Goal: Task Accomplishment & Management: Manage account settings

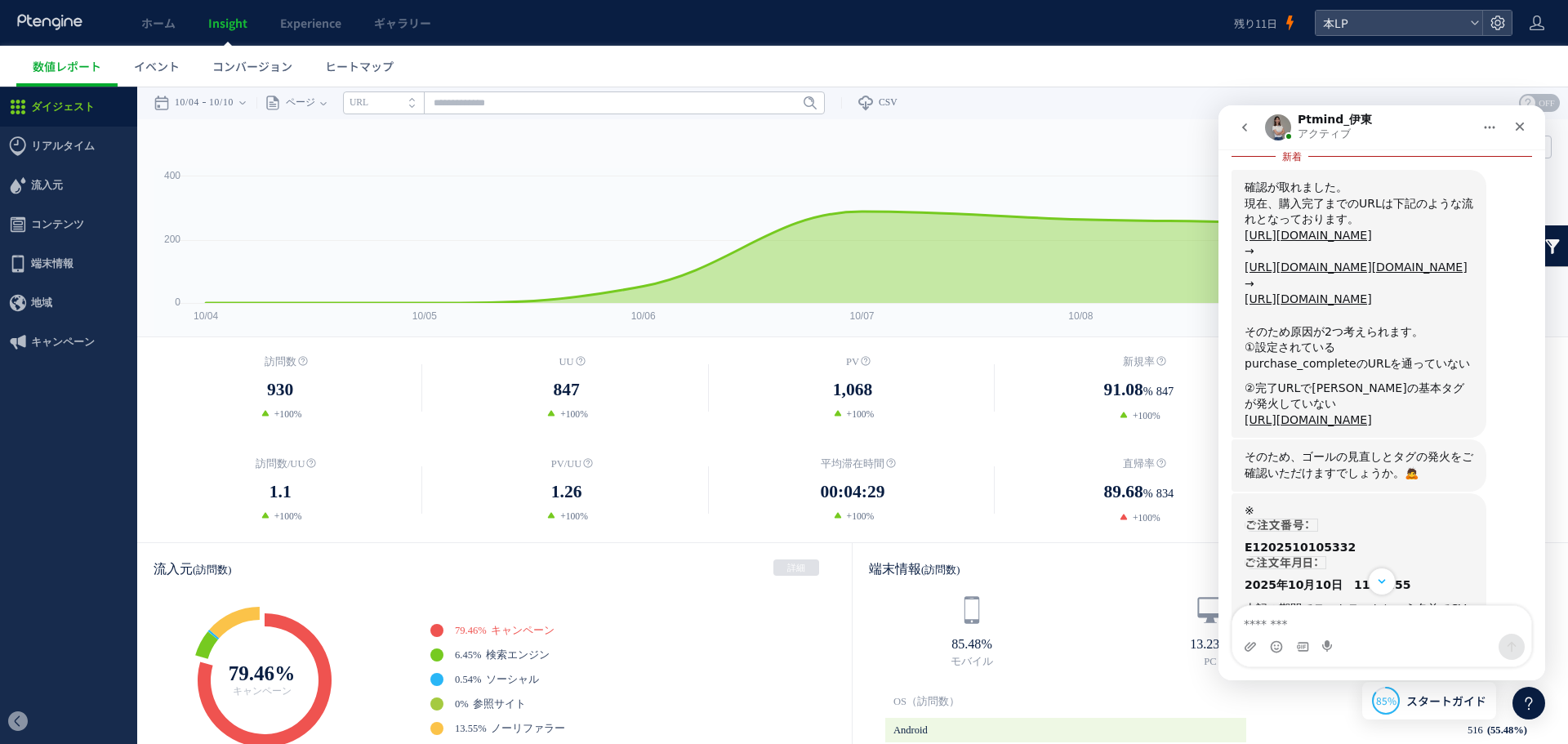
scroll to position [1529, 0]
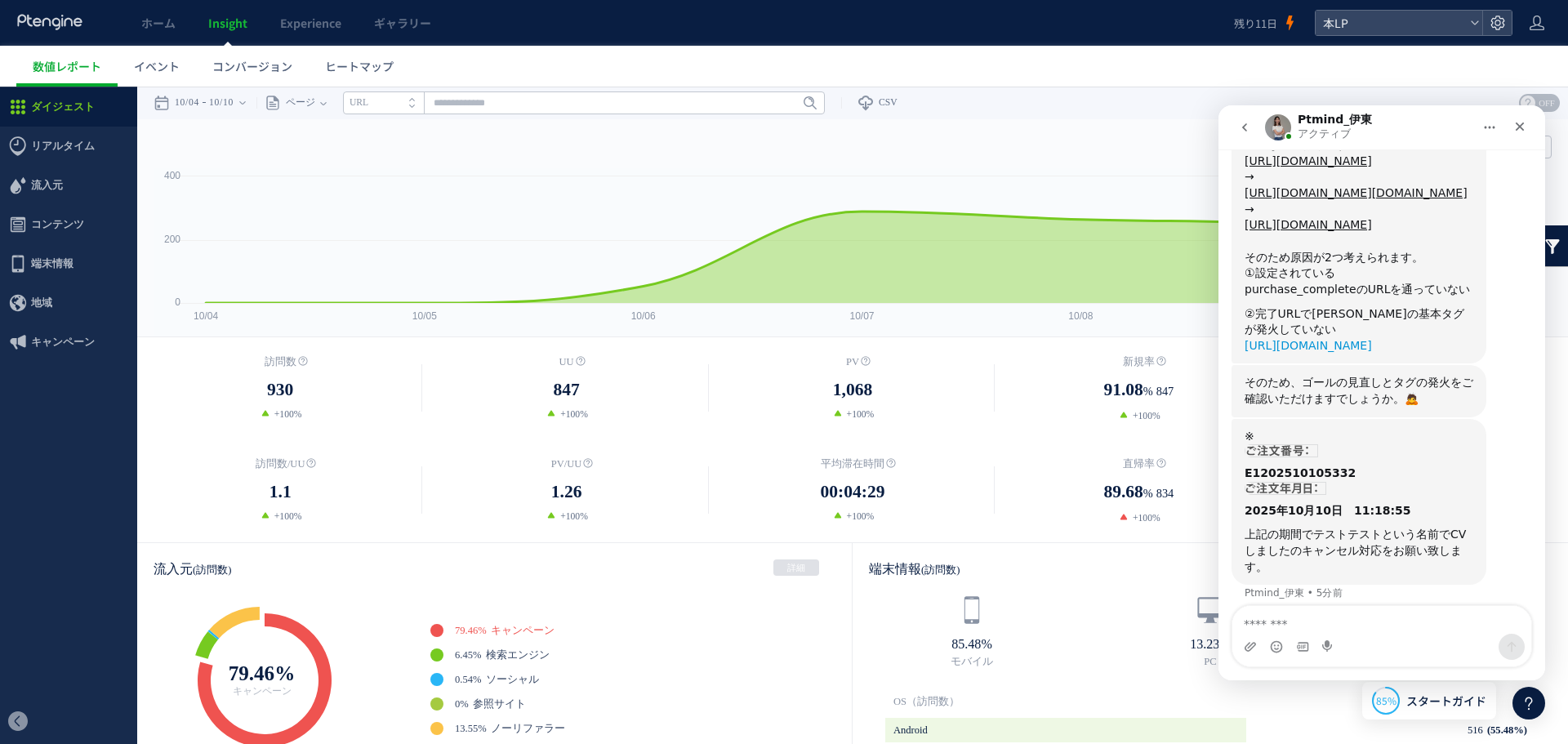
click at [1314, 343] on link "[URL][DOMAIN_NAME]" at bounding box center [1308, 345] width 127 height 13
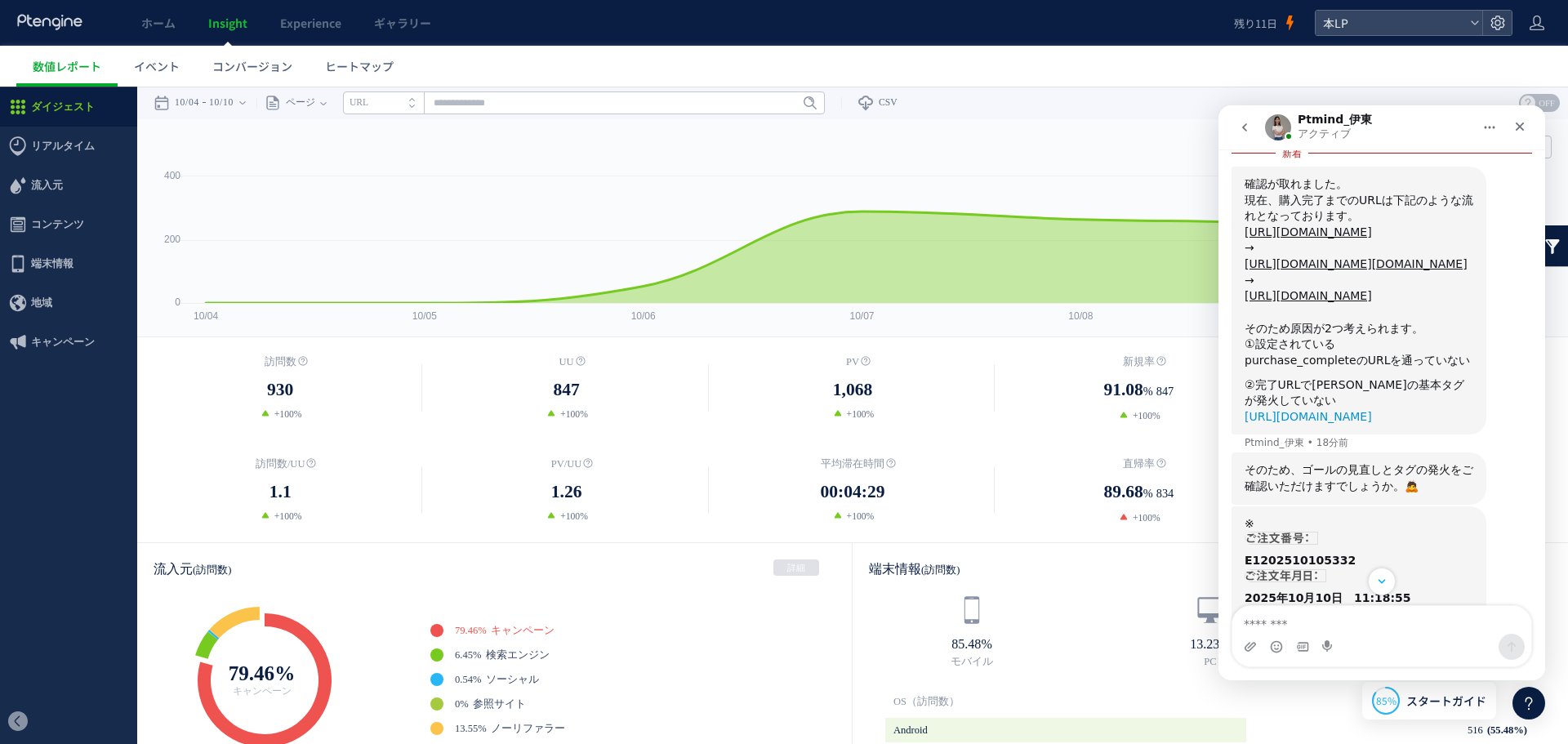
scroll to position [1464, 0]
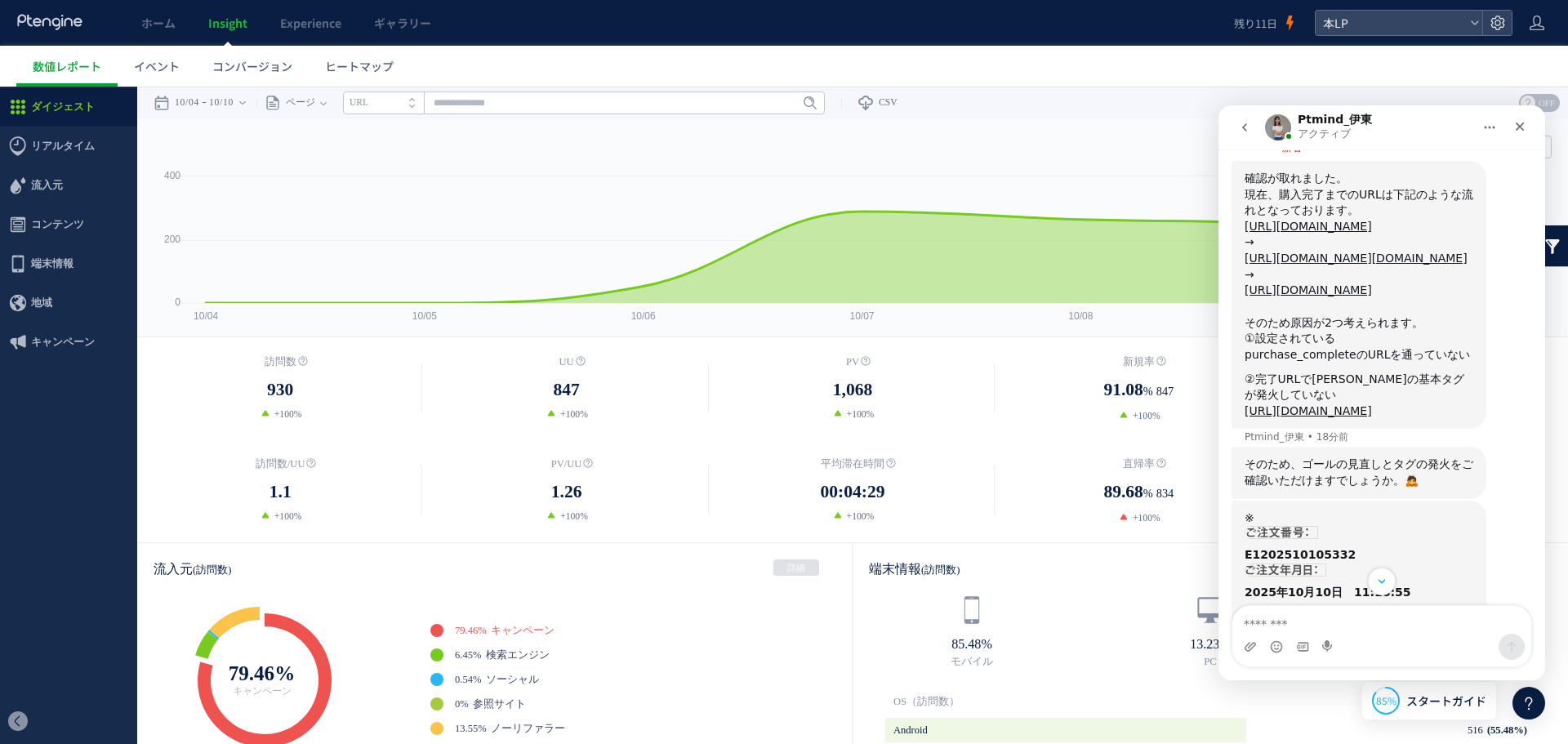
drag, startPoint x: 1416, startPoint y: 363, endPoint x: 1473, endPoint y: 390, distance: 63.1
click at [1473, 403] on div "[URL][DOMAIN_NAME]" at bounding box center [1358, 411] width 228 height 16
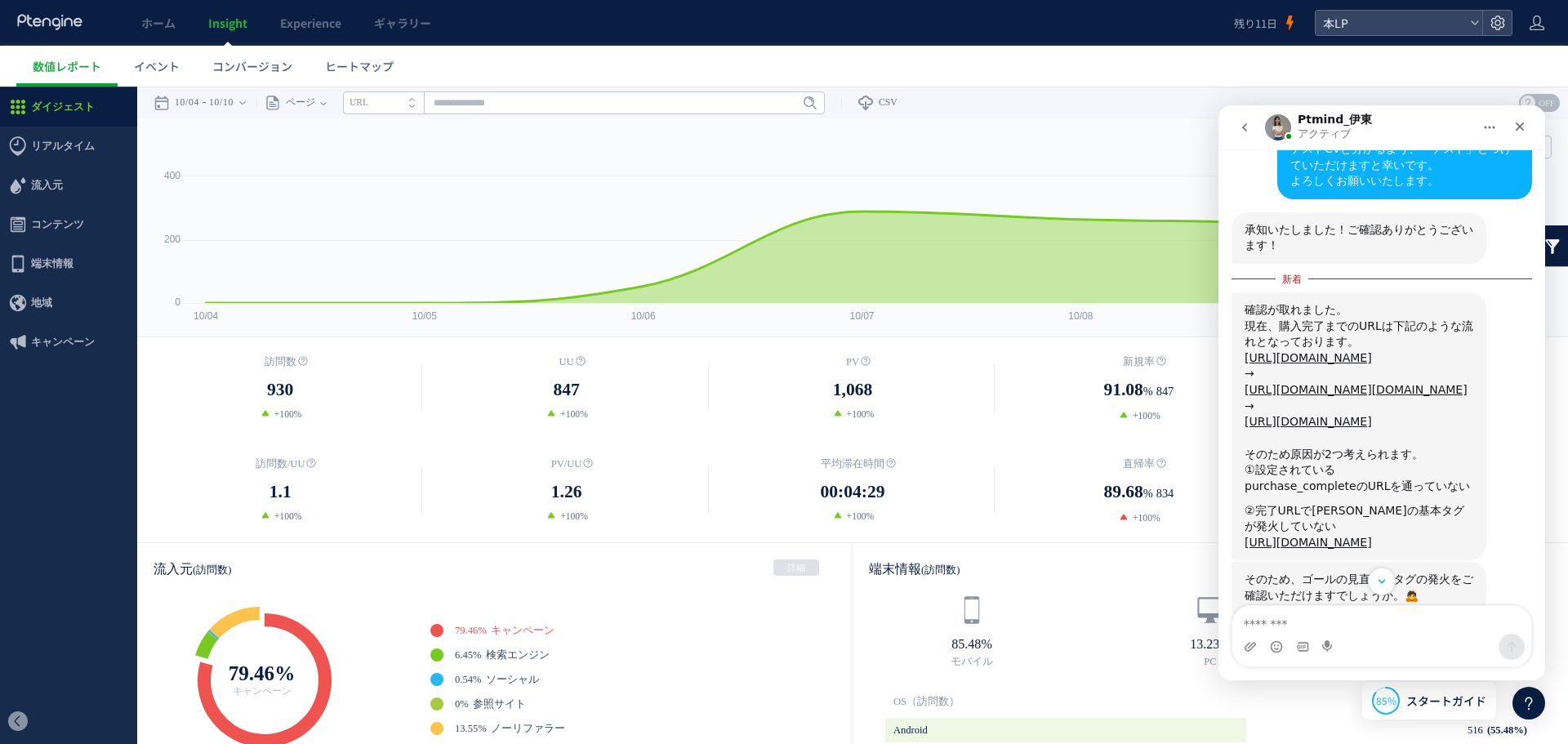
scroll to position [1299, 0]
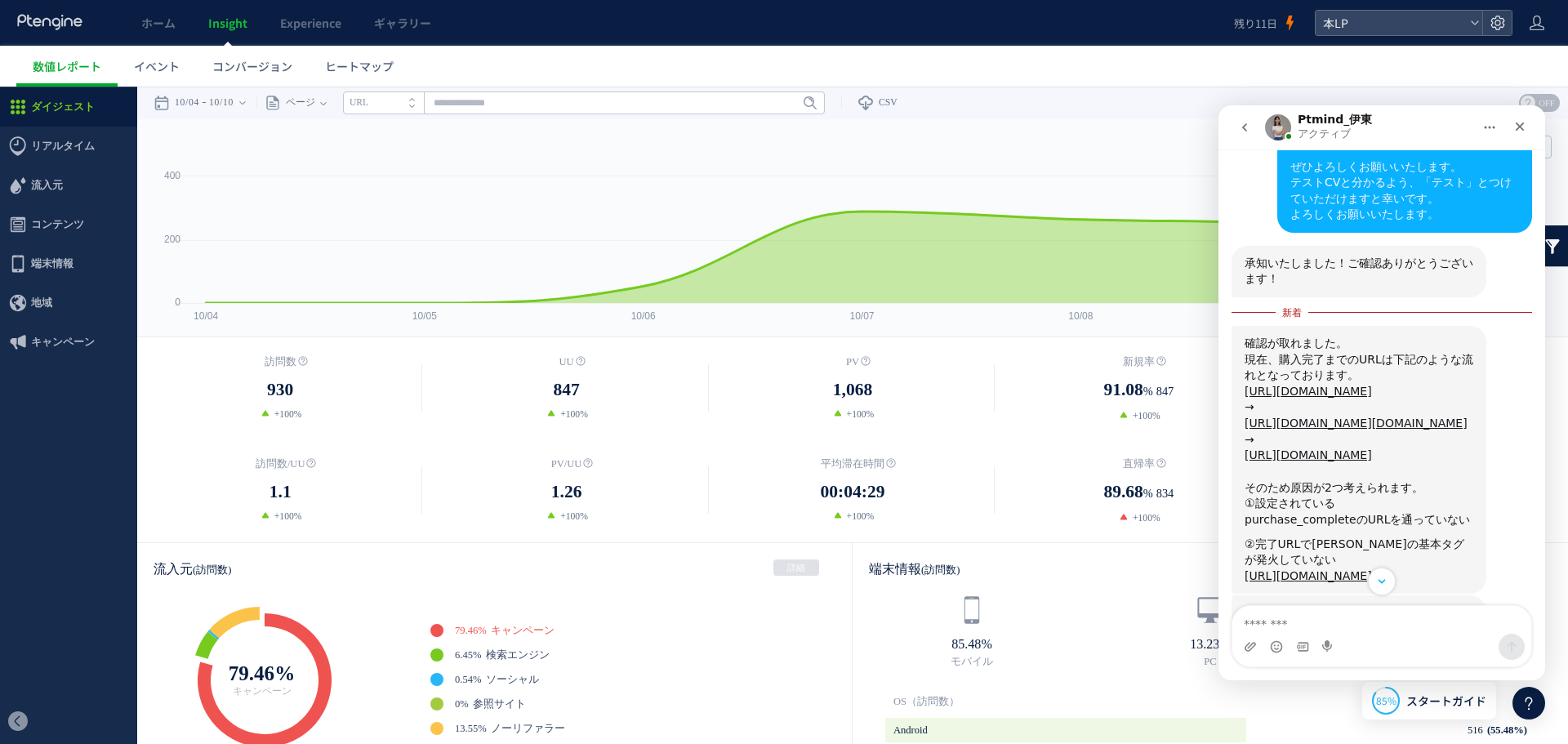
drag, startPoint x: 1467, startPoint y: 410, endPoint x: 1235, endPoint y: 279, distance: 266.4
click at [1235, 326] on div "確認が取れました。 現在、購入完了までのURLは下記のような流れとなっております。 https://d-pets.ishitsuku.com/LP/index…" at bounding box center [1358, 460] width 254 height 268
copy div "現在、購入完了までのURLは下記のような流れとなっております。 https://d-pets.ishitsuku.com/LP/index.html → ht…"
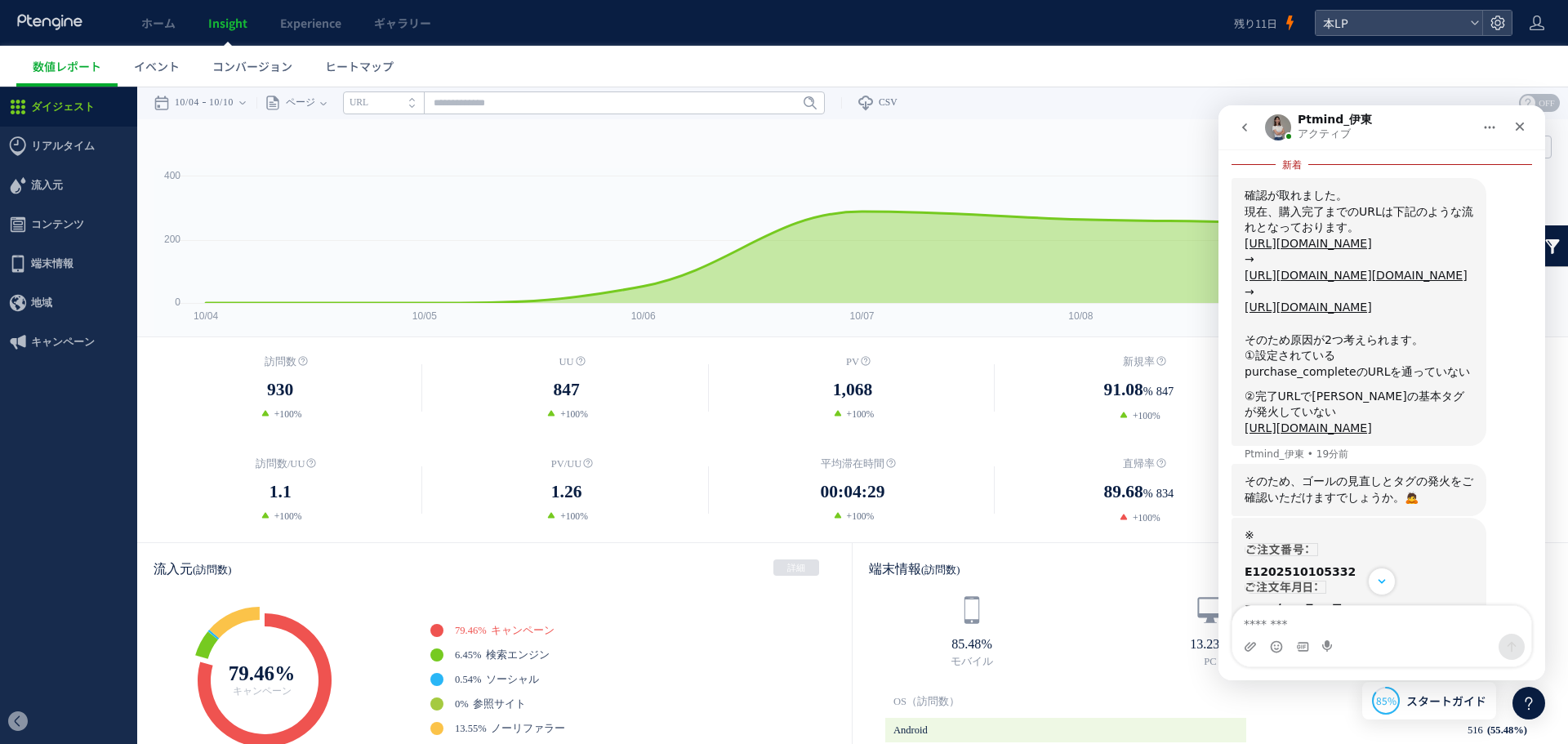
scroll to position [1464, 0]
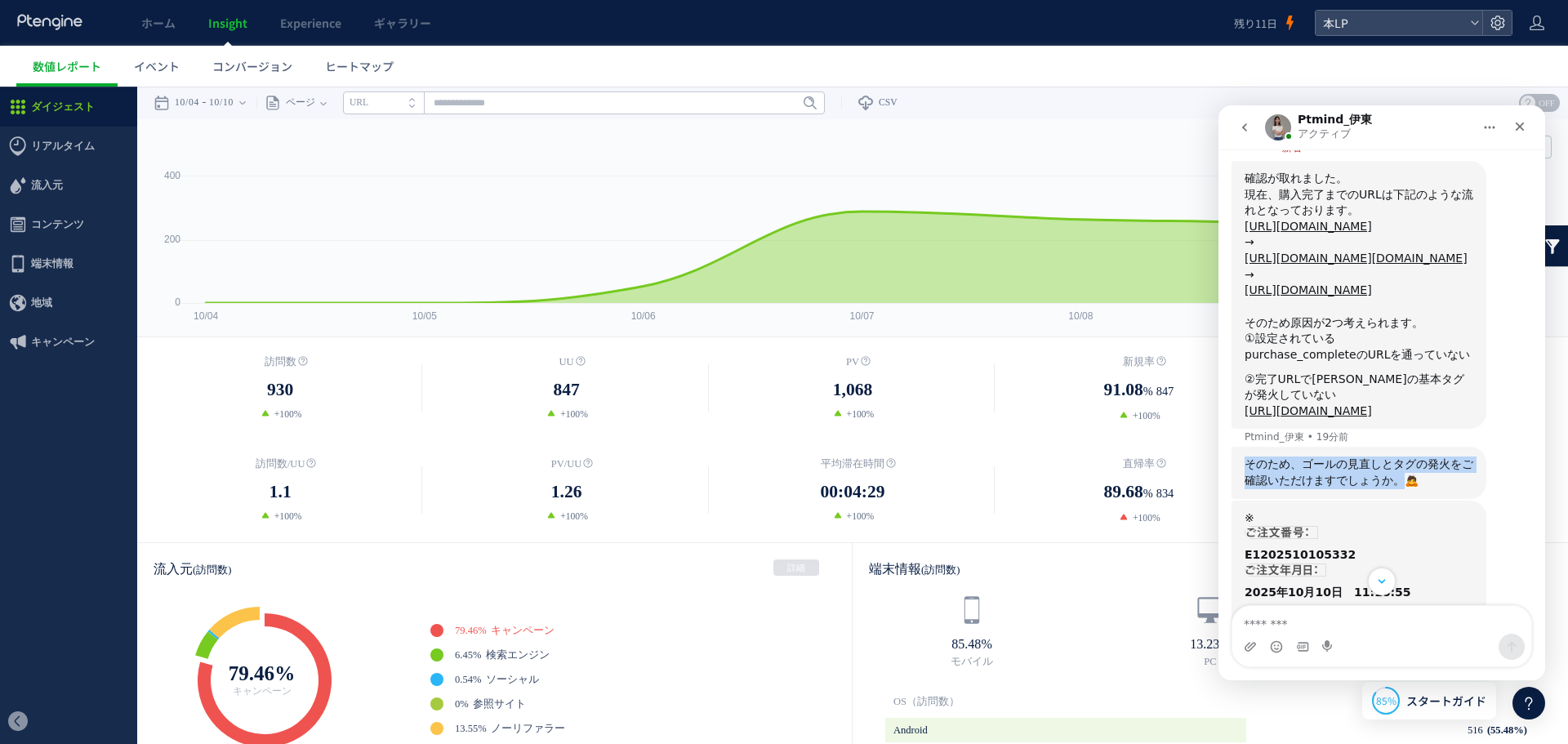
drag, startPoint x: 1326, startPoint y: 485, endPoint x: 1231, endPoint y: 460, distance: 98.2
click at [1231, 460] on div "そのため、ゴールの見直しとタグの発火をご確認いただけますでしょうか。🙇 Ptmind_伊東 • 19分前" at bounding box center [1358, 472] width 254 height 51
copy div "そのため、ゴールの見直しとタグの発火をご確認いただけますでしょうか。"
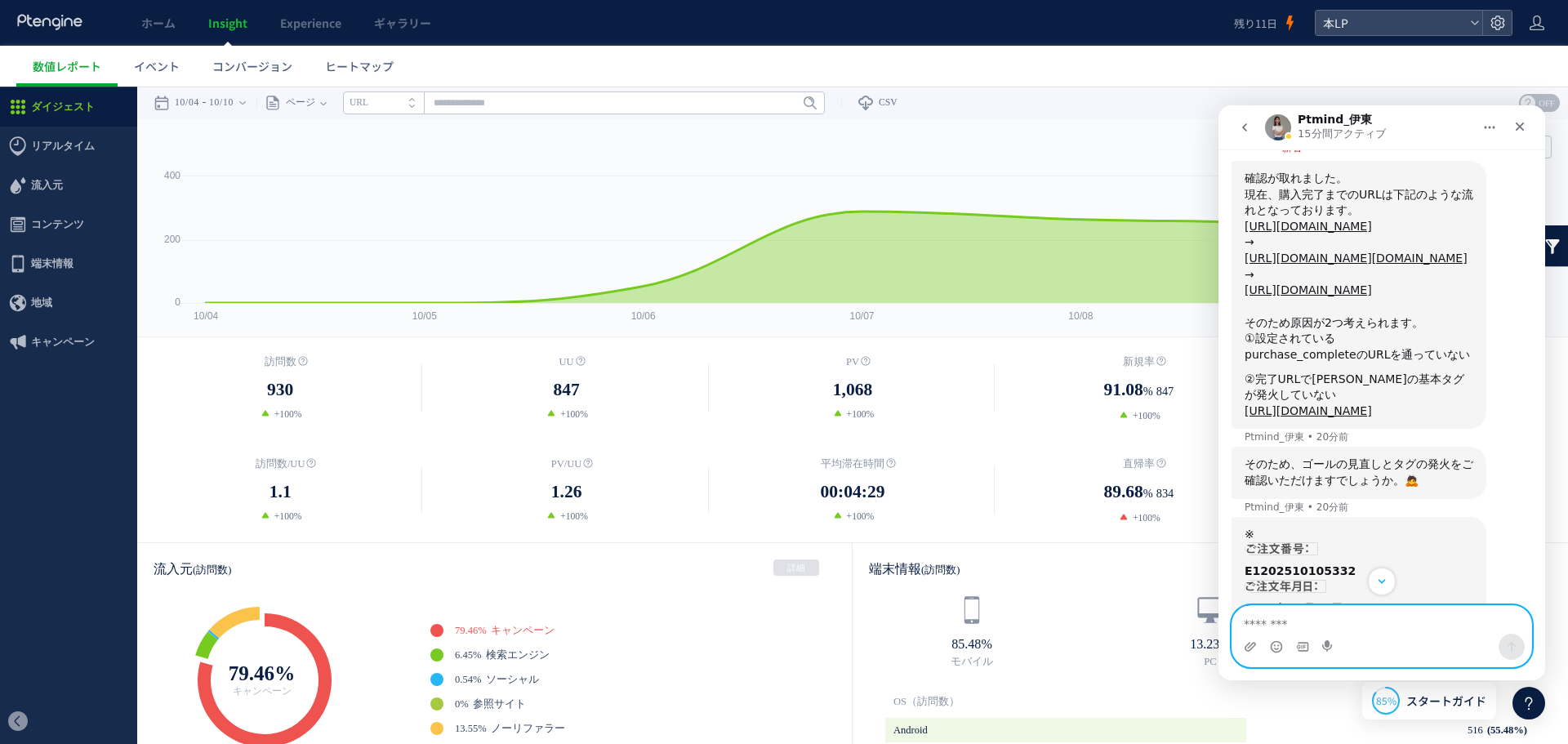
click at [1306, 620] on textarea "メッセージ..." at bounding box center [1381, 620] width 298 height 28
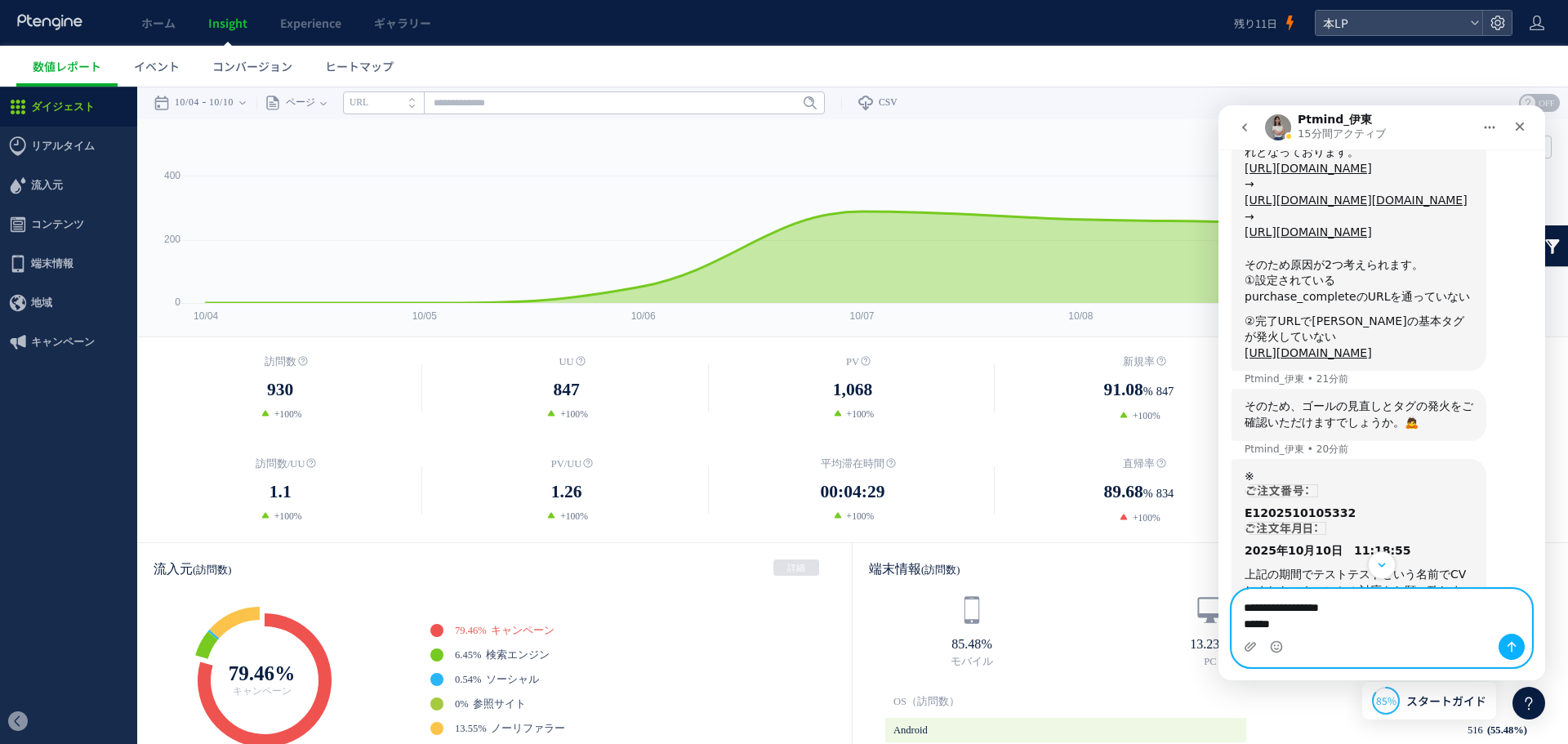
scroll to position [1578, 0]
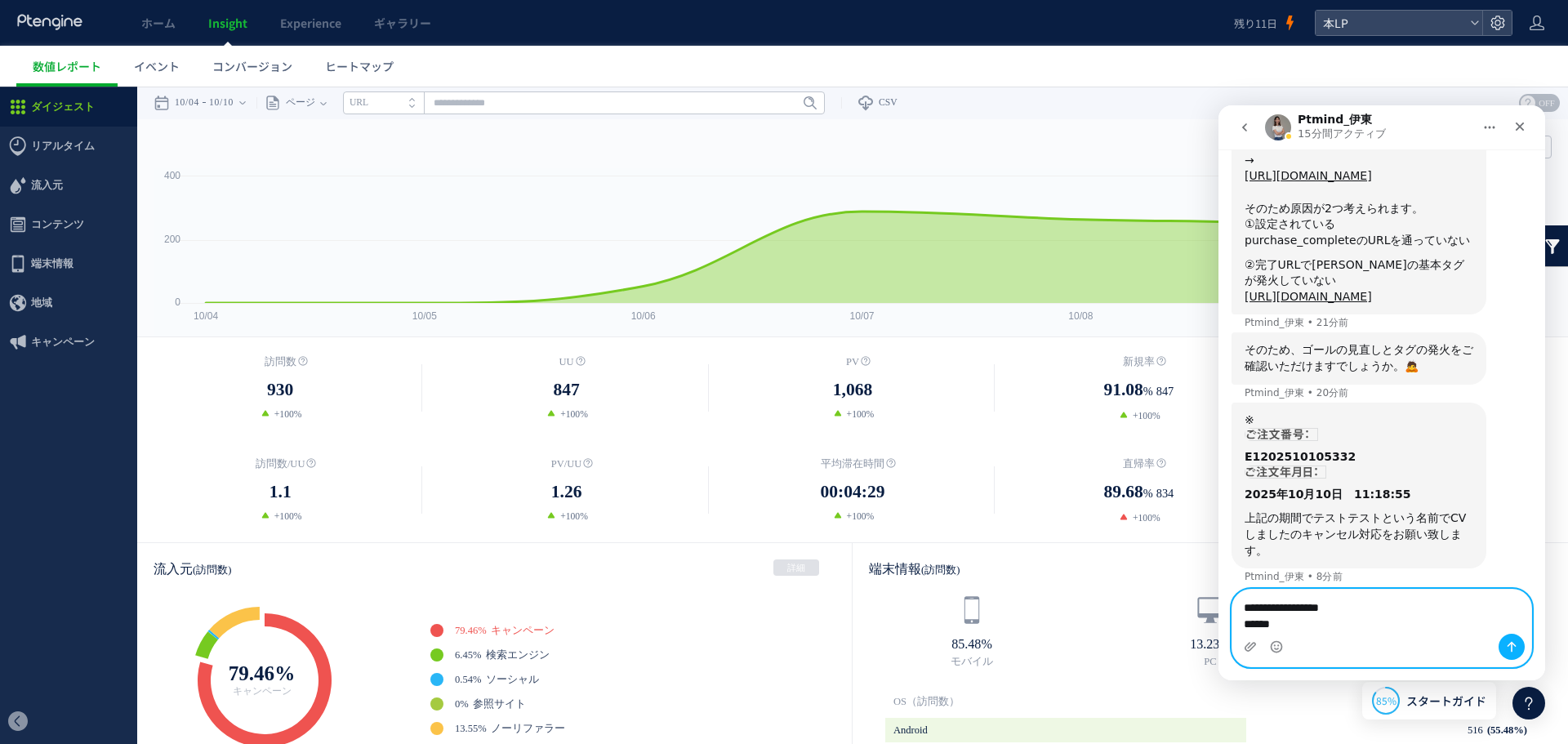
click at [1328, 632] on textarea "**********" at bounding box center [1381, 611] width 298 height 44
type textarea "**********"
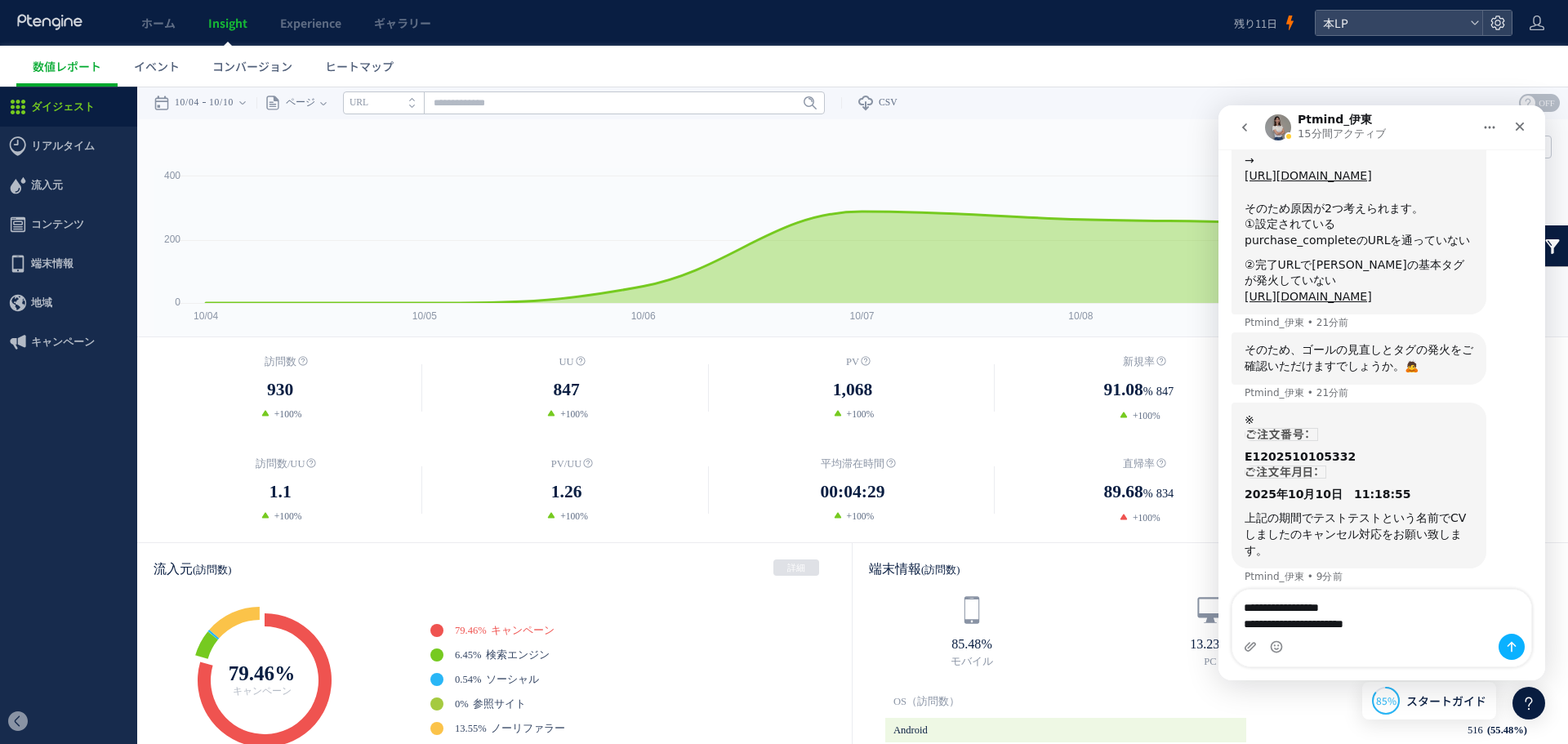
click at [487, 458] on dt "PV/UU" at bounding box center [565, 463] width 285 height 16
drag, startPoint x: 273, startPoint y: 59, endPoint x: 360, endPoint y: 53, distance: 87.2
click at [273, 59] on span "コンバージョン" at bounding box center [253, 66] width 80 height 16
click at [369, 61] on span "ヒートマップ" at bounding box center [358, 66] width 68 height 16
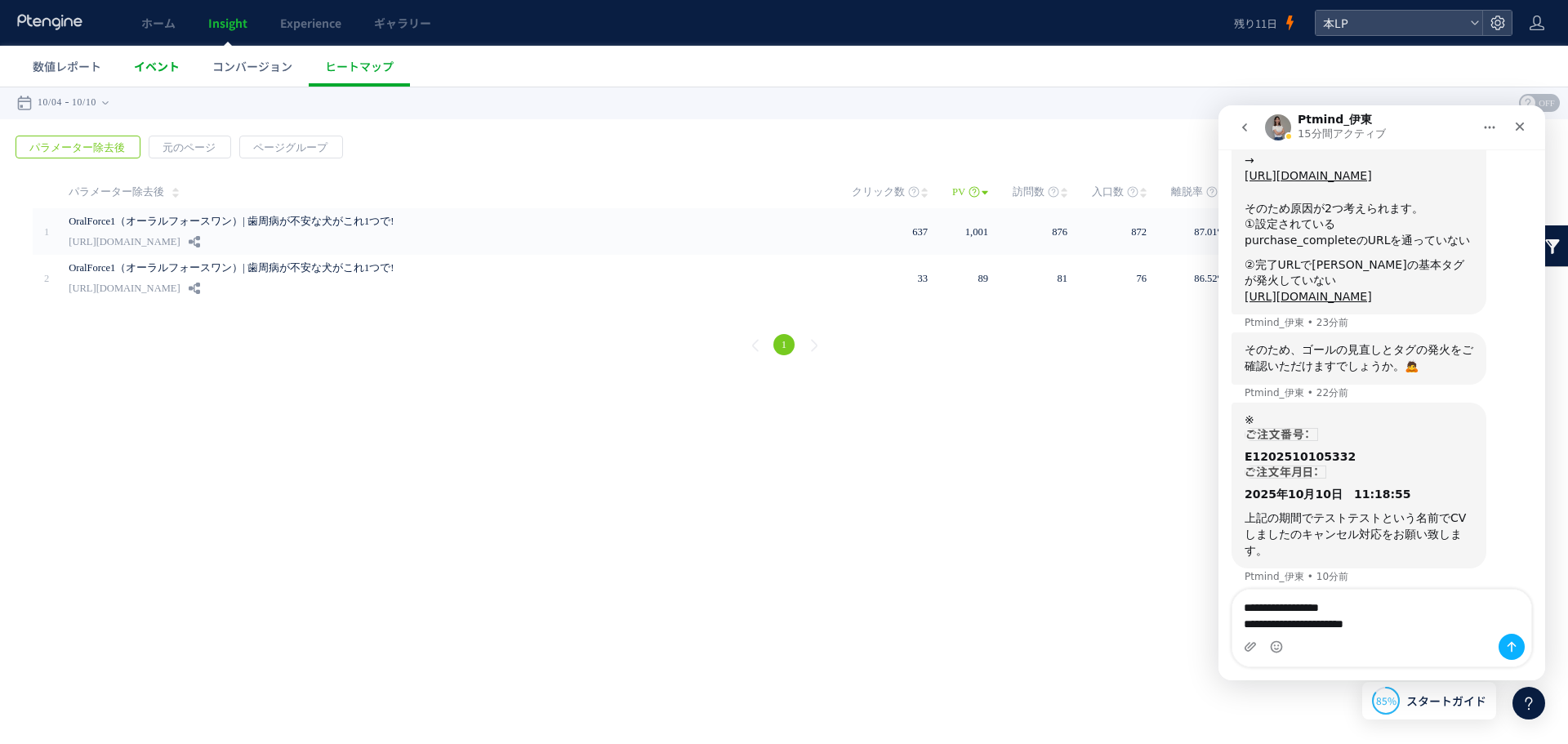
click at [182, 66] on link "イベント" at bounding box center [157, 66] width 79 height 41
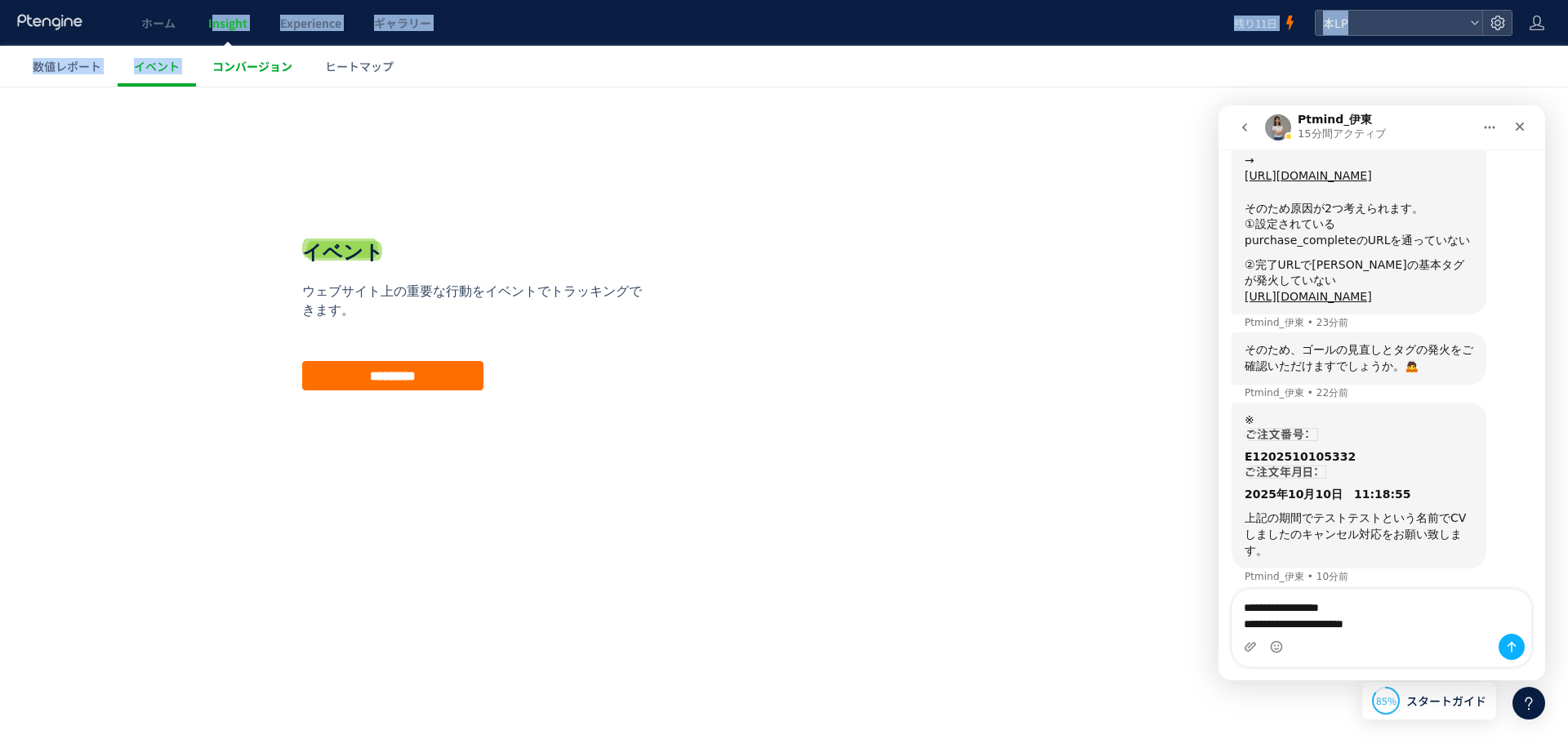
drag, startPoint x: 214, startPoint y: 44, endPoint x: 224, endPoint y: 60, distance: 18.9
click at [215, 51] on div "ホーム Insight Experience ギャラリー 残り11日 本LP 数値レポート イベント コンバージョン ヒートマップ スキップ タグ設置を他の人…" at bounding box center [784, 43] width 1568 height 87
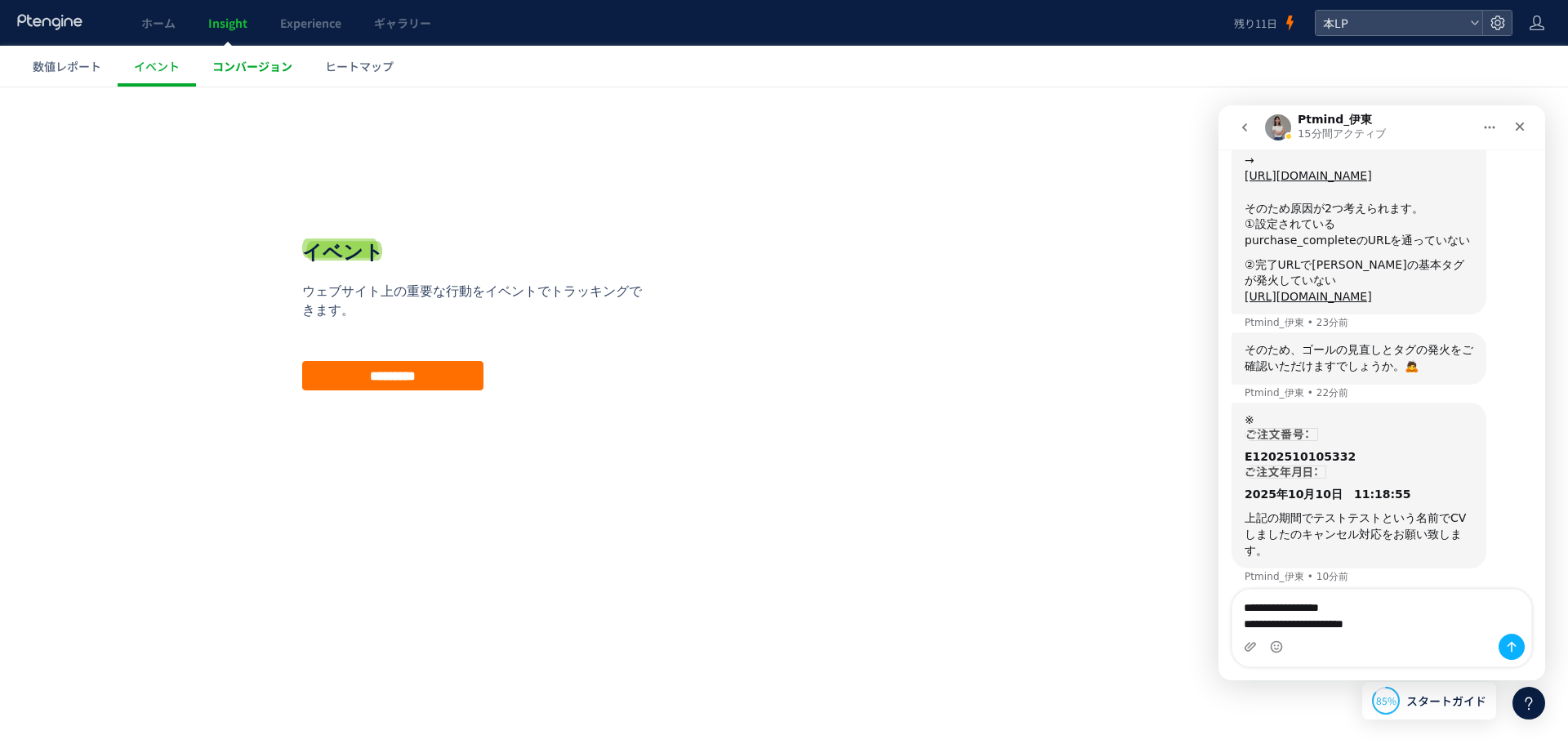
click at [235, 65] on span "コンバージョン" at bounding box center [253, 66] width 80 height 16
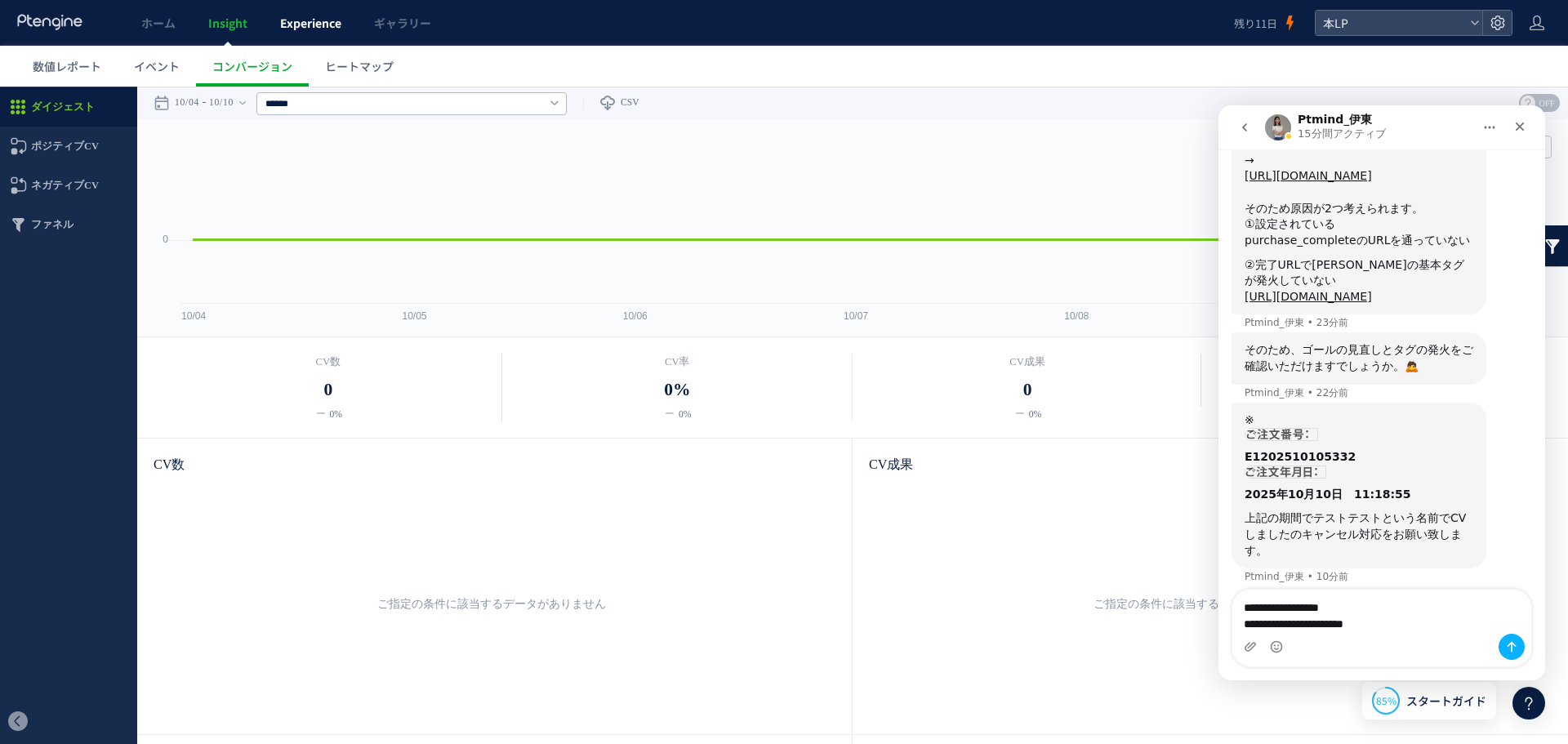
click at [313, 26] on span "Experience" at bounding box center [310, 22] width 61 height 16
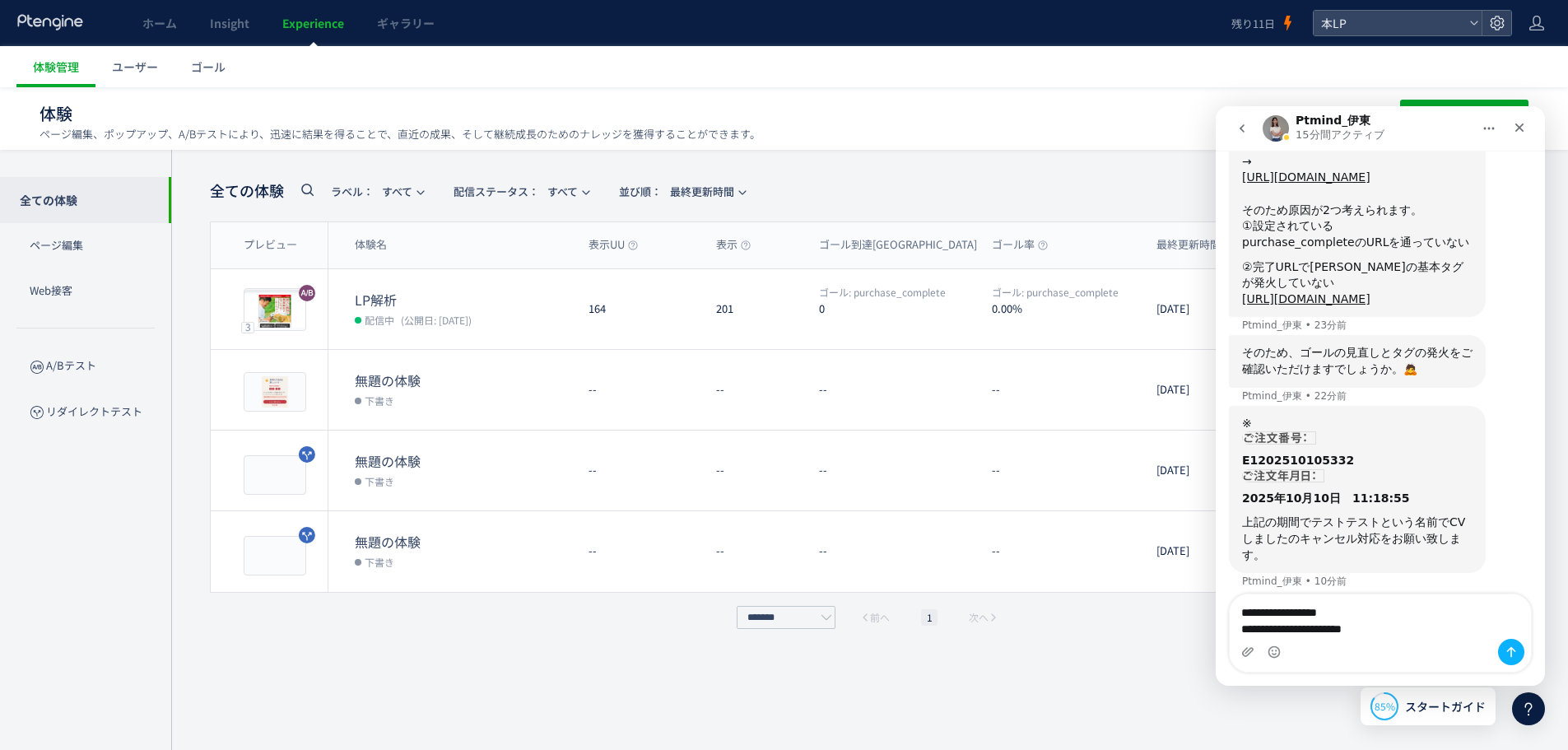
click at [191, 75] on link "ゴール" at bounding box center [208, 67] width 68 height 42
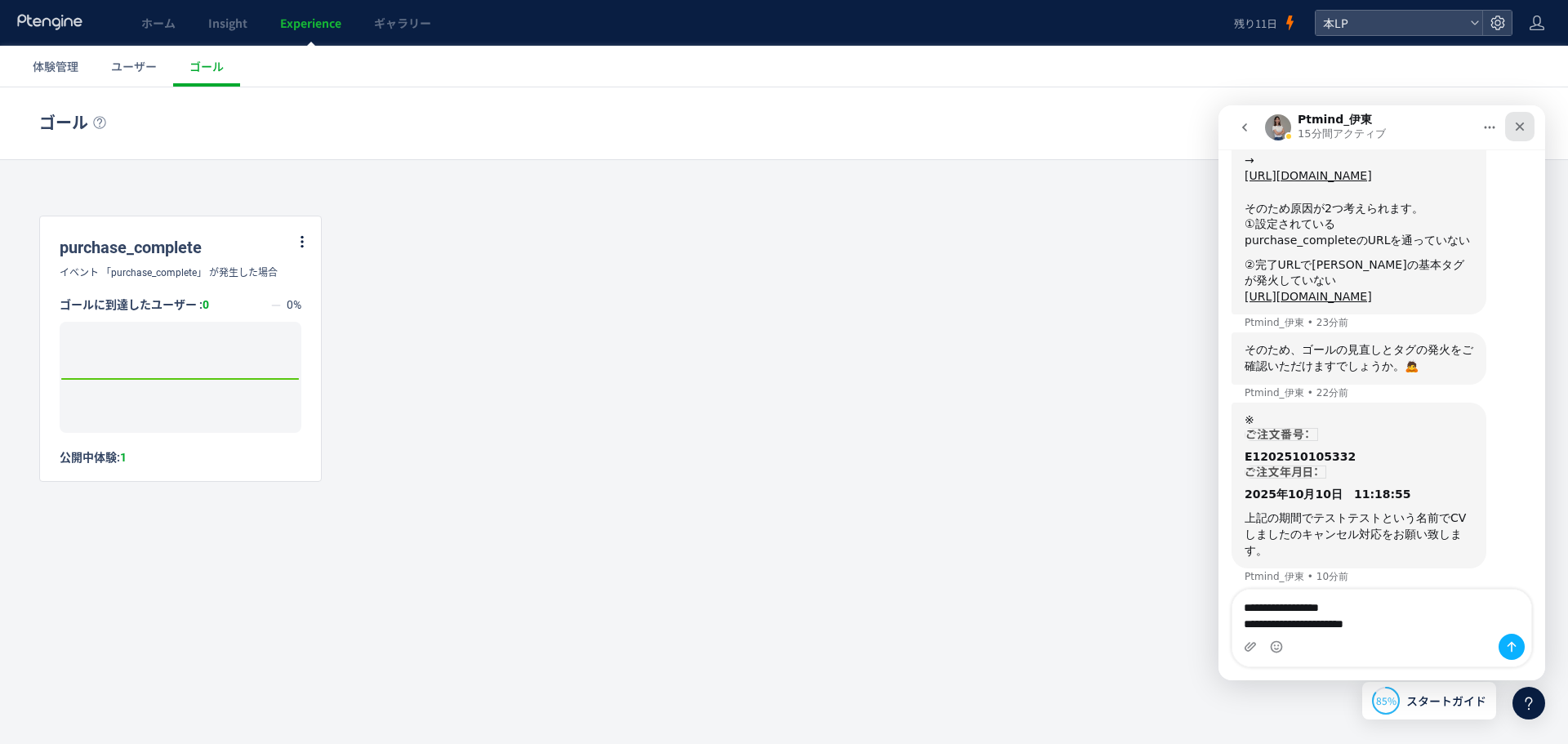
click at [1513, 121] on icon "クローズ" at bounding box center [1519, 126] width 13 height 13
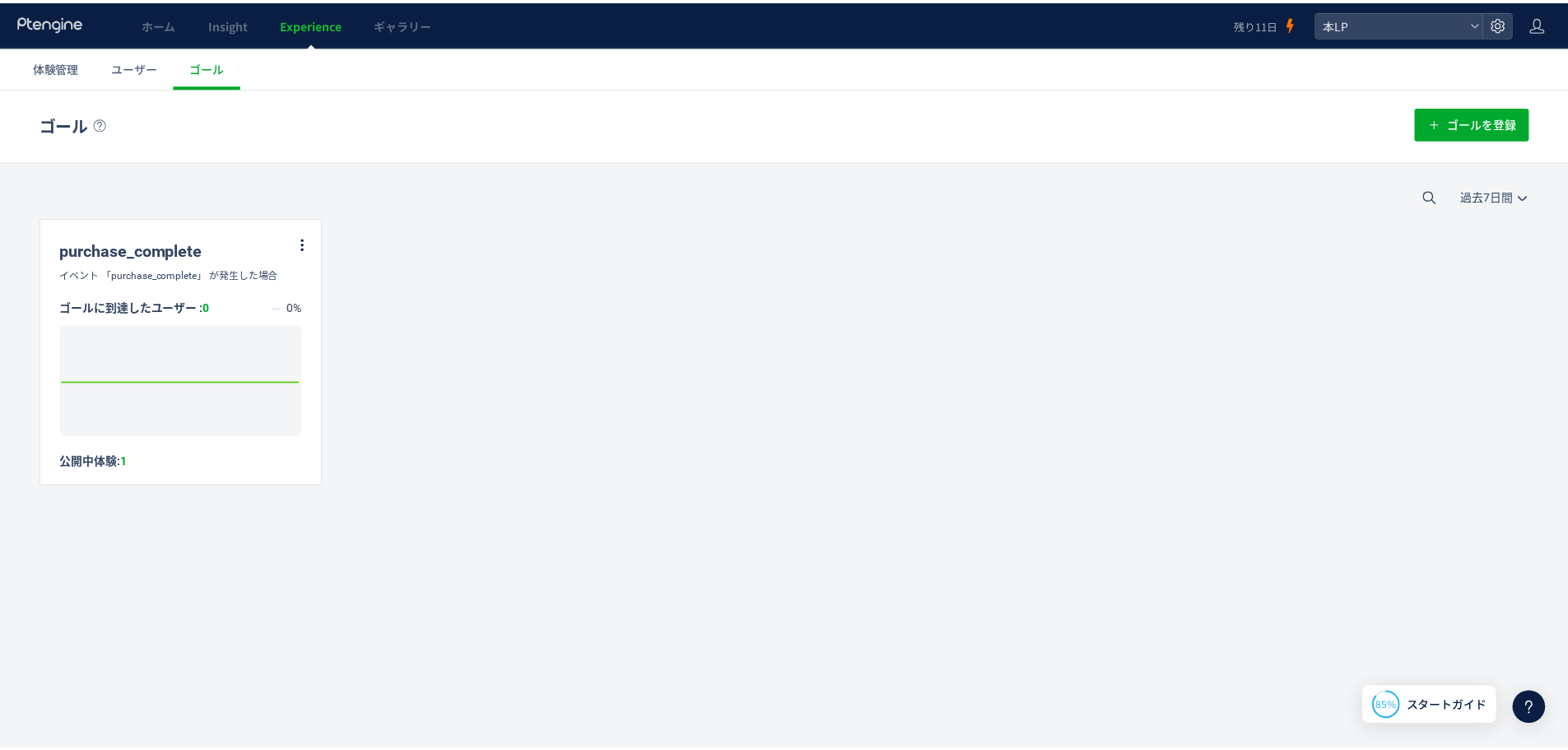
scroll to position [1531, 0]
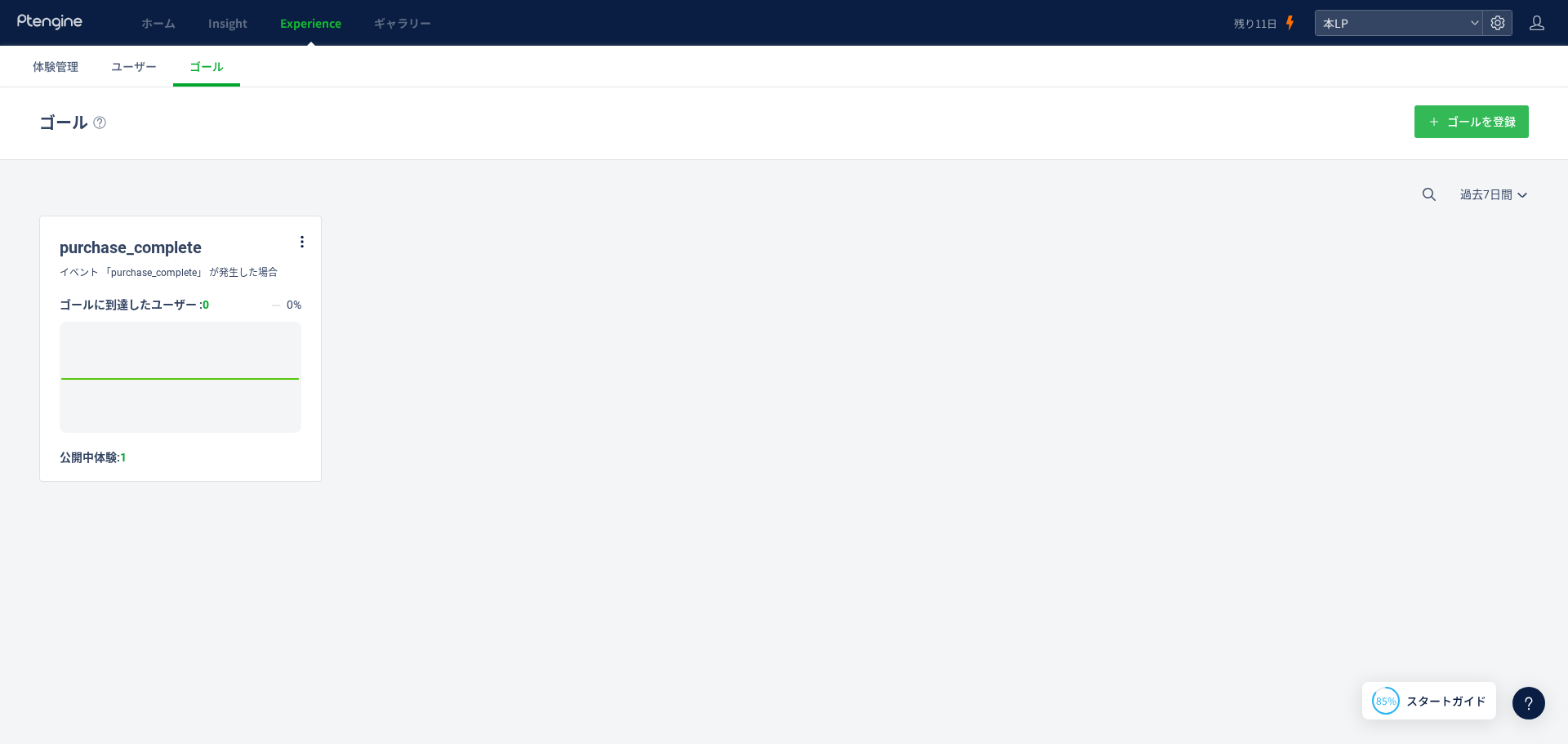
click at [1467, 136] on span "ゴールを登録" at bounding box center [1481, 122] width 68 height 33
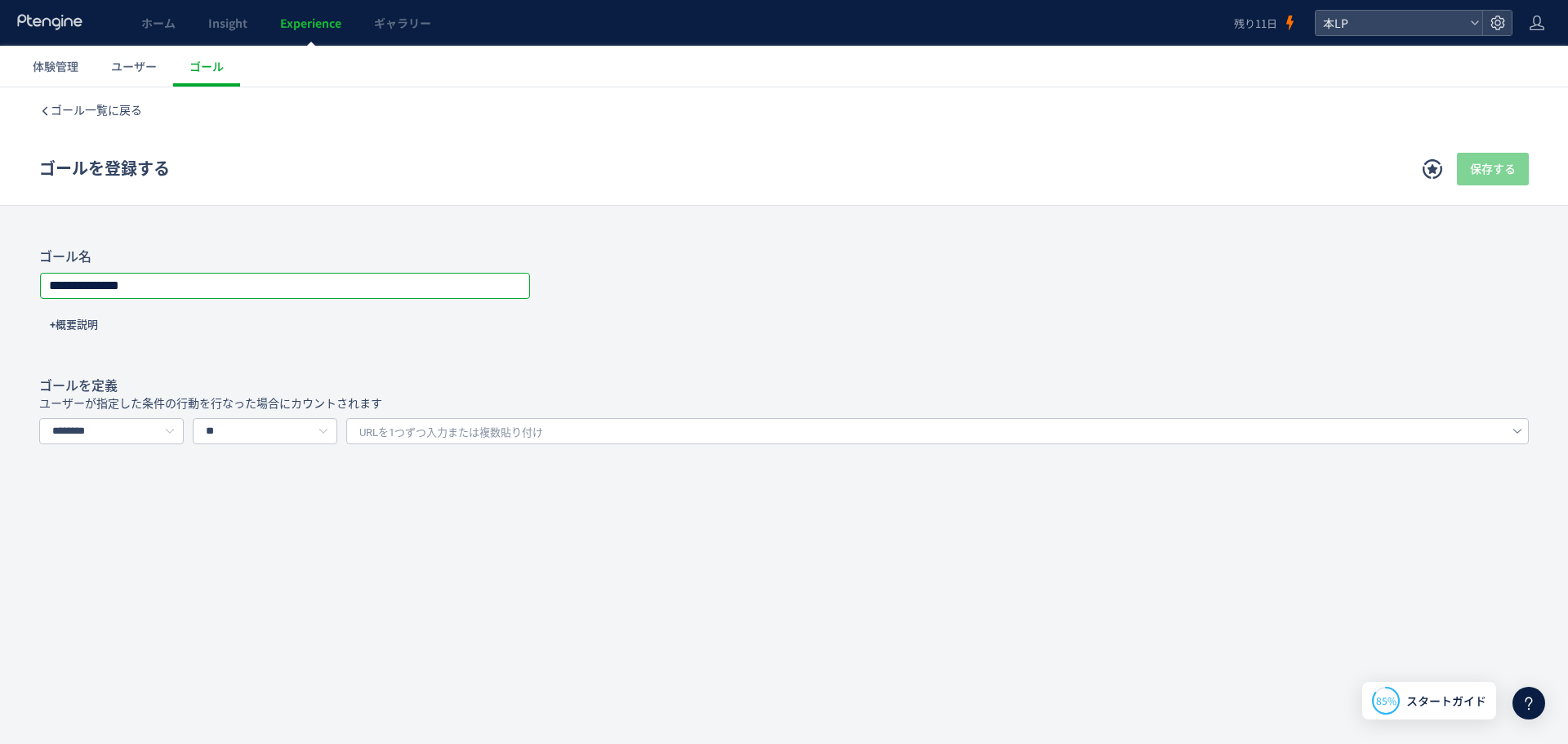
click at [234, 273] on div "**********" at bounding box center [285, 286] width 490 height 26
drag, startPoint x: 240, startPoint y: 284, endPoint x: 43, endPoint y: 285, distance: 197.0
click at [43, 285] on input "**********" at bounding box center [285, 285] width 488 height 22
type input "******"
click at [443, 428] on span "URLを1つずつ入力または複数貼り付け" at bounding box center [451, 432] width 183 height 24
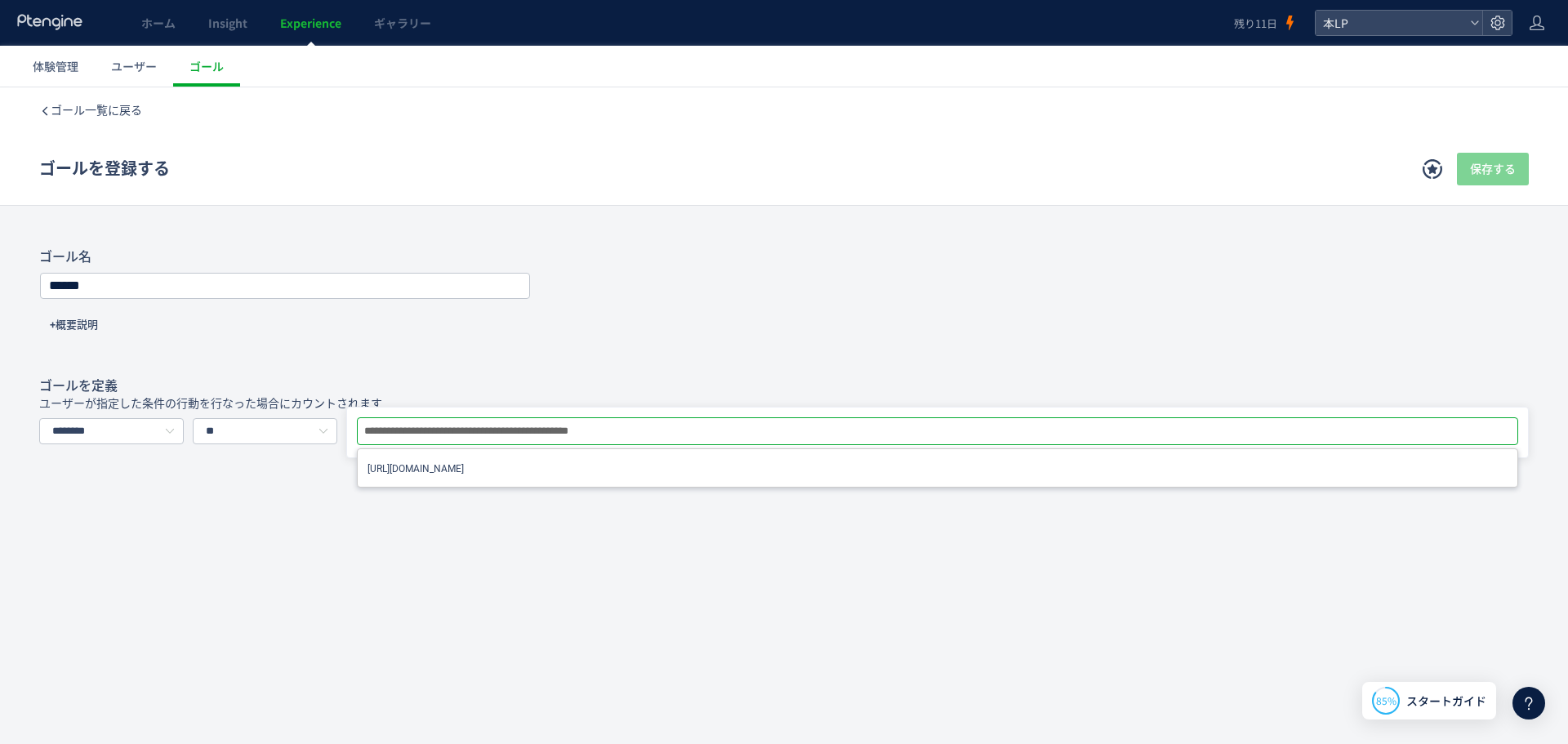
type input "**********"
click at [537, 548] on div "**********" at bounding box center [784, 405] width 1568 height 637
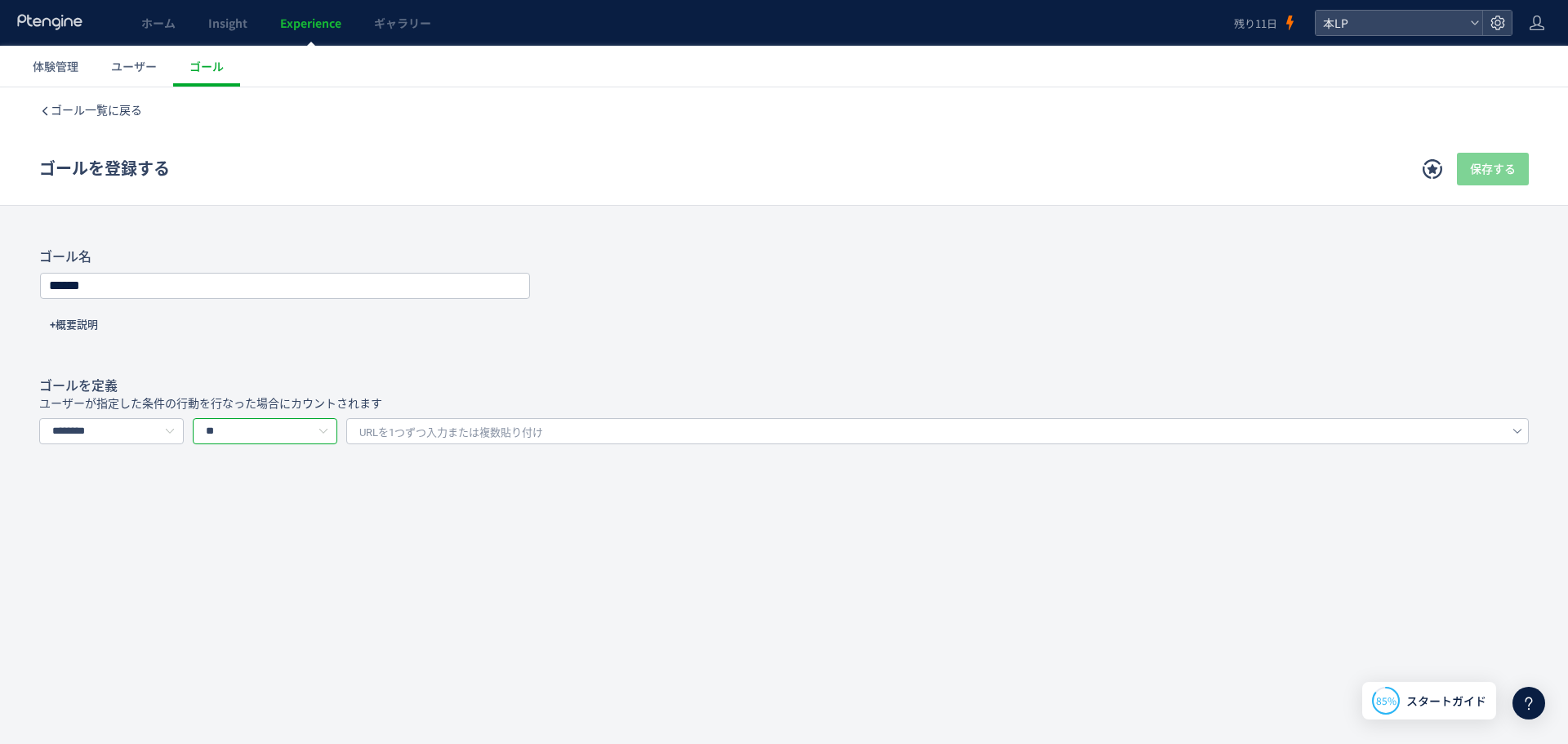
click at [264, 440] on input "**" at bounding box center [265, 431] width 144 height 26
click at [266, 437] on input "**" at bounding box center [265, 431] width 144 height 26
click at [1125, 678] on div "ゴール一覧に戻る ゴールを登録する 保存する ゴール登録とは？ ウェブサイト上のゴール地点を定義します。例えば、会員登録、購入、問い合わせといったゴールを設定…" at bounding box center [784, 395] width 1568 height 616
click at [480, 438] on span "URLを1つずつ入力または複数貼り付け" at bounding box center [451, 432] width 183 height 24
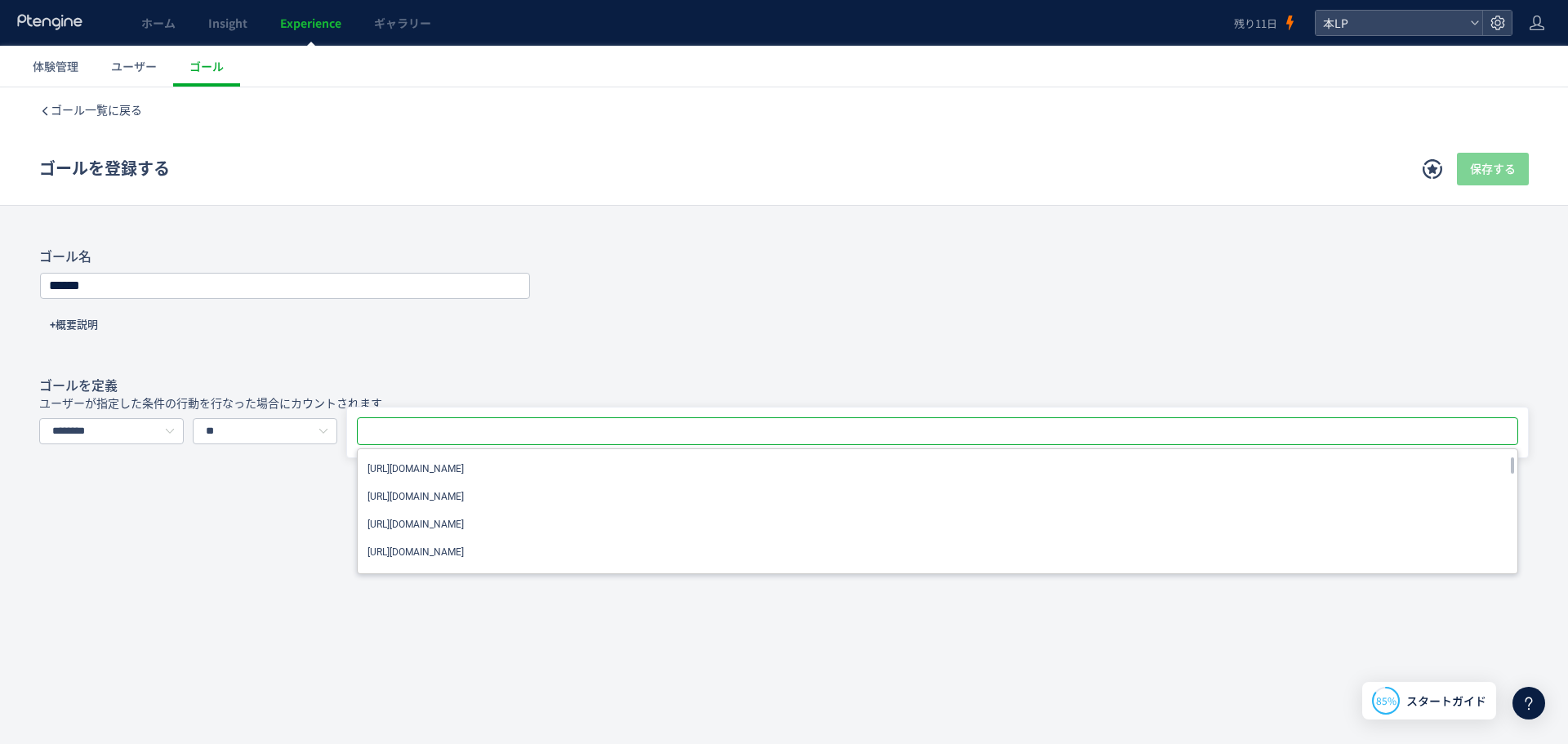
click at [600, 421] on div at bounding box center [939, 431] width 1156 height 22
paste input "**********"
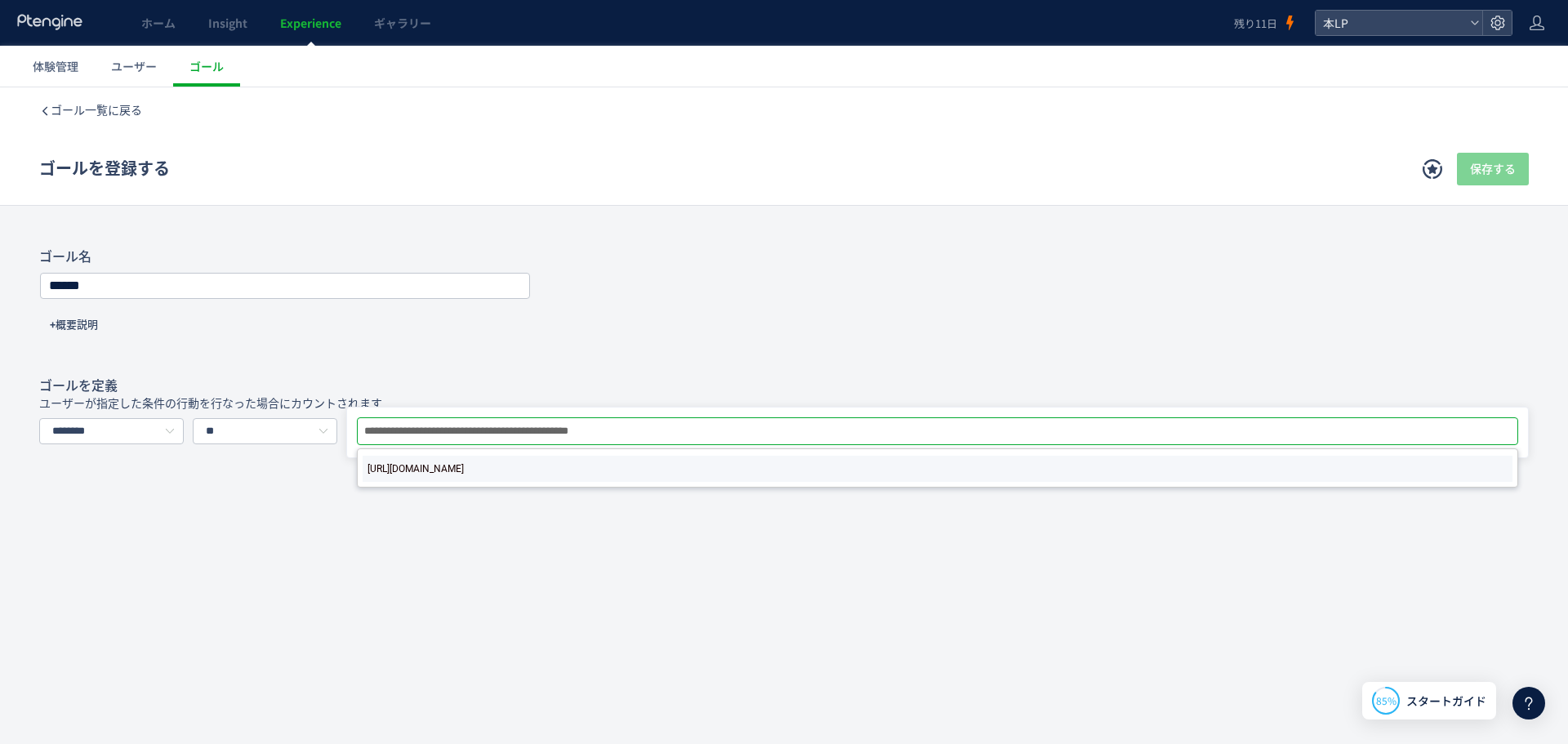
type input "**********"
click at [464, 472] on span "[URL][DOMAIN_NAME]" at bounding box center [415, 469] width 96 height 20
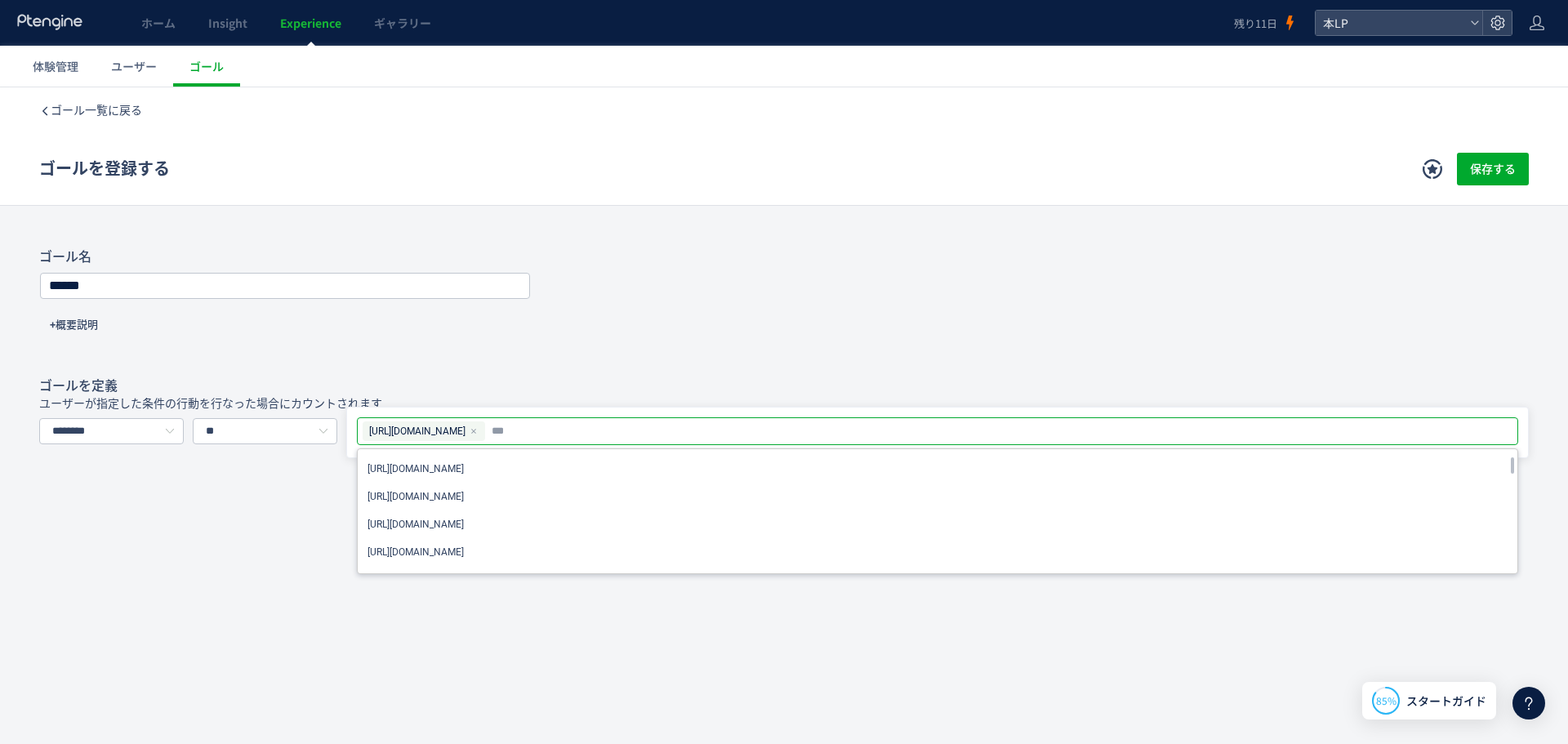
click at [1330, 319] on div "ゴール名 ****** +概要説明" at bounding box center [784, 304] width 1489 height 112
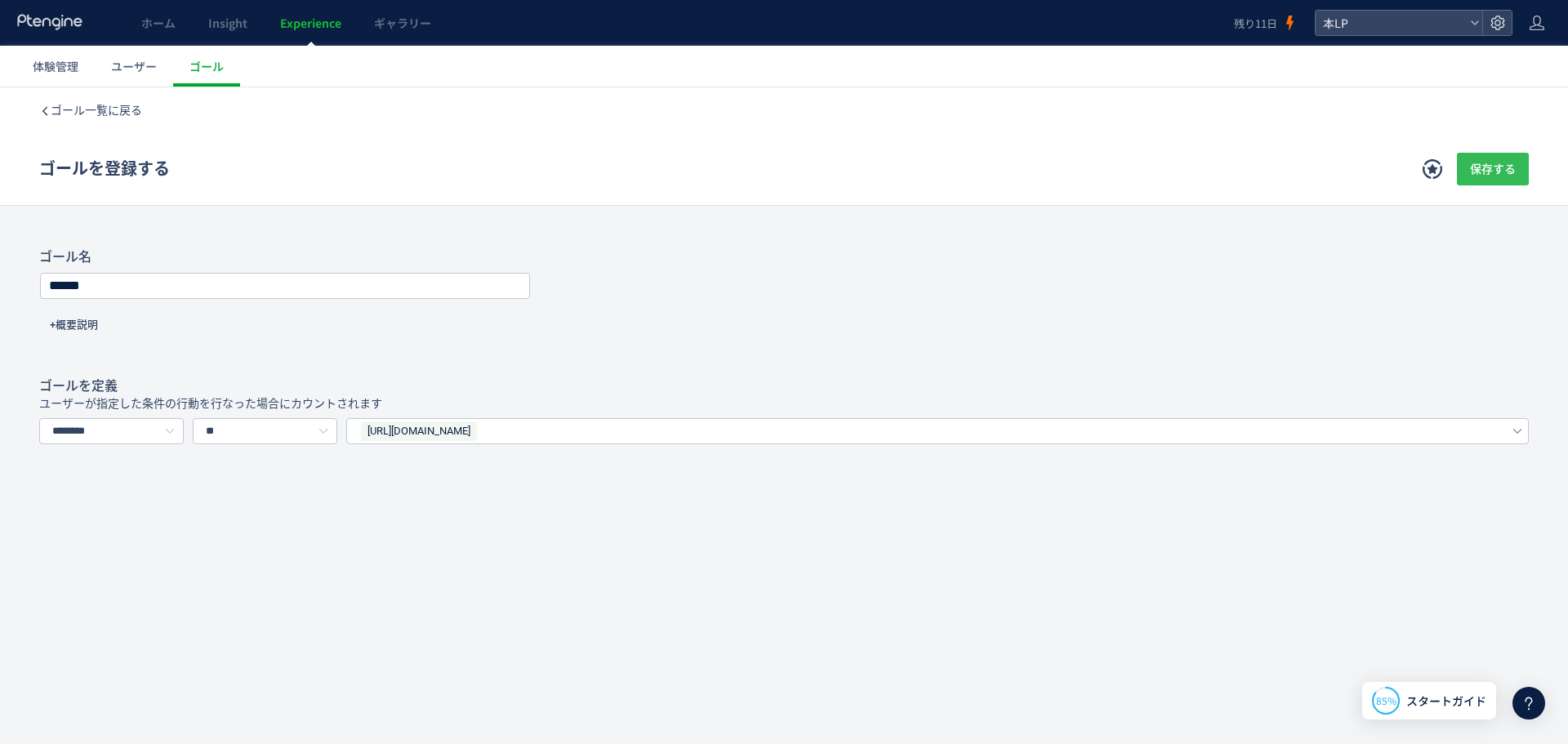
click at [1499, 166] on span "保存する" at bounding box center [1492, 168] width 46 height 33
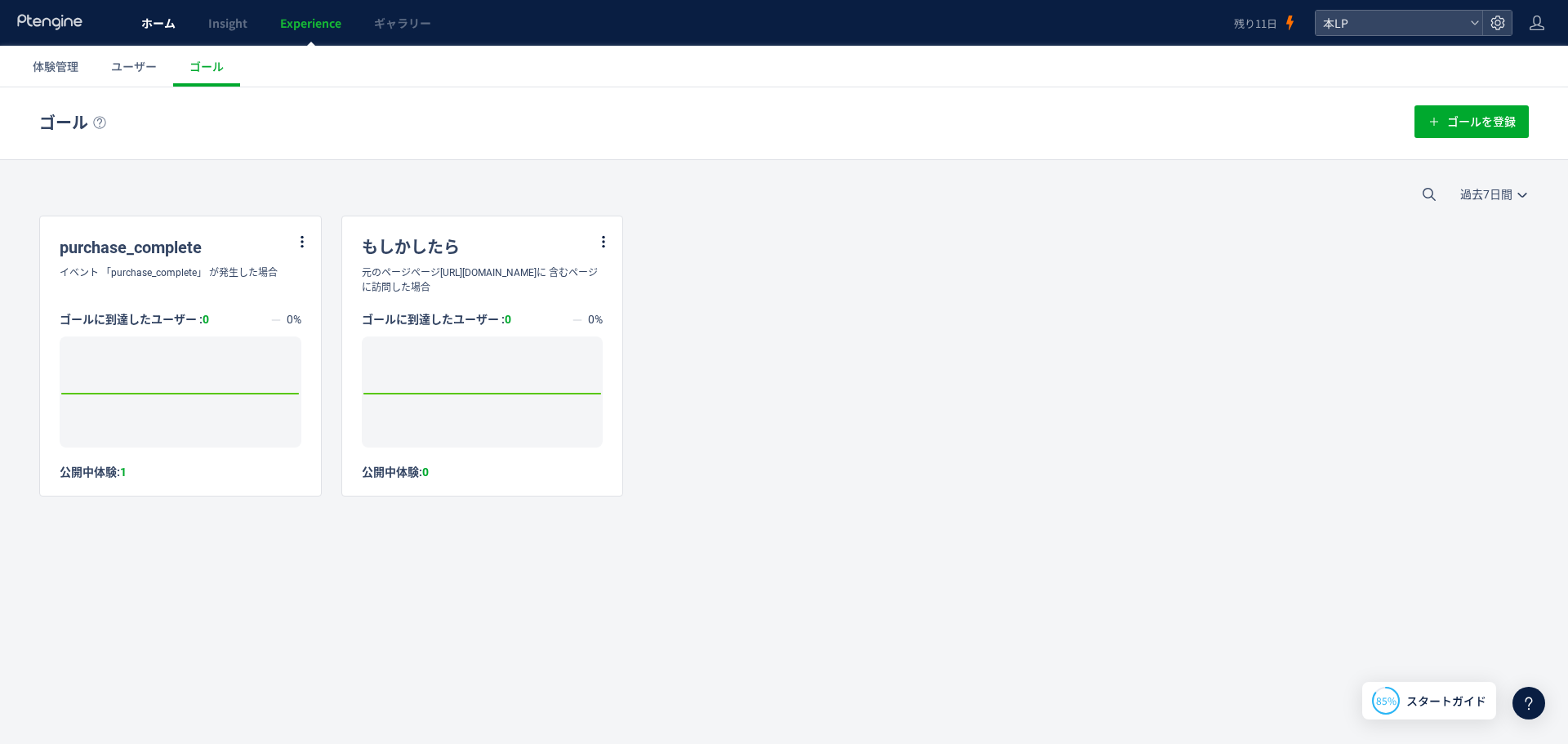
click at [156, 28] on span "ホーム" at bounding box center [158, 22] width 35 height 16
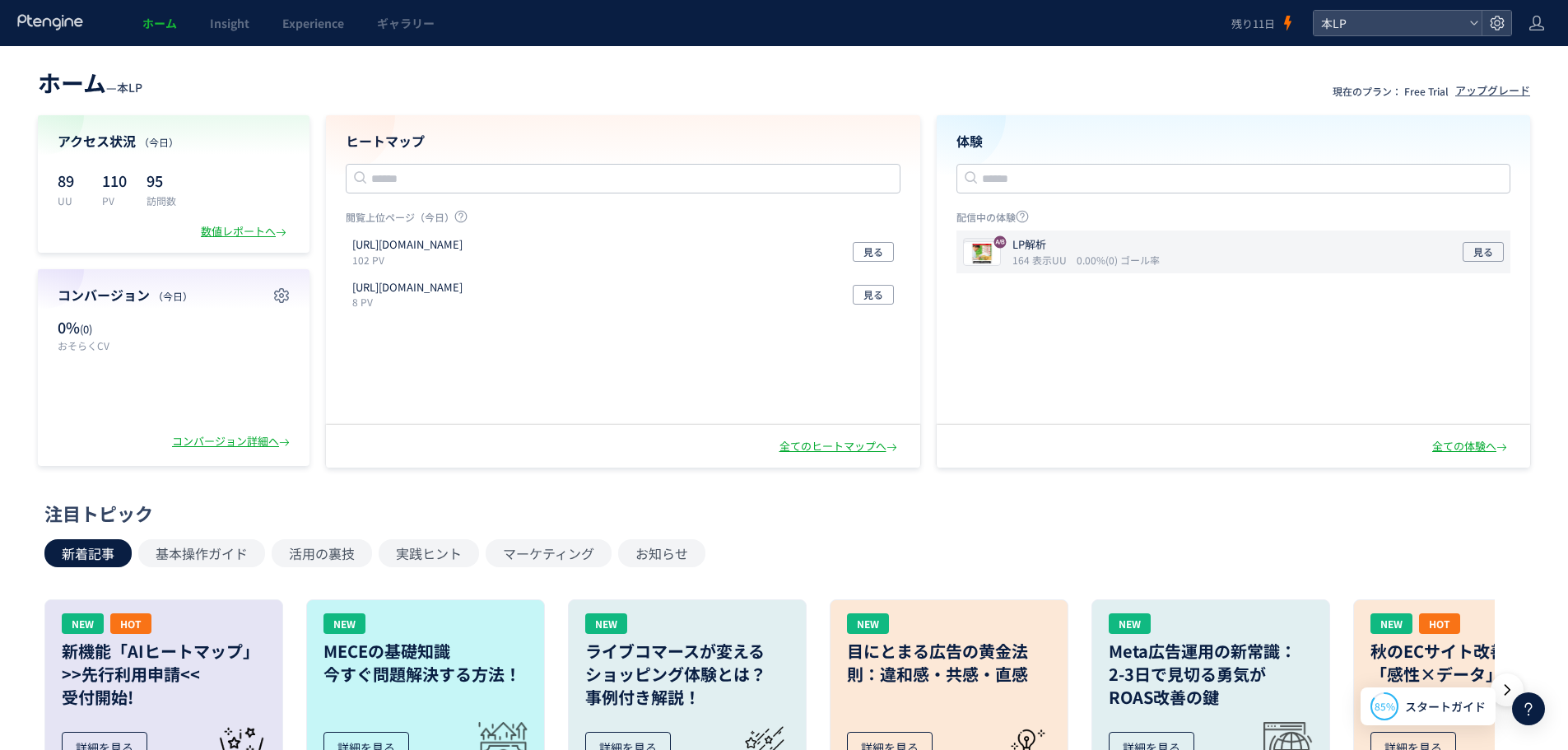
click at [1213, 246] on div "LP解析 164 表示UU 0.00%(0) ゴール率 見る" at bounding box center [1233, 251] width 554 height 42
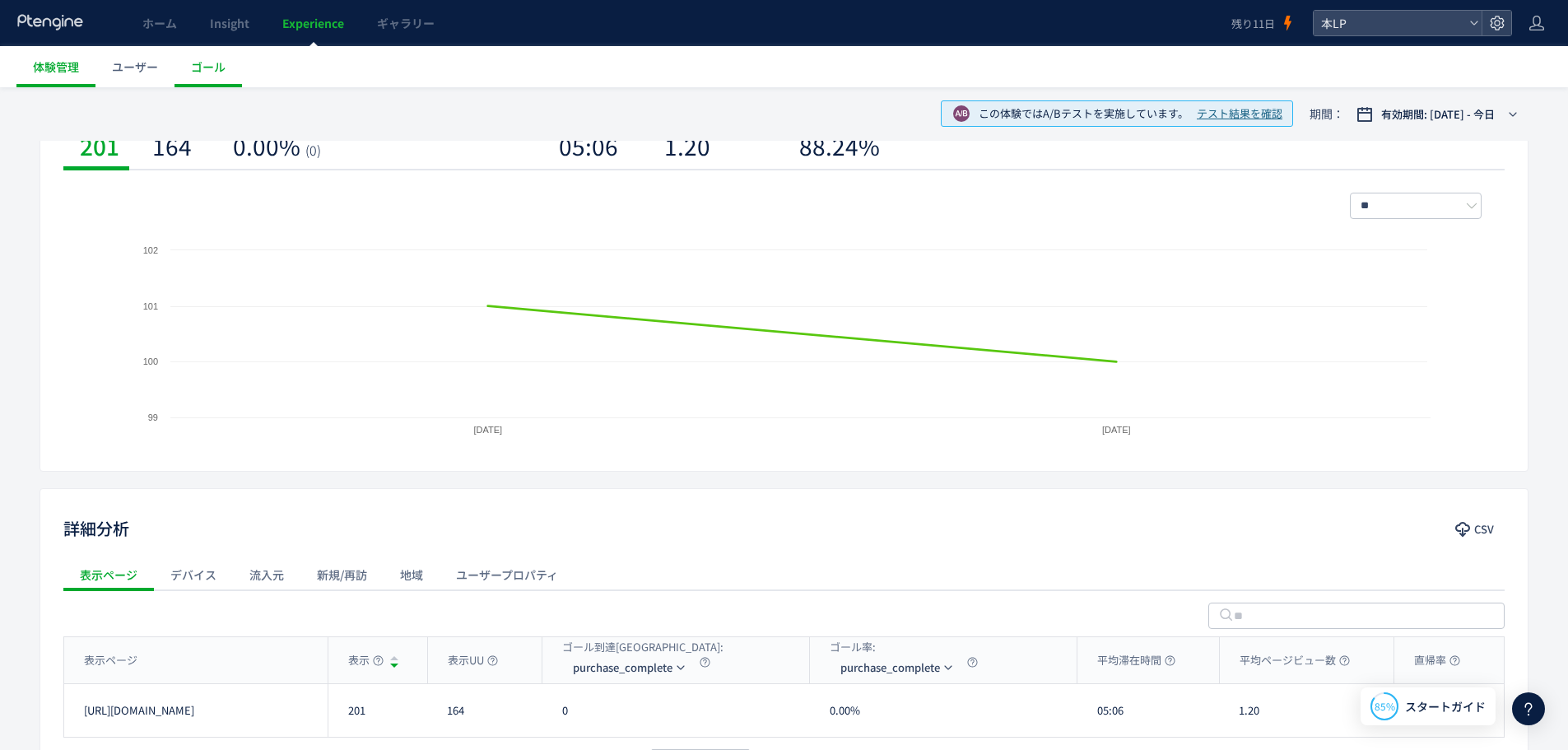
scroll to position [356, 0]
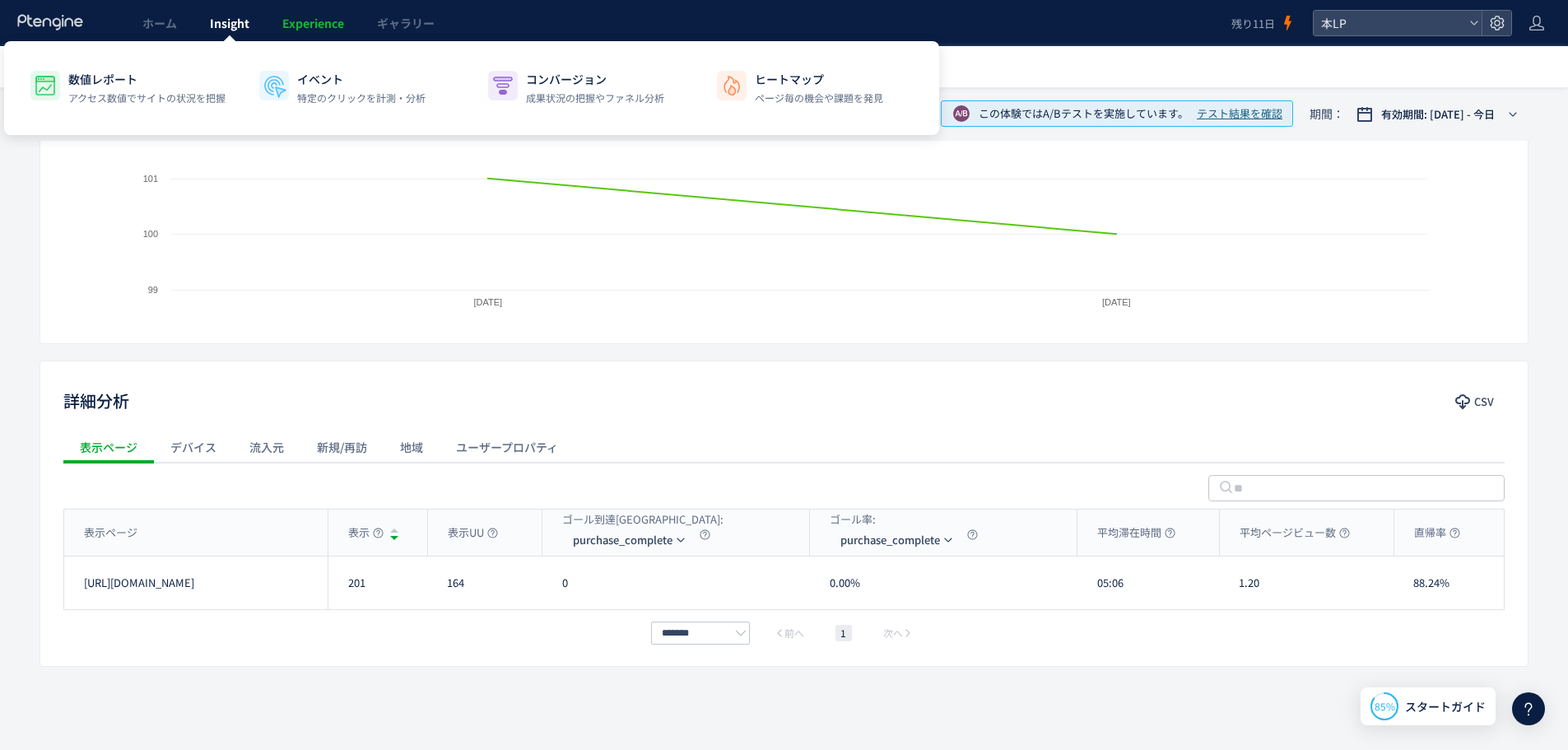
click at [236, 26] on span "Insight" at bounding box center [230, 23] width 40 height 16
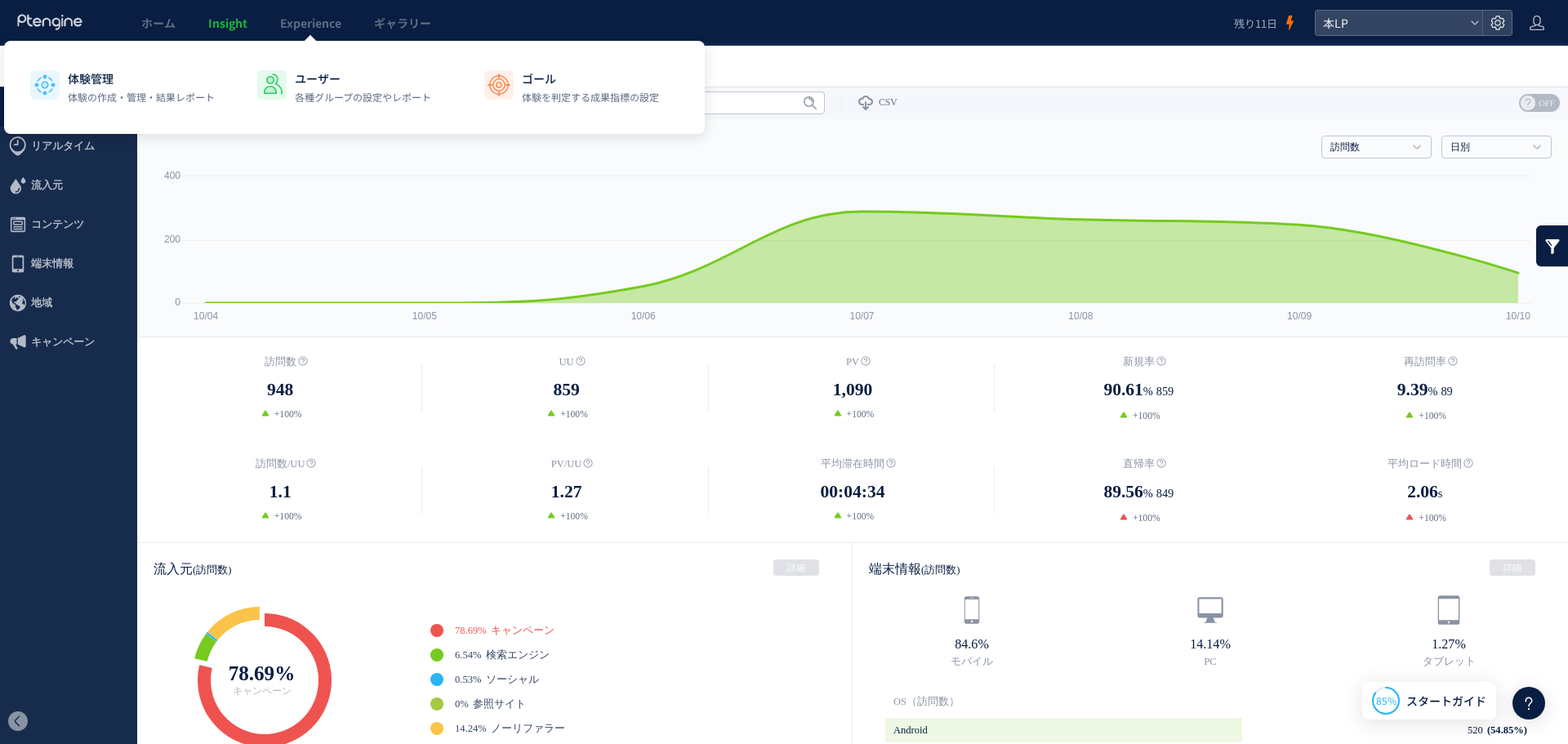
click at [107, 28] on div "ホーム Insight Experience ギャラリー" at bounding box center [617, 22] width 1234 height 46
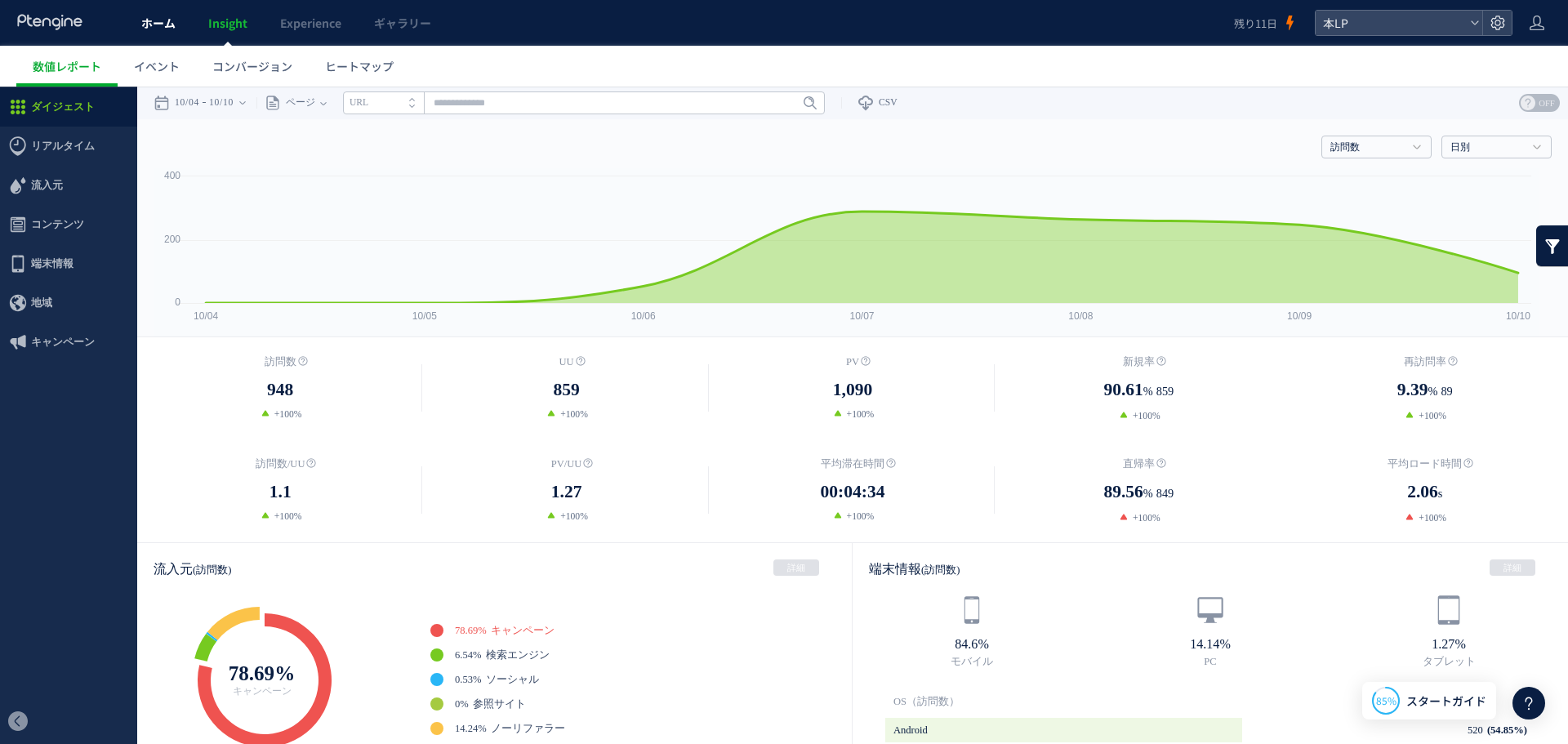
click at [137, 22] on link "ホーム" at bounding box center [159, 22] width 67 height 46
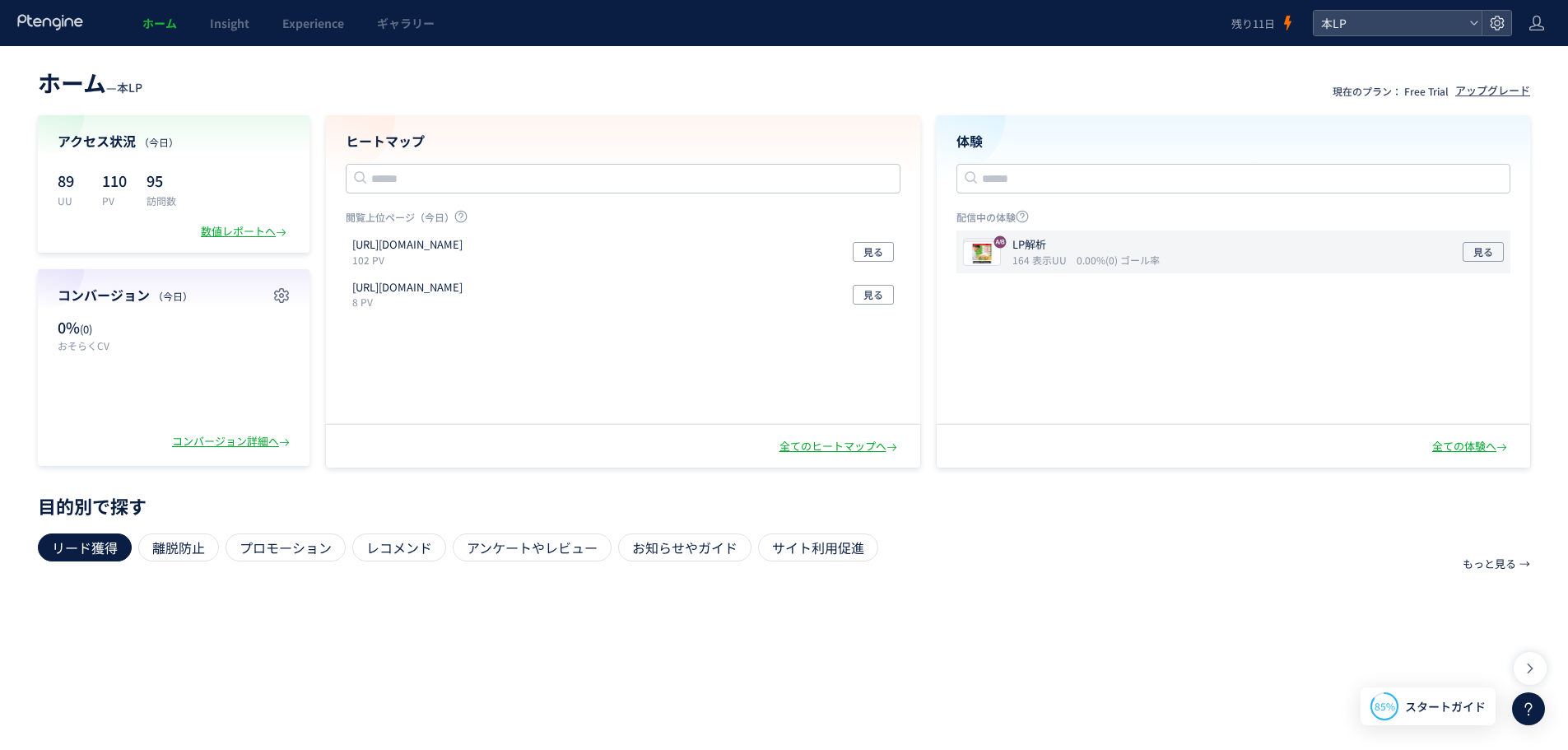
click at [1090, 250] on p "LP解析" at bounding box center [1082, 244] width 140 height 16
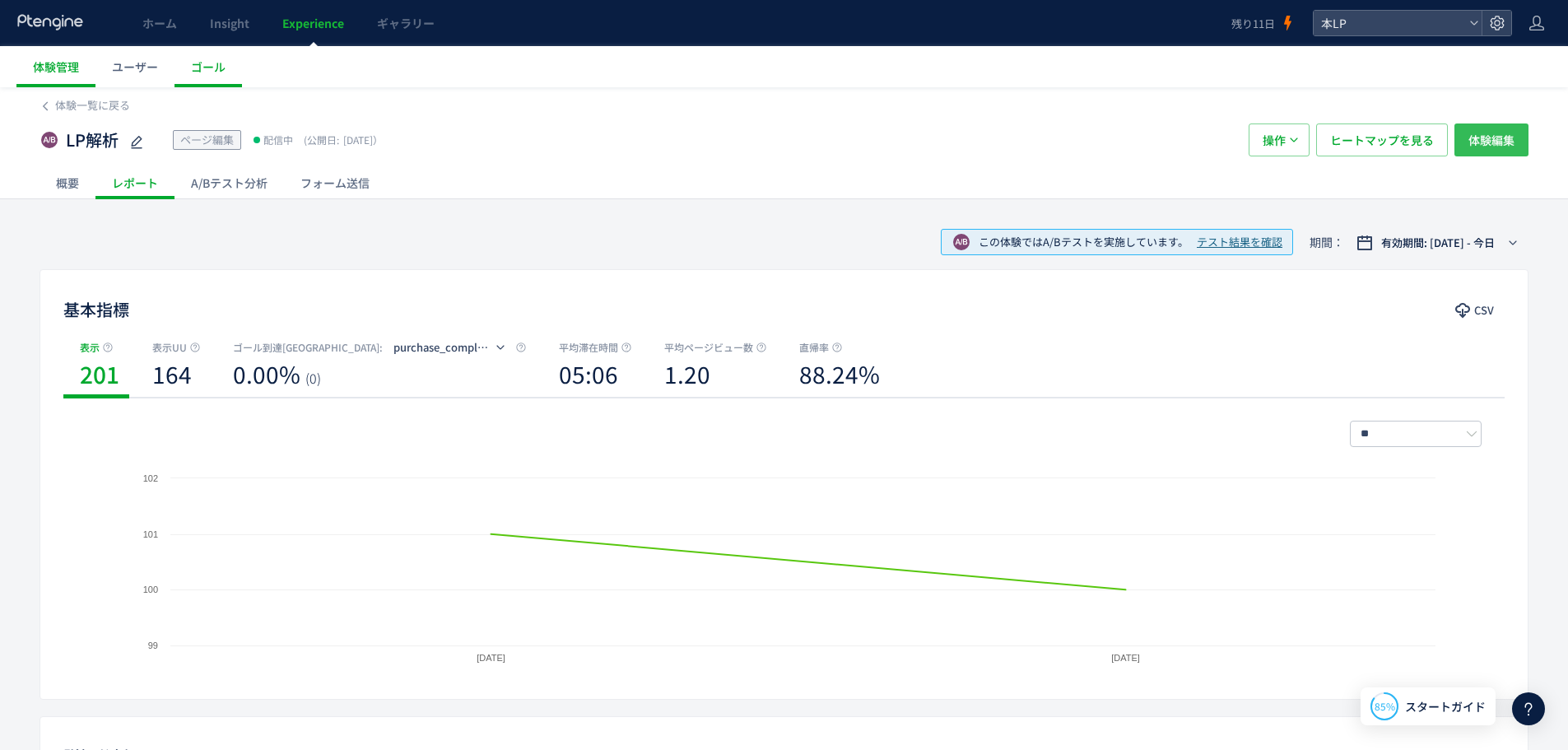
click at [1482, 139] on span "体験編集" at bounding box center [1491, 140] width 46 height 33
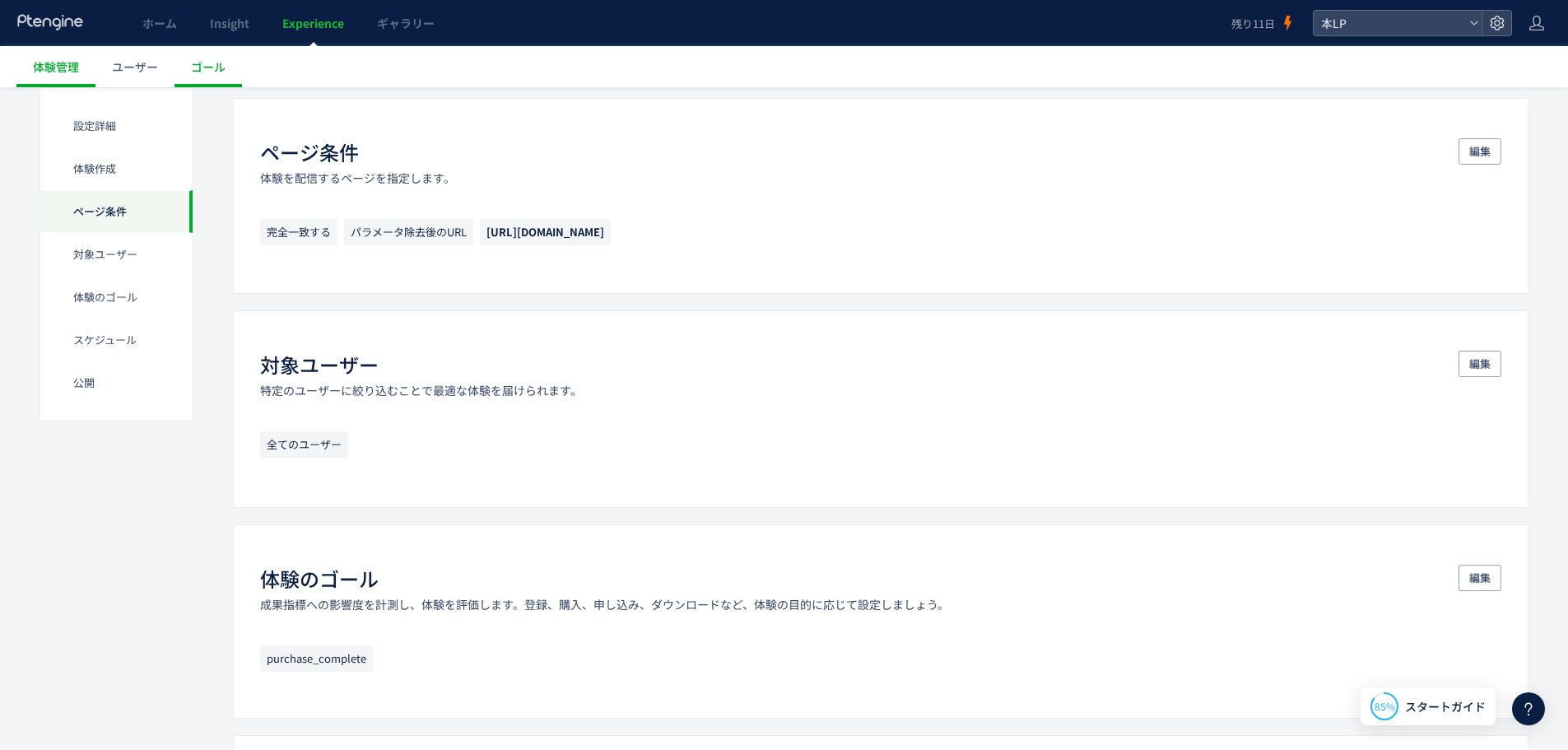
scroll to position [988, 0]
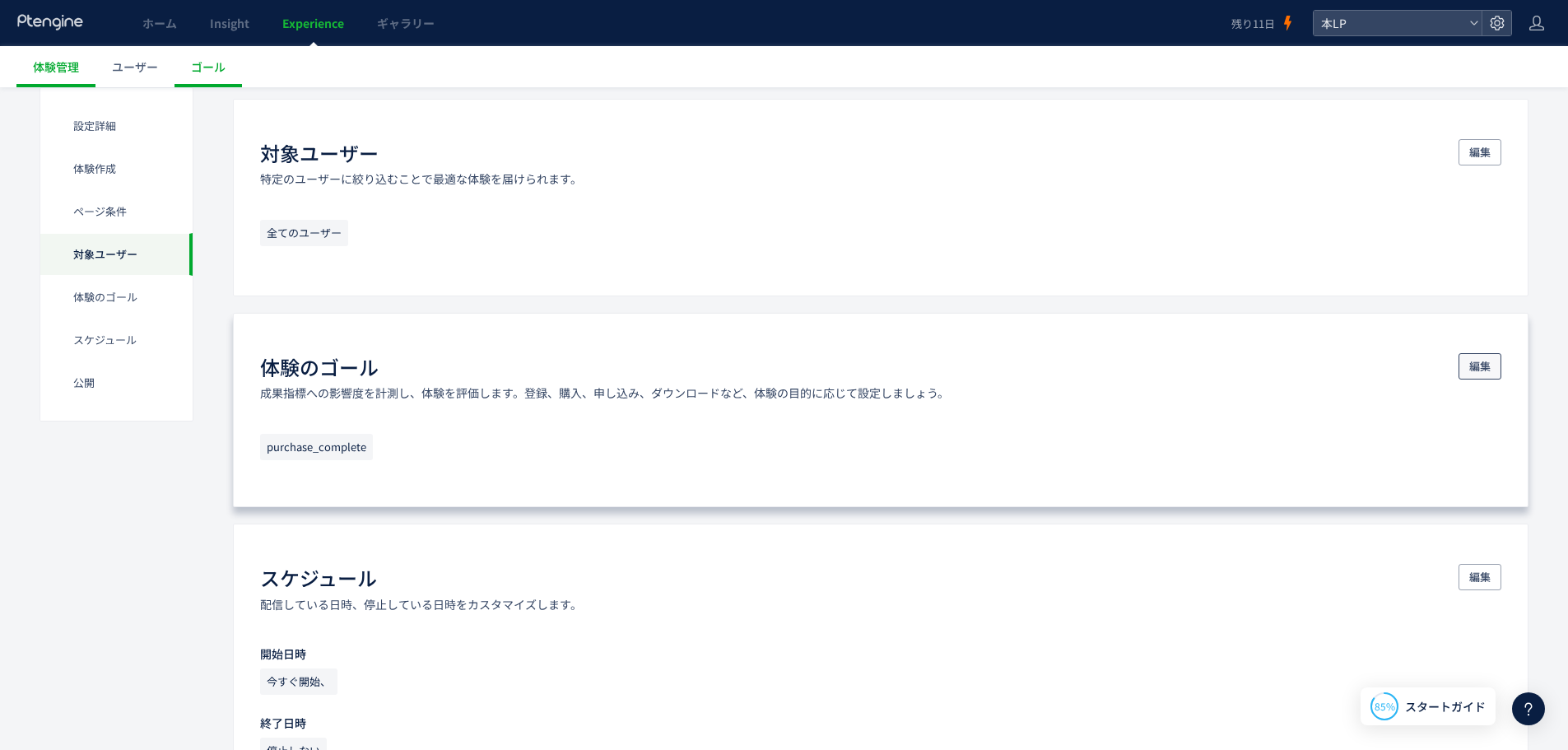
click at [1460, 358] on button "編集" at bounding box center [1479, 366] width 42 height 26
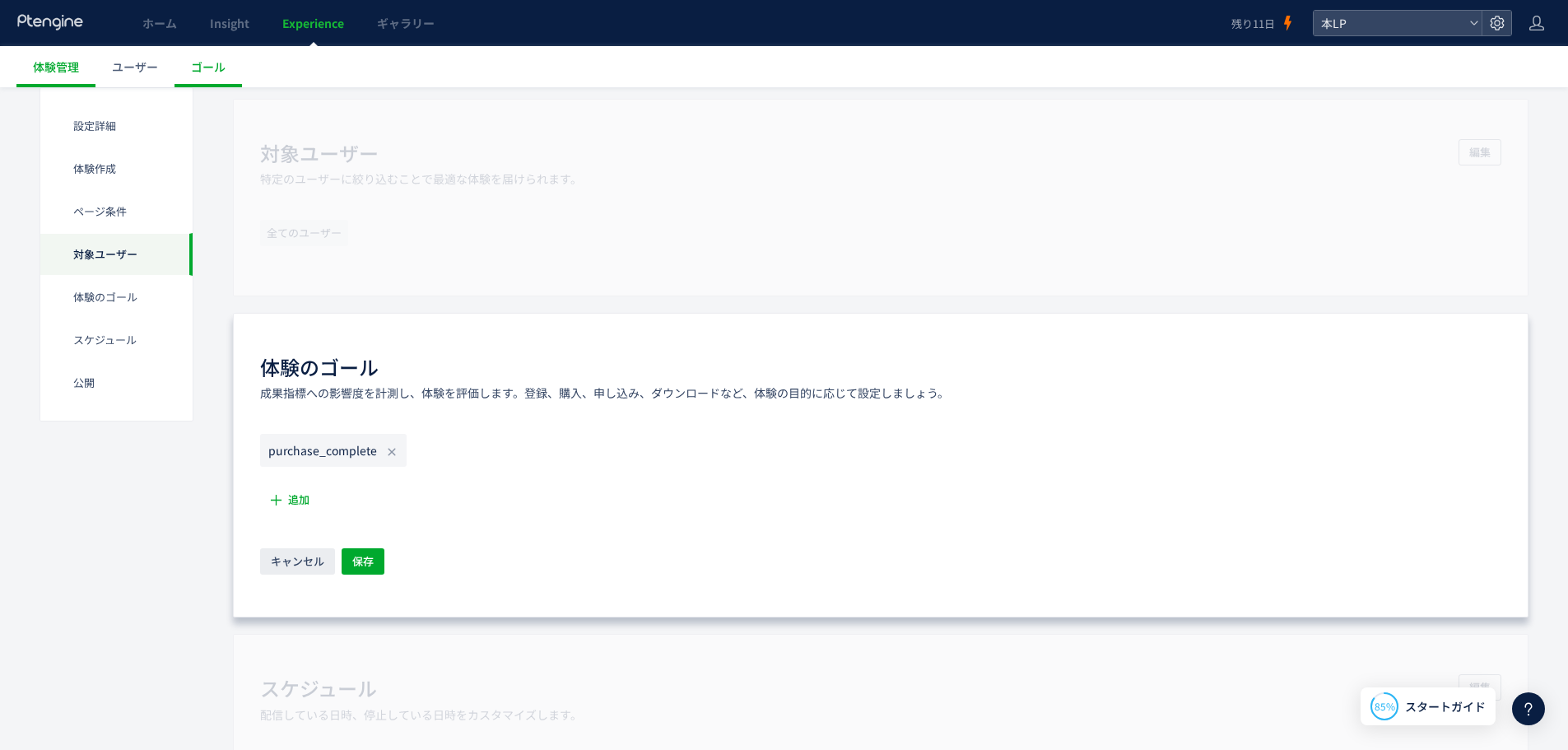
click at [388, 449] on icon at bounding box center [391, 452] width 13 height 13
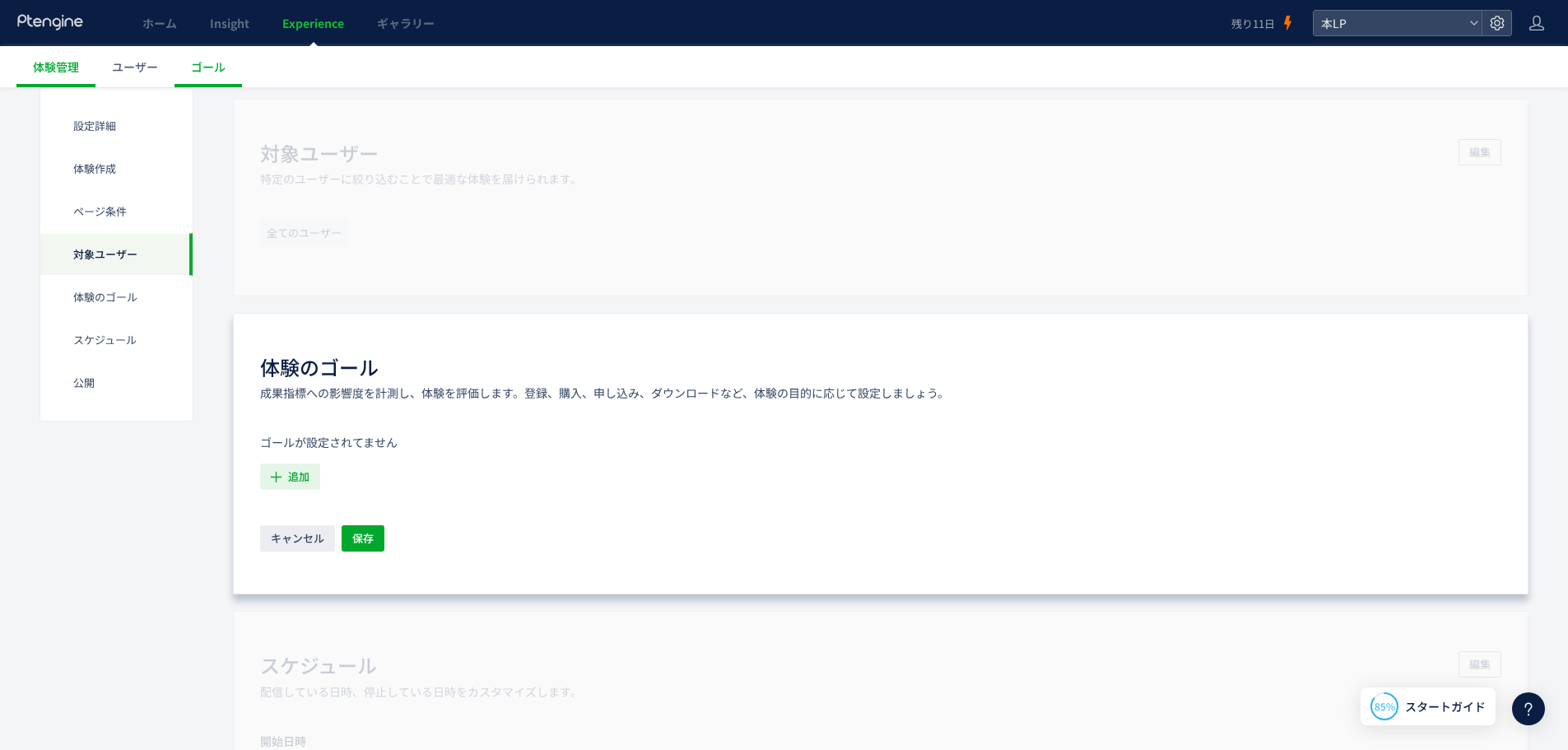
click at [292, 475] on span "追加" at bounding box center [298, 476] width 22 height 26
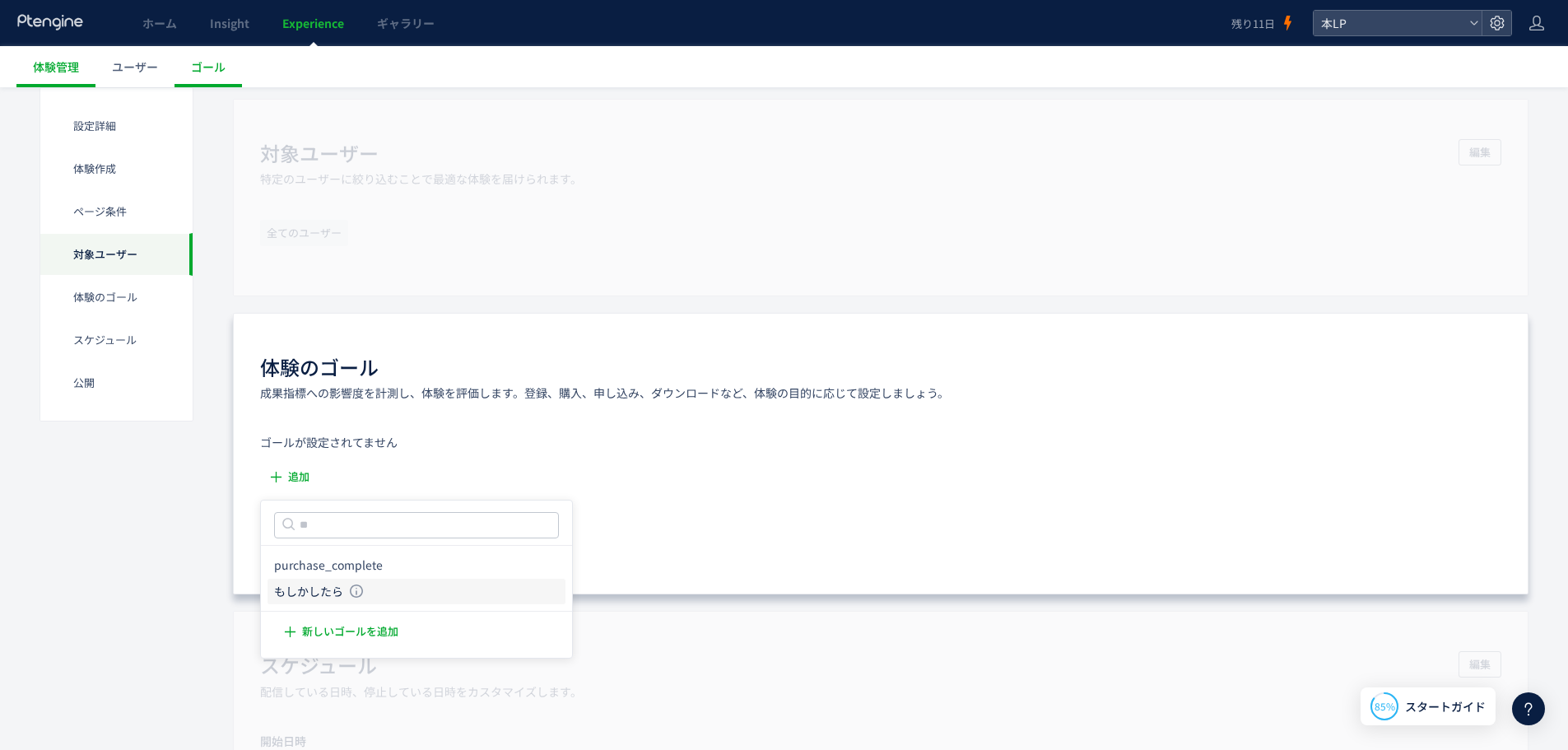
click at [327, 593] on icon "もしかしたら" at bounding box center [308, 592] width 69 height 16
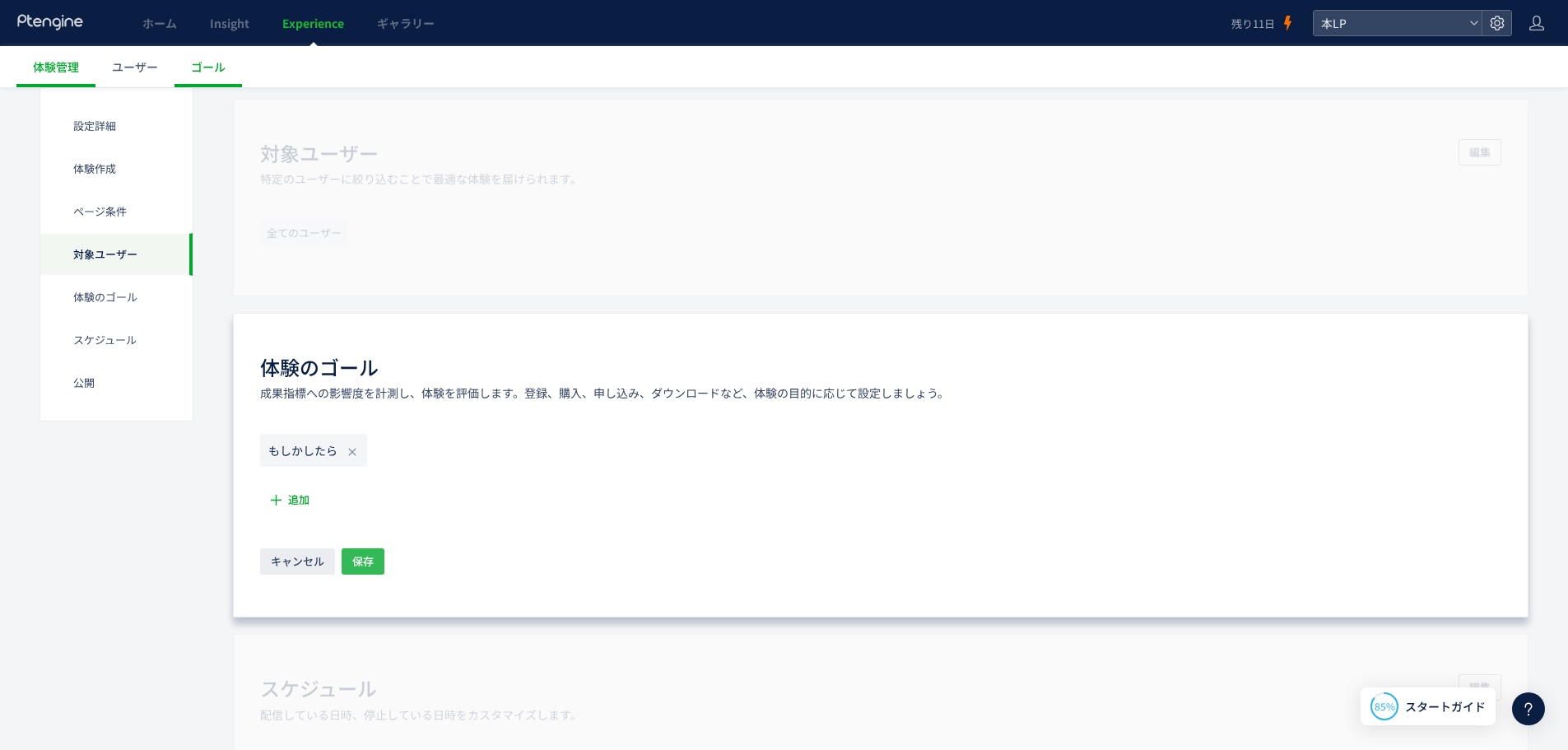
click at [353, 562] on span "保存" at bounding box center [363, 561] width 22 height 26
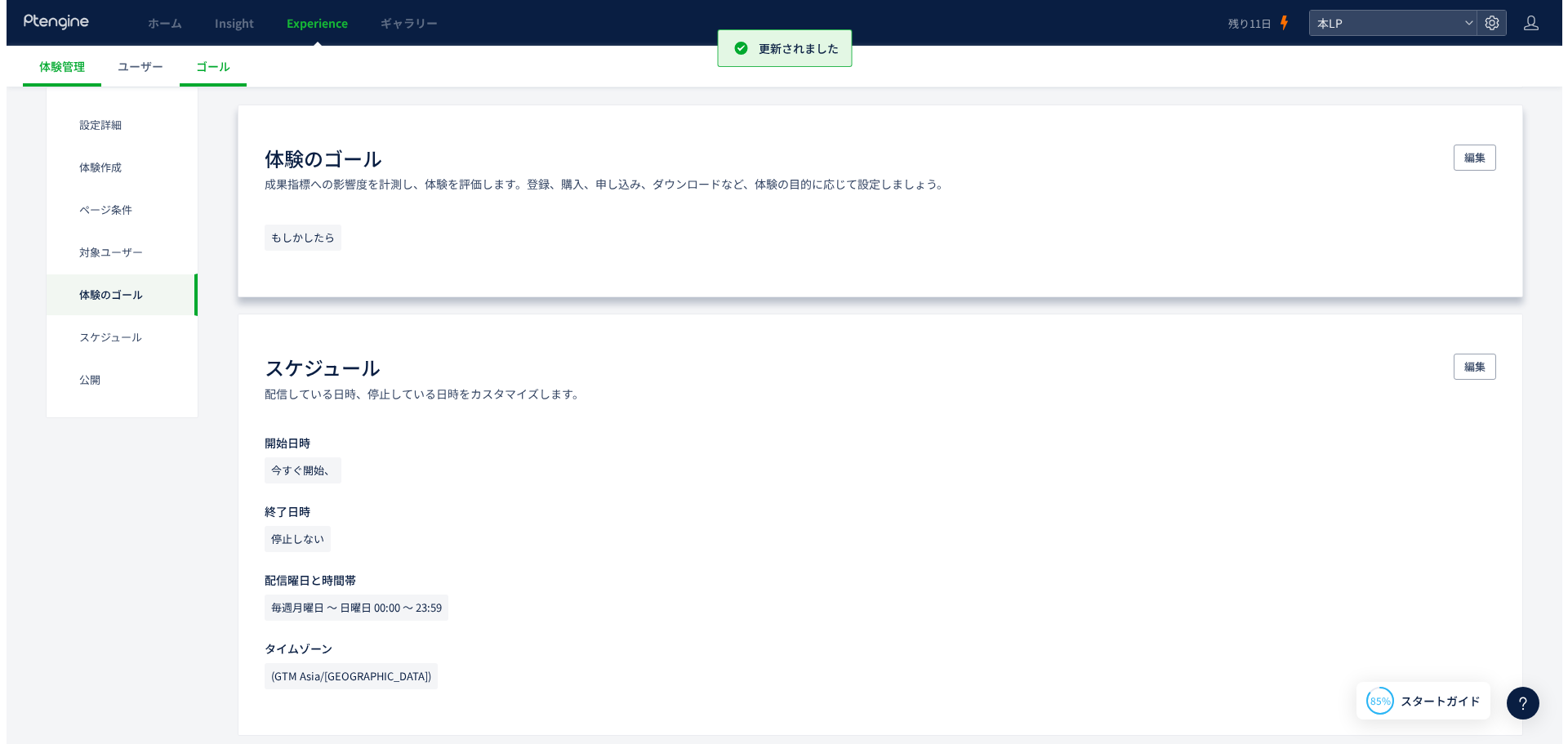
scroll to position [1510, 0]
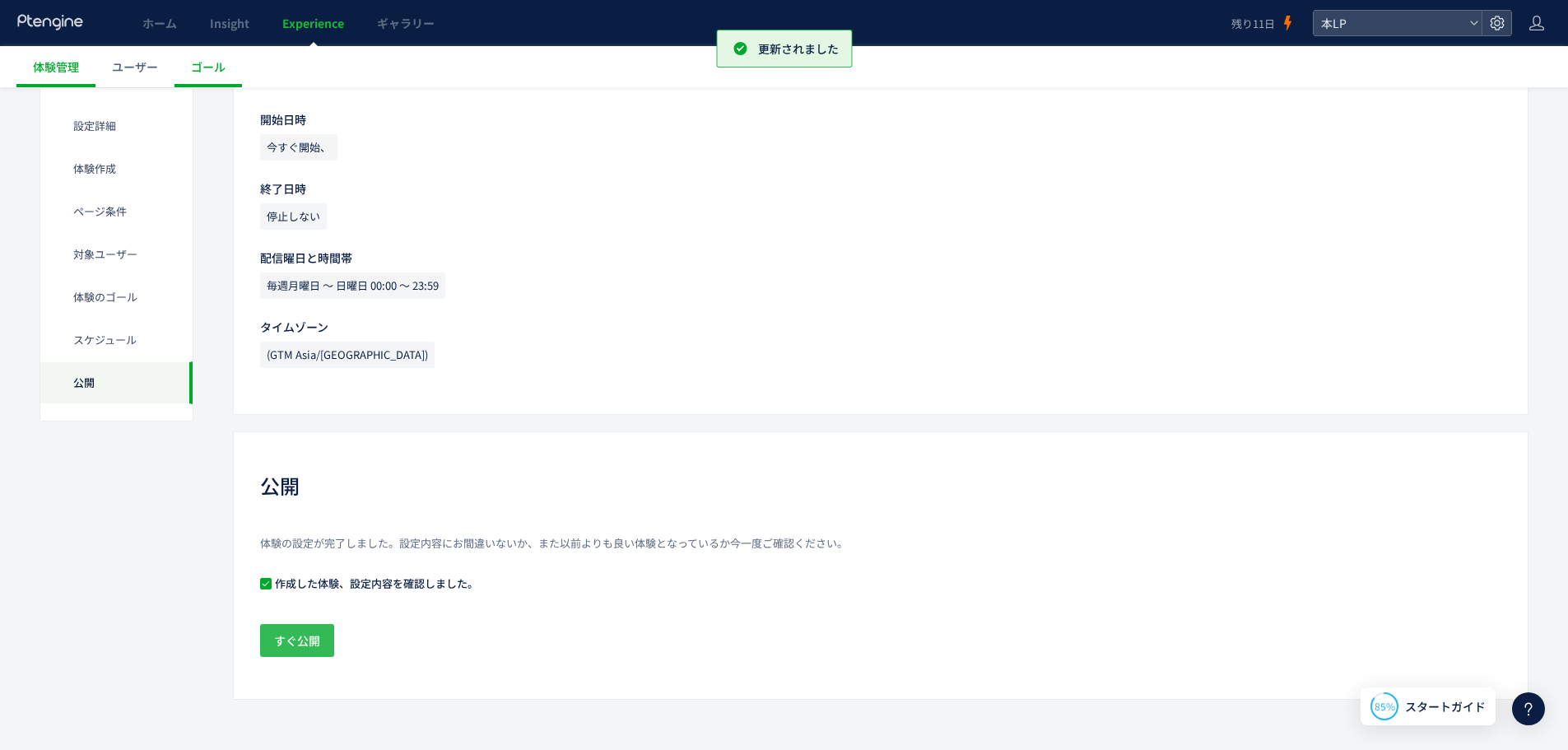
click at [291, 631] on span "すぐ公開" at bounding box center [297, 641] width 46 height 33
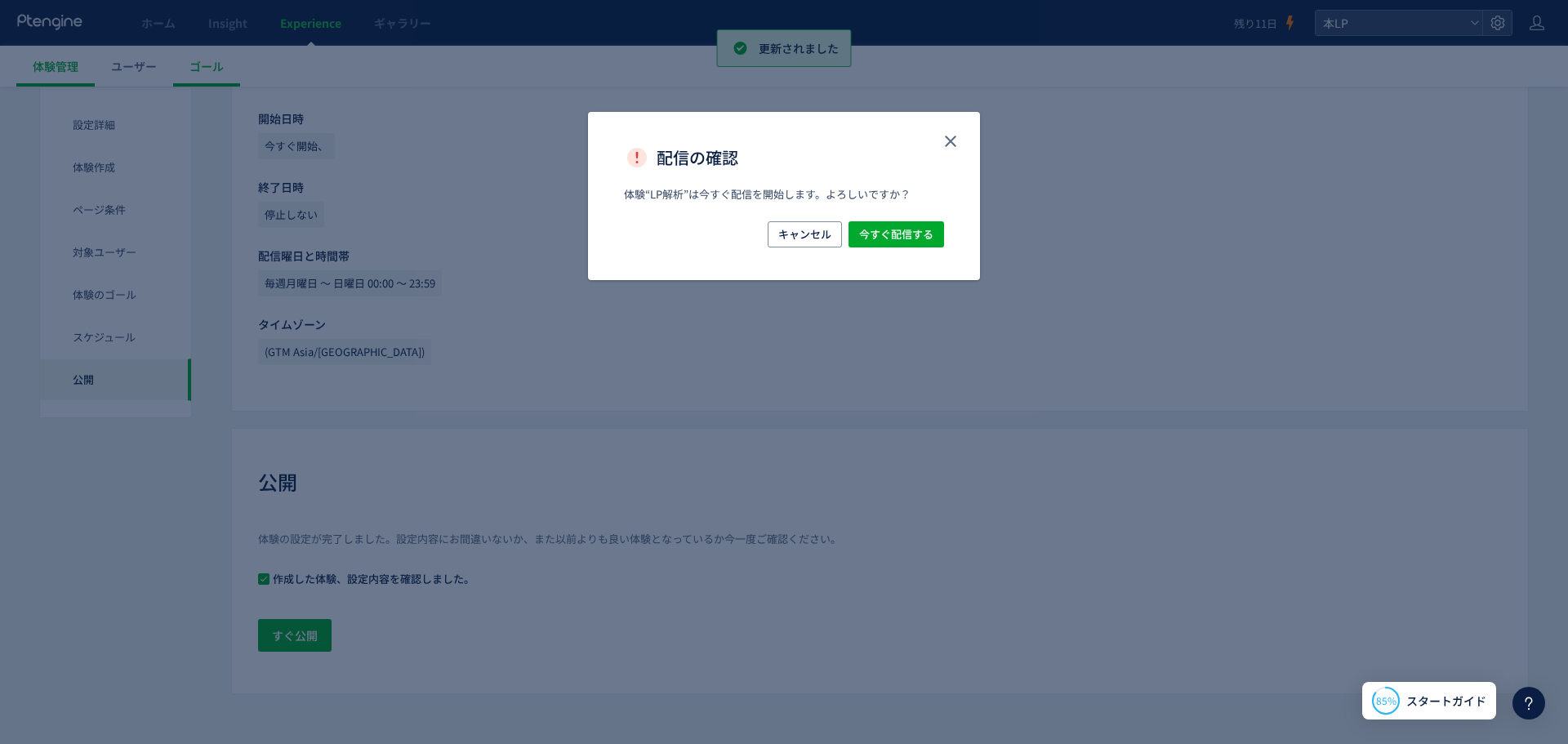
click at [912, 248] on div "キャンセル 今すぐ配信する" at bounding box center [783, 251] width 392 height 59
click at [907, 237] on span "今すぐ配信する" at bounding box center [895, 235] width 74 height 26
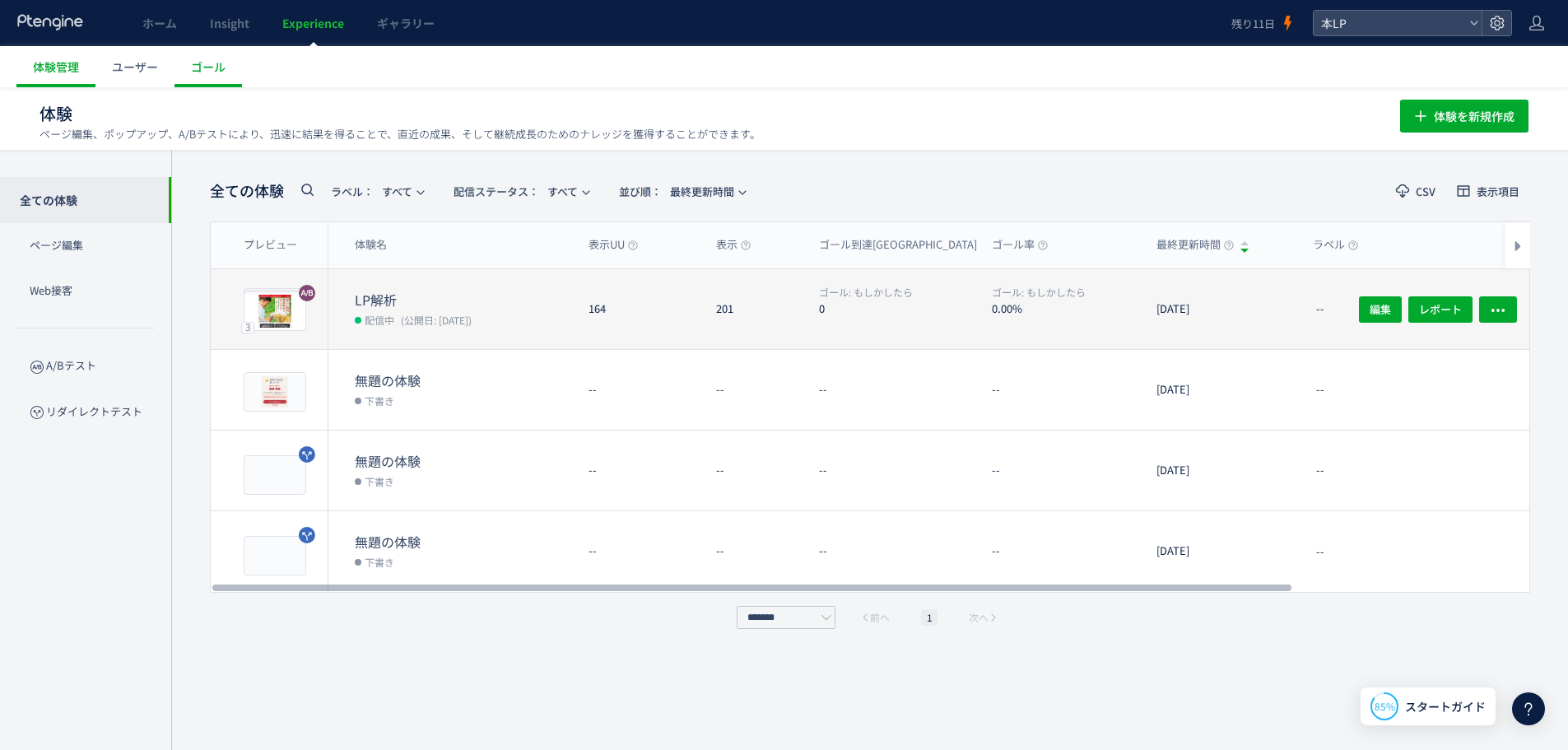
click at [623, 327] on div "164" at bounding box center [638, 308] width 127 height 80
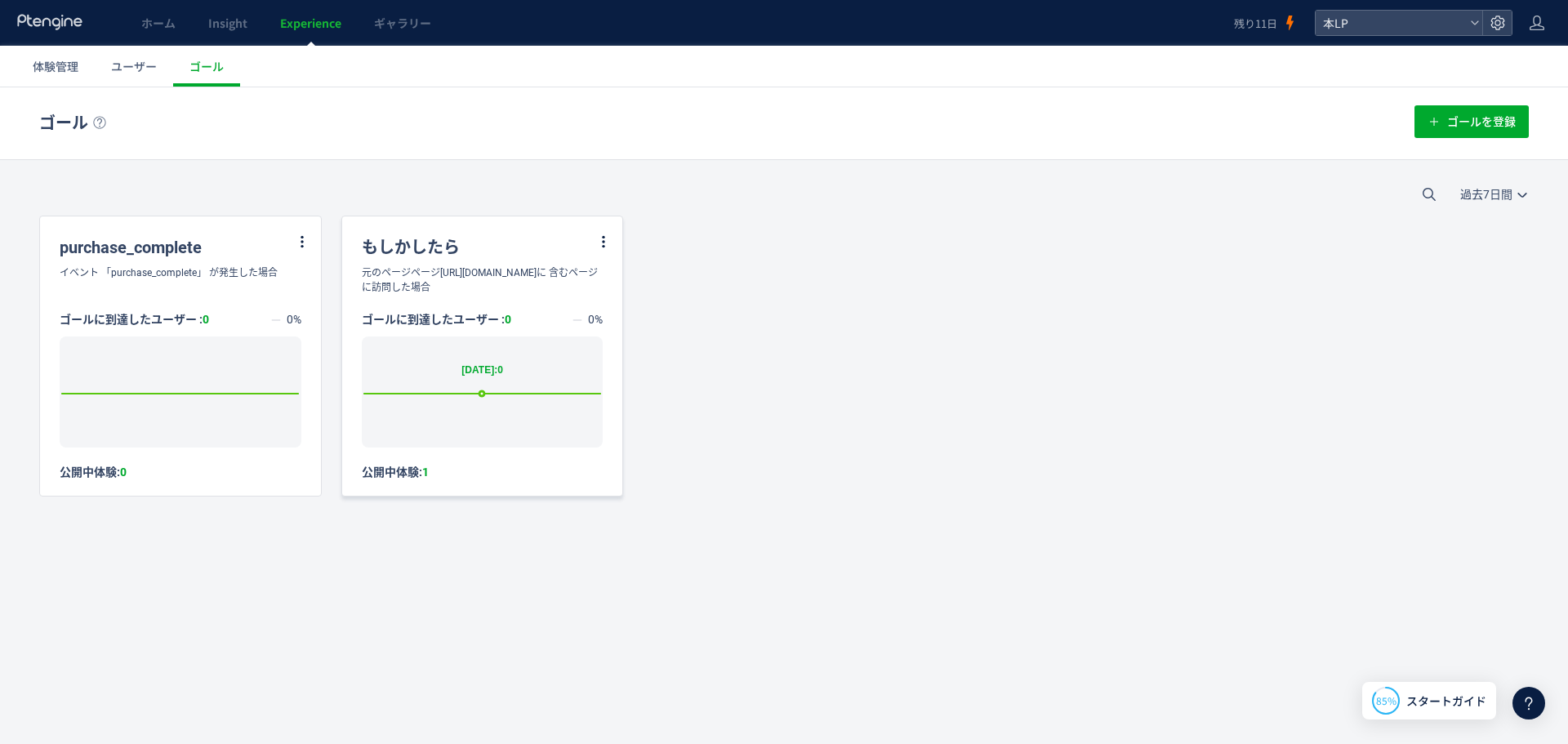
click at [499, 394] on icon at bounding box center [482, 394] width 253 height 0
click at [521, 283] on div "元のページページ[URL][DOMAIN_NAME]に 含むページに訪問した場合" at bounding box center [483, 280] width 281 height 29
click at [405, 241] on div "もしかしたら" at bounding box center [483, 241] width 281 height 49
click at [603, 239] on icon at bounding box center [603, 241] width 15 height 15
click at [688, 342] on div "purchase_complete イベント 「purchase_complete」 が発生した場合 ゴールに到達したユーザー : 0 0% Created …" at bounding box center [784, 356] width 1489 height 281
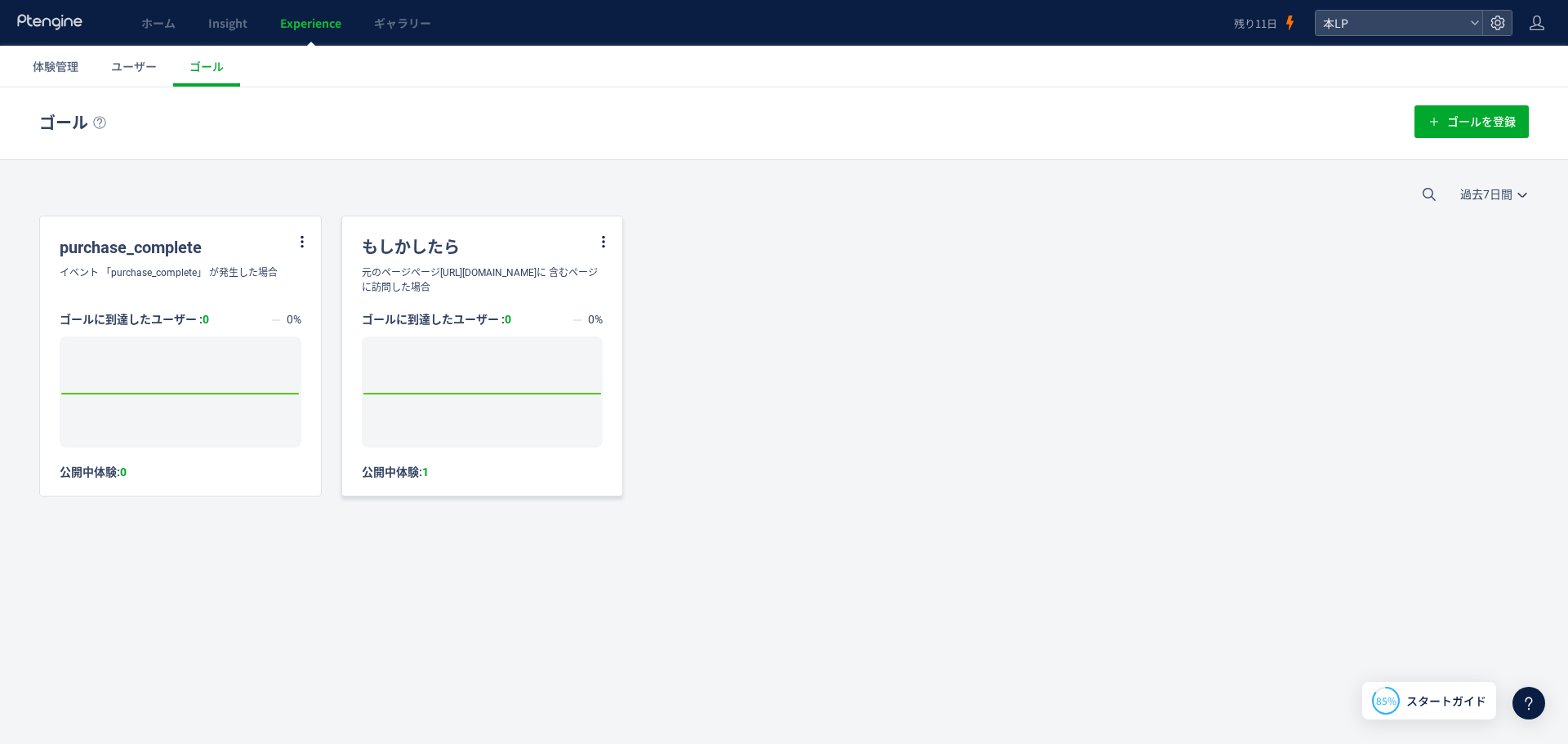
click at [414, 472] on div "ゴールに到達したユーザー : 0 0% Created with Highcharts 7.2.2 2025/10/07: 0 公開中体験: 1" at bounding box center [483, 387] width 281 height 184
click at [608, 237] on icon at bounding box center [603, 241] width 15 height 15
click at [581, 284] on li "編集" at bounding box center [583, 282] width 55 height 29
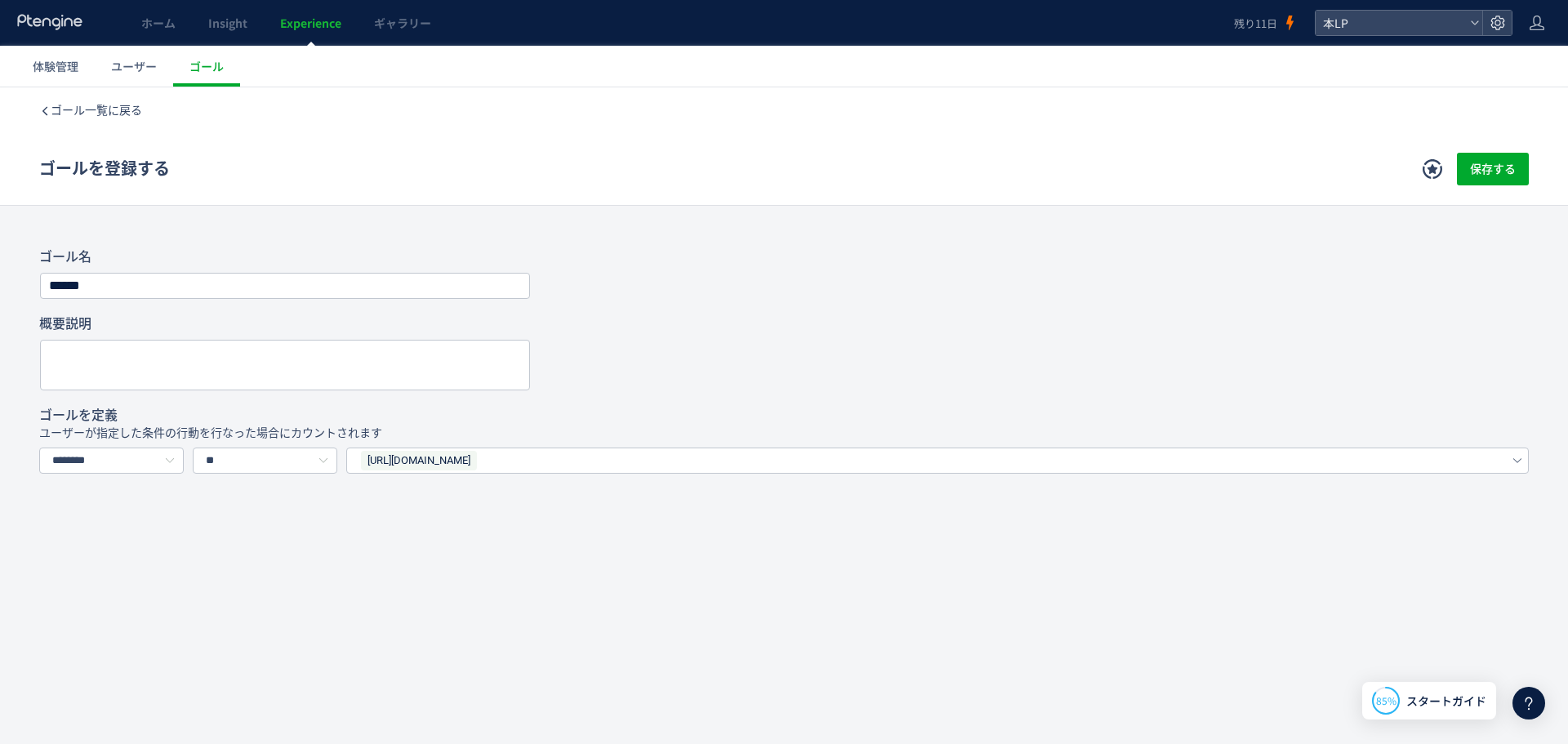
click at [675, 450] on div "[URL][DOMAIN_NAME]" at bounding box center [922, 460] width 1127 height 24
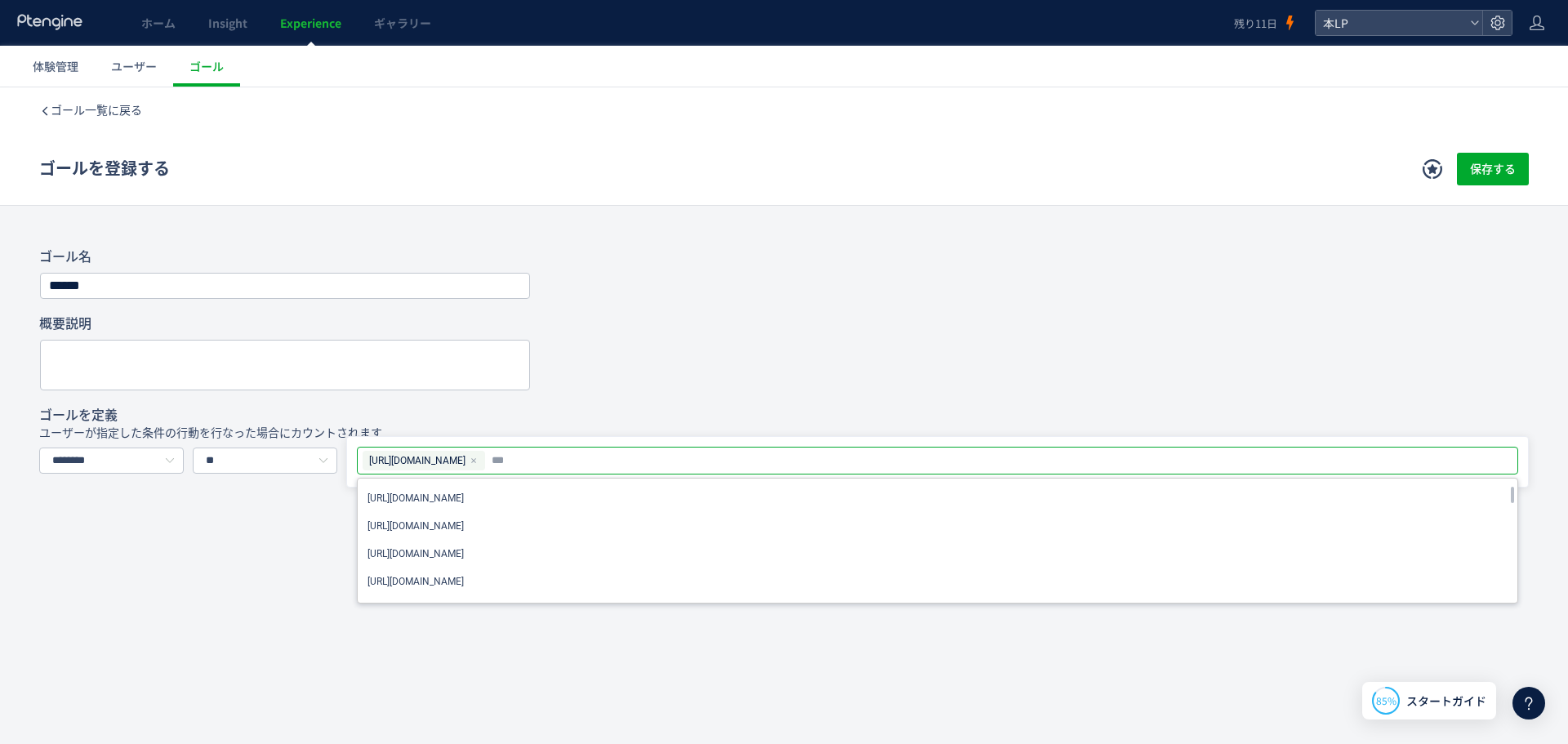
click at [760, 344] on div at bounding box center [784, 365] width 1489 height 51
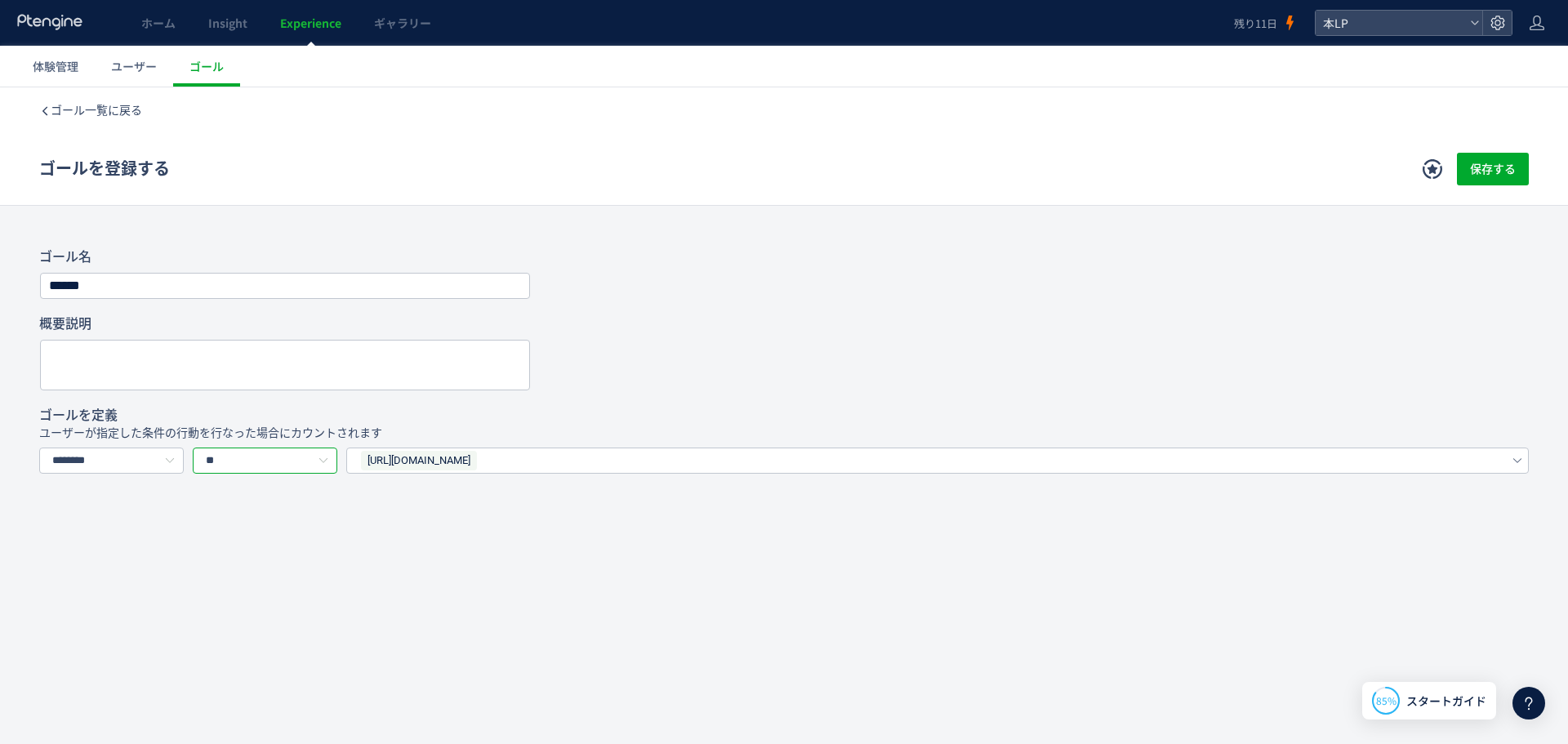
click at [238, 469] on input "**" at bounding box center [265, 460] width 144 height 26
click at [239, 469] on input "**" at bounding box center [265, 460] width 144 height 26
drag, startPoint x: 437, startPoint y: 556, endPoint x: 508, endPoint y: 530, distance: 75.6
click at [442, 556] on div "ゴール一覧に戻る ゴールを登録する 保存する ゴール登録とは？ ウェブサイト上のゴール地点を定義します。例えば、会員登録、購入、問い合わせといったゴールを設定…" at bounding box center [784, 394] width 1568 height 615
click at [1512, 171] on span "保存する" at bounding box center [1492, 168] width 46 height 33
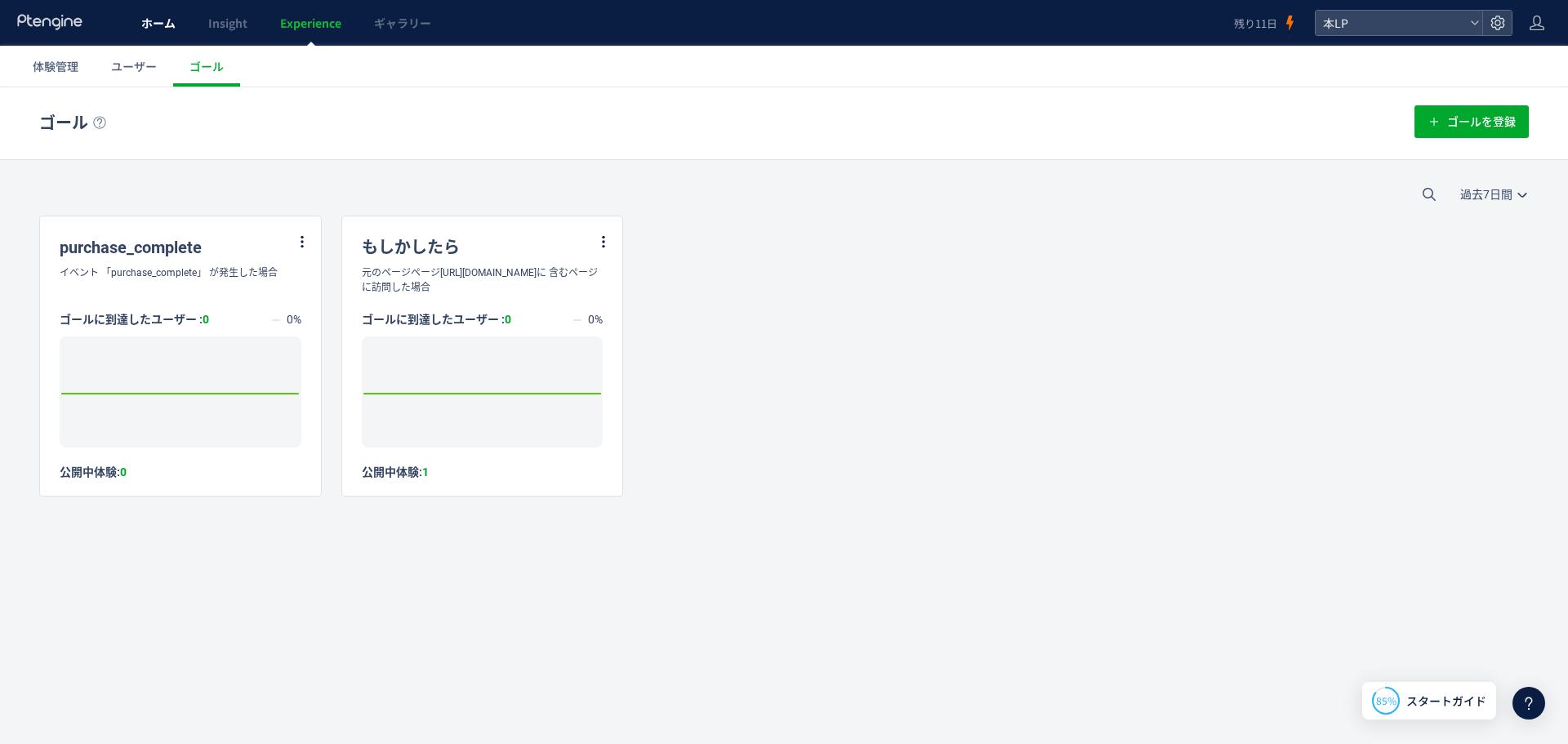
click at [155, 22] on span "ホーム" at bounding box center [158, 22] width 35 height 16
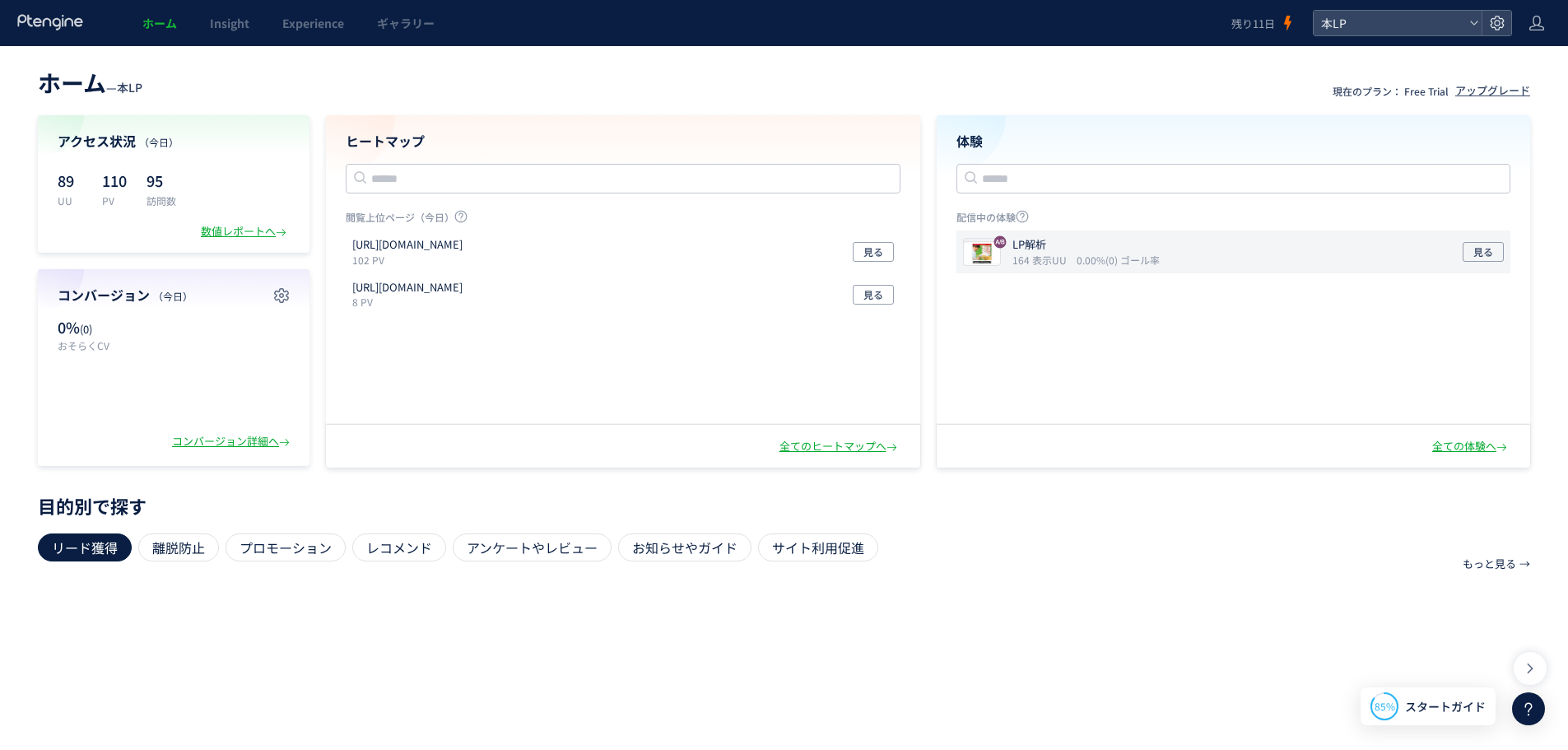
click at [1085, 265] on icon "0.00%(0) ゴール率" at bounding box center [1118, 259] width 83 height 14
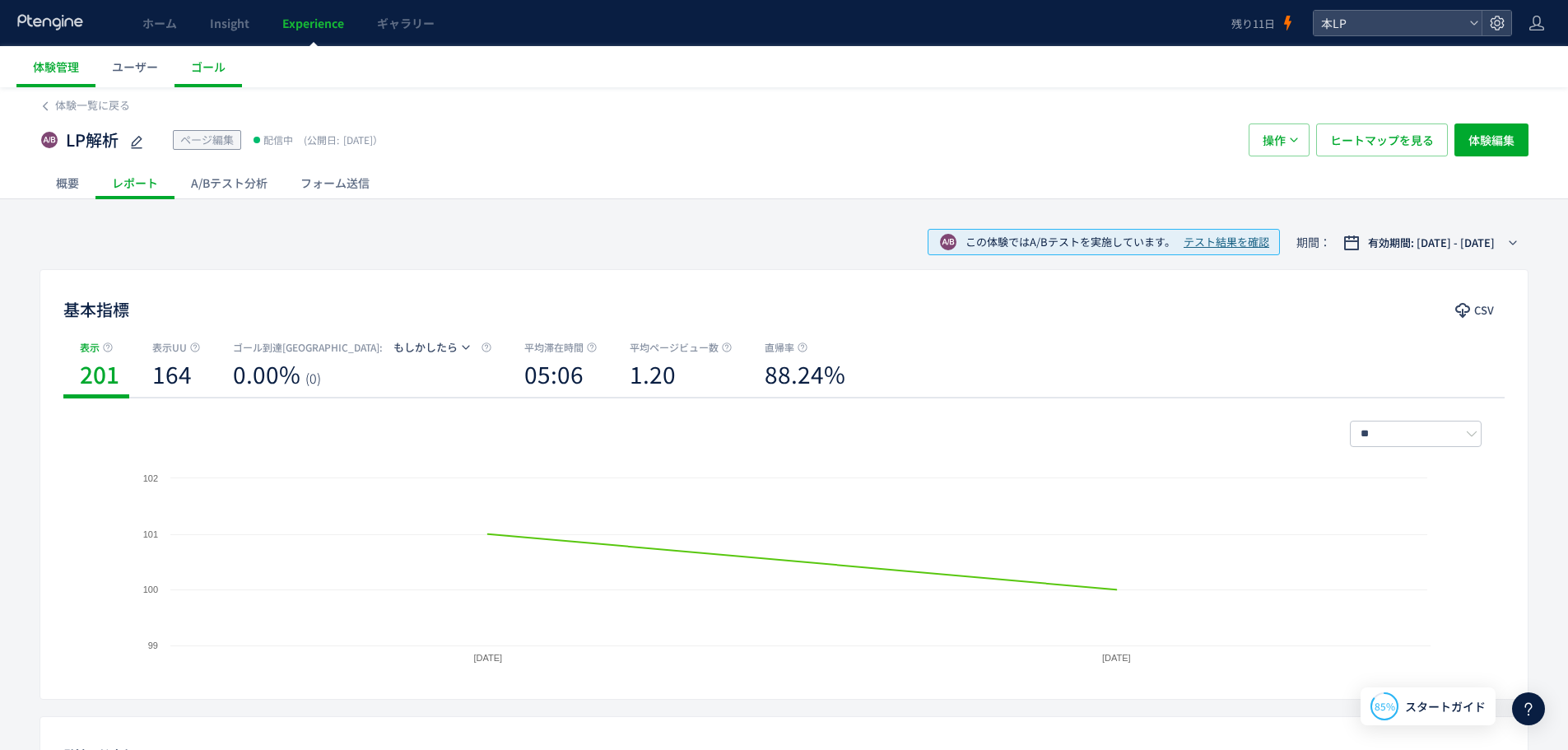
click at [233, 181] on div "A/Bテスト分析" at bounding box center [229, 182] width 109 height 33
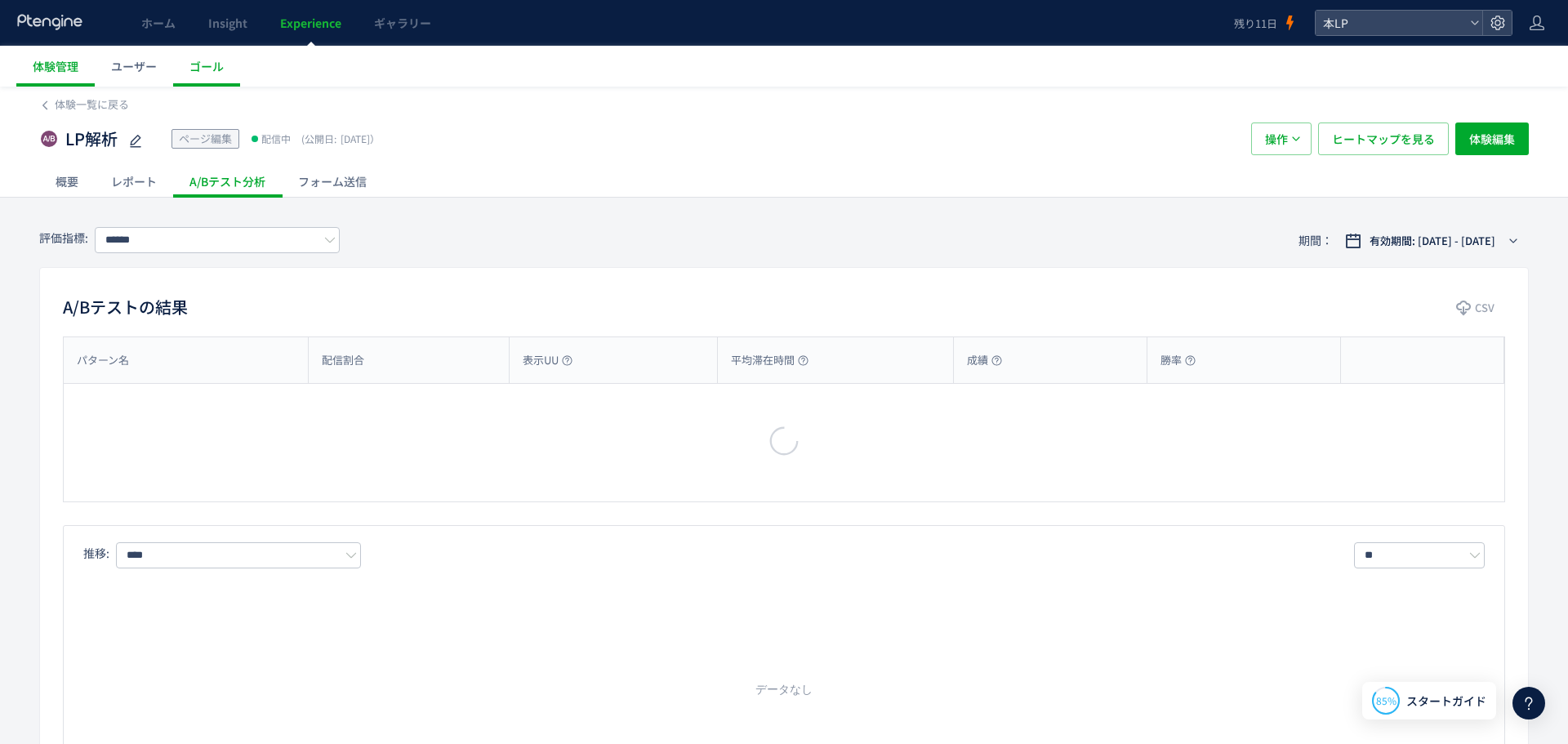
type input "******"
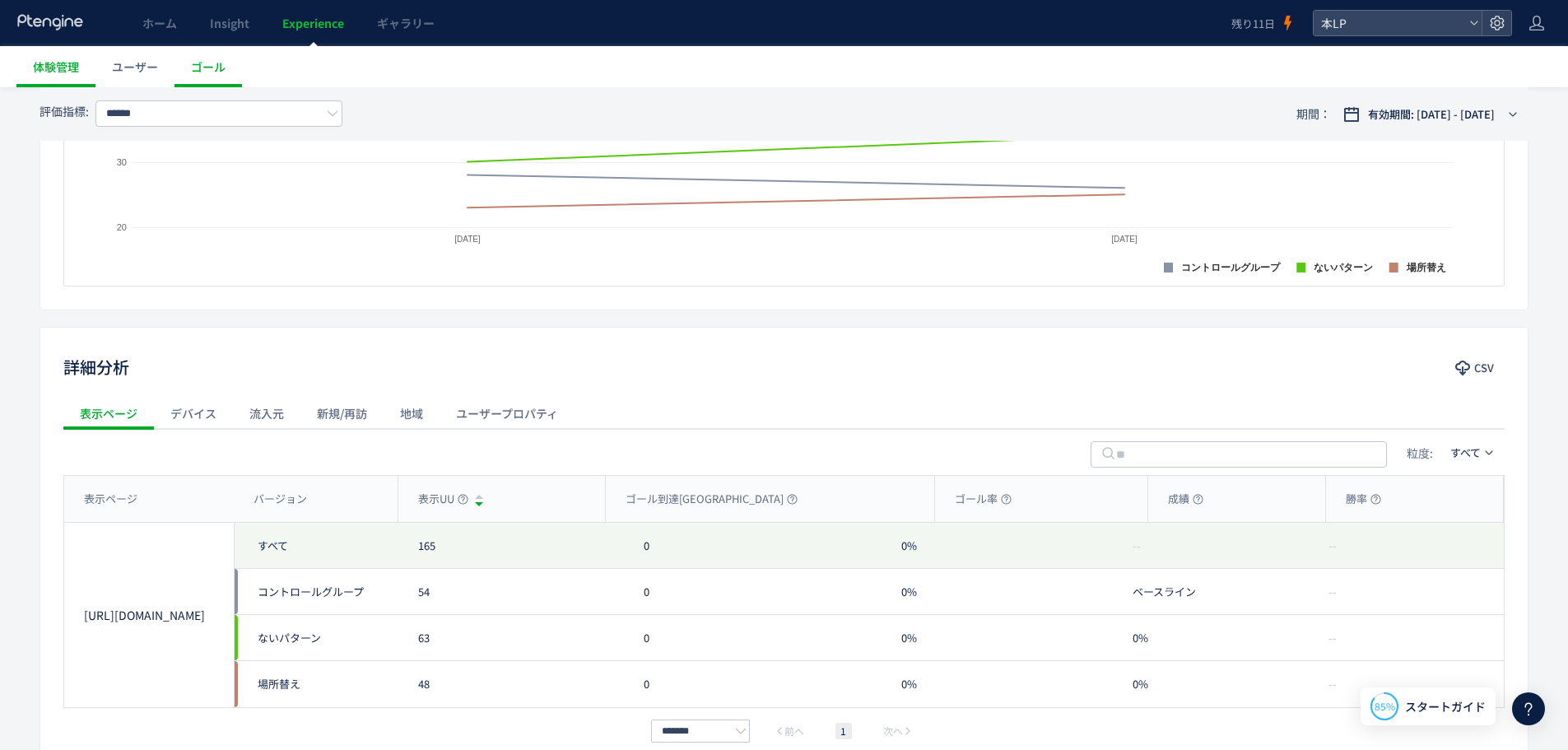
scroll to position [658, 0]
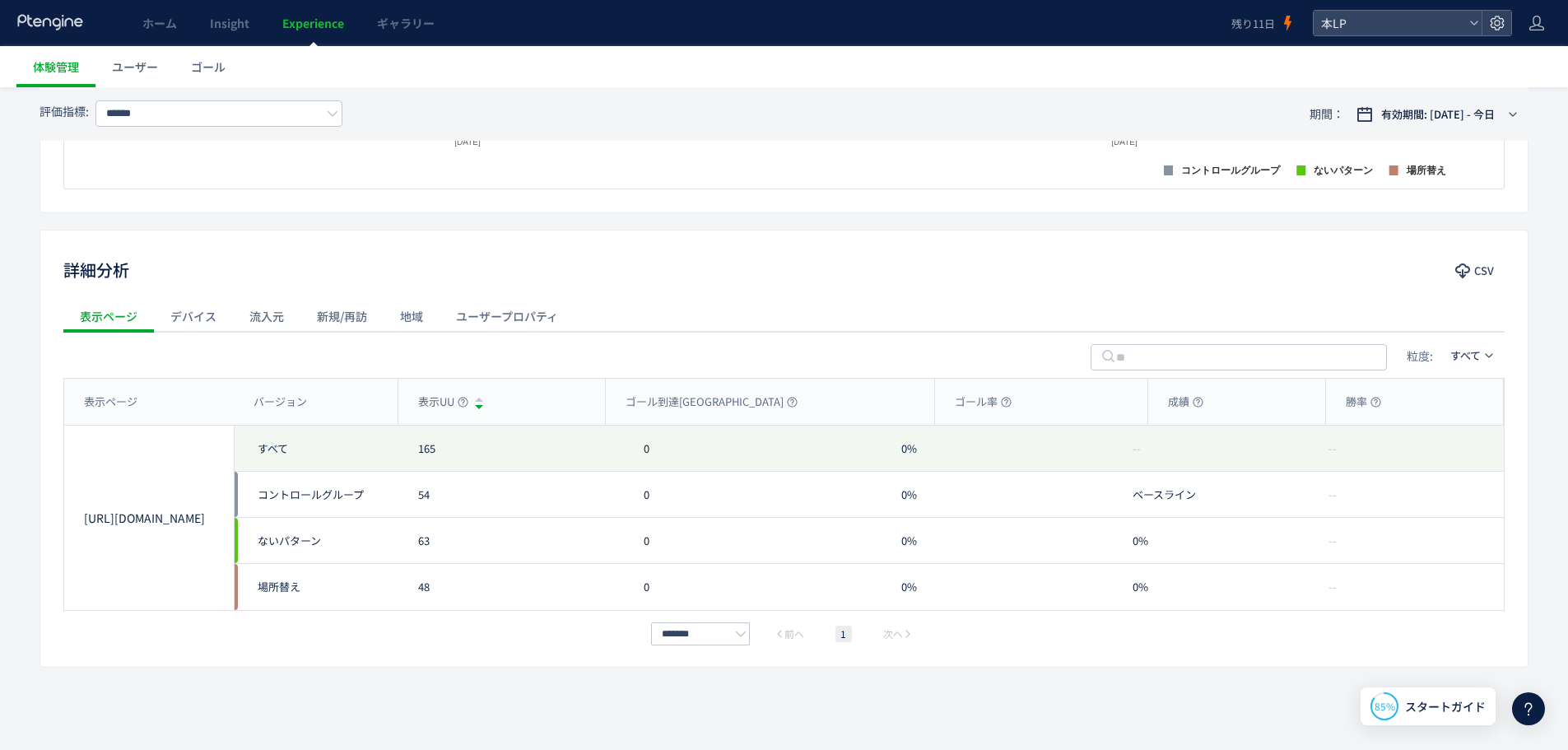
scroll to position [665, 0]
click at [1426, 695] on div "85% スタートガイド" at bounding box center [1428, 707] width 135 height 38
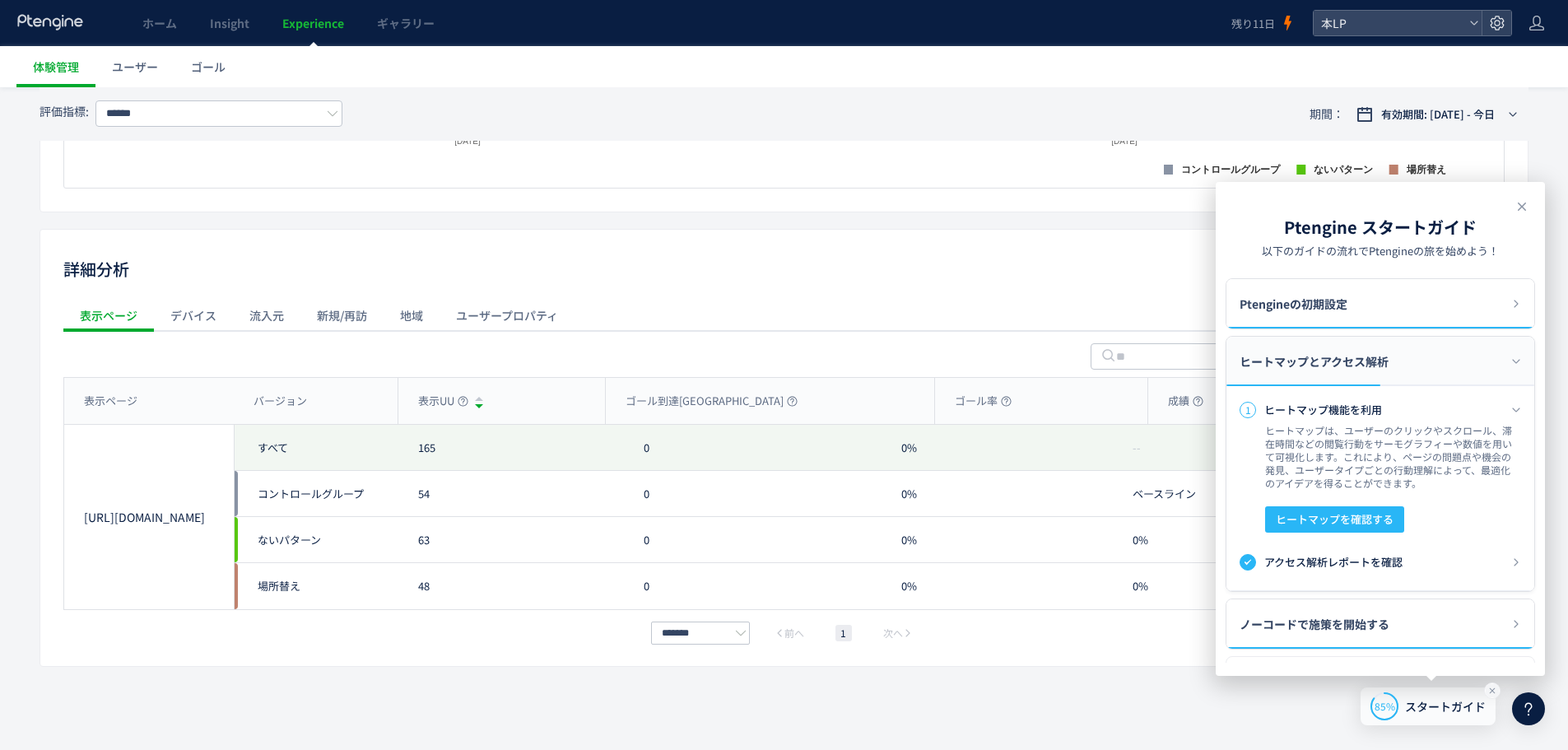
click at [1490, 692] on icon at bounding box center [1492, 691] width 13 height 13
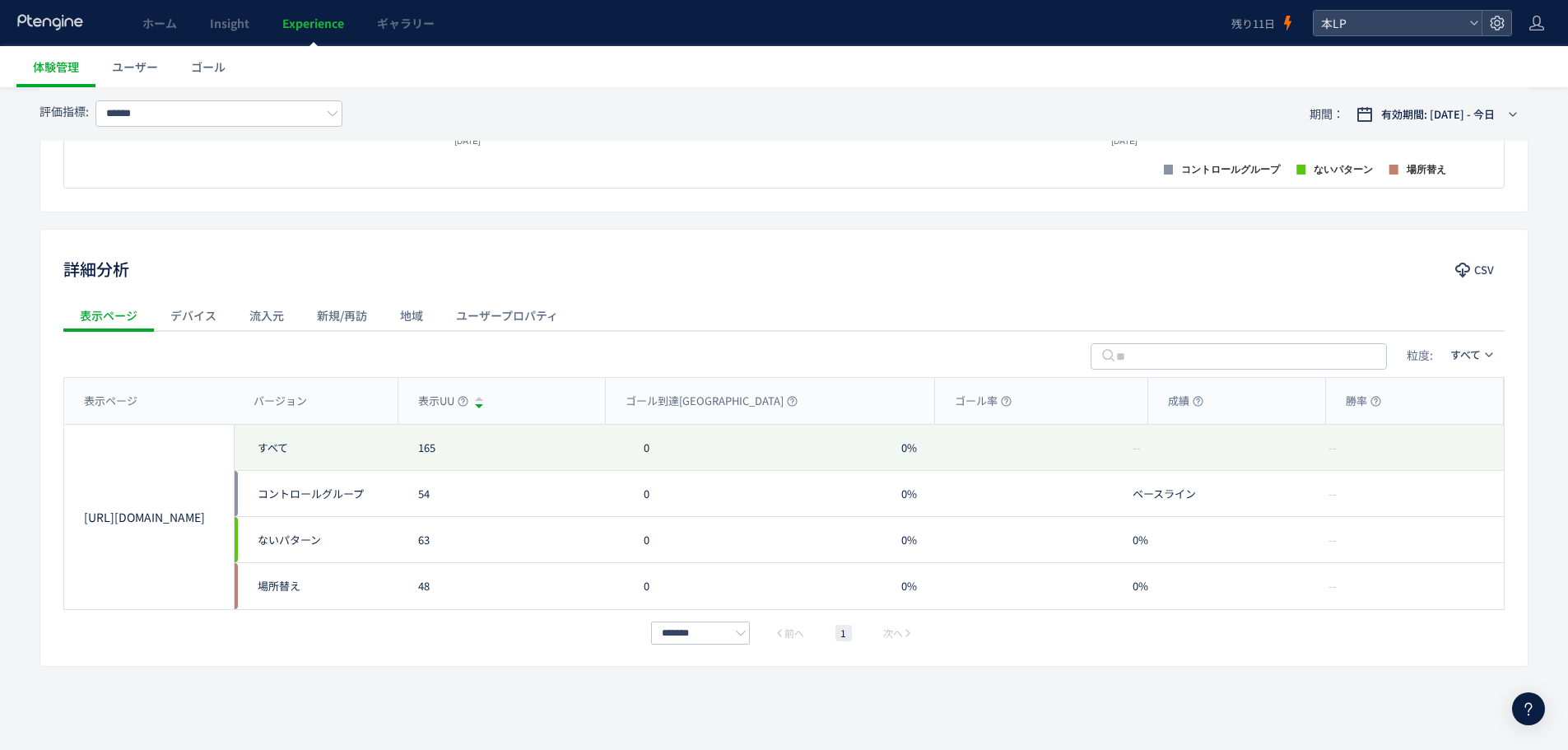
click at [1531, 703] on icon at bounding box center [1527, 708] width 20 height 20
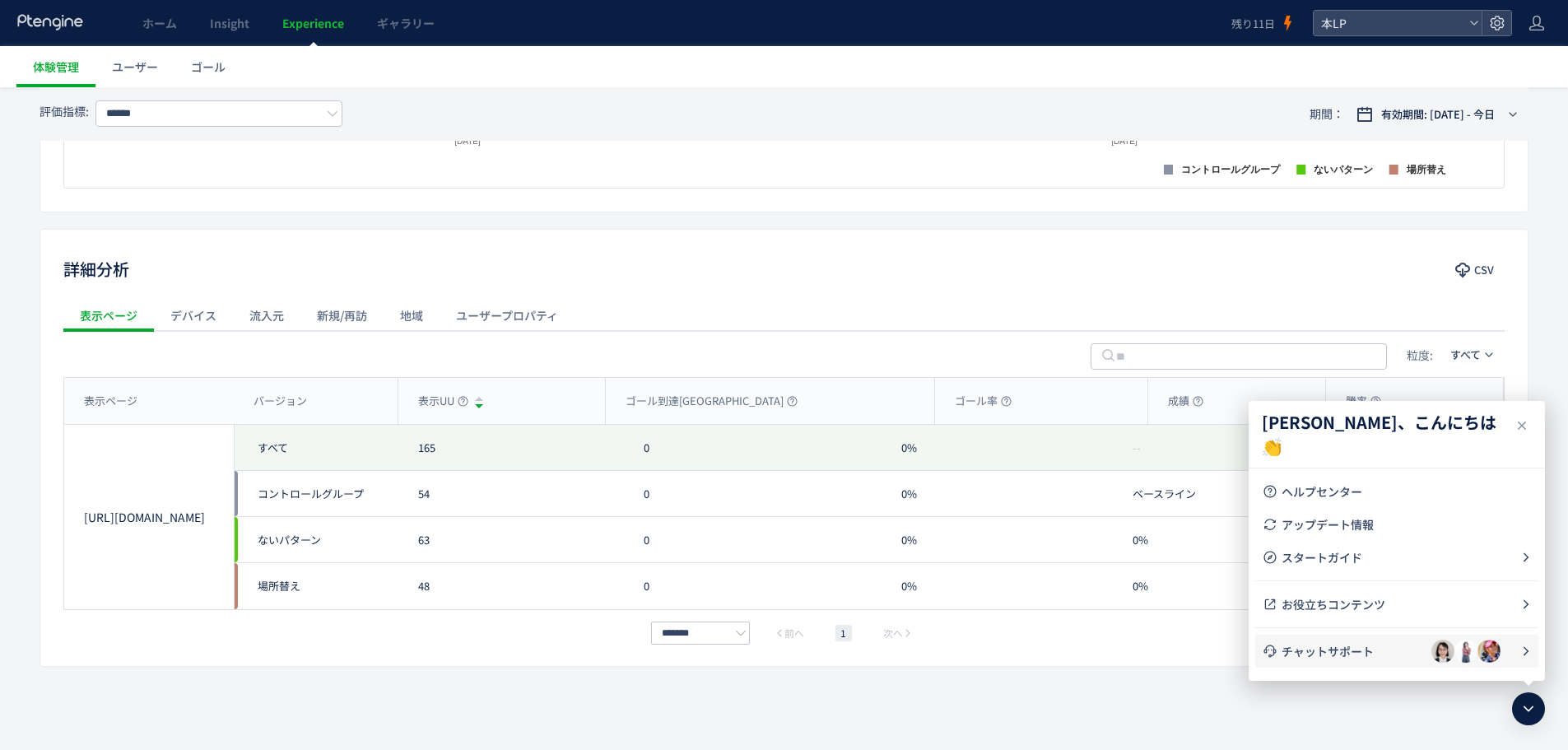
click at [1432, 659] on div at bounding box center [1465, 651] width 69 height 23
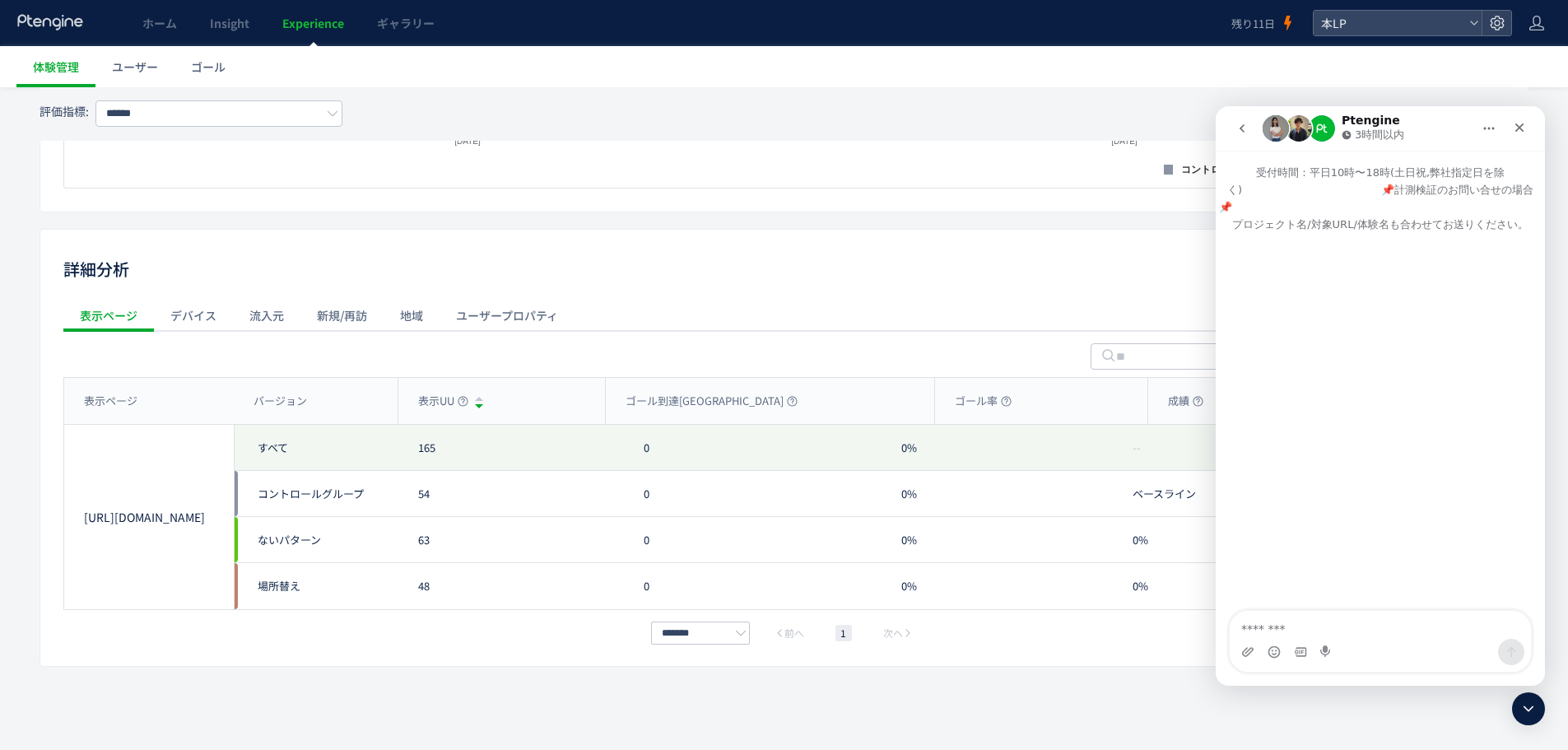
scroll to position [0, 0]
click at [1230, 127] on button "go back" at bounding box center [1241, 128] width 31 height 31
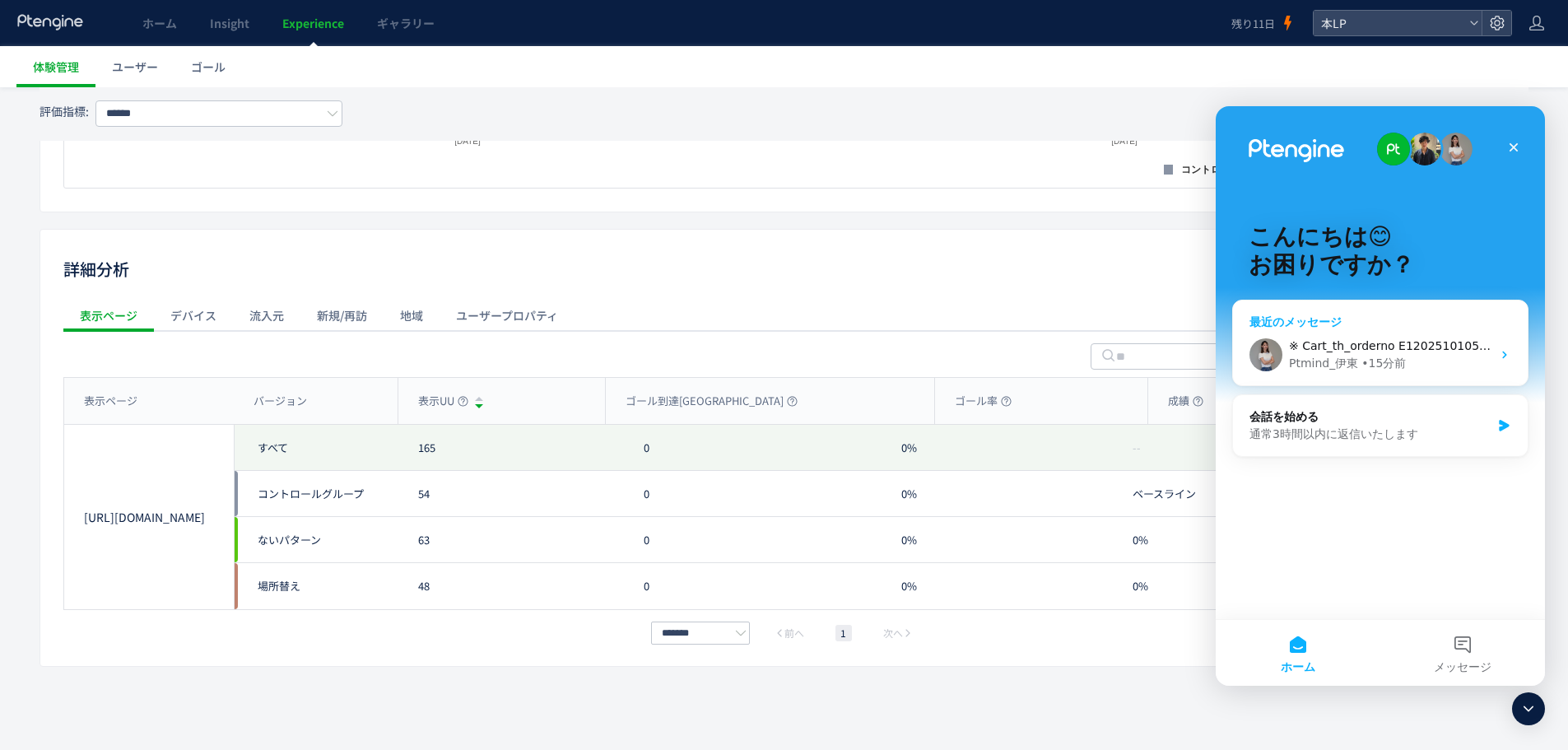
click at [1375, 375] on div "※ Cart_th_orderno E1202510105332 Cart_th_orderday 2025年10月10日　11:18:55 上記の期間でテス…" at bounding box center [1379, 355] width 294 height 61
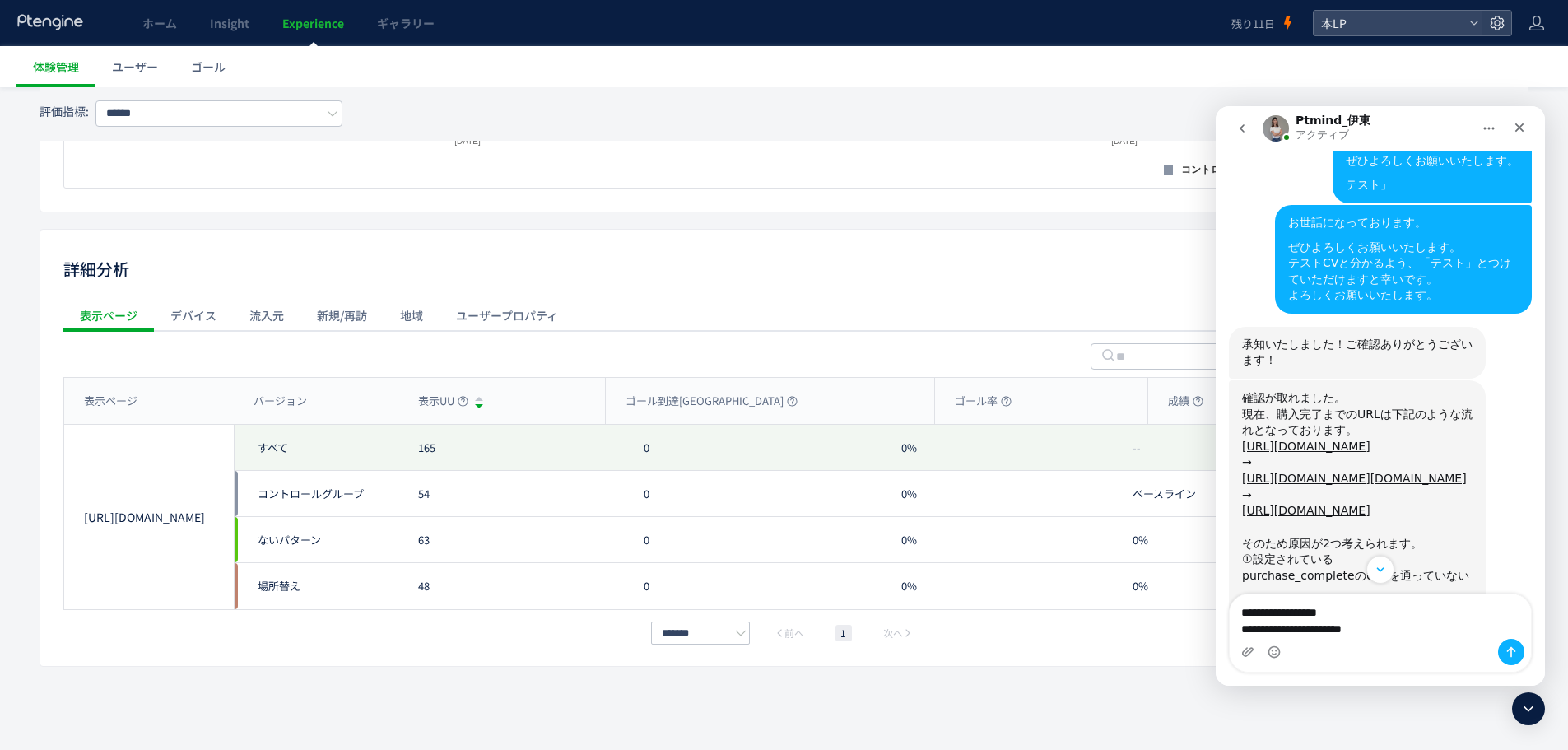
scroll to position [1366, 0]
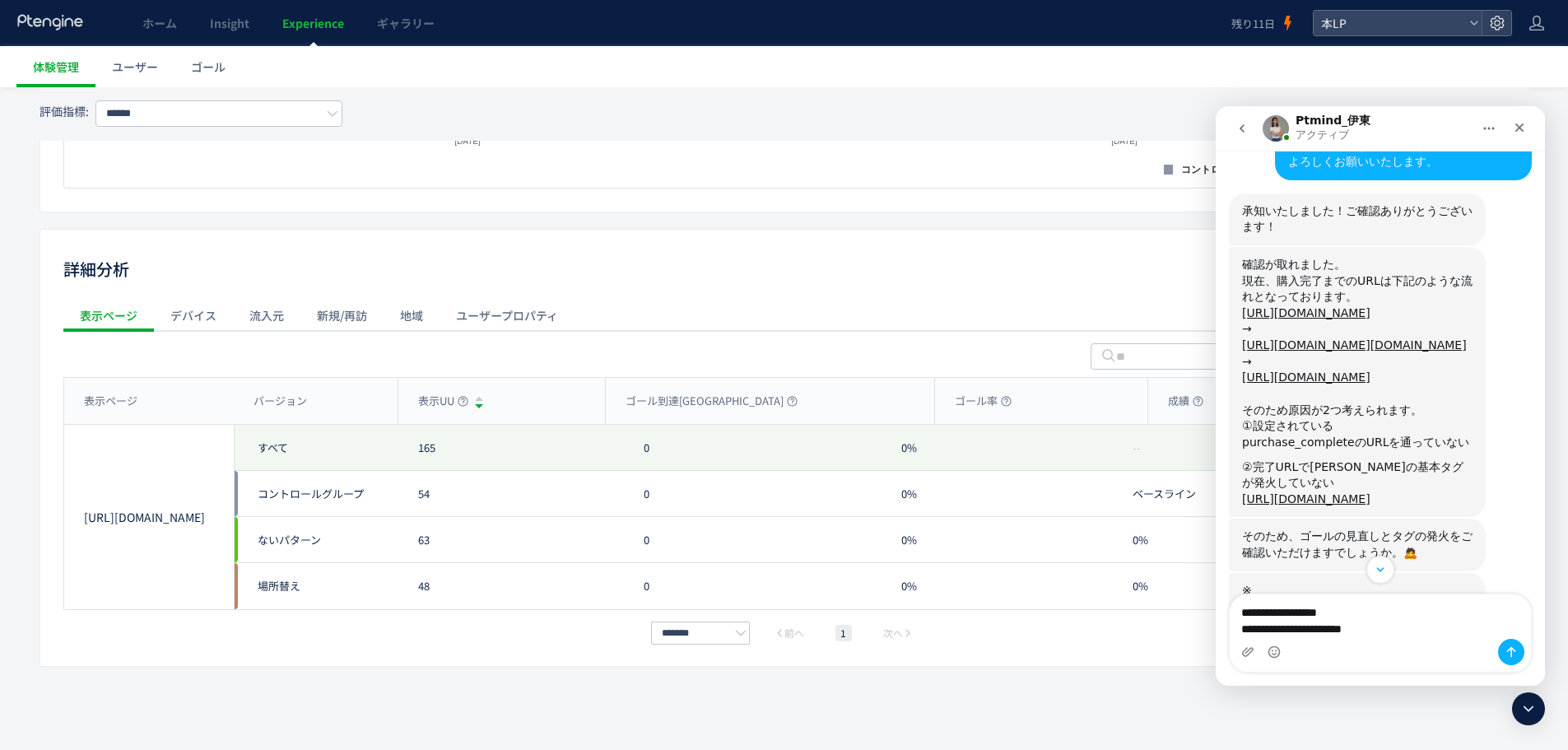
drag, startPoint x: 1465, startPoint y: 637, endPoint x: 2368, endPoint y: 644, distance: 903.0
click at [1465, 637] on textarea "**********" at bounding box center [1379, 616] width 301 height 44
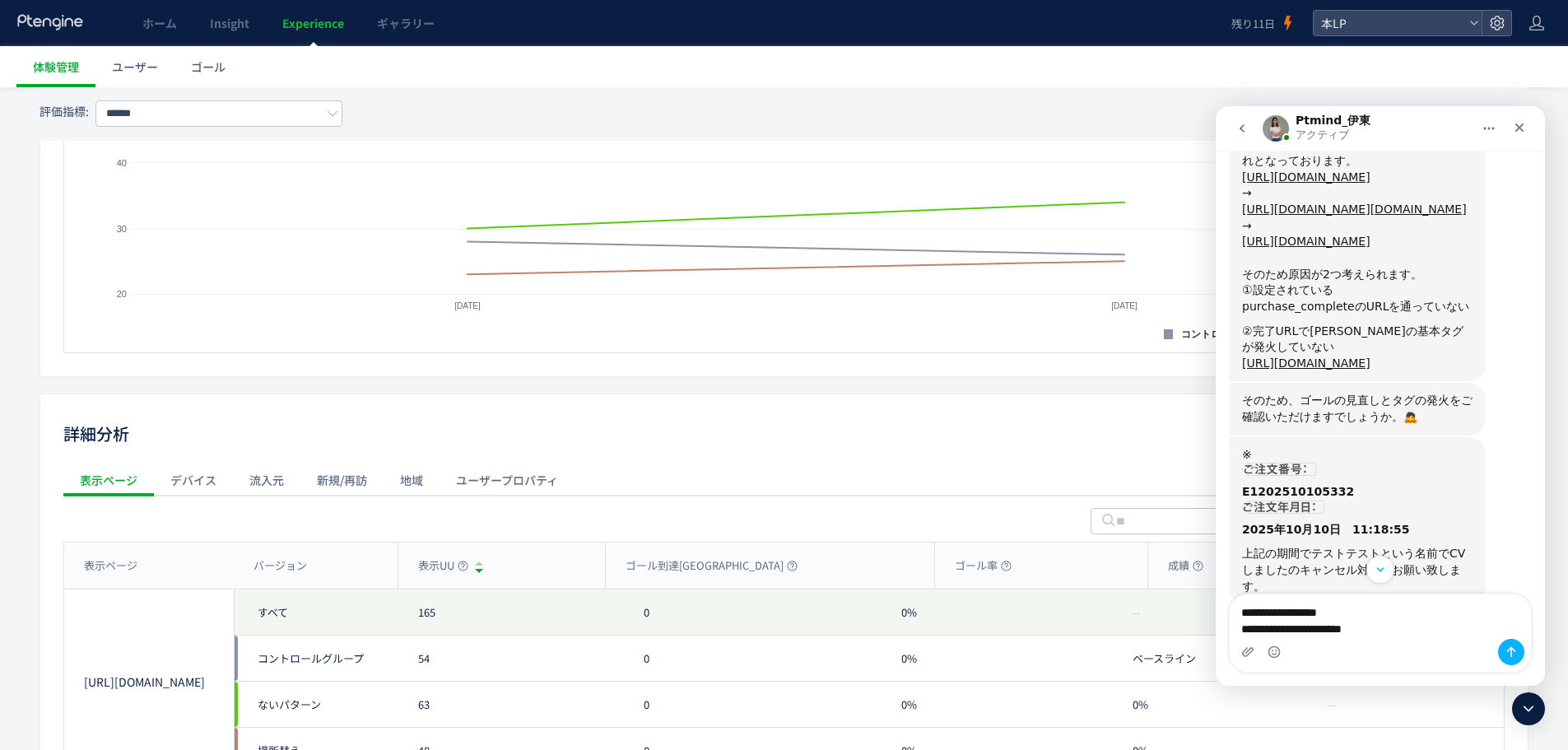
scroll to position [1531, 0]
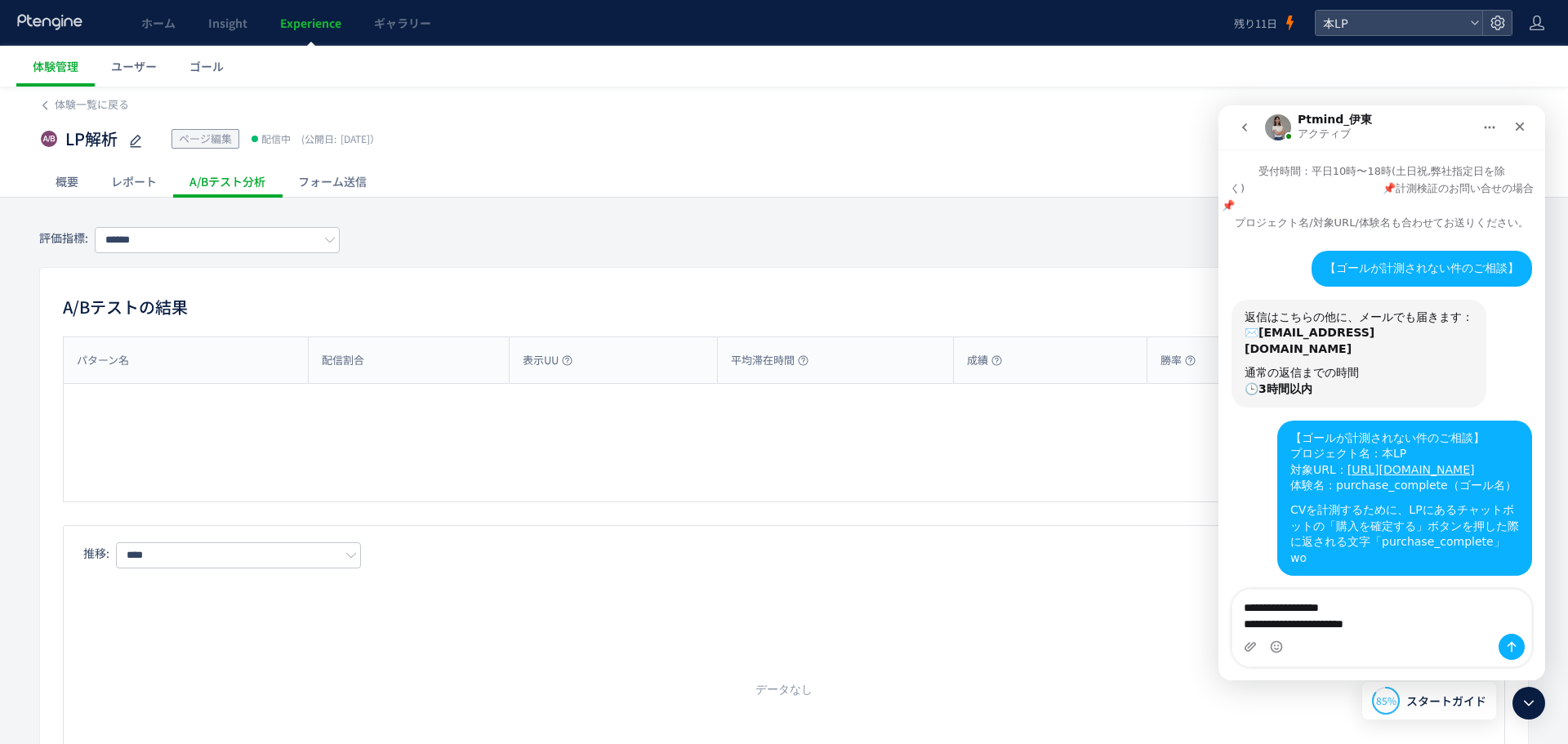
type input "******"
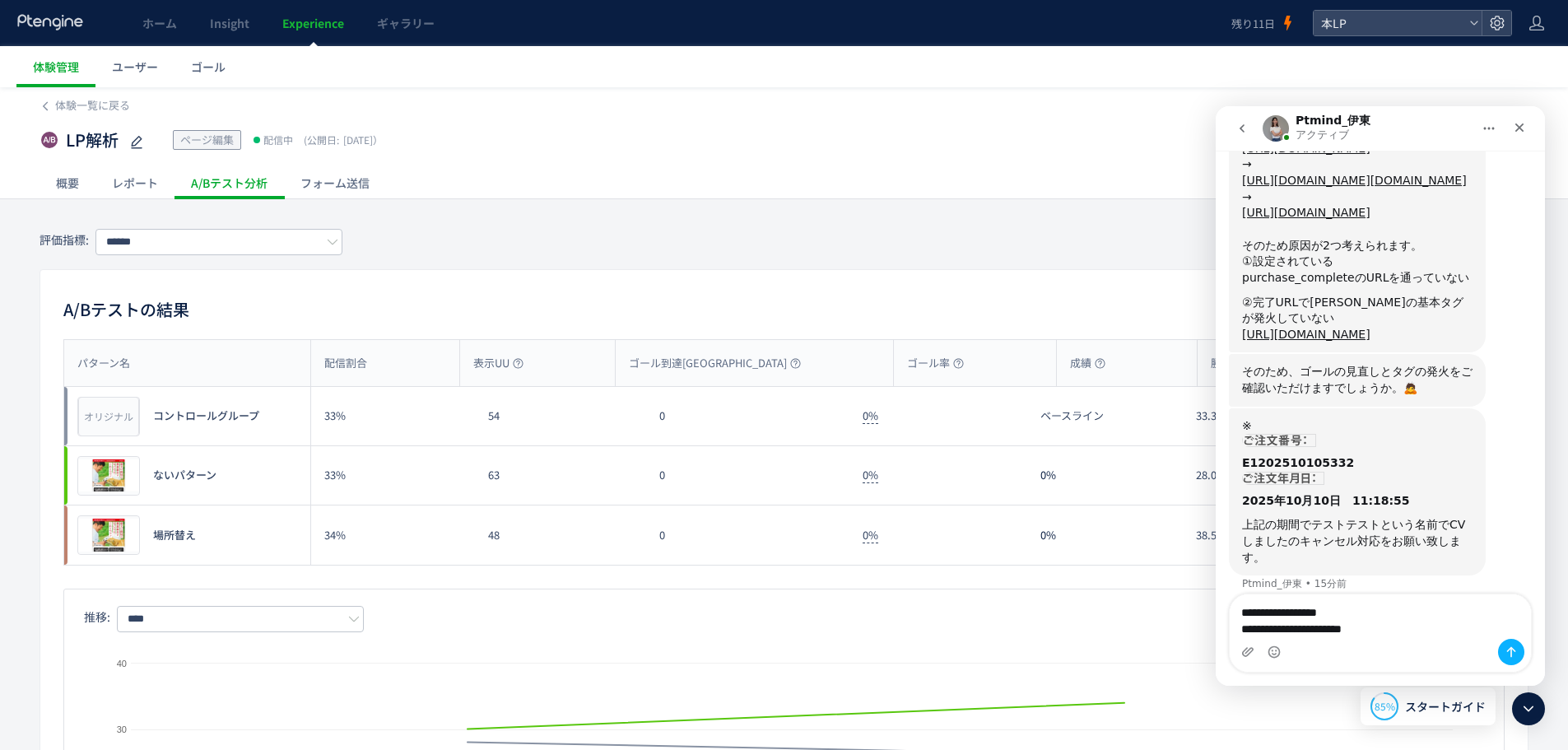
click at [1458, 635] on textarea "**********" at bounding box center [1379, 616] width 301 height 44
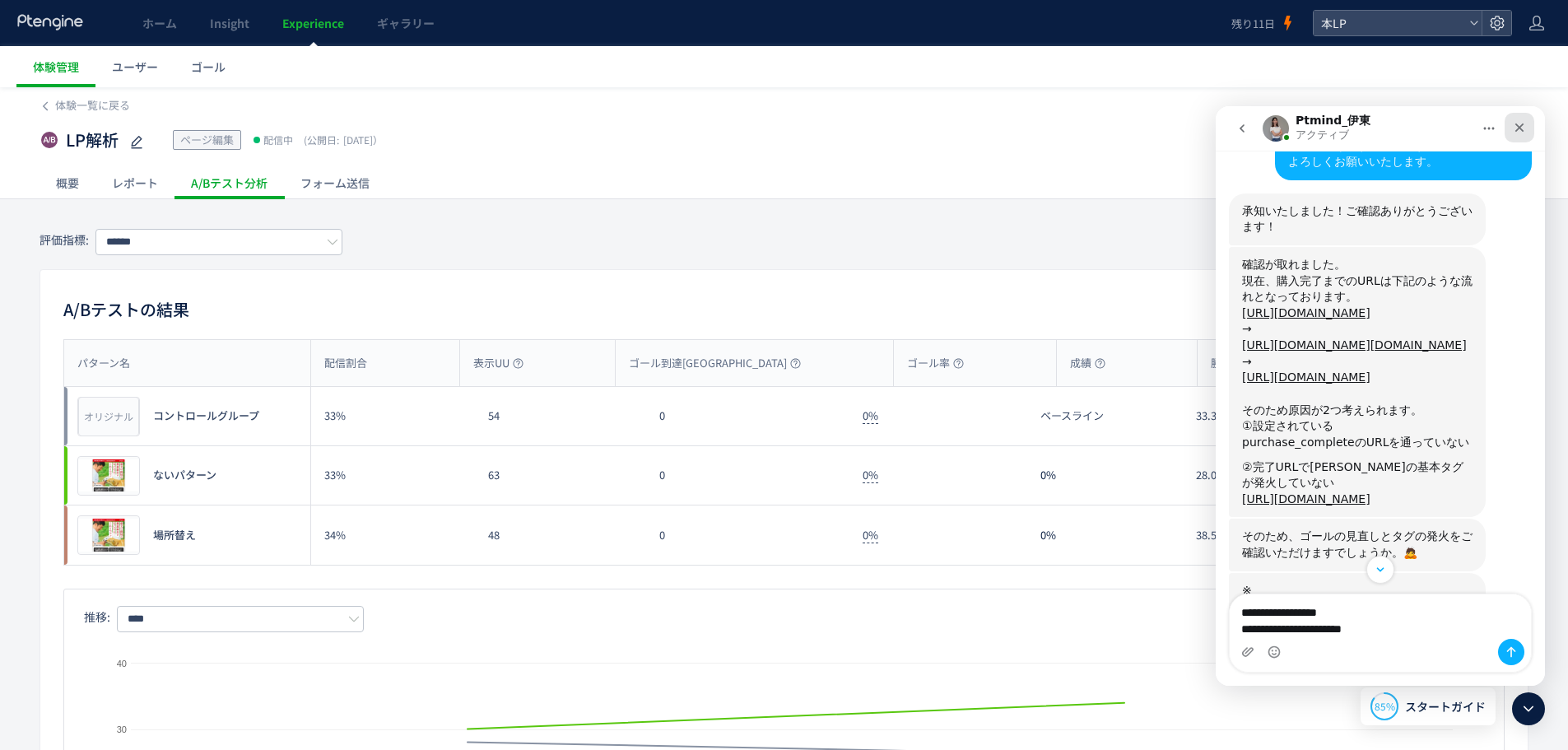
click at [1516, 128] on icon "クローズ" at bounding box center [1519, 127] width 13 height 13
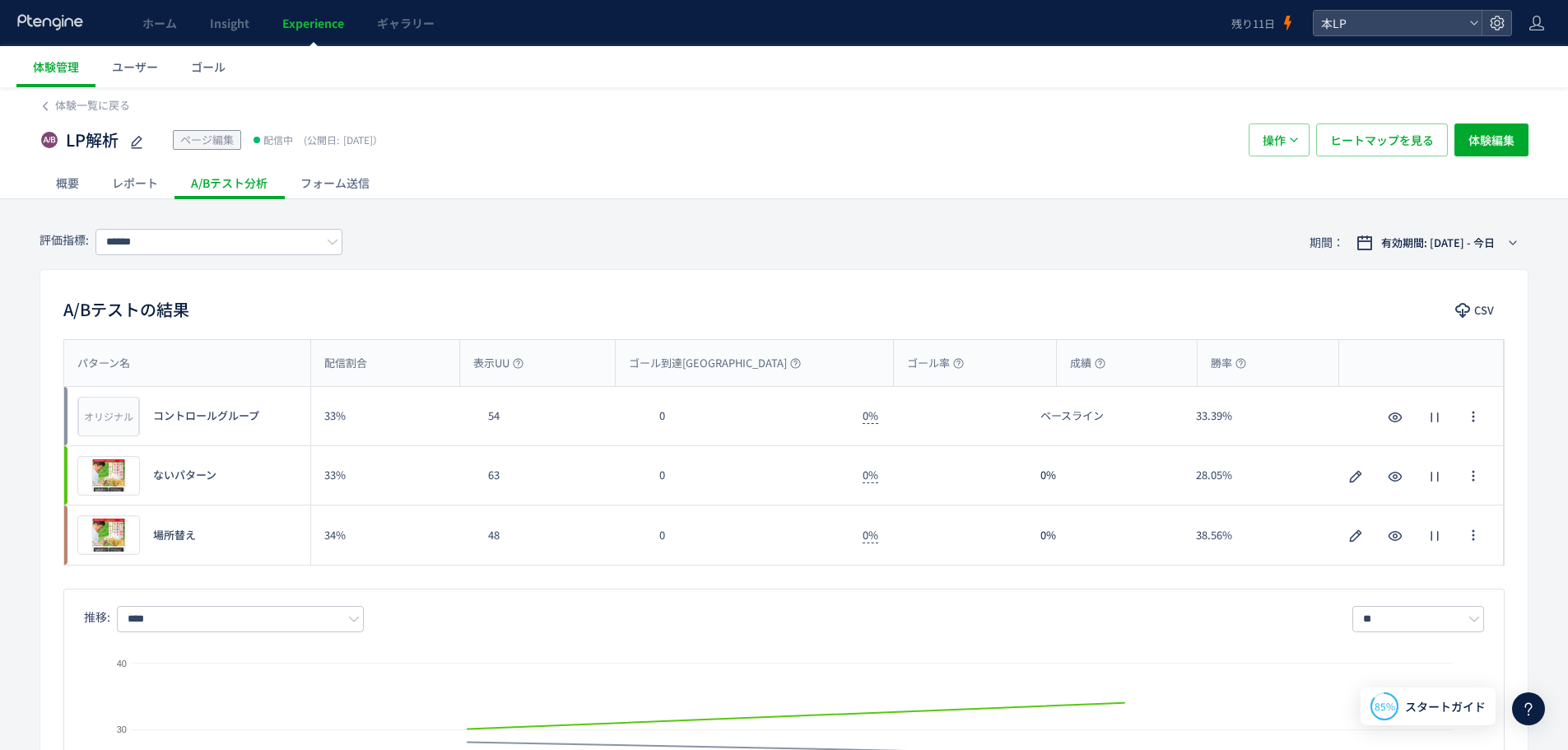
scroll to position [1531, 0]
click at [107, 536] on span "プレビュー" at bounding box center [108, 535] width 54 height 16
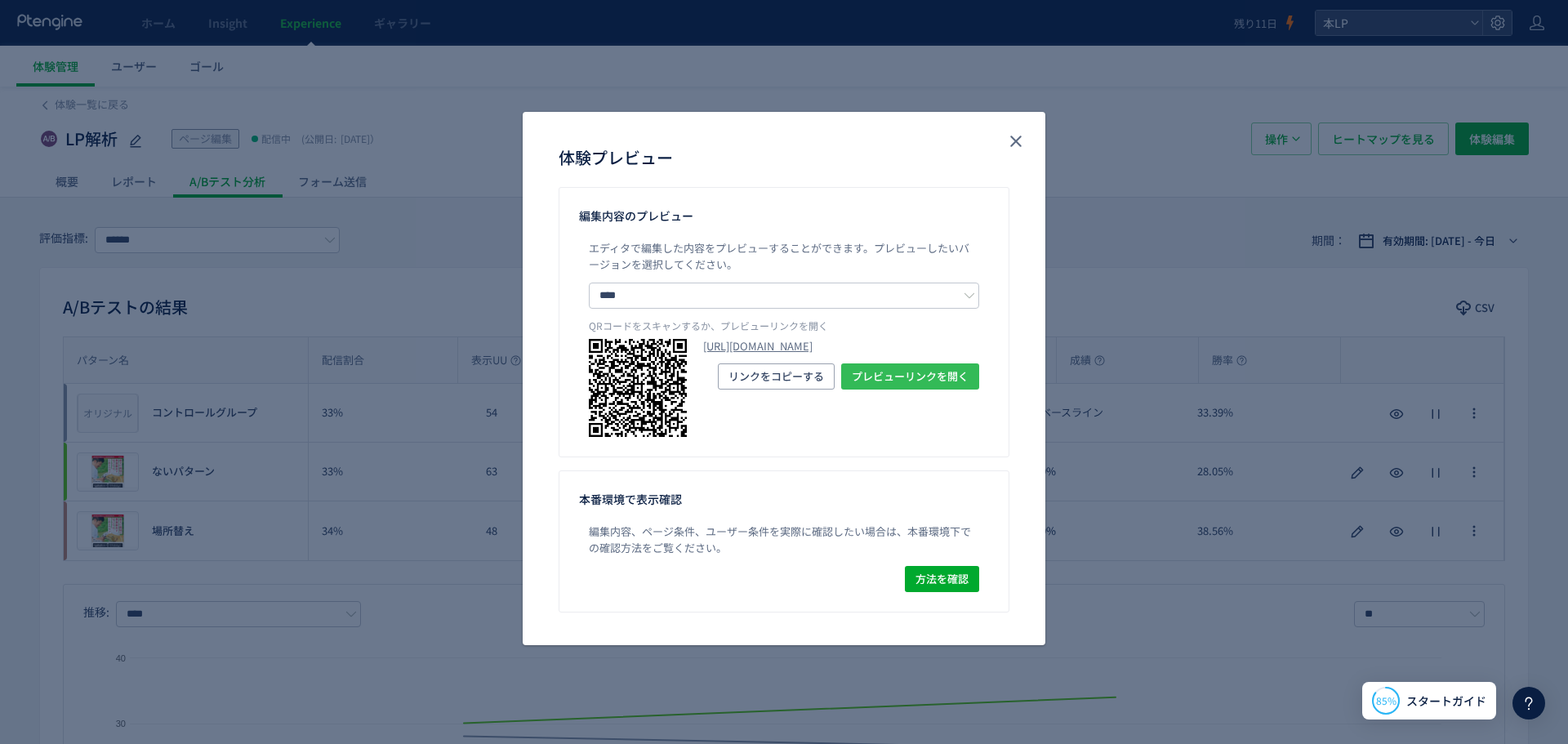
click at [902, 389] on span "プレビューリンクを開く" at bounding box center [909, 376] width 117 height 26
click at [1016, 137] on icon "close" at bounding box center [1015, 141] width 20 height 20
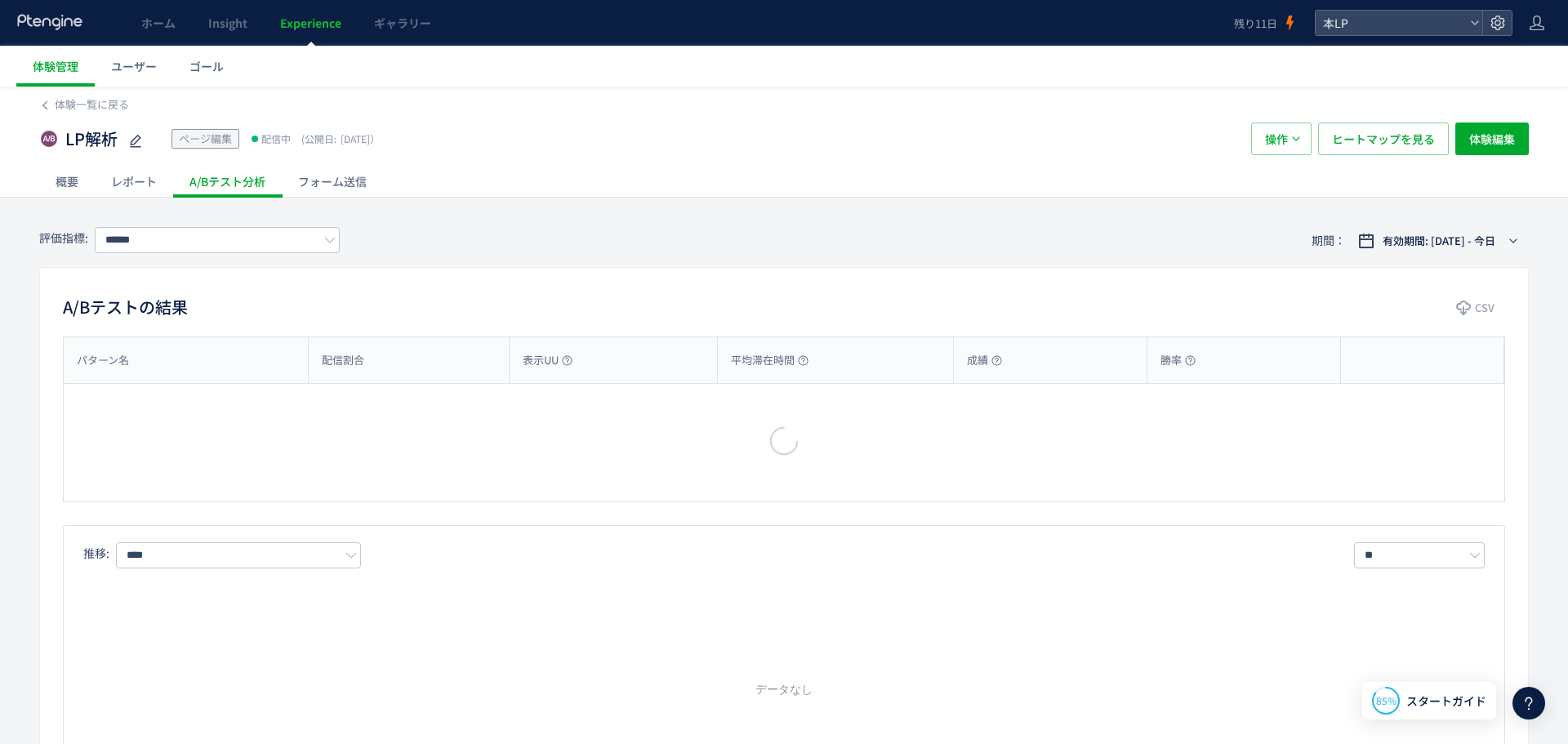
type input "******"
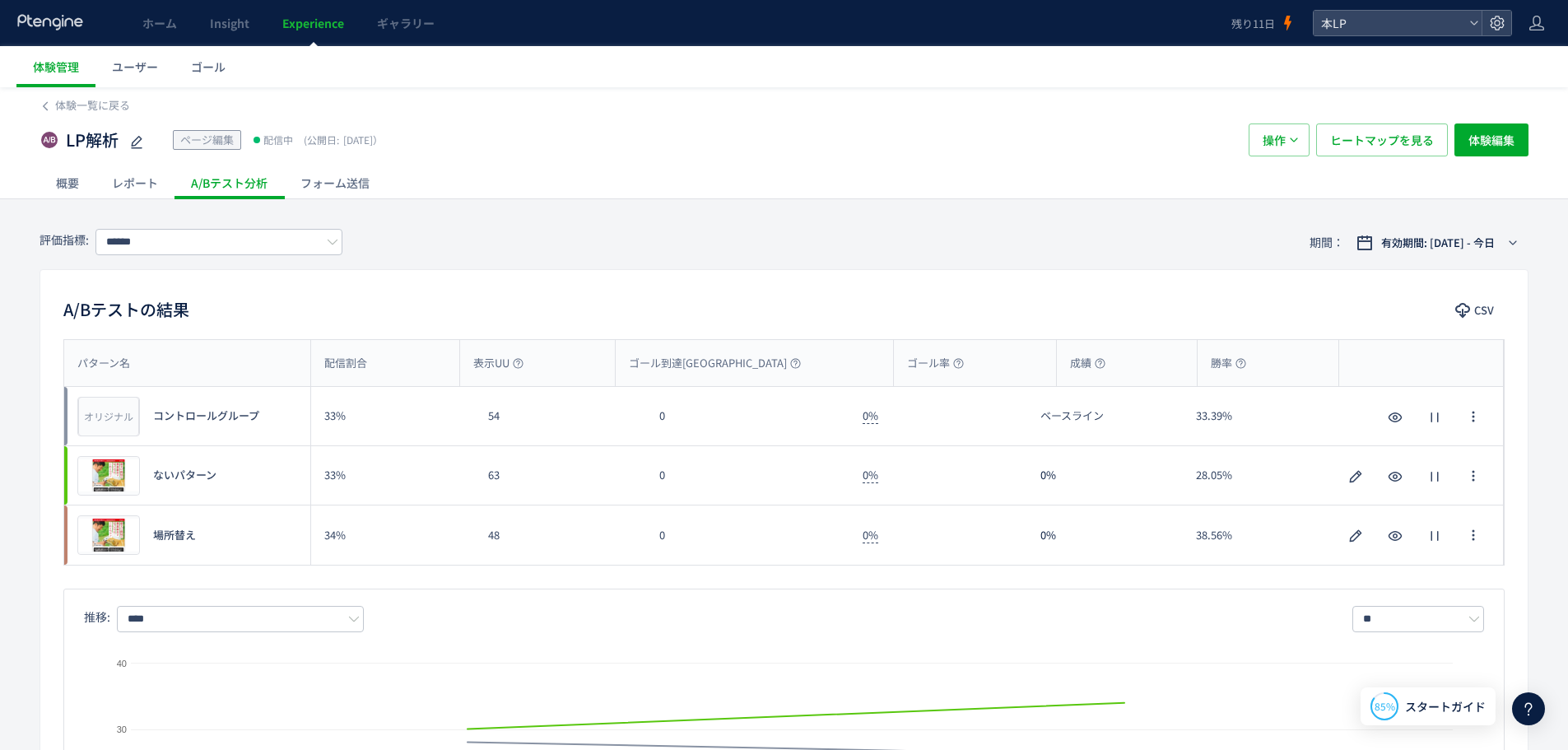
click at [649, 396] on div "0" at bounding box center [748, 416] width 204 height 58
click at [817, 405] on div "0" at bounding box center [748, 416] width 204 height 58
click at [228, 30] on span "Insight" at bounding box center [230, 23] width 40 height 16
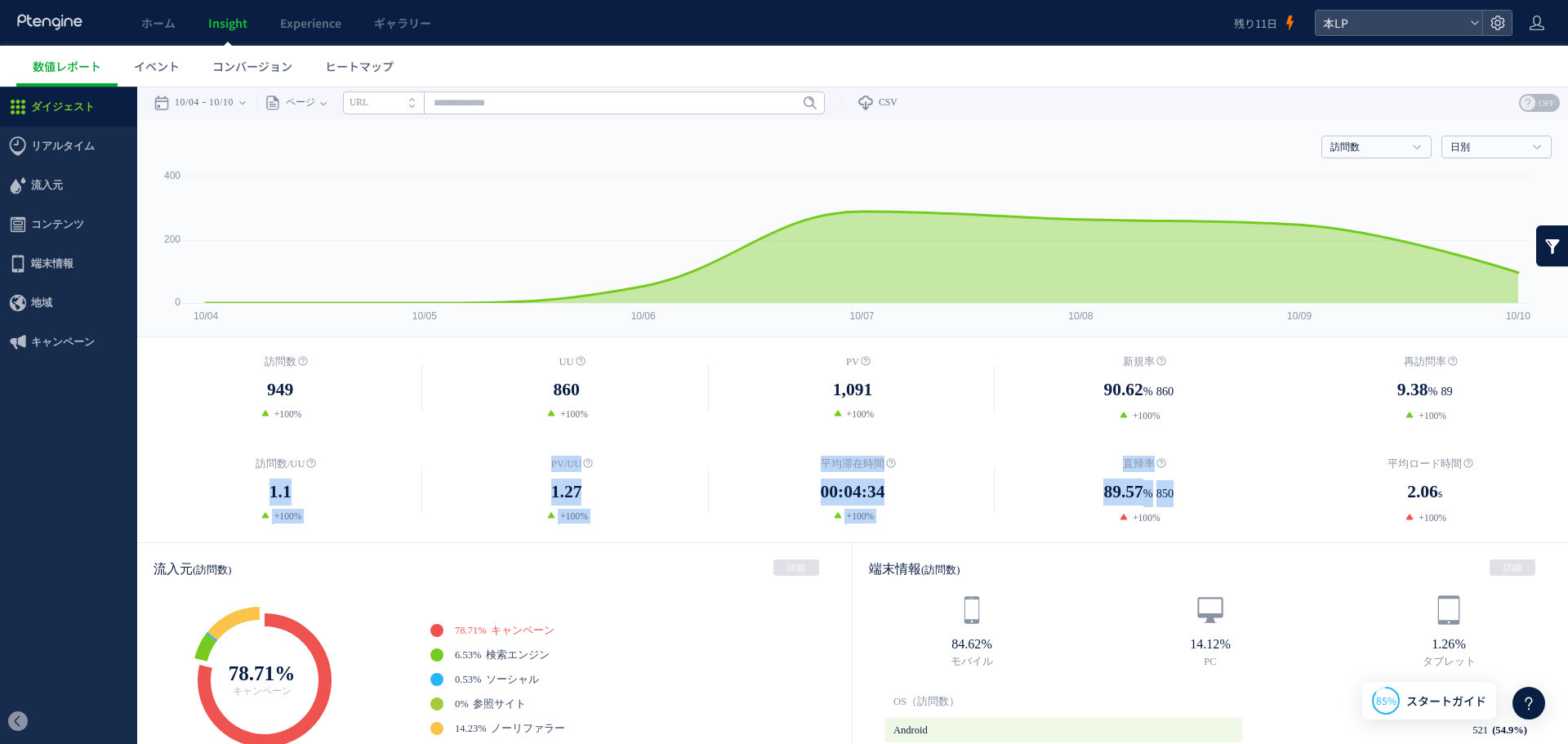
drag, startPoint x: 267, startPoint y: 497, endPoint x: 1199, endPoint y: 484, distance: 932.1
click at [1199, 484] on div "訪問数/UU 1.1 +100% PV/UU %" at bounding box center [852, 490] width 1430 height 69
click at [731, 503] on dd "00:04:34" at bounding box center [851, 491] width 285 height 27
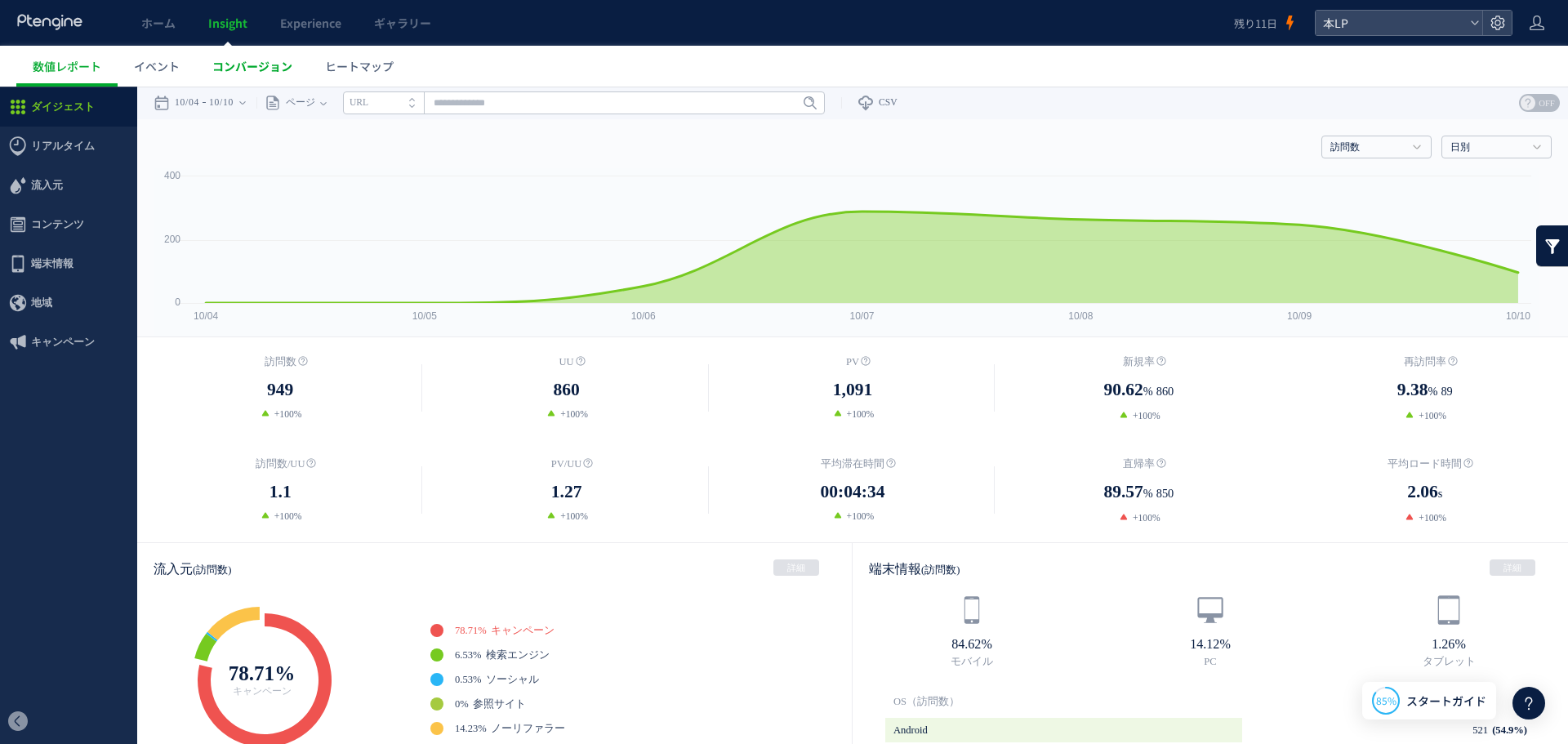
click at [244, 67] on span "コンバージョン" at bounding box center [253, 66] width 80 height 16
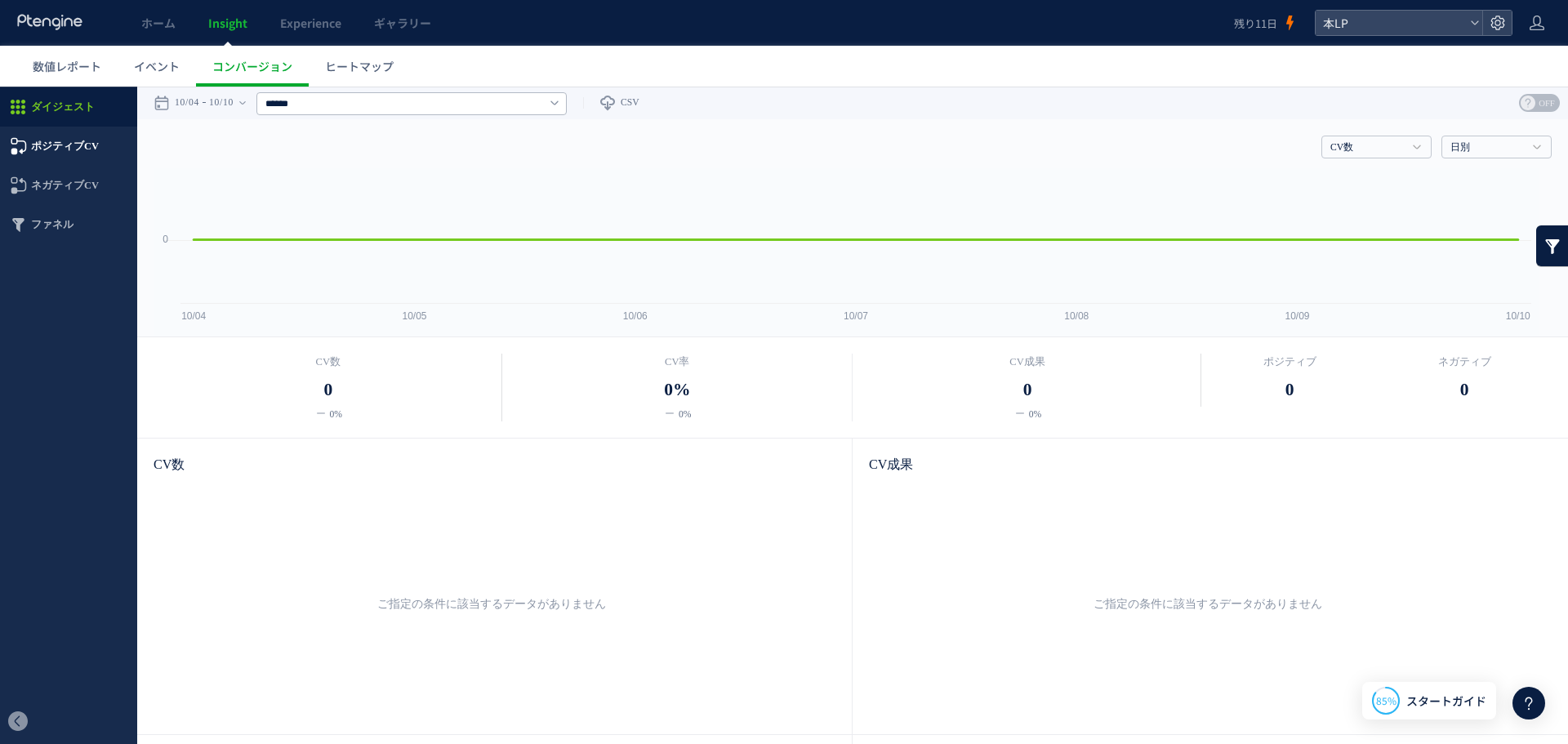
click at [67, 148] on span "ポジティブCV" at bounding box center [65, 146] width 67 height 39
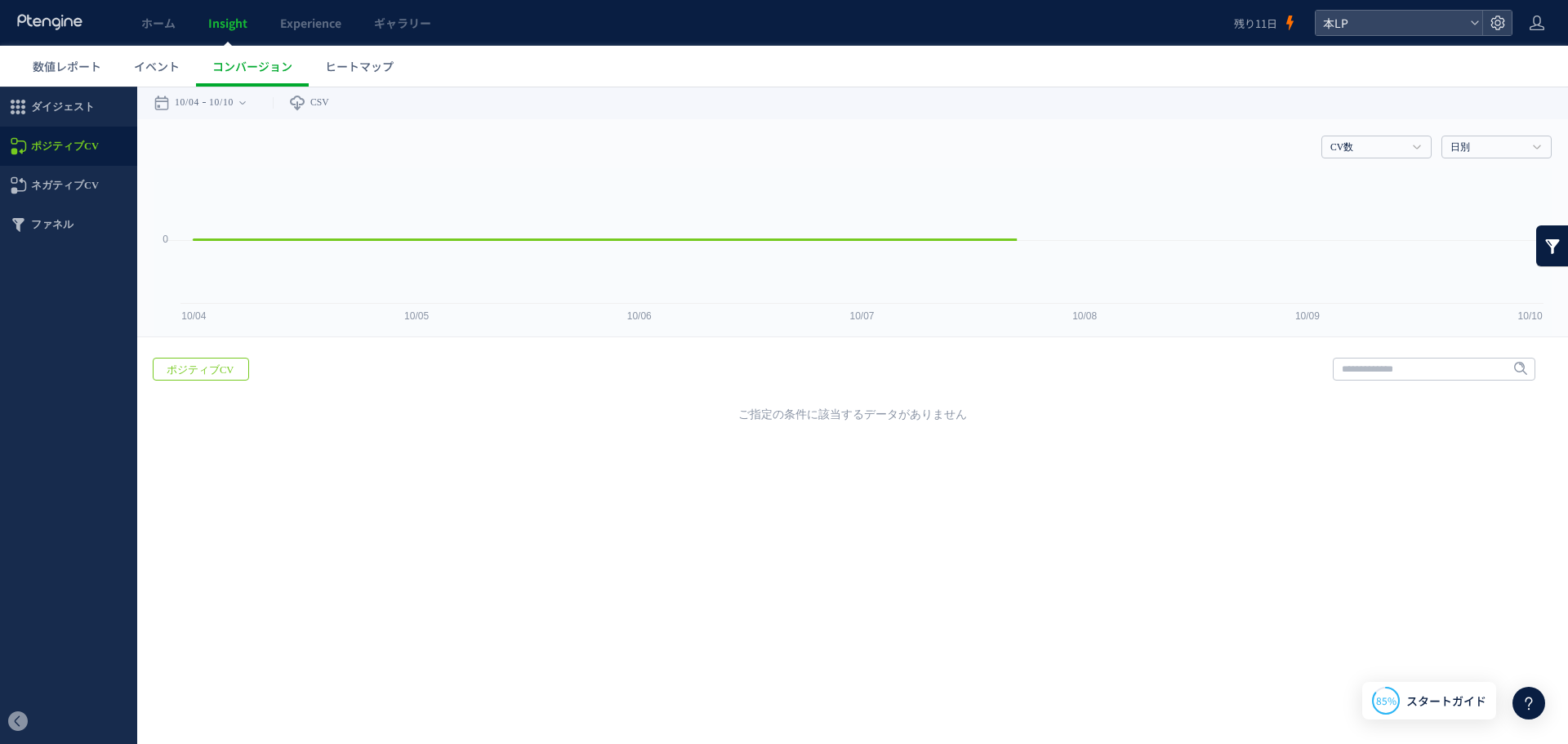
click at [67, 185] on span "ネガティブCV" at bounding box center [65, 185] width 67 height 39
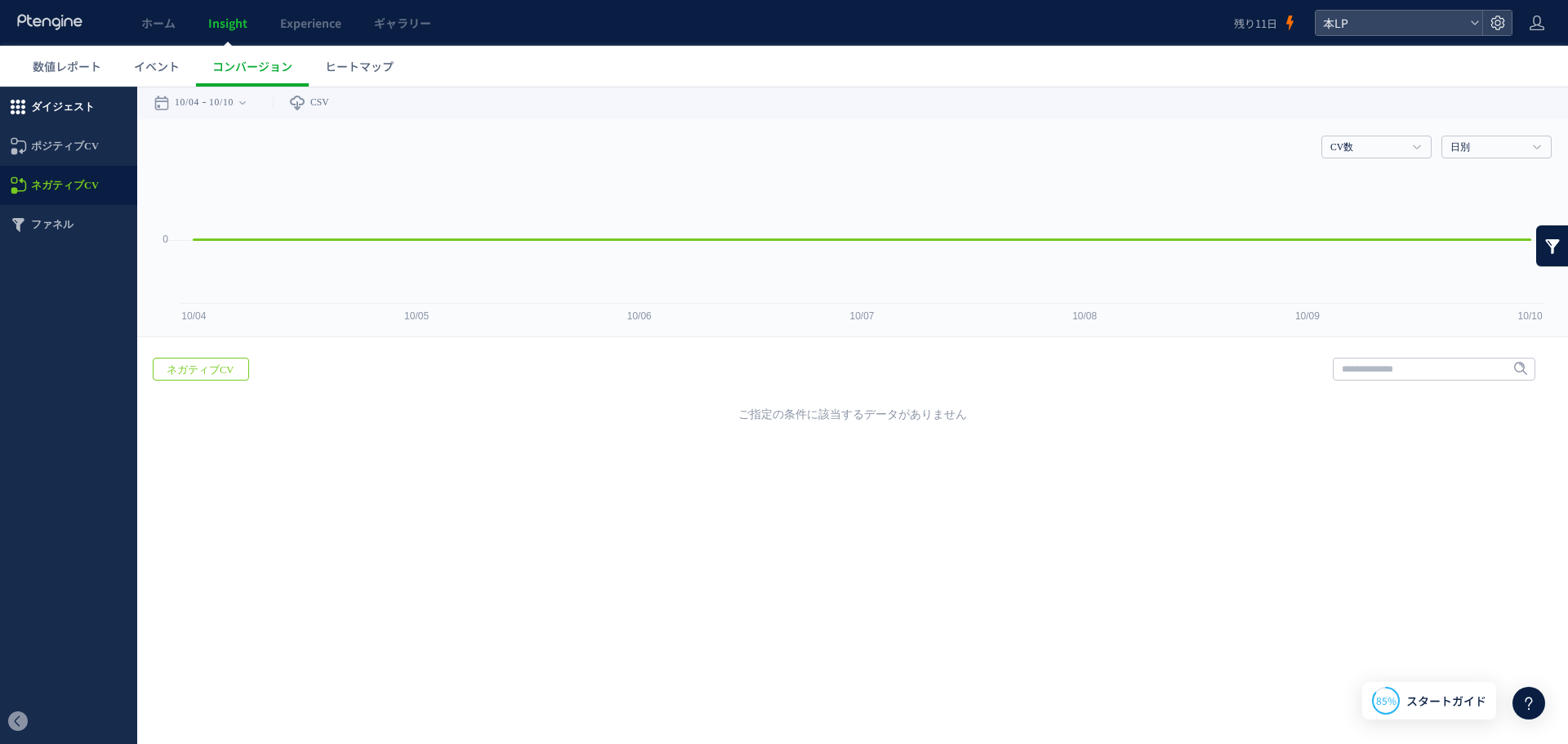
click at [76, 110] on span "ダイジェスト" at bounding box center [63, 107] width 64 height 39
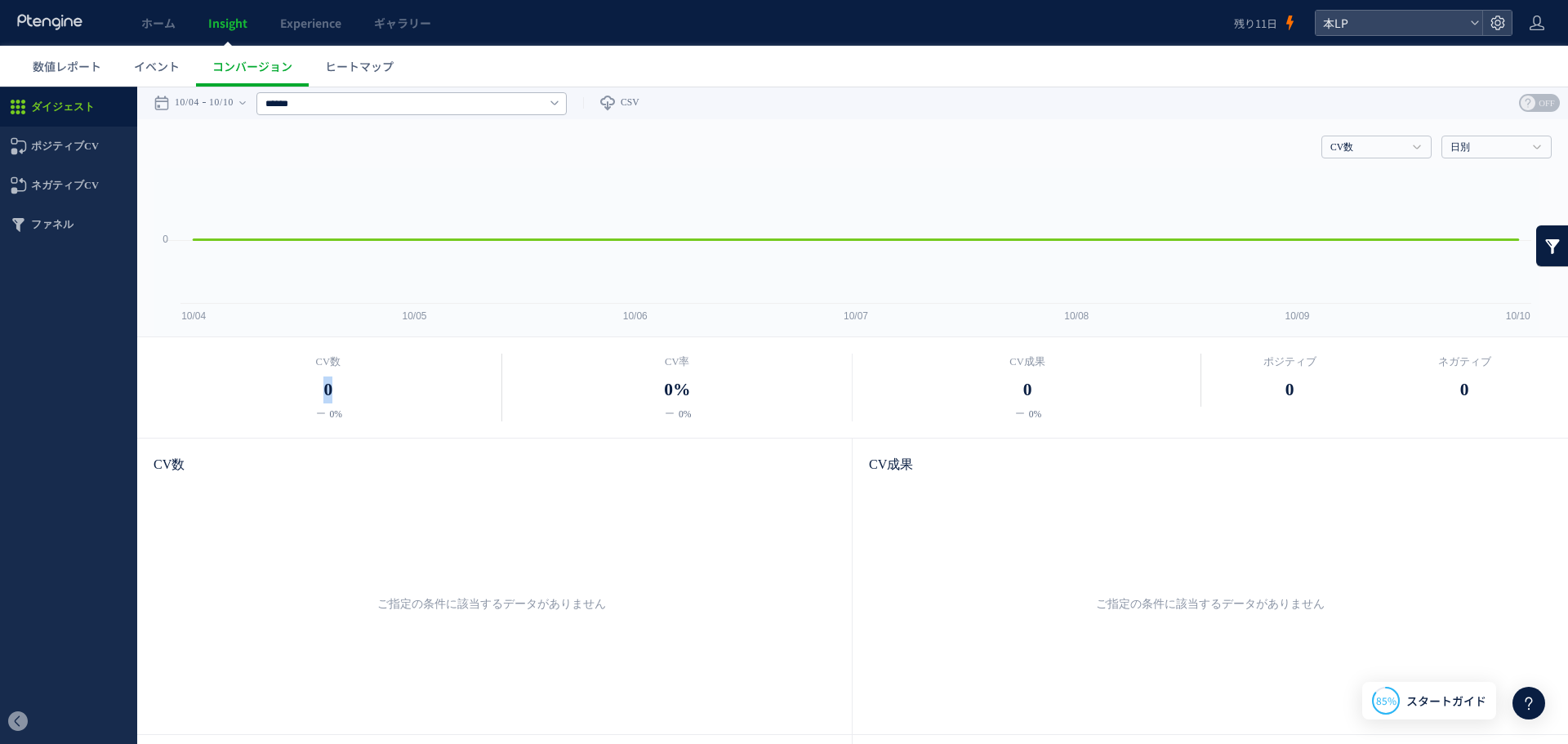
drag, startPoint x: 318, startPoint y: 376, endPoint x: 474, endPoint y: 378, distance: 156.0
click at [447, 380] on dd "0" at bounding box center [328, 389] width 350 height 27
click at [714, 407] on dd "0%" at bounding box center [678, 415] width 350 height 15
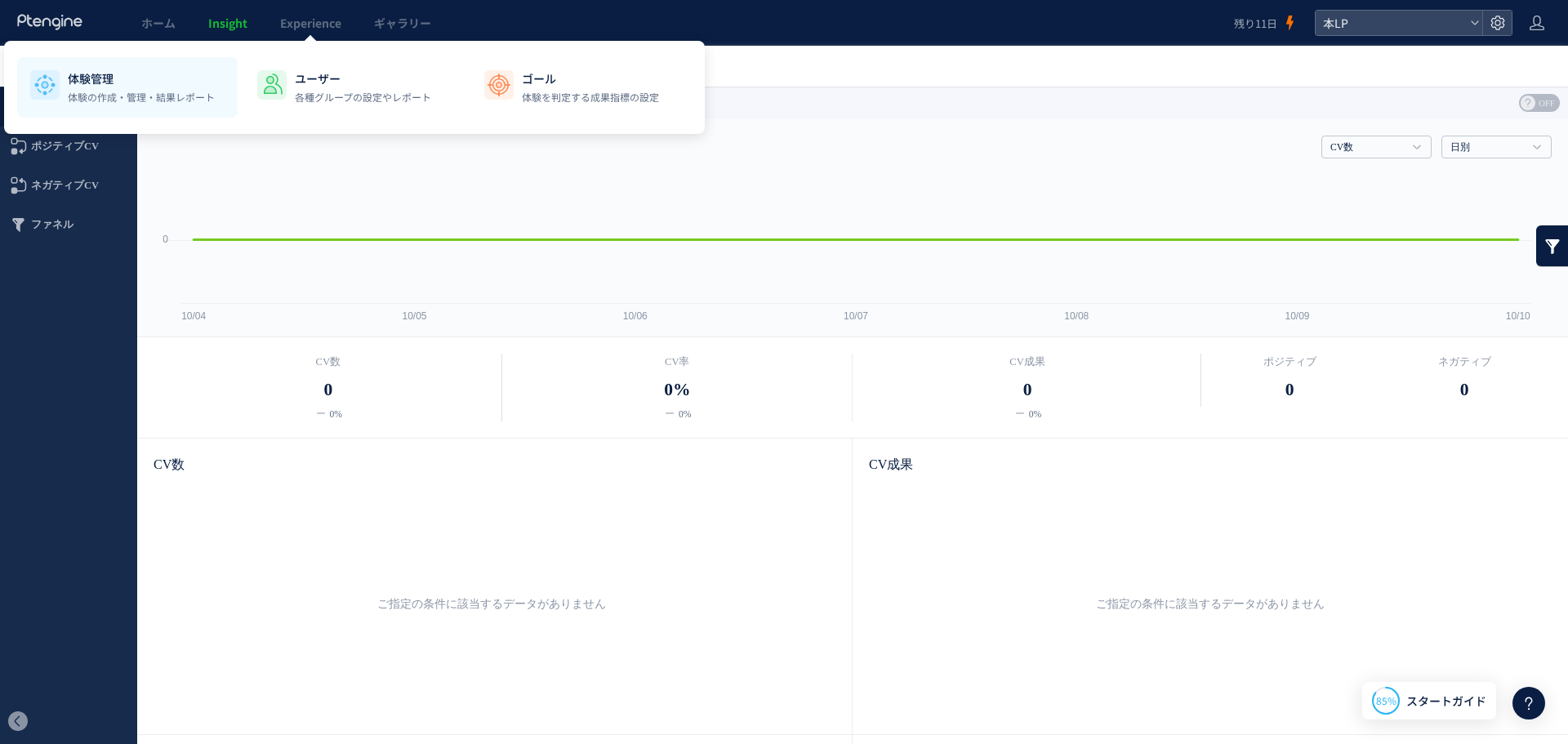
click at [123, 95] on p "体験の作成・管理・結果レポート" at bounding box center [140, 97] width 147 height 15
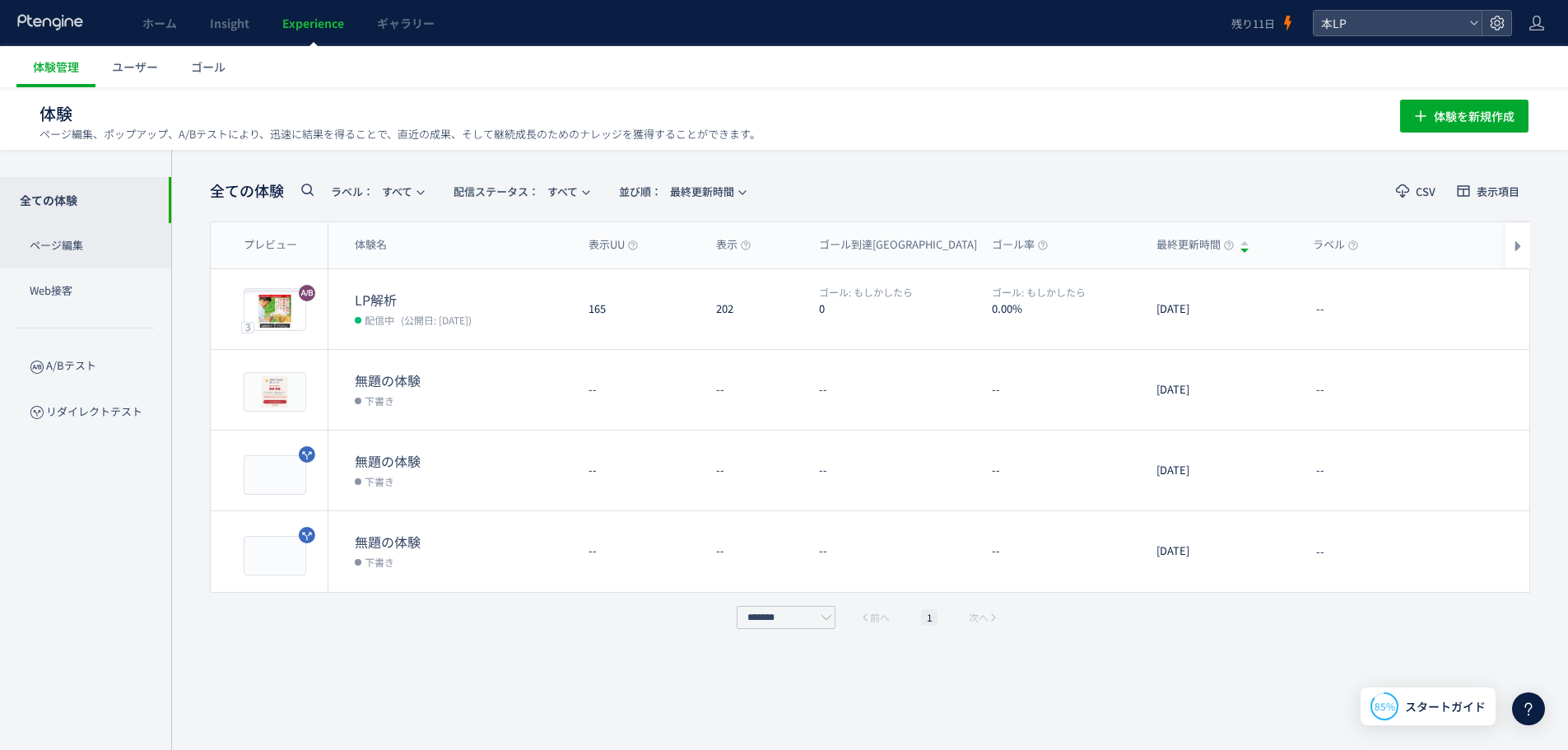
click at [75, 250] on p "ページ編集" at bounding box center [86, 246] width 172 height 45
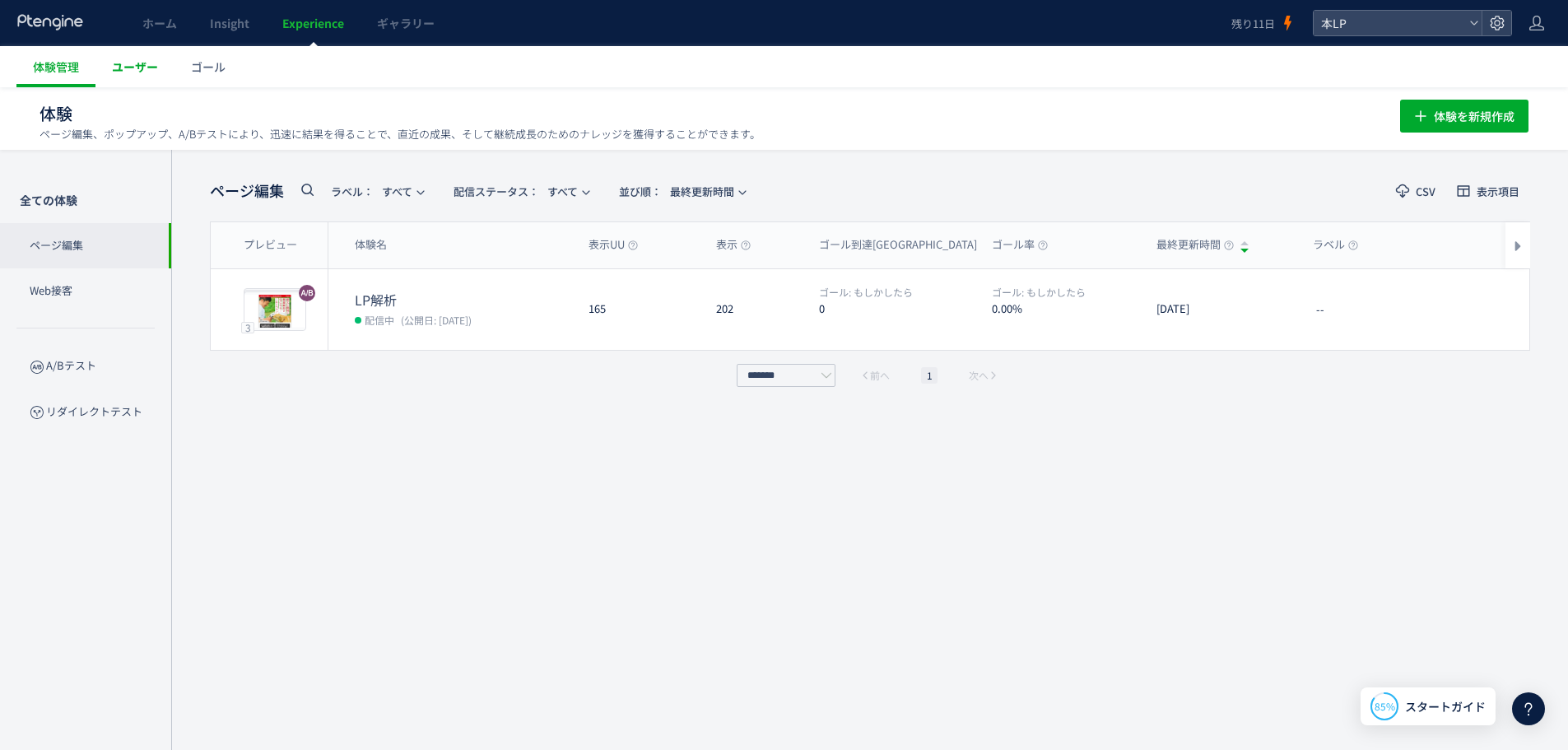
click at [143, 66] on span "ユーザー" at bounding box center [135, 66] width 46 height 16
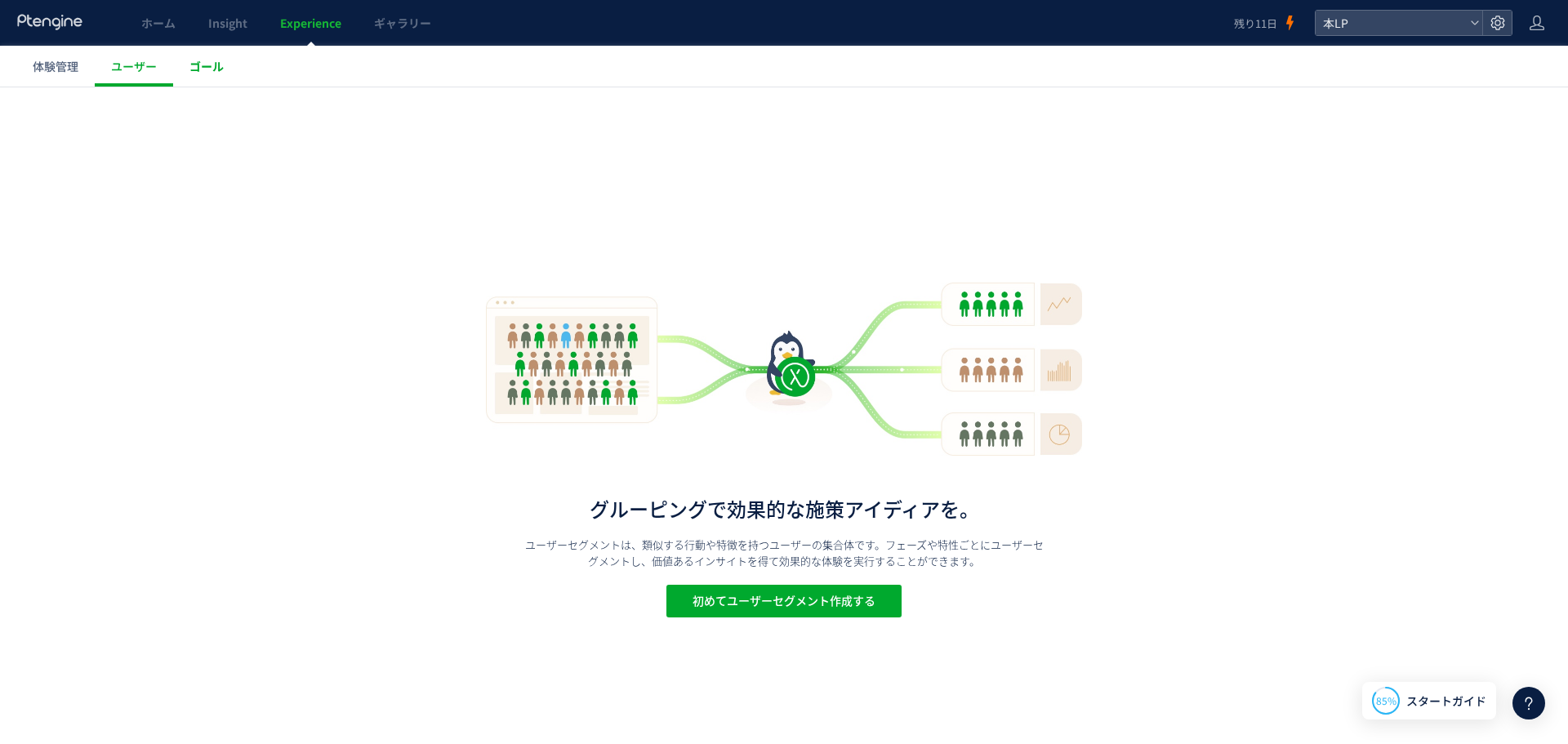
click at [210, 68] on span "ゴール" at bounding box center [206, 66] width 35 height 16
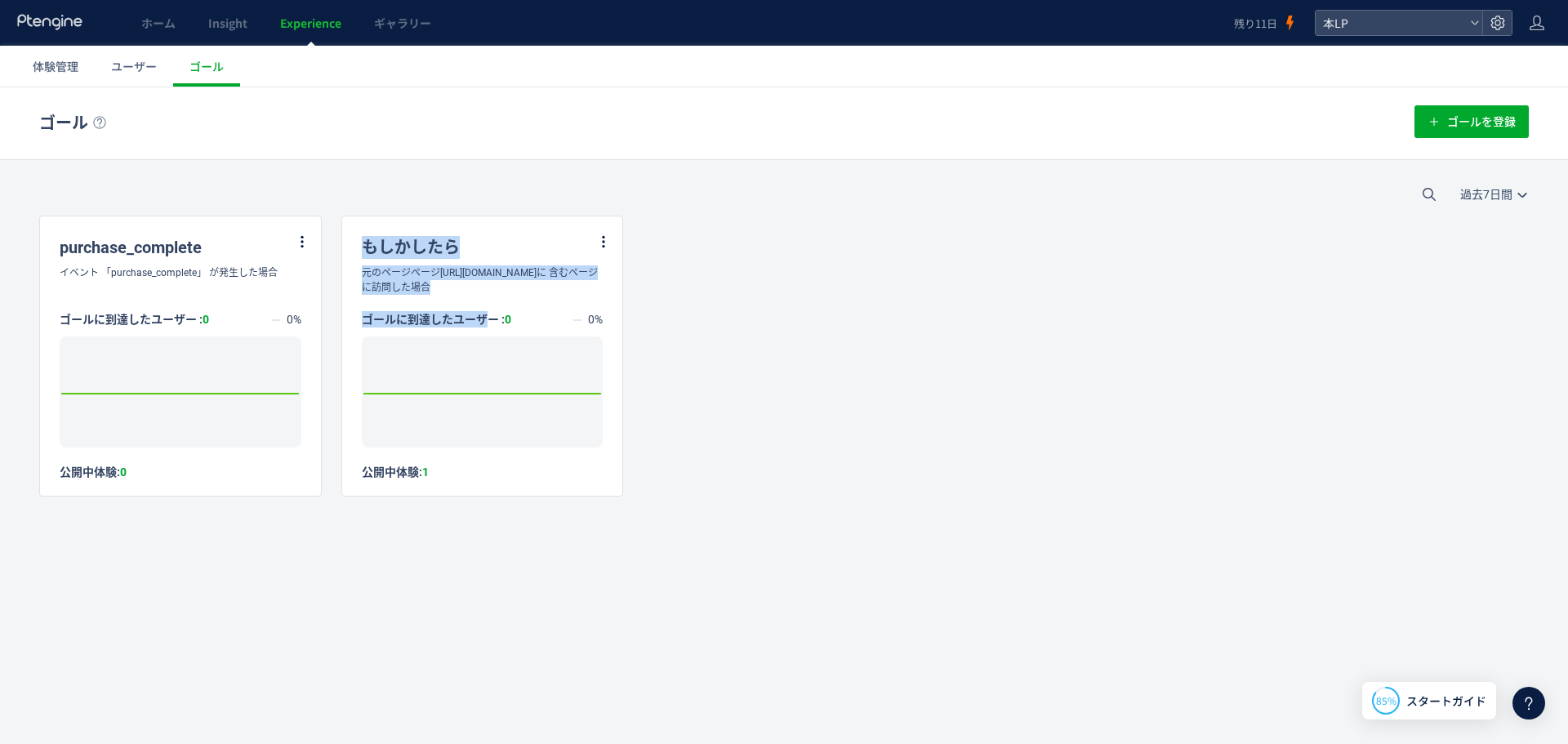
drag, startPoint x: 475, startPoint y: 310, endPoint x: 337, endPoint y: 241, distance: 154.3
click at [337, 241] on div "purchase_complete イベント 「purchase_complete」 が発生した場合 ゴールに到達したユーザー : 0 0% Created …" at bounding box center [784, 356] width 1489 height 281
click at [777, 293] on div "purchase_complete イベント 「purchase_complete」 が発生した場合 ゴールに到達したユーザー : 0 0% Created …" at bounding box center [784, 356] width 1489 height 281
drag, startPoint x: 445, startPoint y: 303, endPoint x: 350, endPoint y: 256, distance: 106.0
click at [350, 256] on div "もしかしたら 元のページページ[URL][DOMAIN_NAME]に 含むページに訪問した場合 ゴールに到達したユーザー : 0 0% Created wit…" at bounding box center [483, 347] width 281 height 263
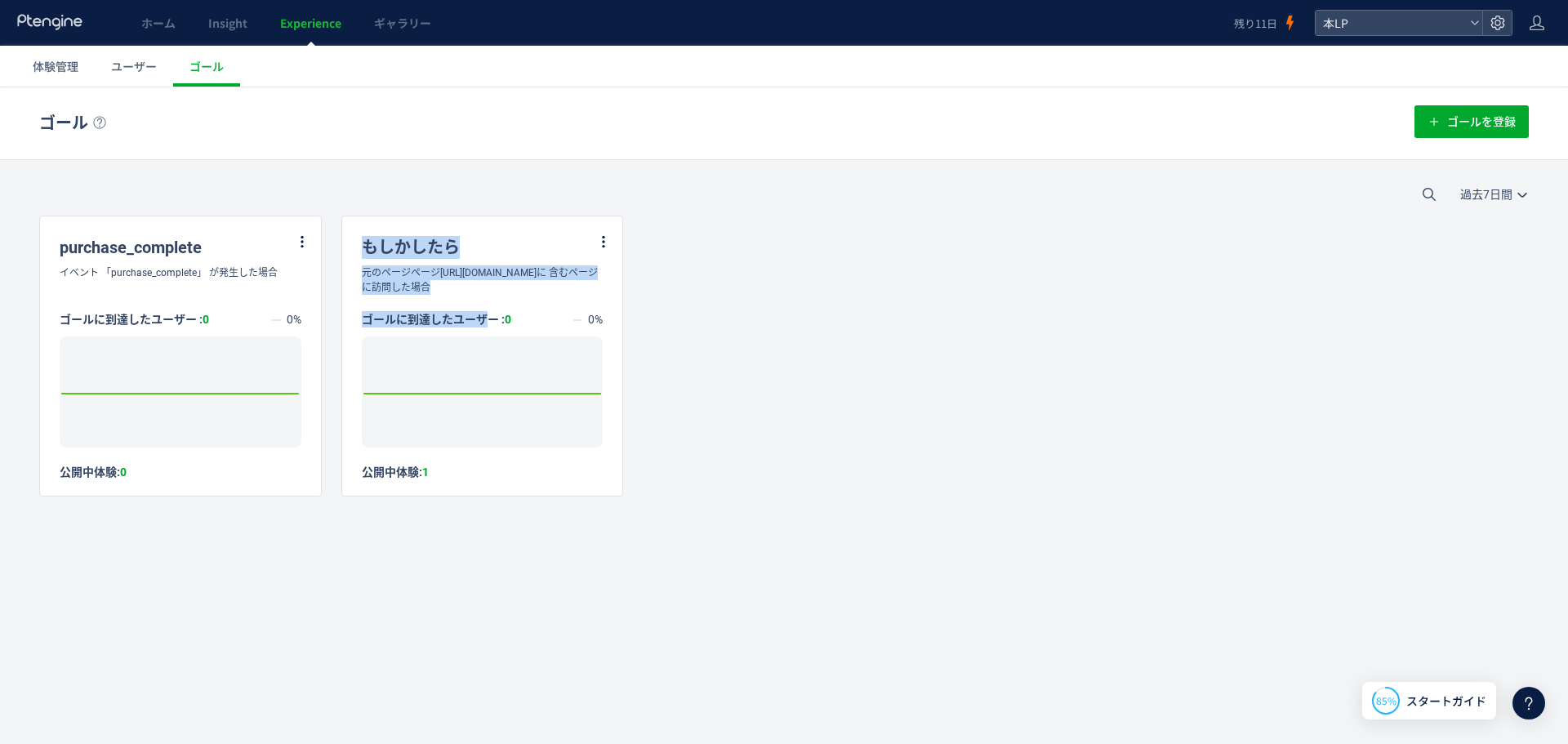
click at [740, 307] on div "purchase_complete イベント 「purchase_complete」 が発生した場合 ゴールに到達したユーザー : 0 0% Created …" at bounding box center [784, 356] width 1489 height 281
click at [605, 243] on icon at bounding box center [603, 241] width 15 height 15
click at [588, 287] on li "編集" at bounding box center [583, 282] width 55 height 29
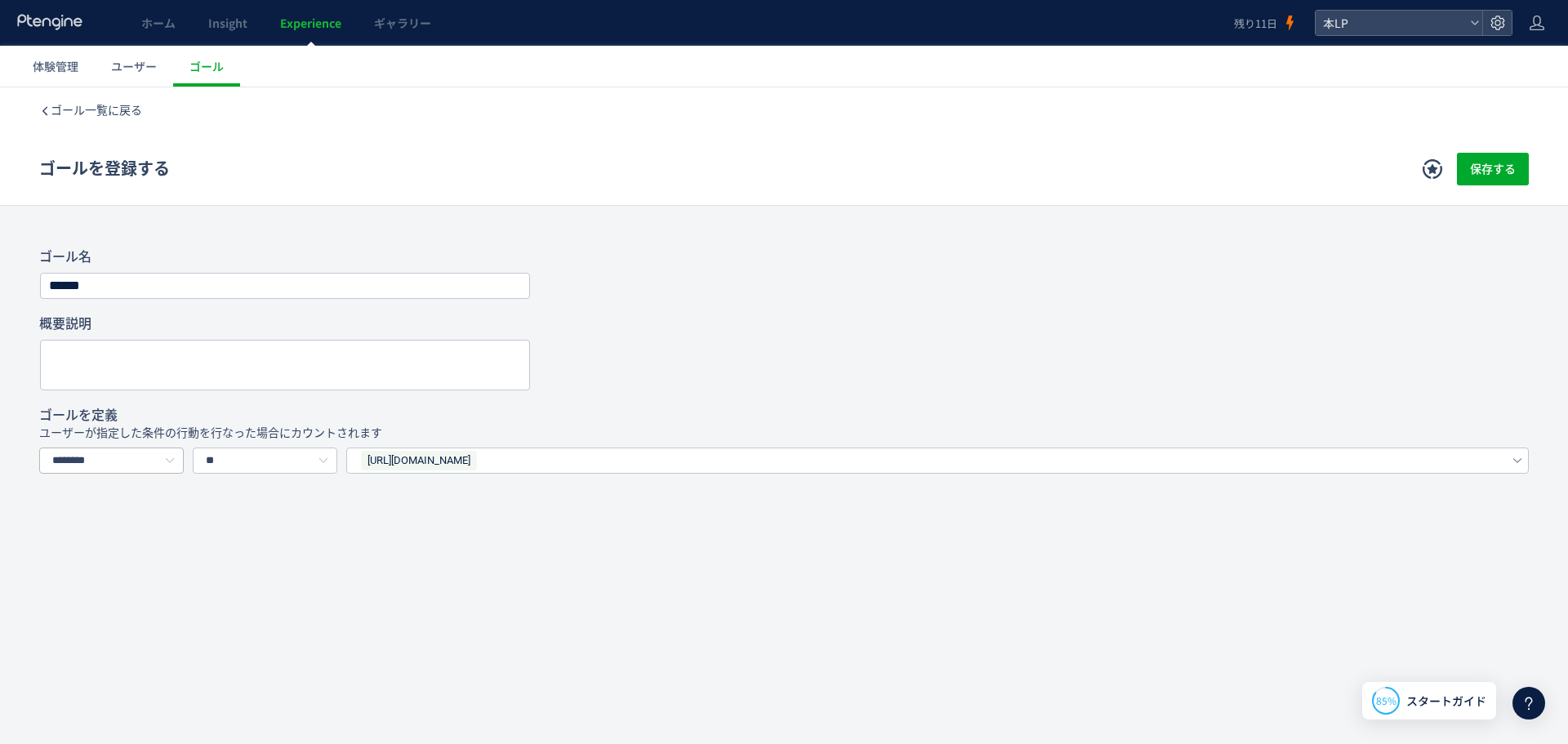
click at [166, 466] on icon at bounding box center [169, 460] width 21 height 26
click at [112, 104] on span "ゴール一覧に戻る" at bounding box center [96, 110] width 92 height 13
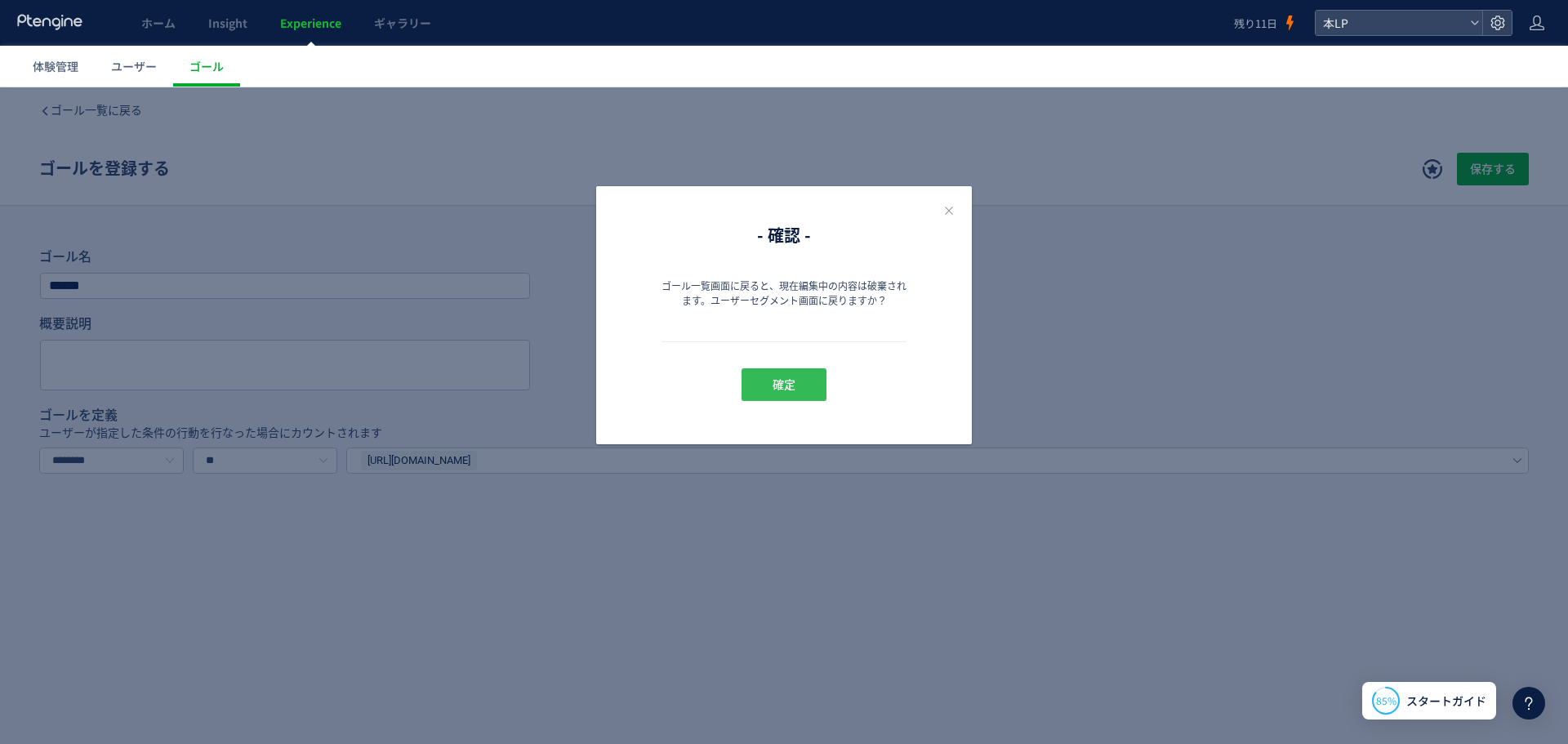
click at [808, 377] on button "確定" at bounding box center [784, 385] width 85 height 33
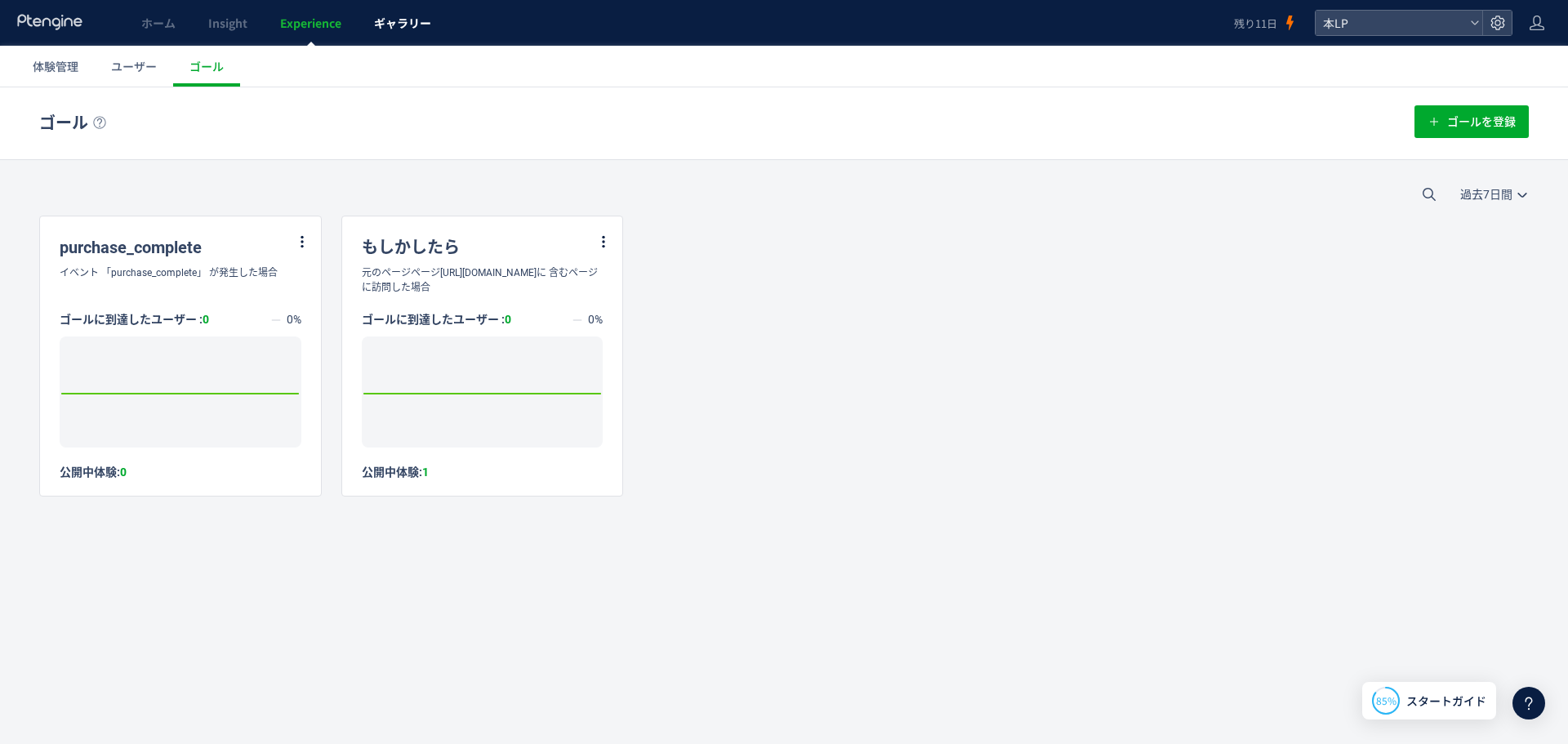
click at [414, 20] on span "ギャラリー" at bounding box center [402, 22] width 57 height 16
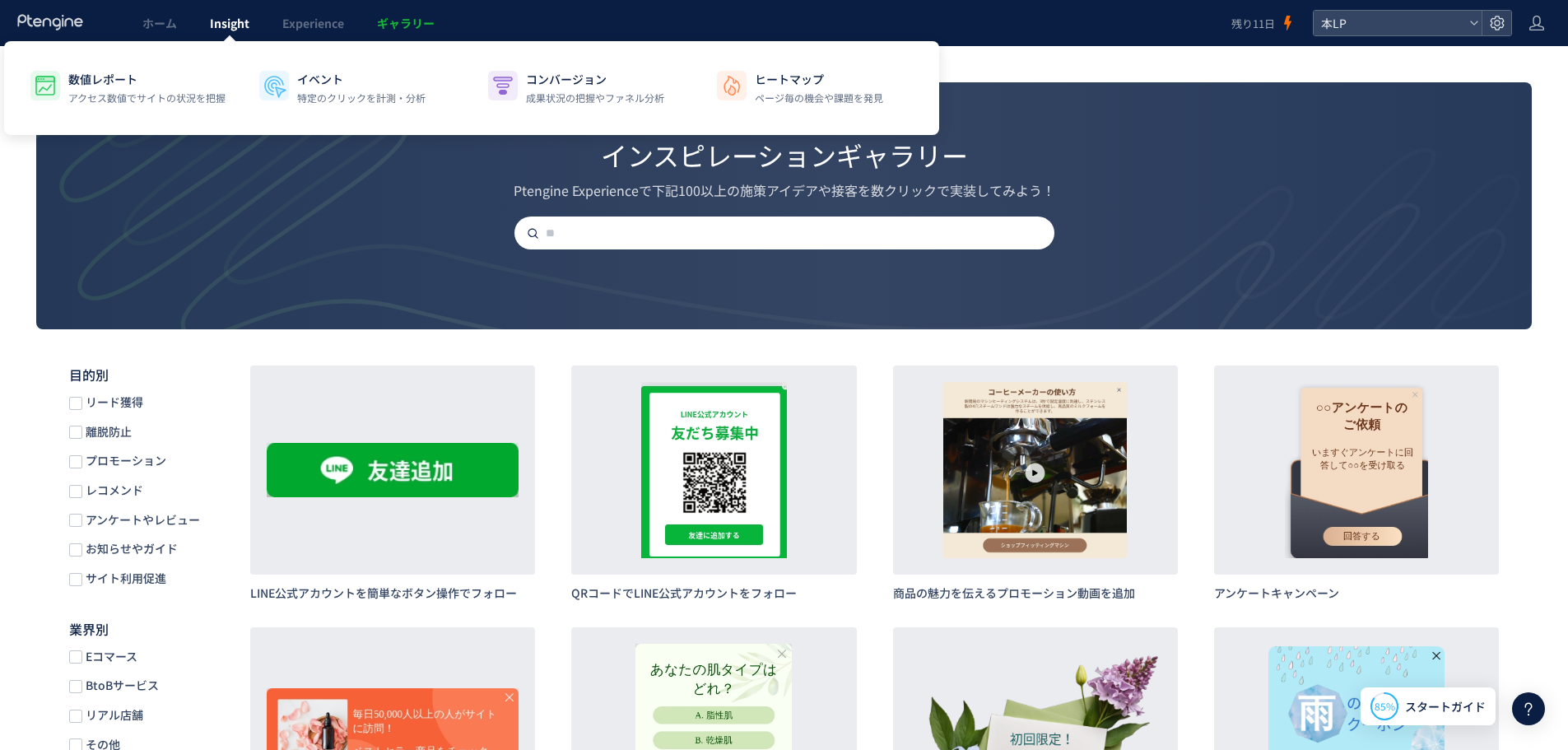
click at [247, 17] on span "Insight" at bounding box center [230, 23] width 40 height 16
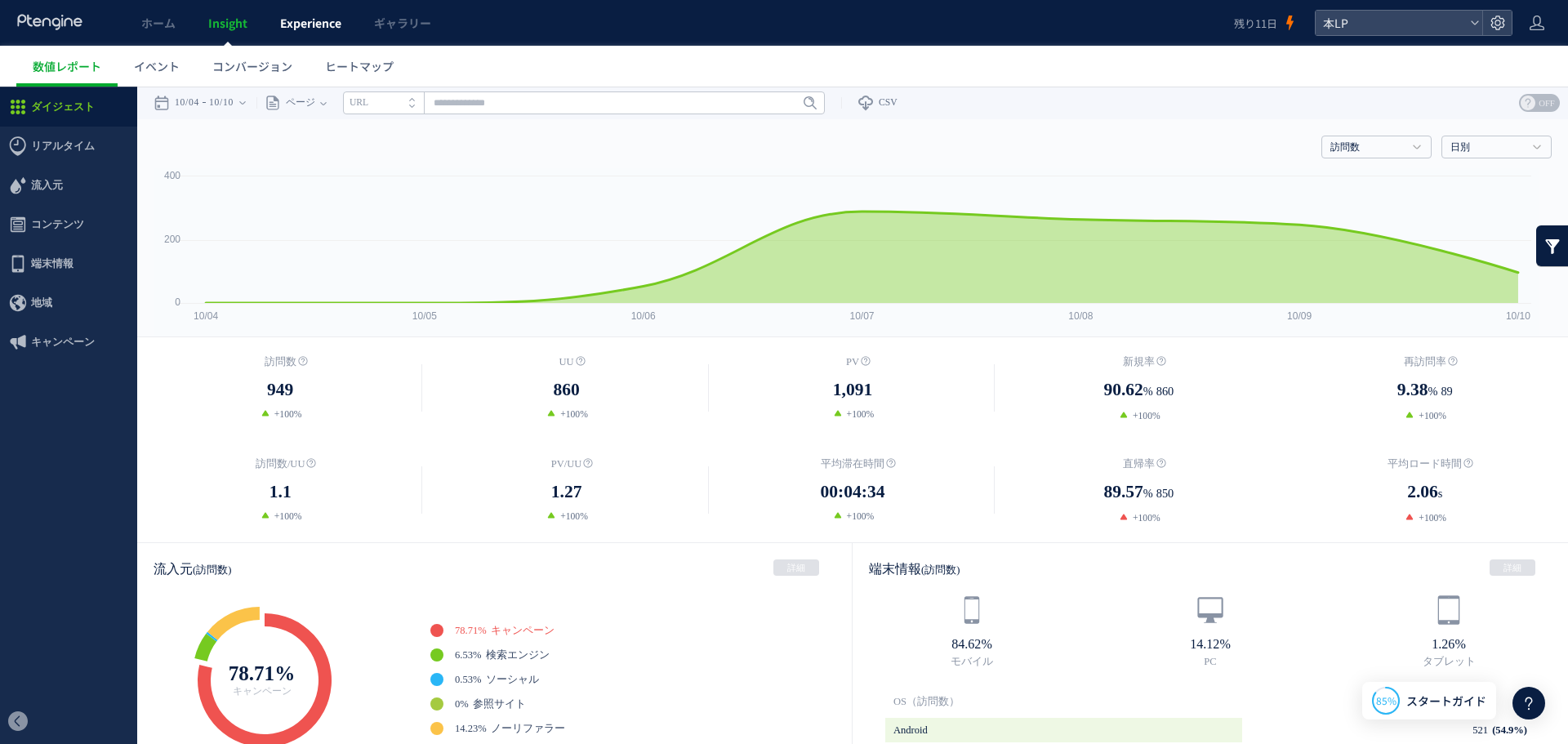
click at [345, 33] on link "Experience" at bounding box center [311, 22] width 94 height 46
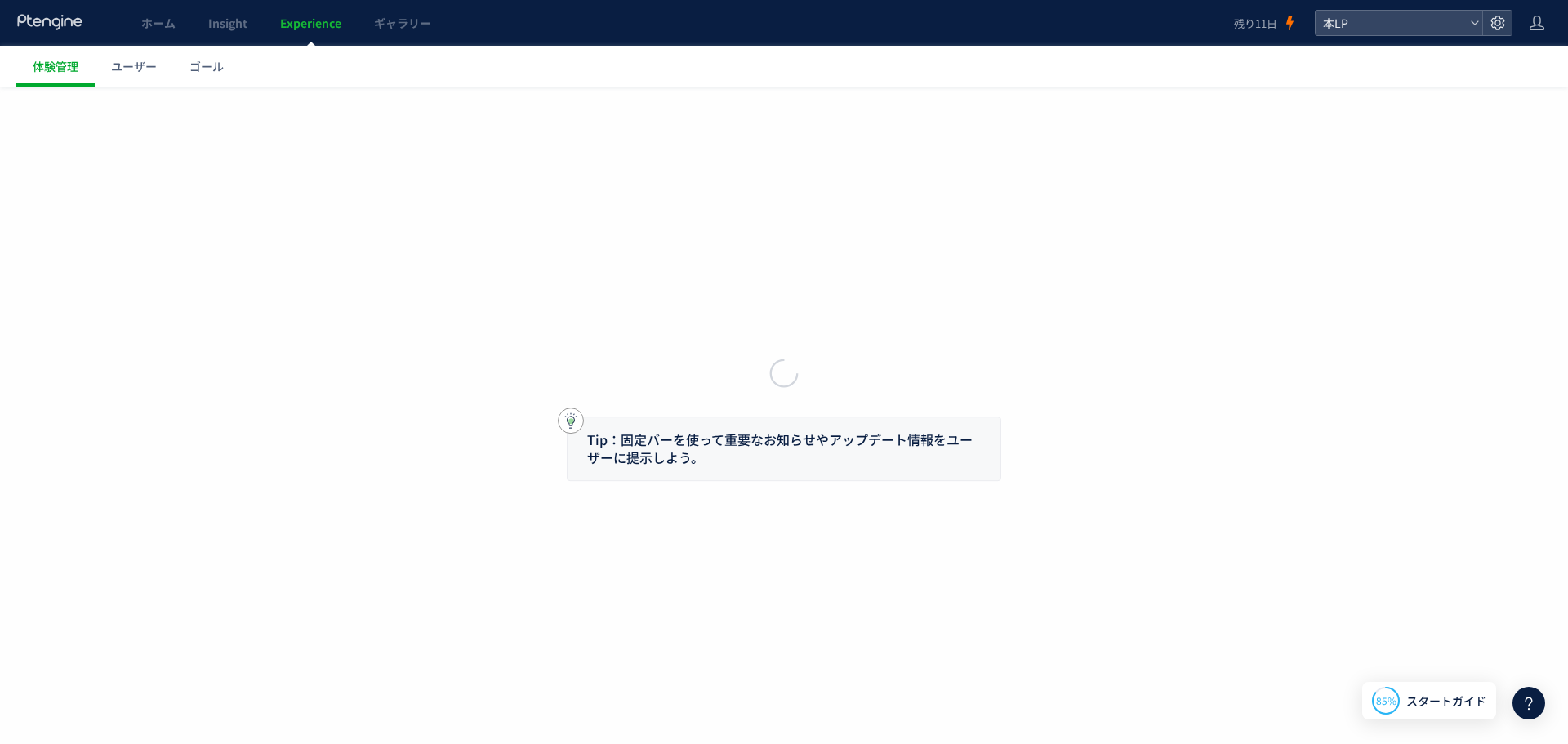
click at [403, 24] on body "ホーム Insight Experience ギャラリー 残り11日 本LP 体験管理 ユーザー ゴール Tip：固定バーを使って重要なお知らせやアップデート…" at bounding box center [784, 372] width 1568 height 744
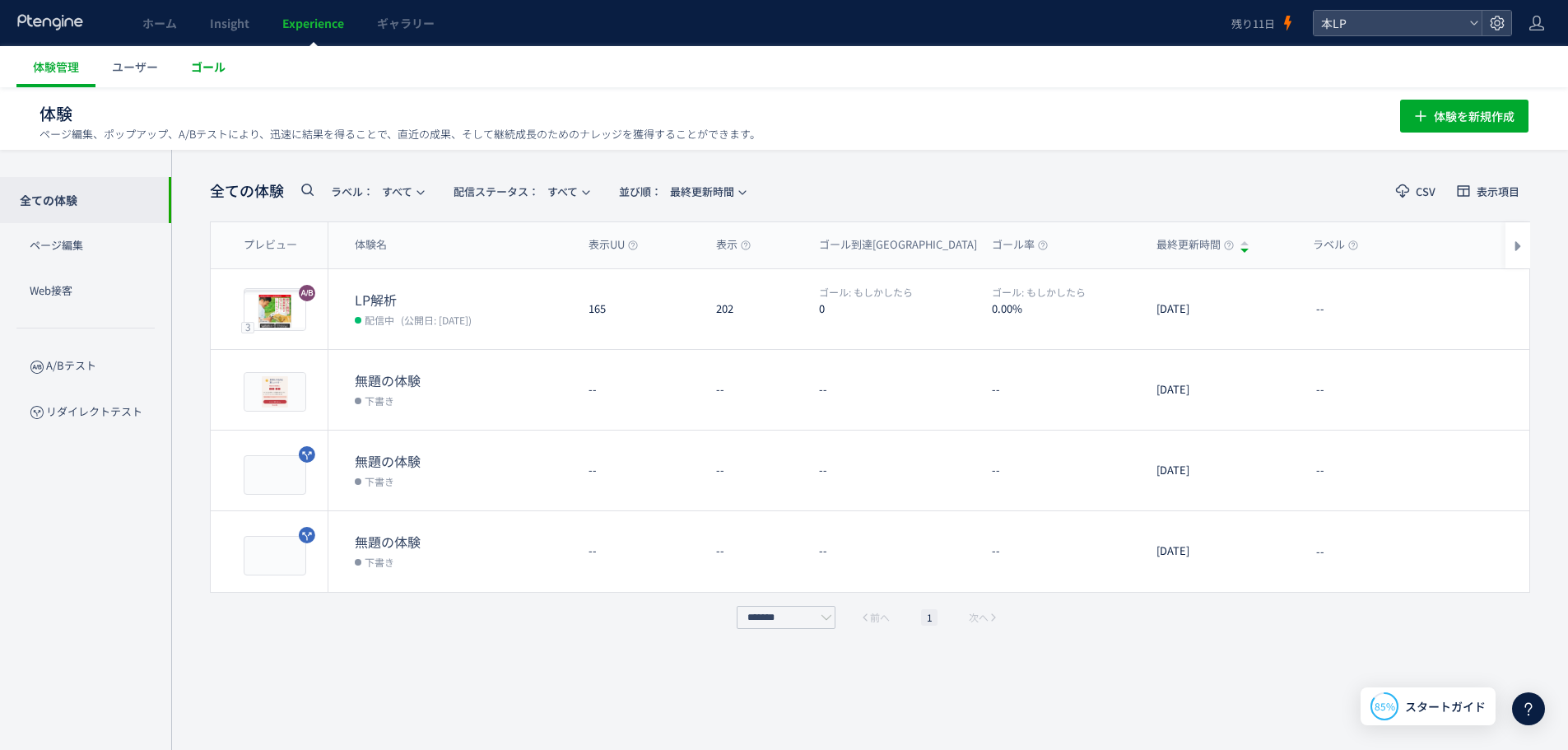
click at [239, 64] on link "ゴール" at bounding box center [208, 67] width 68 height 42
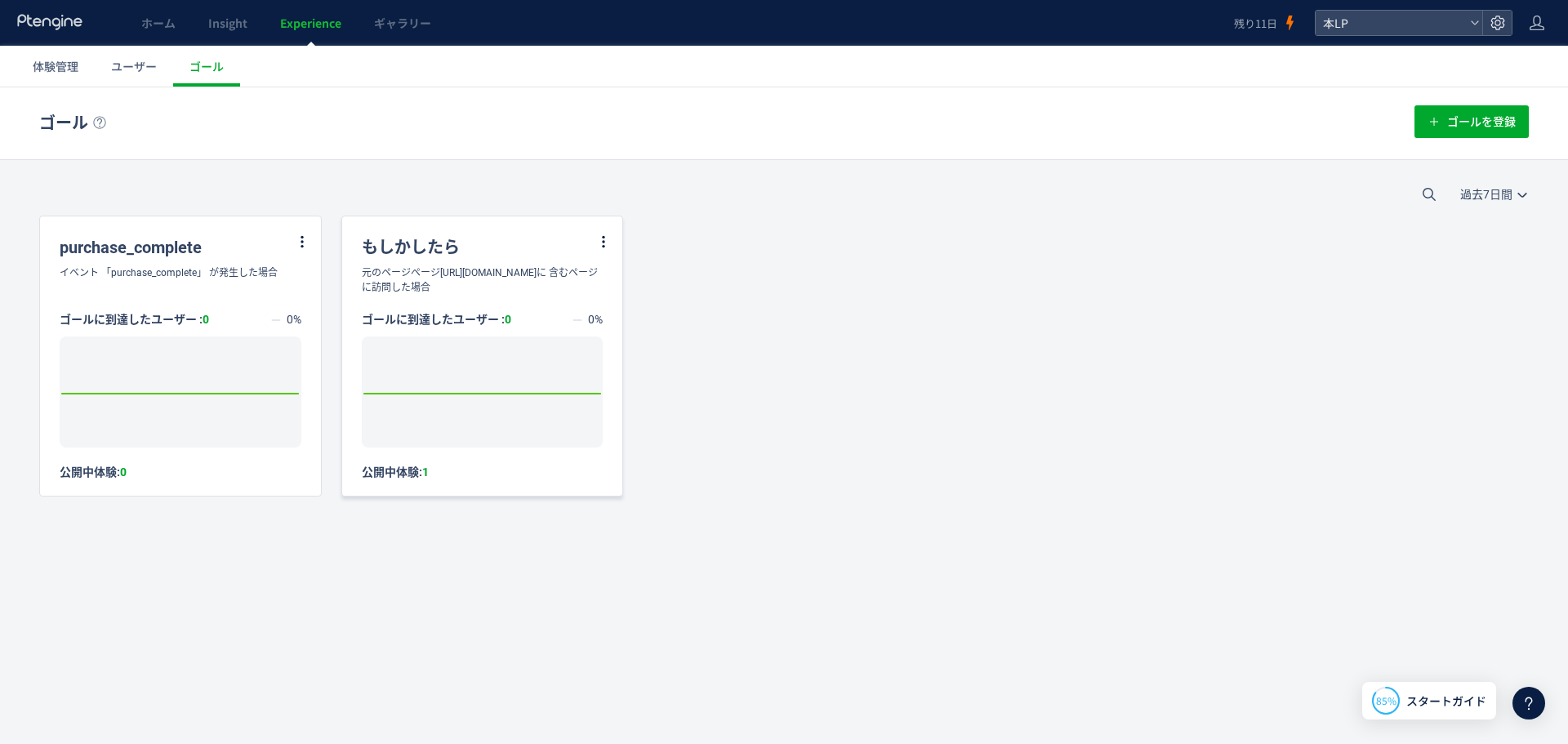
drag, startPoint x: 511, startPoint y: 330, endPoint x: 354, endPoint y: 222, distance: 190.6
click at [354, 222] on div "もしかしたら 元のページページ[URL][DOMAIN_NAME]に 含むページに訪問した場合 ゴールに到達したユーザー : 0 0% Created wit…" at bounding box center [483, 347] width 281 height 263
click at [683, 309] on div "purchase_complete イベント 「purchase_complete」 が発生した場合 ゴールに到達したユーザー : 0 0% Created …" at bounding box center [784, 356] width 1489 height 281
drag, startPoint x: 468, startPoint y: 316, endPoint x: 337, endPoint y: 235, distance: 154.0
click at [337, 235] on div "purchase_complete イベント 「purchase_complete」 が発生した場合 ゴールに到達したユーザー : 0 0% Created …" at bounding box center [784, 356] width 1489 height 281
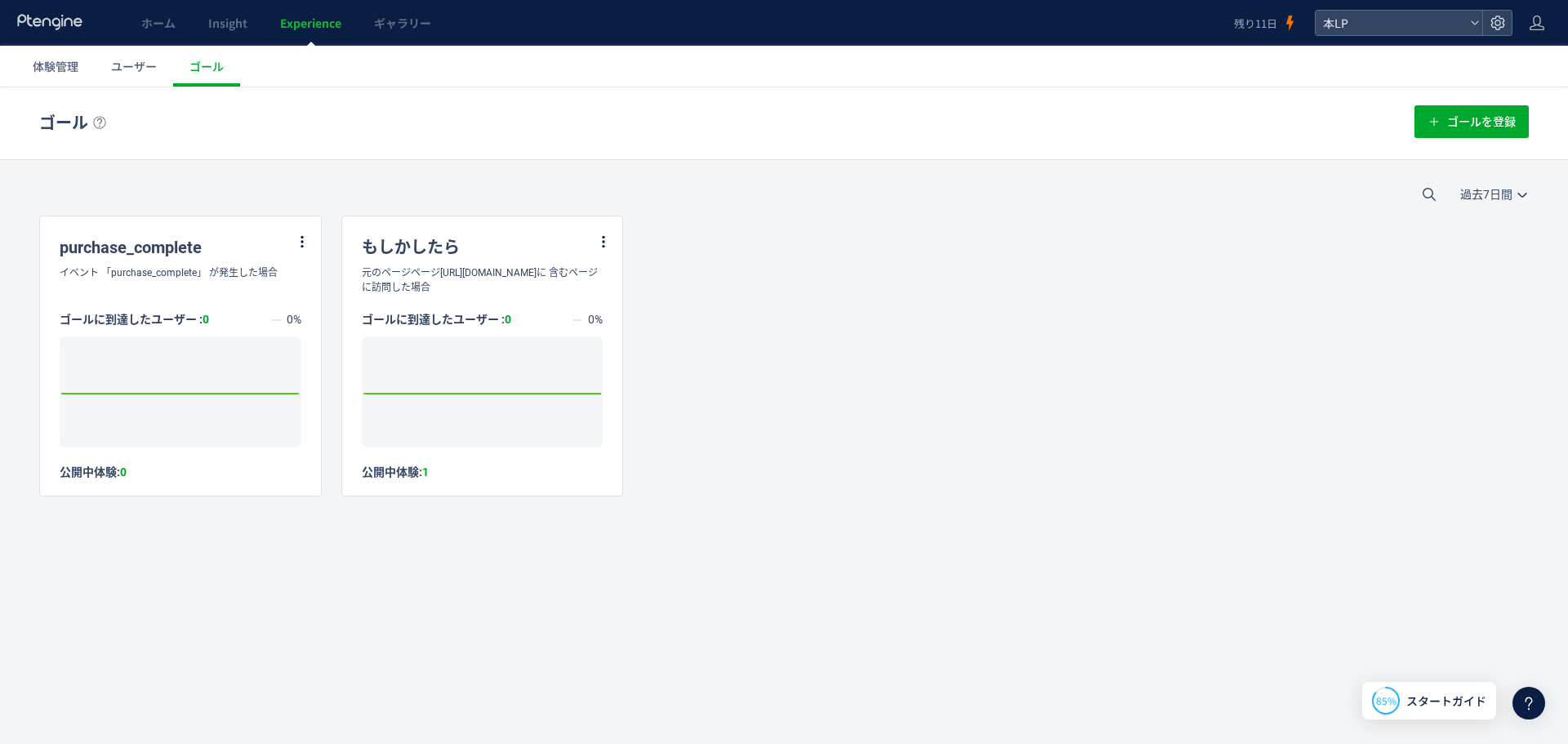
click at [1135, 321] on div "purchase_complete イベント 「purchase_complete」 が発生した場合 ゴールに到達したユーザー : 0 0% Created …" at bounding box center [784, 356] width 1489 height 281
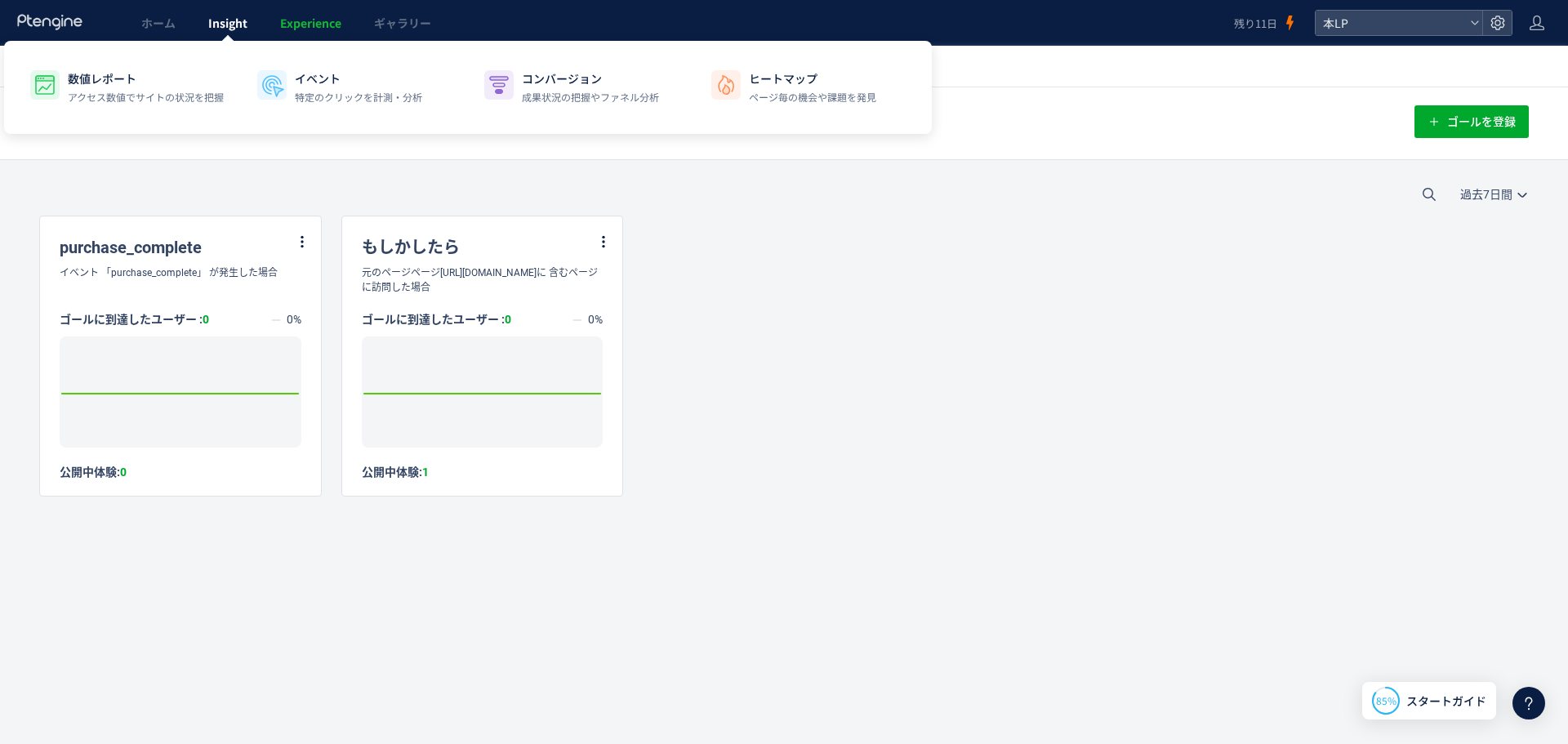
click at [217, 30] on span "Insight" at bounding box center [228, 22] width 39 height 16
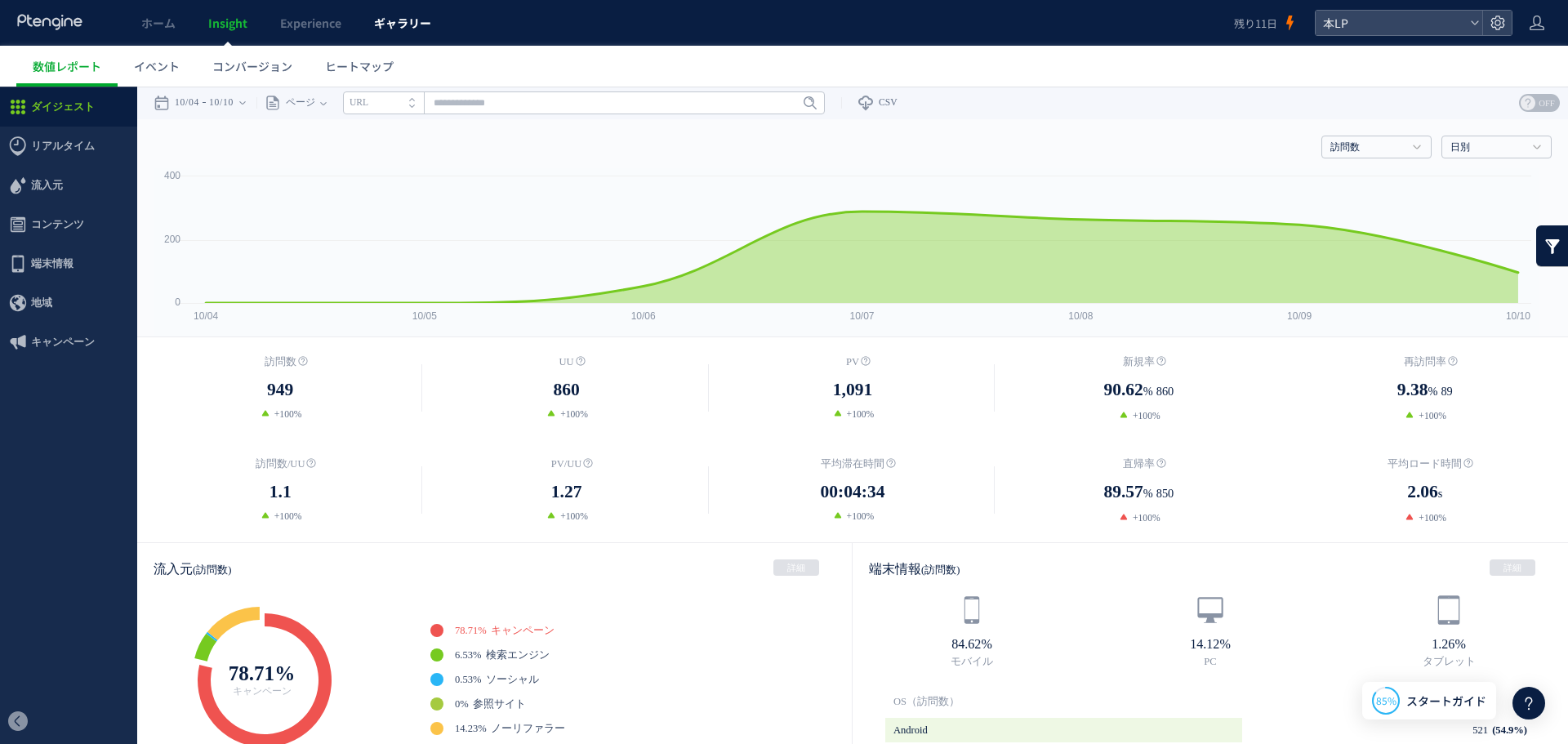
click at [373, 26] on link "ギャラリー" at bounding box center [402, 22] width 90 height 46
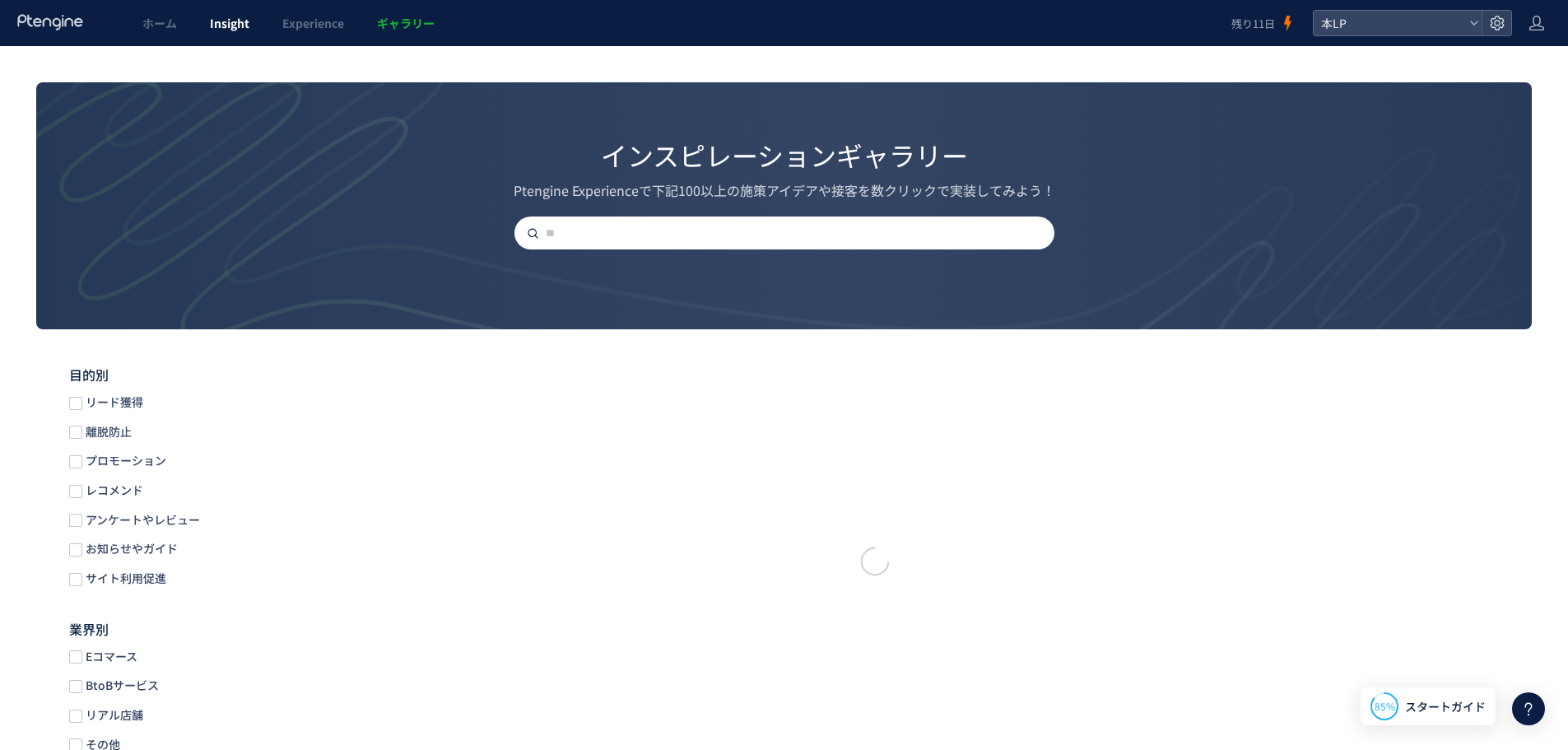
click at [224, 25] on span "Insight" at bounding box center [230, 23] width 40 height 16
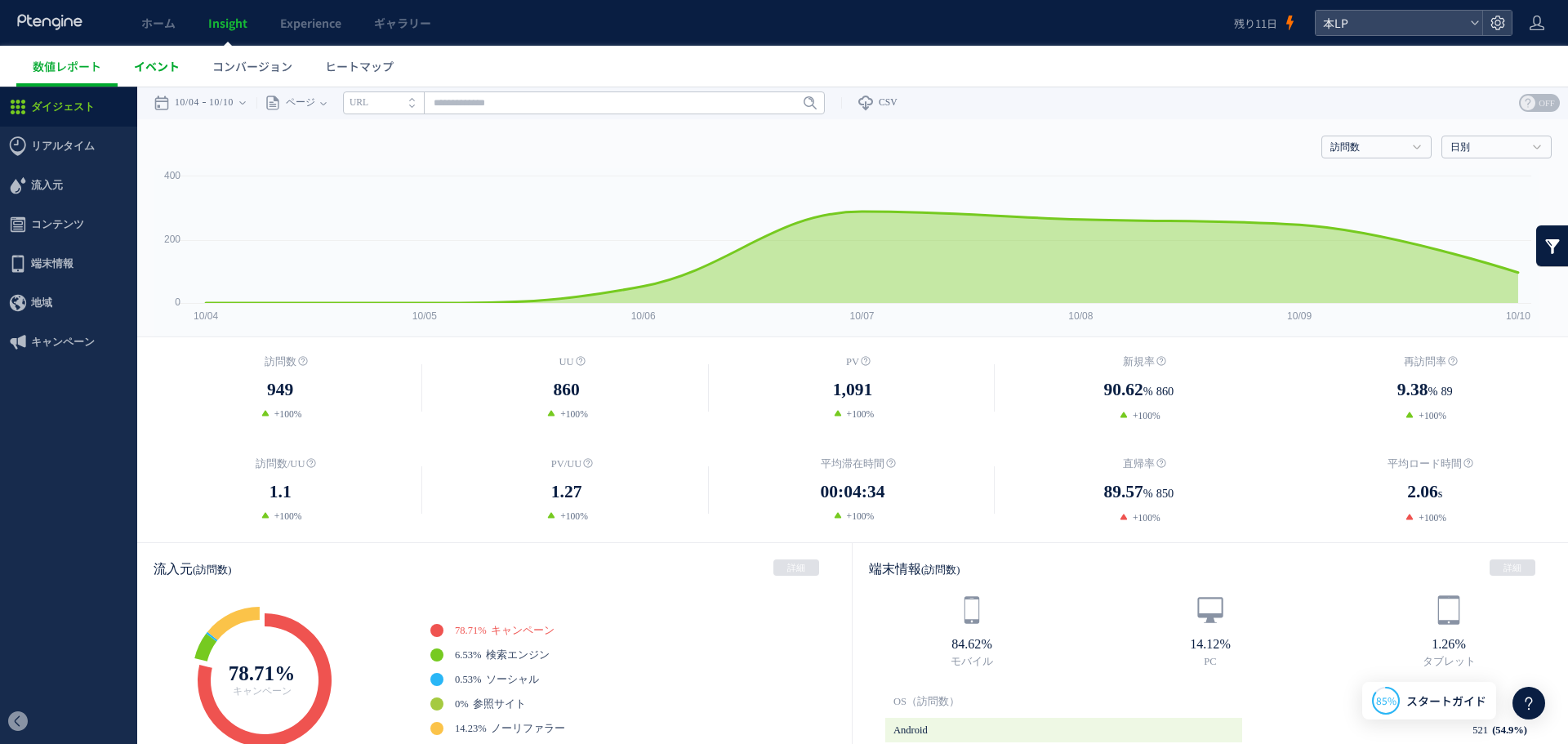
click at [183, 60] on link "イベント" at bounding box center [157, 66] width 79 height 41
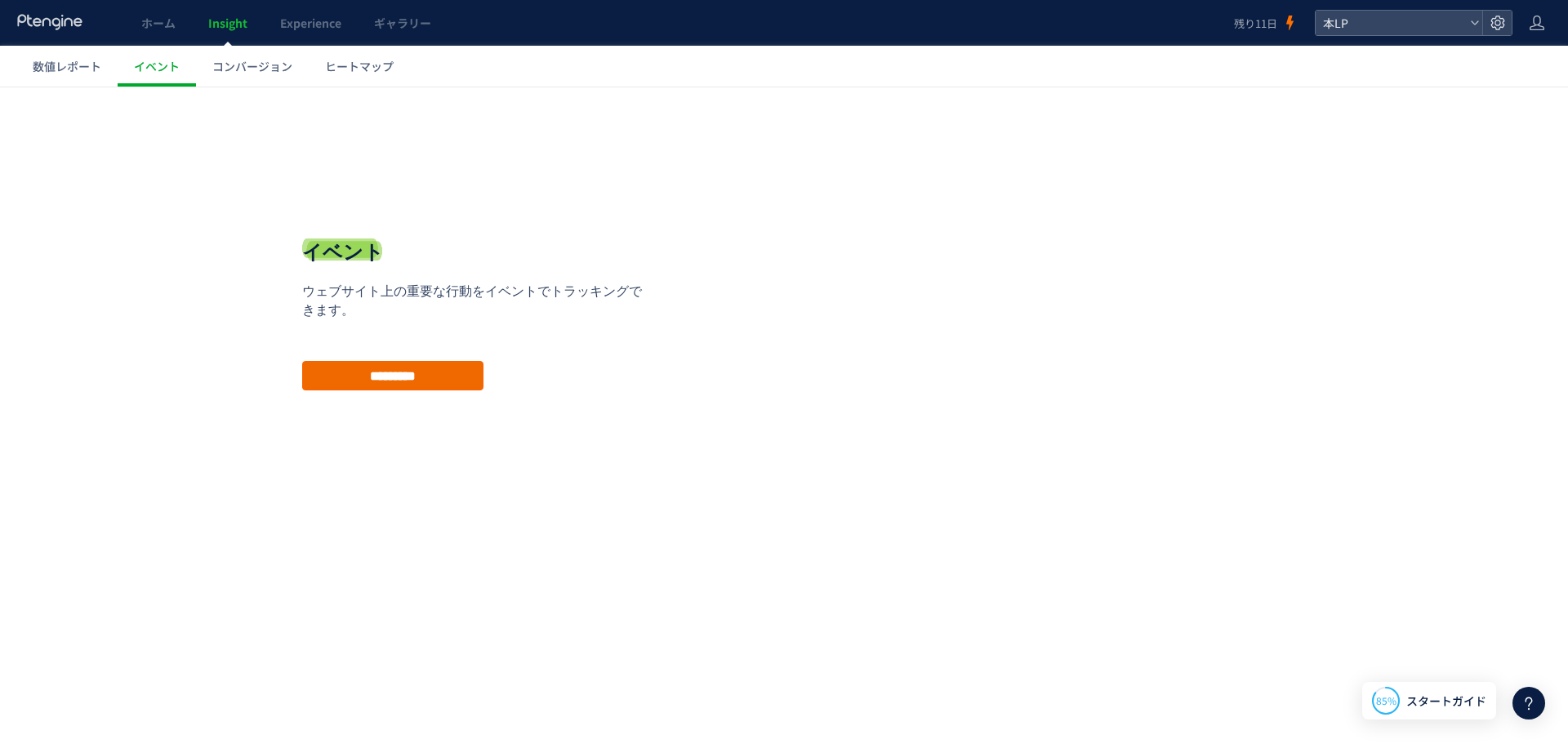
click at [382, 379] on input "*********" at bounding box center [393, 375] width 181 height 29
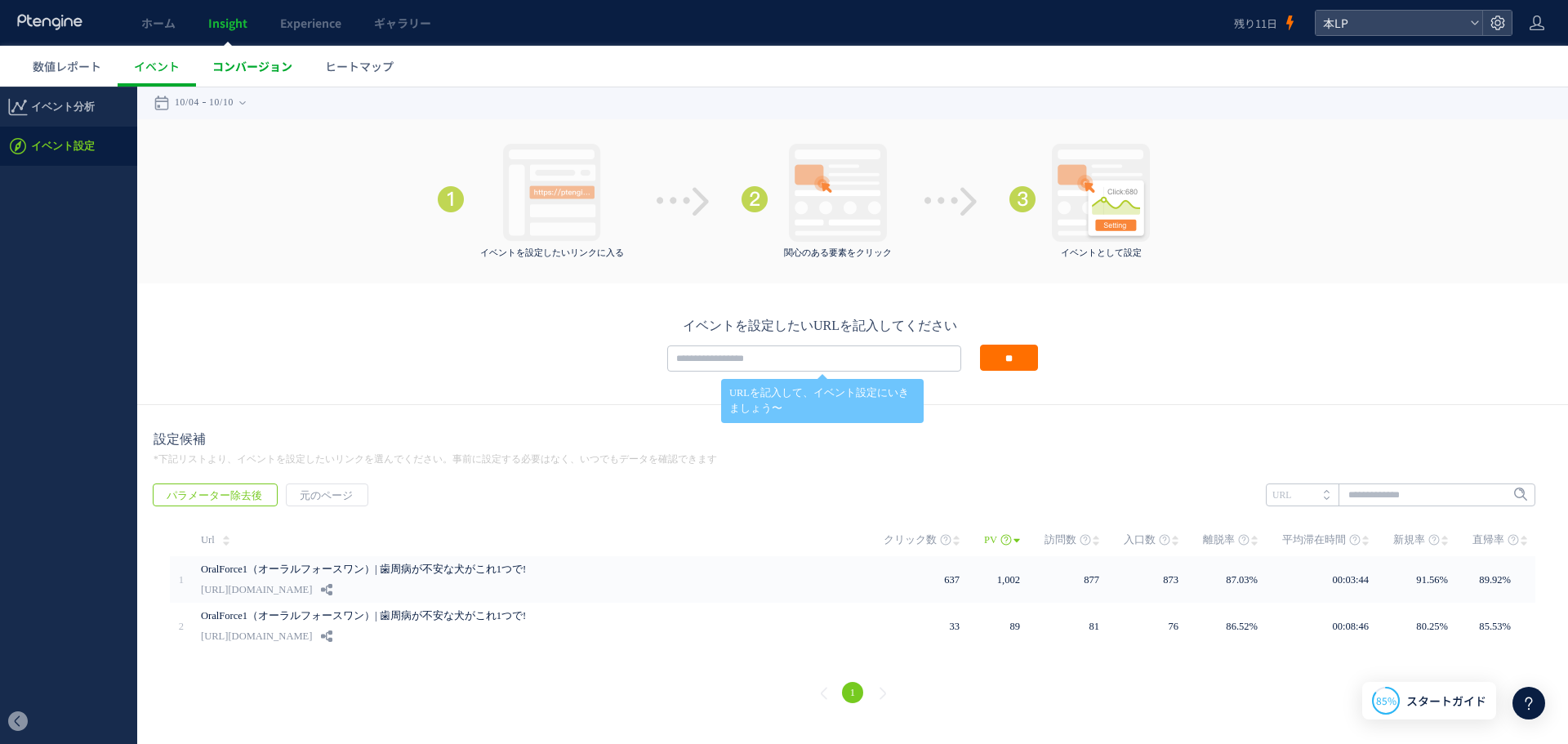
click at [242, 63] on span "コンバージョン" at bounding box center [253, 66] width 80 height 16
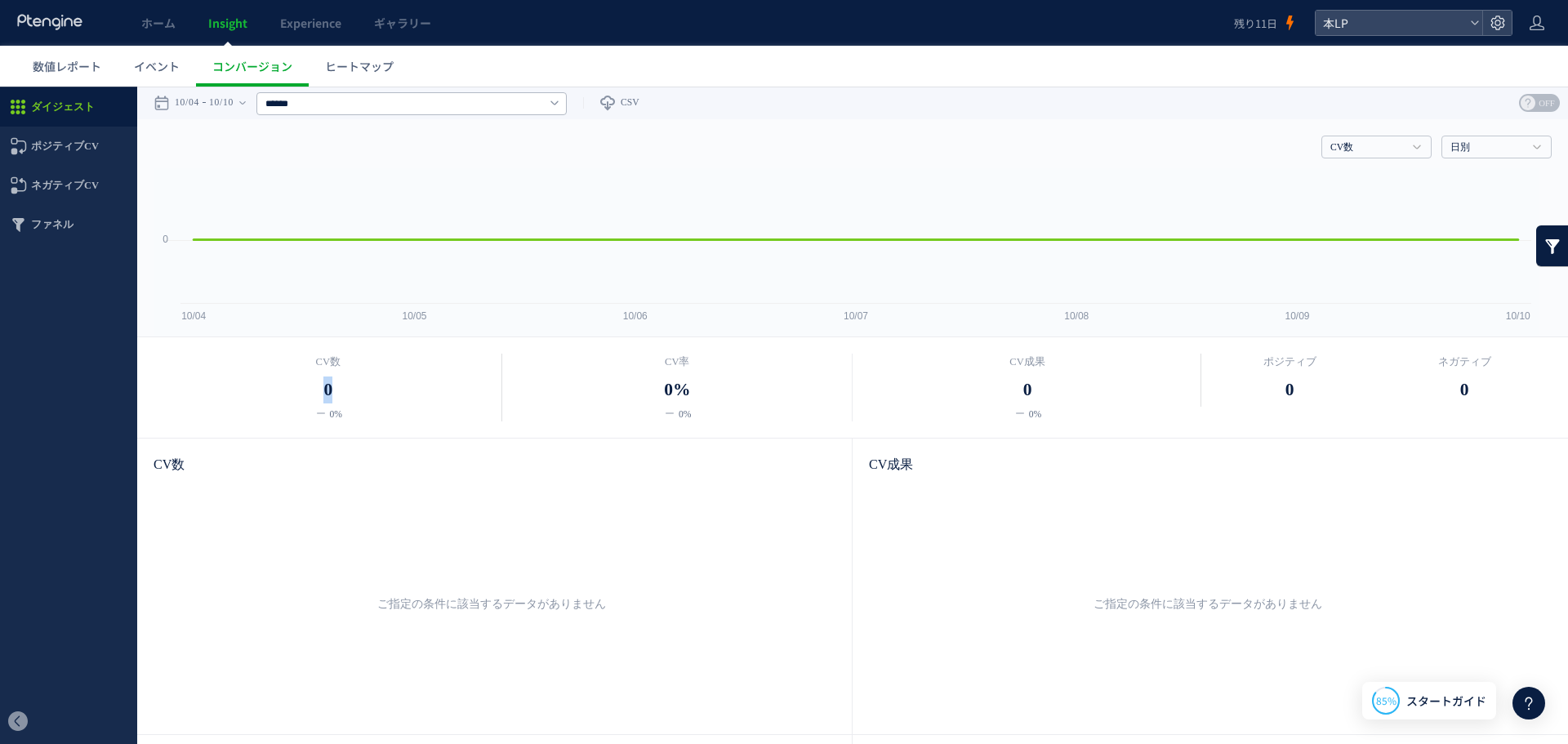
drag, startPoint x: 315, startPoint y: 389, endPoint x: 584, endPoint y: 418, distance: 270.6
click at [427, 396] on dd "0" at bounding box center [328, 389] width 350 height 27
click at [870, 440] on div "CV成果 (訪問数) 詳細" at bounding box center [1210, 464] width 716 height 51
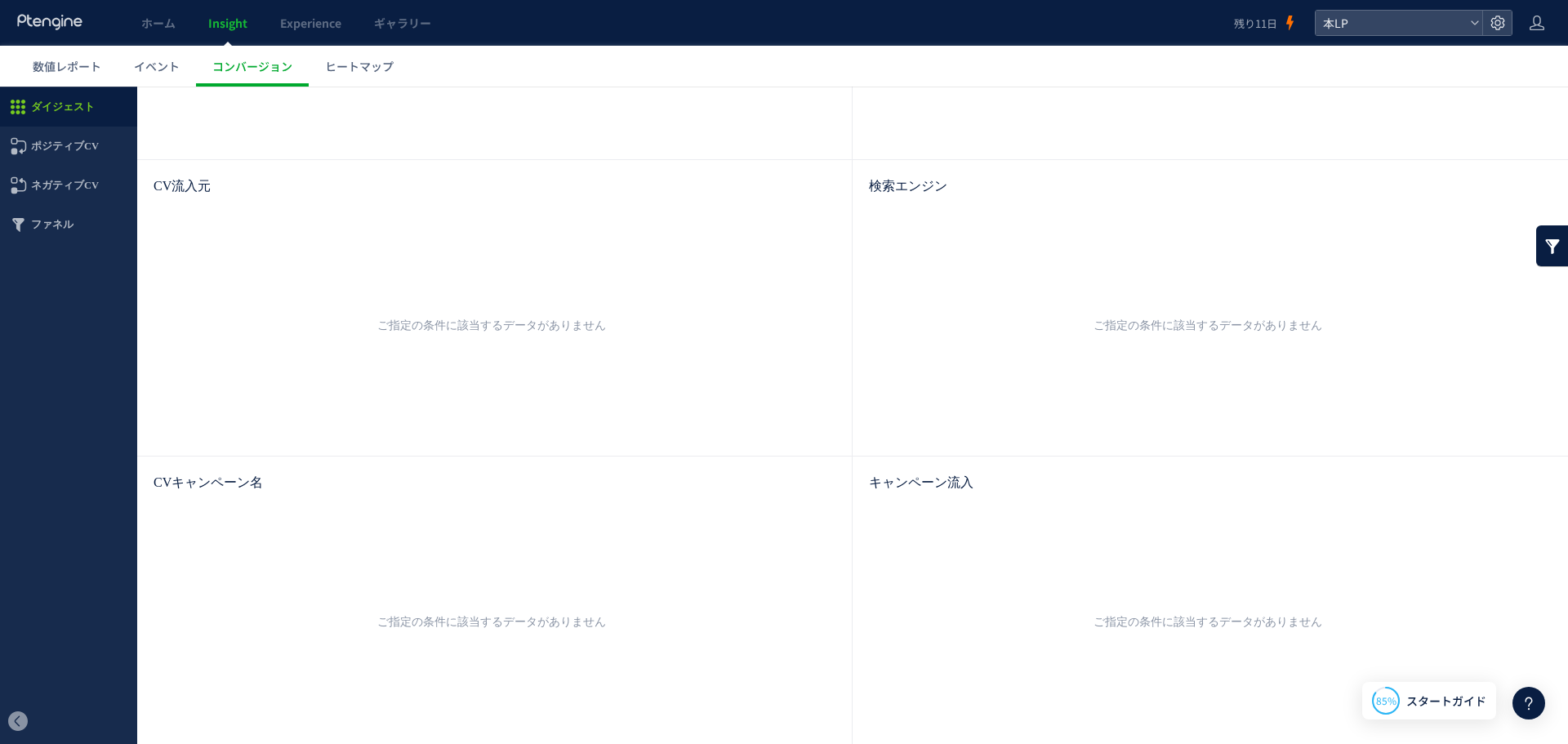
scroll to position [584, 0]
drag, startPoint x: 1335, startPoint y: 318, endPoint x: 1006, endPoint y: 308, distance: 329.2
click at [1006, 308] on ul "ご指定の条件に該当するデータがありません" at bounding box center [1207, 316] width 645 height 228
click at [951, 369] on ul "ご指定の条件に該当するデータがありません" at bounding box center [1207, 316] width 645 height 228
drag, startPoint x: 1043, startPoint y: 611, endPoint x: 1470, endPoint y: 612, distance: 427.0
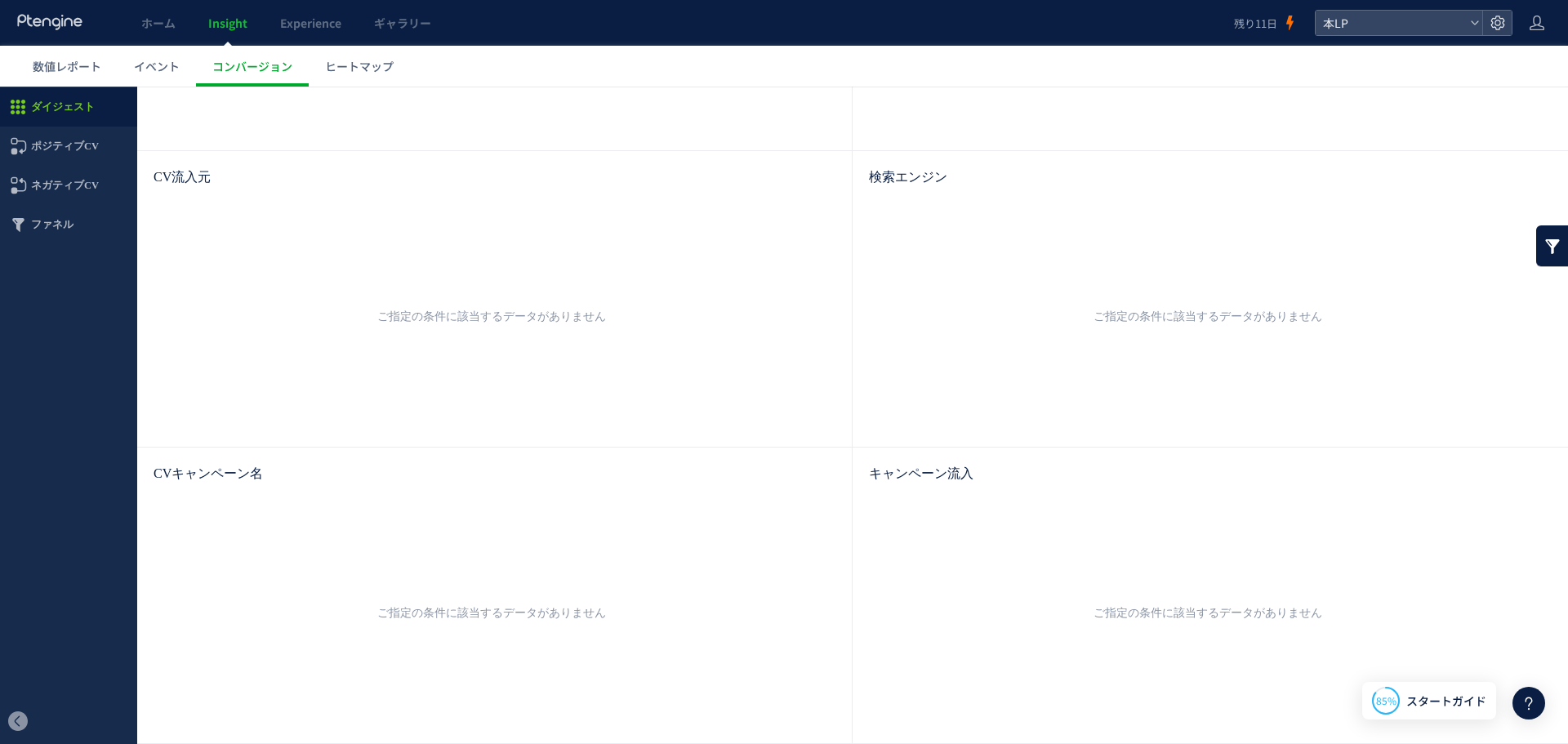
click at [1470, 612] on ul "ご指定の条件に該当するデータがありません" at bounding box center [1207, 613] width 645 height 228
drag, startPoint x: 318, startPoint y: 618, endPoint x: 677, endPoint y: 625, distance: 359.1
click at [677, 625] on ul "ご指定の条件に該当するデータがありません" at bounding box center [492, 613] width 644 height 228
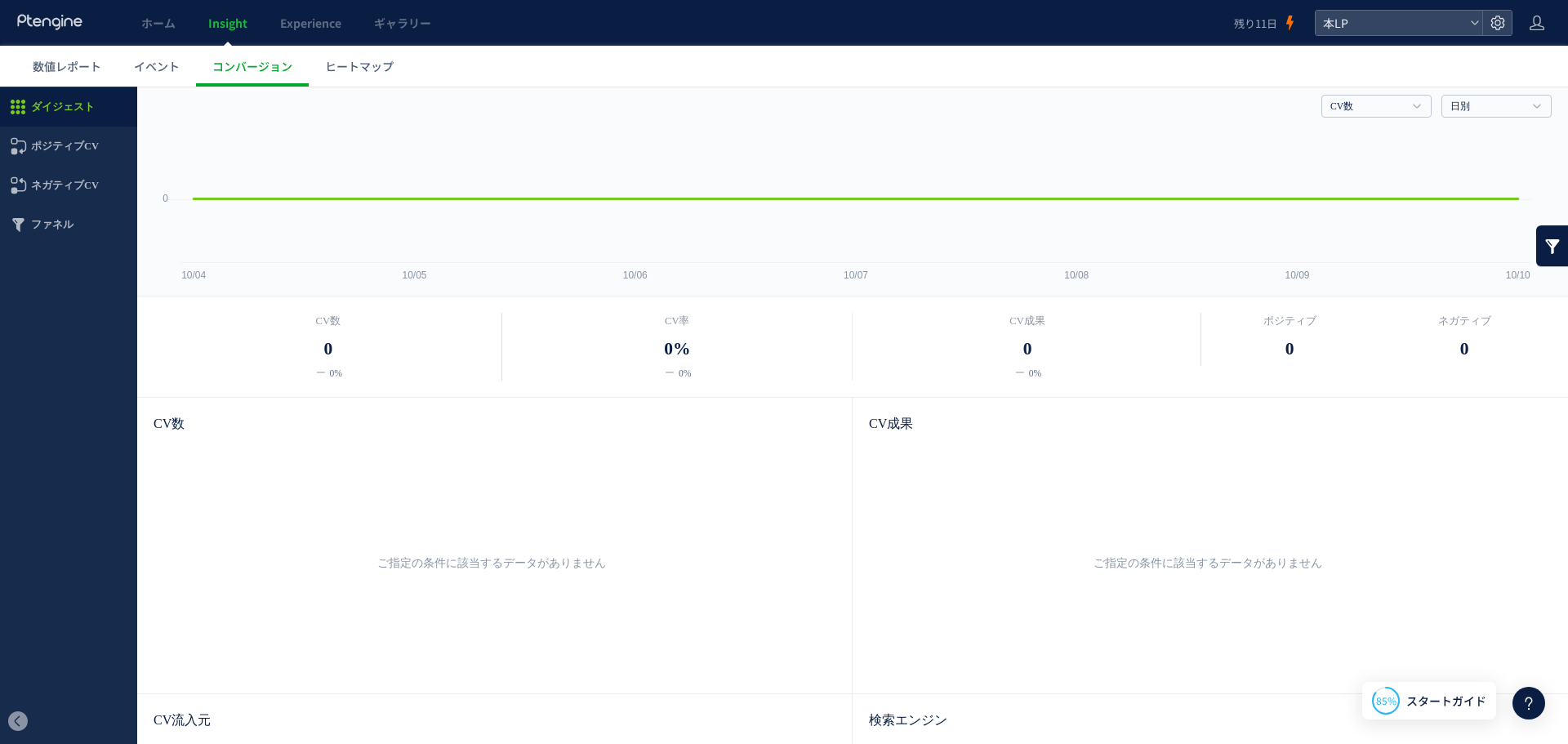
scroll to position [0, 0]
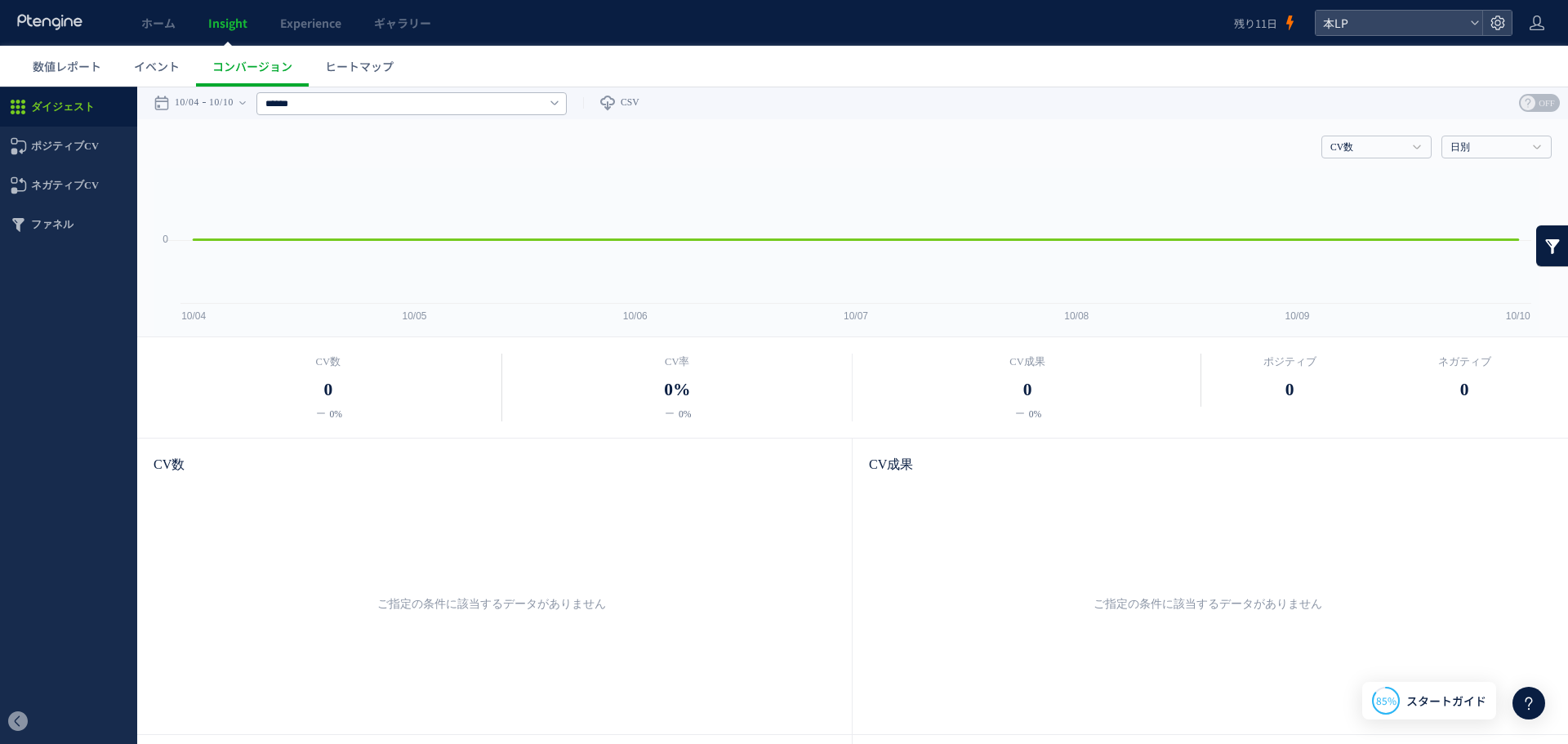
click at [681, 545] on ul "ご指定の条件に該当するデータがありません" at bounding box center [492, 605] width 644 height 228
click at [1544, 711] on div "[PERSON_NAME]、こんにちは 👏 ブログ お客さまストーリー 動画コンテンツ コミュニティー ヘルプセンター アップデート情報 スタートガイド お役…" at bounding box center [1528, 703] width 33 height 33
click at [1529, 705] on use at bounding box center [1529, 704] width 7 height 13
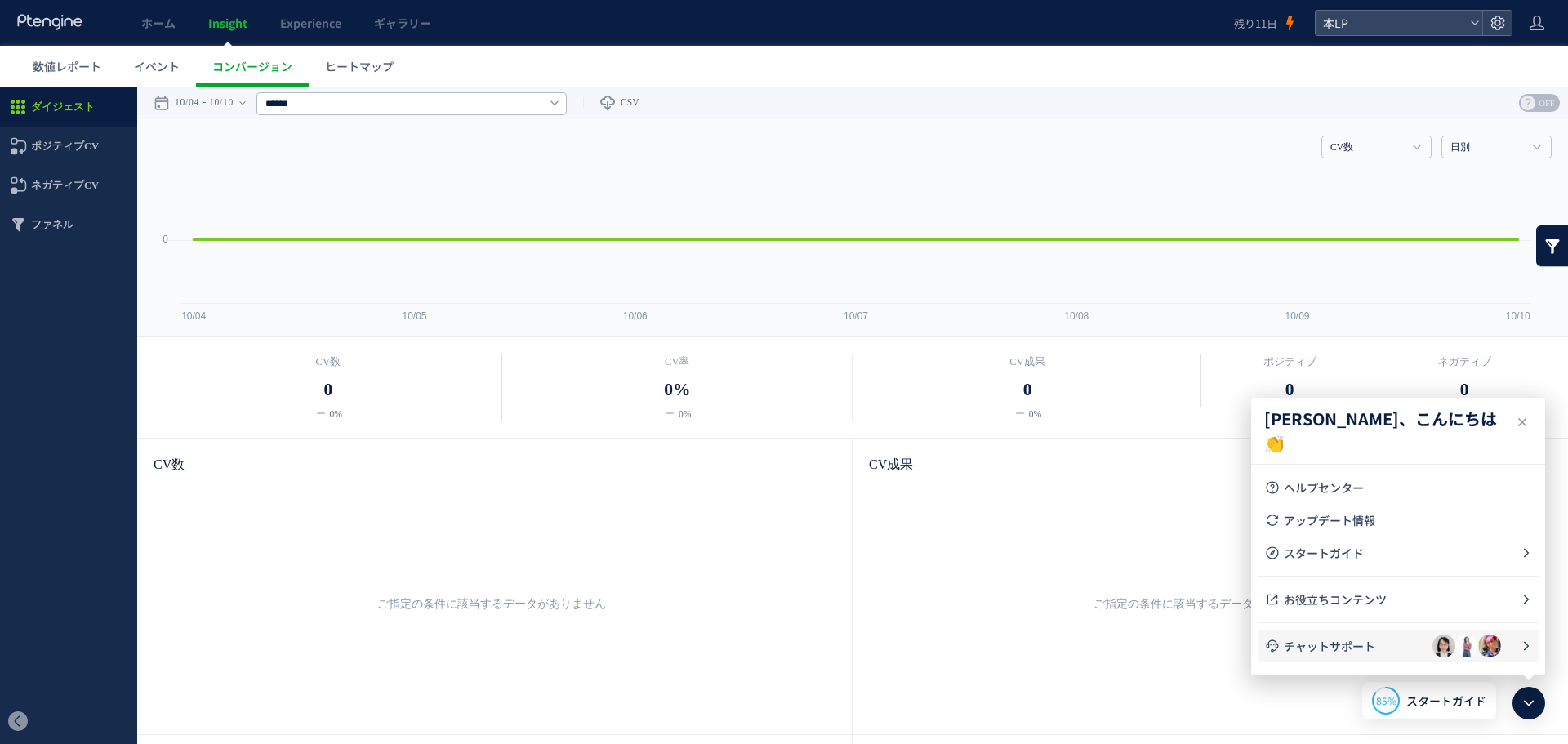
click at [1342, 659] on li "チャットサポート" at bounding box center [1398, 646] width 281 height 33
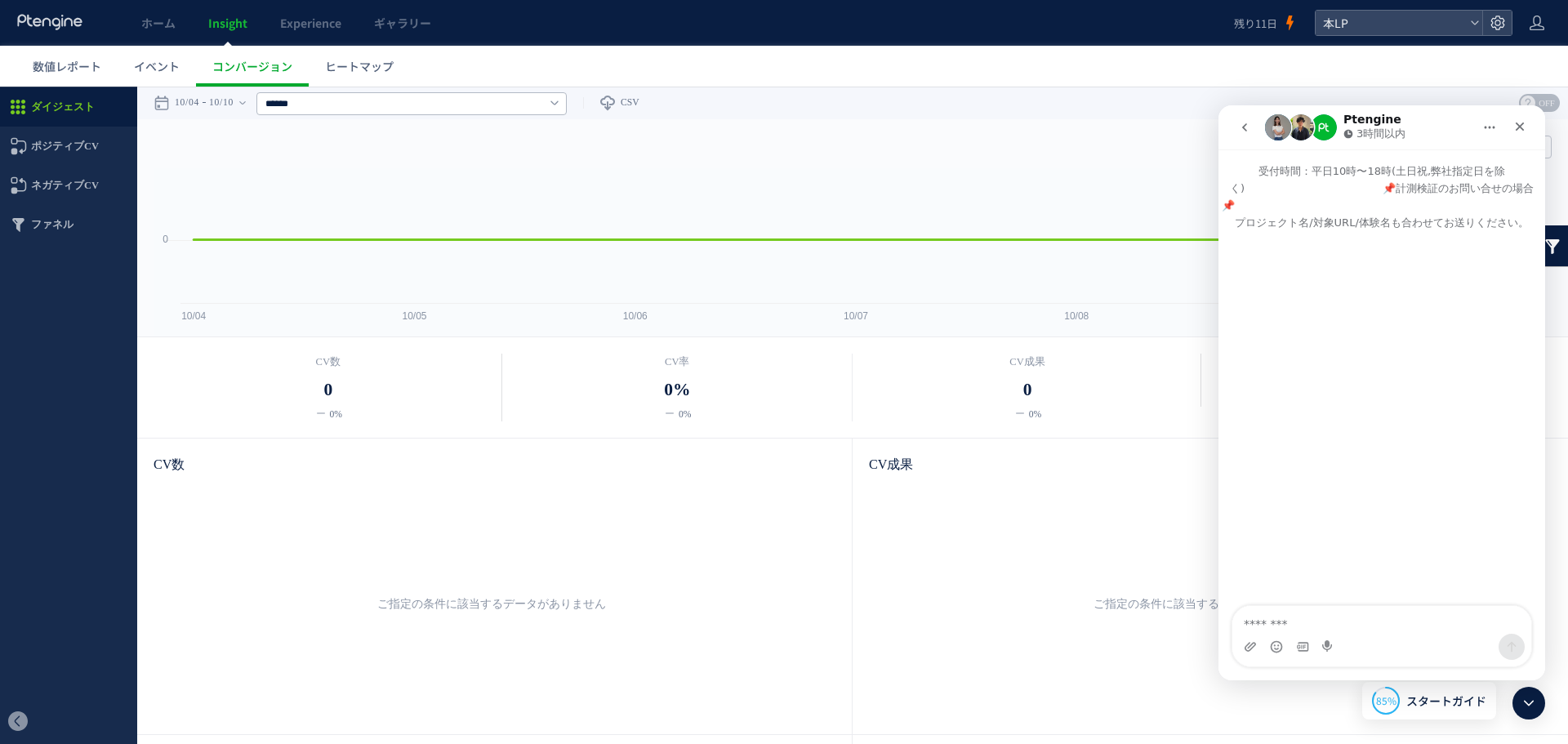
click at [1236, 125] on button "go back" at bounding box center [1244, 127] width 31 height 31
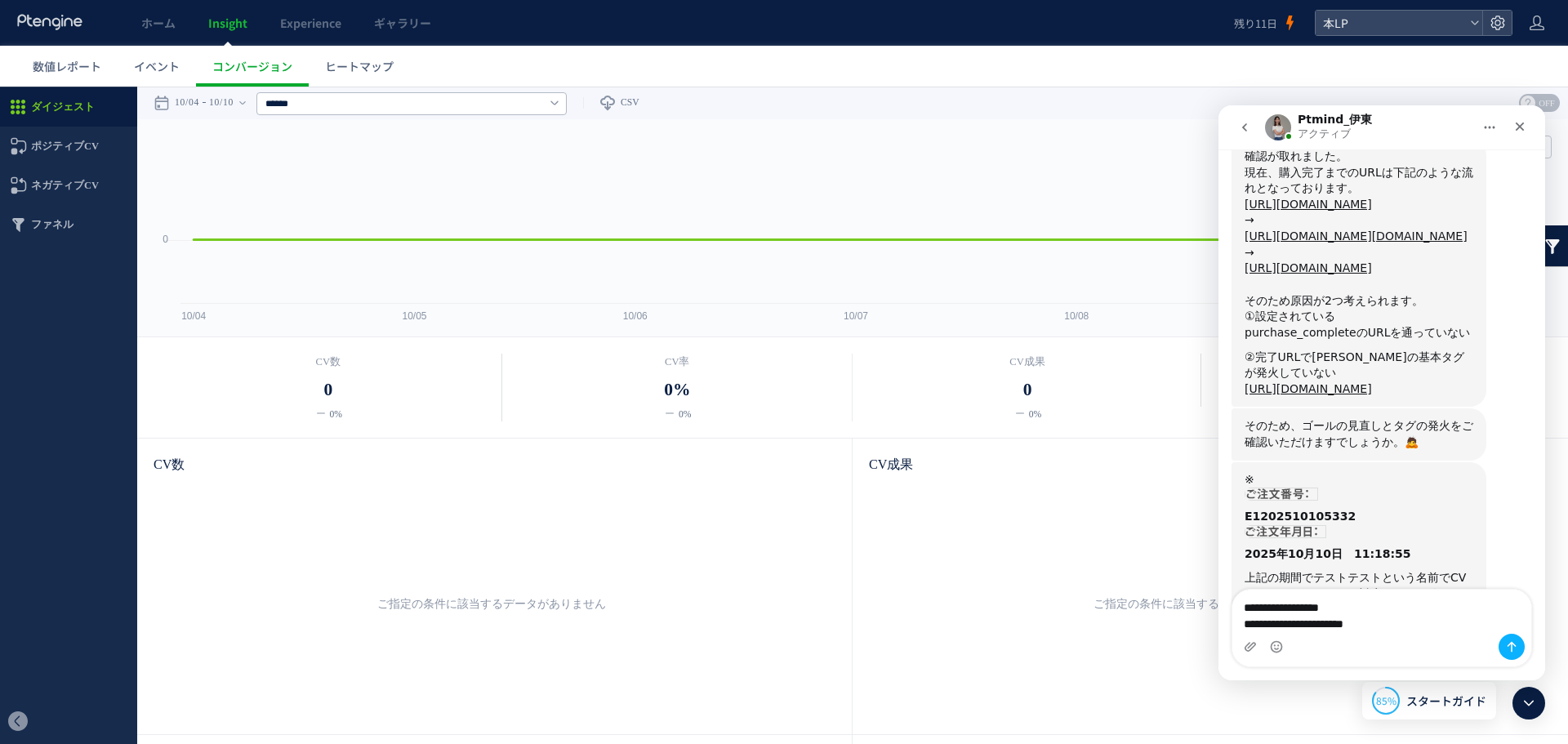
scroll to position [1519, 0]
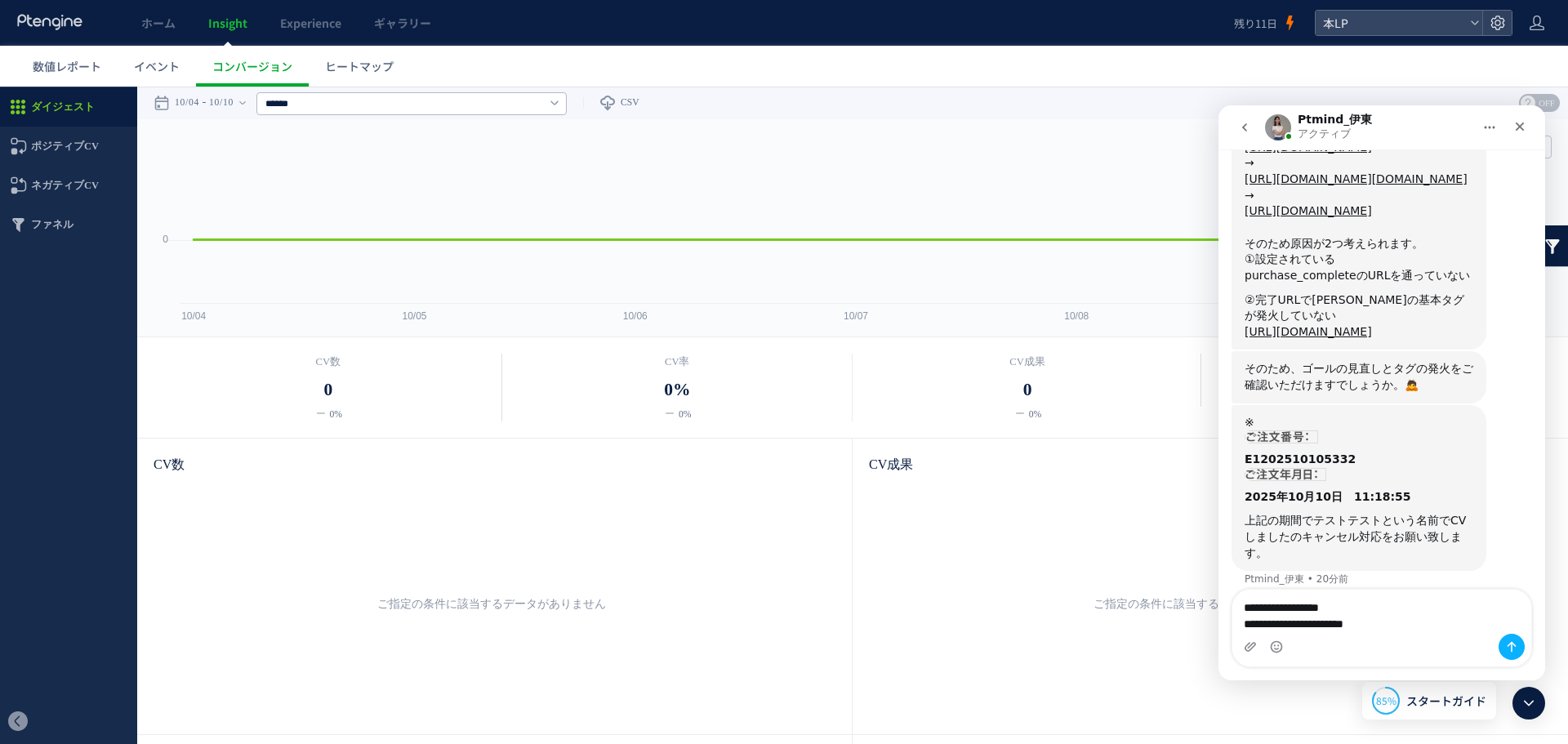
click at [1466, 633] on textarea "**********" at bounding box center [1381, 611] width 298 height 44
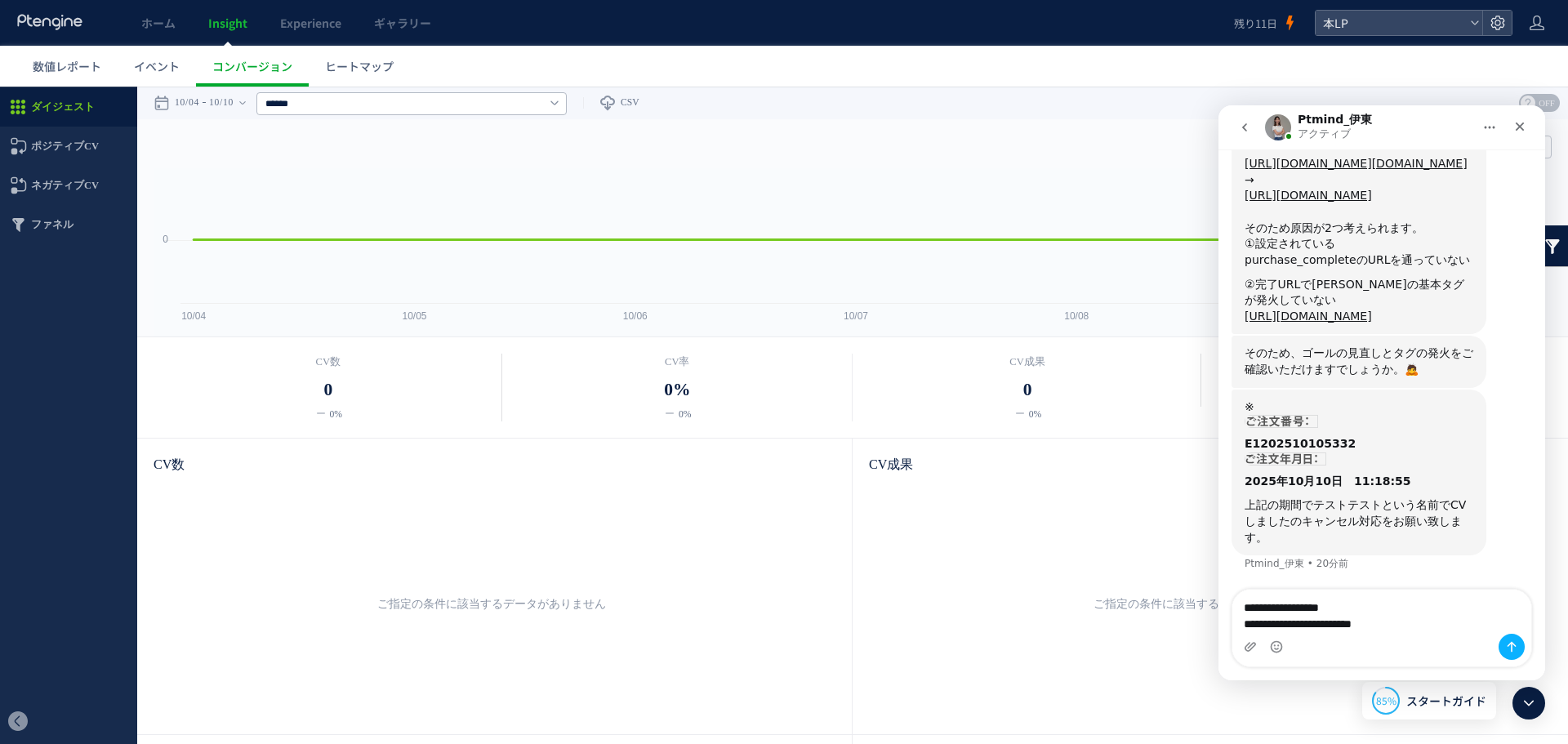
scroll to position [1551, 0]
click at [1268, 620] on textarea "**********" at bounding box center [1381, 628] width 298 height 77
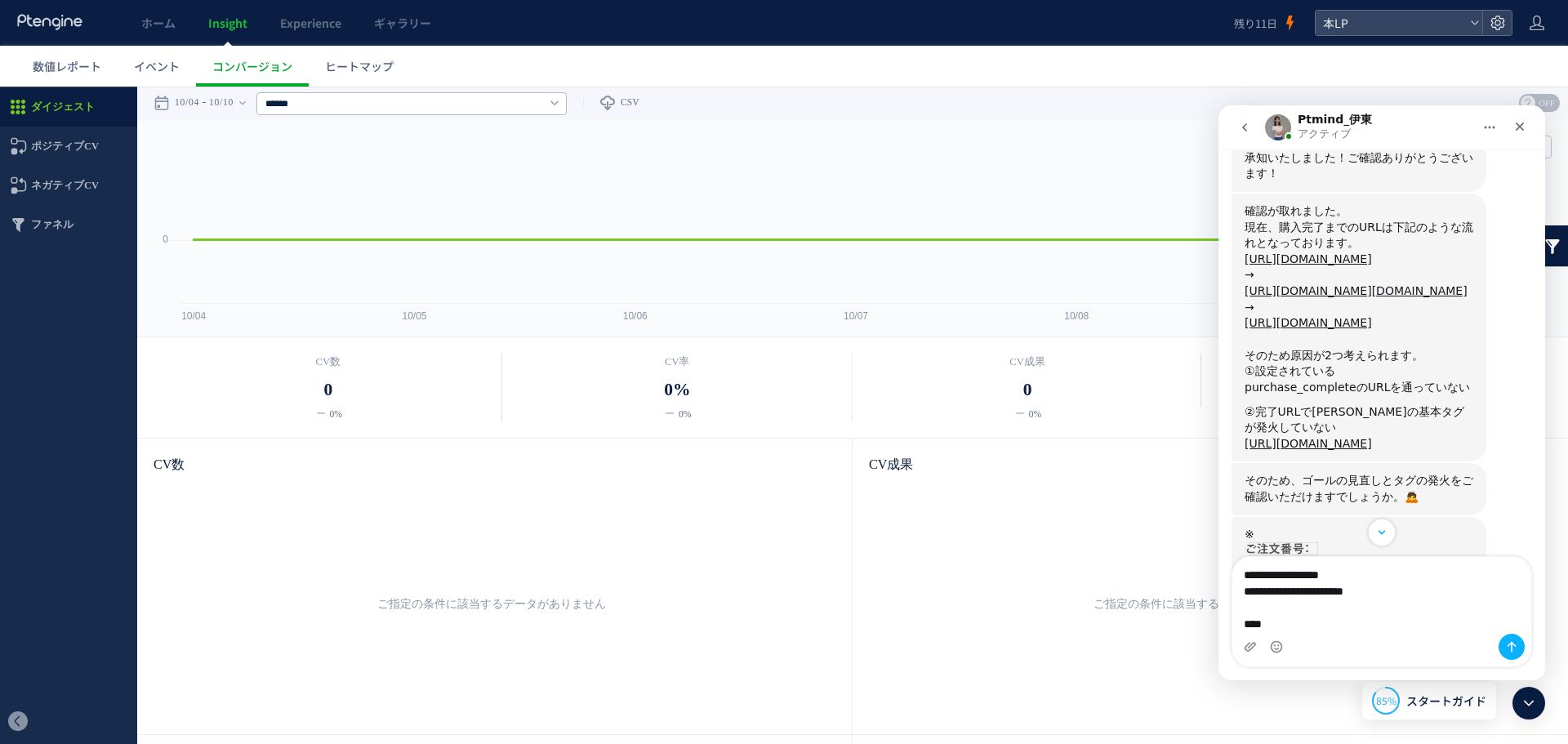
scroll to position [1388, 0]
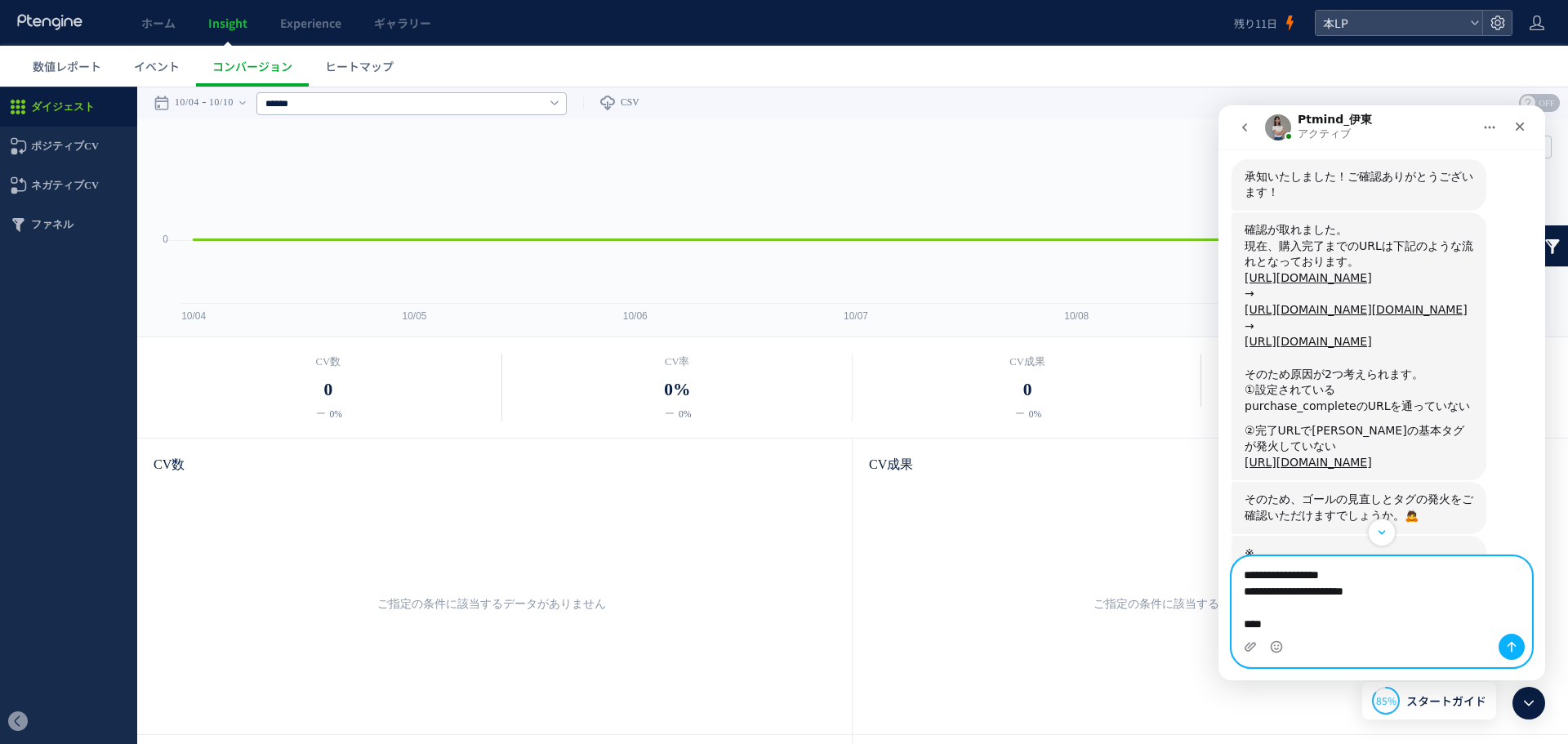
click at [1345, 622] on textarea "**********" at bounding box center [1381, 595] width 298 height 77
paste textarea "**********"
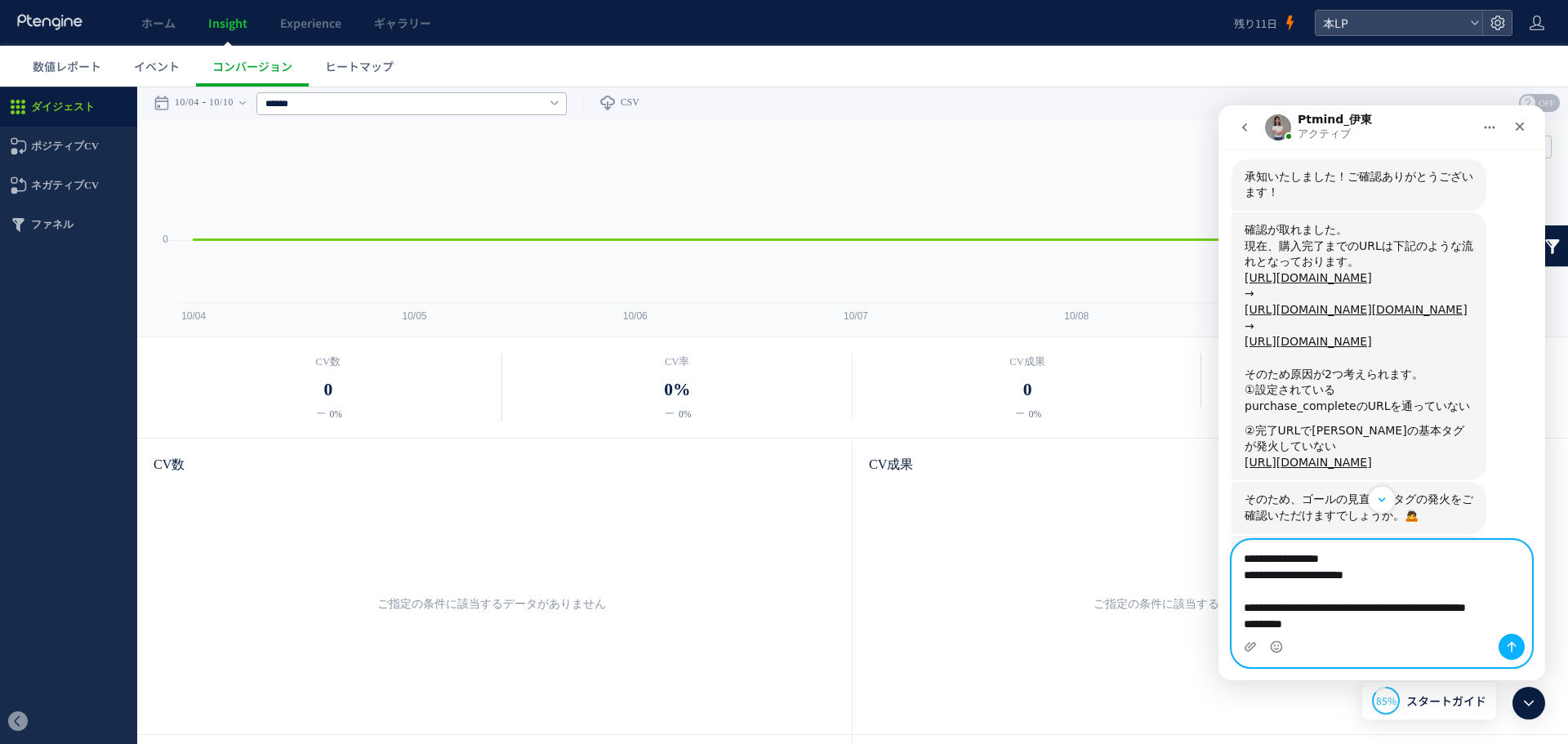
click at [1358, 627] on textarea "**********" at bounding box center [1381, 595] width 298 height 109
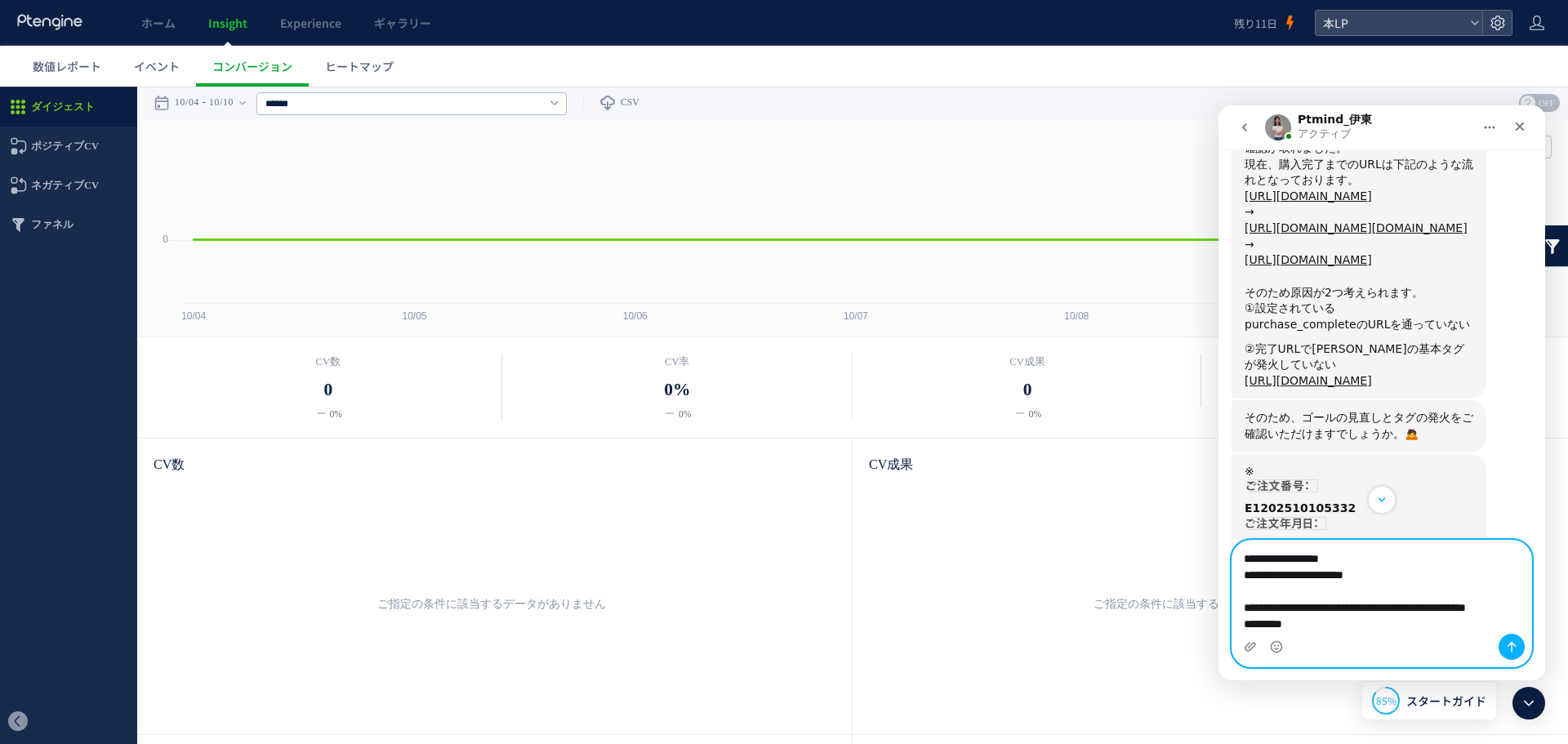
click at [1282, 590] on textarea "**********" at bounding box center [1381, 595] width 298 height 109
click at [1339, 629] on textarea "**********" at bounding box center [1381, 578] width 298 height 109
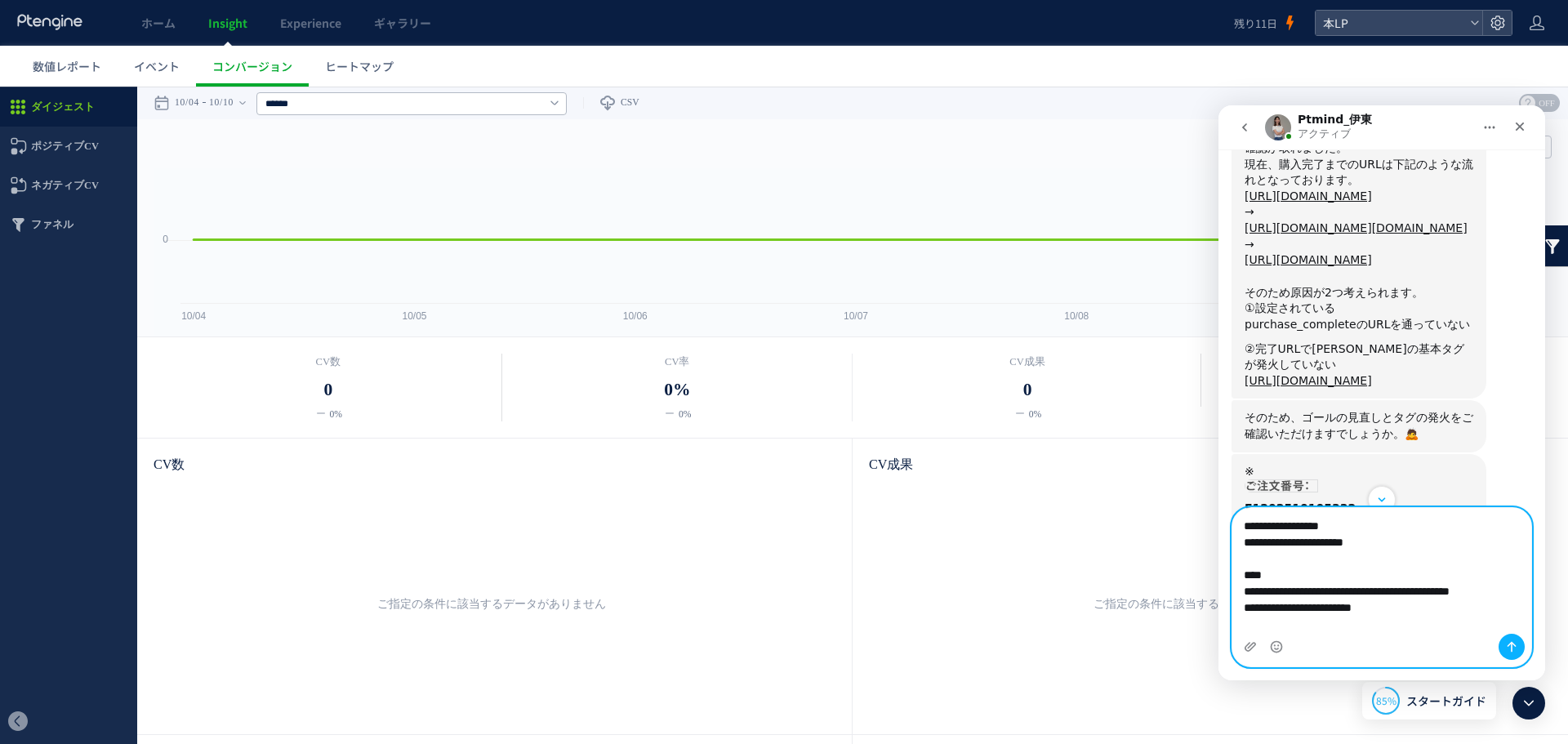
drag, startPoint x: 1385, startPoint y: 626, endPoint x: 1291, endPoint y: 621, distance: 94.1
click at [1291, 618] on textarea "**********" at bounding box center [1381, 562] width 298 height 109
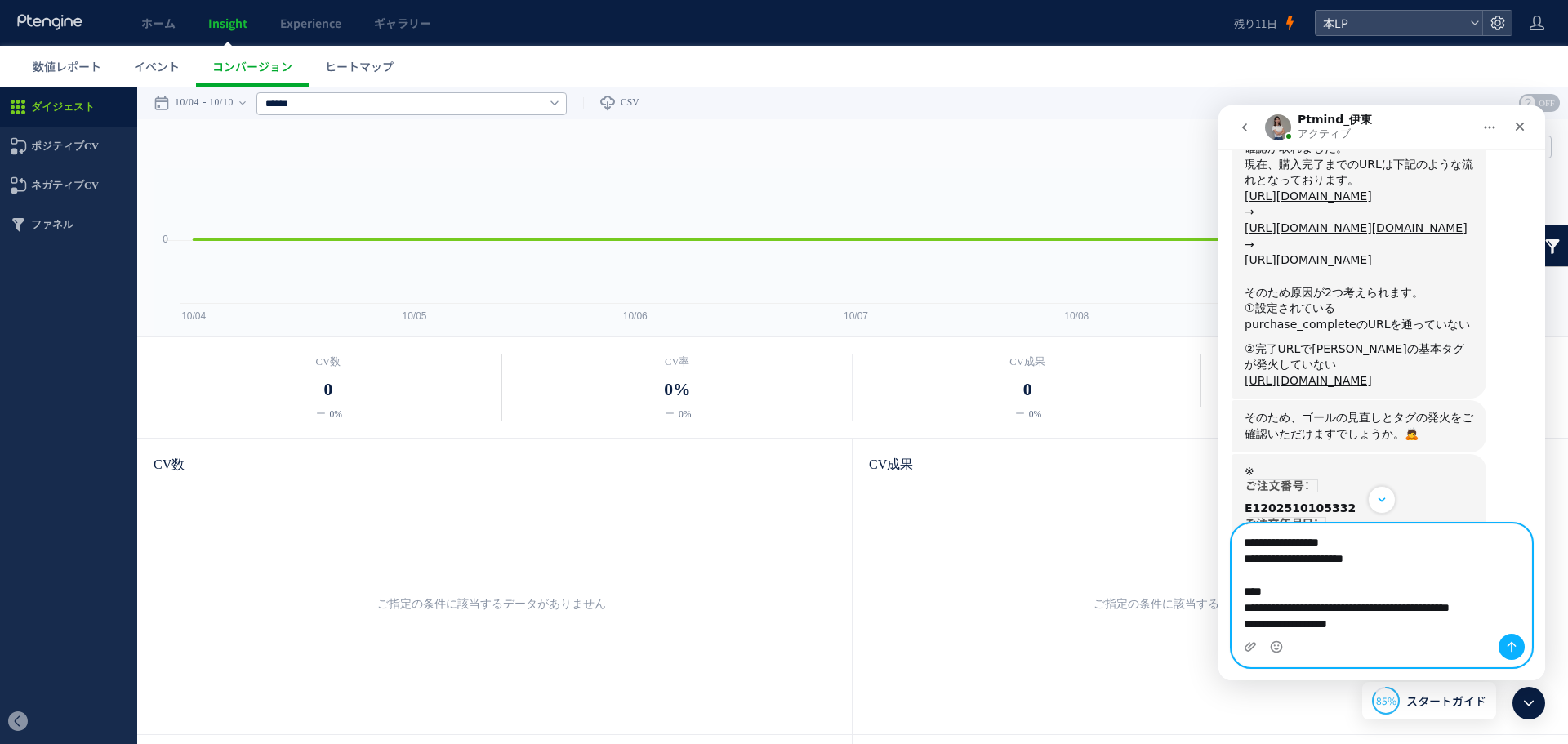
type textarea "**********"
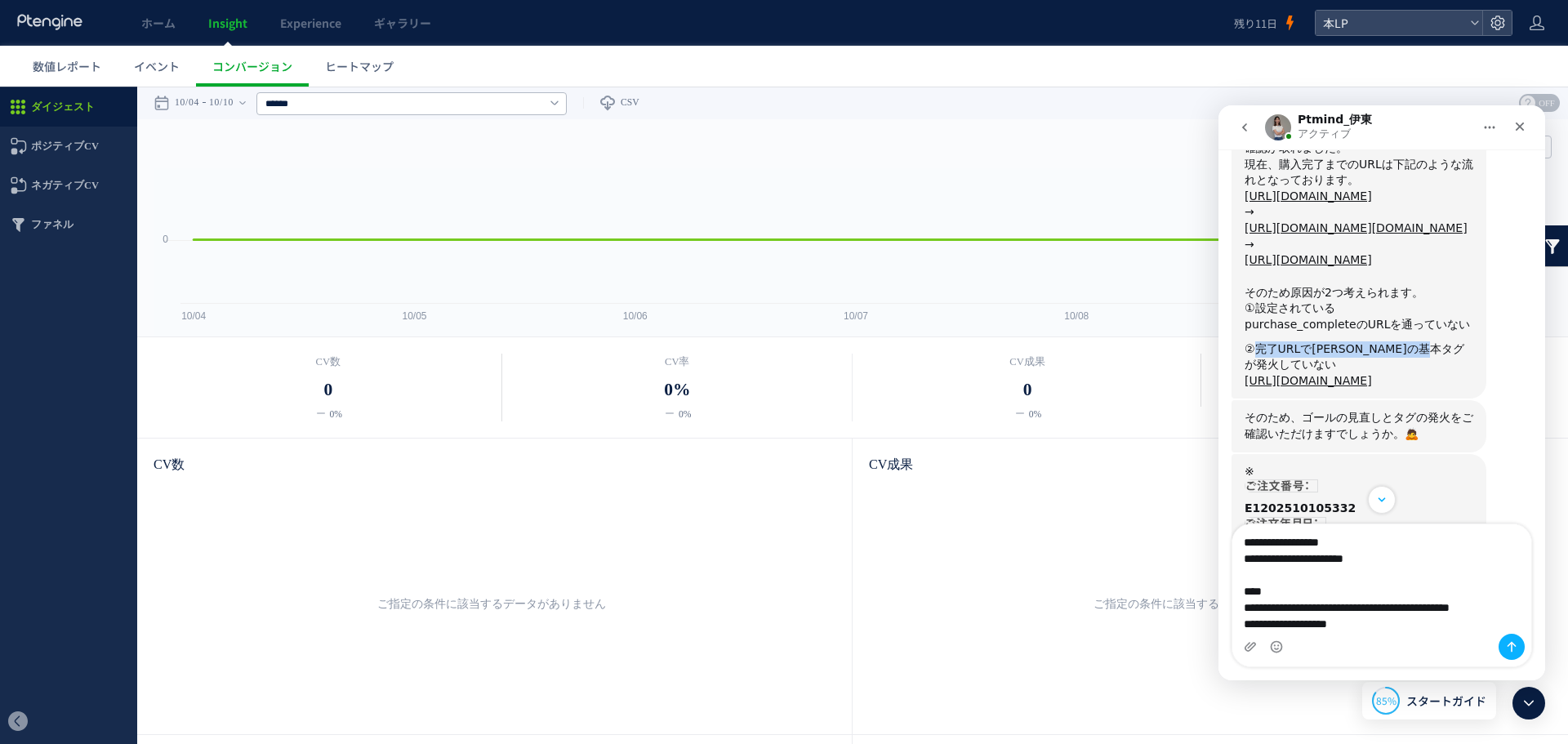
drag, startPoint x: 1258, startPoint y: 328, endPoint x: 1418, endPoint y: 325, distance: 160.0
click at [1419, 342] on div "②完了URLで[PERSON_NAME]の基本タグが発火していない" at bounding box center [1358, 357] width 228 height 32
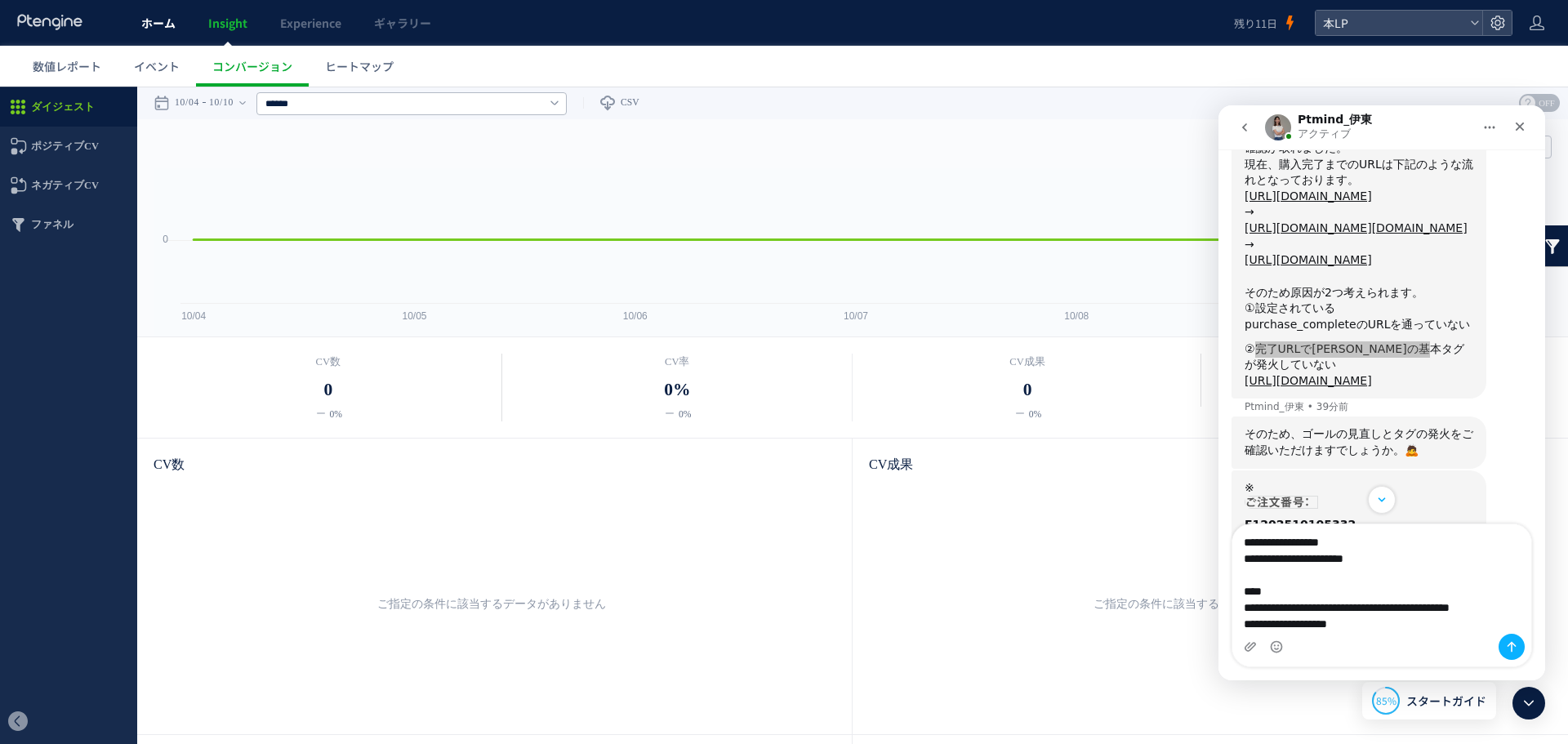
click at [160, 29] on span "ホーム" at bounding box center [158, 22] width 35 height 16
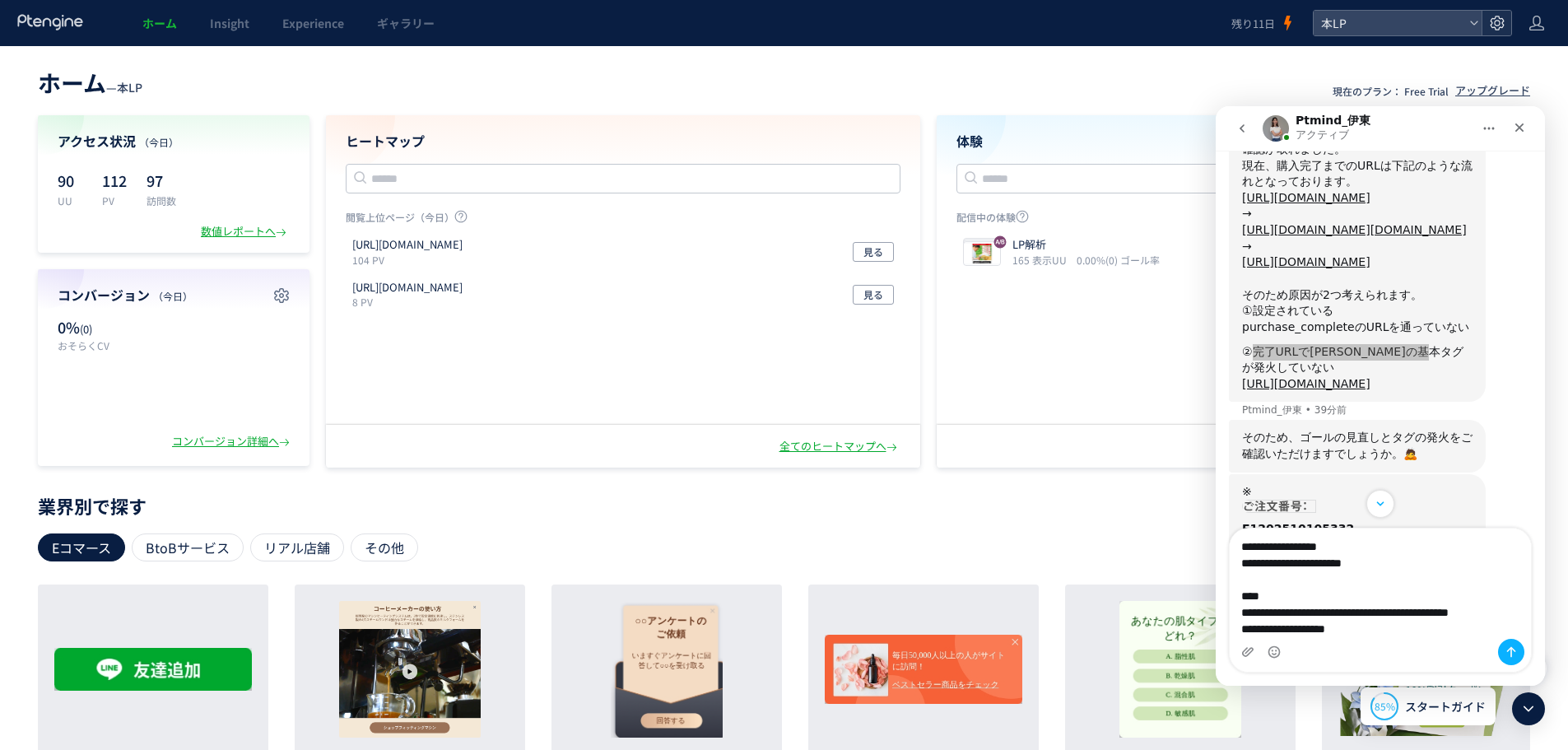
click at [1499, 17] on icon at bounding box center [1496, 23] width 16 height 16
click at [1441, 61] on span "基本設定とタグ取得" at bounding box center [1400, 66] width 104 height 26
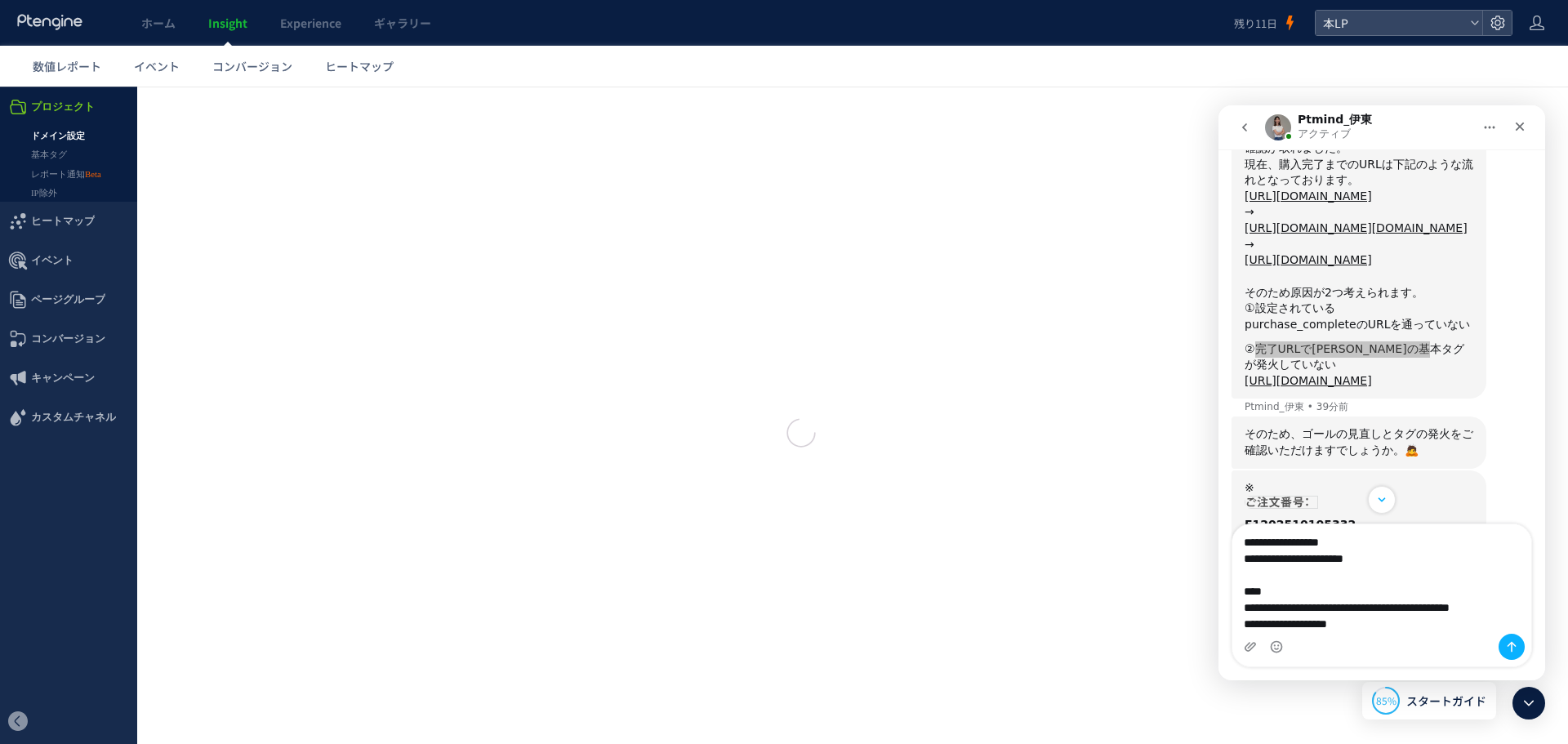
type input "***"
type input "**********"
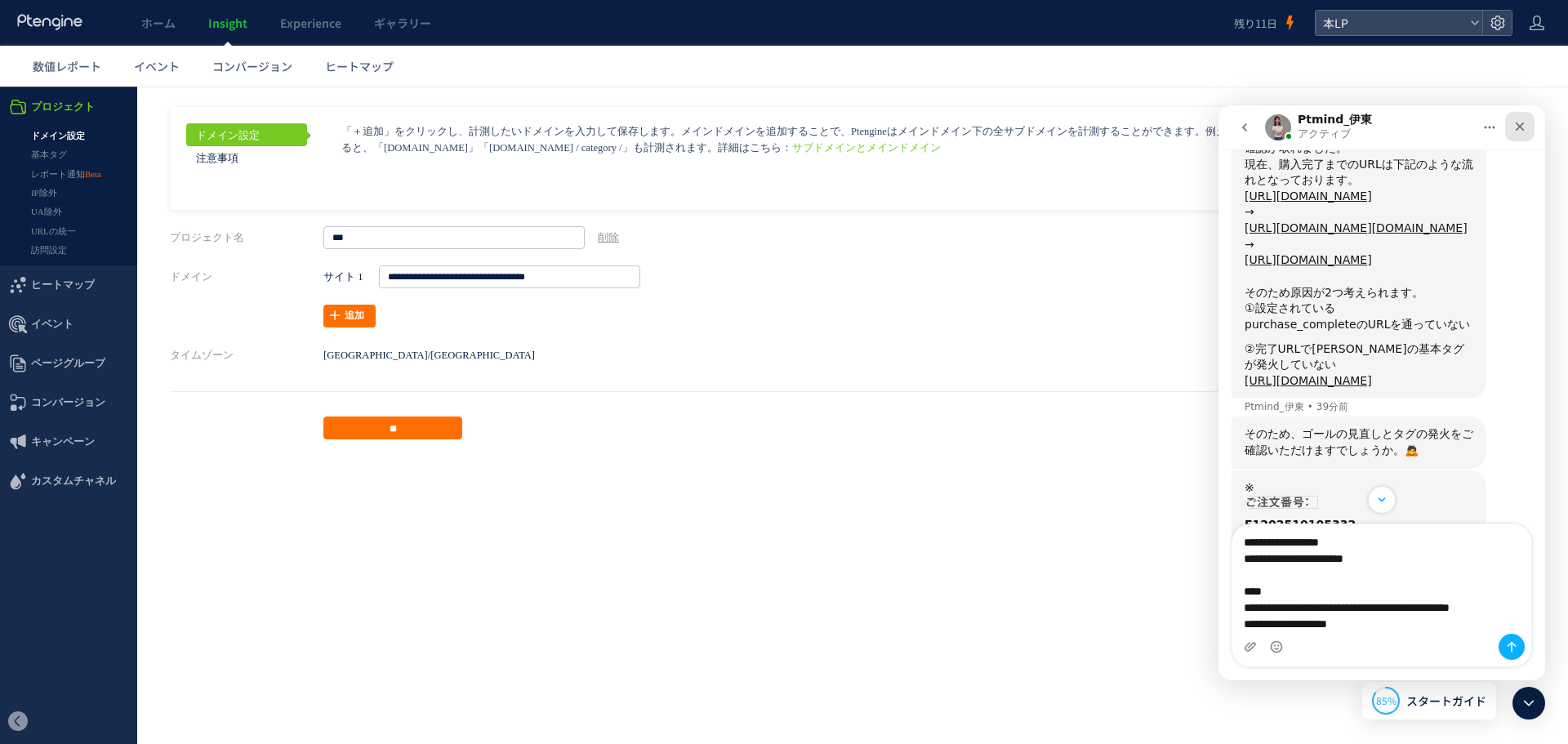
click at [1515, 128] on icon "クローズ" at bounding box center [1519, 126] width 13 height 13
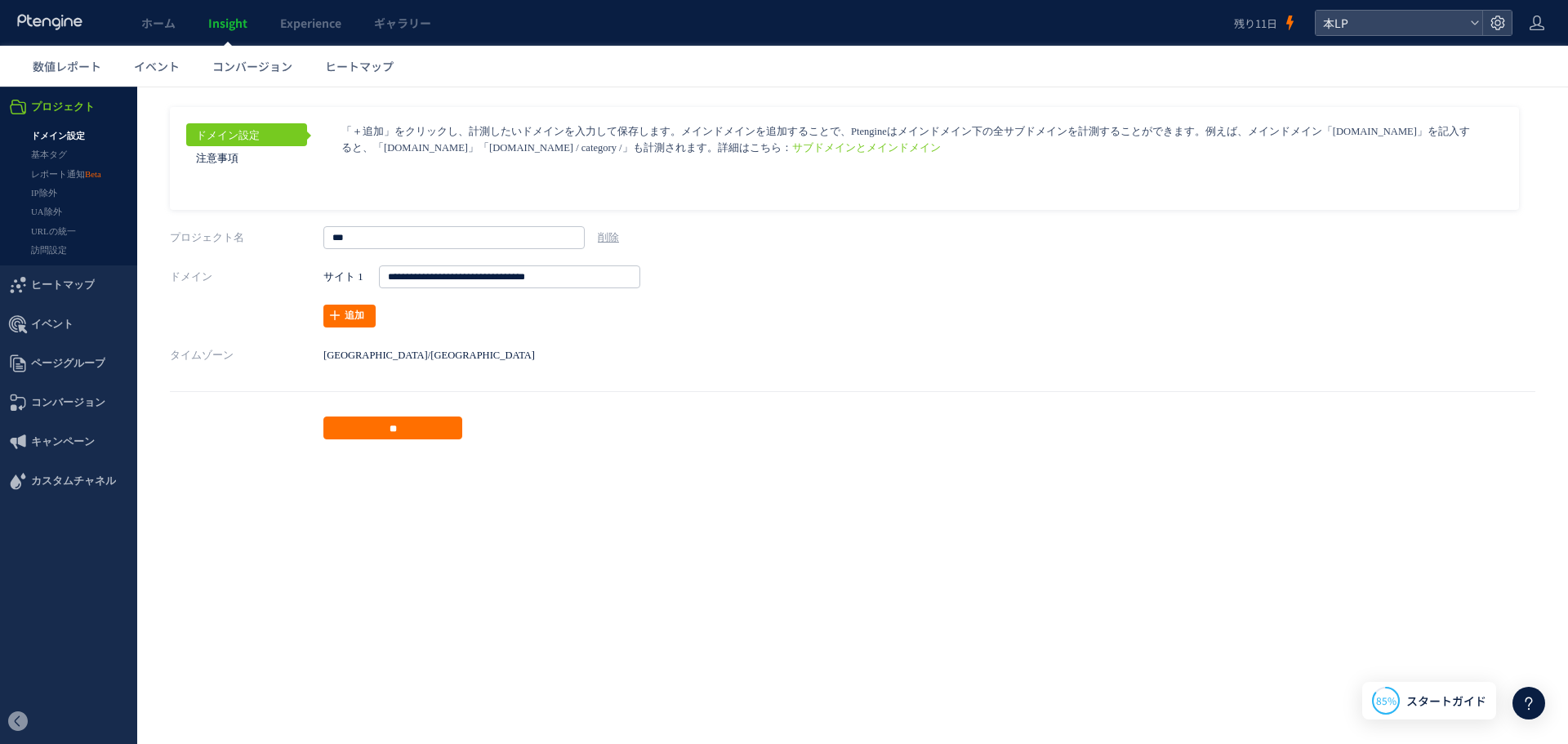
scroll to position [1583, 0]
click at [69, 151] on link "基本タグ" at bounding box center [68, 154] width 138 height 19
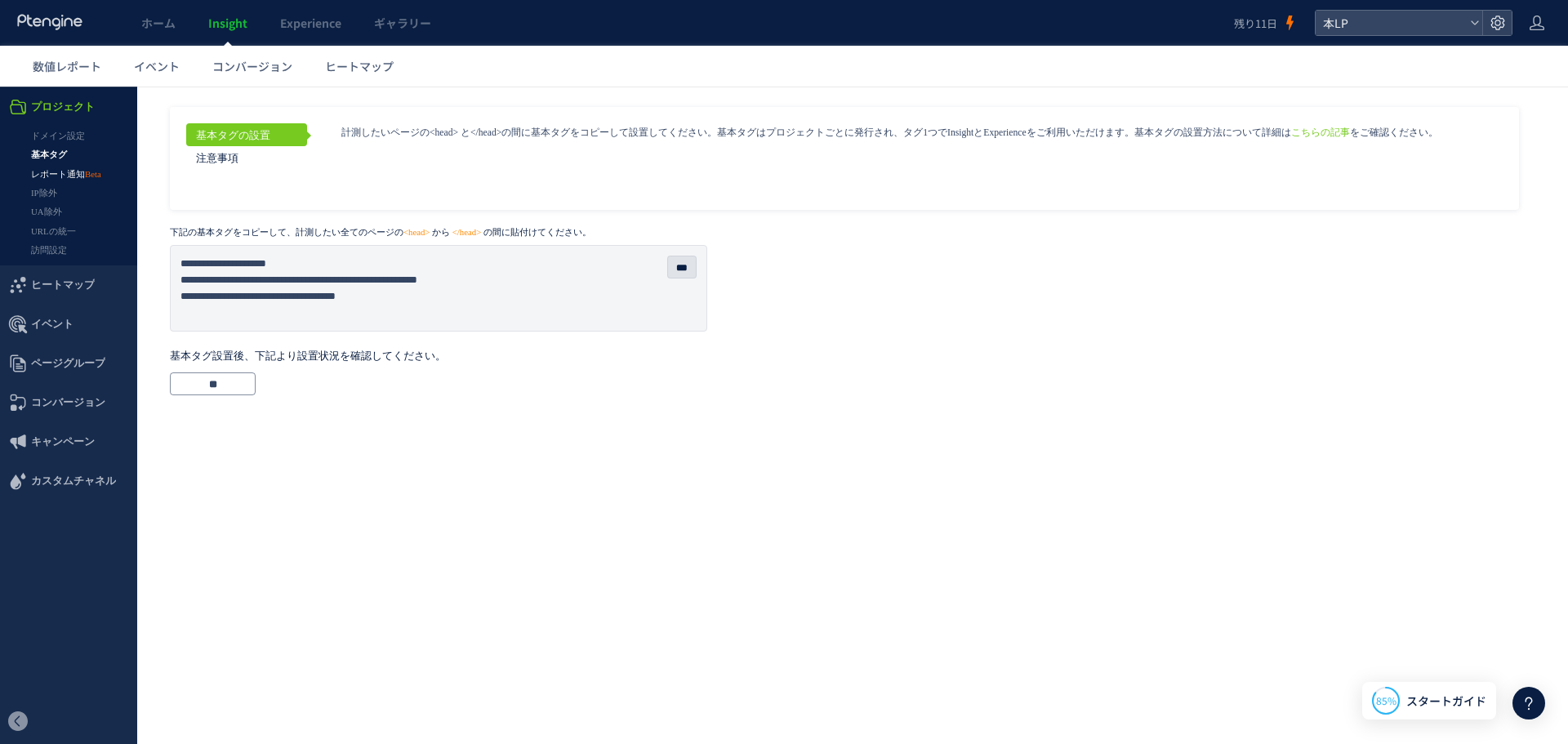
click at [65, 169] on link "レポート通知" at bounding box center [68, 174] width 138 height 19
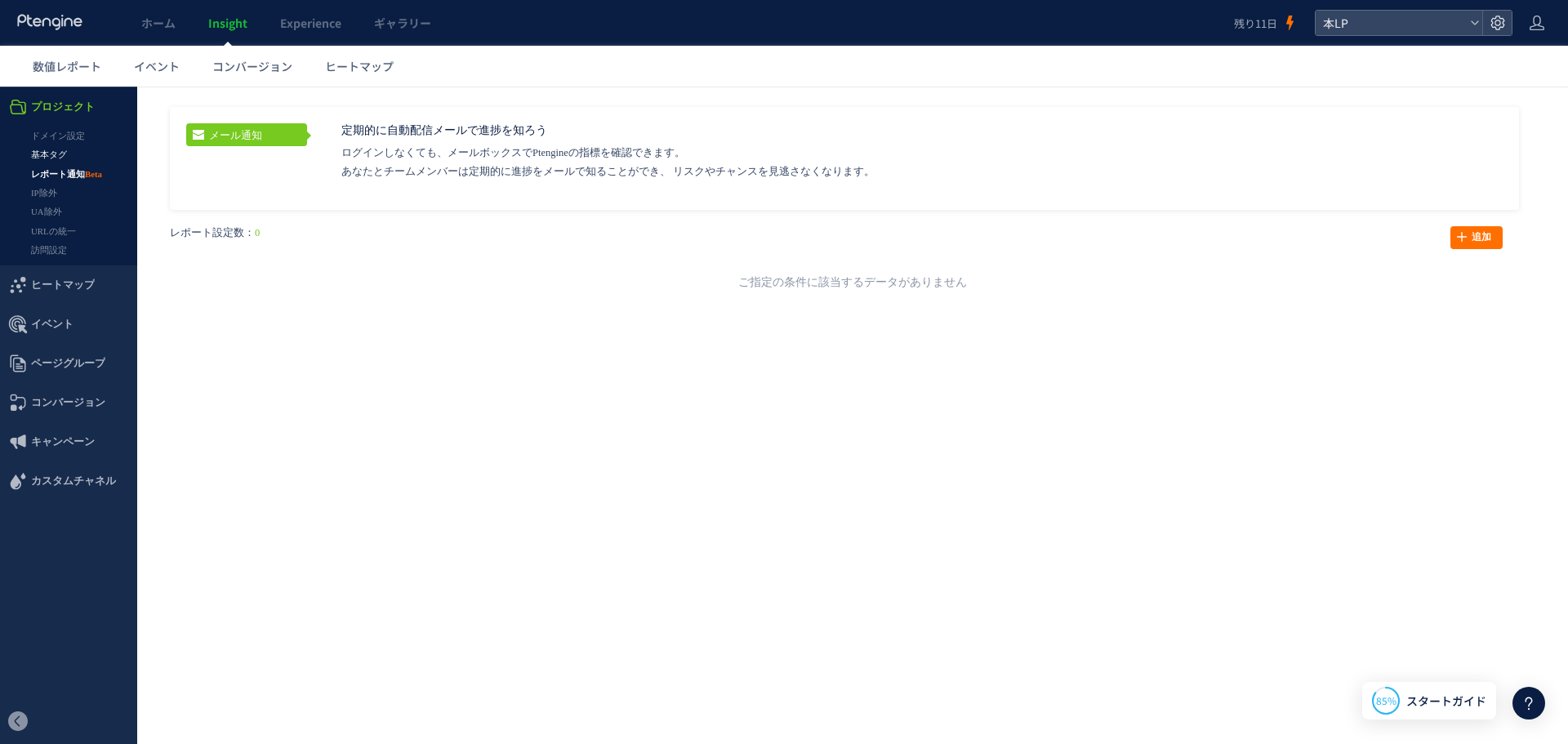
click at [80, 155] on link "基本タグ" at bounding box center [68, 154] width 138 height 19
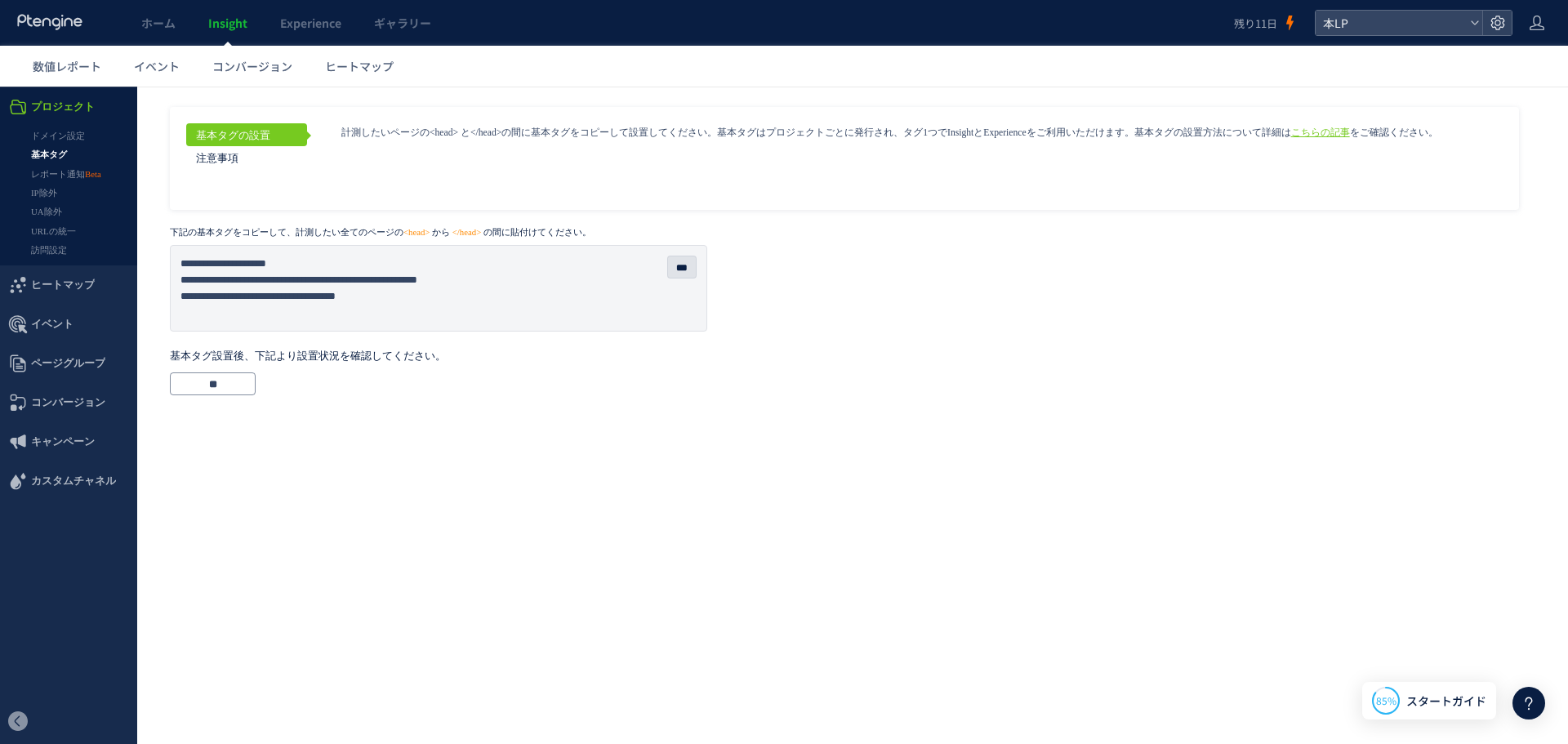
click at [1328, 133] on link "こちらの記事" at bounding box center [1320, 132] width 59 height 10
click at [325, 296] on textarea "**********" at bounding box center [438, 287] width 519 height 68
click at [413, 275] on textarea "**********" at bounding box center [438, 287] width 519 height 68
drag, startPoint x: 318, startPoint y: 301, endPoint x: 169, endPoint y: 250, distance: 157.5
click at [169, 250] on div "基本タグの設置 注意事項 こちらの記事 をご確認ください。 ***" at bounding box center [852, 247] width 1430 height 321
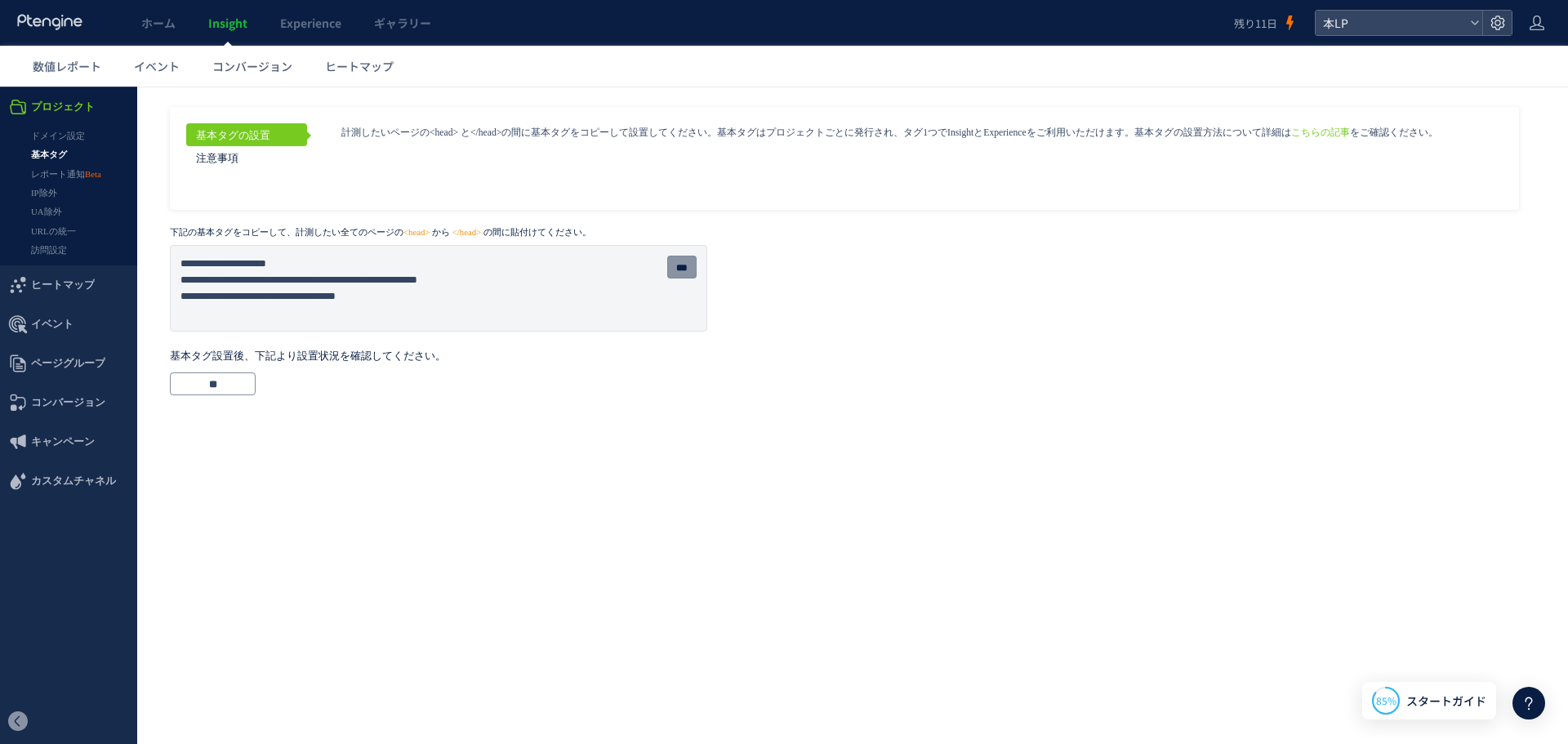
click at [667, 262] on input "***" at bounding box center [681, 267] width 29 height 22
click at [684, 269] on input "***" at bounding box center [681, 267] width 29 height 22
click at [1537, 697] on icon at bounding box center [1528, 703] width 20 height 20
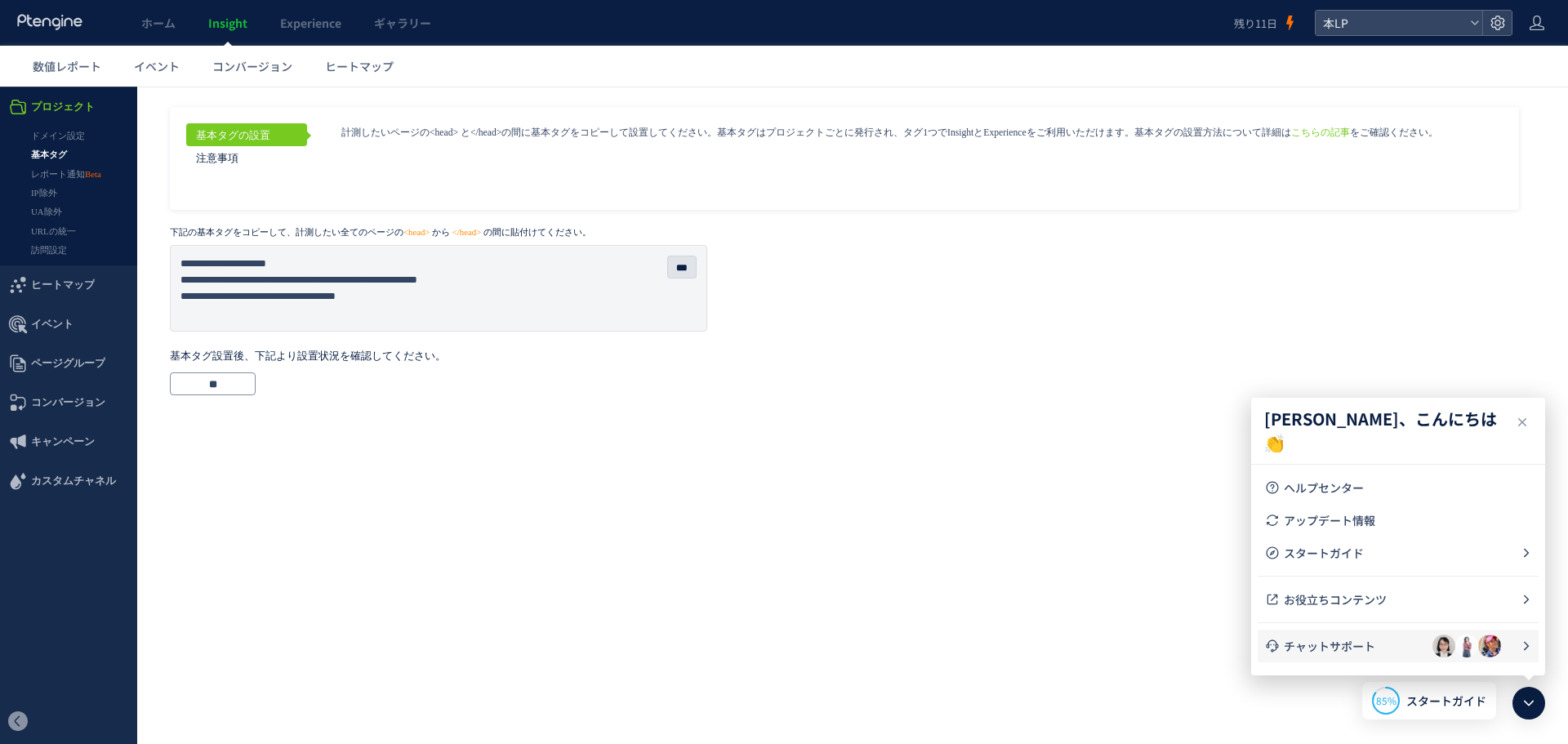
click at [1425, 632] on li "チャットサポート" at bounding box center [1398, 646] width 281 height 33
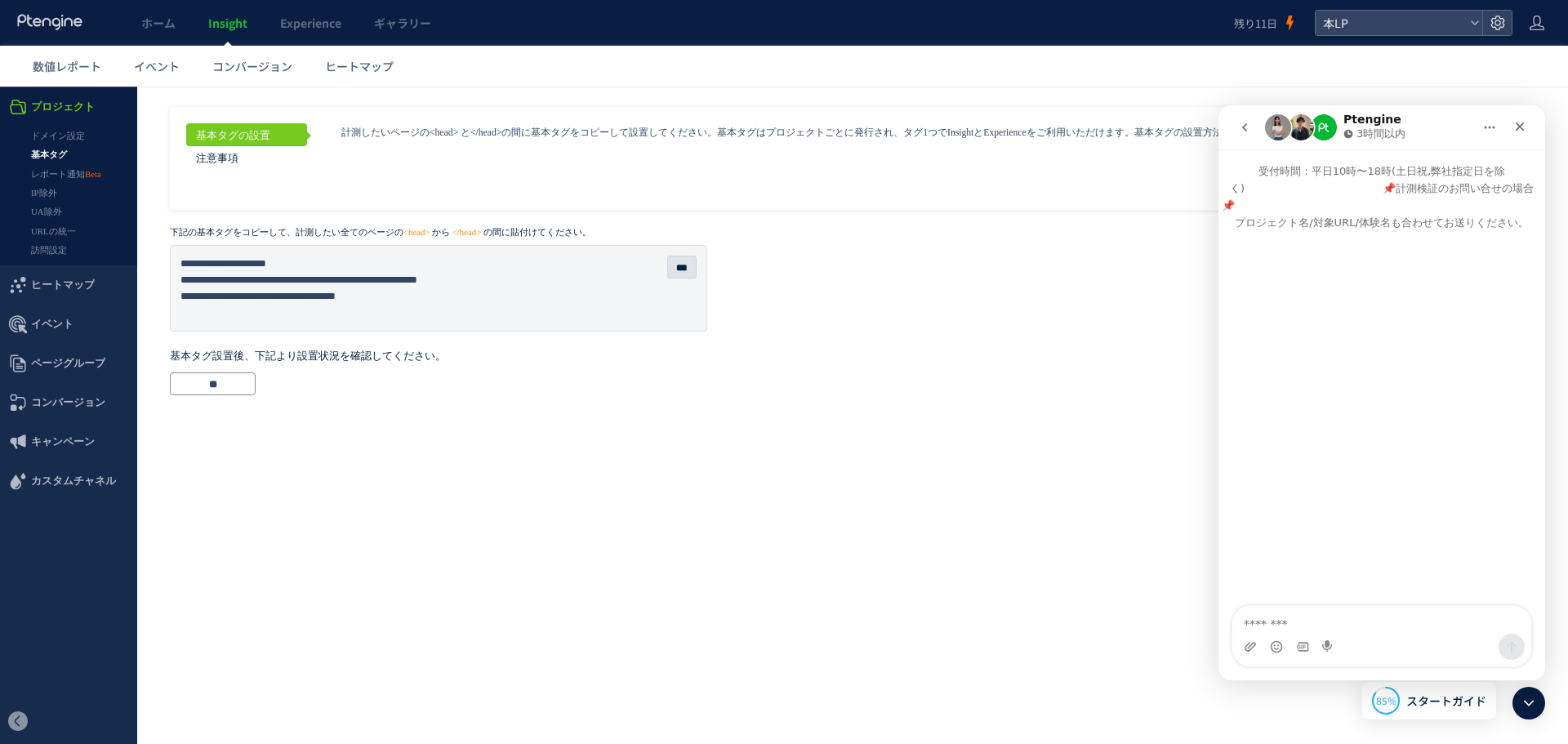
click at [1241, 132] on icon "go back" at bounding box center [1244, 127] width 13 height 13
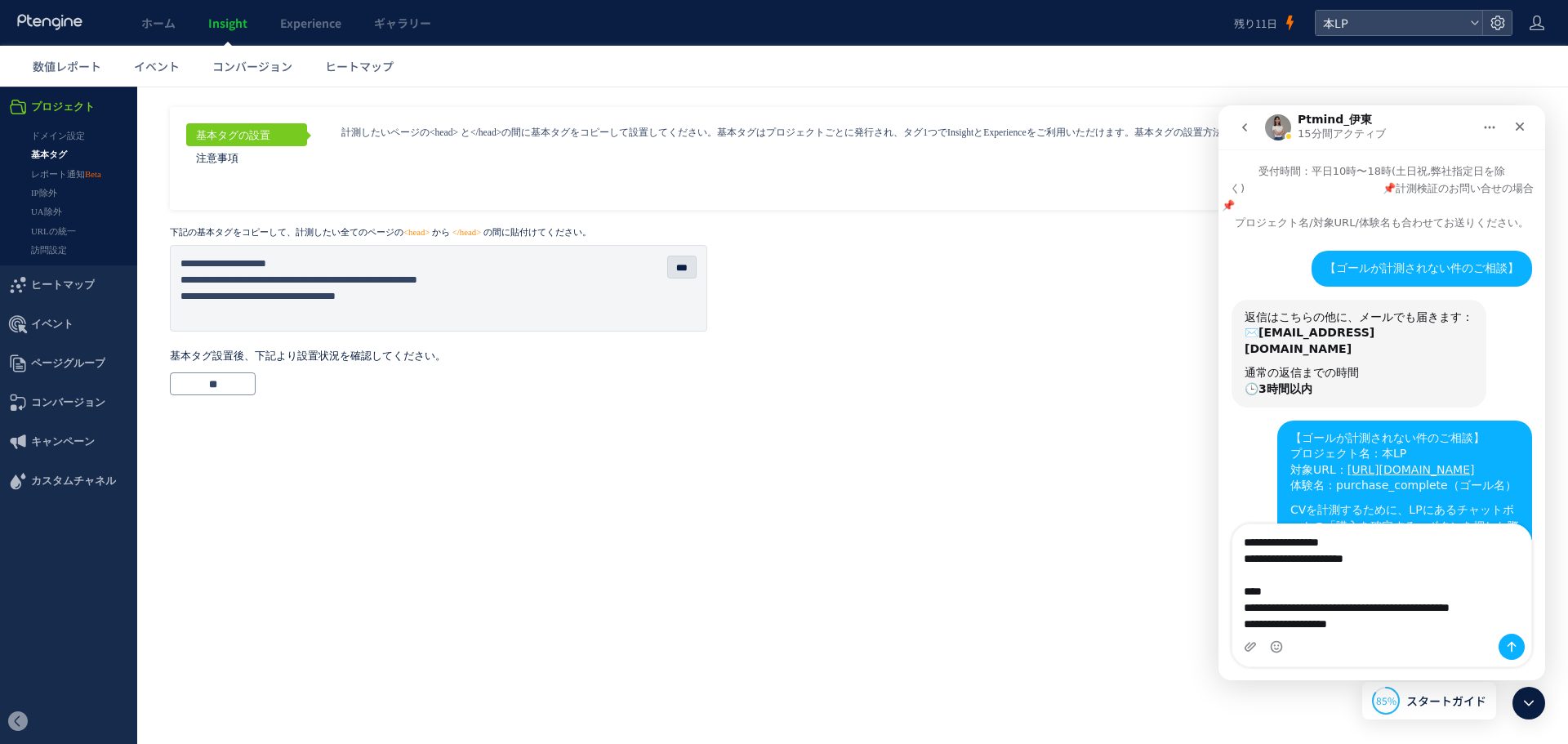
scroll to position [1583, 0]
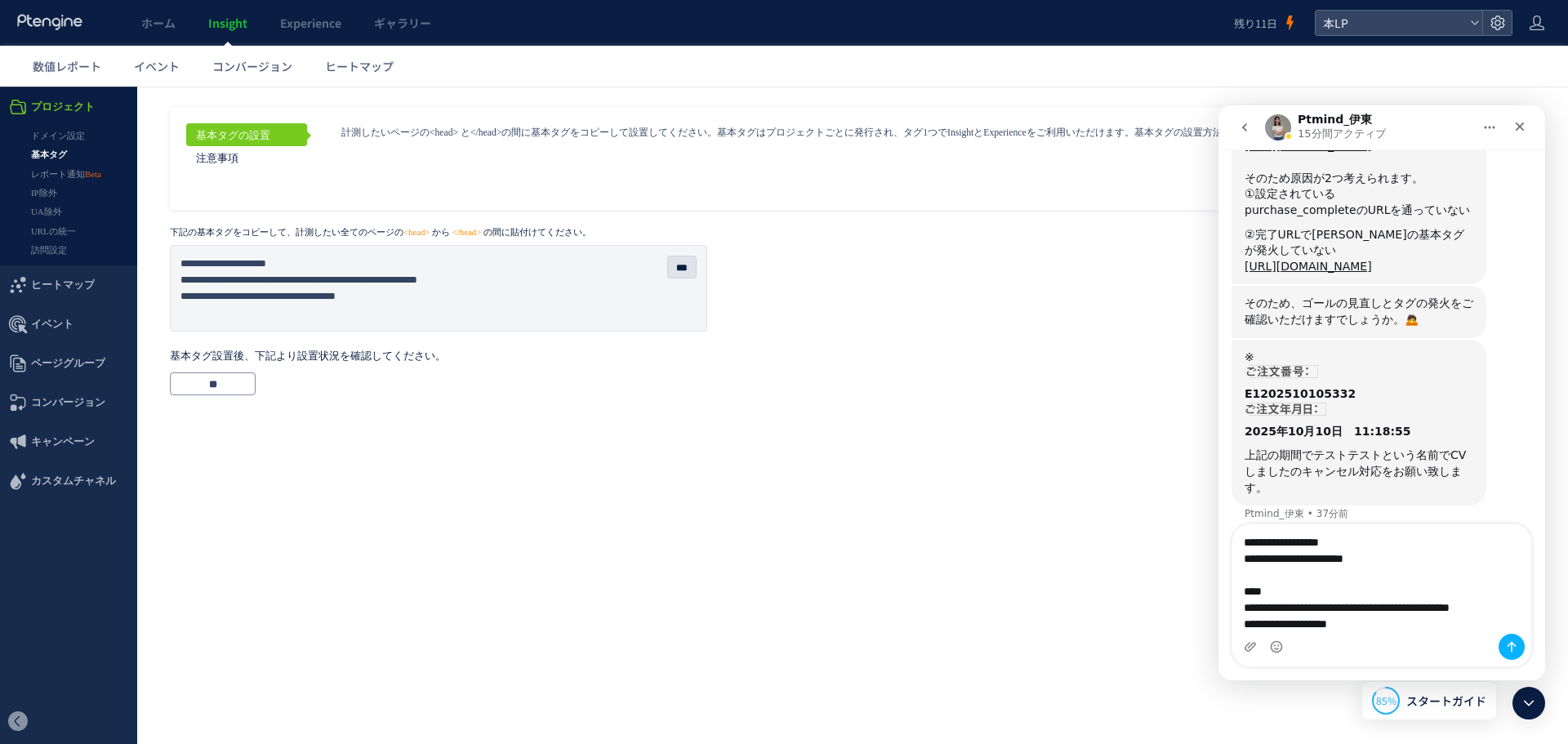
click at [1290, 621] on textarea "**********" at bounding box center [1381, 578] width 298 height 109
click at [1451, 620] on textarea "**********" at bounding box center [1381, 578] width 298 height 109
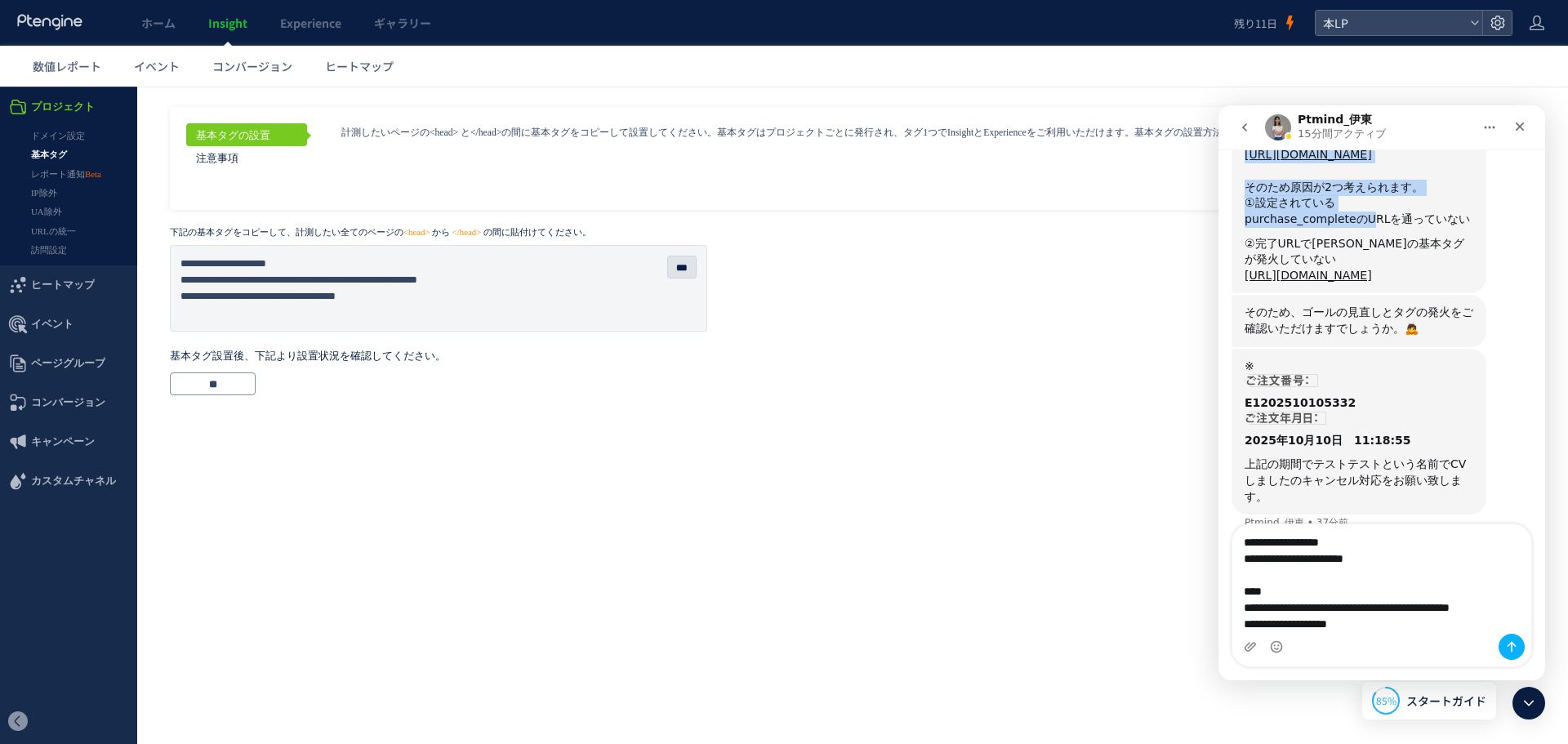
drag, startPoint x: 1405, startPoint y: 123, endPoint x: 1391, endPoint y: 156, distance: 35.8
click at [1361, 202] on div "Ptmind_伊東 15分間アクティブ 受付時間：平日10時〜18時(土日祝,弊社指定日を除く)　　　　　　　　　　　　　📌計測検証のお問い合せの場合📌　　　…" at bounding box center [1381, 393] width 327 height 575
click at [1179, 135] on p "計測したいページの<head> と</head>の間に基本タグをコピーして設置してください。基本タグはプロジェクトごとに発行され、タグ1つでInsightとE…" at bounding box center [907, 132] width 1133 height 14
click at [1170, 171] on div "基本タグの設置 注意事項 こちらの記事 をご確認ください。" at bounding box center [845, 158] width 1349 height 103
click at [1507, 128] on div "クローズ" at bounding box center [1519, 126] width 29 height 29
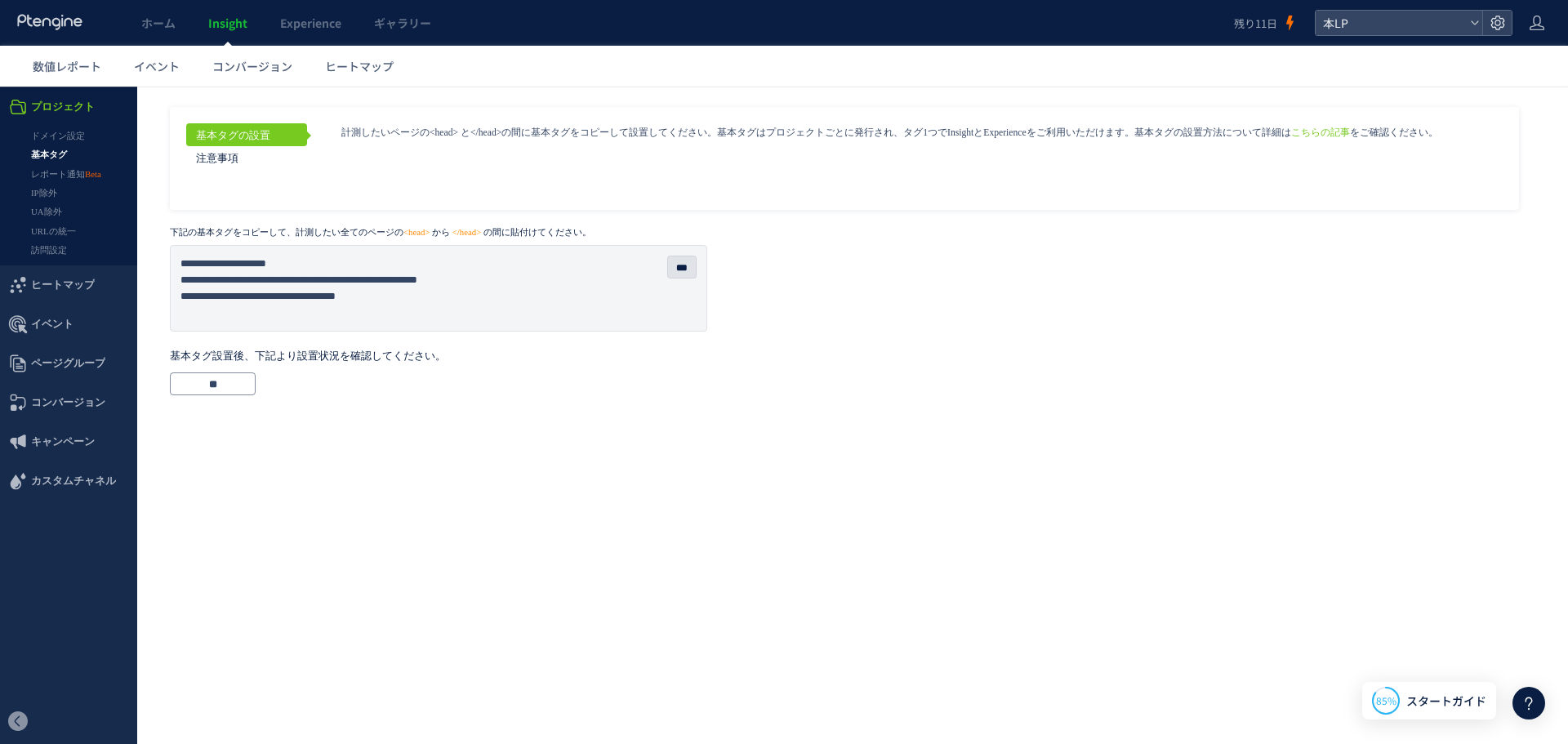
click at [1520, 702] on icon at bounding box center [1528, 703] width 20 height 20
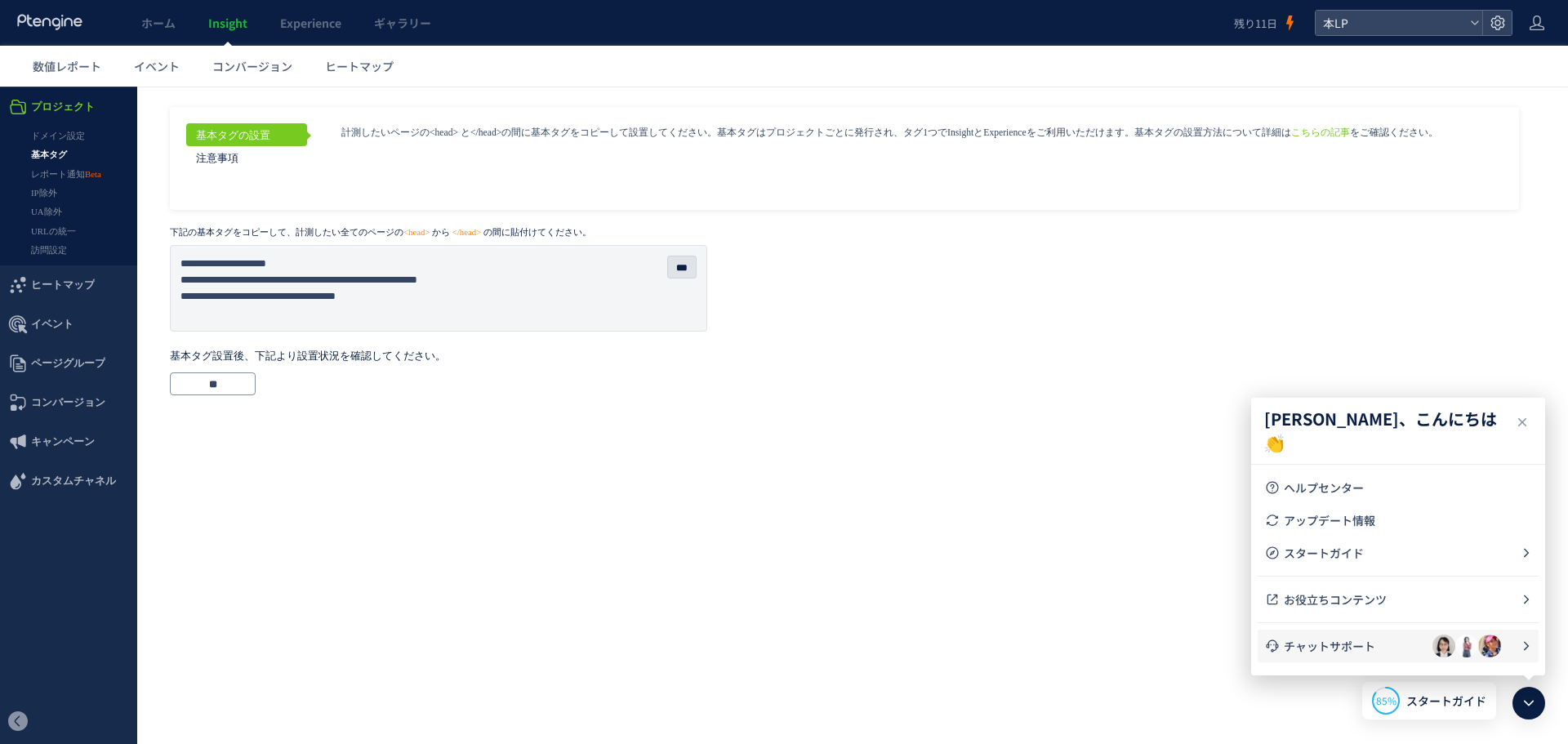
click at [1378, 651] on span "チャットサポート" at bounding box center [1357, 646] width 149 height 16
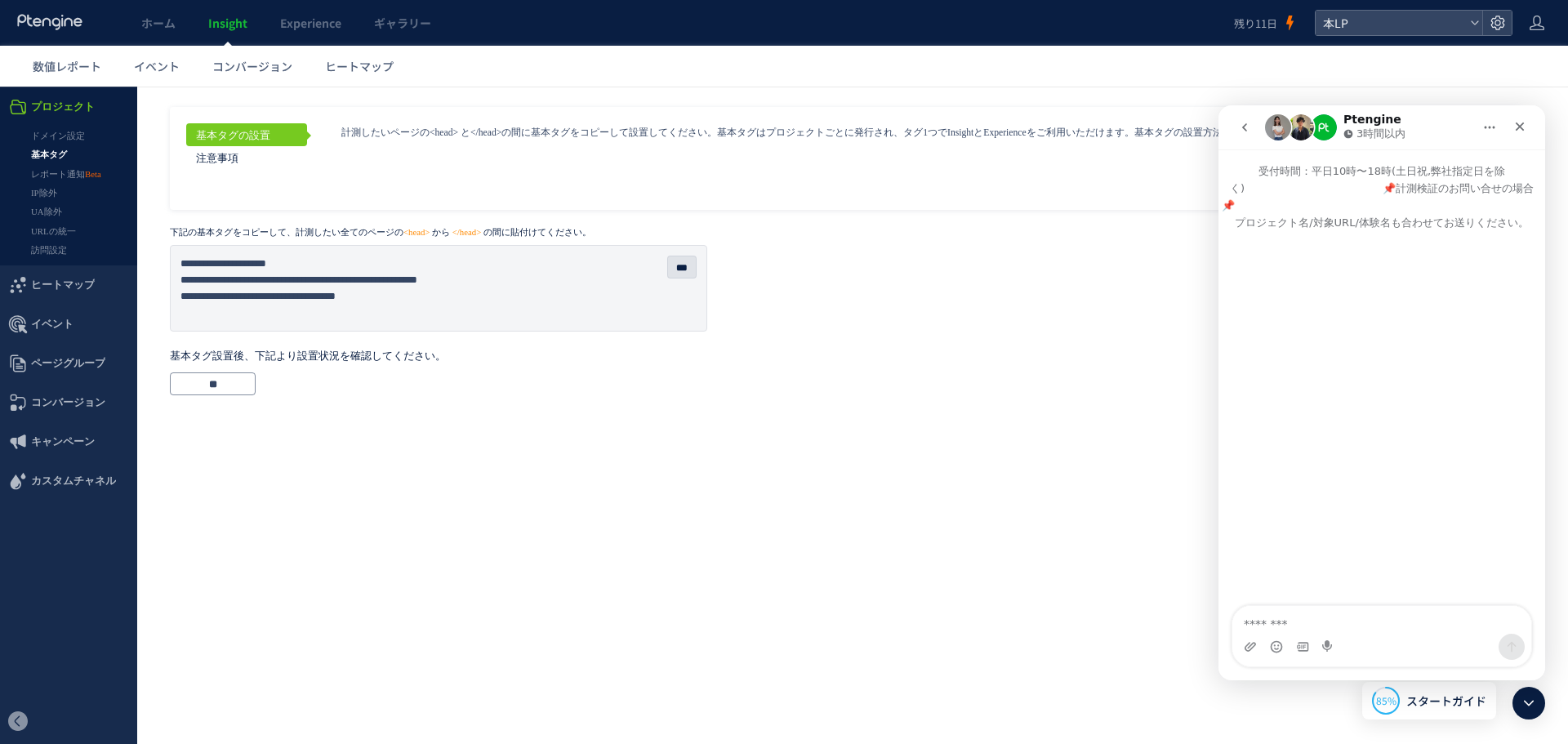
click at [1236, 122] on button "go back" at bounding box center [1244, 127] width 31 height 31
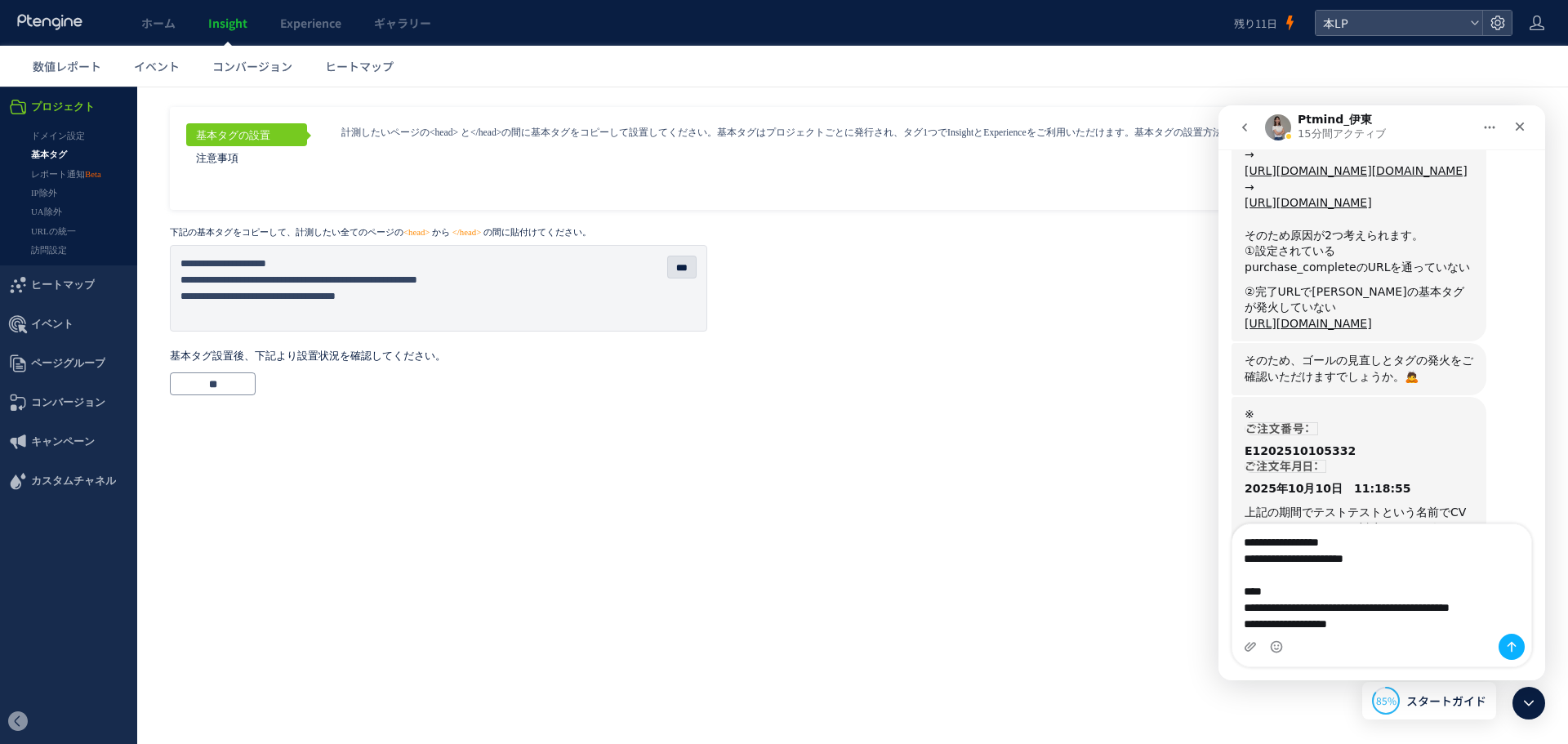
scroll to position [1502, 0]
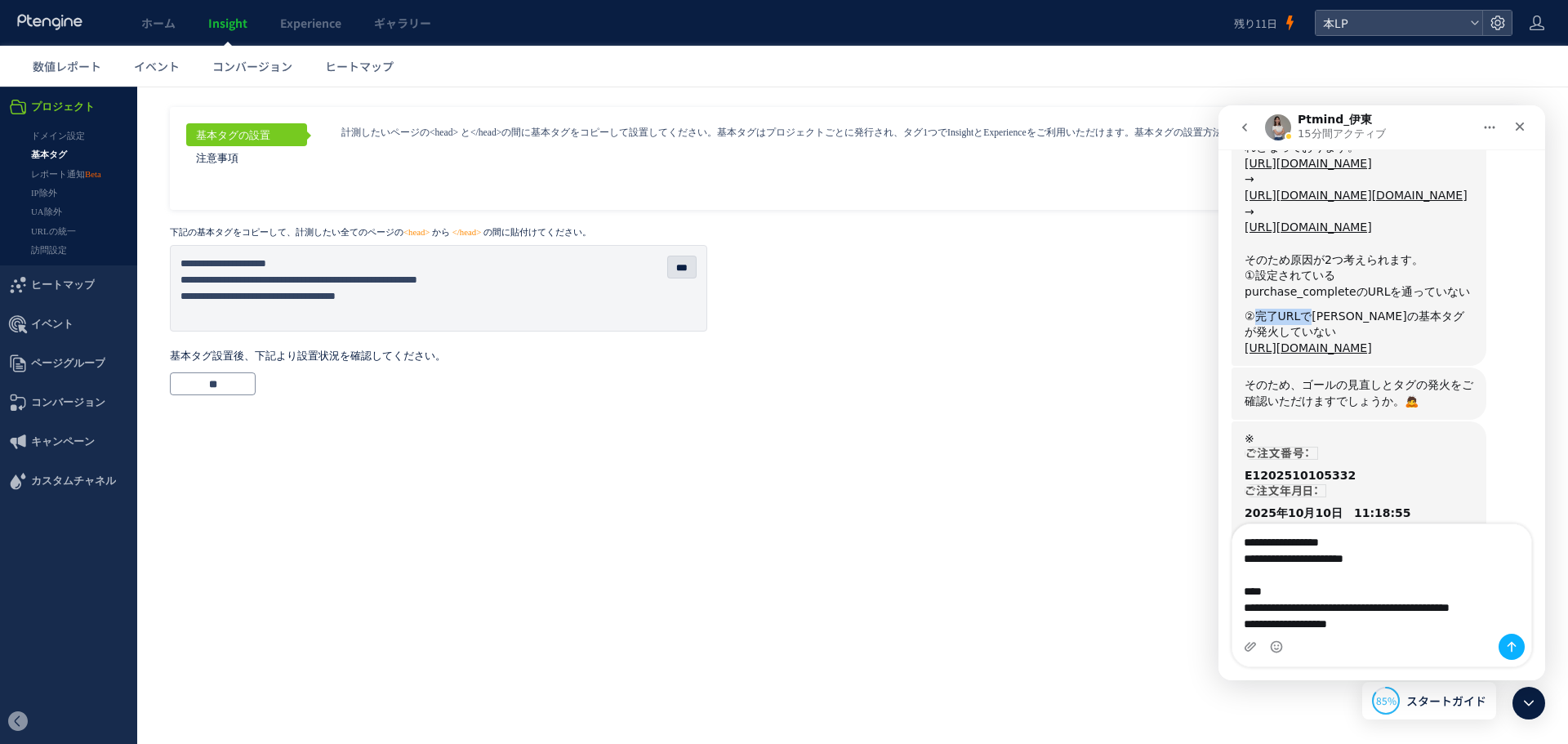
drag, startPoint x: 1256, startPoint y: 299, endPoint x: 1306, endPoint y: 299, distance: 50.0
click at [1306, 309] on div "②完了URLで[PERSON_NAME]の基本タグが発火していない" at bounding box center [1358, 325] width 228 height 32
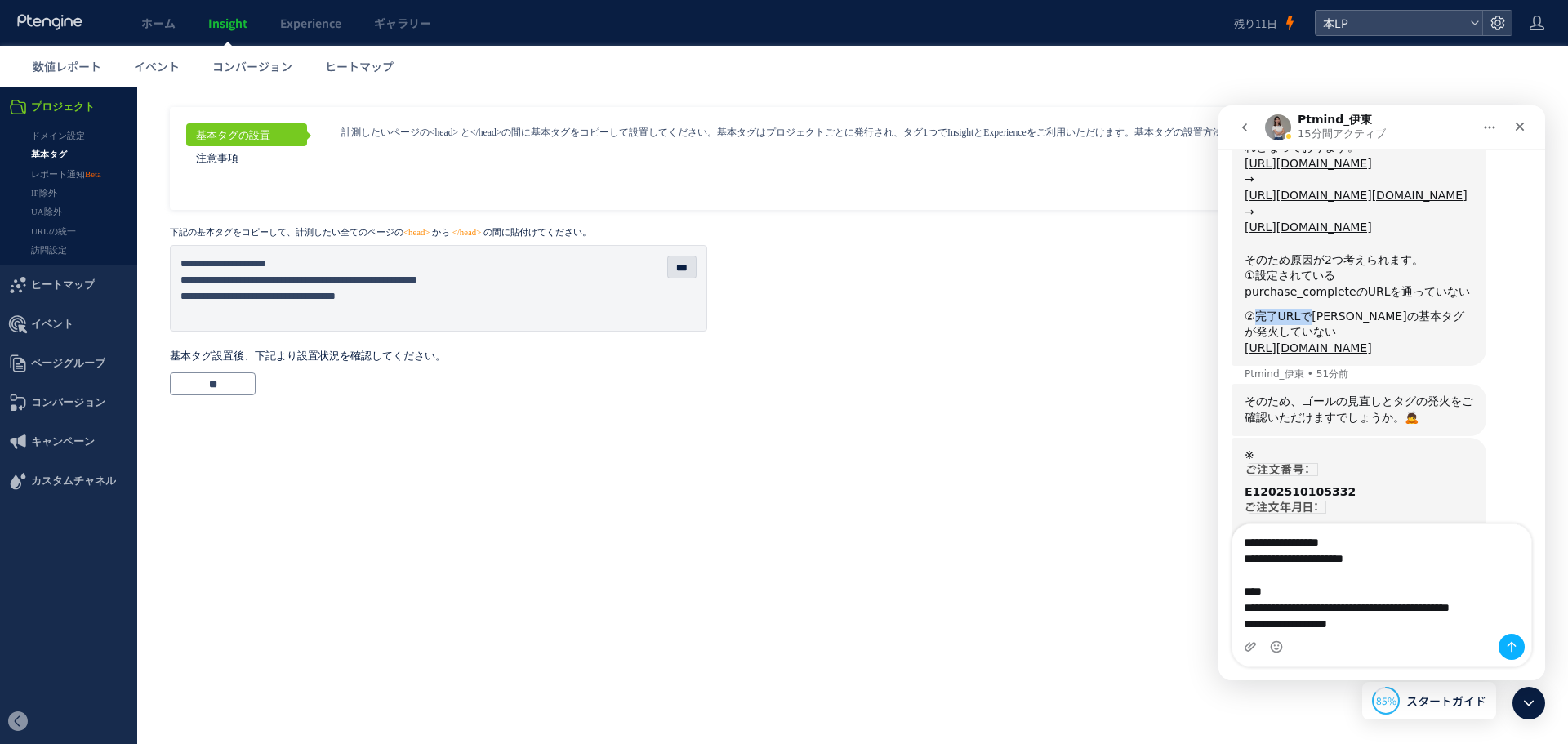
scroll to position [1600, 0]
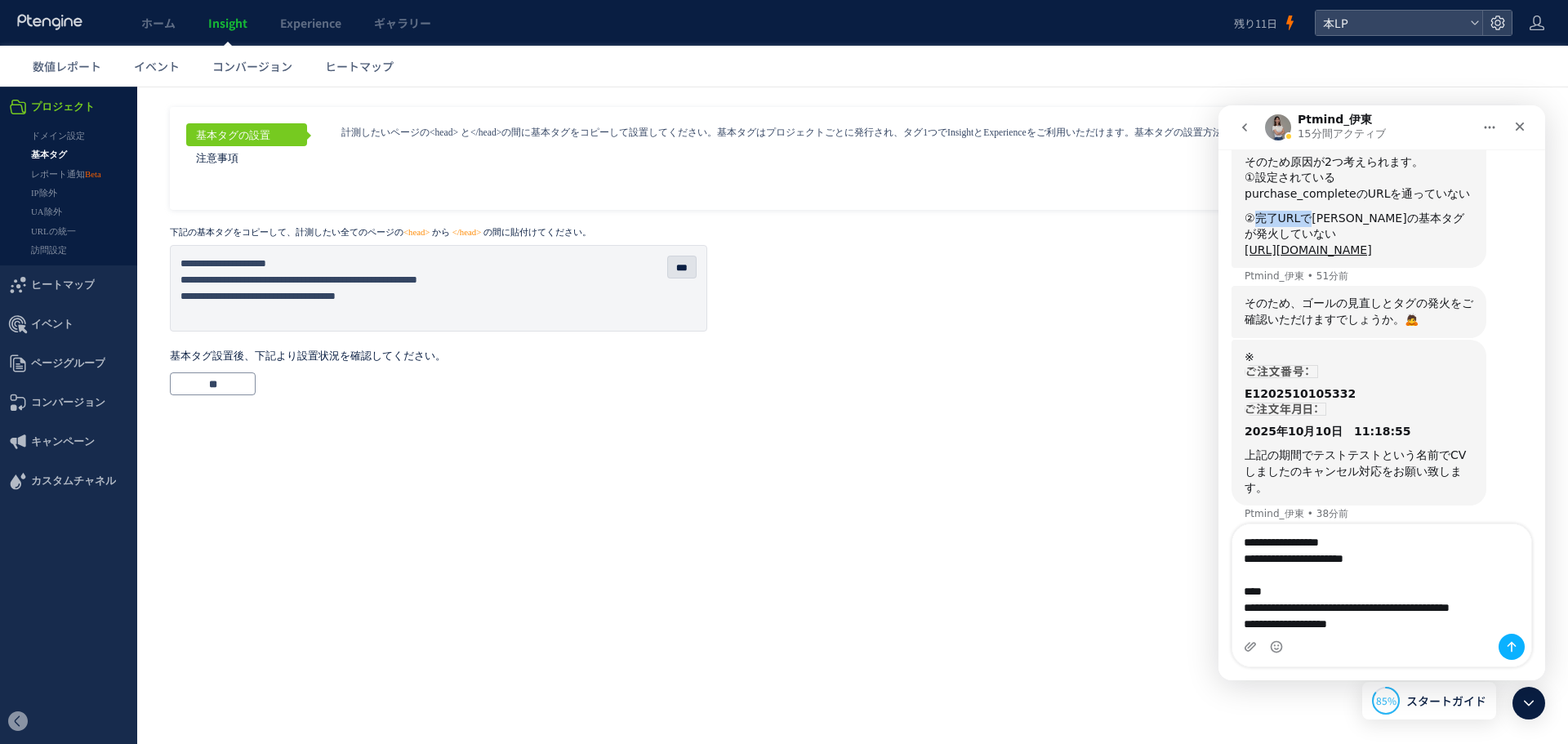
copy div "完了URLで"
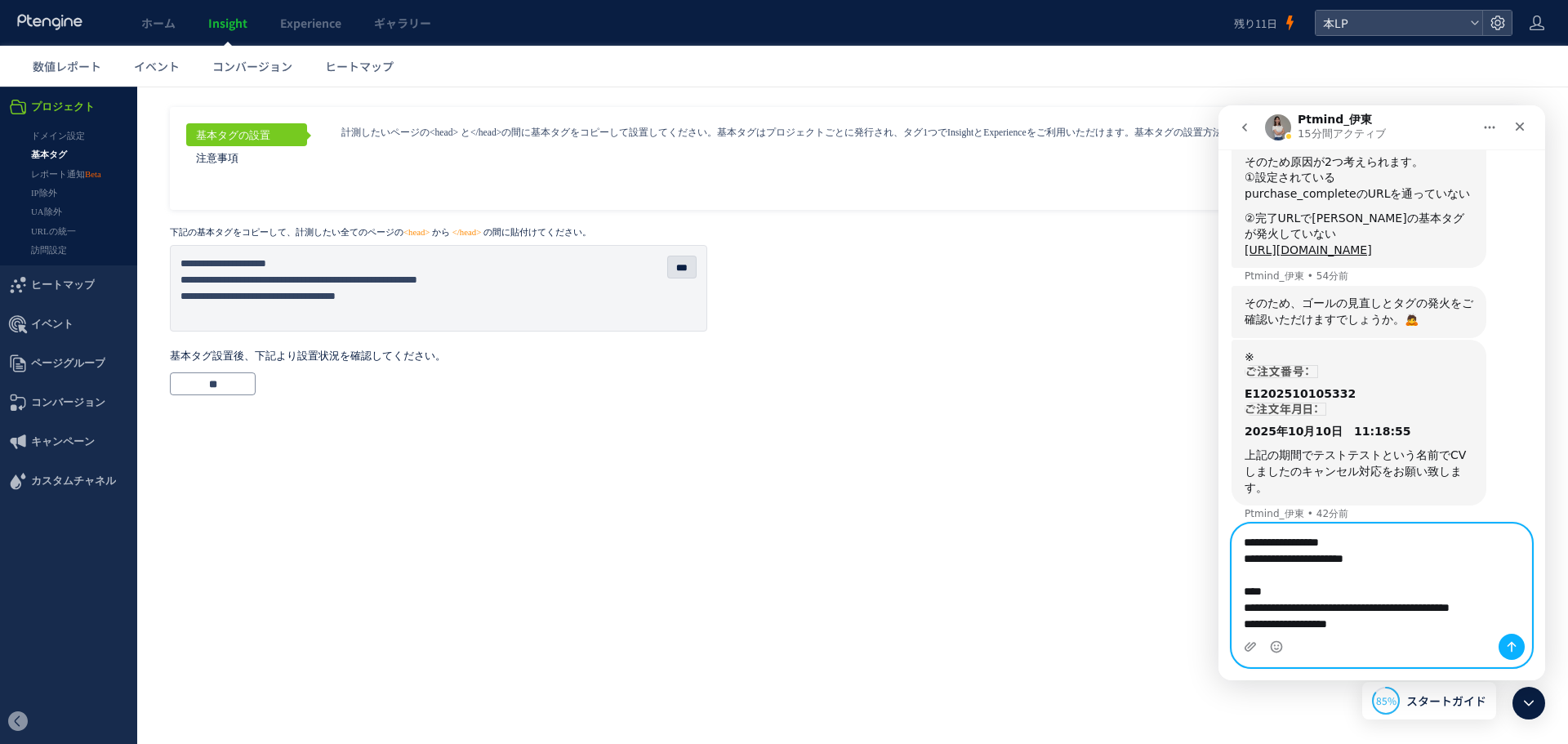
drag, startPoint x: 1242, startPoint y: 605, endPoint x: 1517, endPoint y: 605, distance: 275.0
click at [1517, 605] on textarea "**********" at bounding box center [1381, 578] width 298 height 109
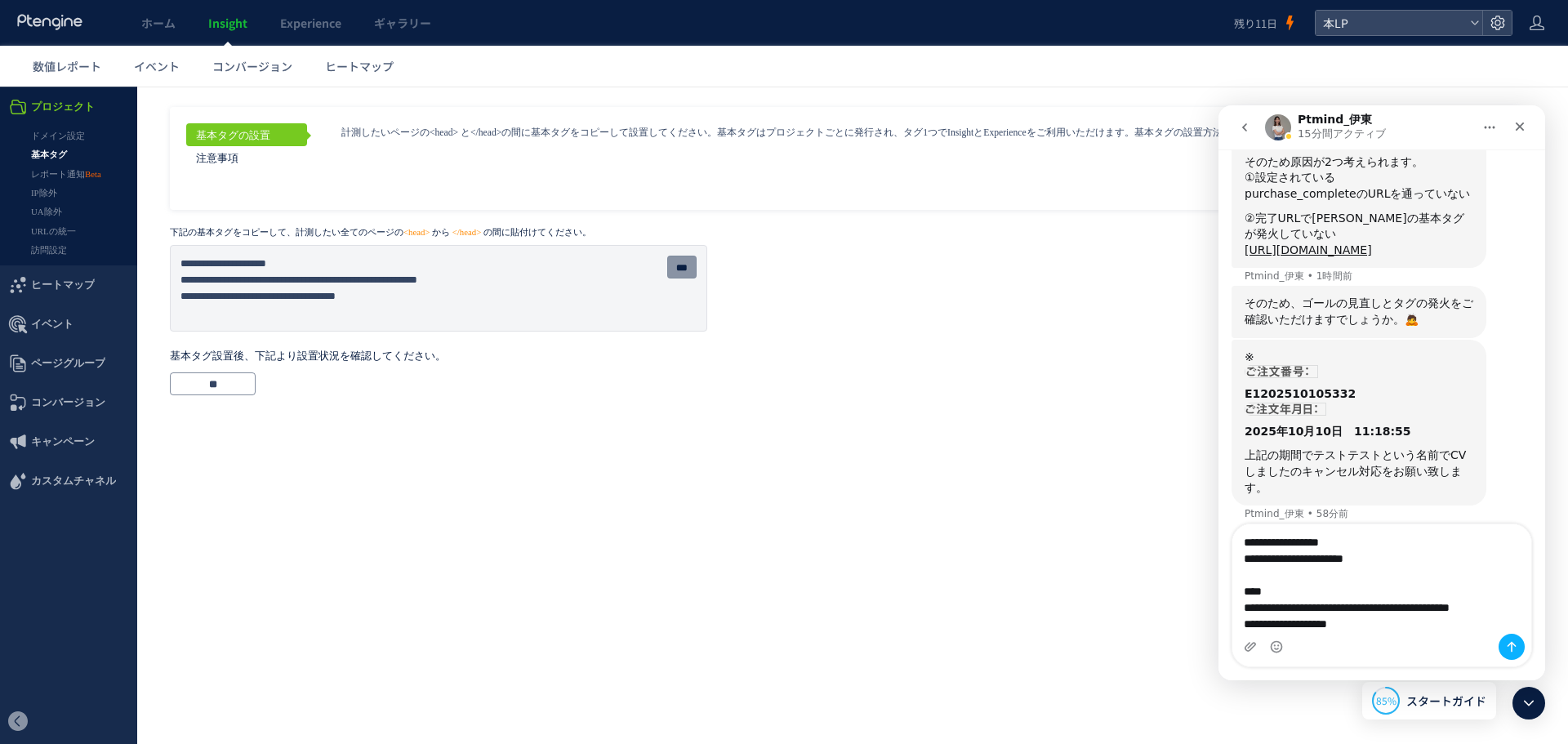
click at [670, 267] on input "***" at bounding box center [681, 267] width 29 height 22
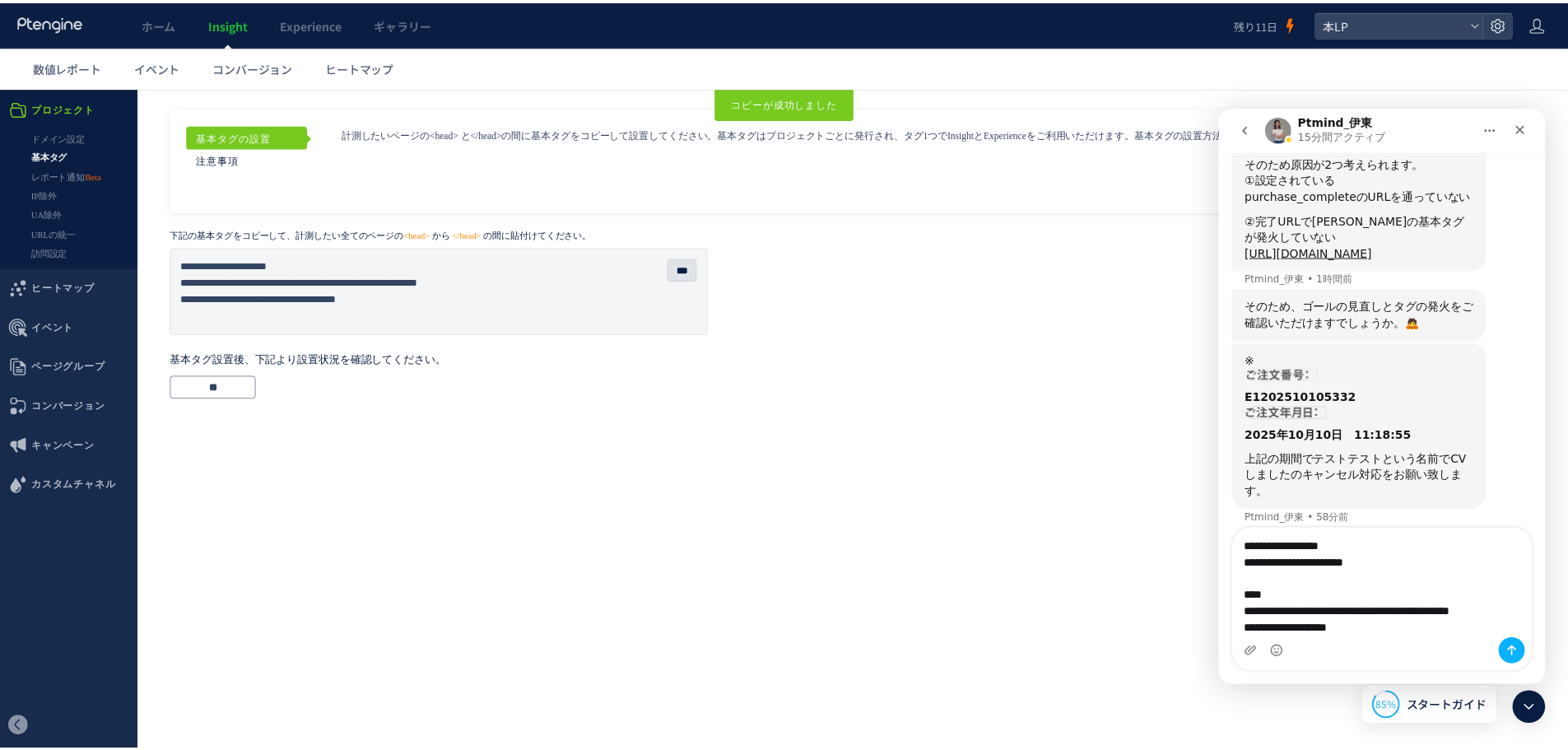
scroll to position [113, 0]
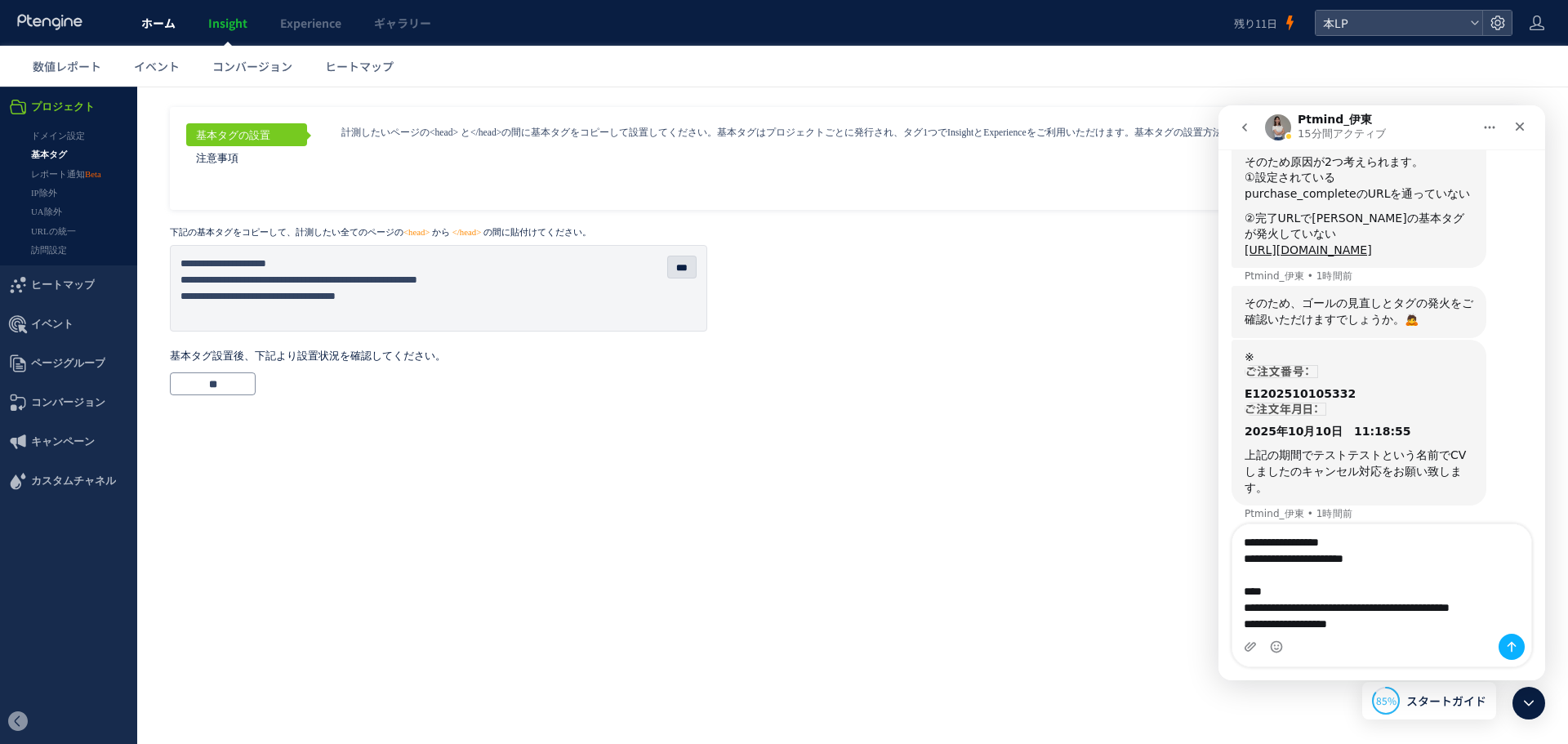
click at [164, 22] on span "ホーム" at bounding box center [158, 22] width 35 height 16
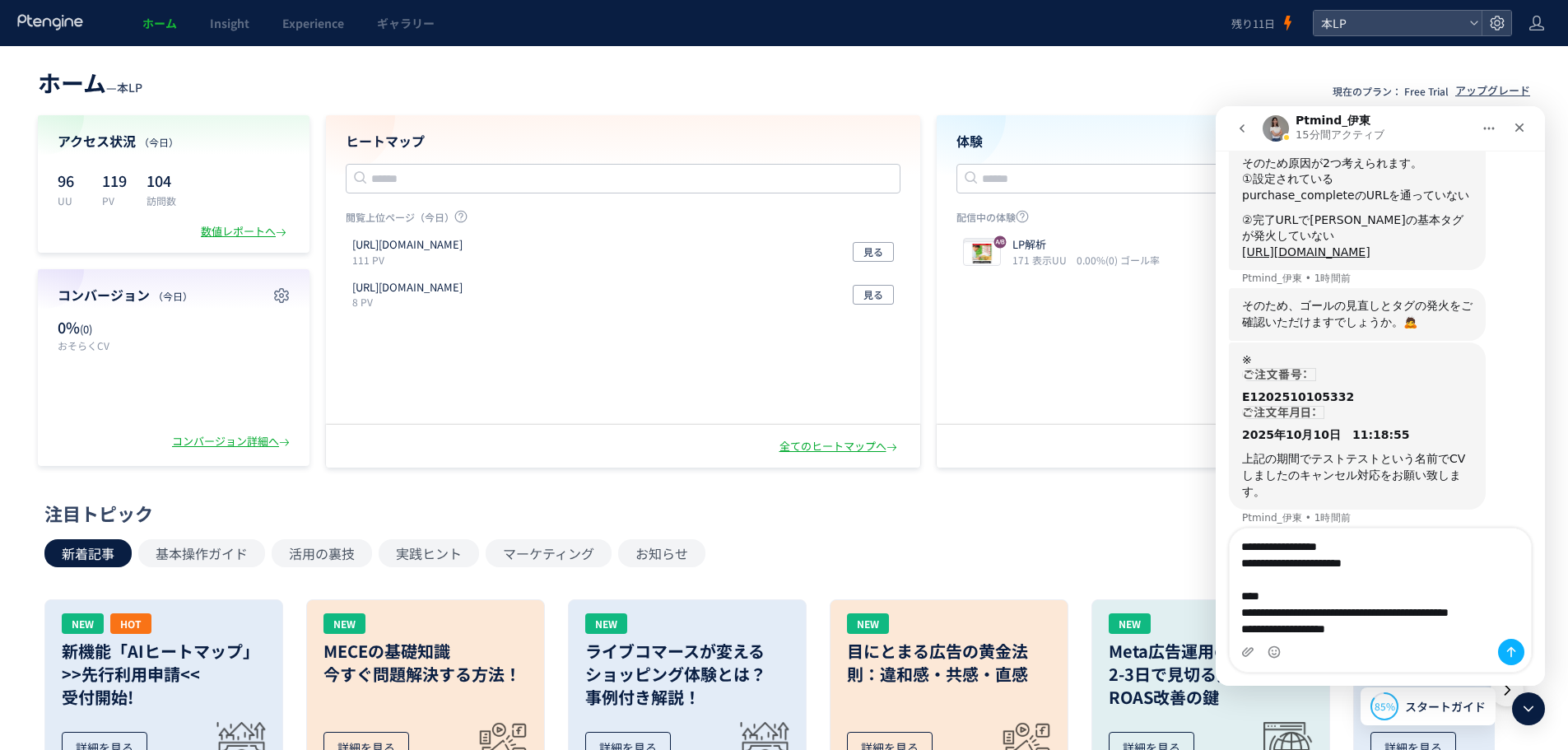
click at [1074, 90] on header "ホーム — 本LP 現在のプラン： Free Trial アップグレード" at bounding box center [784, 80] width 1492 height 36
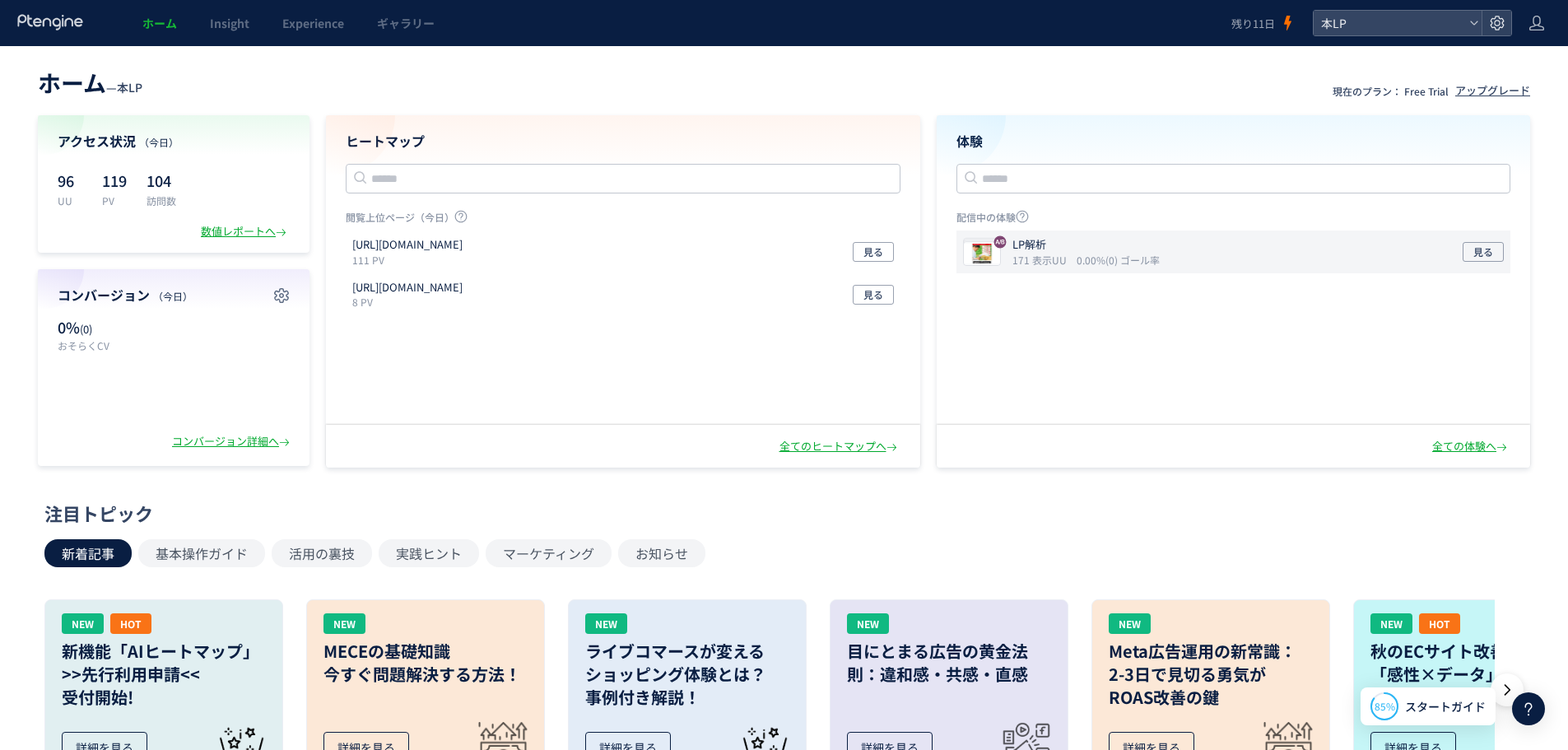
scroll to position [1596, 0]
click at [1089, 240] on p "LP解析" at bounding box center [1082, 244] width 140 height 16
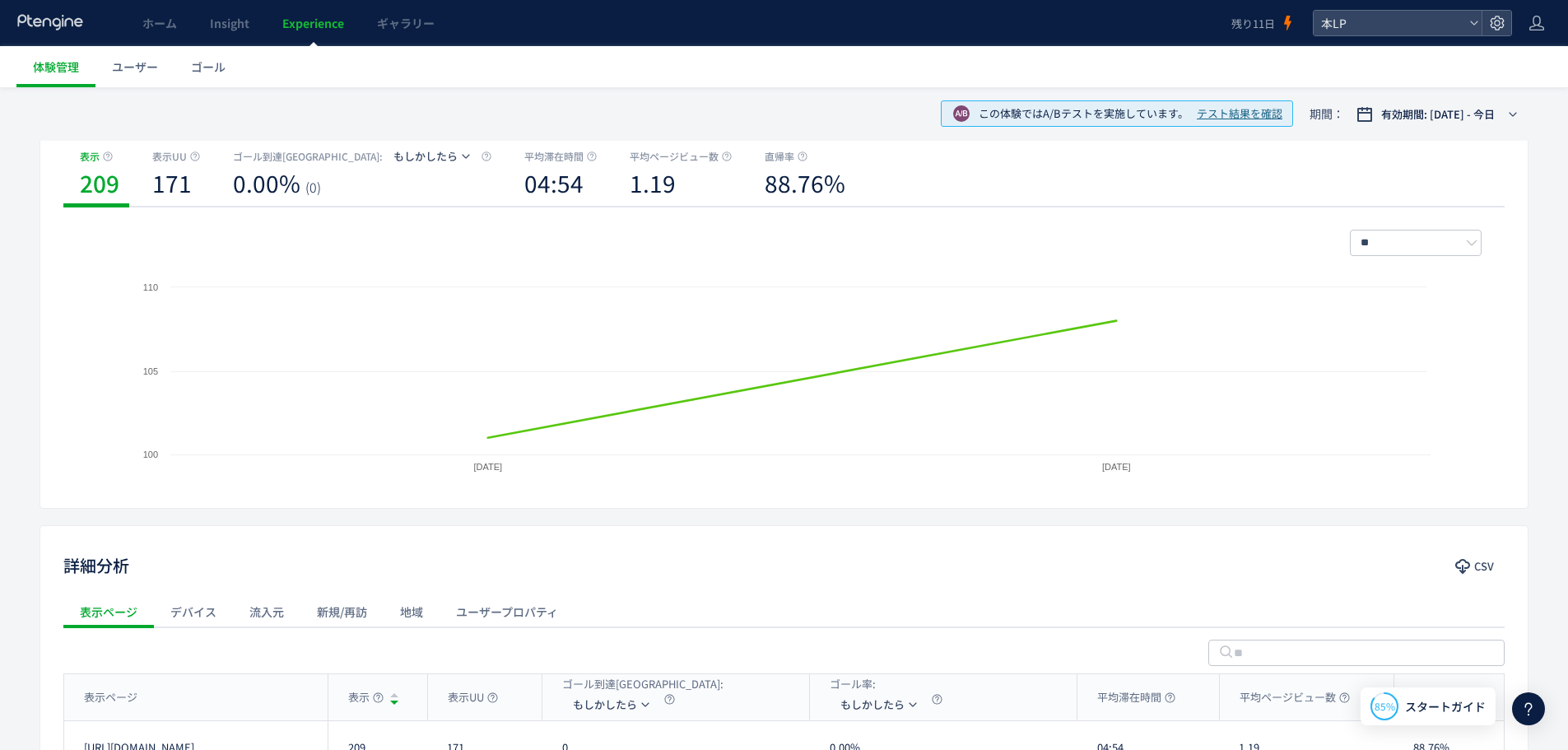
scroll to position [356, 0]
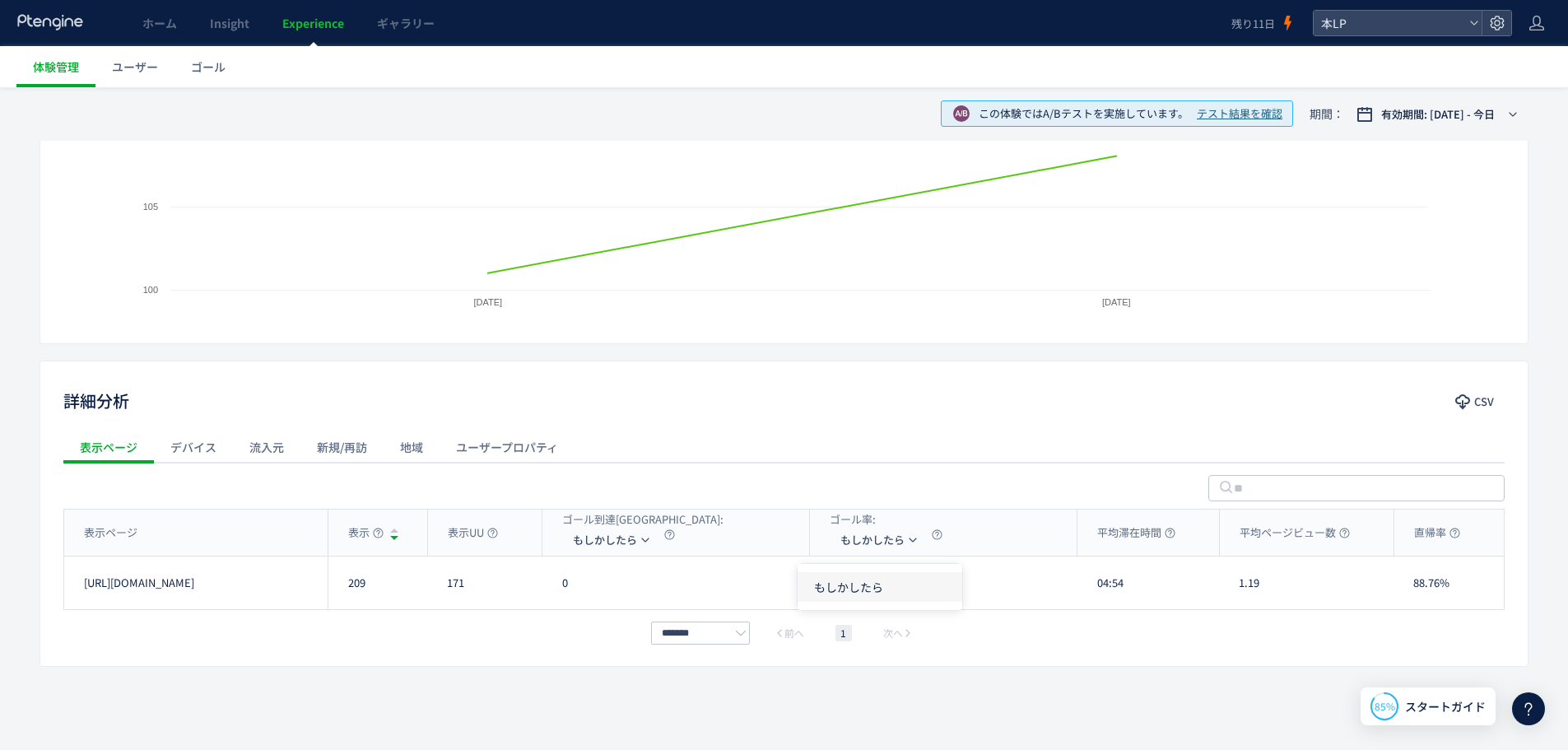
click at [882, 583] on li "もしかしたら" at bounding box center [880, 587] width 165 height 29
click at [155, 28] on span "ホーム" at bounding box center [159, 23] width 35 height 16
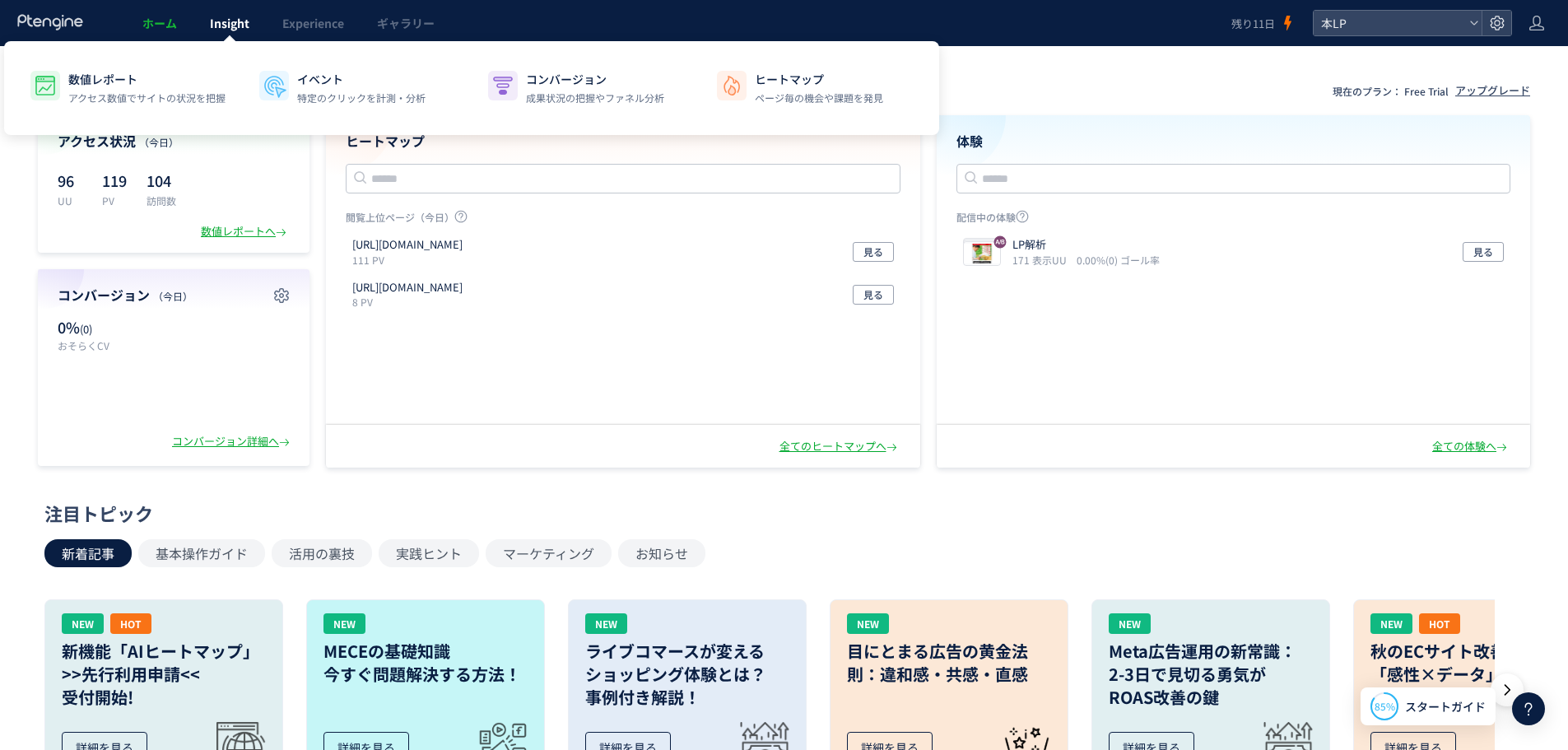
click at [225, 10] on link "Insight" at bounding box center [229, 23] width 73 height 46
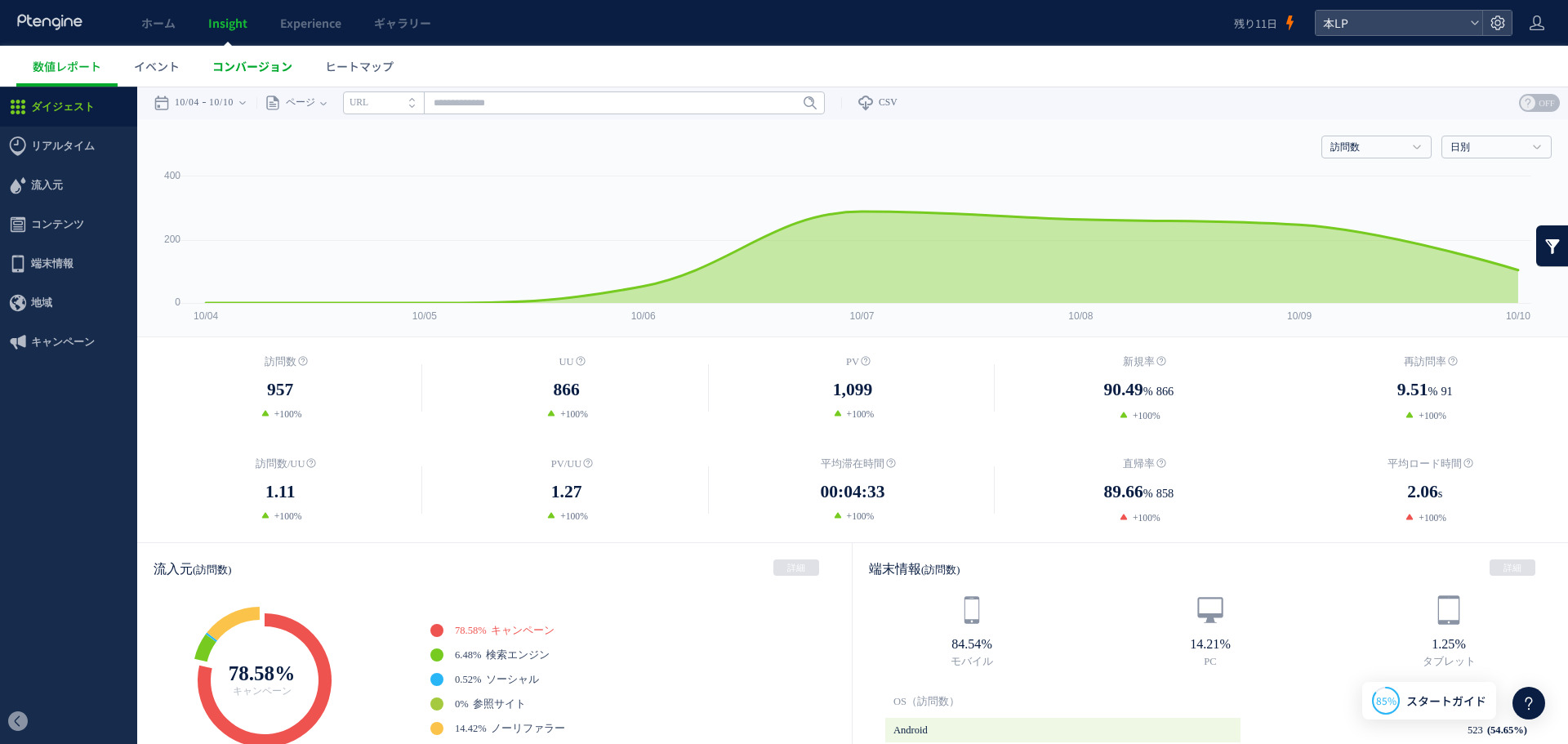
click at [247, 67] on span "コンバージョン" at bounding box center [253, 66] width 80 height 16
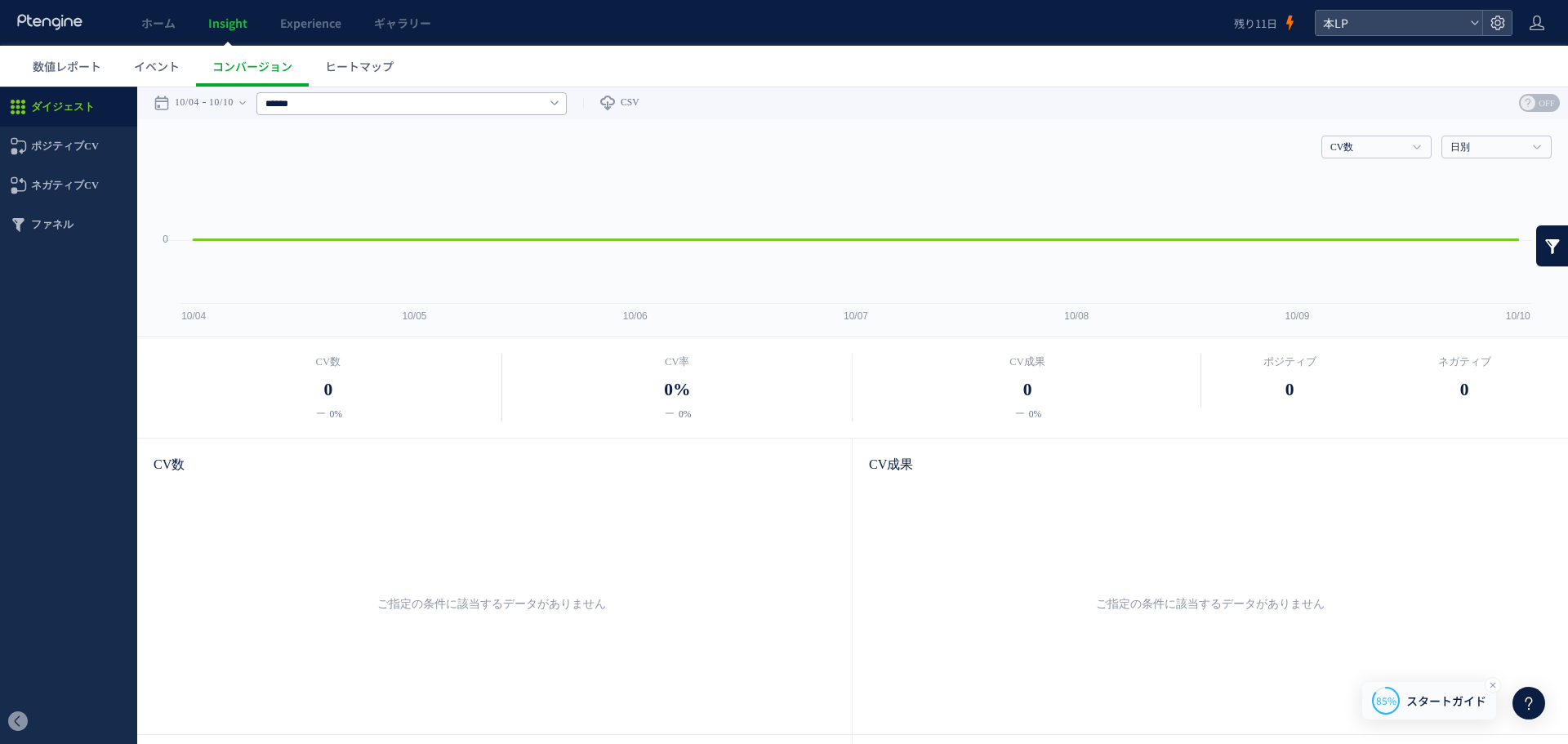
click at [1453, 704] on span "スタートガイド" at bounding box center [1446, 701] width 80 height 17
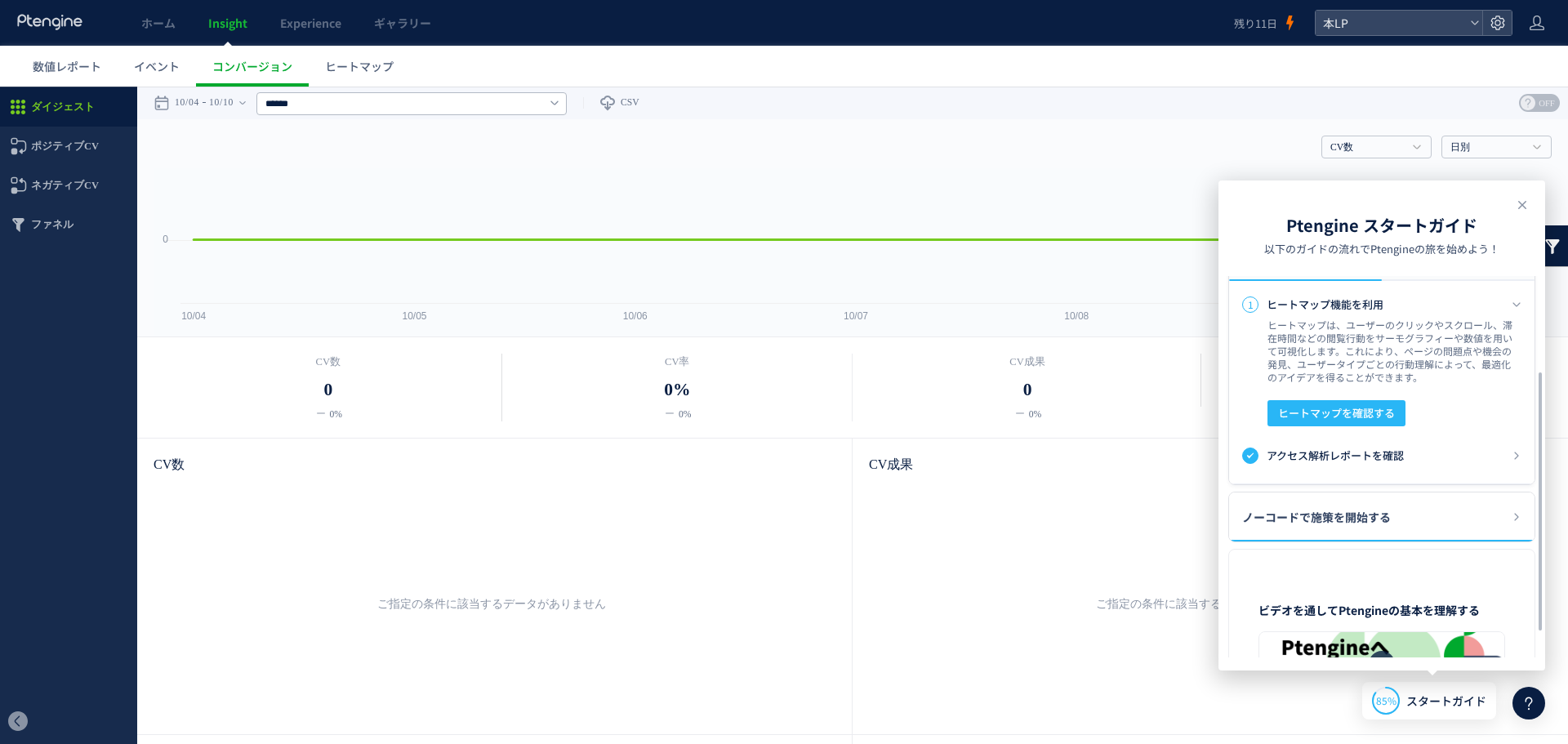
scroll to position [183, 0]
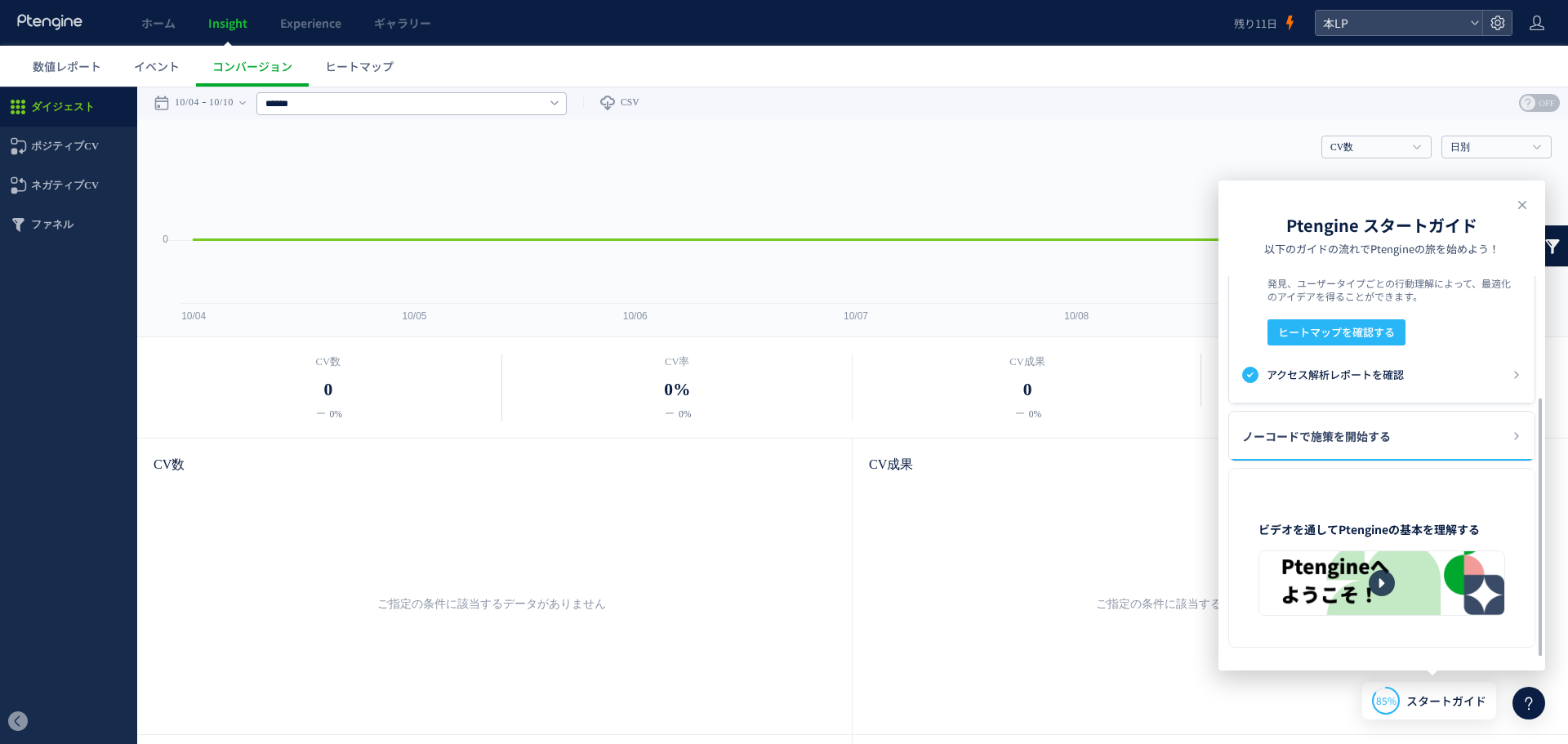
click at [1523, 715] on div at bounding box center [1528, 703] width 33 height 33
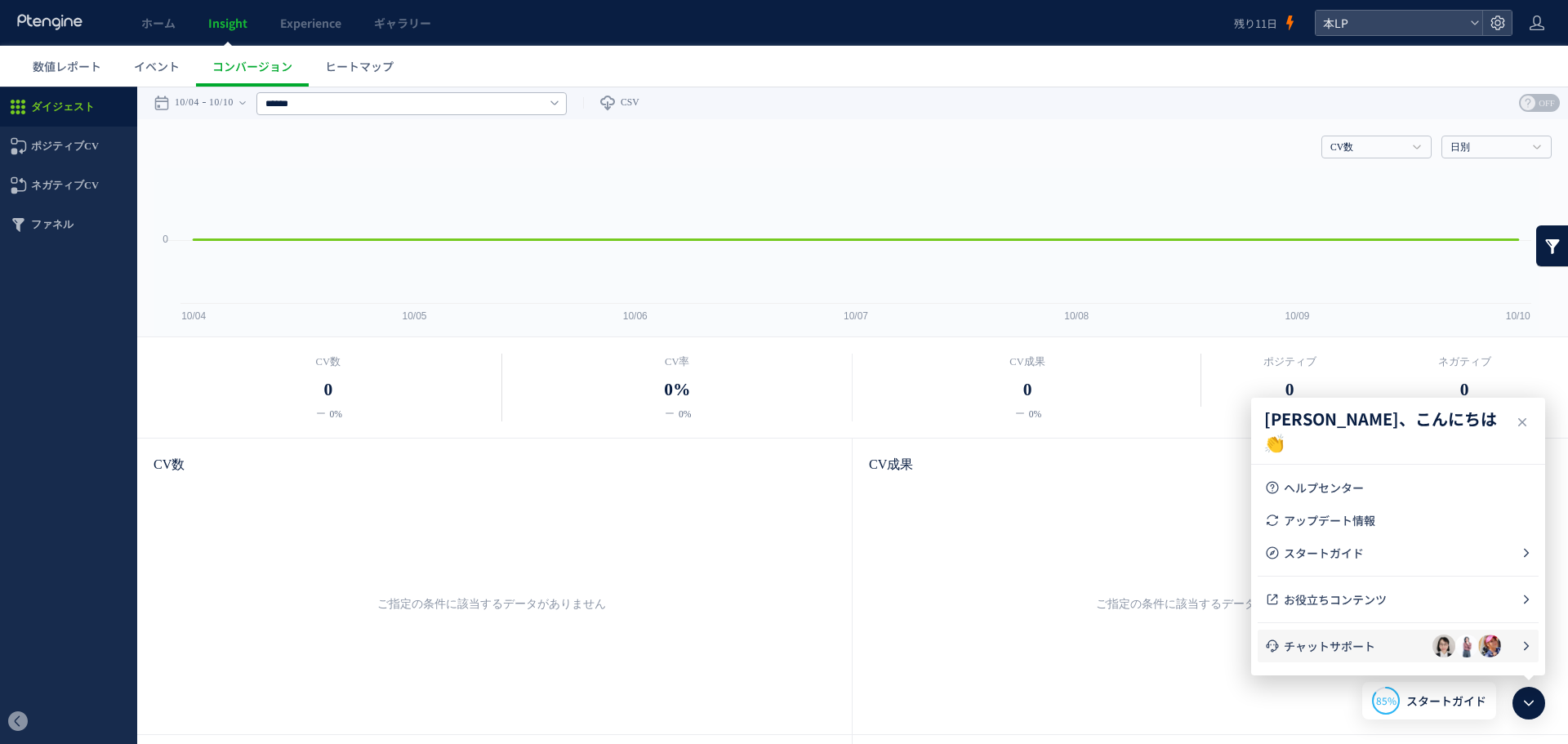
click at [1341, 649] on span "チャットサポート" at bounding box center [1357, 646] width 149 height 16
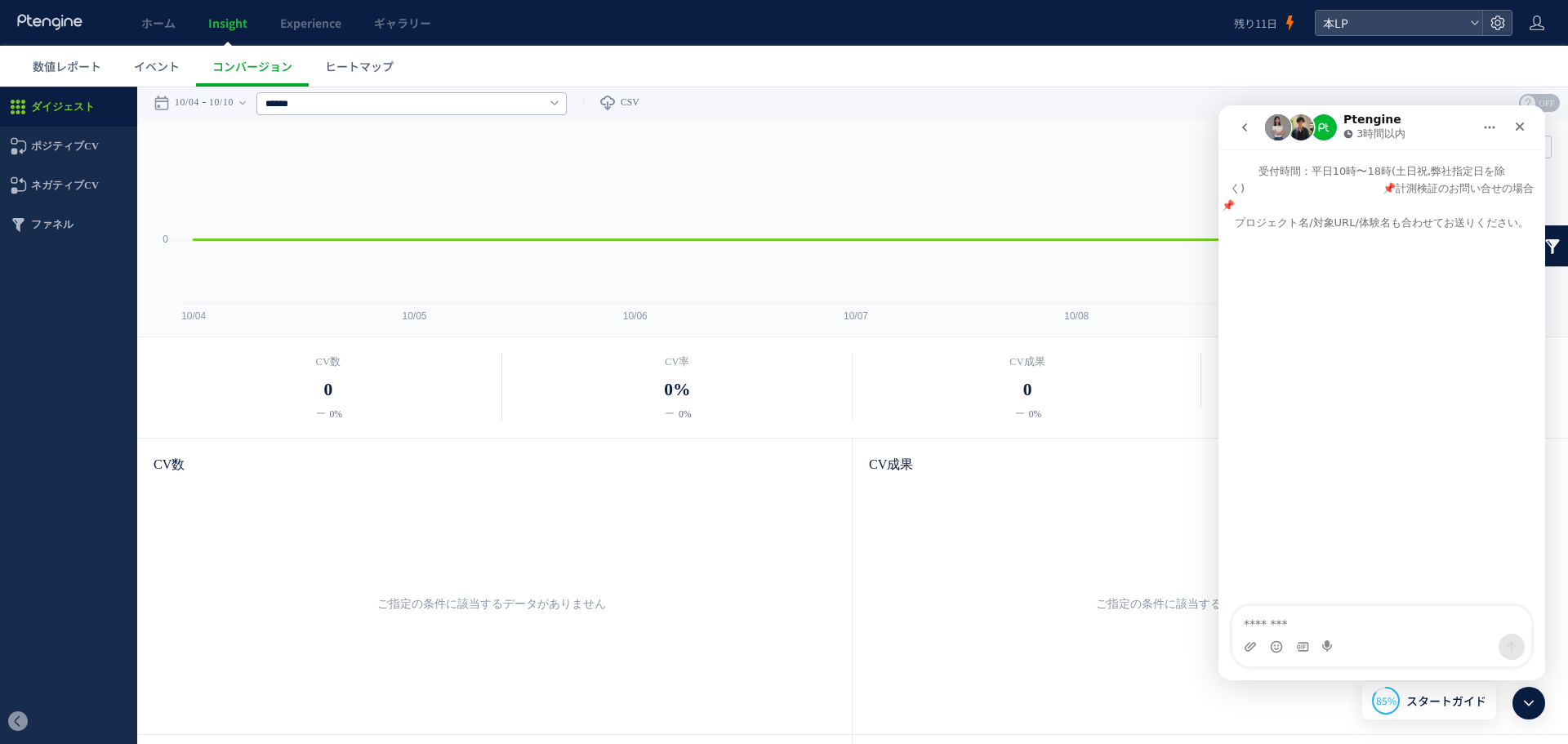
click at [1241, 130] on icon "go back" at bounding box center [1244, 127] width 13 height 13
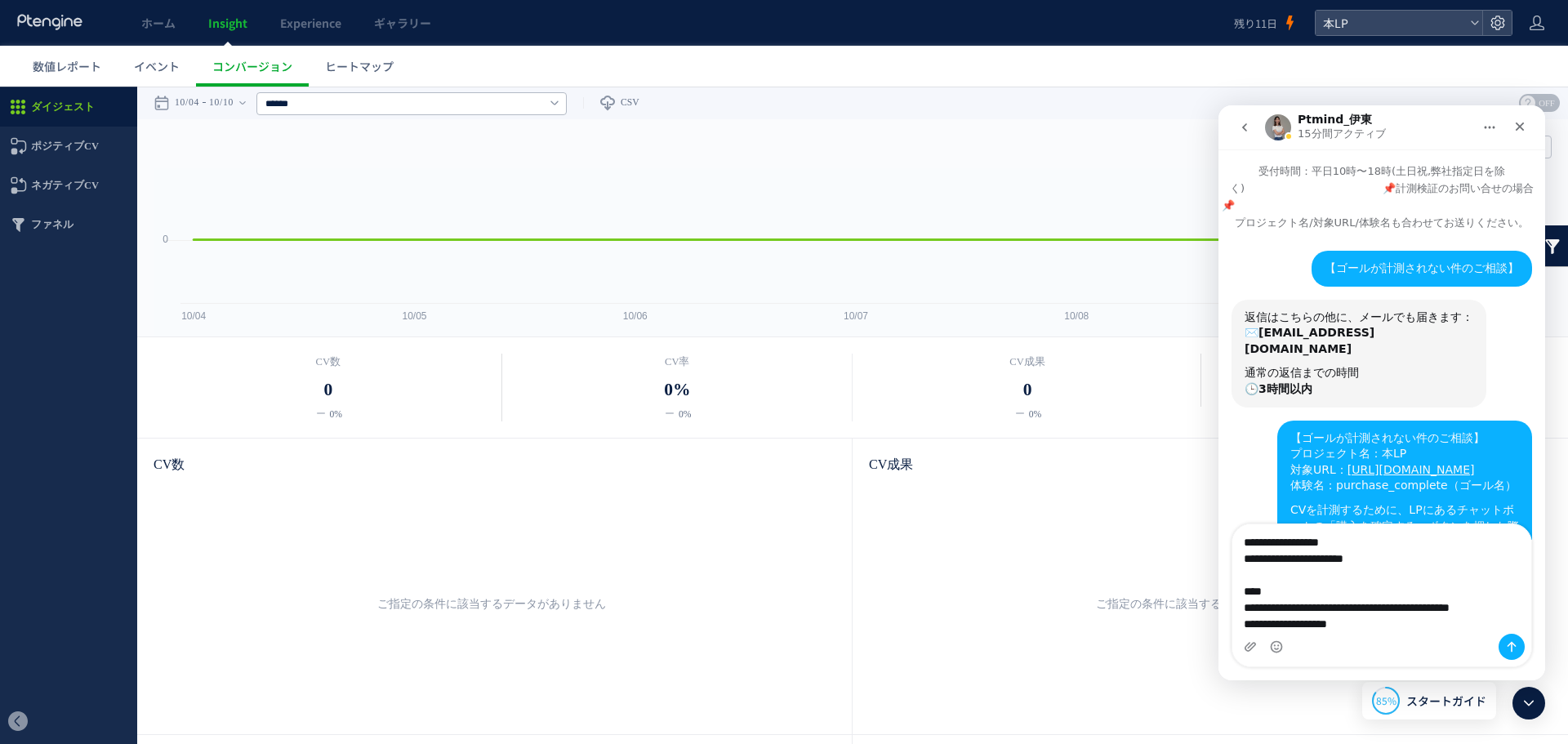
scroll to position [1583, 0]
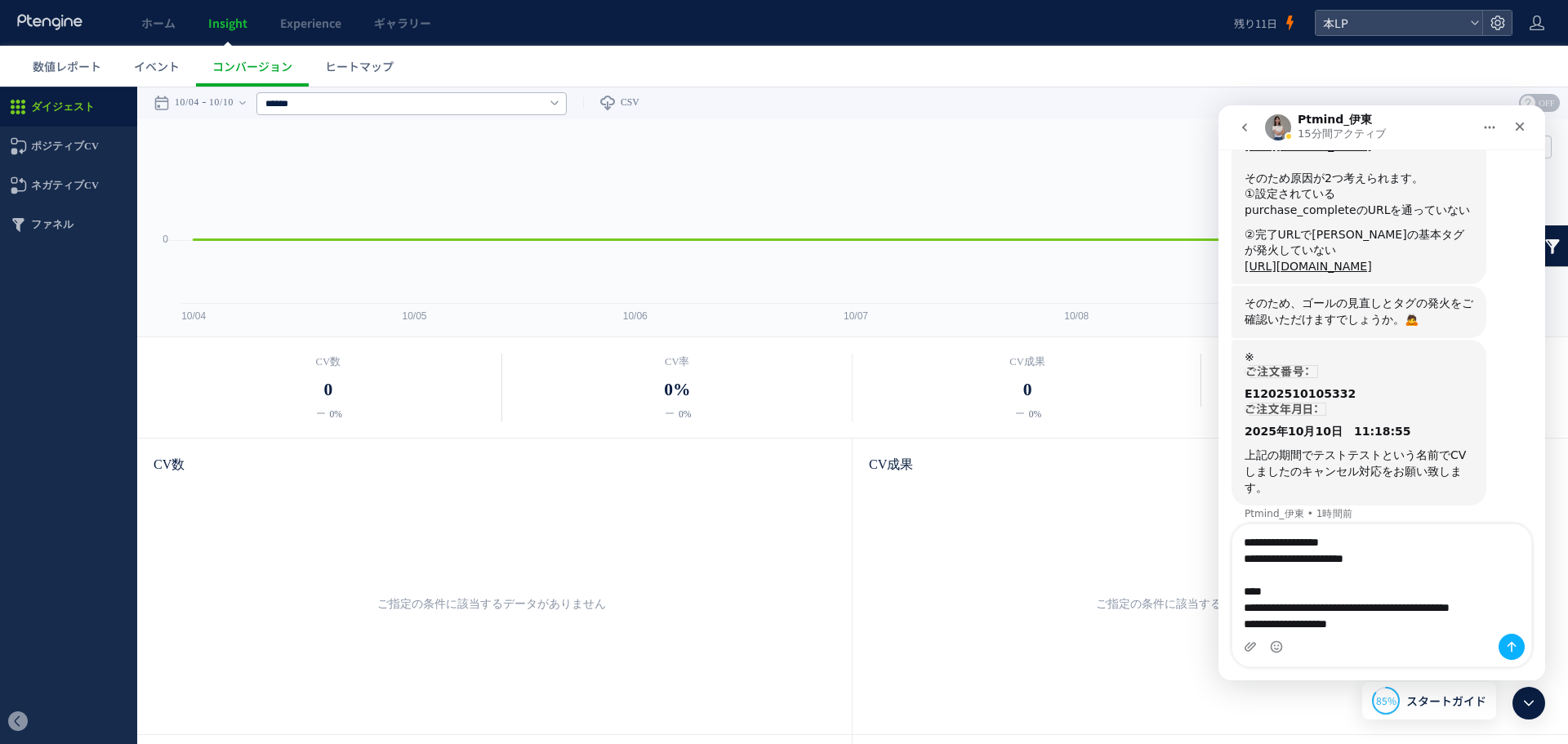
click at [1427, 607] on textarea "**********" at bounding box center [1381, 578] width 298 height 109
click at [1443, 624] on textarea "**********" at bounding box center [1381, 578] width 298 height 109
click at [67, 135] on span "ポジティブCV" at bounding box center [65, 146] width 67 height 39
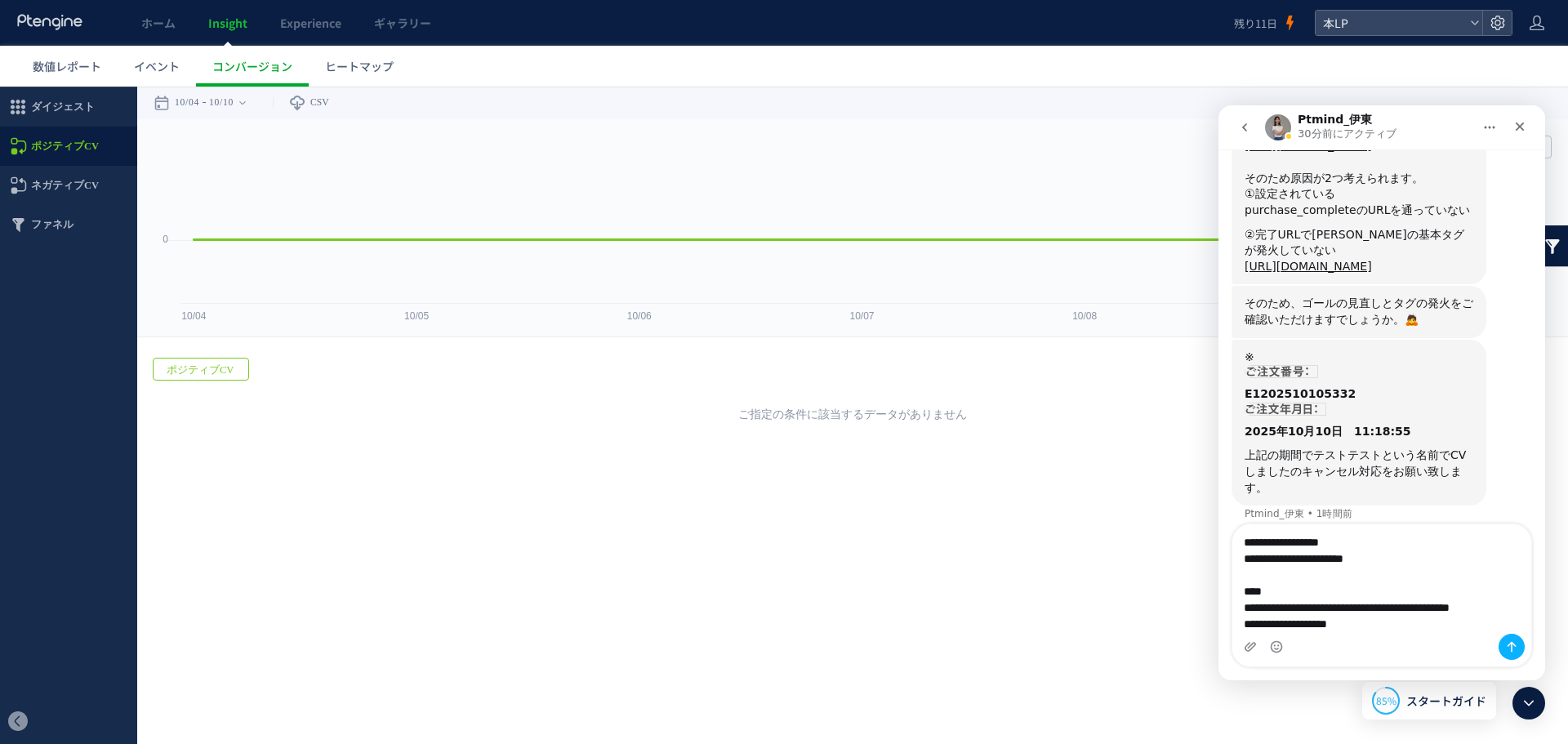
click at [98, 189] on span "ネガティブCV" at bounding box center [68, 185] width 138 height 39
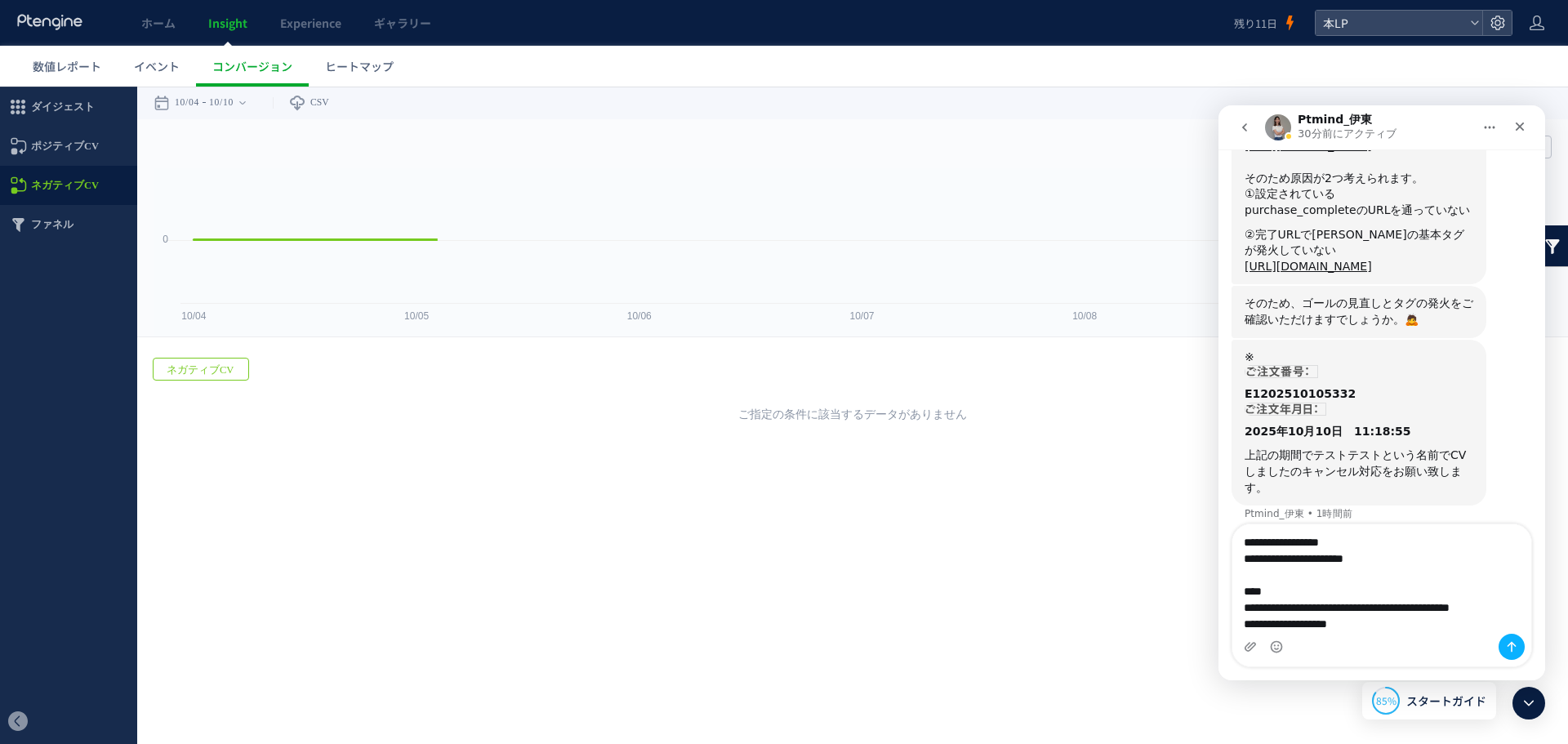
click at [163, 66] on span "イベント" at bounding box center [156, 66] width 46 height 16
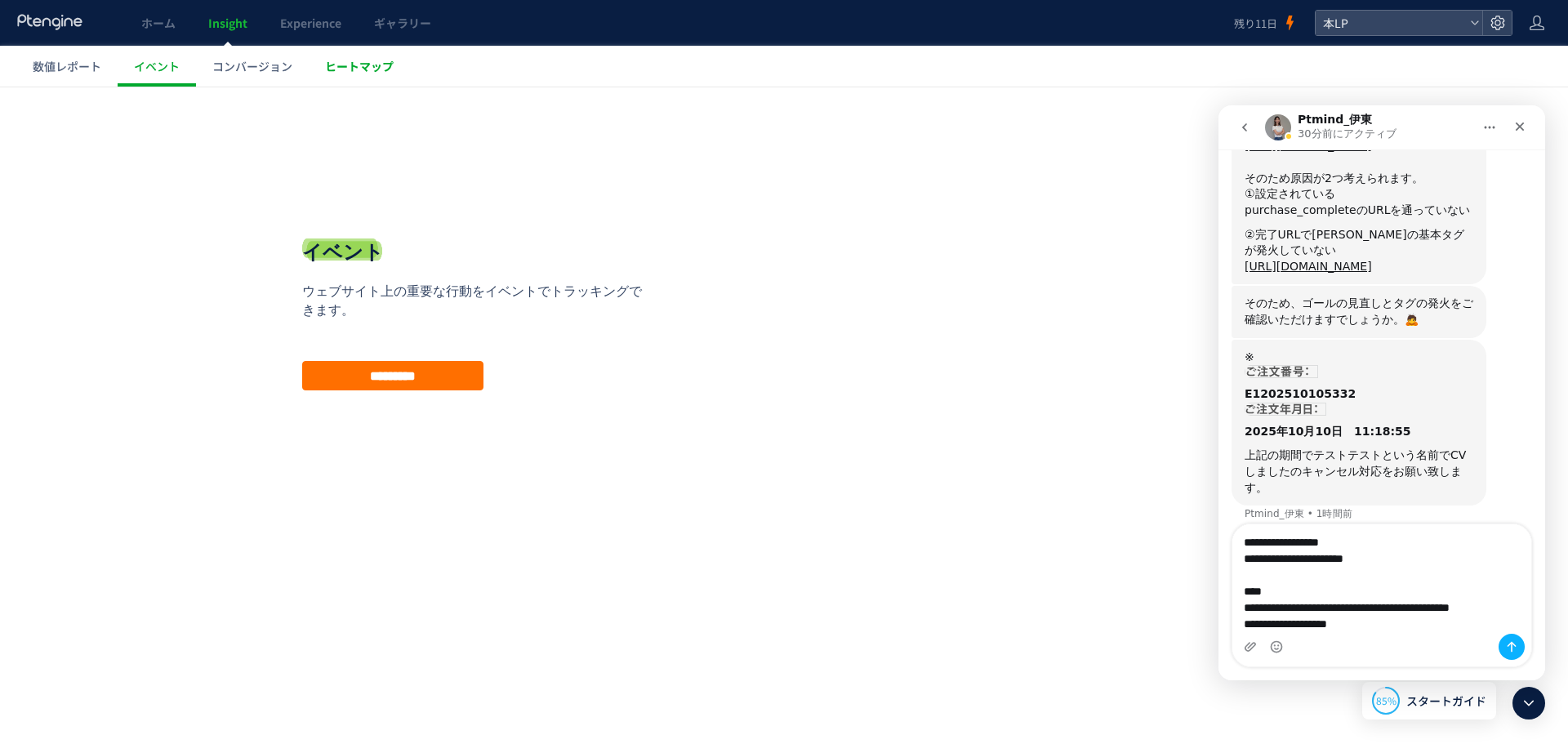
click at [370, 61] on span "ヒートマップ" at bounding box center [358, 66] width 68 height 16
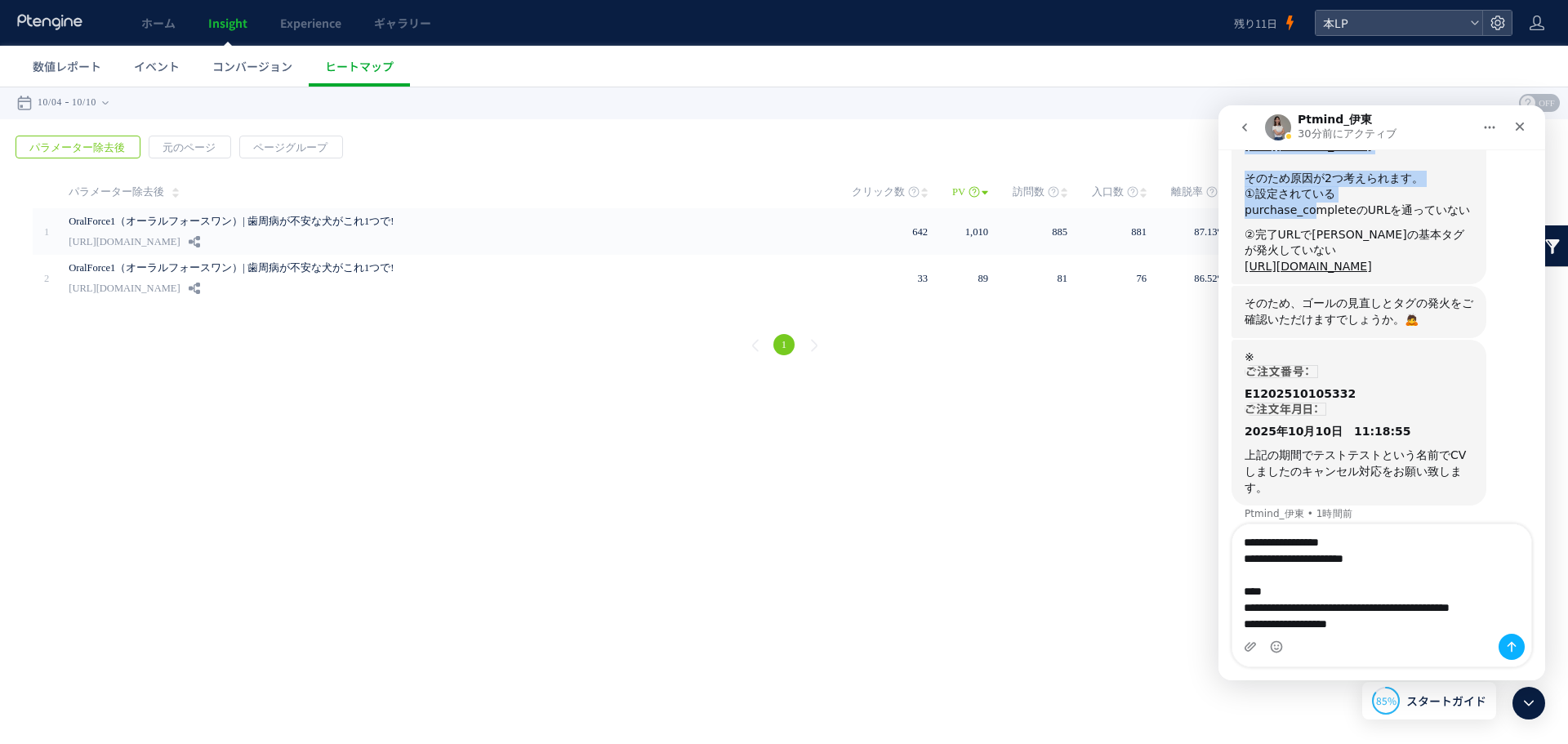
scroll to position [1577, 0]
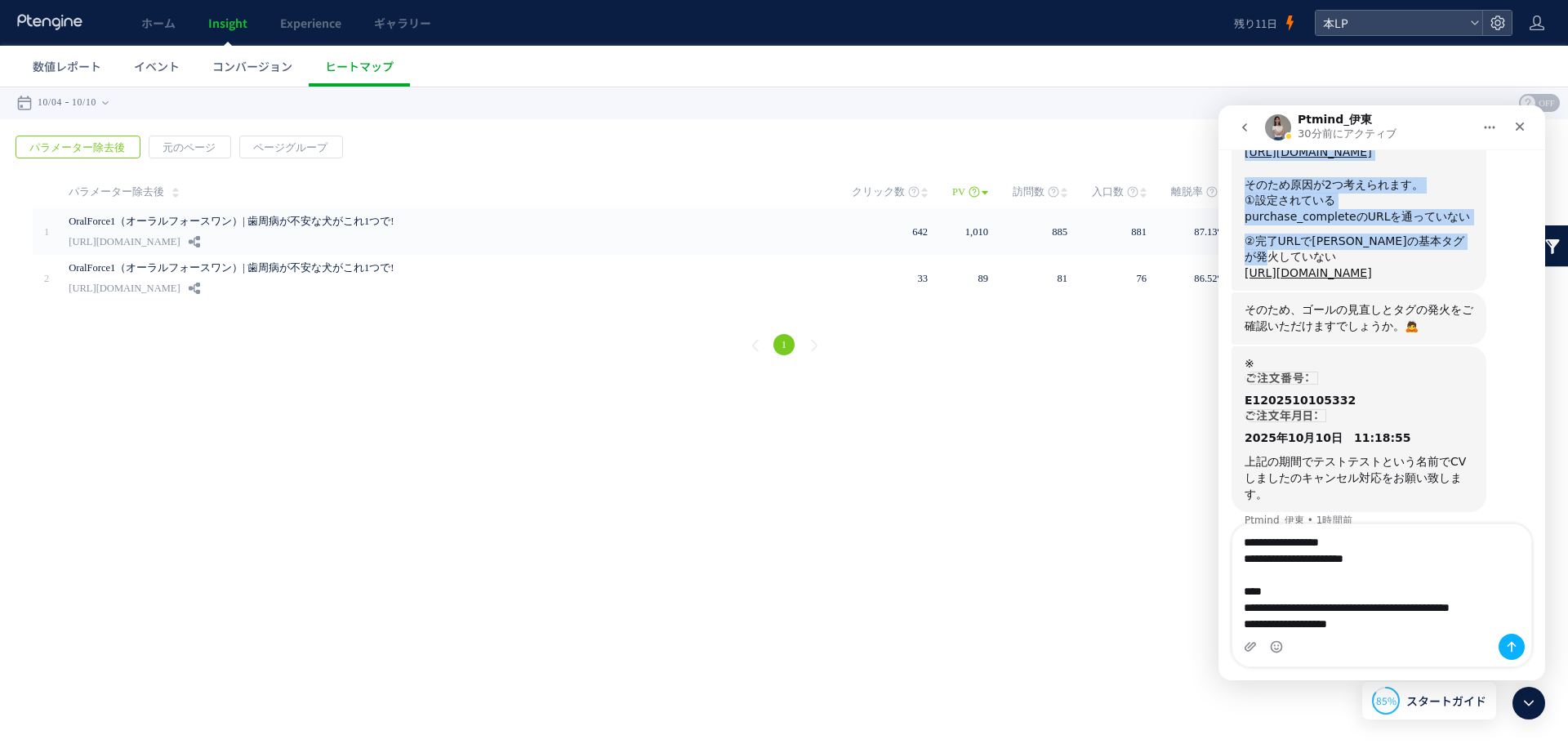
drag, startPoint x: 1408, startPoint y: 126, endPoint x: 1218, endPoint y: 237, distance: 220.0
click at [1227, 241] on div "Ptmind_伊東 30分前にアクティブ 受付時間：平日10時〜18時(土日祝,弊社指定日を除く)　　　　　　　　　　　　　📌計測検証のお問い合せの場合📌　　…" at bounding box center [1381, 393] width 327 height 575
click at [1525, 125] on icon "クローズ" at bounding box center [1519, 126] width 13 height 13
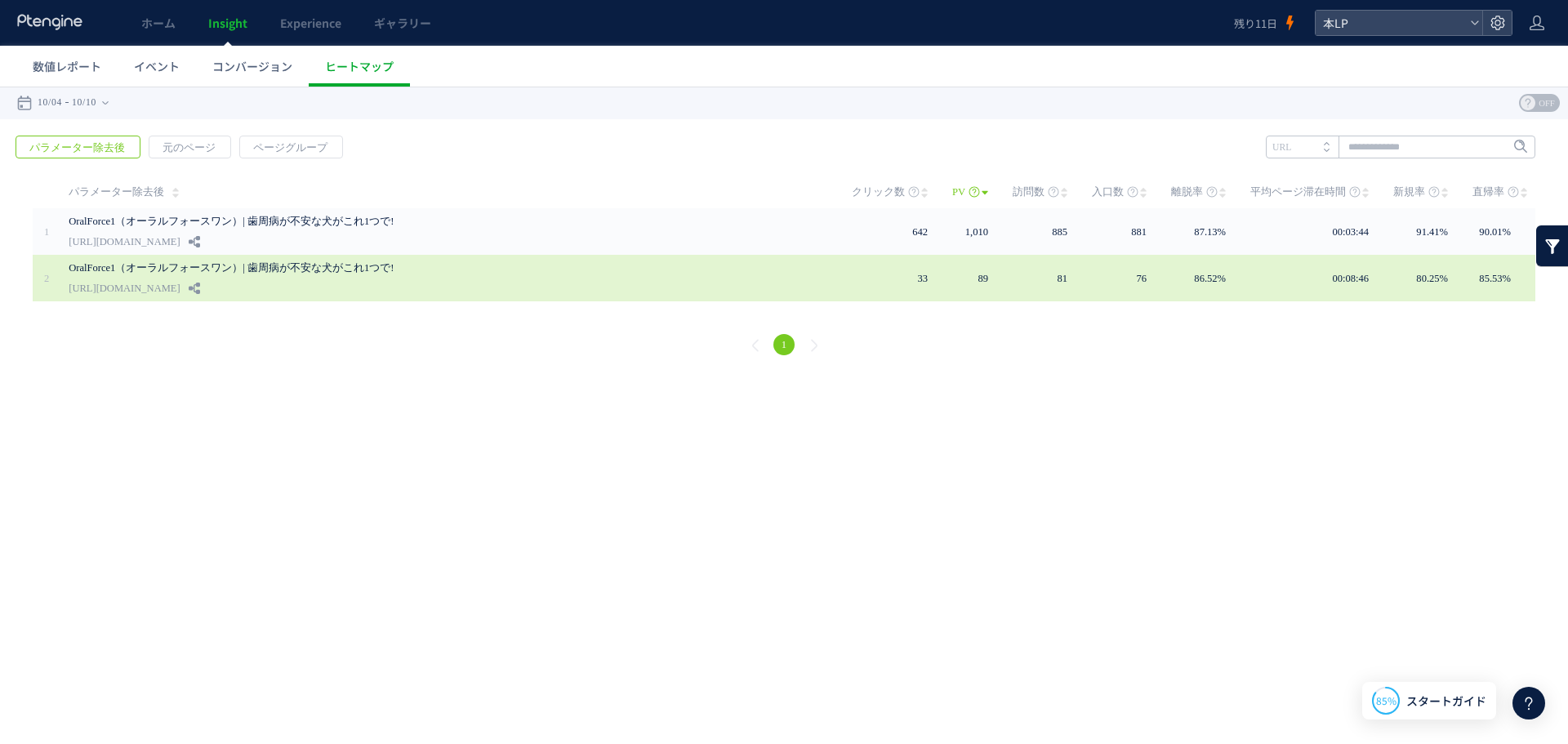
scroll to position [1583, 0]
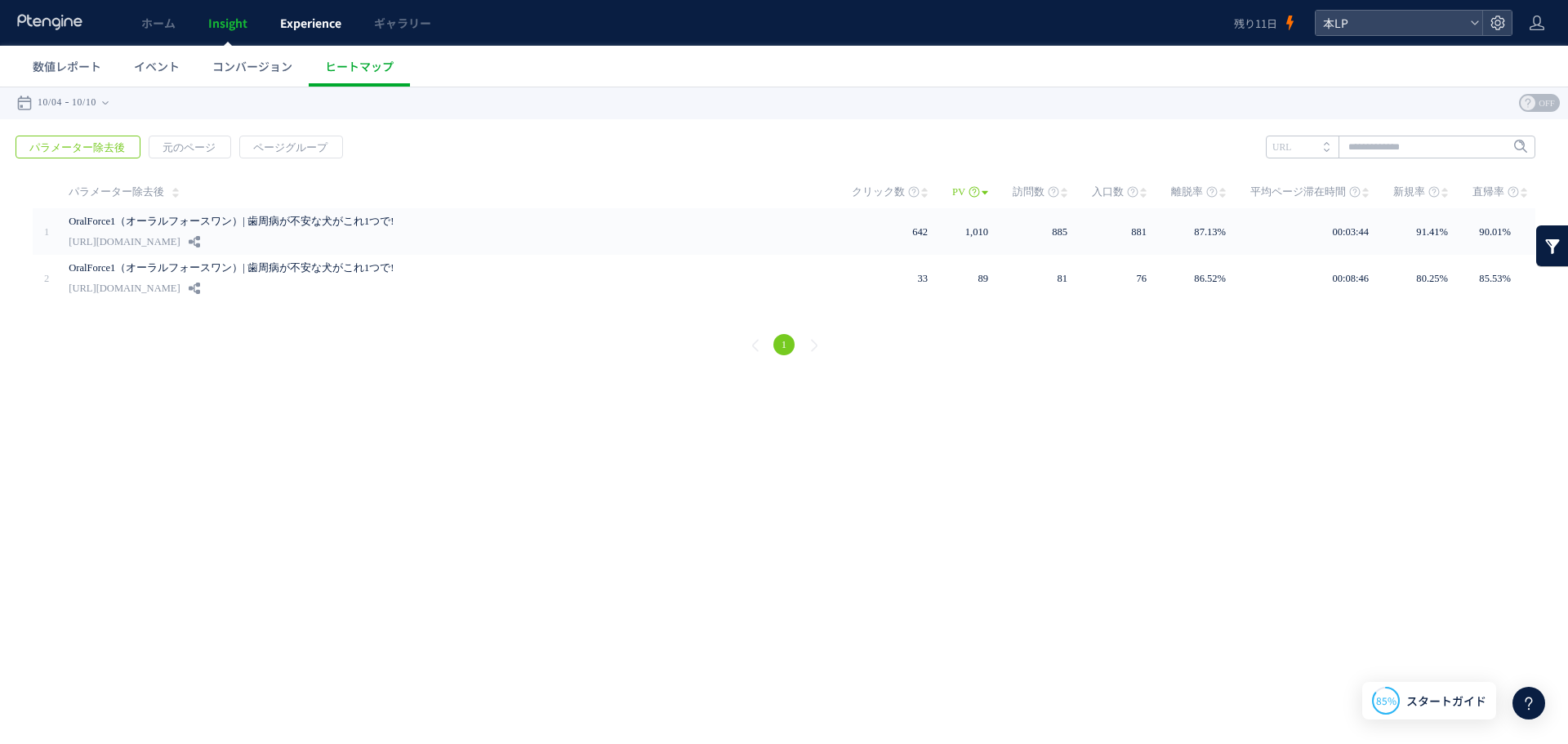
click at [299, 19] on span "Experience" at bounding box center [310, 22] width 61 height 16
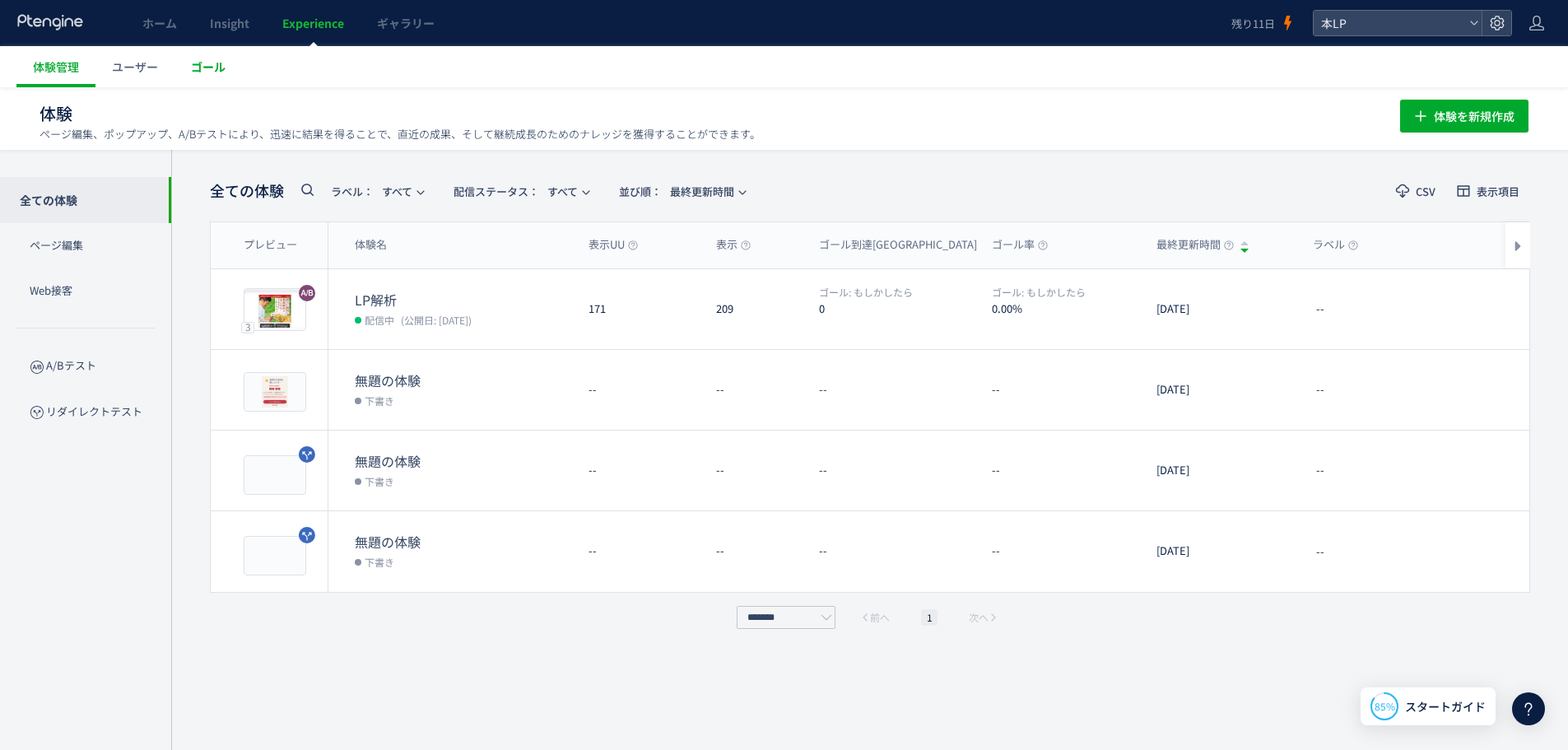
click at [197, 58] on span "ゴール" at bounding box center [207, 66] width 35 height 16
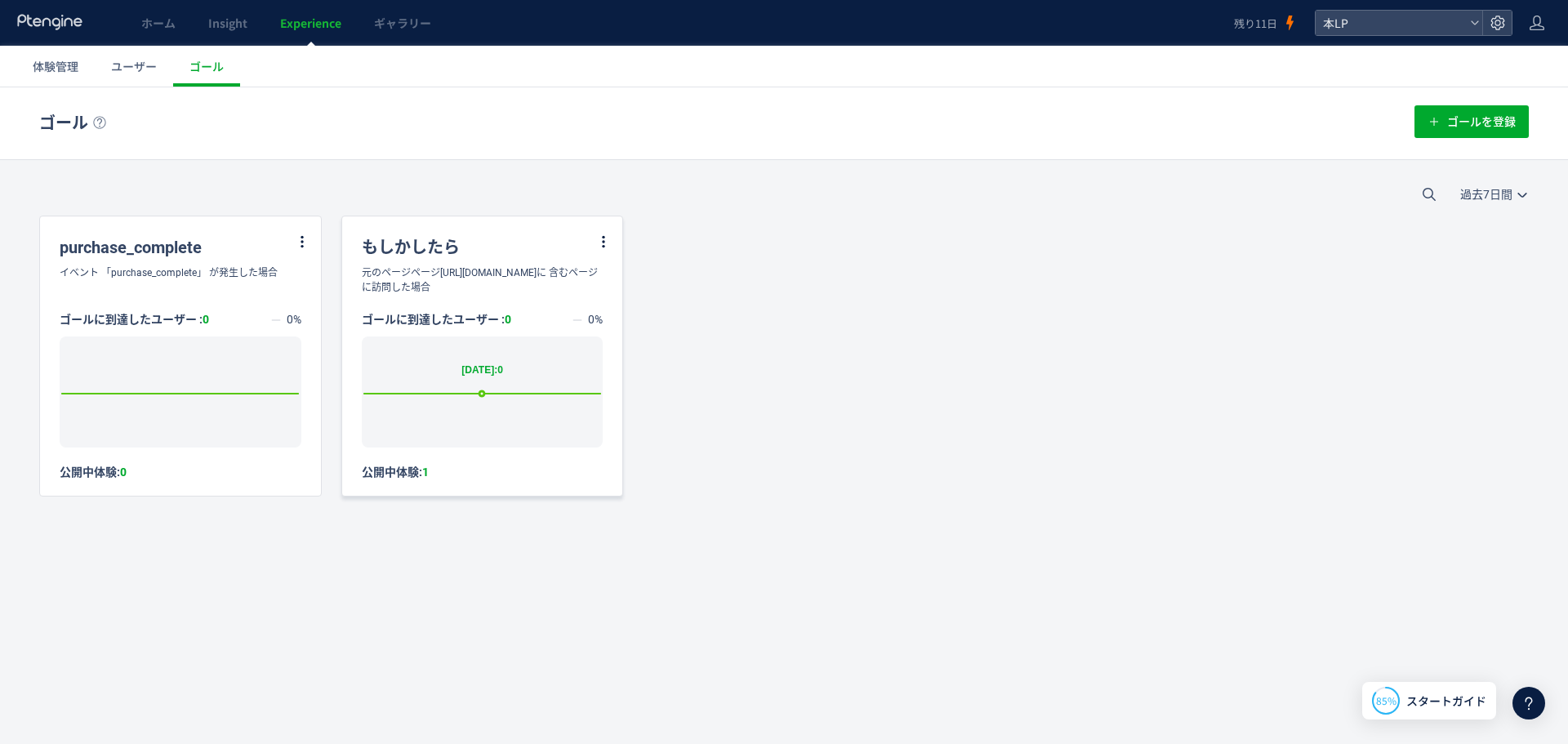
click at [473, 394] on icon at bounding box center [482, 394] width 253 height 0
click at [1536, 692] on div at bounding box center [1528, 703] width 33 height 33
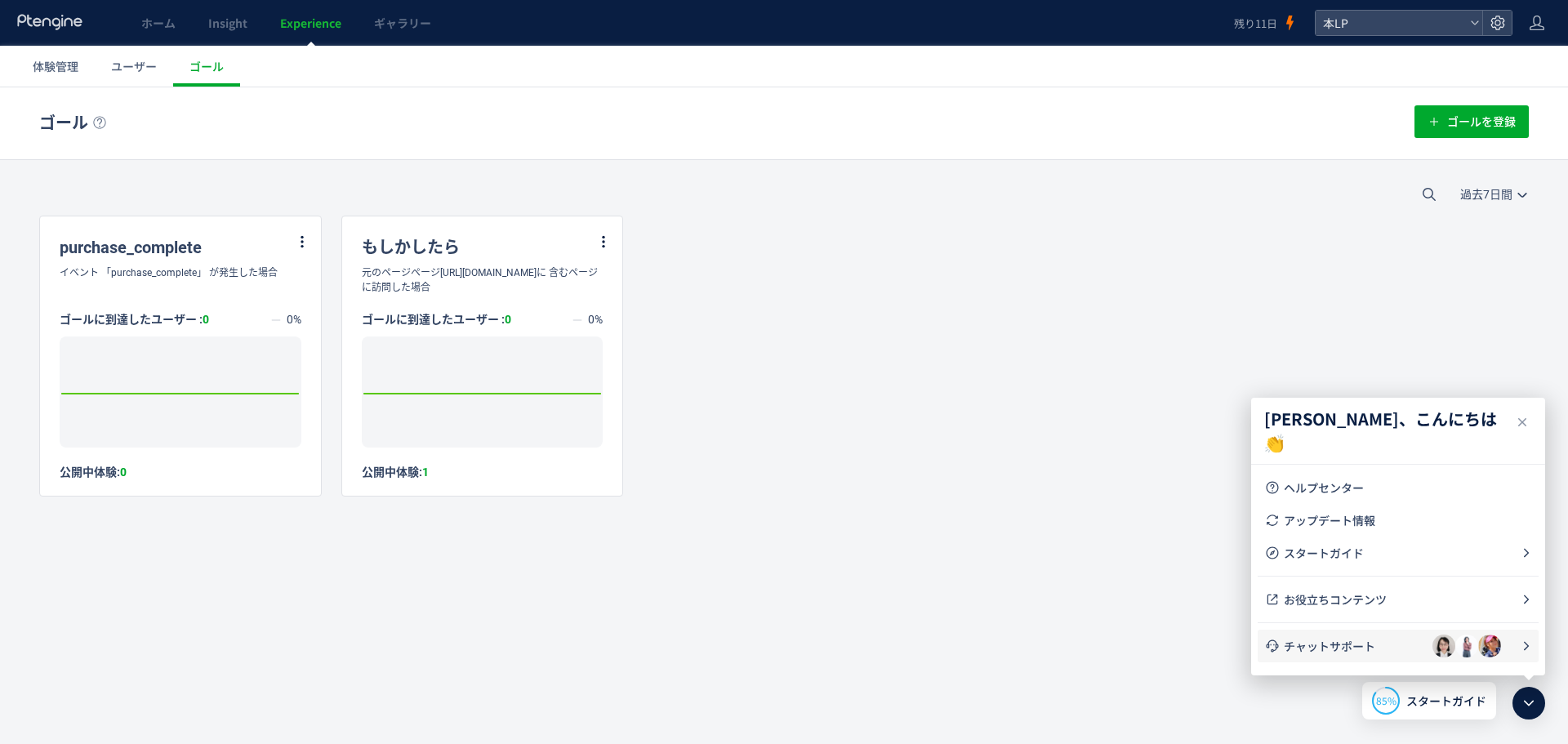
click at [1384, 651] on span "チャットサポート" at bounding box center [1357, 646] width 149 height 16
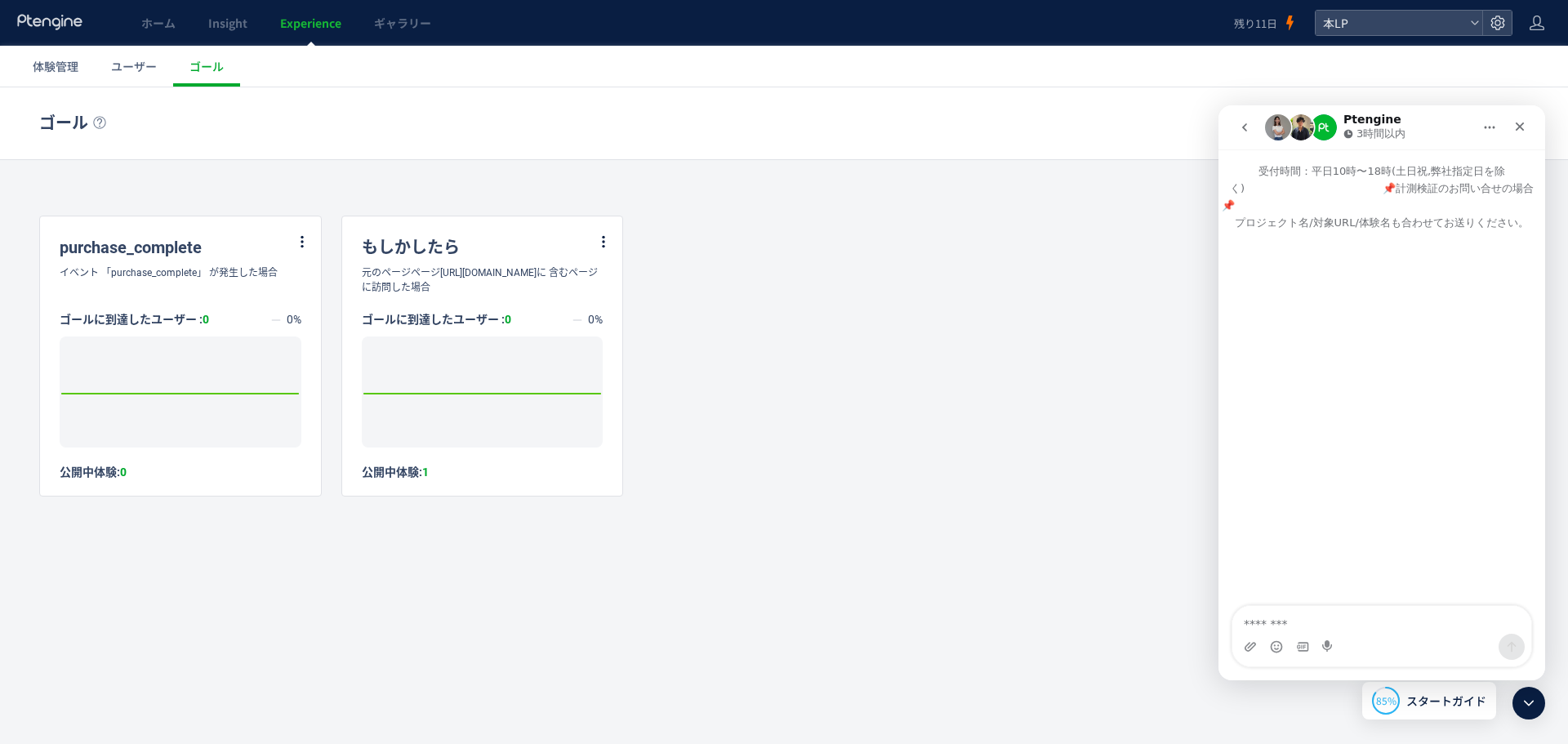
click at [1249, 125] on icon "go back" at bounding box center [1244, 127] width 13 height 13
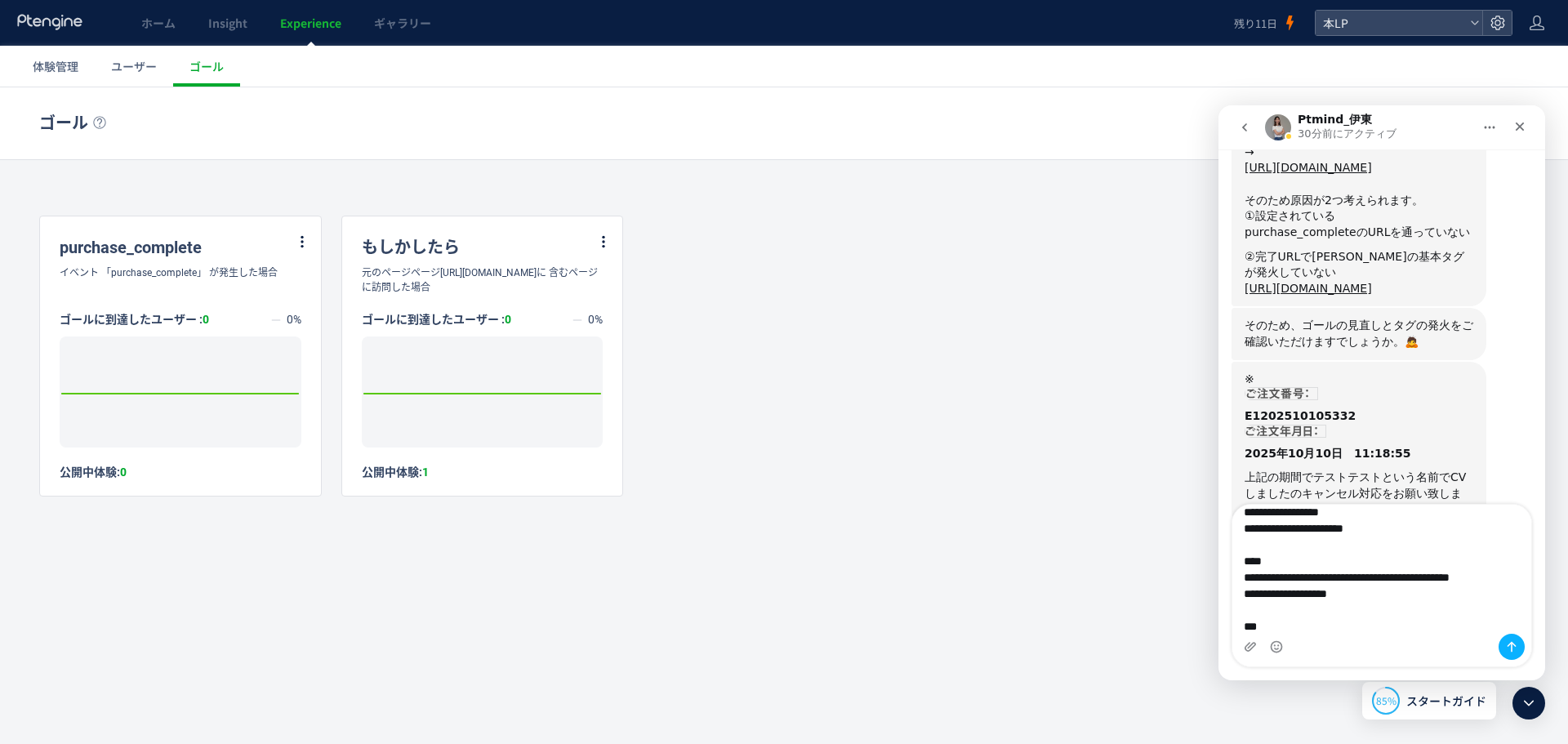
scroll to position [1522, 0]
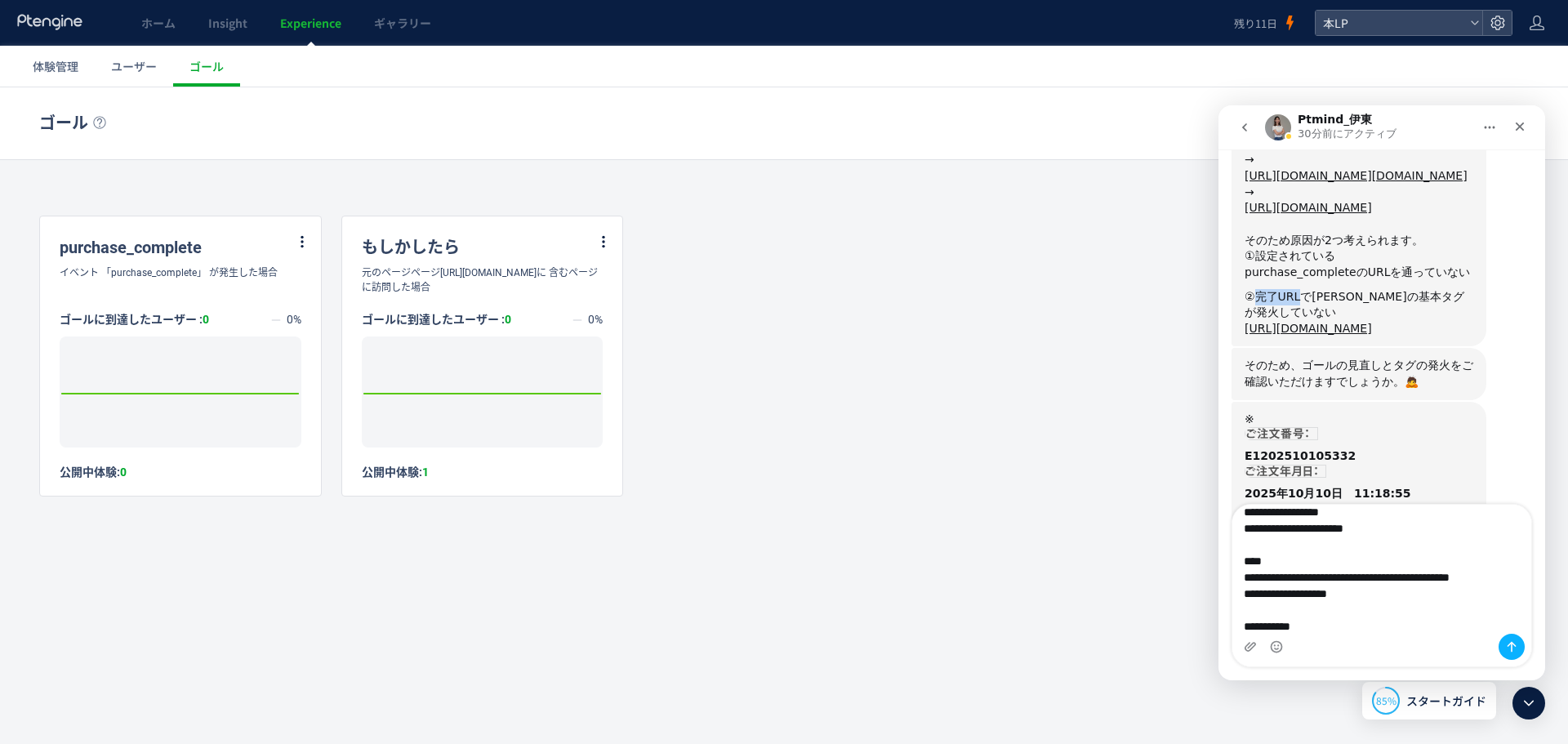
drag, startPoint x: 1251, startPoint y: 276, endPoint x: 1300, endPoint y: 275, distance: 49.0
click at [1300, 289] on div "②完了URLで[PERSON_NAME]の基本タグが発火していない" at bounding box center [1358, 305] width 228 height 32
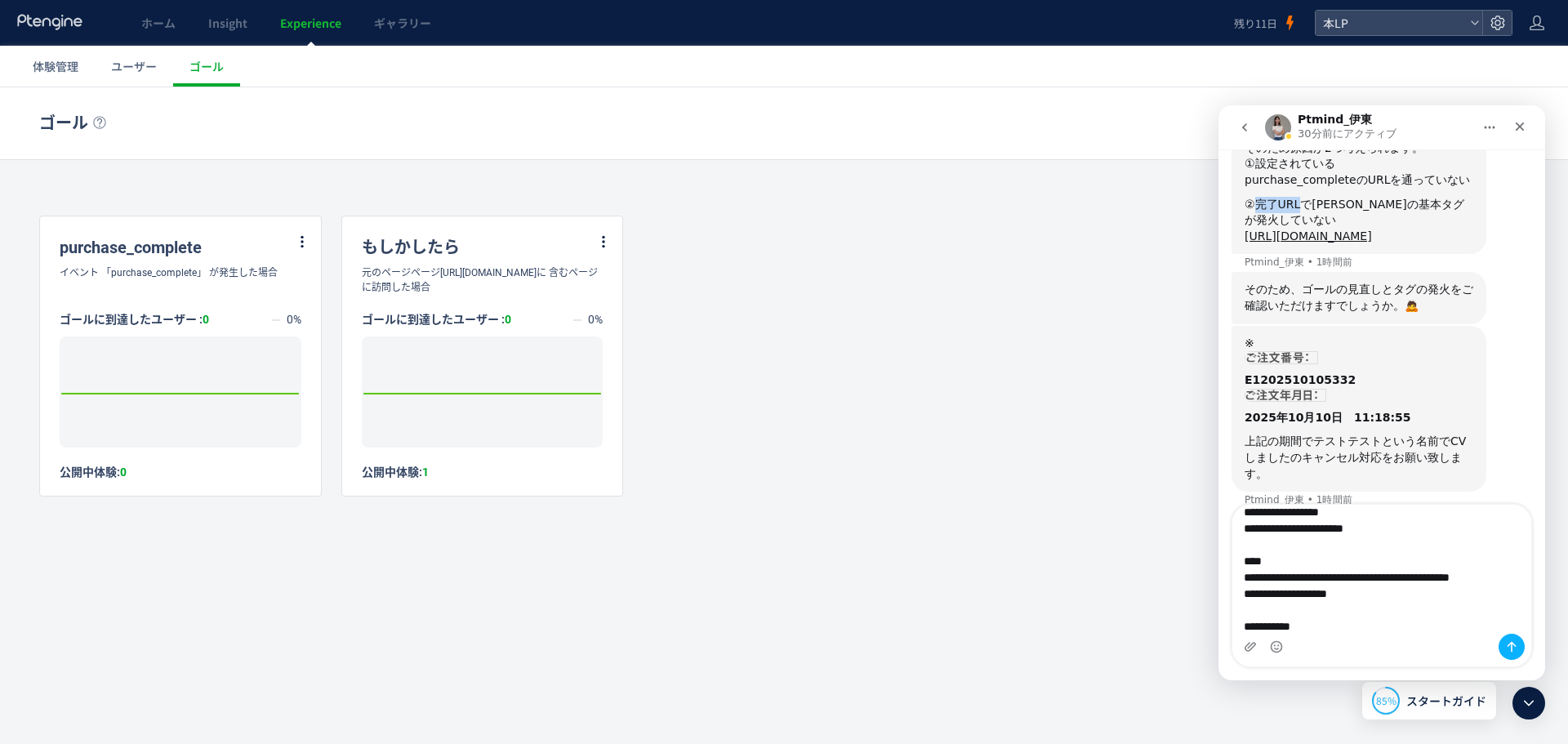
scroll to position [1620, 0]
copy div "完了URL"
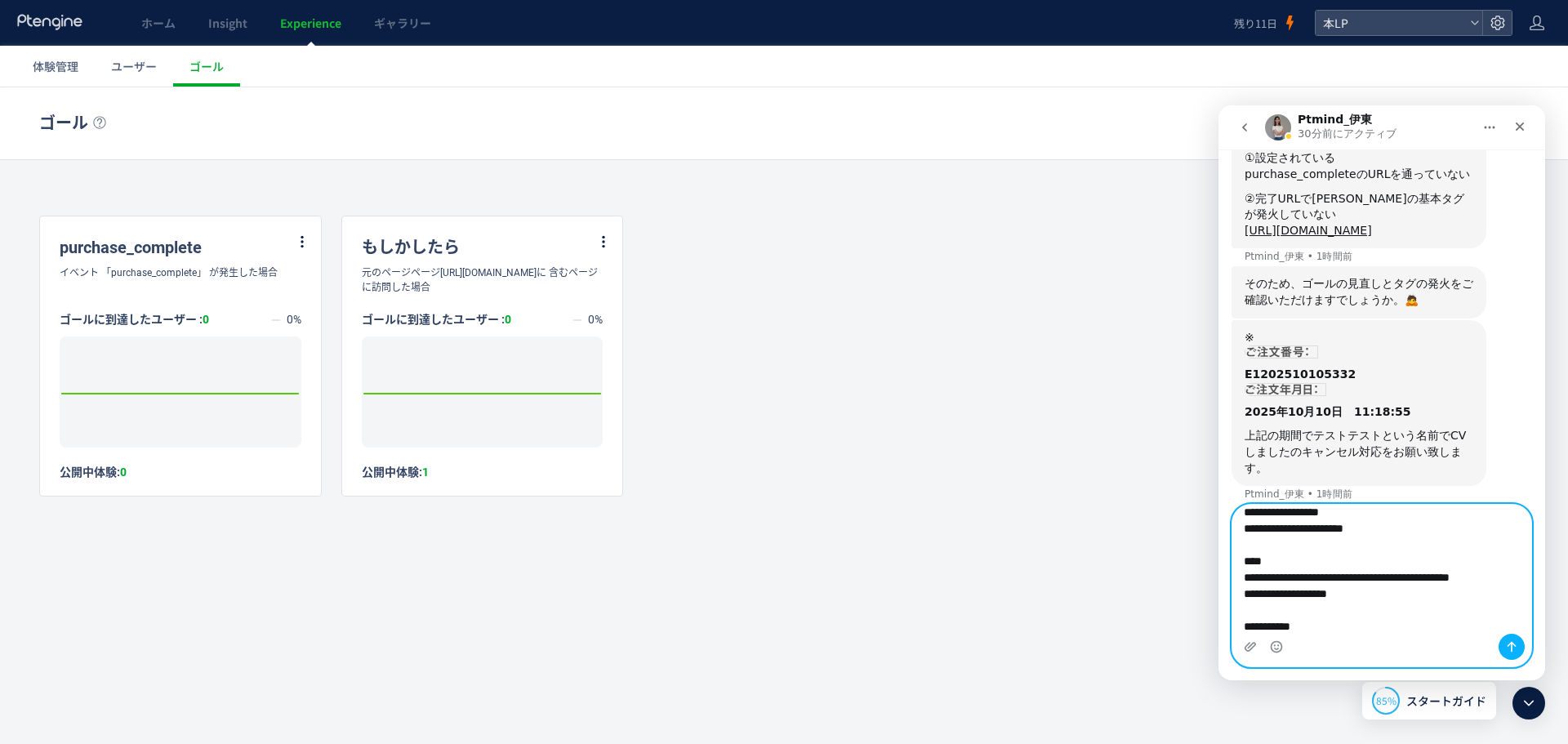
click at [1388, 633] on textarea "**********" at bounding box center [1381, 569] width 298 height 129
paste textarea "*****"
click at [1369, 558] on textarea "**********" at bounding box center [1381, 569] width 298 height 129
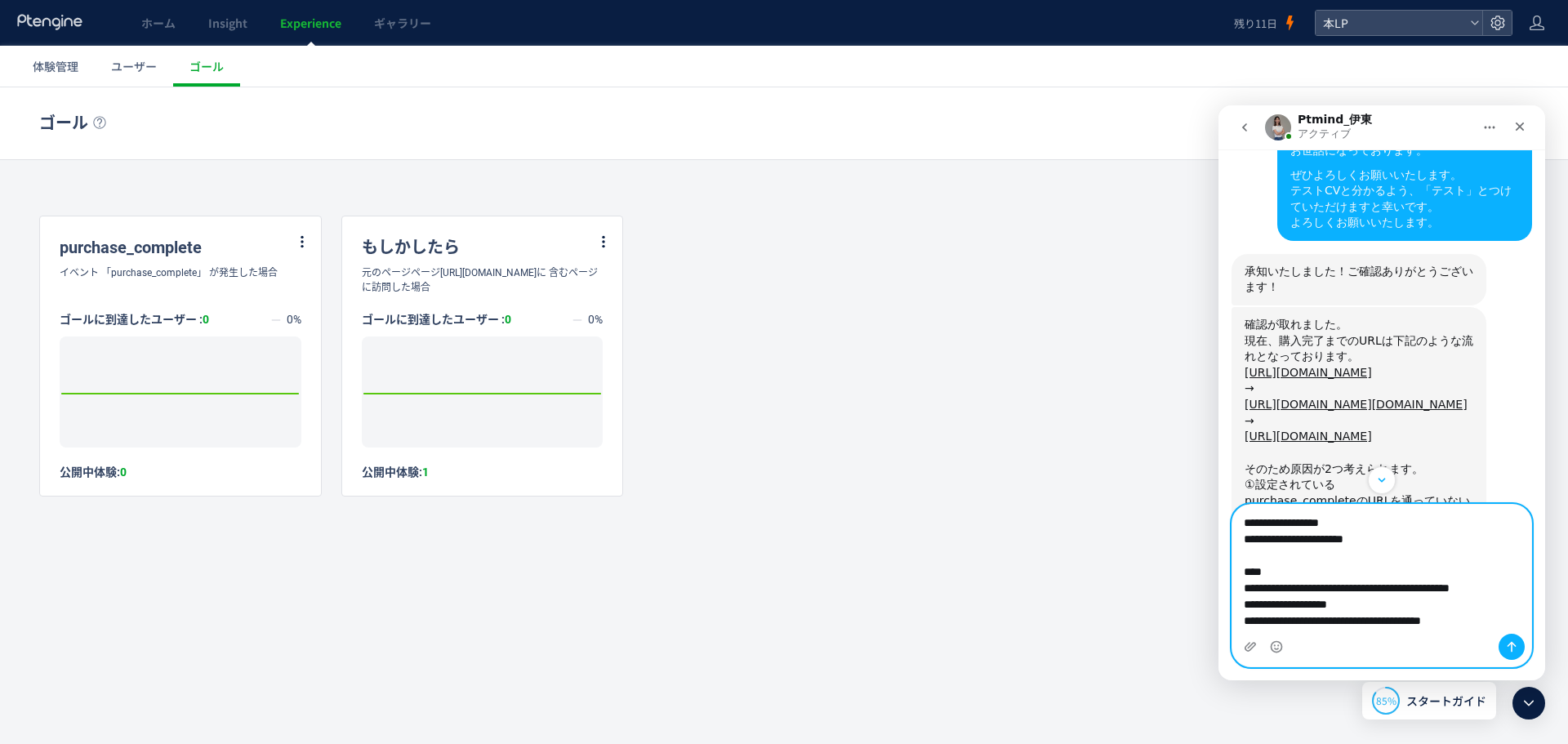
scroll to position [0, 0]
drag, startPoint x: 1268, startPoint y: 622, endPoint x: 1308, endPoint y: 625, distance: 40.1
click at [1268, 622] on textarea "**********" at bounding box center [1381, 569] width 298 height 129
click at [1268, 625] on textarea "**********" at bounding box center [1381, 569] width 298 height 129
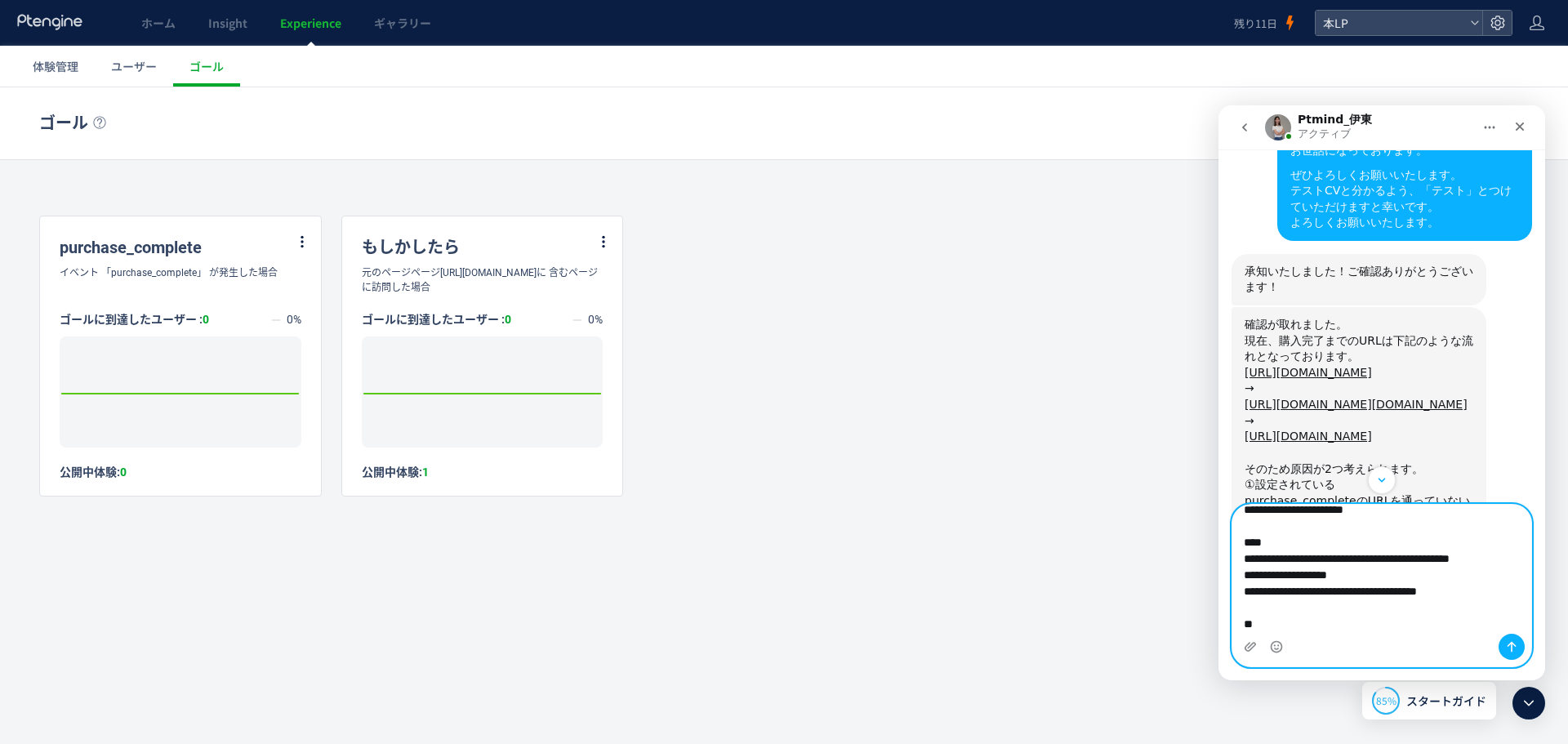
click at [1302, 623] on textarea "**********" at bounding box center [1381, 569] width 298 height 129
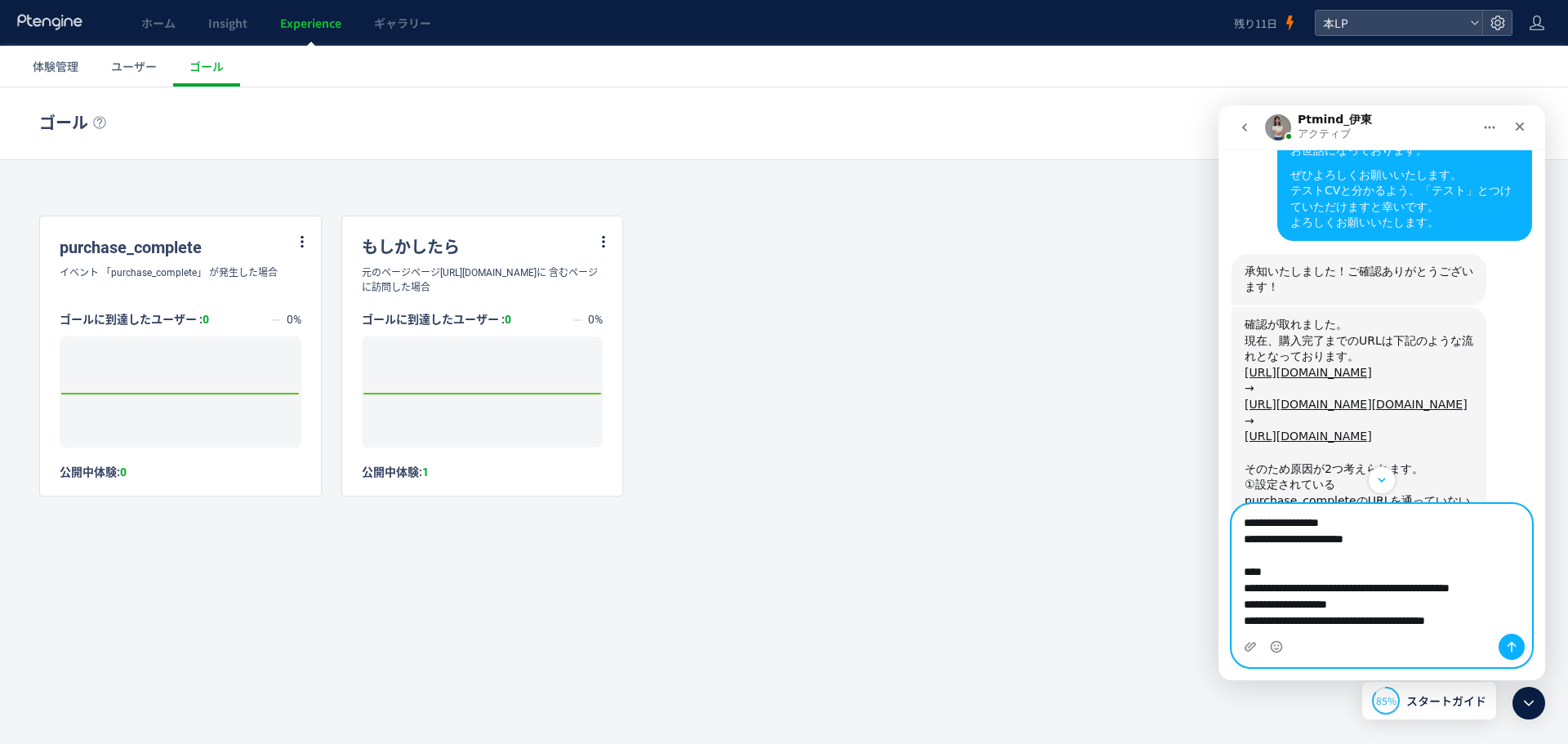
type textarea "**********"
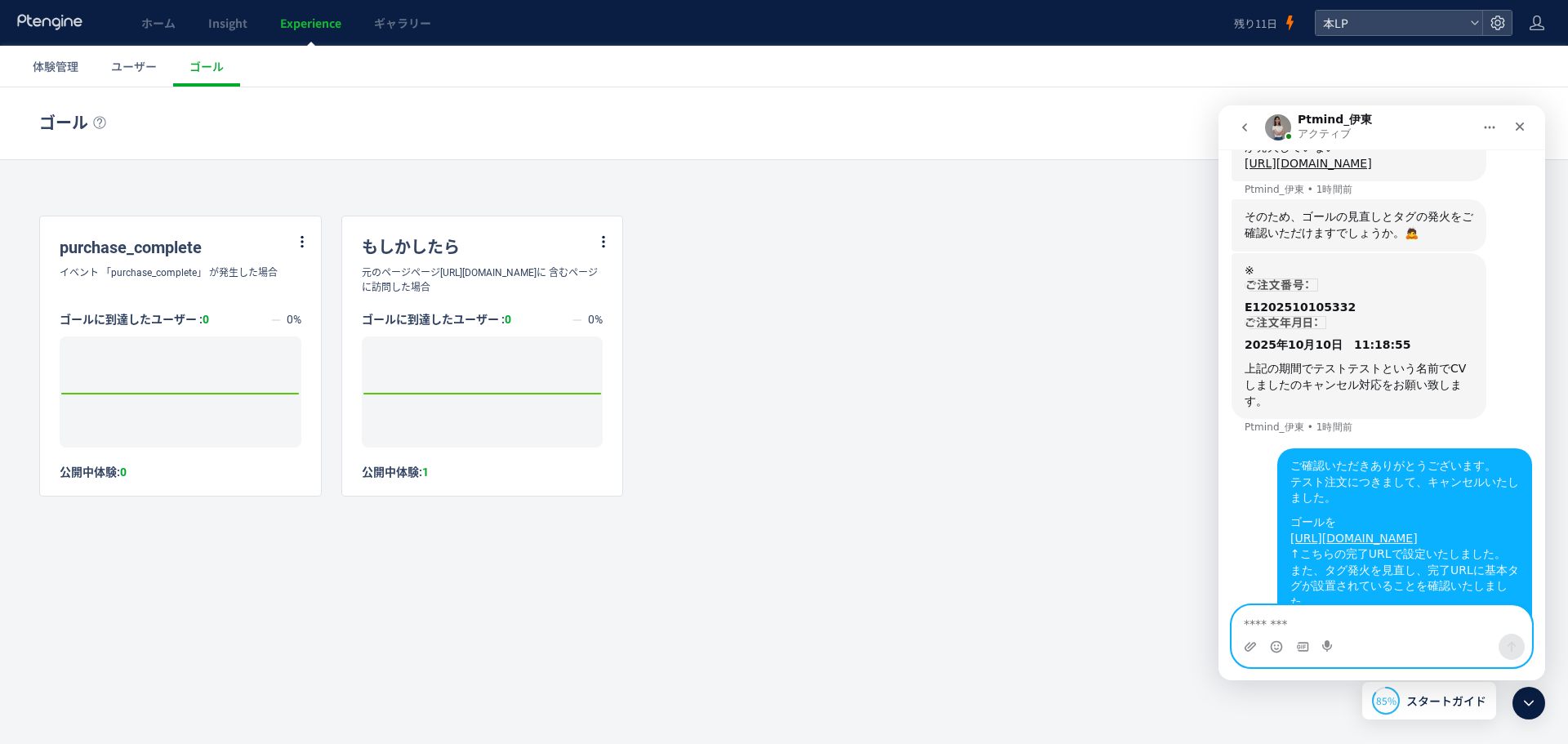
scroll to position [1703, 0]
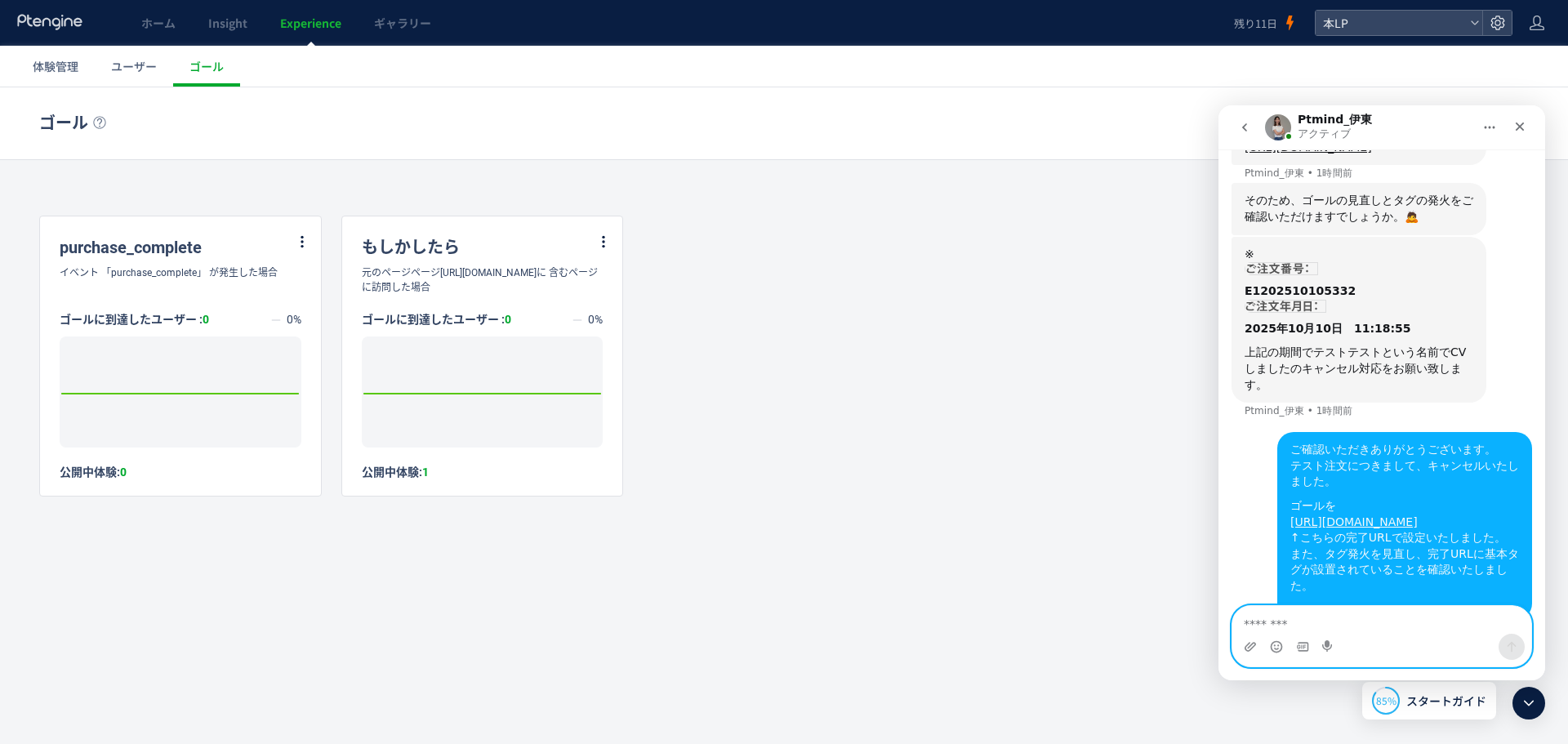
click at [1372, 632] on textarea "メッセージ..." at bounding box center [1381, 620] width 298 height 28
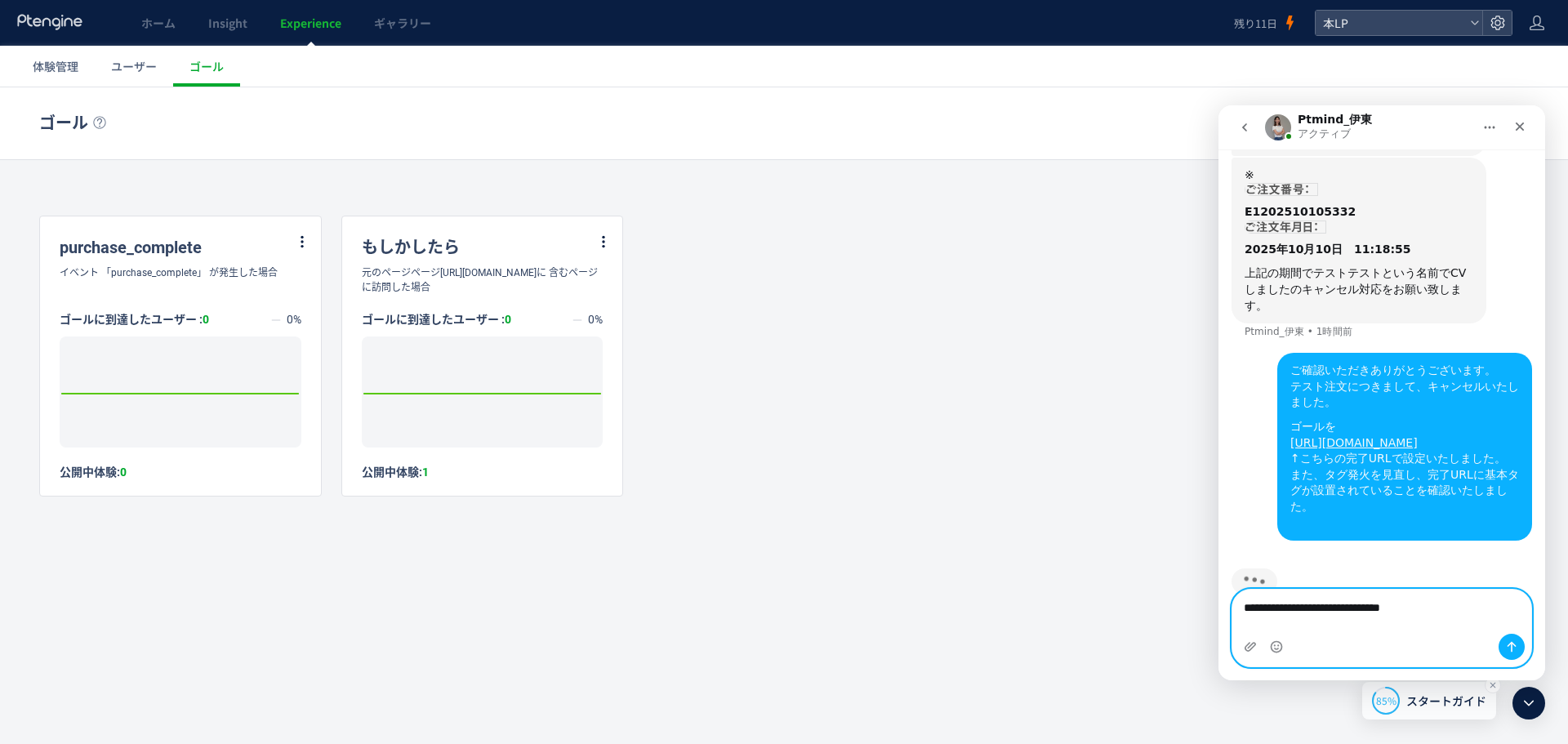
scroll to position [1799, 0]
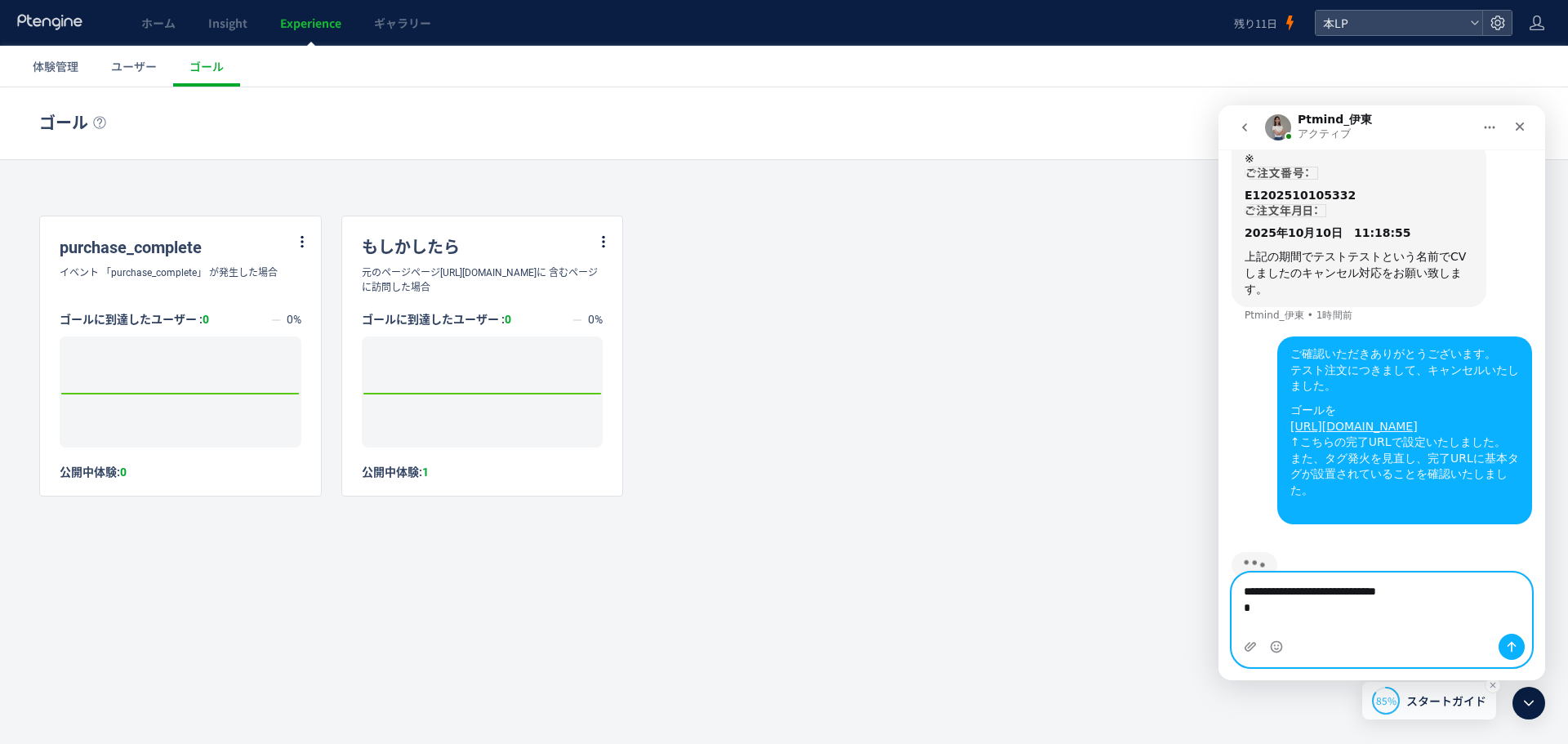
type textarea "**********"
drag, startPoint x: 1253, startPoint y: 618, endPoint x: 1237, endPoint y: 591, distance: 31.4
click at [1239, 590] on textarea "**********" at bounding box center [1381, 620] width 298 height 61
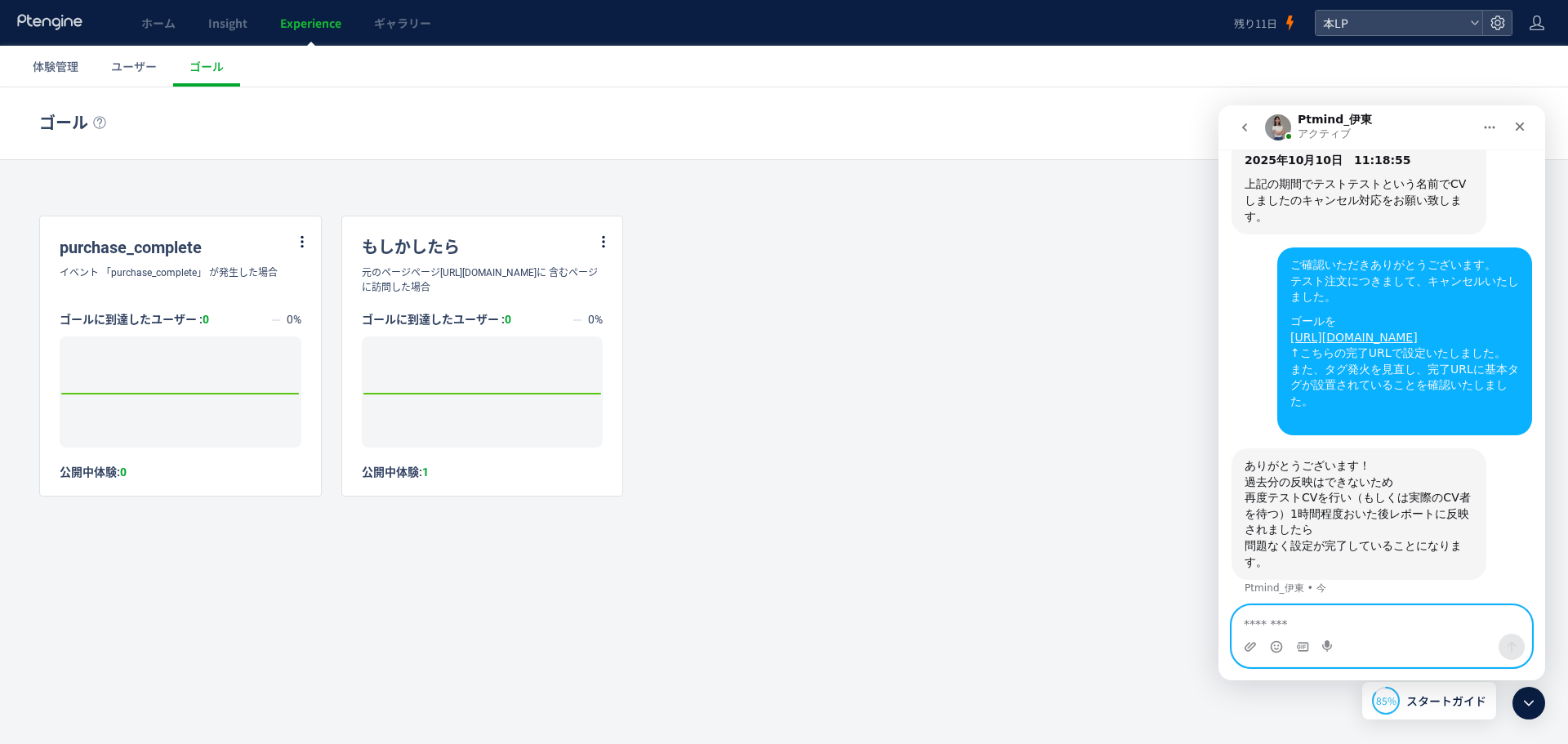
scroll to position [1878, 0]
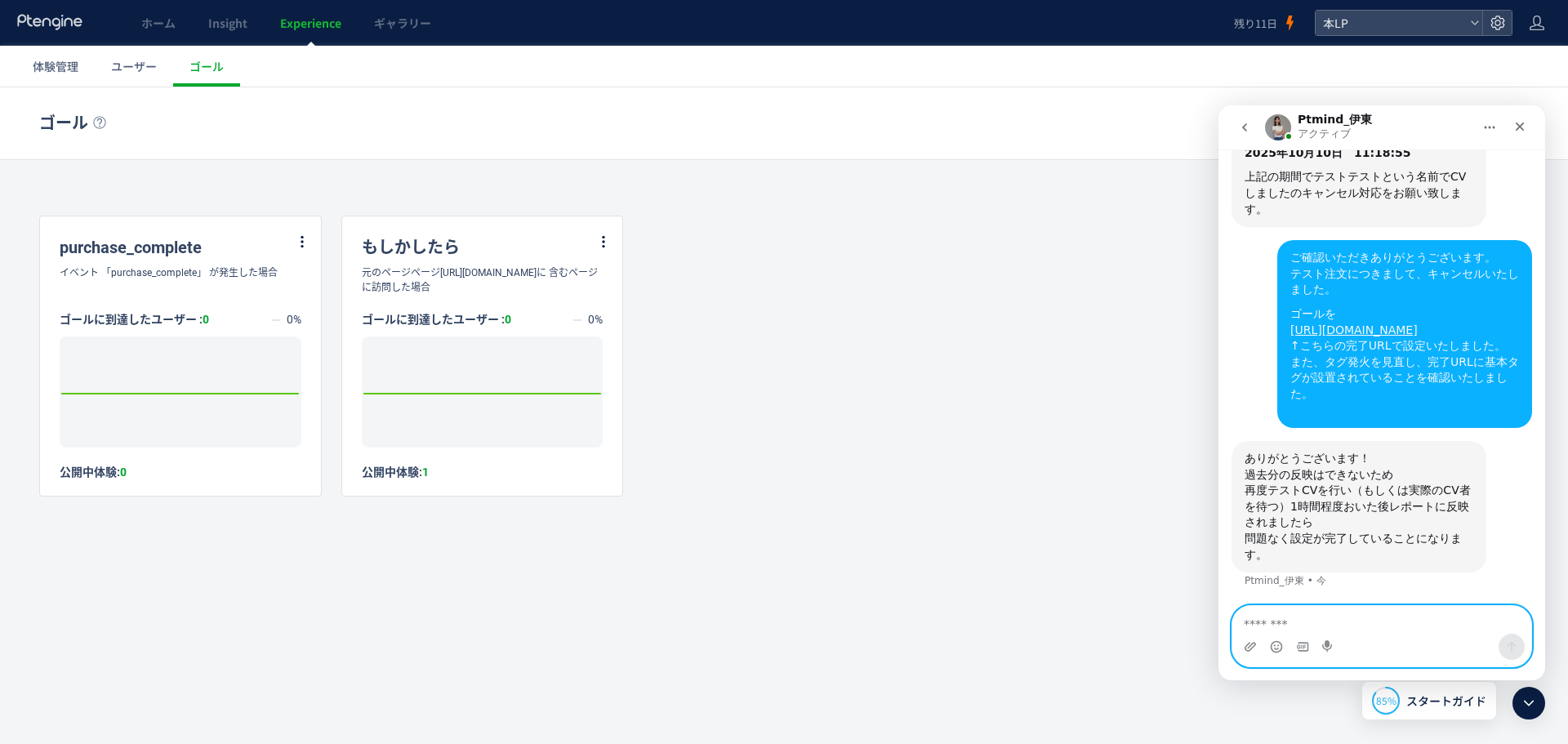
click at [1300, 621] on textarea "メッセージ..." at bounding box center [1381, 620] width 298 height 28
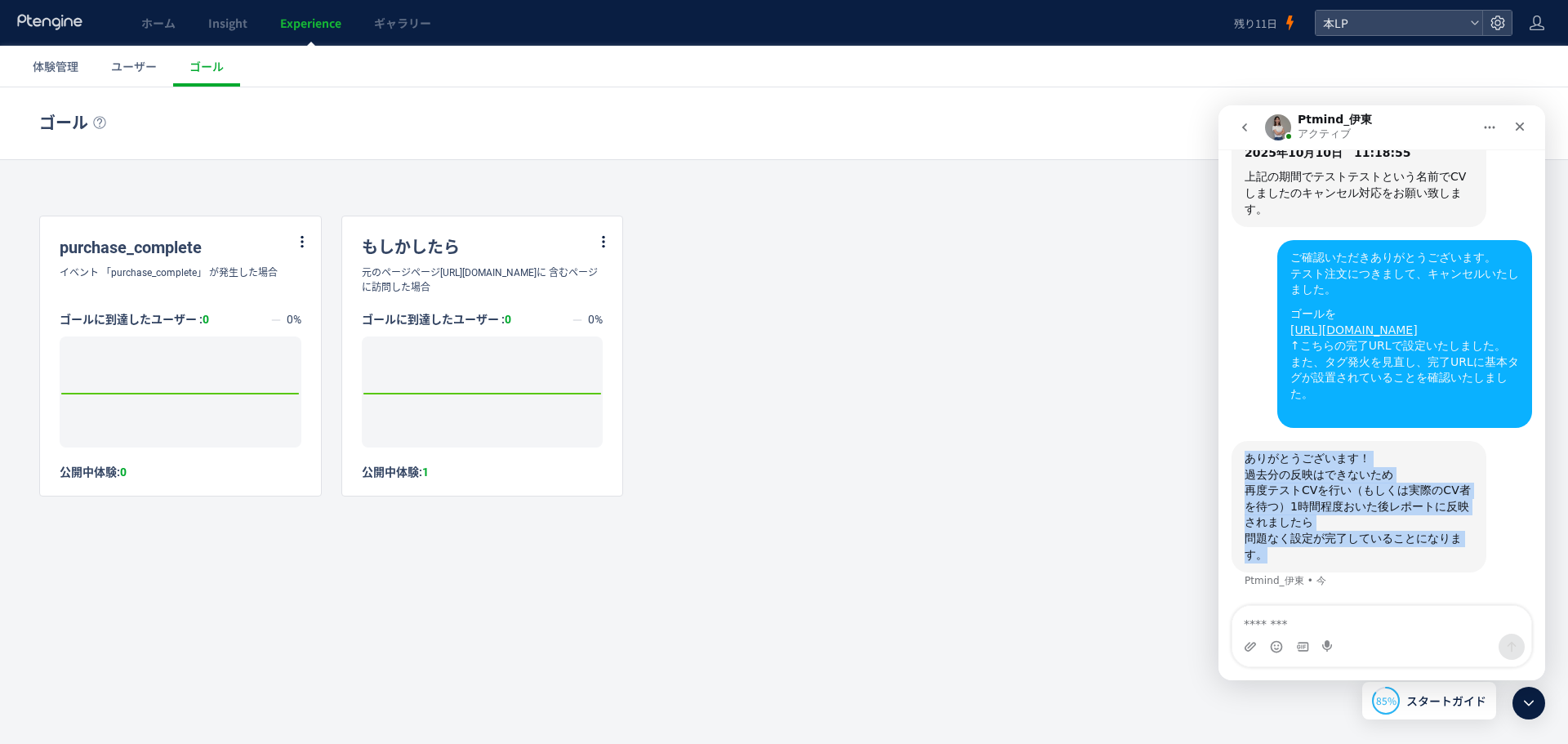
drag, startPoint x: 1444, startPoint y: 494, endPoint x: 1243, endPoint y: 425, distance: 212.5
click at [1243, 441] on div "ありがとうございます！ 過去分の反映はできないため 再度テストCVを行い（もしくは実際のCV者を待つ）1時間程度おいた後レポートに反映されましたら 問題なく設…" at bounding box center [1358, 506] width 254 height 132
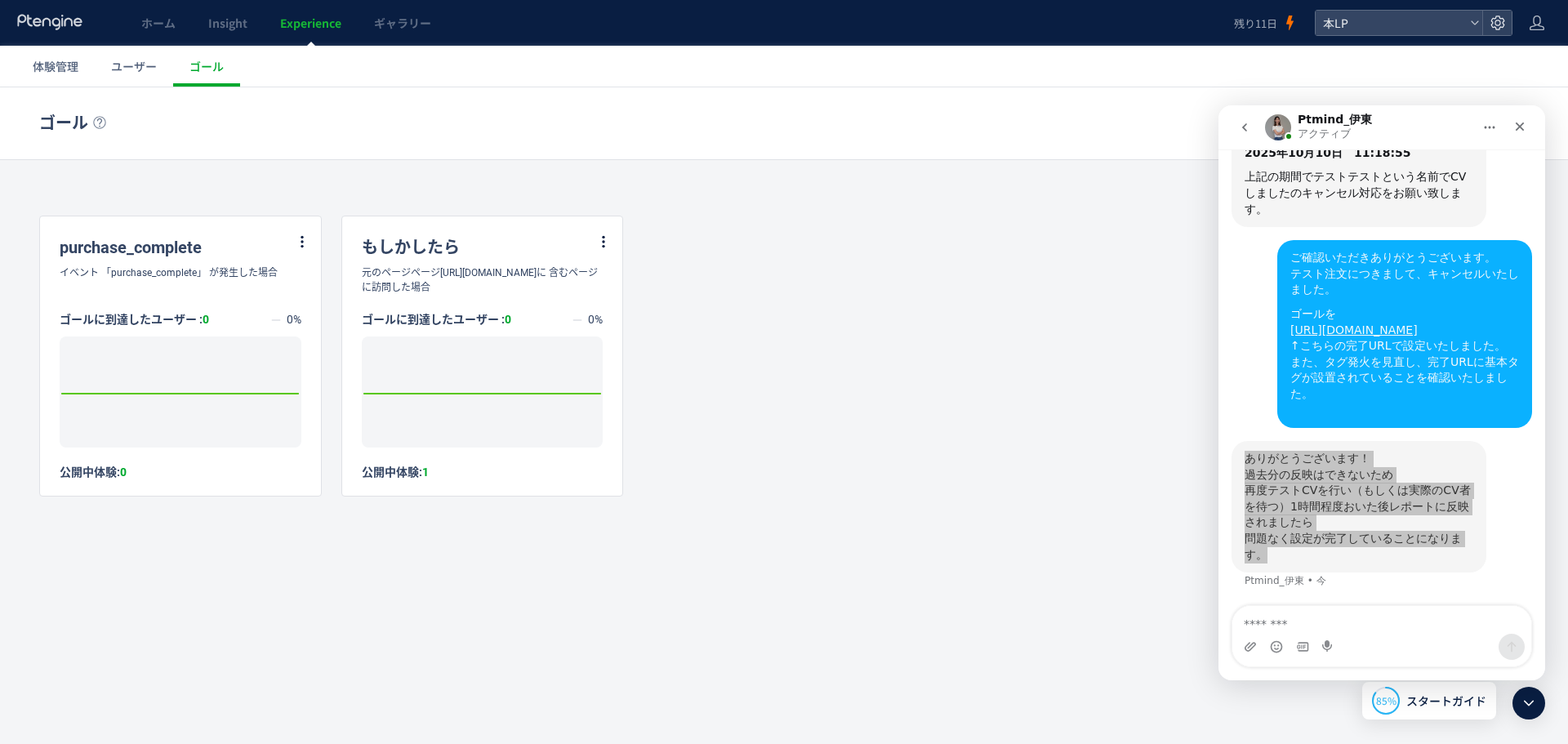
click at [1129, 484] on div "purchase_complete イベント 「purchase_complete」 が発生した場合 ゴールに到達したユーザー : 0 0% Created …" at bounding box center [784, 356] width 1489 height 281
drag, startPoint x: 736, startPoint y: 316, endPoint x: 742, endPoint y: 326, distance: 11.7
click at [741, 322] on div "purchase_complete イベント 「purchase_complete」 が発生した場合 ゴールに到達したユーザー : 0 0% Created …" at bounding box center [784, 356] width 1489 height 281
click at [1008, 419] on div "purchase_complete イベント 「purchase_complete」 が発生した場合 ゴールに到達したユーザー : 0 0% Created …" at bounding box center [784, 356] width 1489 height 281
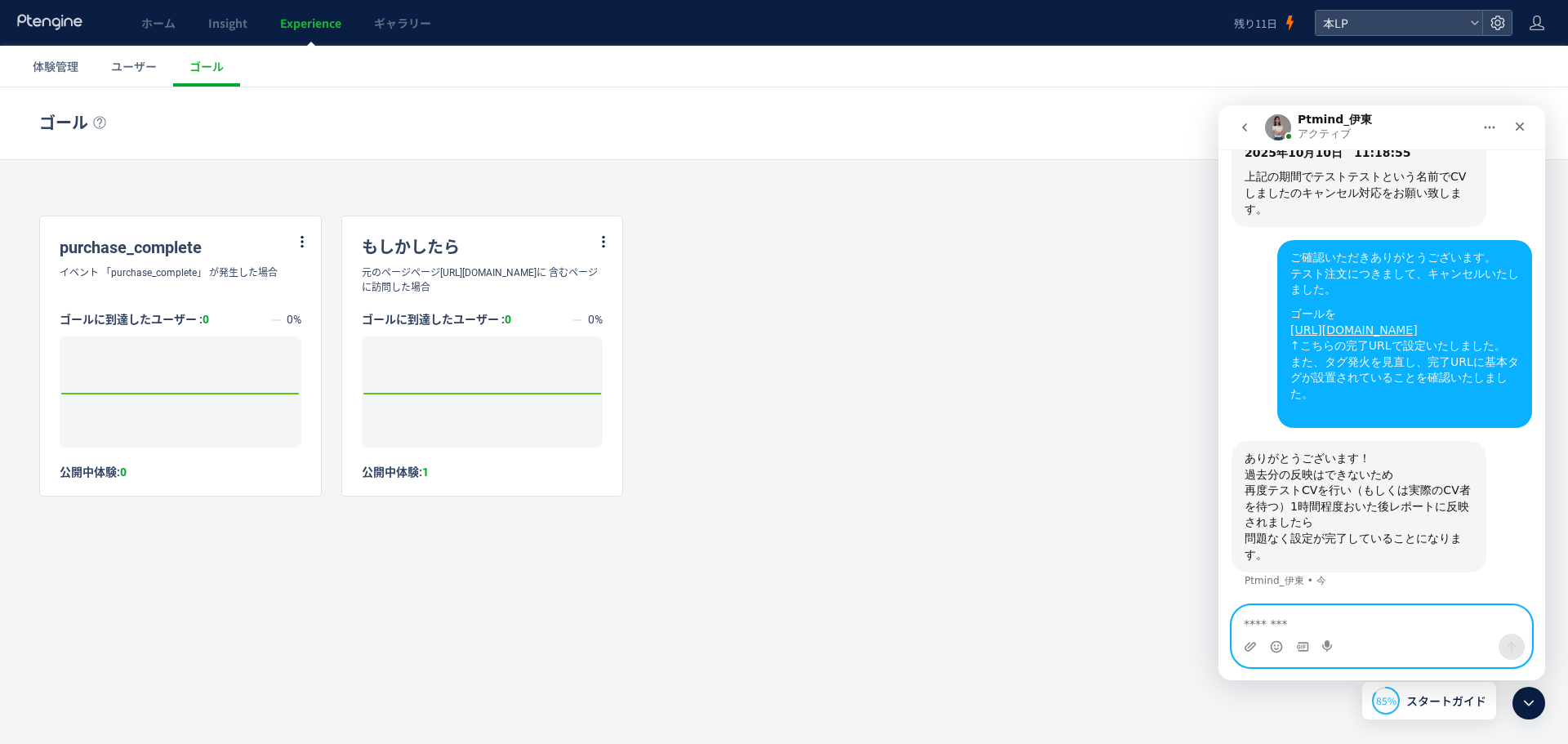
click at [1336, 630] on textarea "メッセージ..." at bounding box center [1381, 620] width 298 height 28
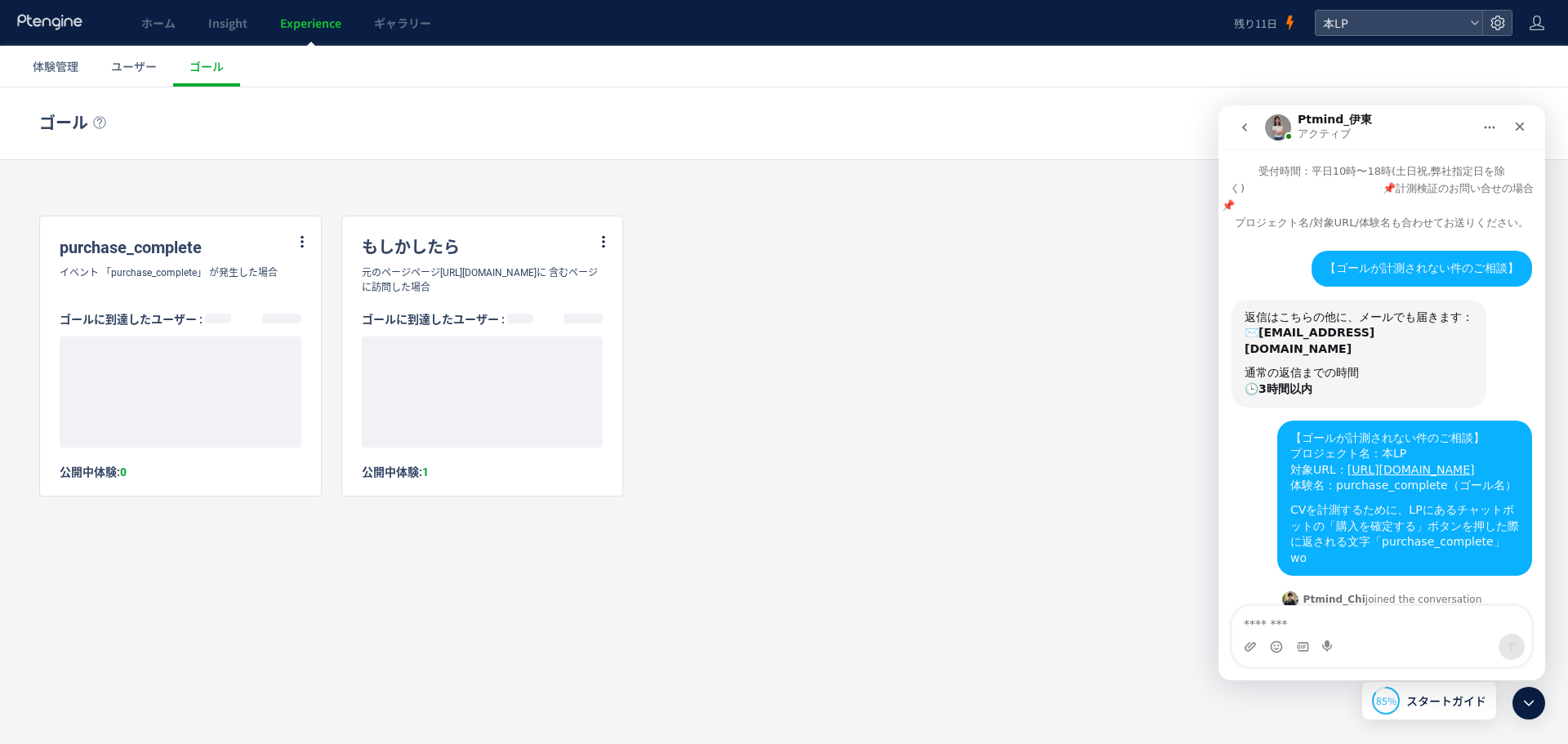
scroll to position [1917, 0]
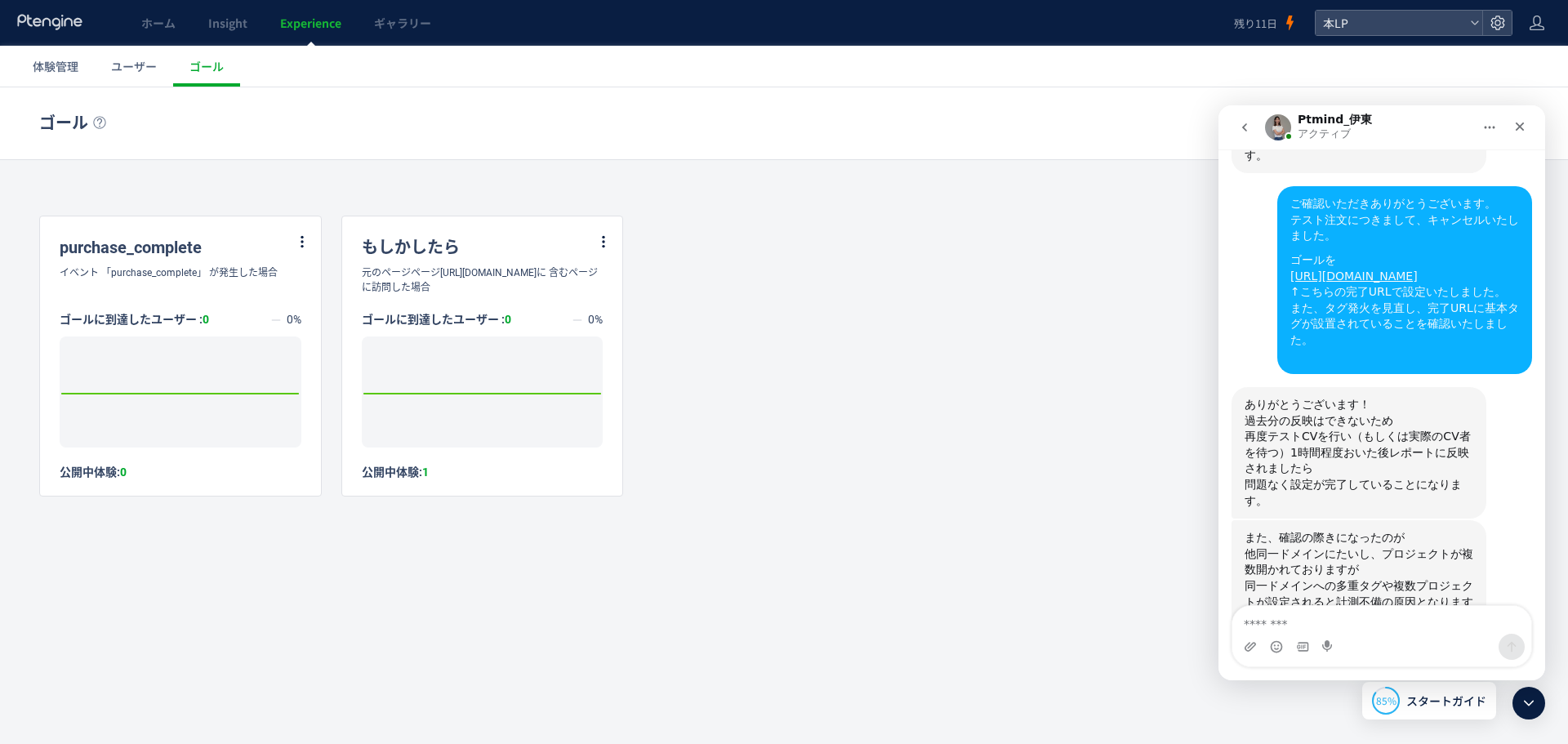
click at [1347, 633] on textarea "メッセージ..." at bounding box center [1381, 620] width 298 height 28
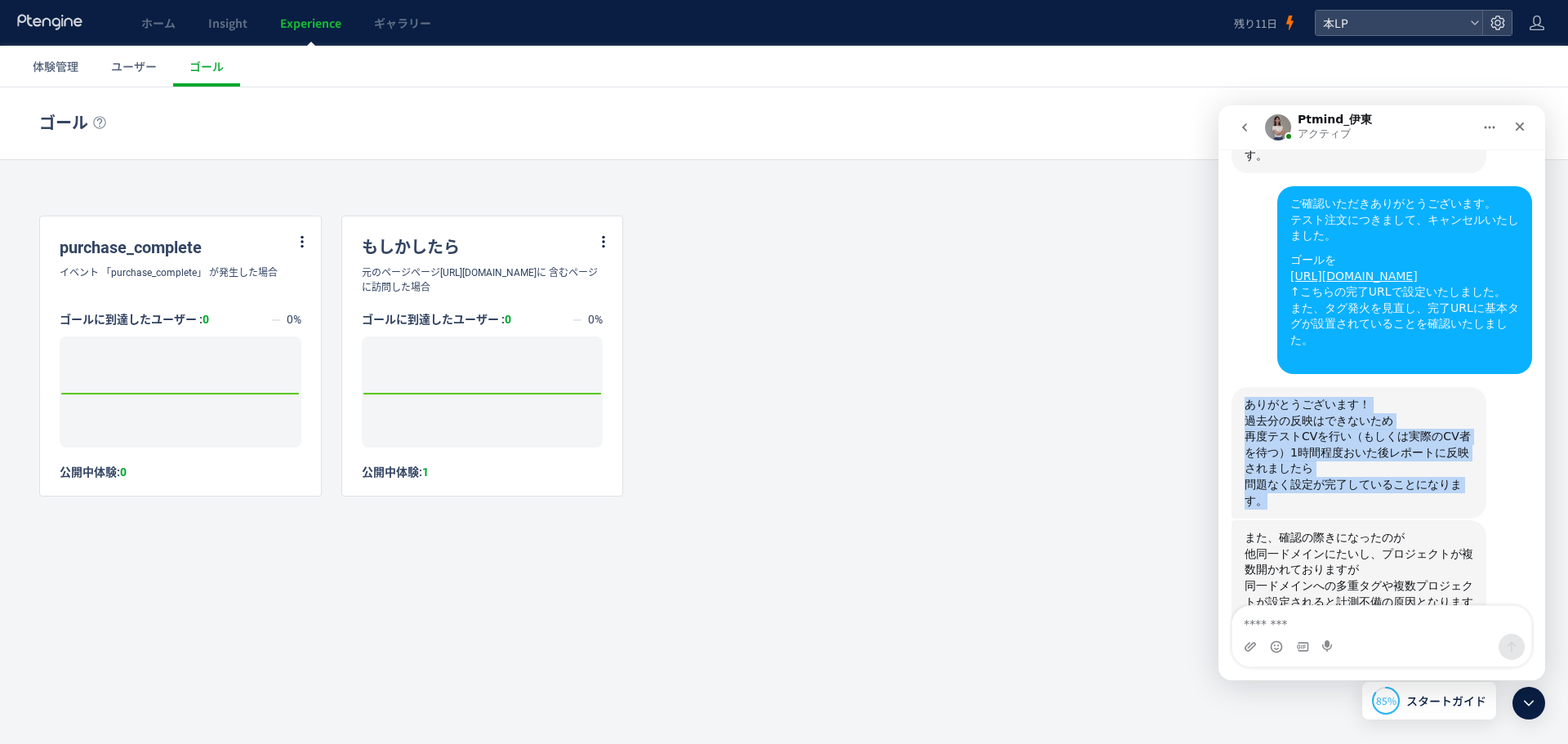
drag, startPoint x: 1448, startPoint y: 438, endPoint x: 1237, endPoint y: 374, distance: 220.5
click at [1237, 387] on div "ありがとうございます！ 過去分の反映はできないため 再度テストCVを行い（もしくは実際のCV者を待つ）1時間程度おいた後レポートに反映されましたら 問題なく設…" at bounding box center [1358, 453] width 254 height 132
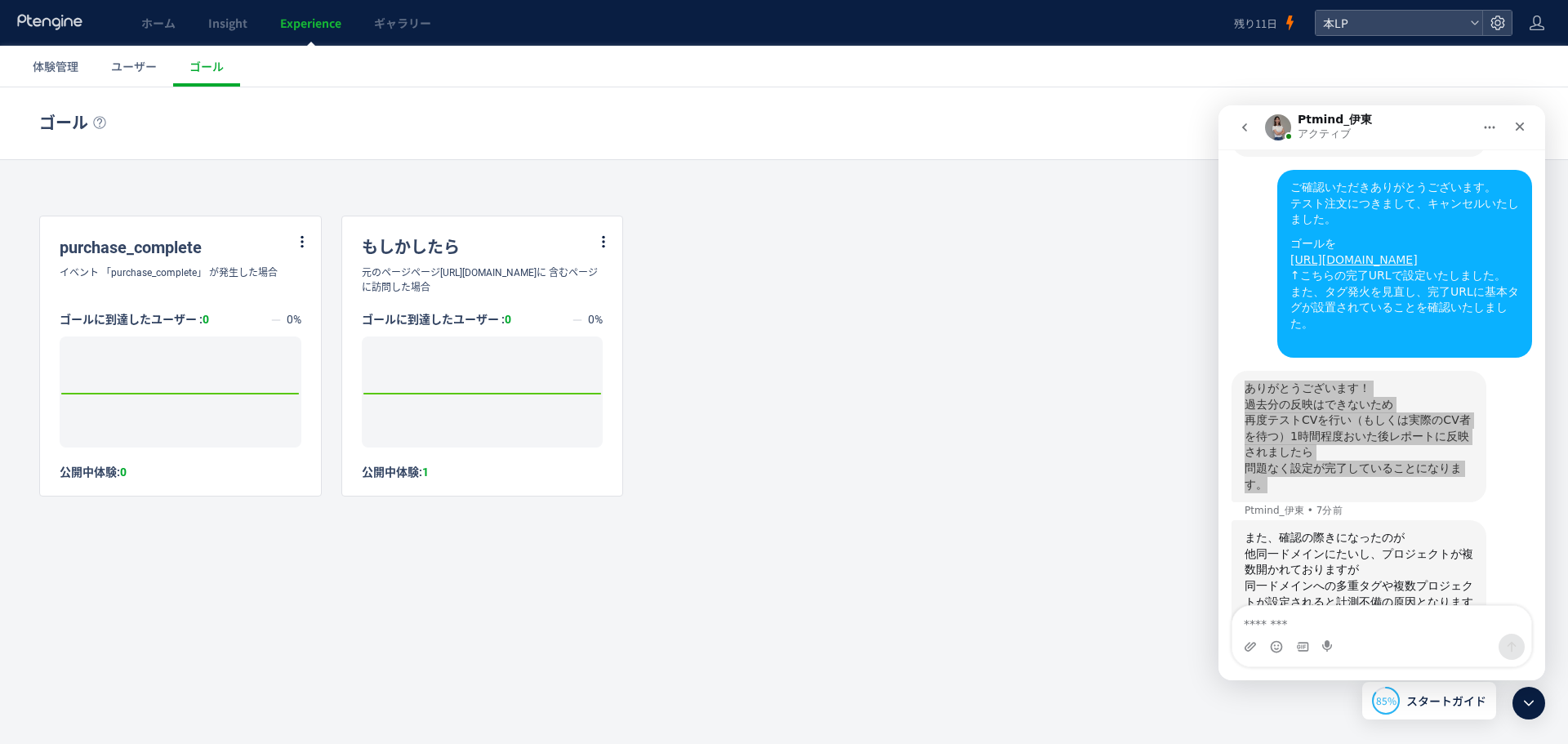
click at [1062, 545] on div "ゴール ゴールを登録 過去7日間 今日 過去7日間 過去30日間 purchase_complete イベント 「purchase_complete」 が発生…" at bounding box center [784, 332] width 1568 height 491
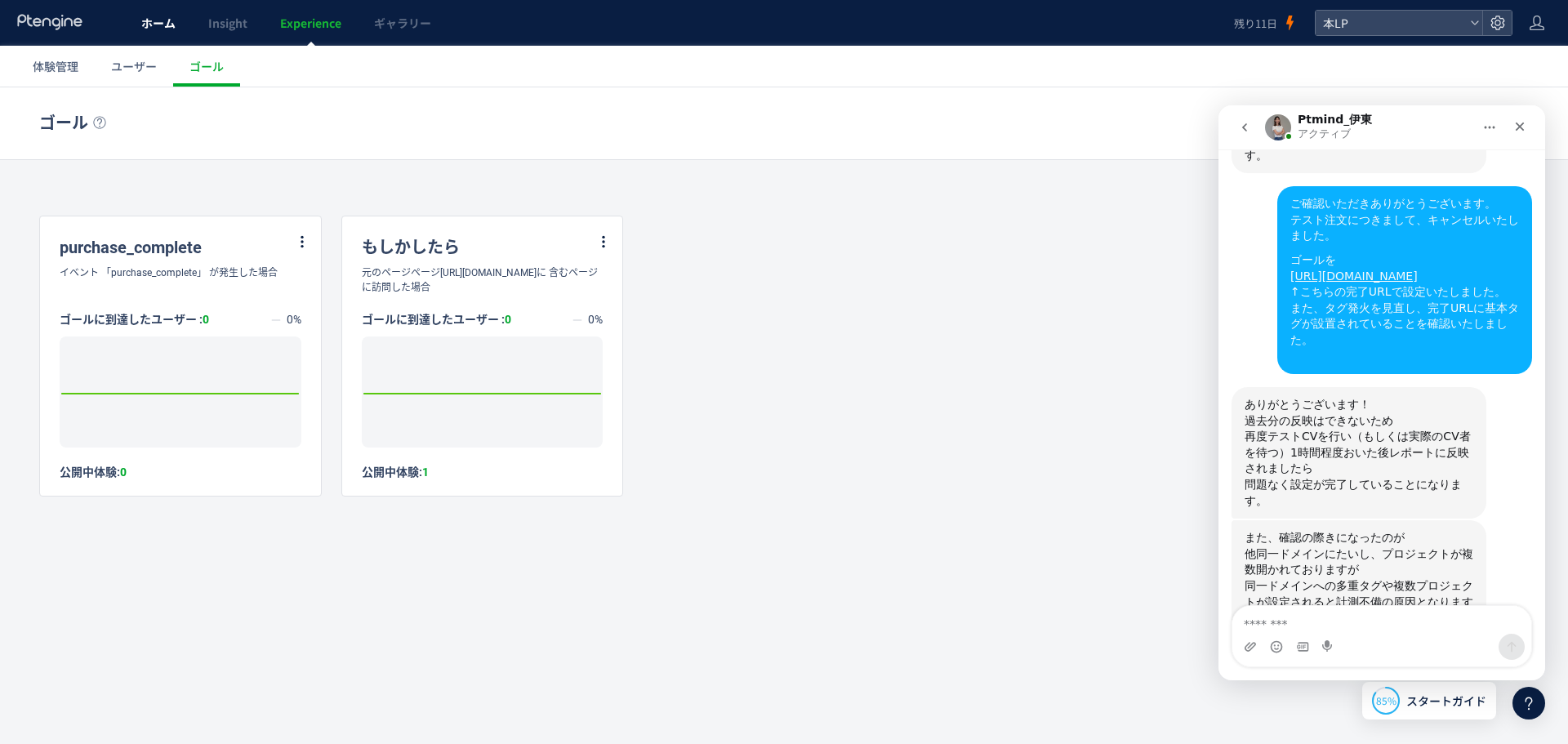
click at [151, 27] on span "ホーム" at bounding box center [158, 22] width 35 height 16
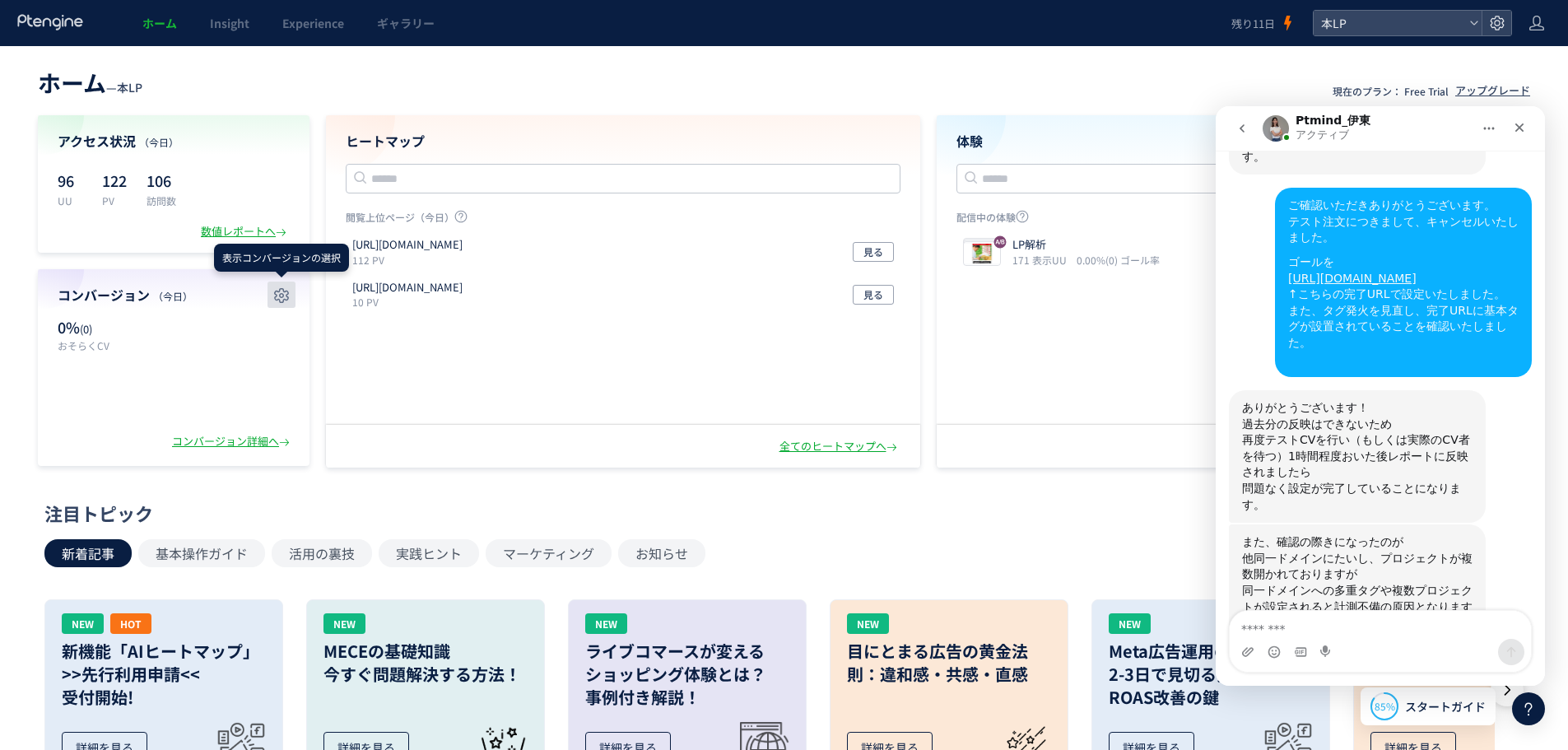
click at [278, 291] on icon "button" at bounding box center [281, 295] width 20 height 20
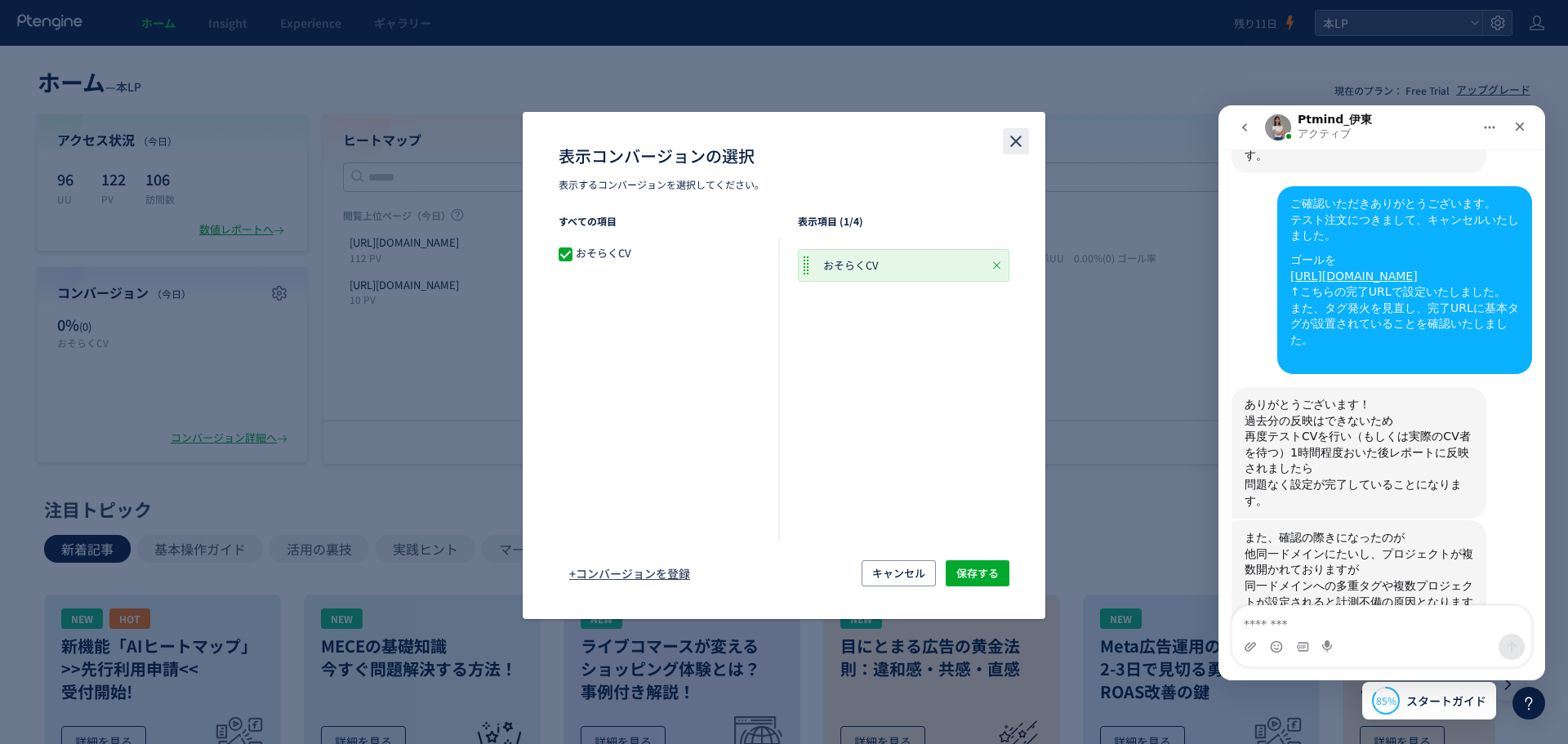
click at [1021, 136] on icon "close" at bounding box center [1015, 141] width 20 height 20
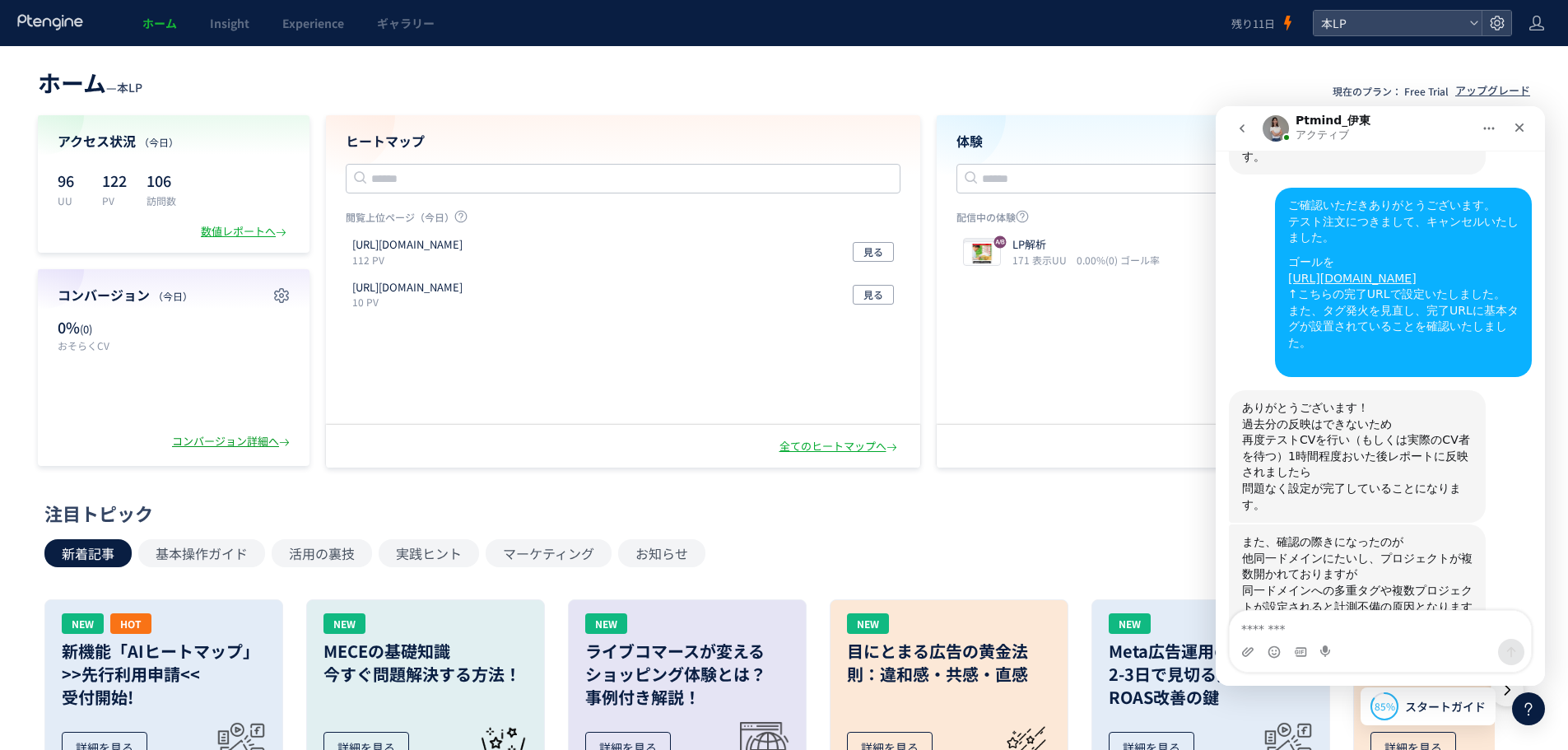
click at [227, 434] on div "コンバージョン詳細へ" at bounding box center [232, 442] width 121 height 16
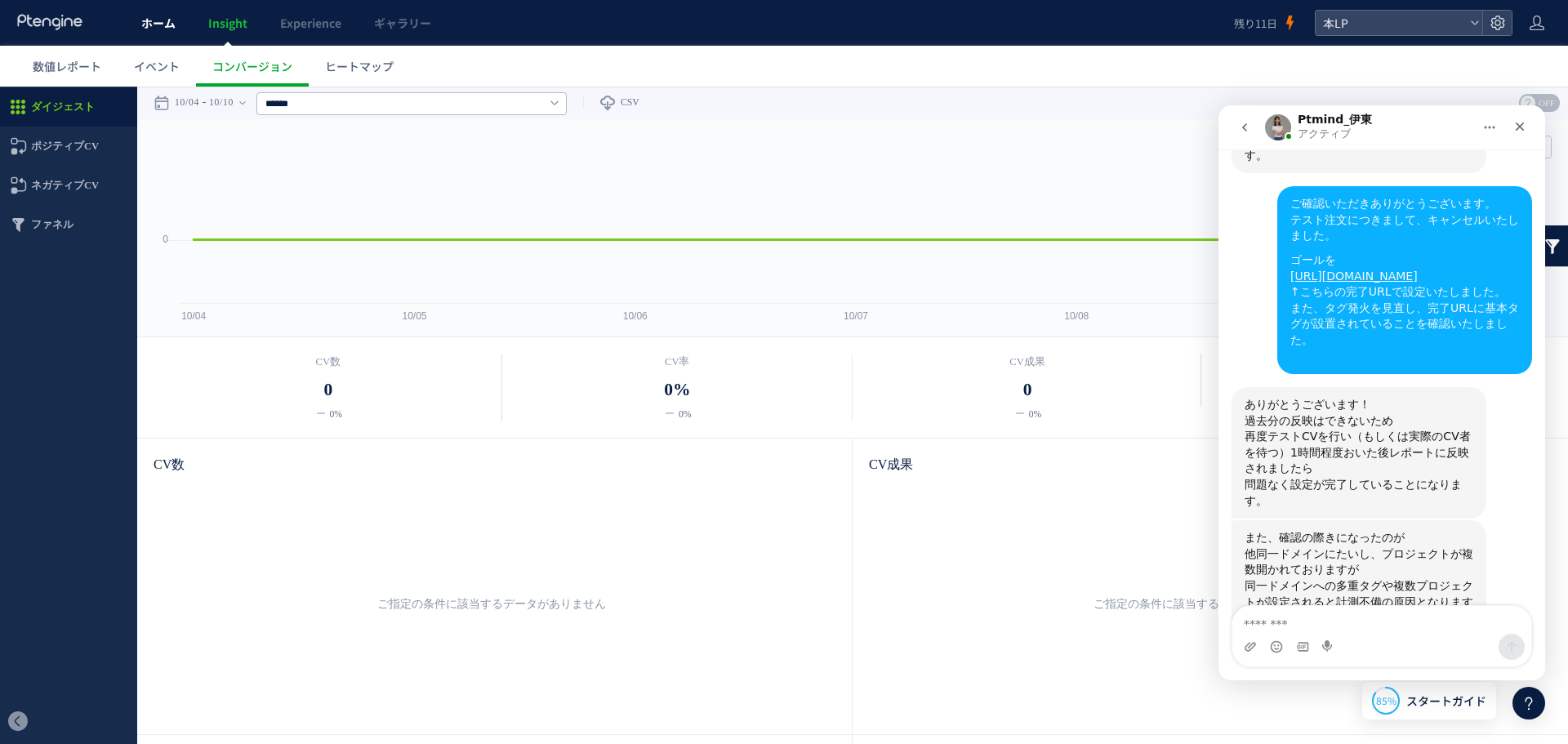
click at [145, 27] on span "ホーム" at bounding box center [158, 22] width 35 height 16
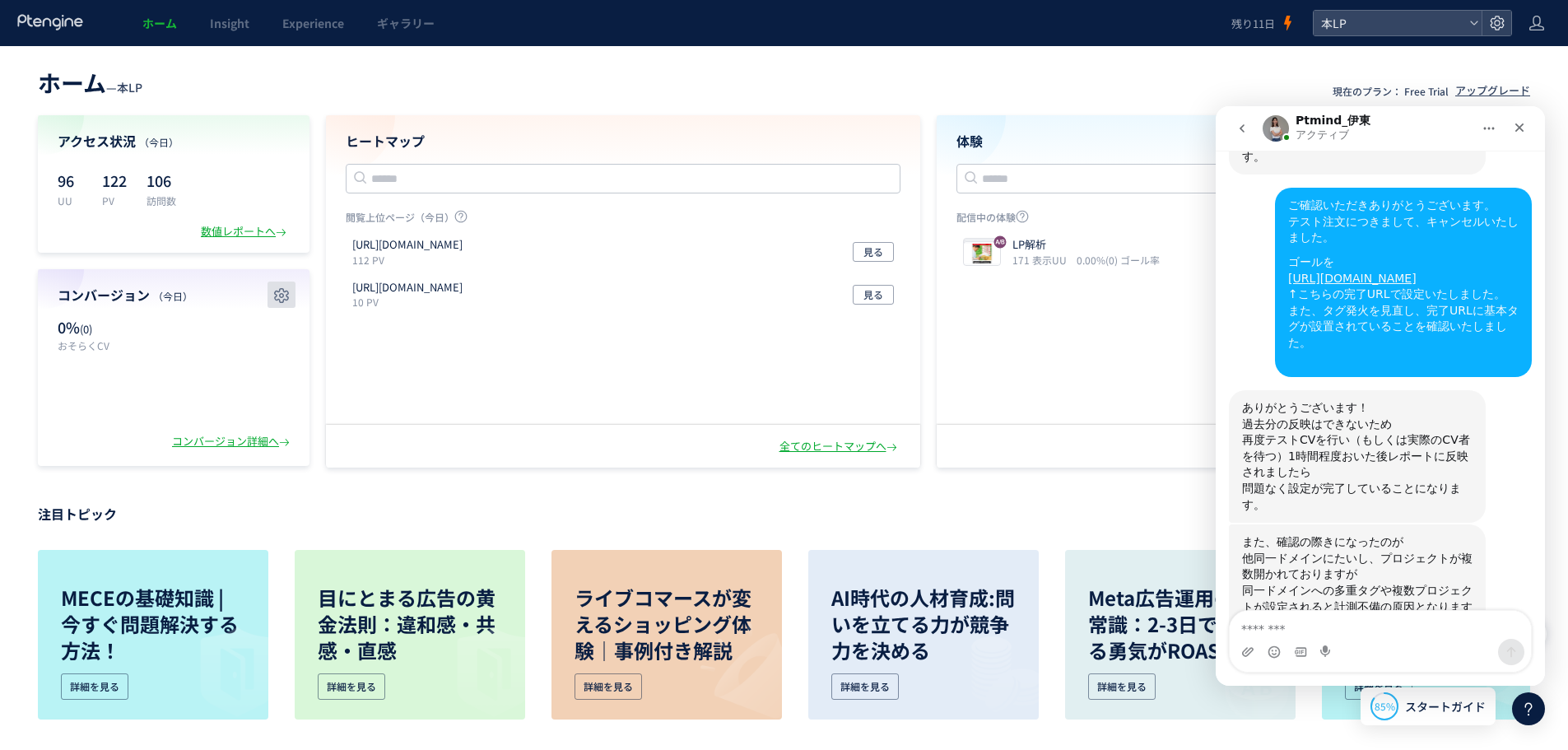
click at [286, 293] on icon "button" at bounding box center [281, 295] width 20 height 20
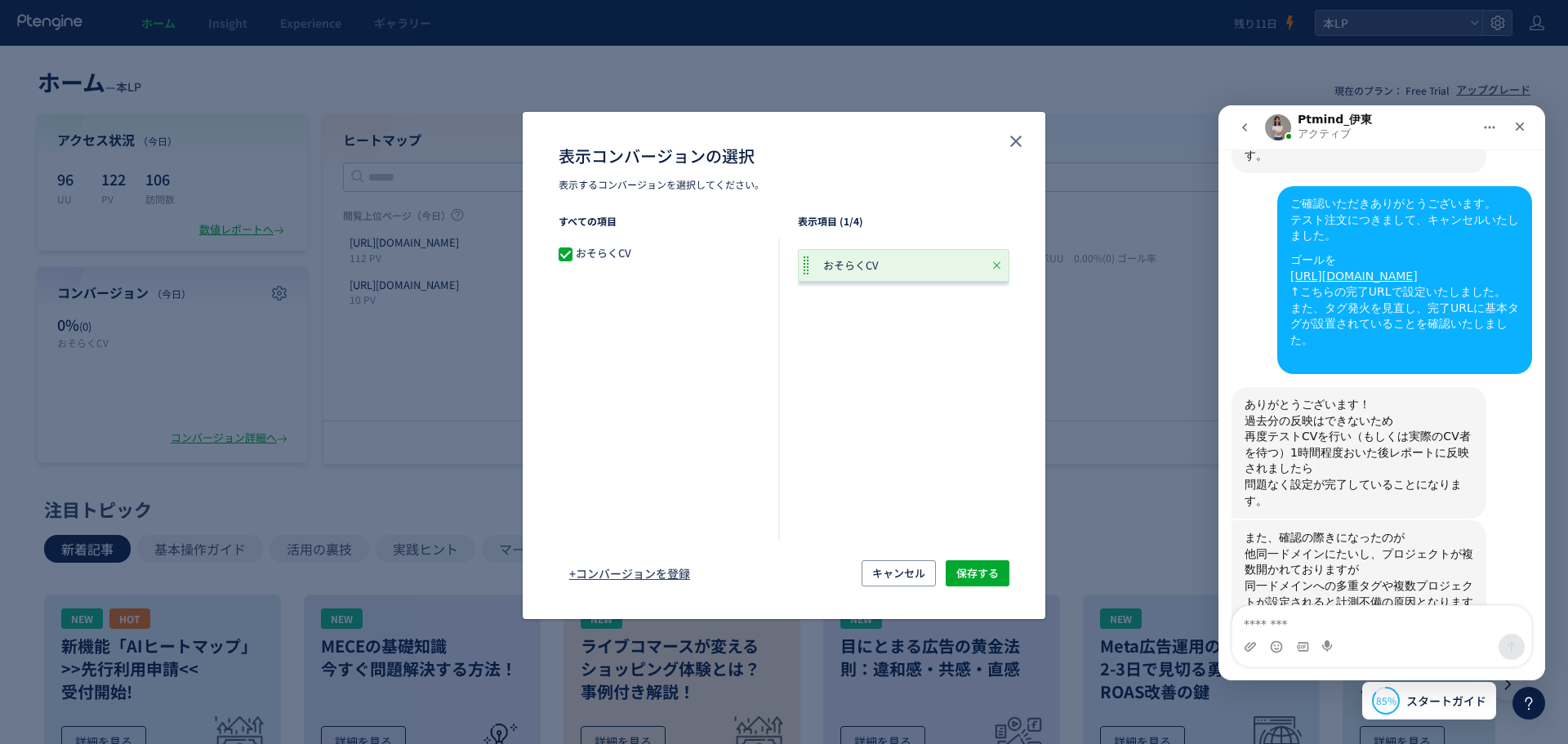
click at [928, 259] on div "おそらくCV" at bounding box center [904, 265] width 211 height 33
click at [849, 268] on span "おそらくCV" at bounding box center [860, 266] width 73 height 16
click at [785, 264] on div "すべての項目 おそらくCV 表示項目 (1/4) おそらくCV" at bounding box center [783, 377] width 449 height 327
click at [643, 581] on span "+コンバージョンを登録" at bounding box center [629, 574] width 121 height 26
click at [646, 562] on span "+コンバージョンを登録" at bounding box center [629, 574] width 121 height 26
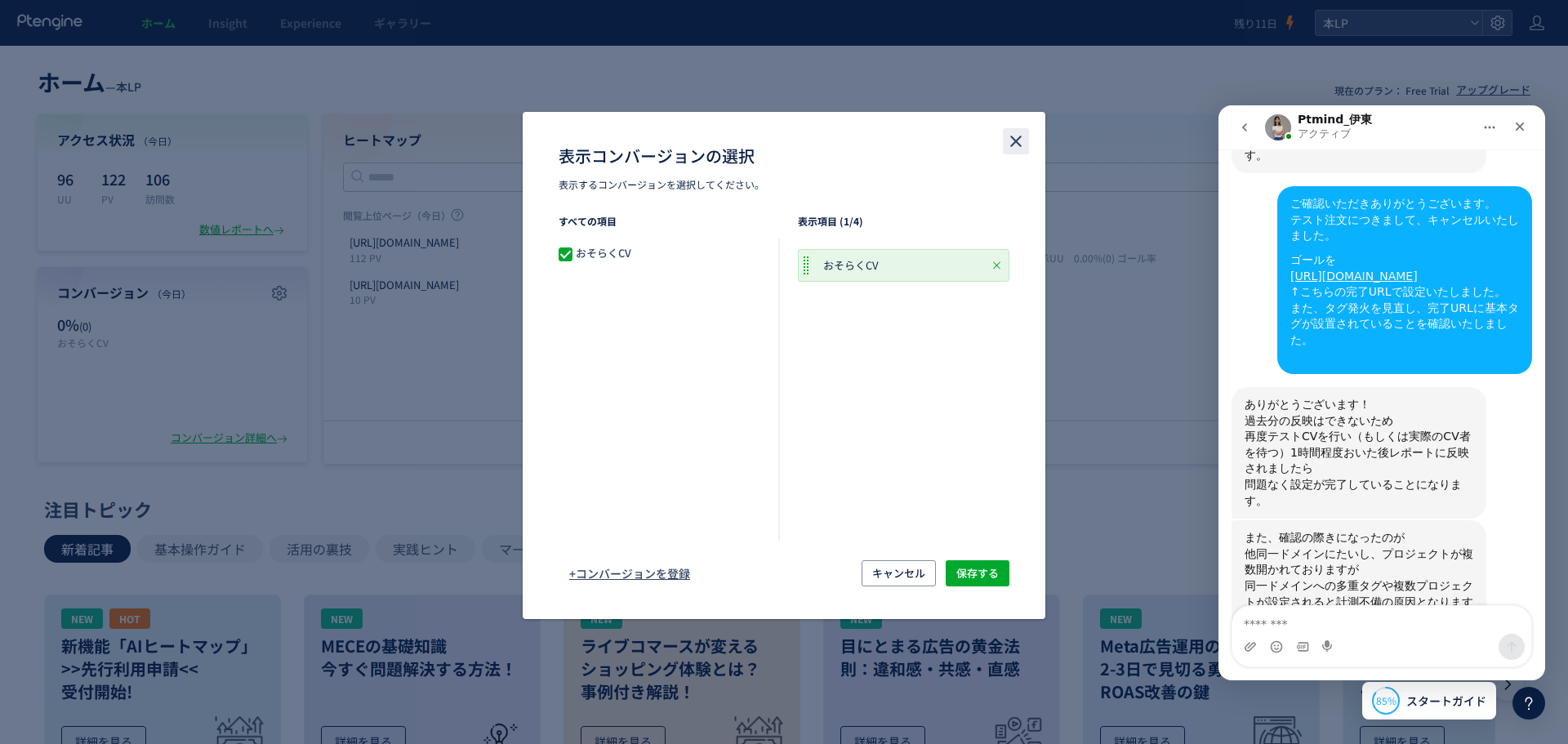
click at [1017, 141] on use "close" at bounding box center [1016, 141] width 11 height 11
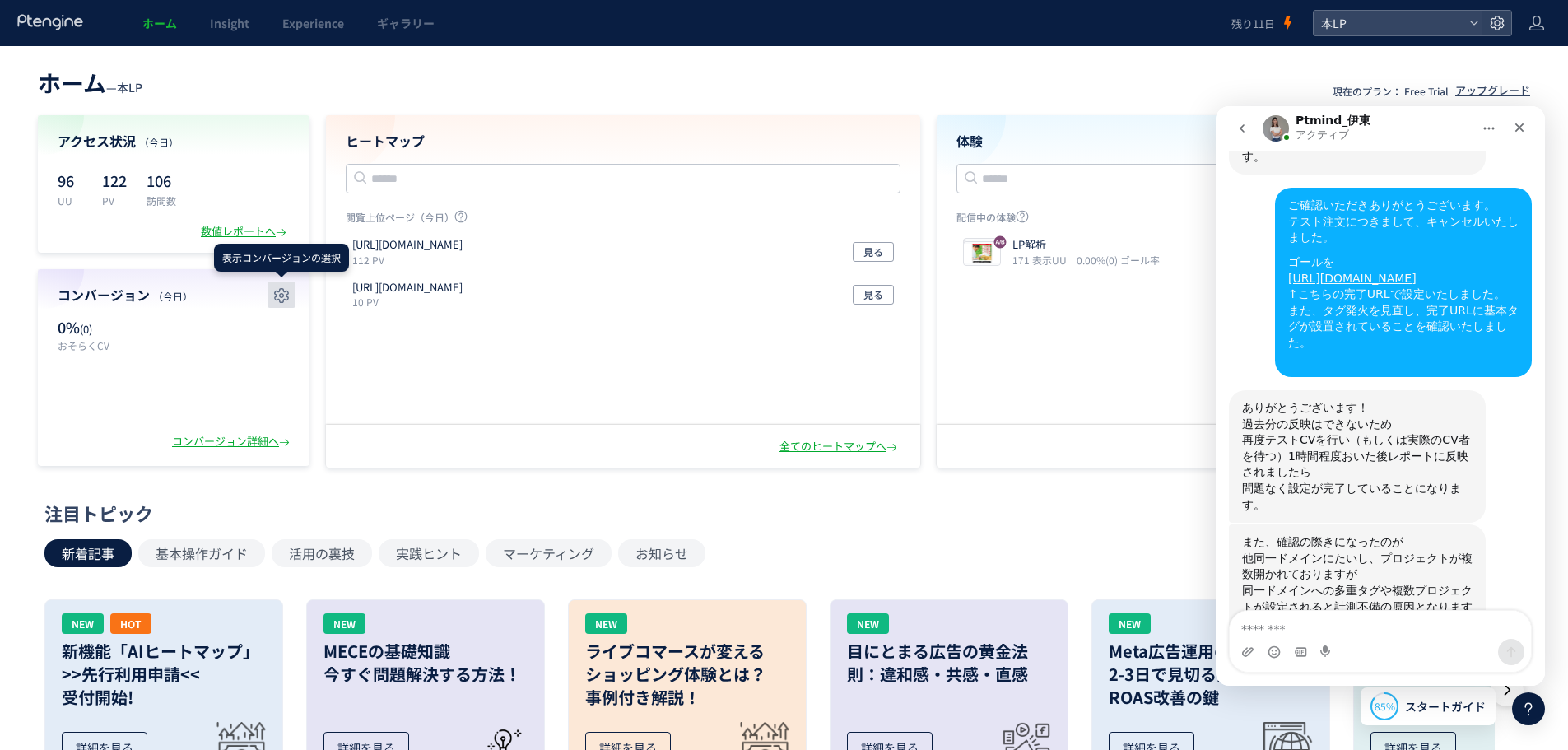
click at [284, 292] on use "button" at bounding box center [282, 295] width 15 height 15
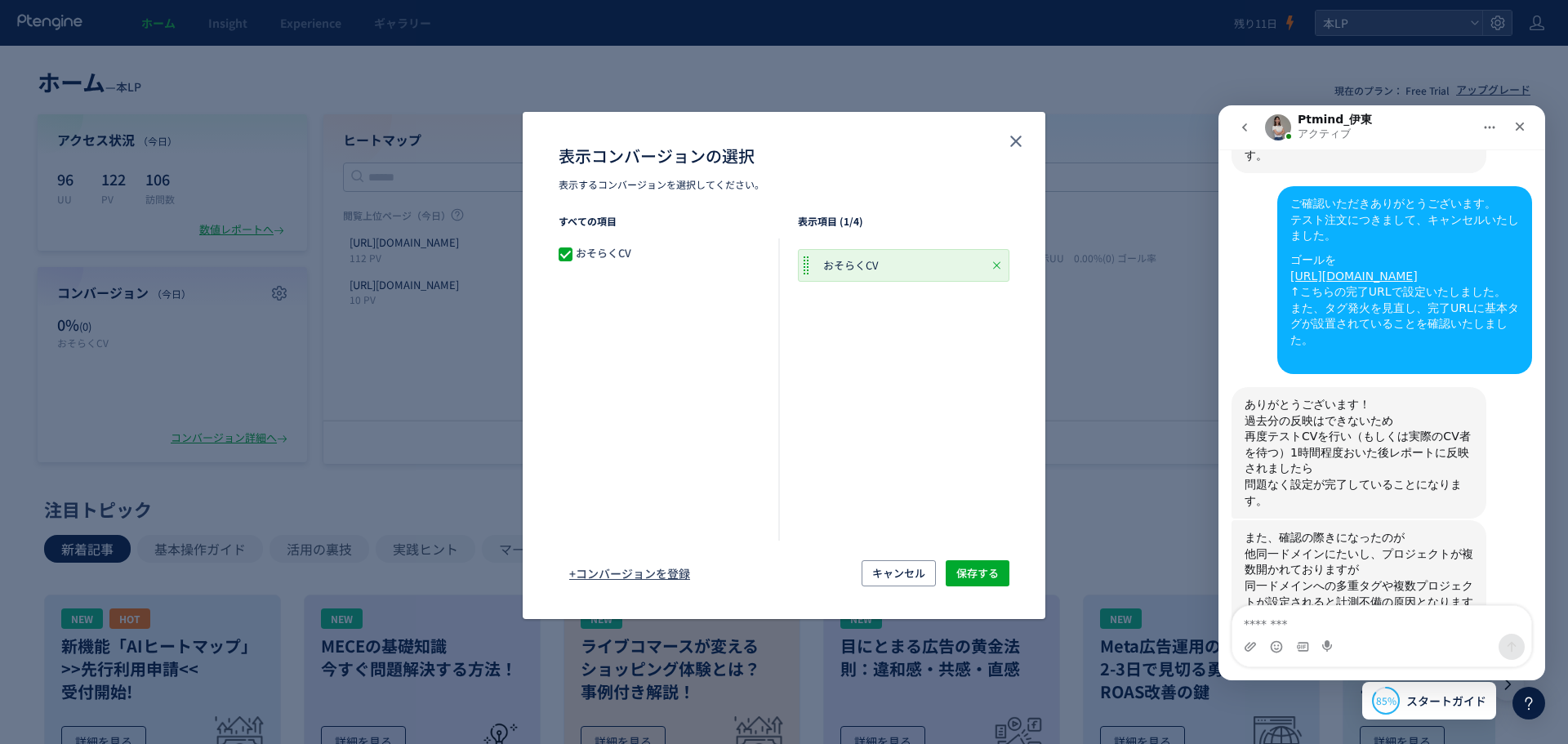
click at [567, 259] on span "表示コンバージョンの選択" at bounding box center [565, 254] width 14 height 14
click at [567, 258] on span "表示コンバージョンの選択" at bounding box center [565, 254] width 14 height 14
click at [662, 572] on span "+コンバージョンを登録" at bounding box center [629, 574] width 121 height 26
click at [914, 576] on span "キャンセル" at bounding box center [898, 574] width 53 height 26
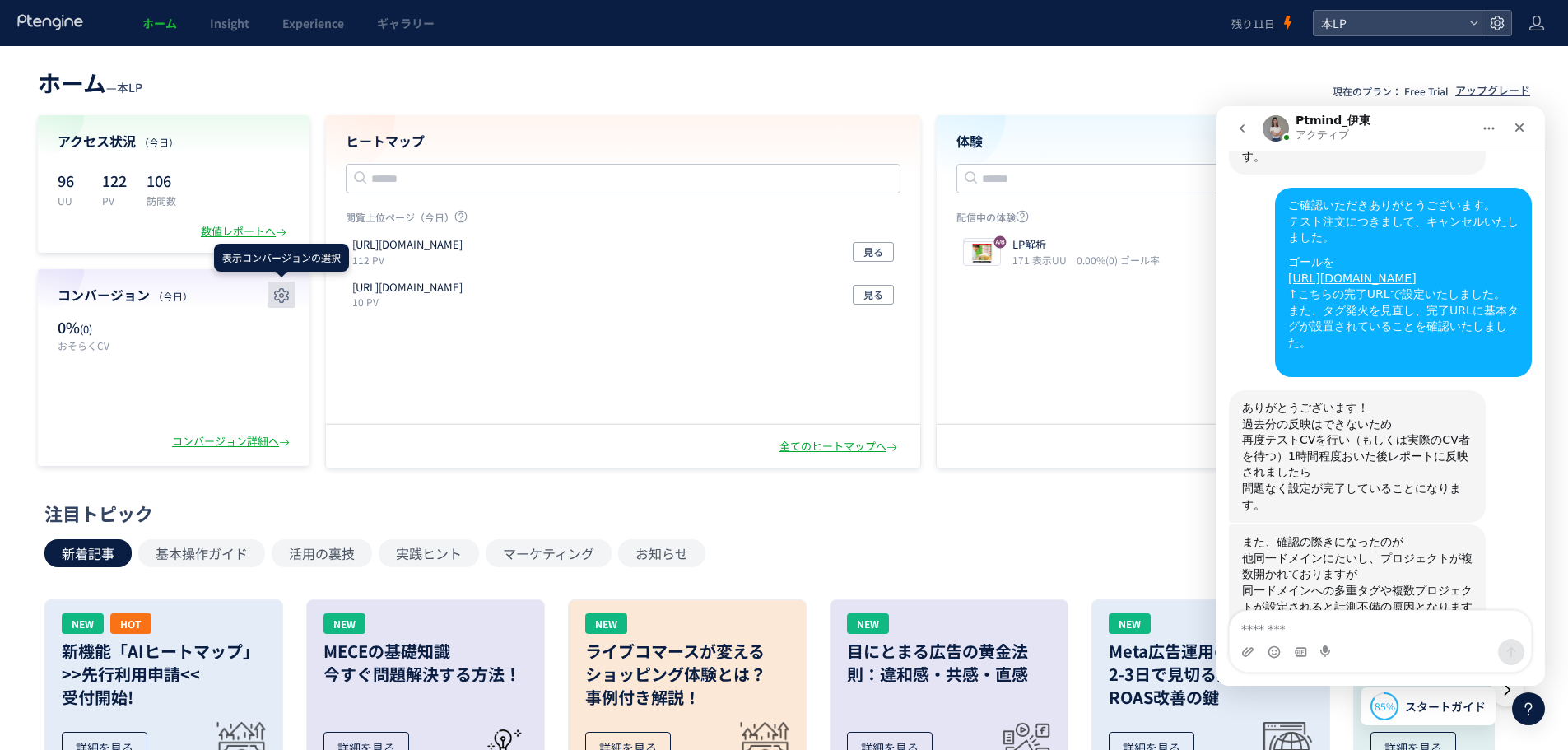
click at [275, 292] on use "button" at bounding box center [282, 295] width 15 height 15
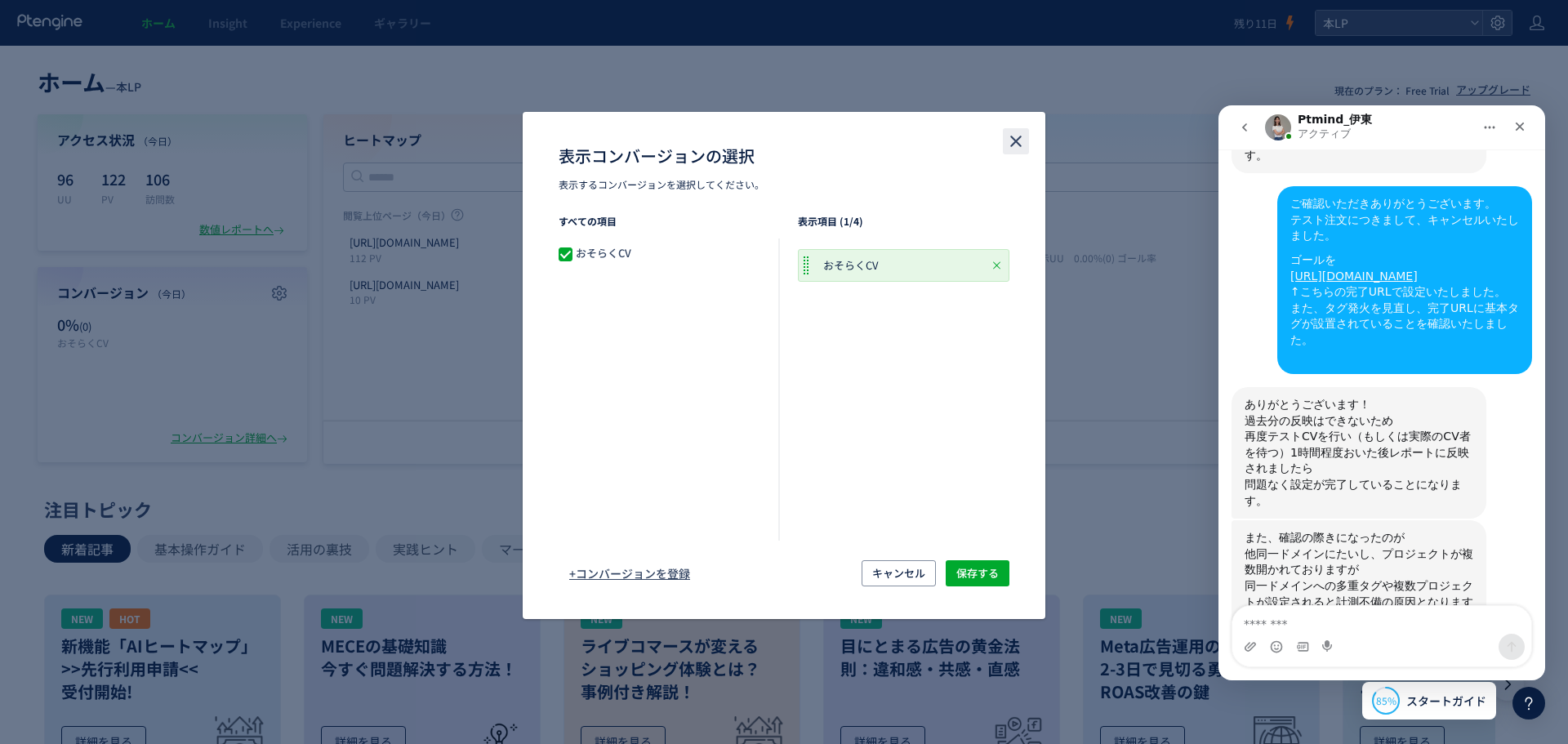
click at [1008, 143] on icon "close" at bounding box center [1015, 141] width 20 height 20
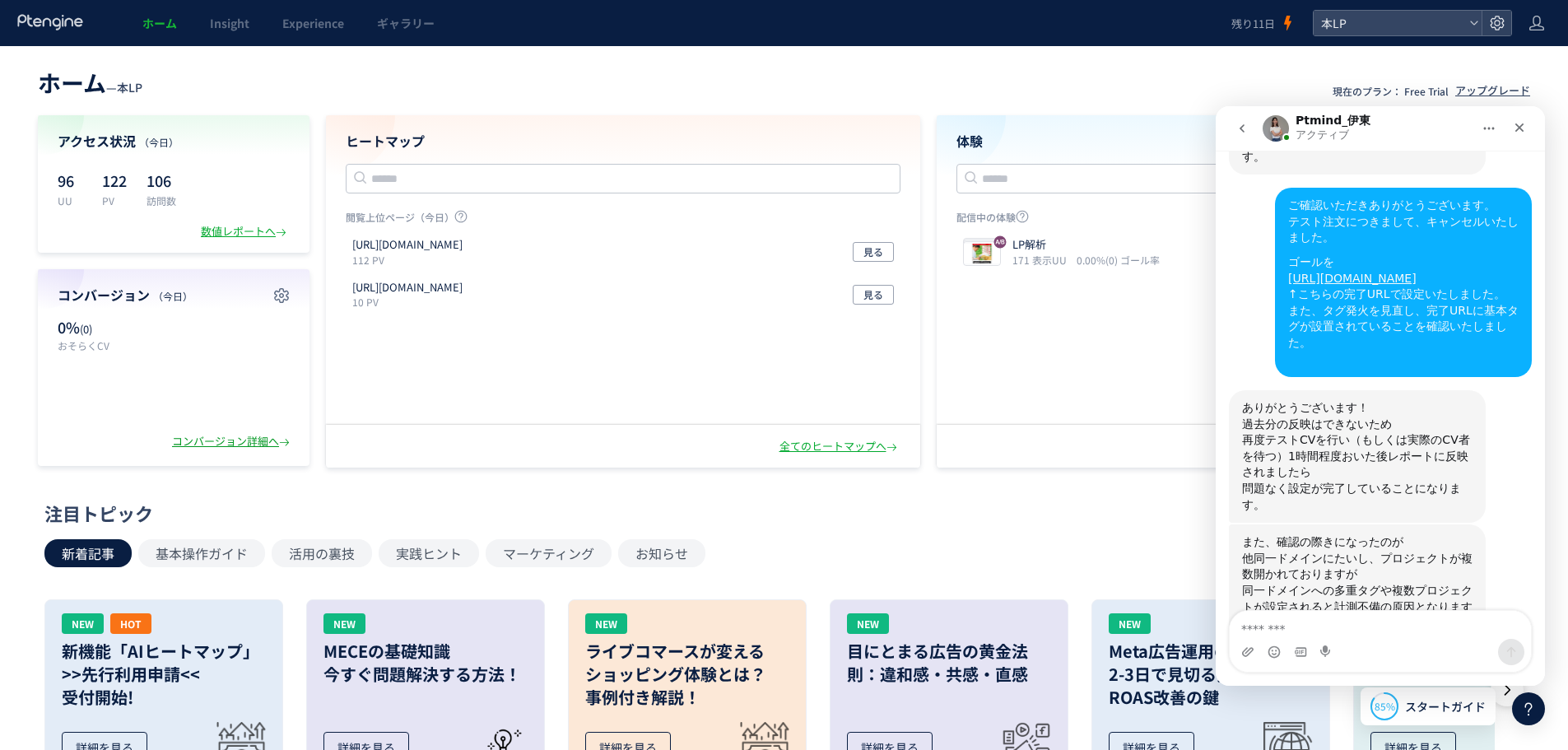
click at [258, 446] on div "コンバージョン詳細へ" at bounding box center [232, 442] width 121 height 16
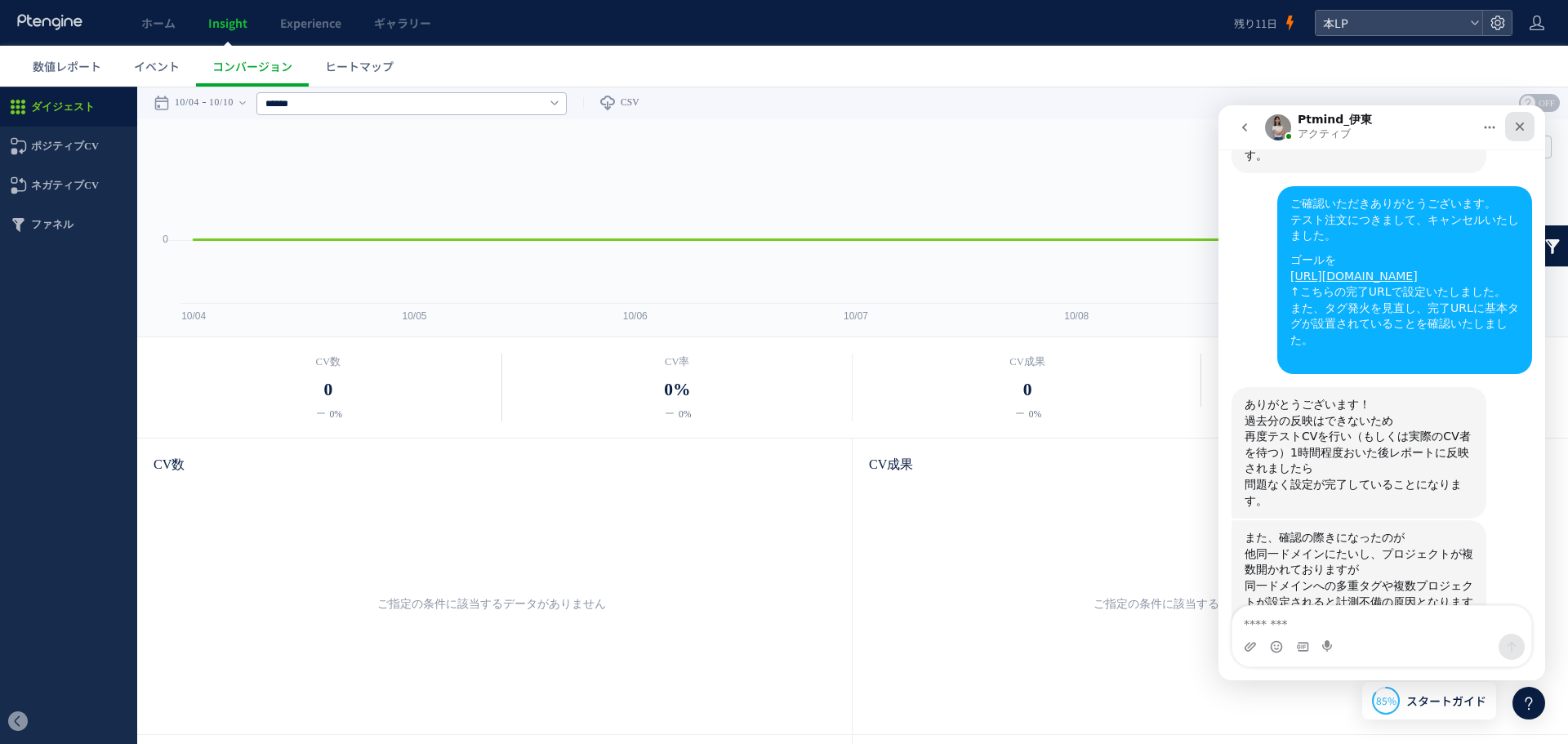
click at [1512, 125] on div "クローズ" at bounding box center [1519, 126] width 29 height 29
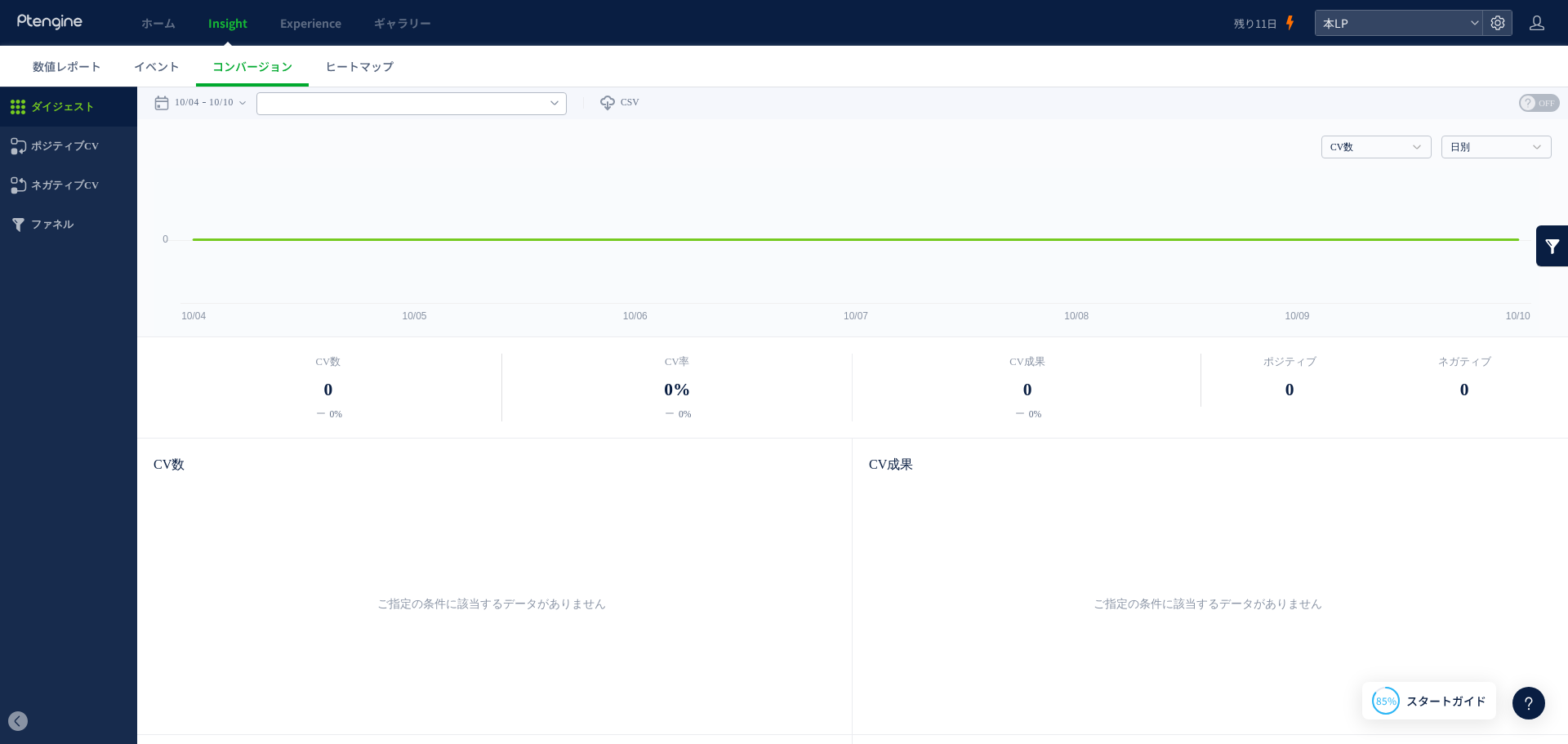
click at [311, 101] on input "text" at bounding box center [412, 104] width 311 height 22
click at [318, 97] on input "text" at bounding box center [412, 104] width 311 height 22
click at [180, 24] on link "ホーム" at bounding box center [159, 22] width 67 height 46
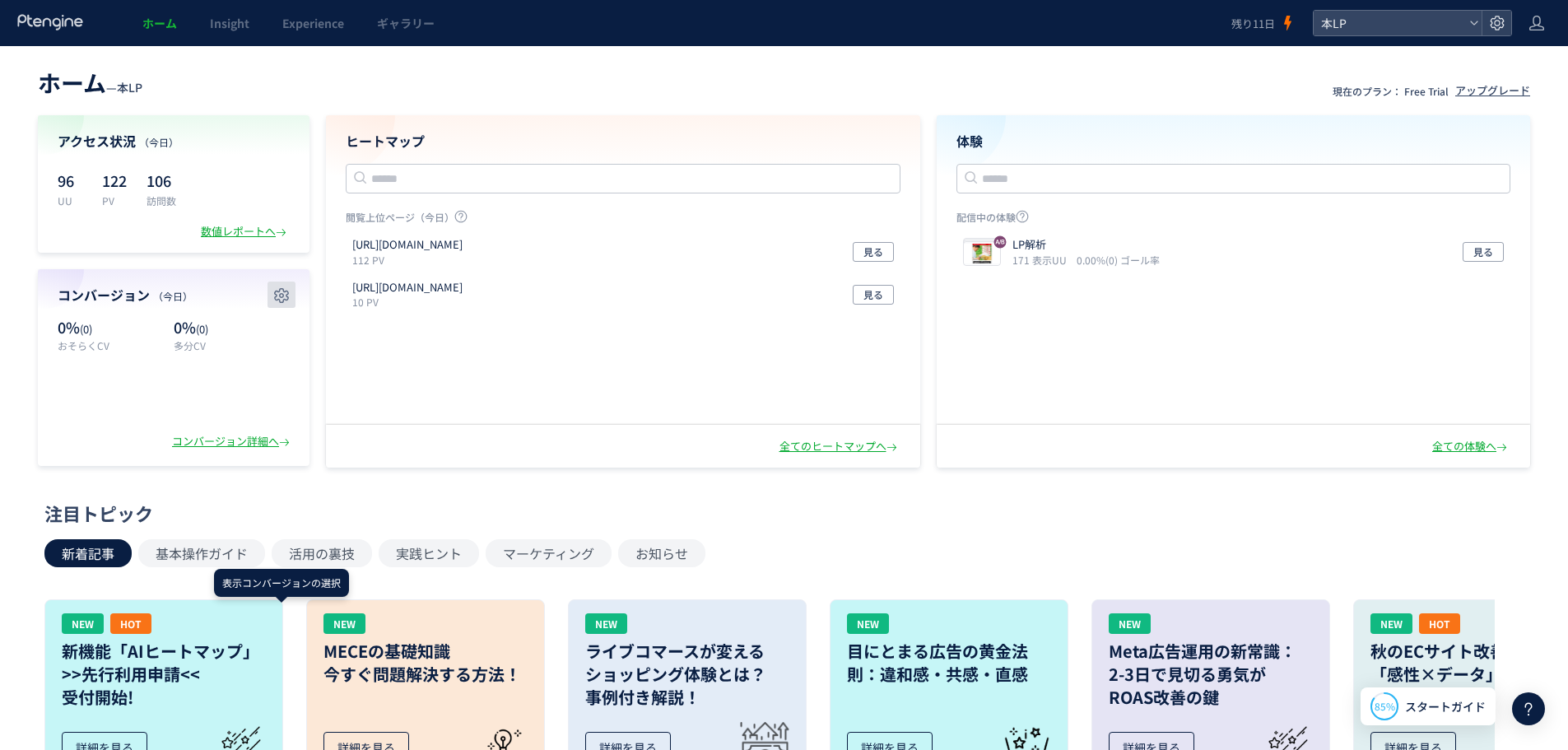
click at [279, 292] on use "button" at bounding box center [282, 295] width 15 height 15
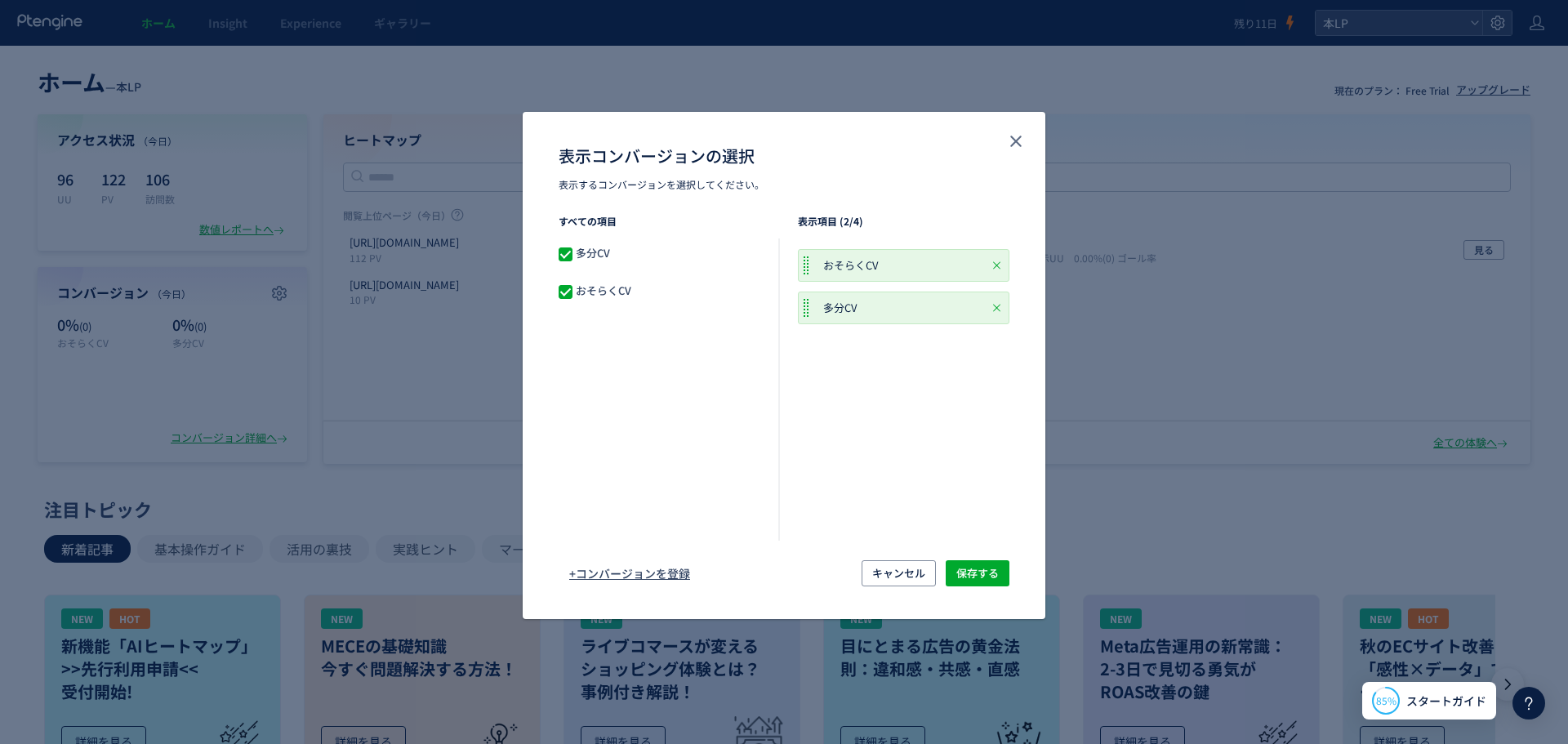
drag, startPoint x: 561, startPoint y: 284, endPoint x: 638, endPoint y: 291, distance: 77.3
click at [561, 285] on span "表示コンバージョンの選択" at bounding box center [565, 292] width 14 height 14
click at [973, 574] on span "保存する" at bounding box center [977, 574] width 42 height 26
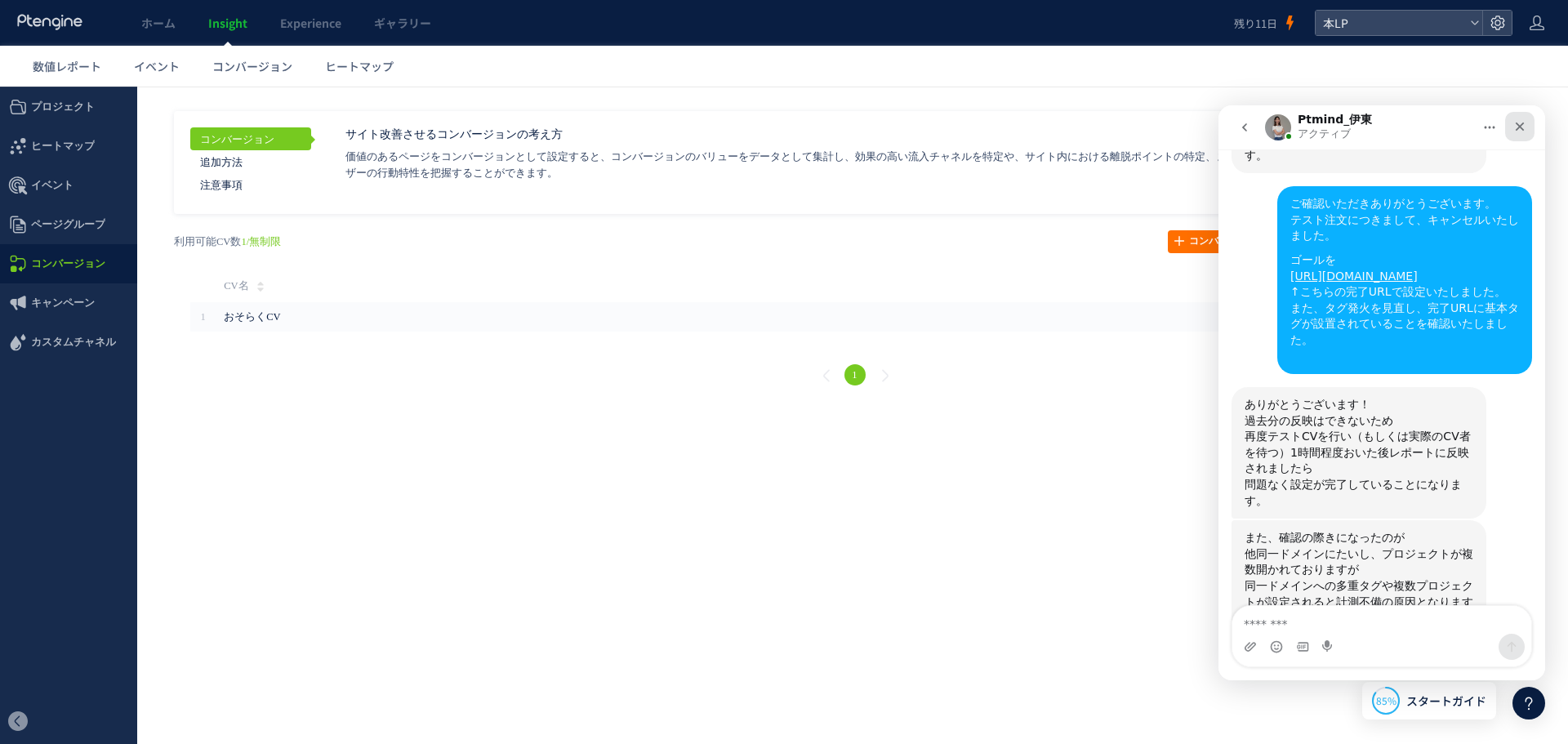
click at [1517, 121] on icon "クローズ" at bounding box center [1519, 126] width 13 height 13
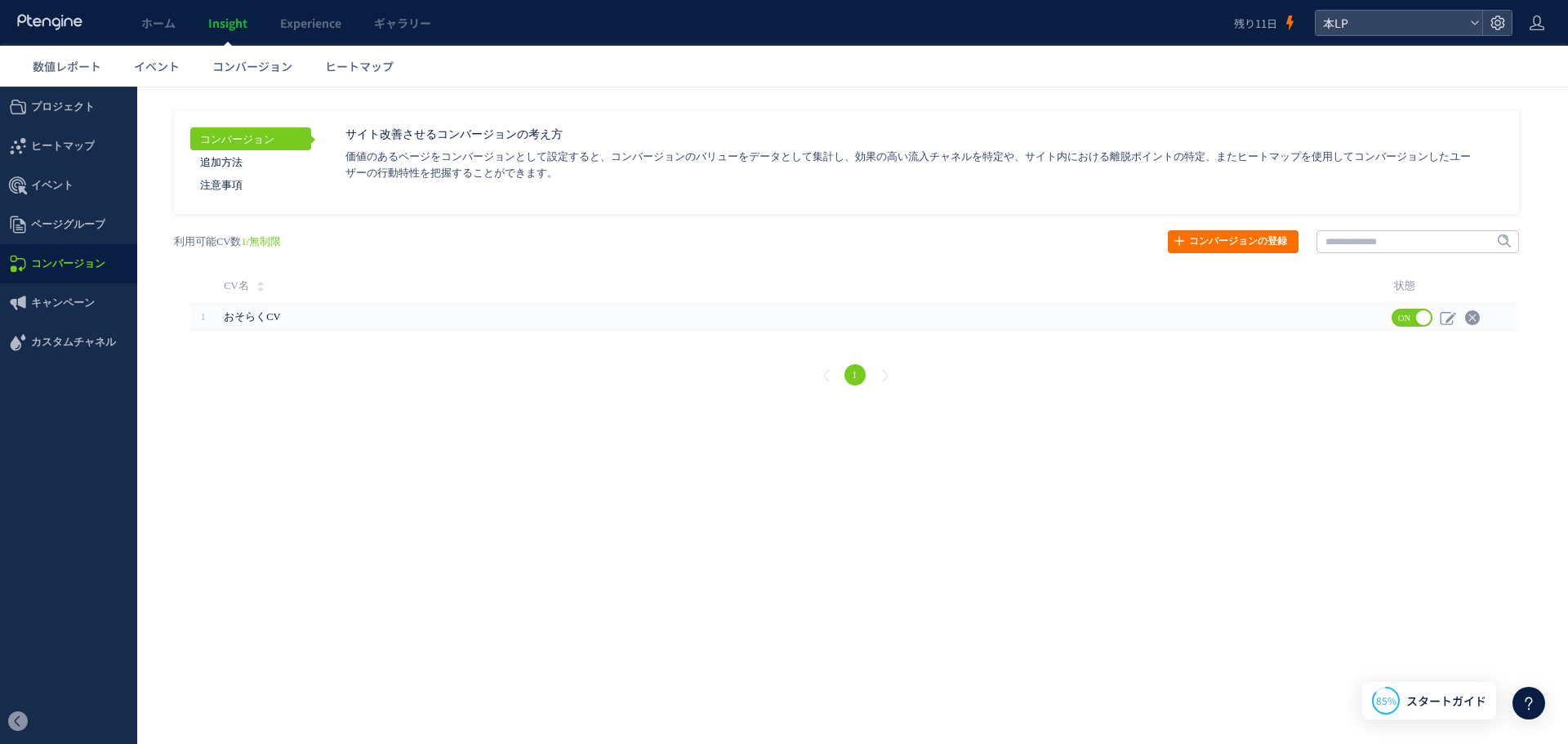
scroll to position [1917, 0]
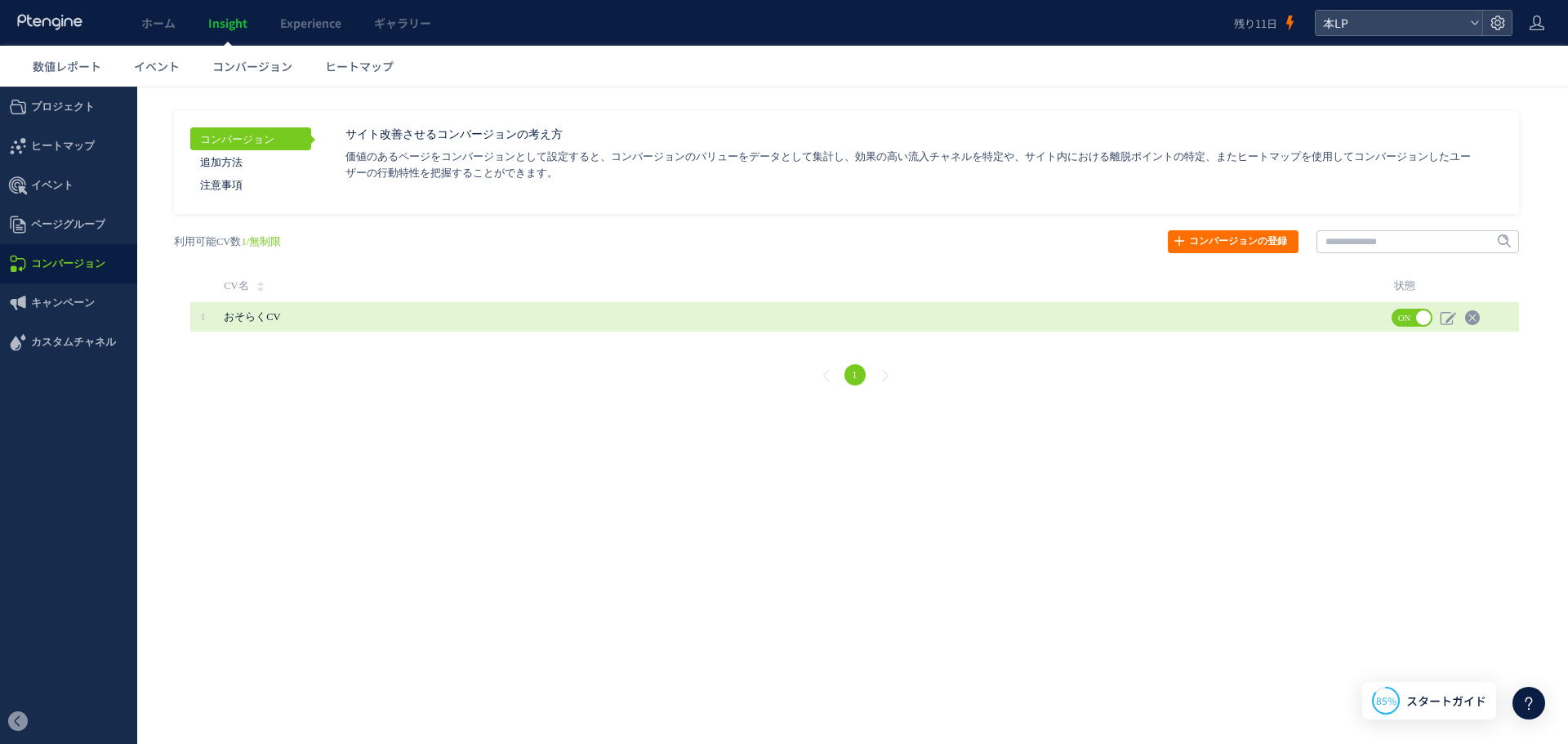
click at [1304, 313] on td "おそらくCV" at bounding box center [800, 316] width 1169 height 29
click at [1450, 316] on use at bounding box center [1447, 318] width 16 height 13
type input "******"
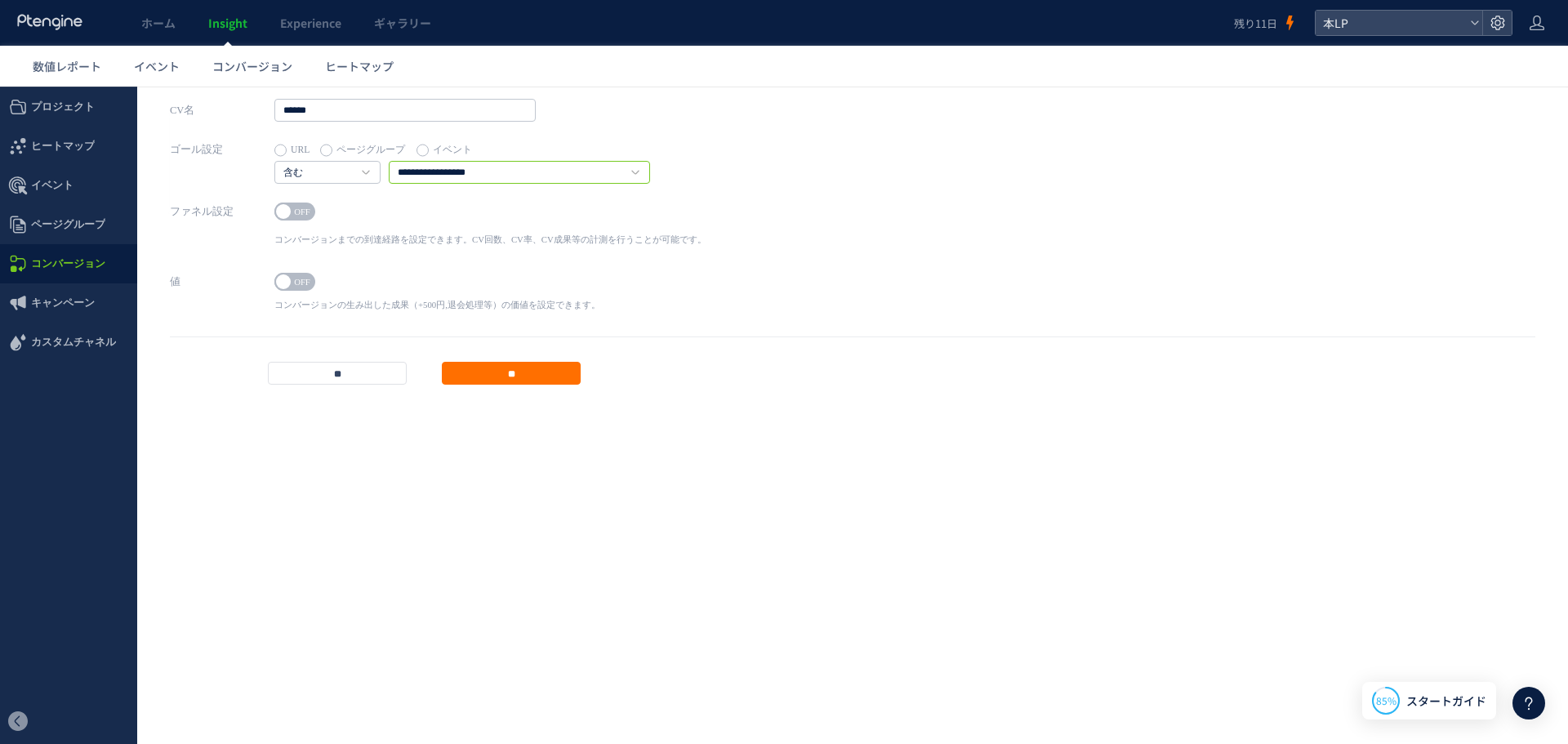
click at [511, 170] on input "**********" at bounding box center [518, 172] width 261 height 22
click at [340, 370] on input "**" at bounding box center [337, 373] width 138 height 22
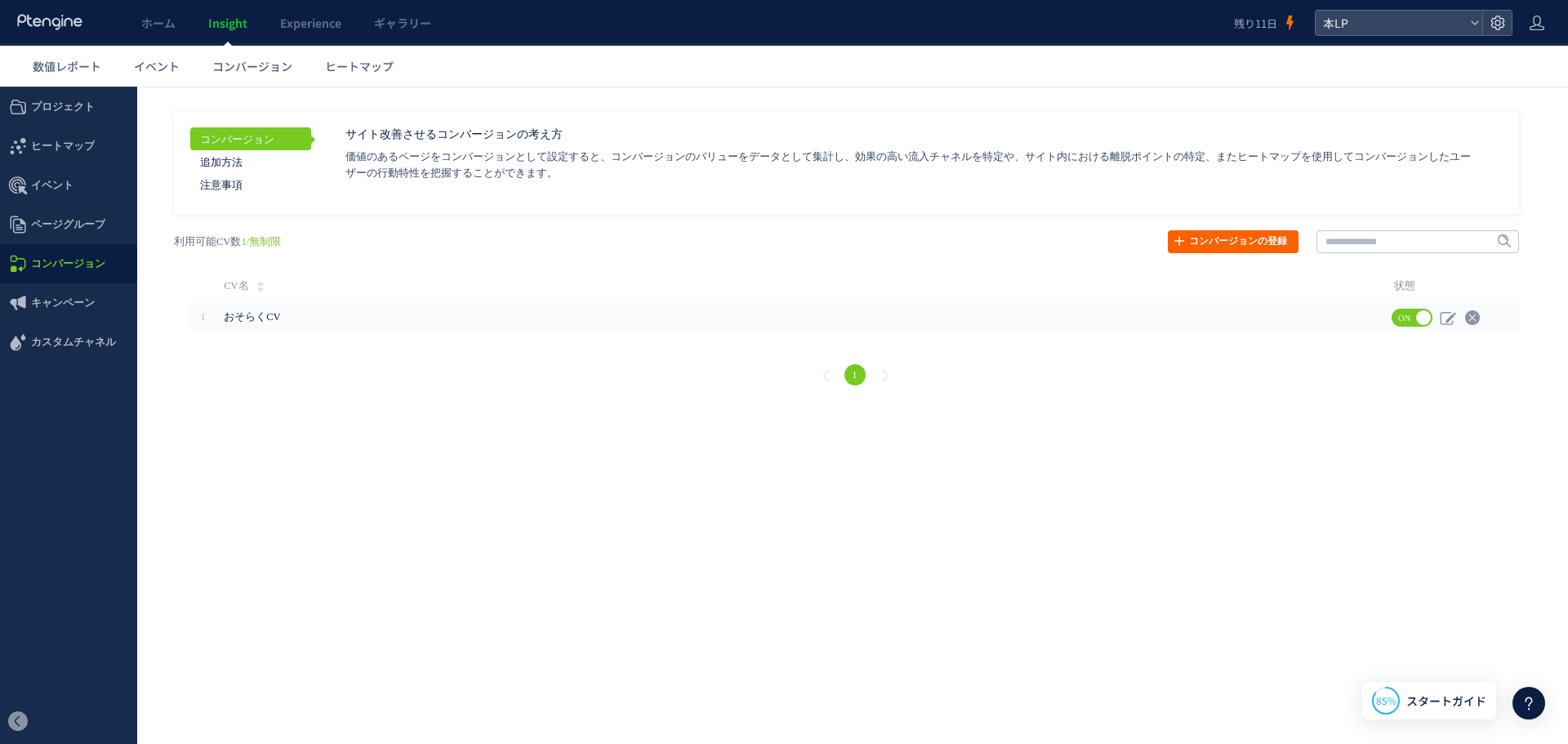
click at [1208, 241] on link "コンバージョンの登録" at bounding box center [1233, 241] width 131 height 22
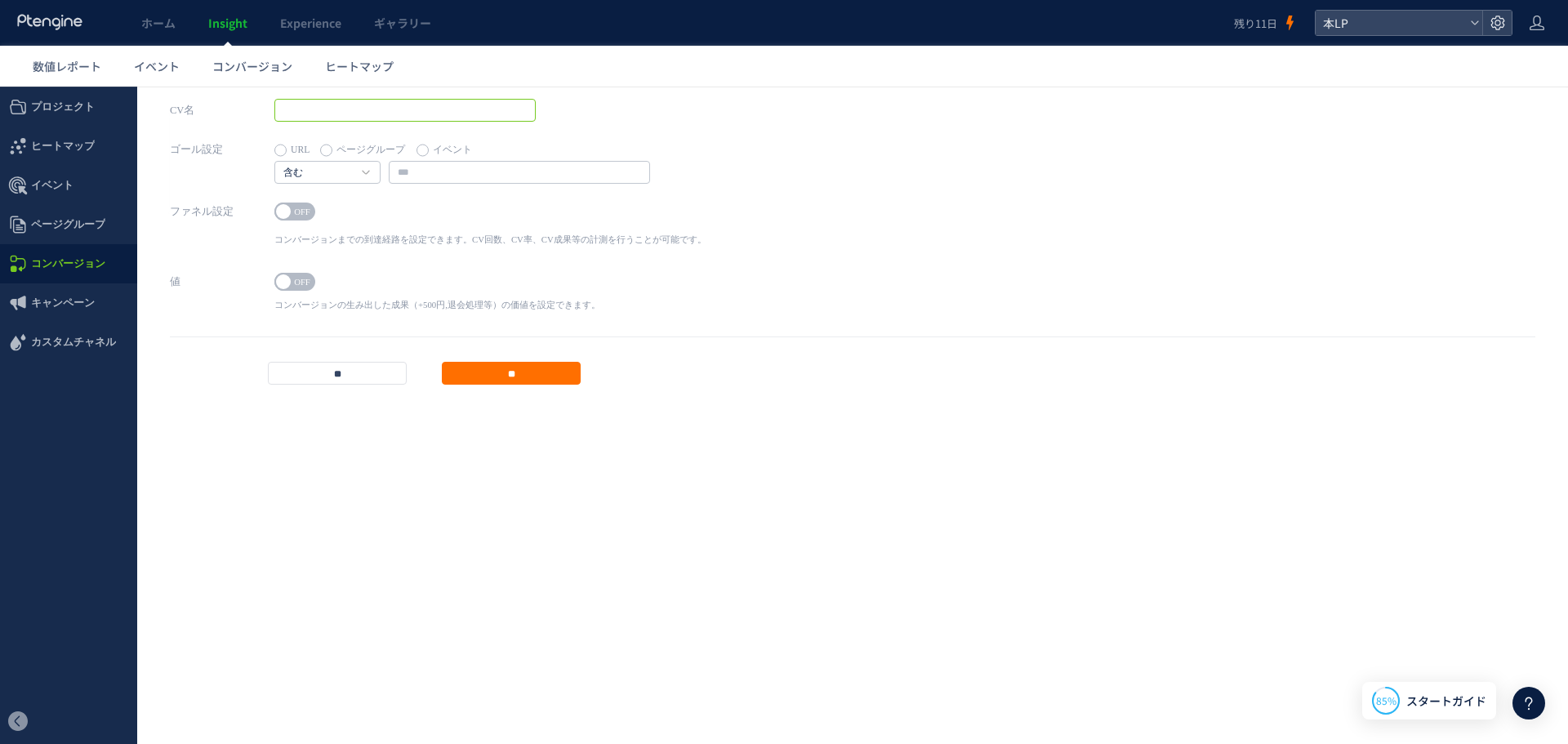
click at [377, 109] on input "text" at bounding box center [404, 110] width 261 height 22
type input "****"
click at [445, 179] on input "text" at bounding box center [518, 172] width 261 height 22
paste input "**********"
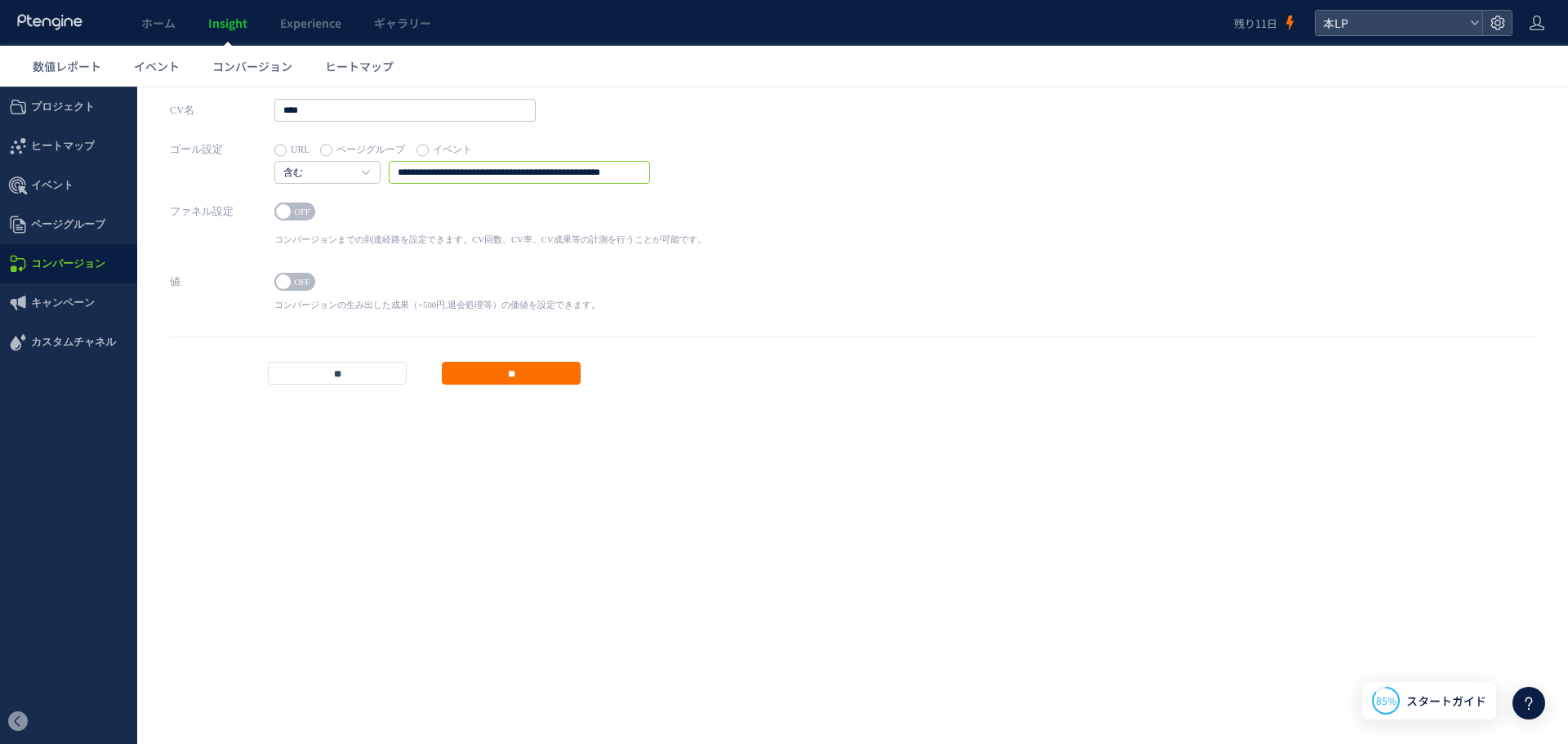
type input "**********"
click at [299, 202] on div "ON OFF コンバージョンまでの到達経路を設定できます。CV回数、CV率、CV成果等の計測を行うことが可能です。 1 URL ページグループ イベント" at bounding box center [490, 227] width 432 height 54
click at [299, 209] on span "OFF" at bounding box center [302, 211] width 24 height 18
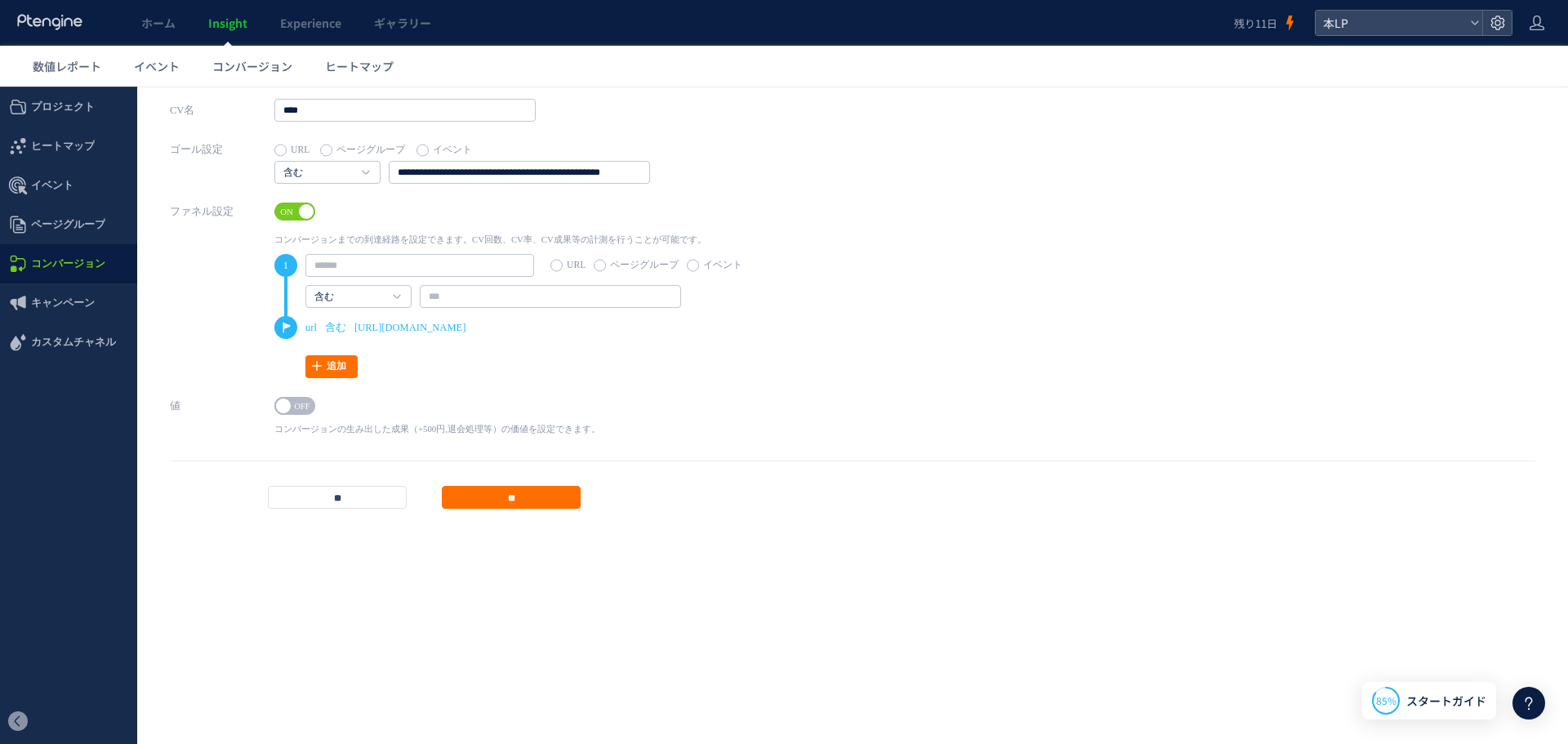
click at [298, 212] on span at bounding box center [306, 212] width 15 height 15
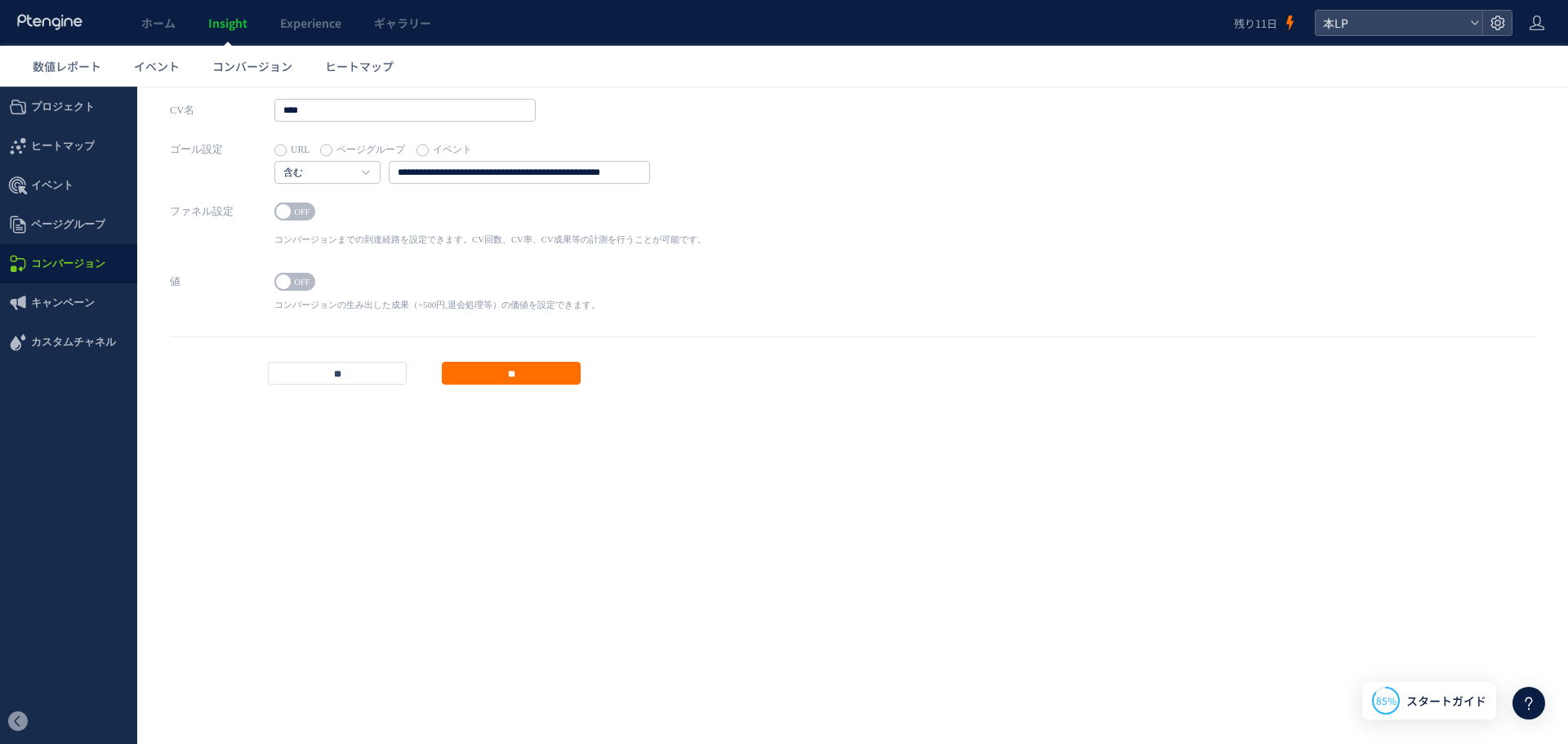
click at [530, 390] on div "CV名 **** ゴール設定 URL ページグループ イベント 含む 含む 完全一致する 前方一致する 後方一致する 正規表現" at bounding box center [852, 253] width 1365 height 308
click at [530, 377] on input "**" at bounding box center [511, 373] width 138 height 22
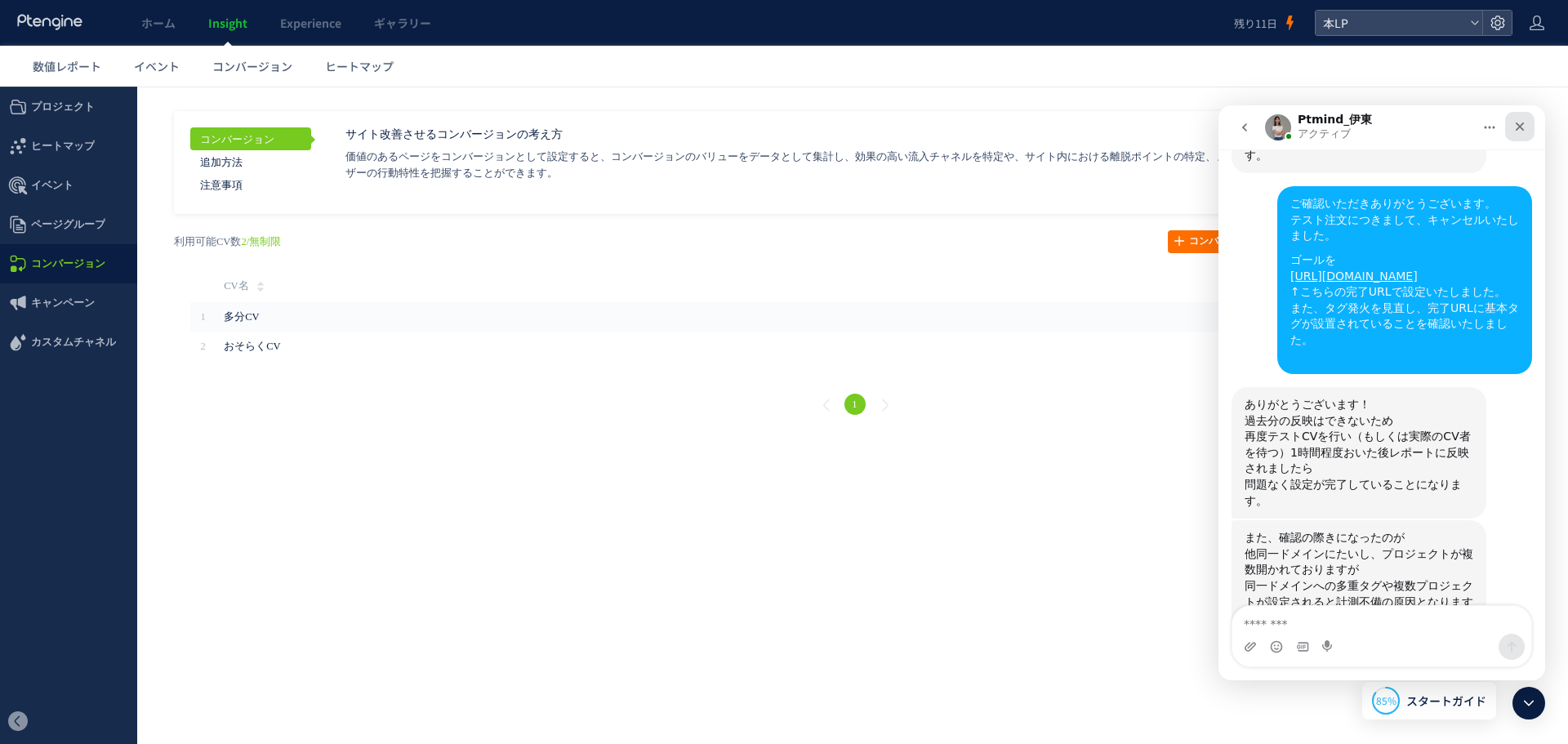
click at [1513, 126] on icon "クローズ" at bounding box center [1519, 126] width 13 height 13
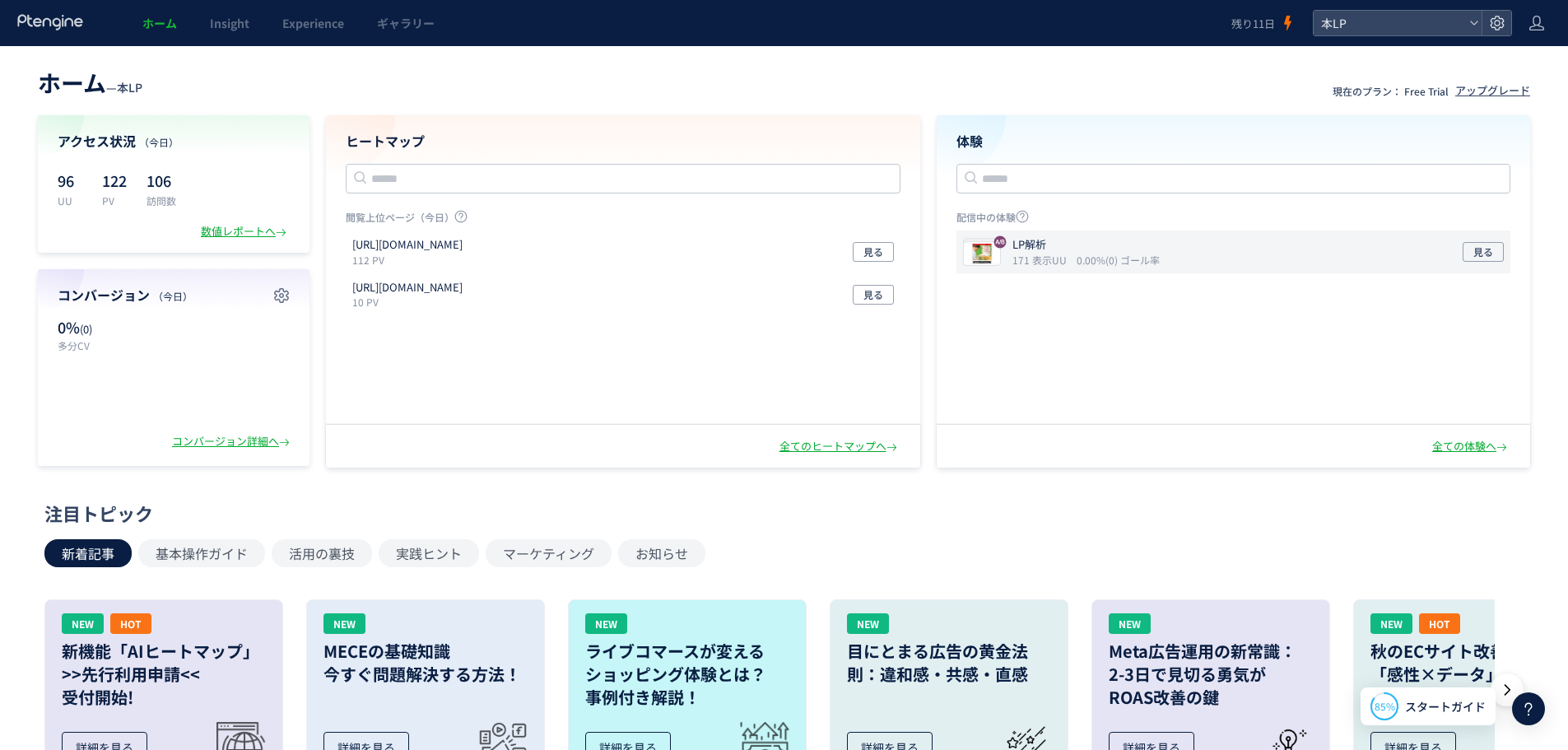
click at [1110, 249] on p "LP解析" at bounding box center [1082, 244] width 140 height 16
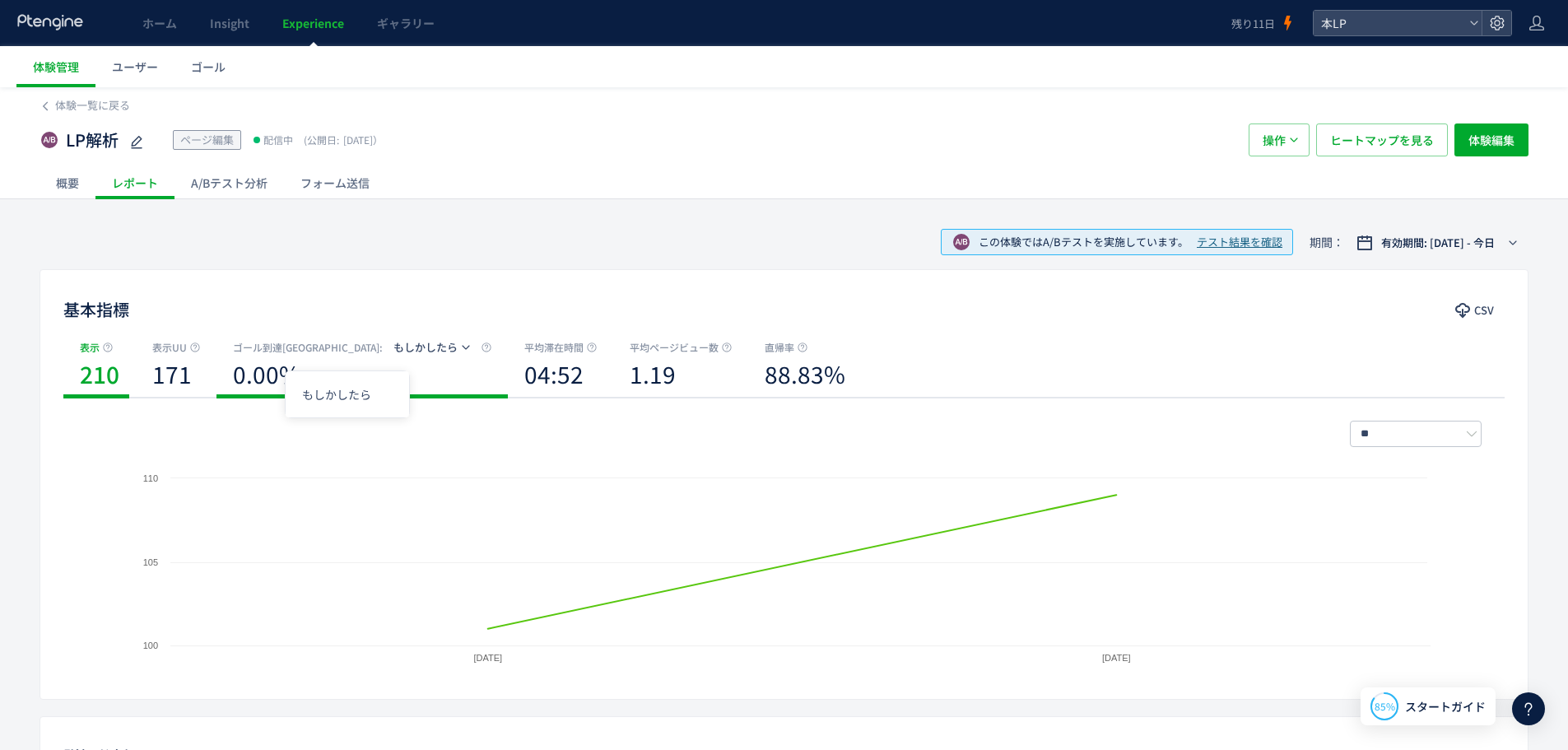
click at [393, 349] on span "もしかしたら" at bounding box center [425, 347] width 64 height 16
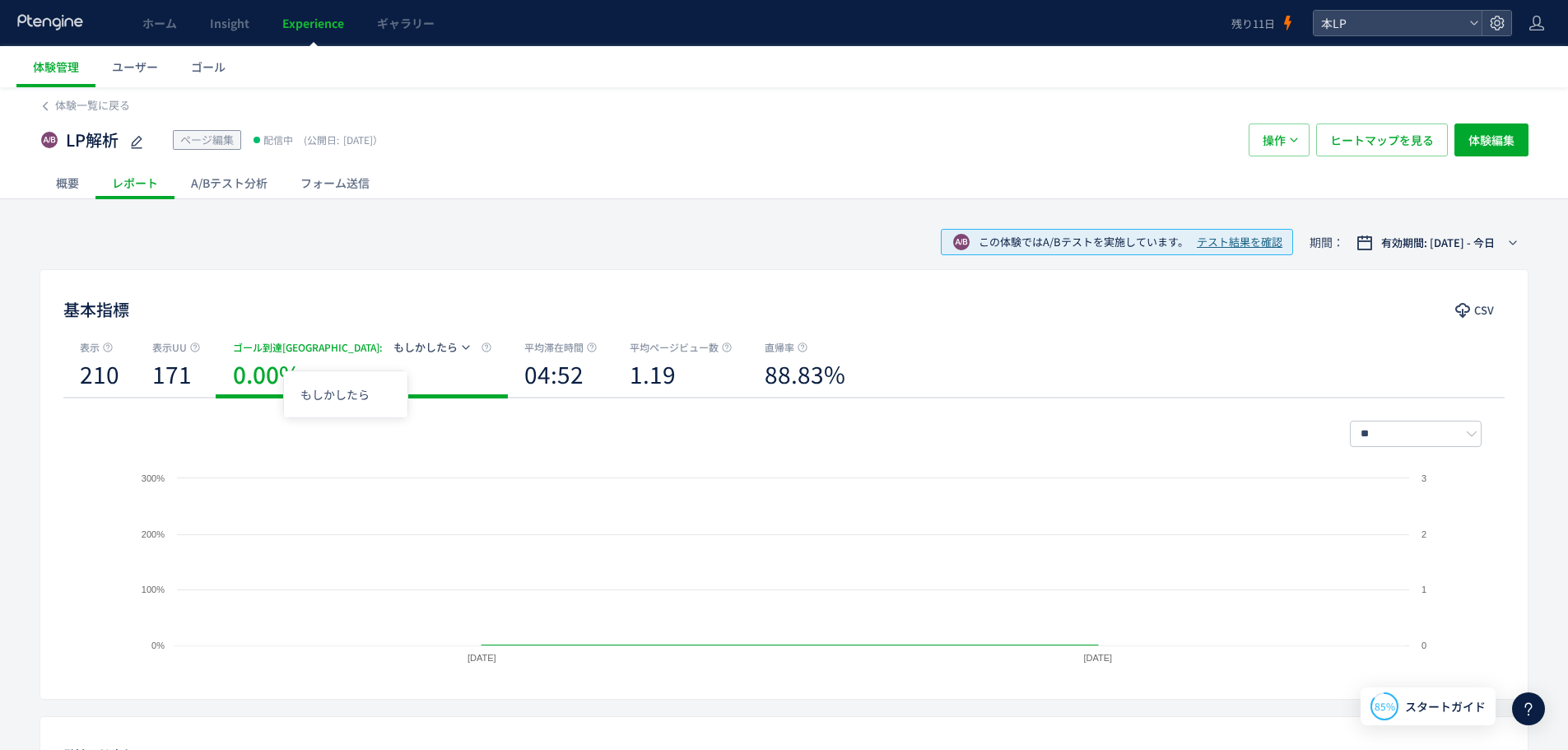
click at [383, 348] on button "もしかしたら" at bounding box center [430, 347] width 95 height 26
click at [167, 352] on span "表示UU" at bounding box center [169, 347] width 35 height 16
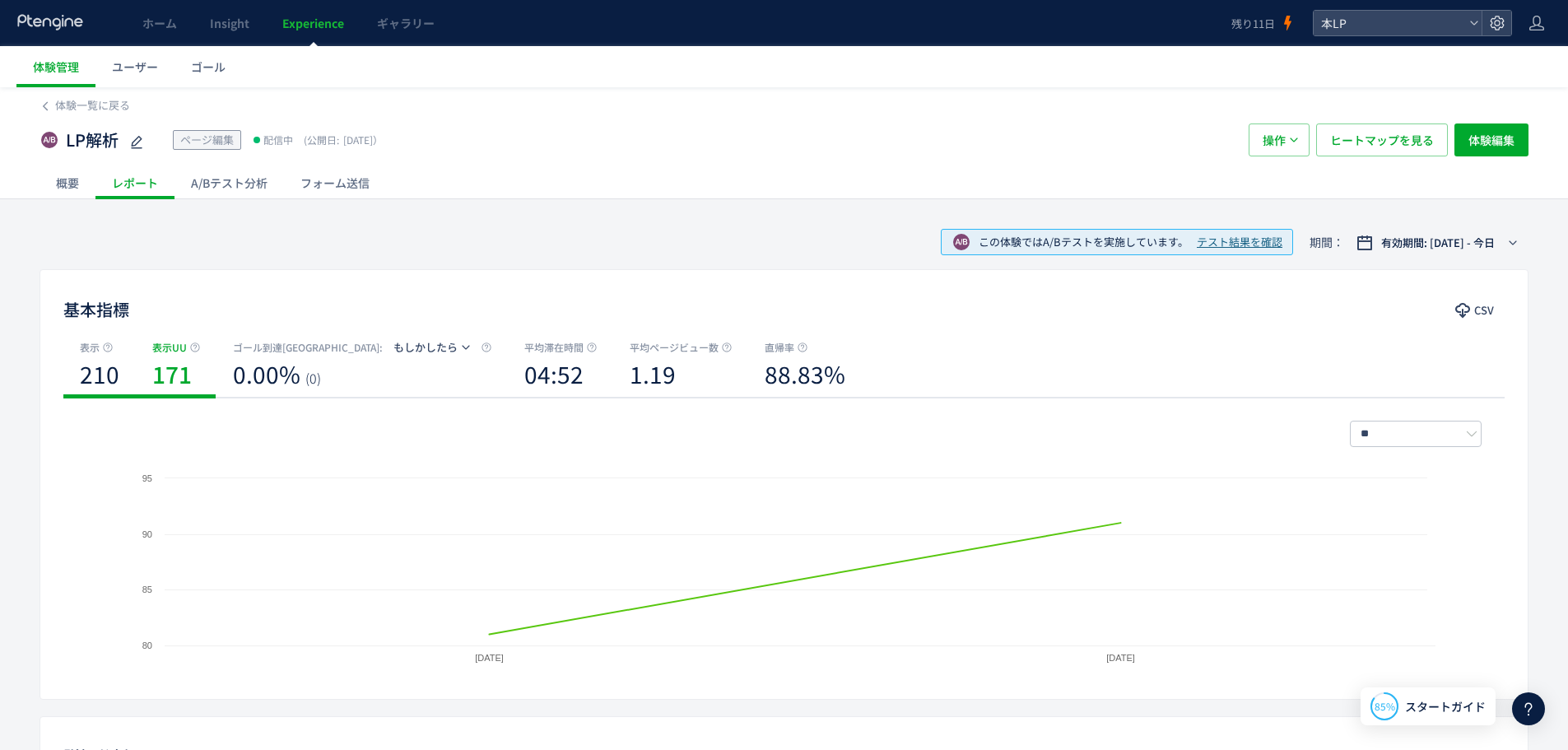
click at [103, 366] on b "210" at bounding box center [100, 374] width 40 height 33
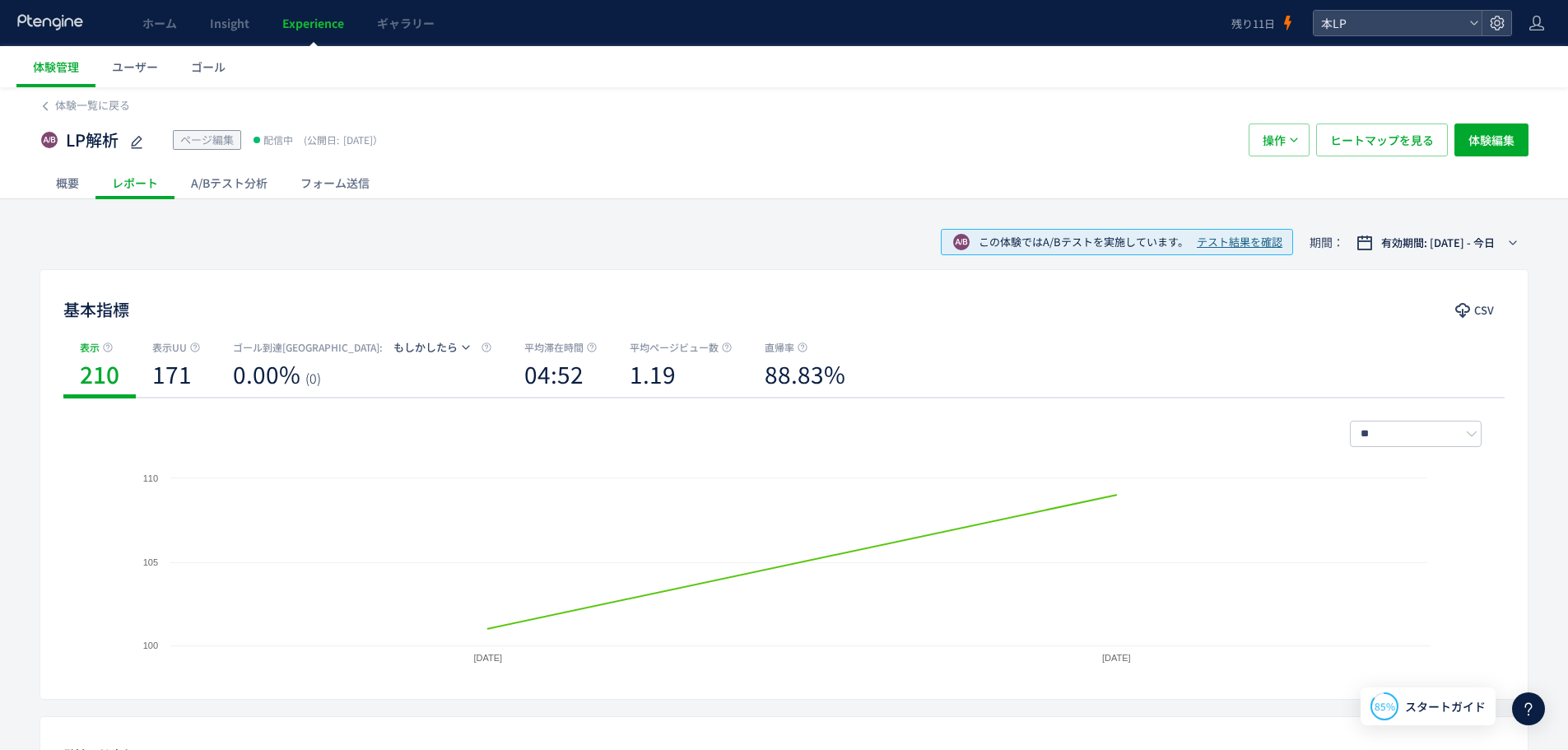
click at [214, 169] on div "A/Bテスト分析" at bounding box center [229, 182] width 109 height 33
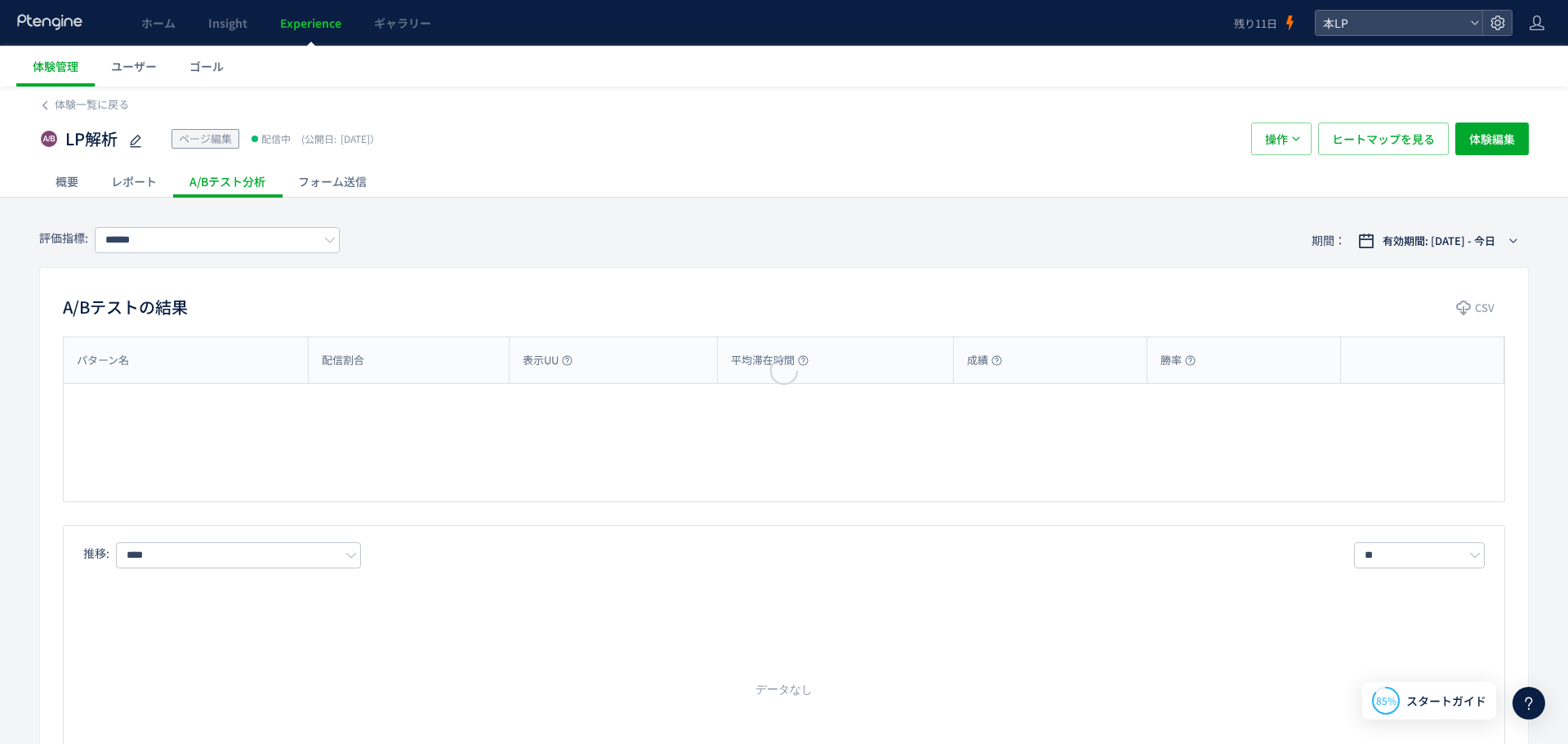
type input "******"
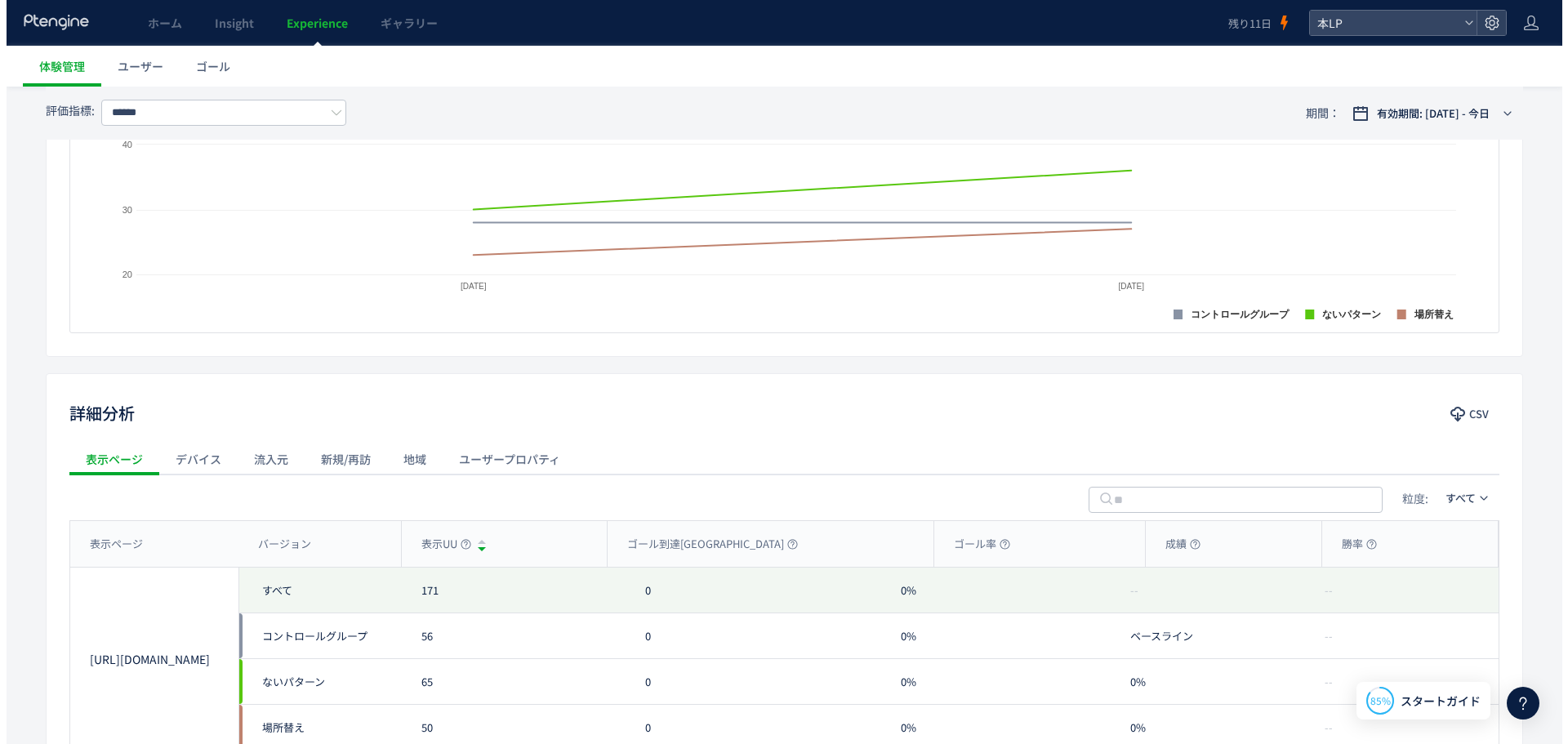
scroll to position [7, 0]
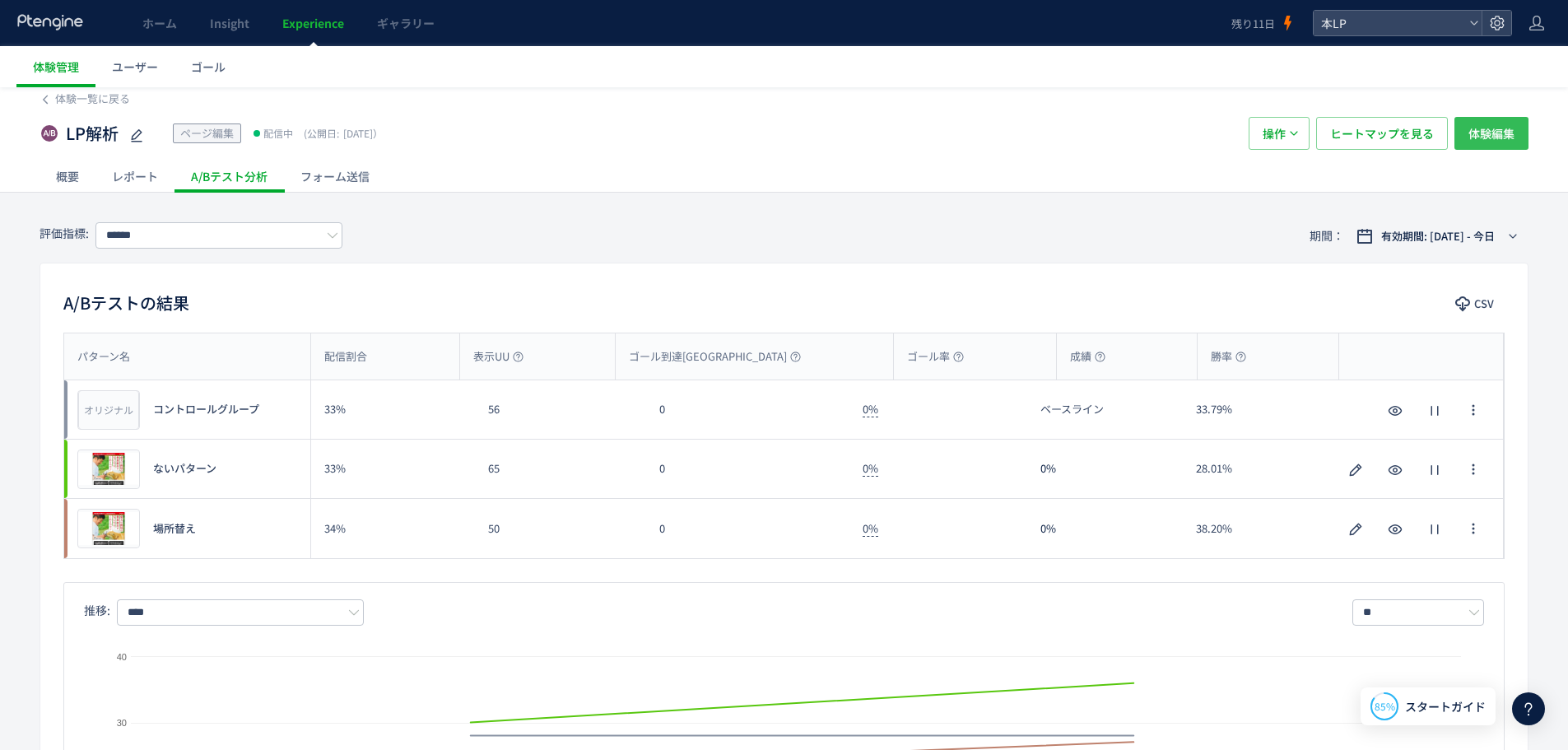
click at [1485, 133] on span "体験編集" at bounding box center [1491, 133] width 46 height 33
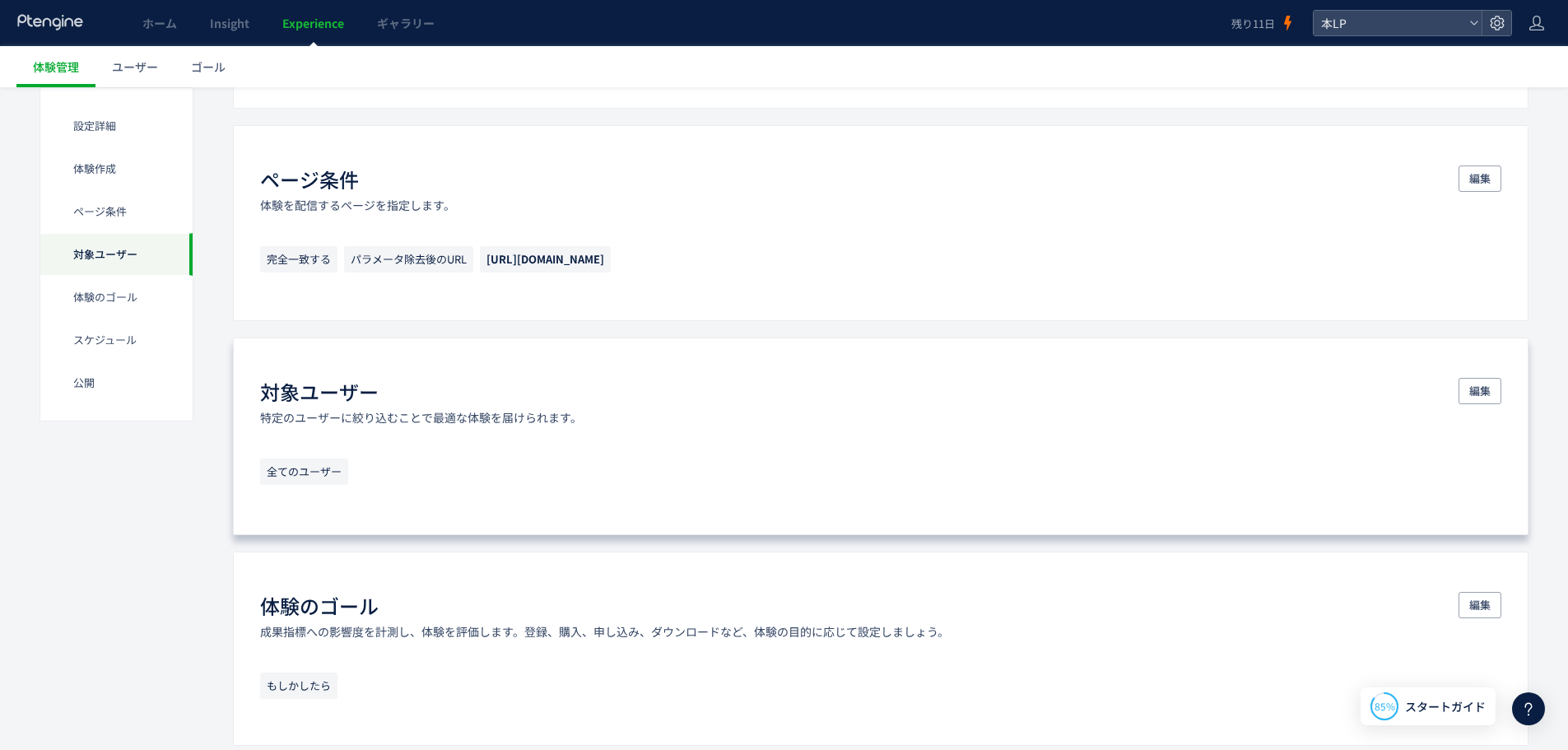
scroll to position [988, 0]
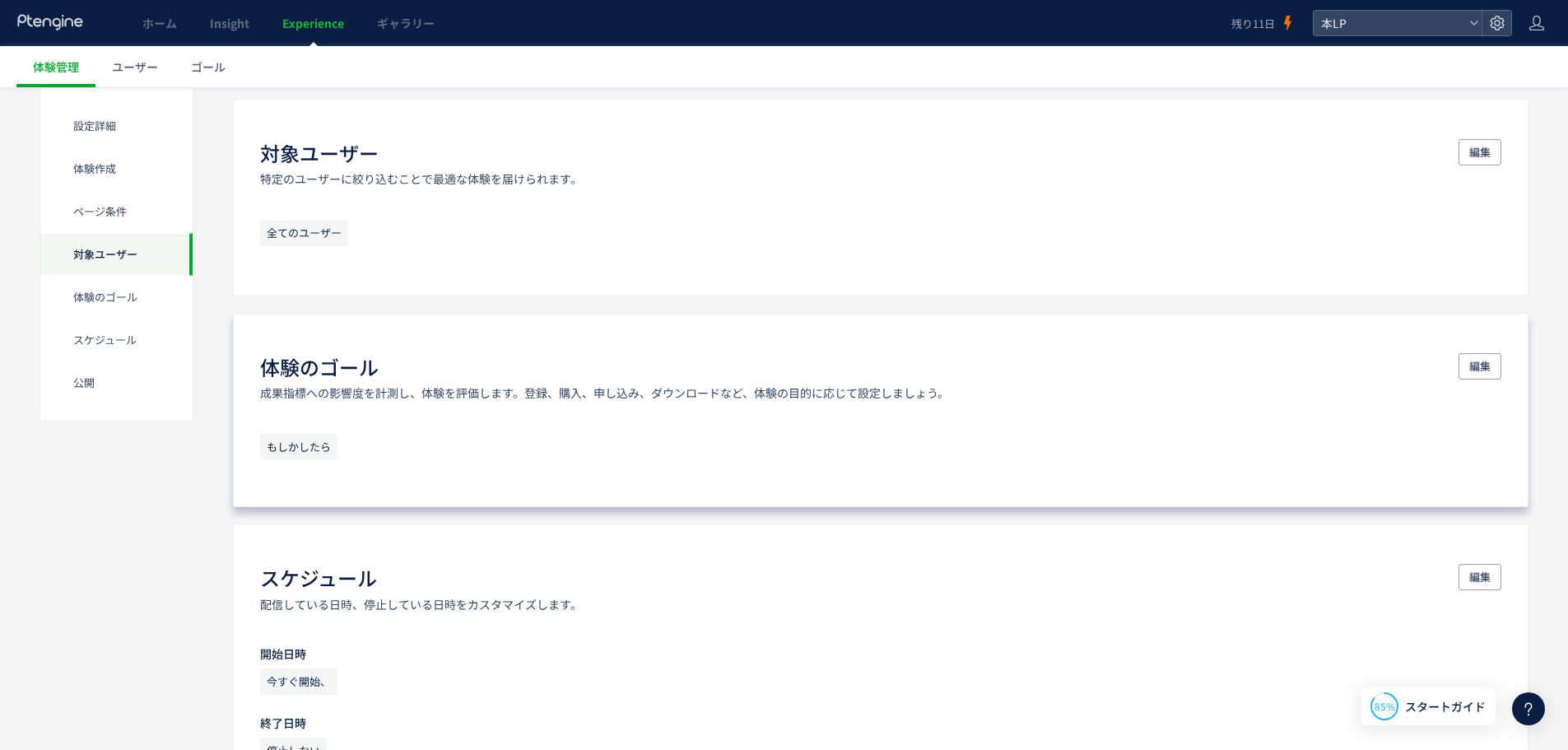
click at [316, 450] on span "もしかしたら" at bounding box center [299, 447] width 77 height 26
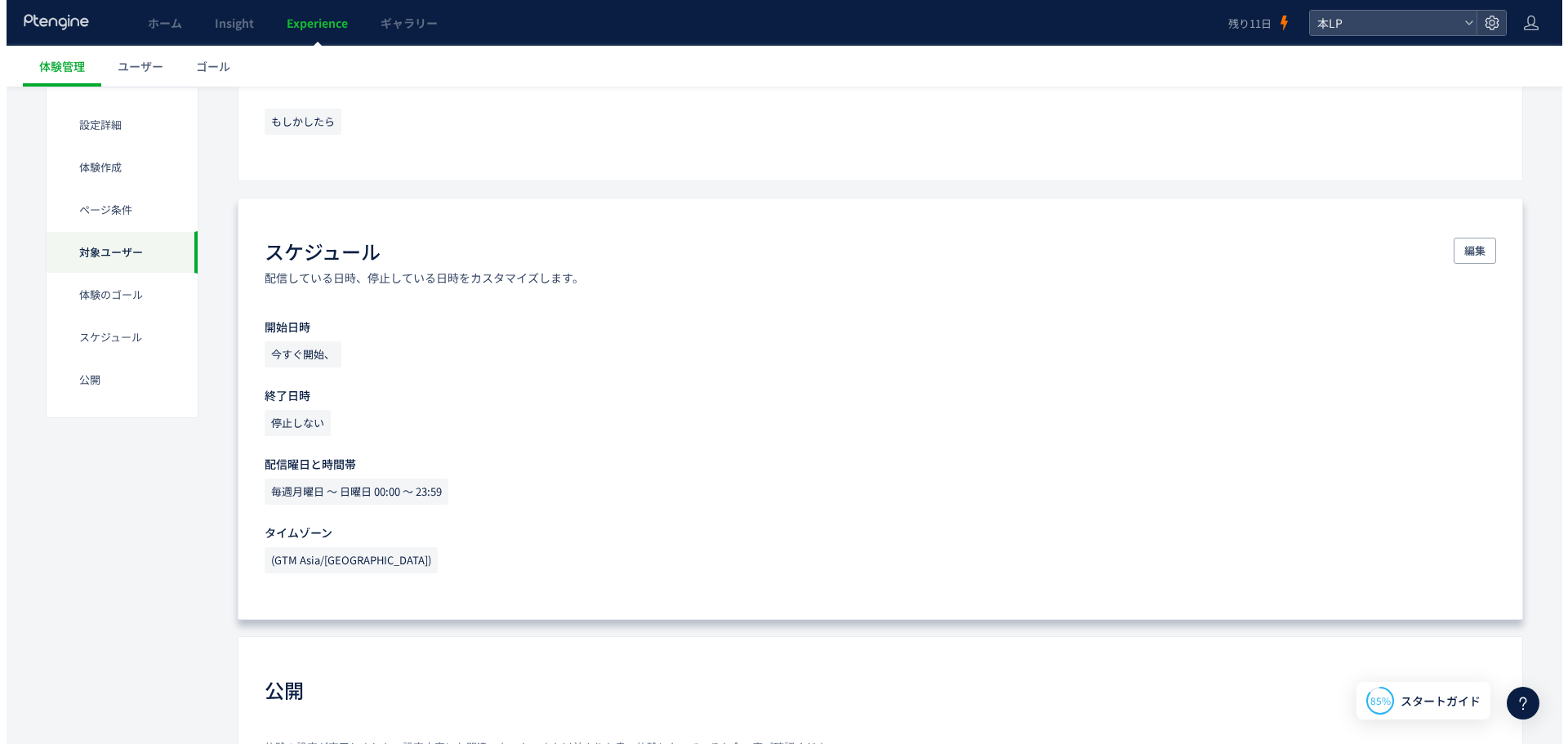
scroll to position [1062, 0]
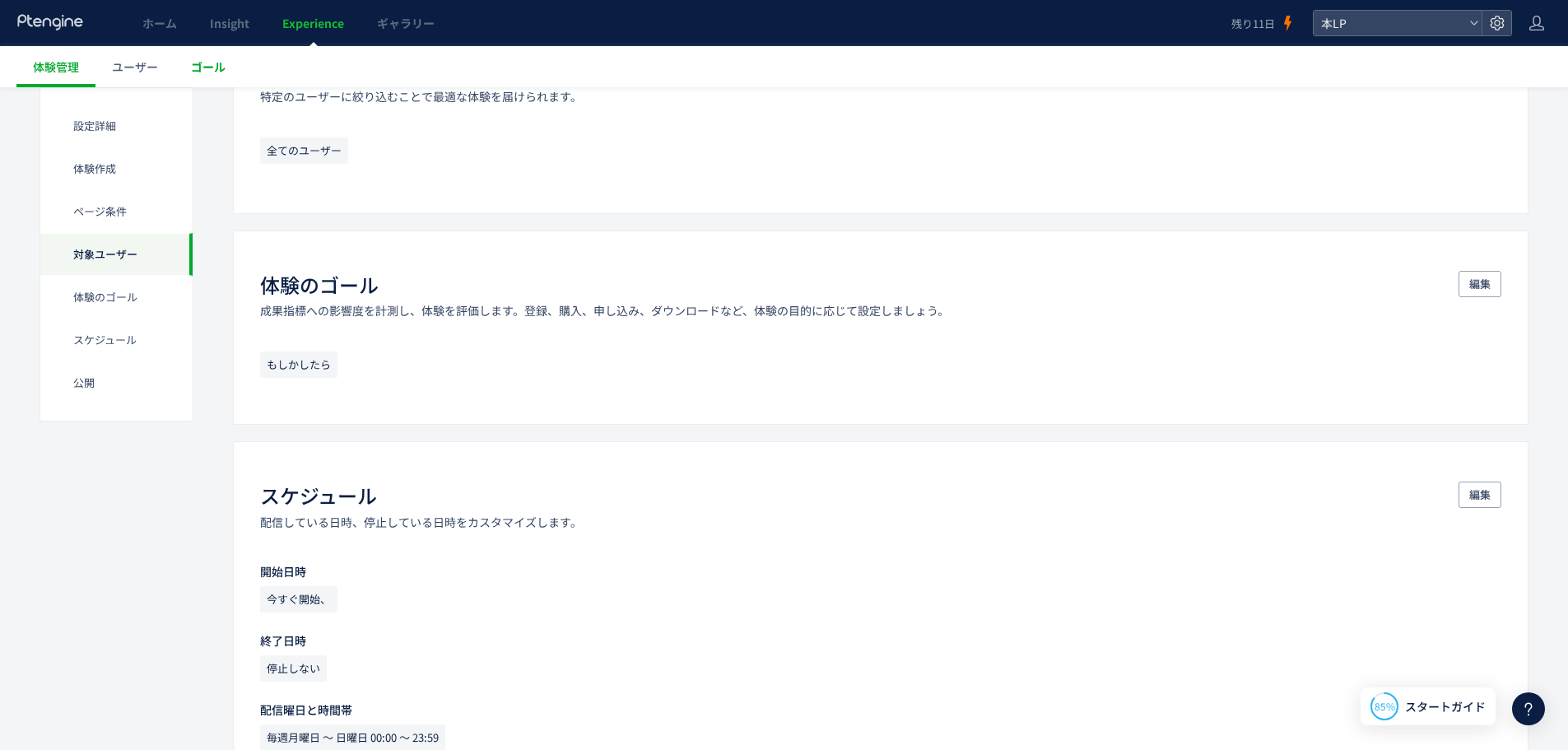
click at [221, 58] on span "ゴール" at bounding box center [207, 66] width 35 height 16
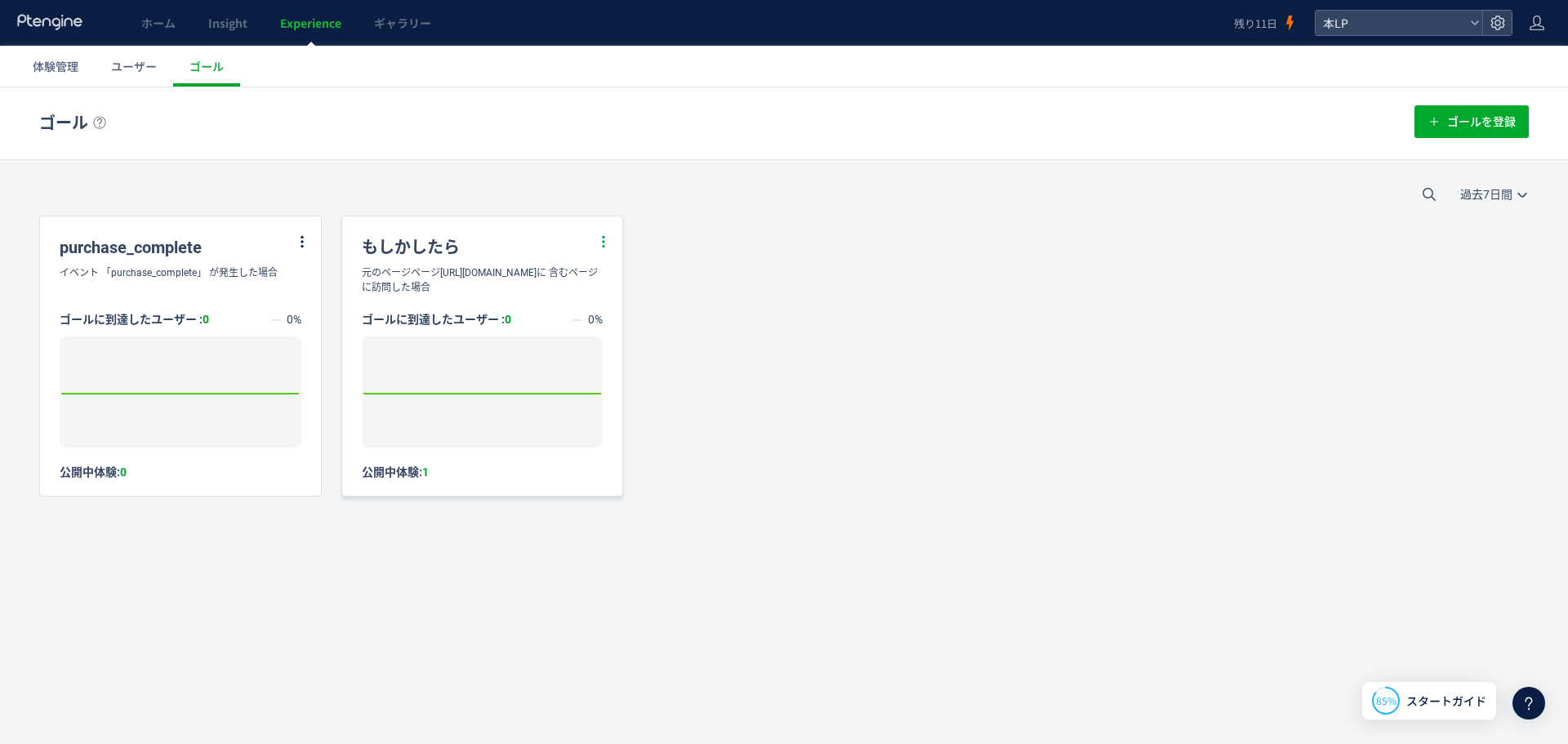
click at [599, 243] on icon at bounding box center [603, 241] width 15 height 15
click at [588, 280] on li "編集" at bounding box center [583, 282] width 55 height 29
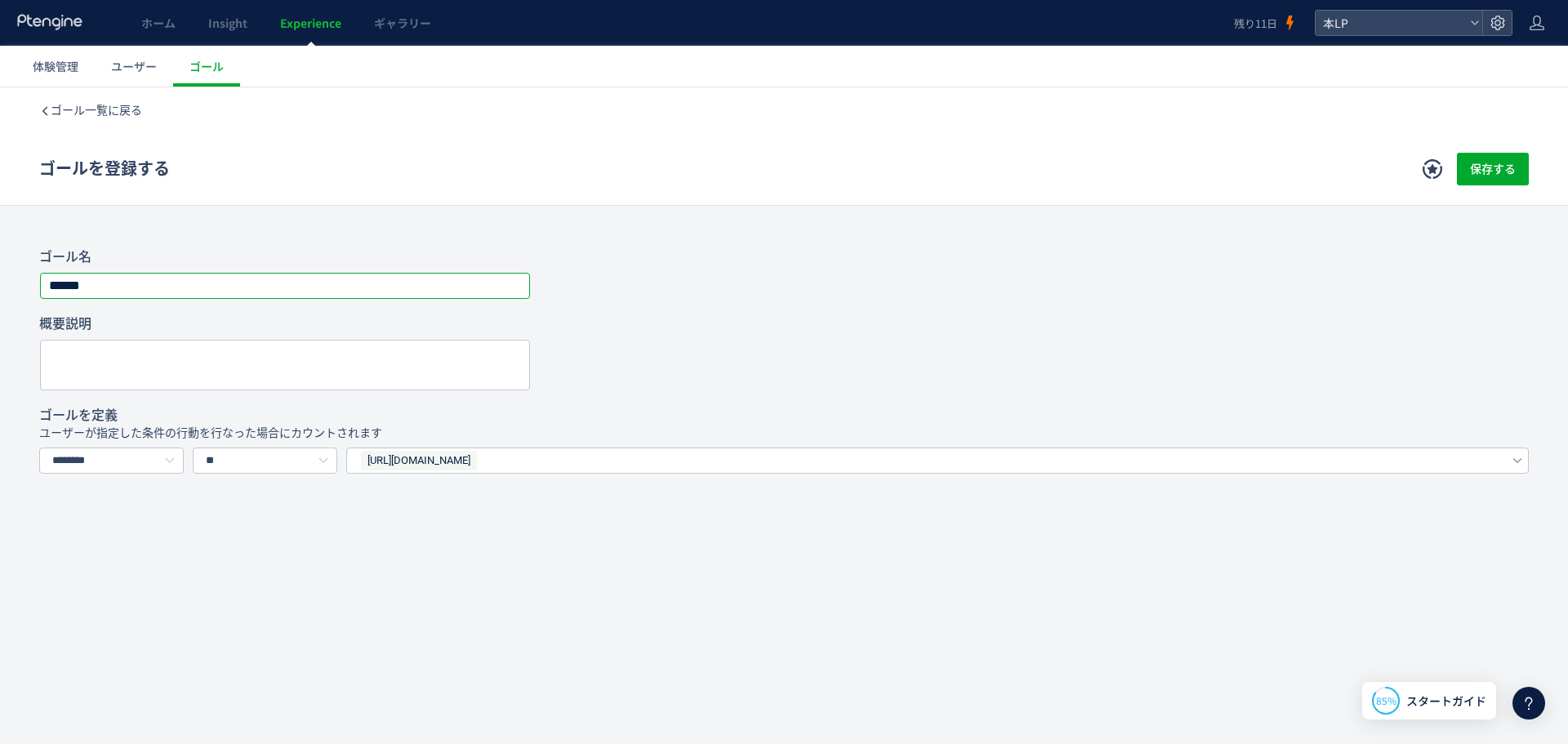
drag, startPoint x: 202, startPoint y: 294, endPoint x: 35, endPoint y: 285, distance: 167.2
click at [37, 286] on div "ゴール名 ****** 概要説明 ゴールを定義 ユーザーが指定した条件の行動を行なった場合にカウントされます ******** URLで指定する イベントを選…" at bounding box center [784, 360] width 1568 height 226
type input "*******"
click at [1563, 276] on div "ゴール名 ******* 概要説明 ゴールを定義 ユーザーが指定した条件の行動を行なった場合にカウントされます ******** URLで指定する イベントを…" at bounding box center [784, 360] width 1568 height 226
click at [1518, 158] on button "保存する" at bounding box center [1492, 168] width 72 height 33
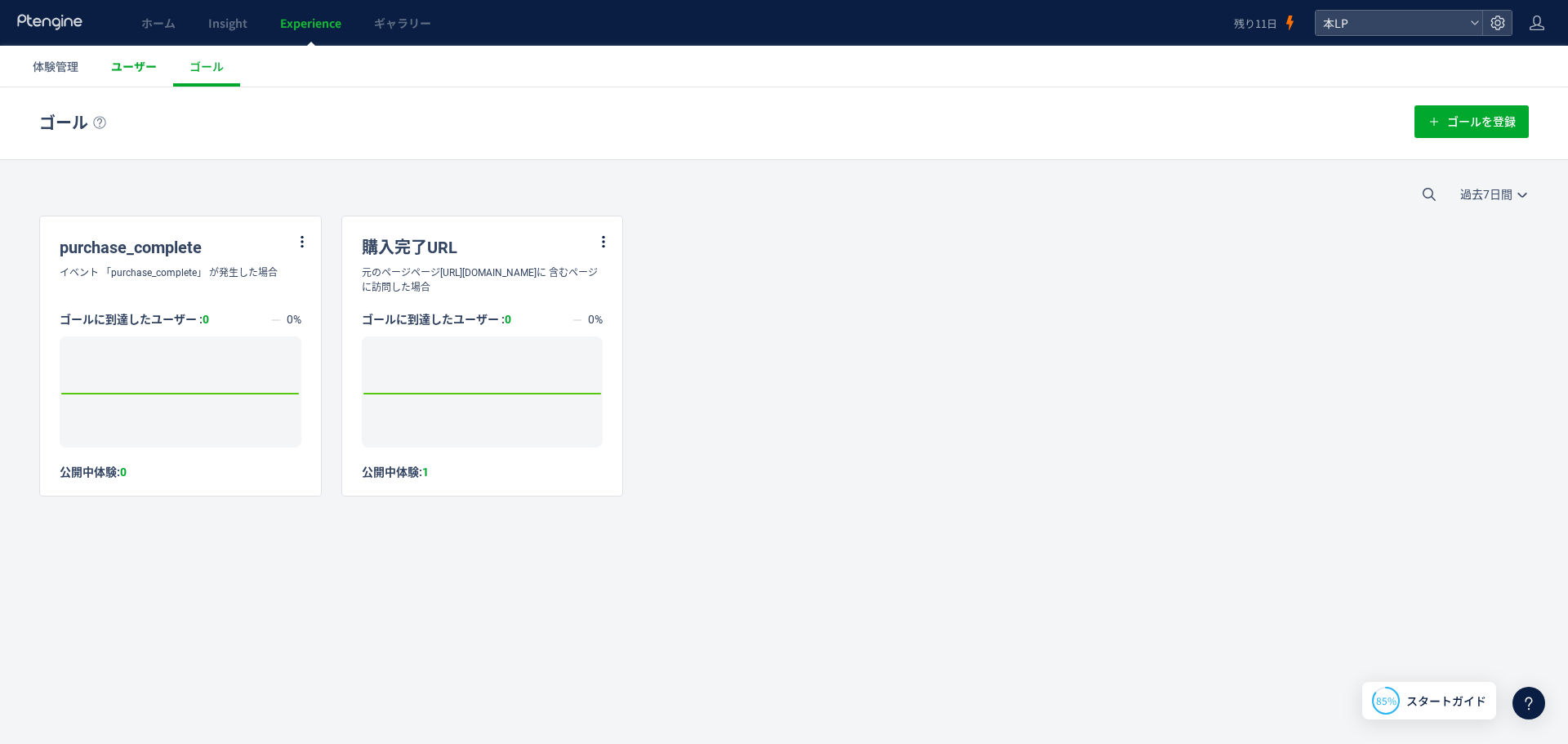
click at [141, 67] on span "ユーザー" at bounding box center [134, 66] width 46 height 16
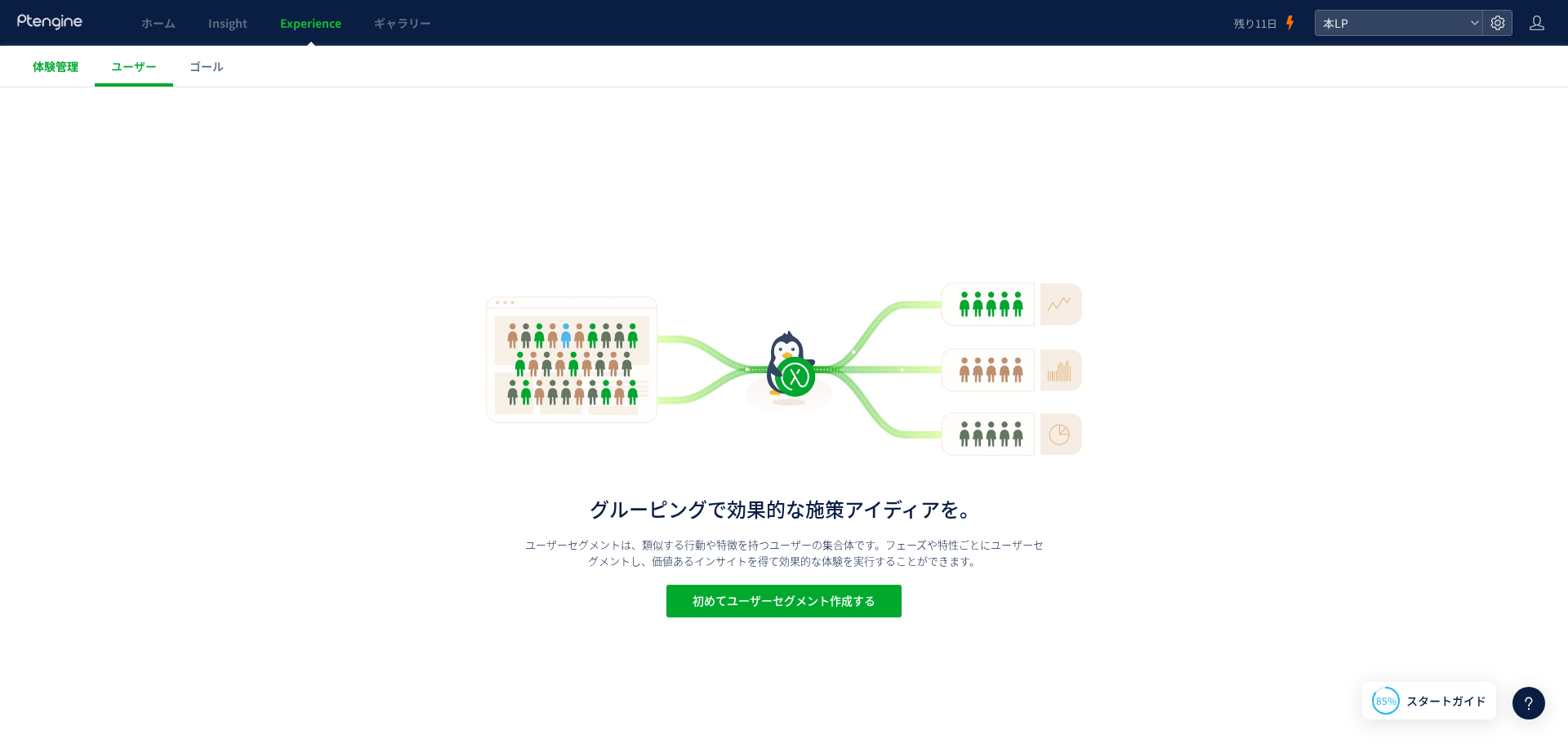
click at [41, 66] on span "体験管理" at bounding box center [55, 66] width 46 height 16
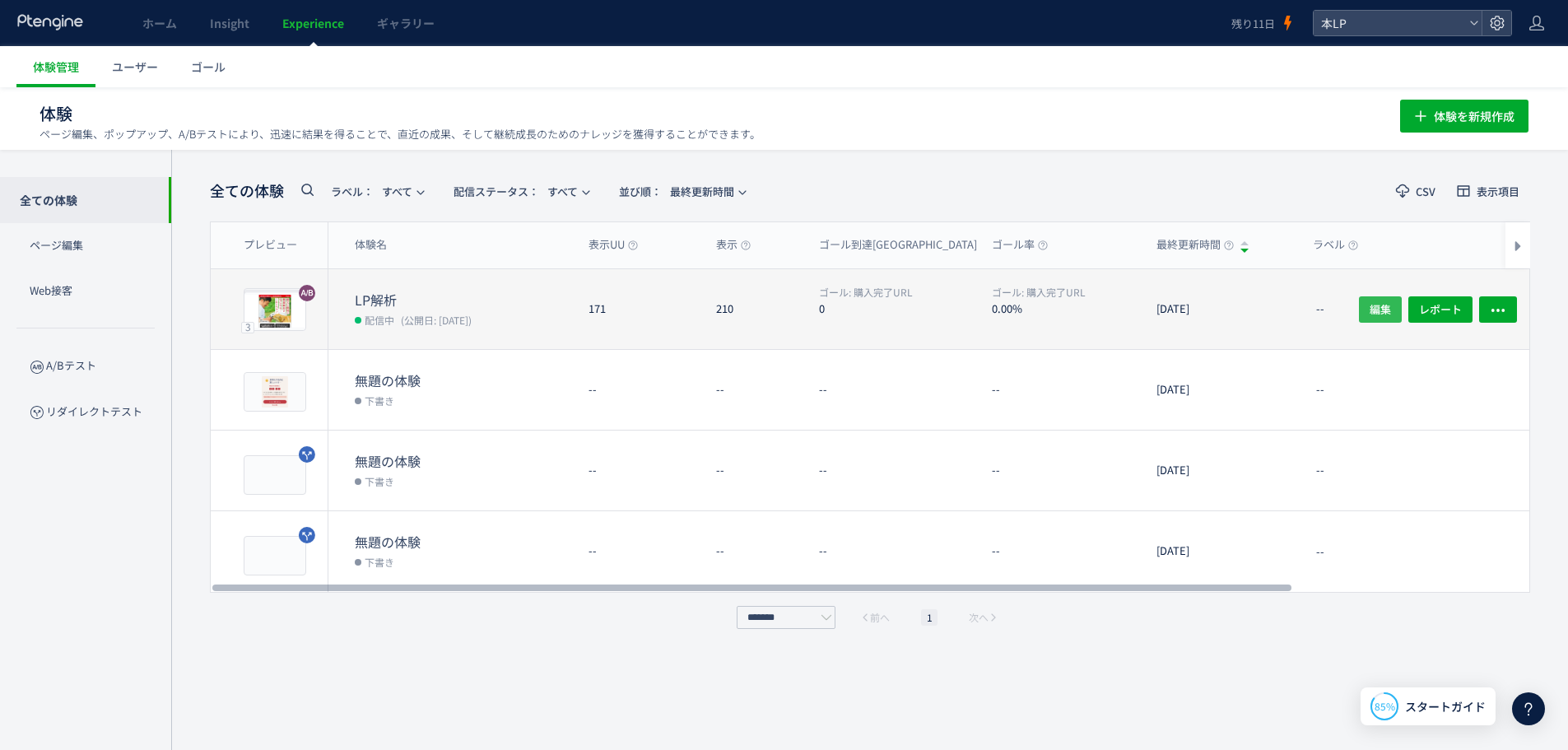
click at [1384, 308] on span "編集" at bounding box center [1379, 308] width 22 height 26
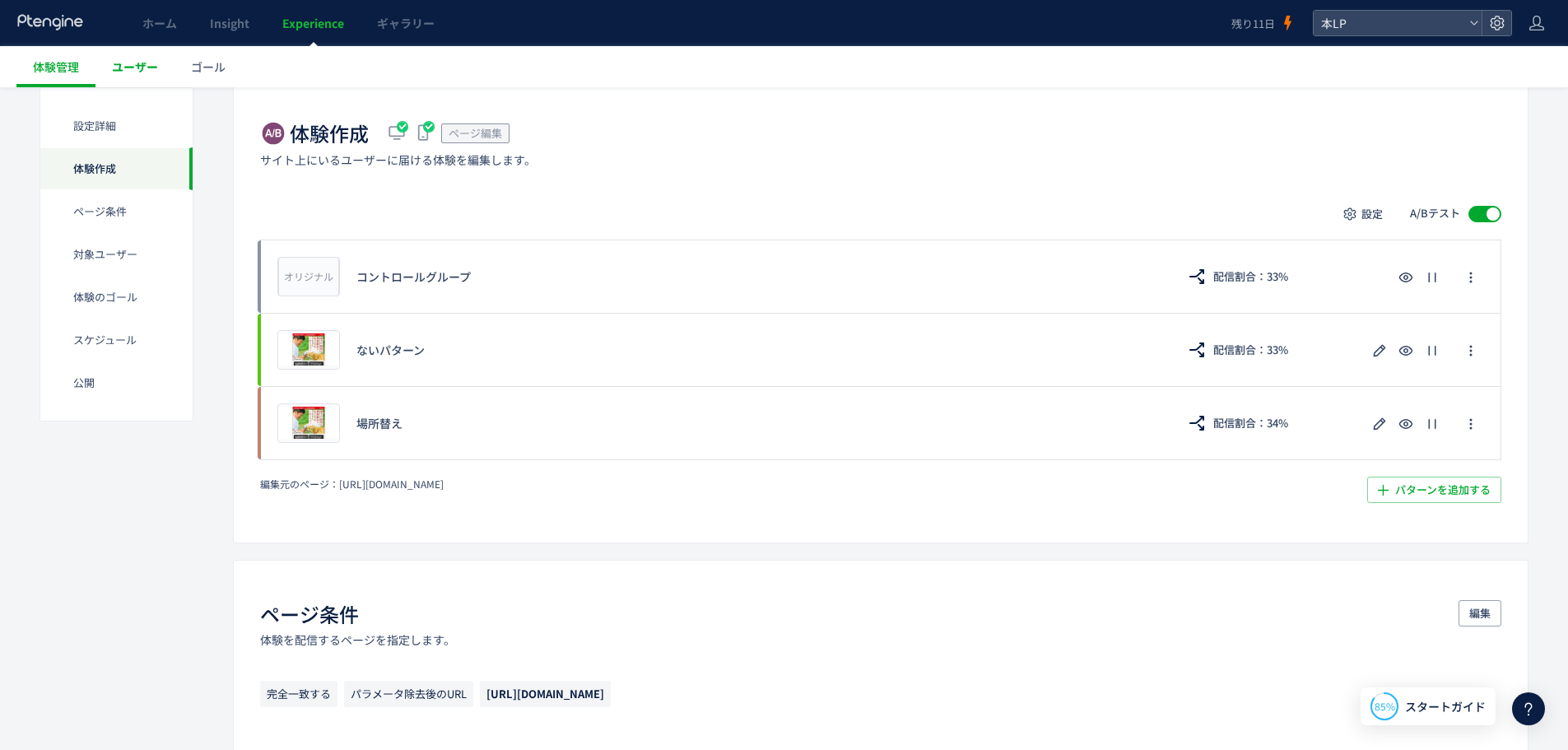
scroll to position [165, 0]
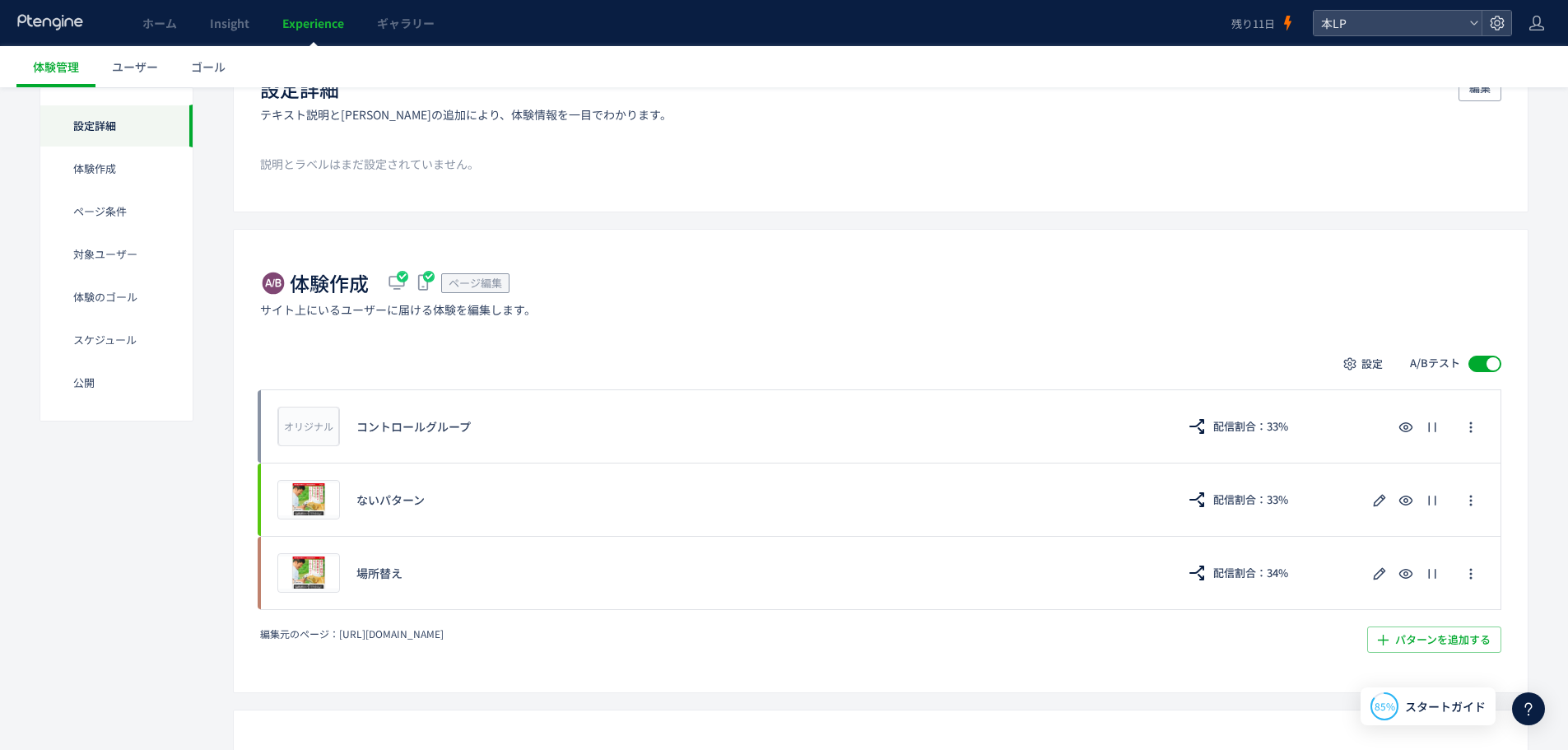
click at [41, 23] on use at bounding box center [49, 22] width 65 height 16
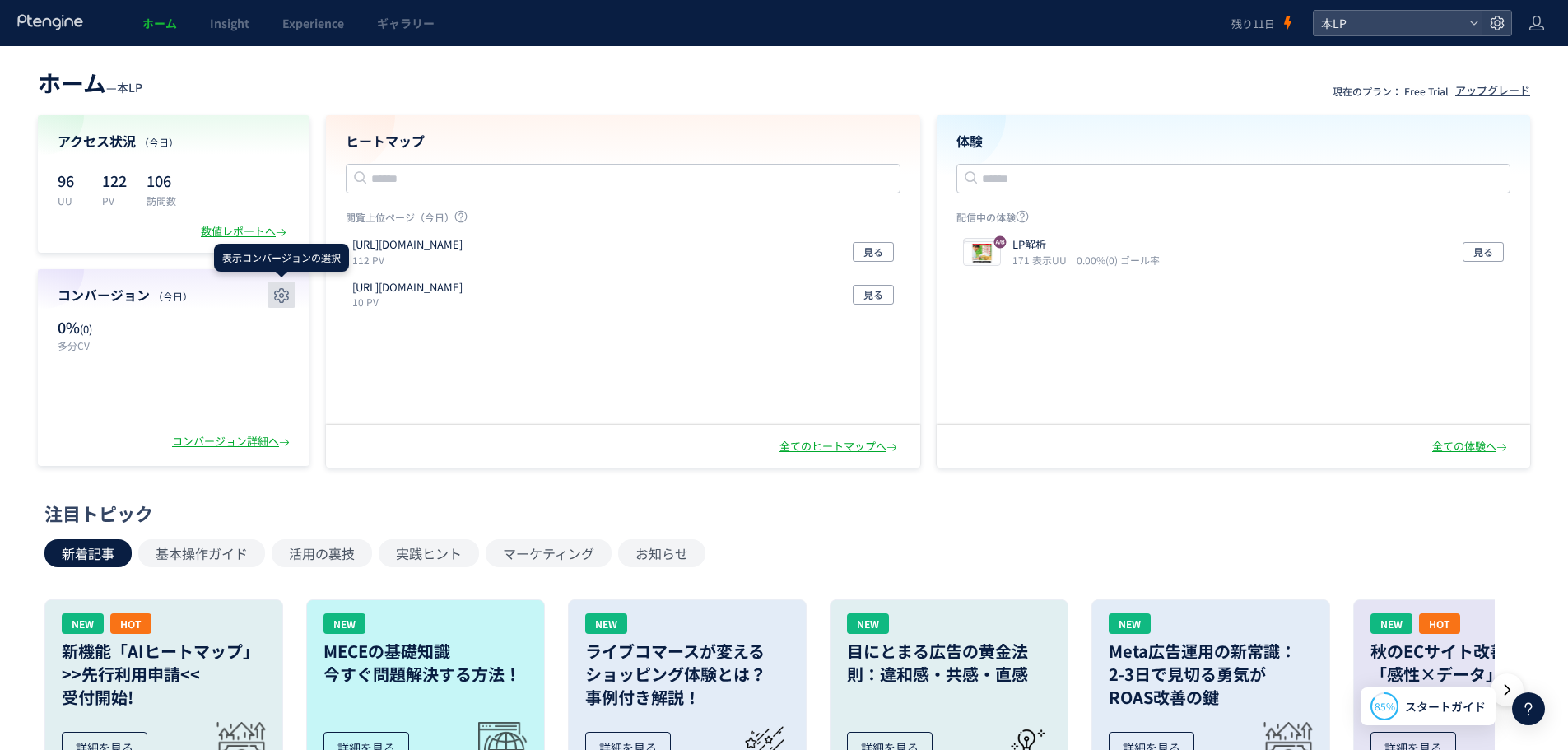
click at [288, 293] on icon "button" at bounding box center [281, 295] width 20 height 20
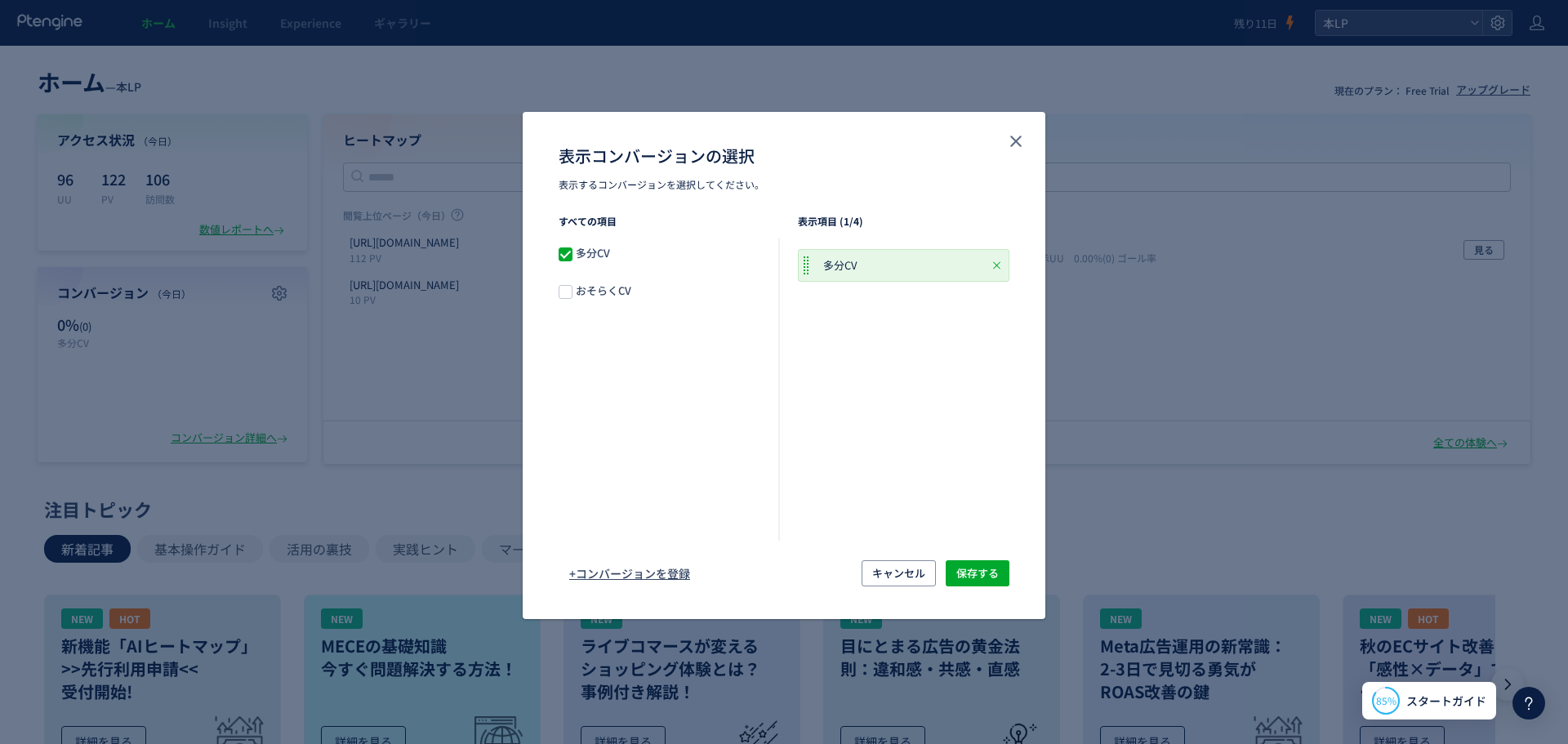
click at [618, 289] on span "おそらくCV" at bounding box center [606, 291] width 67 height 18
click at [991, 571] on span "保存する" at bounding box center [977, 574] width 42 height 26
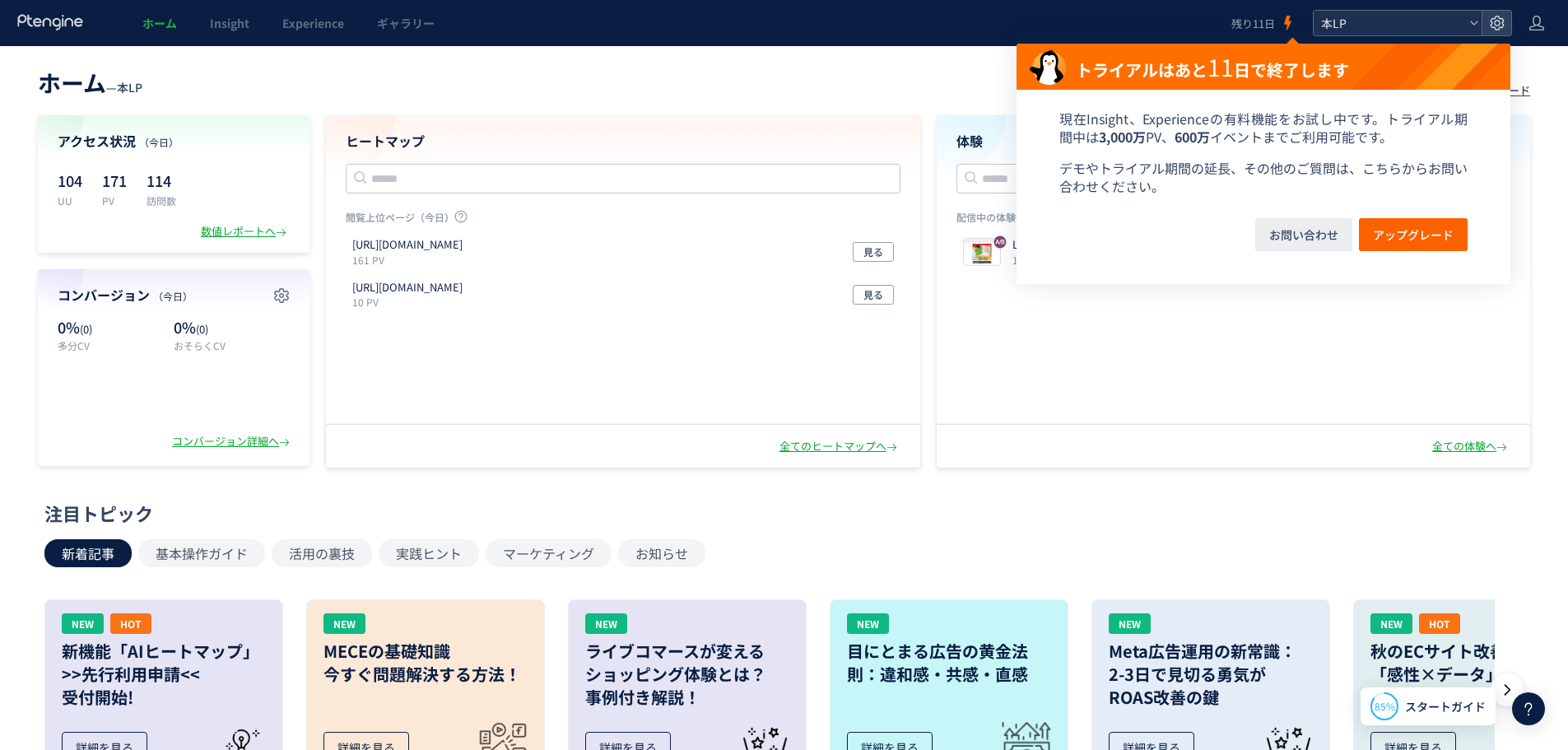
click at [1410, 16] on span "本LP" at bounding box center [1389, 23] width 146 height 25
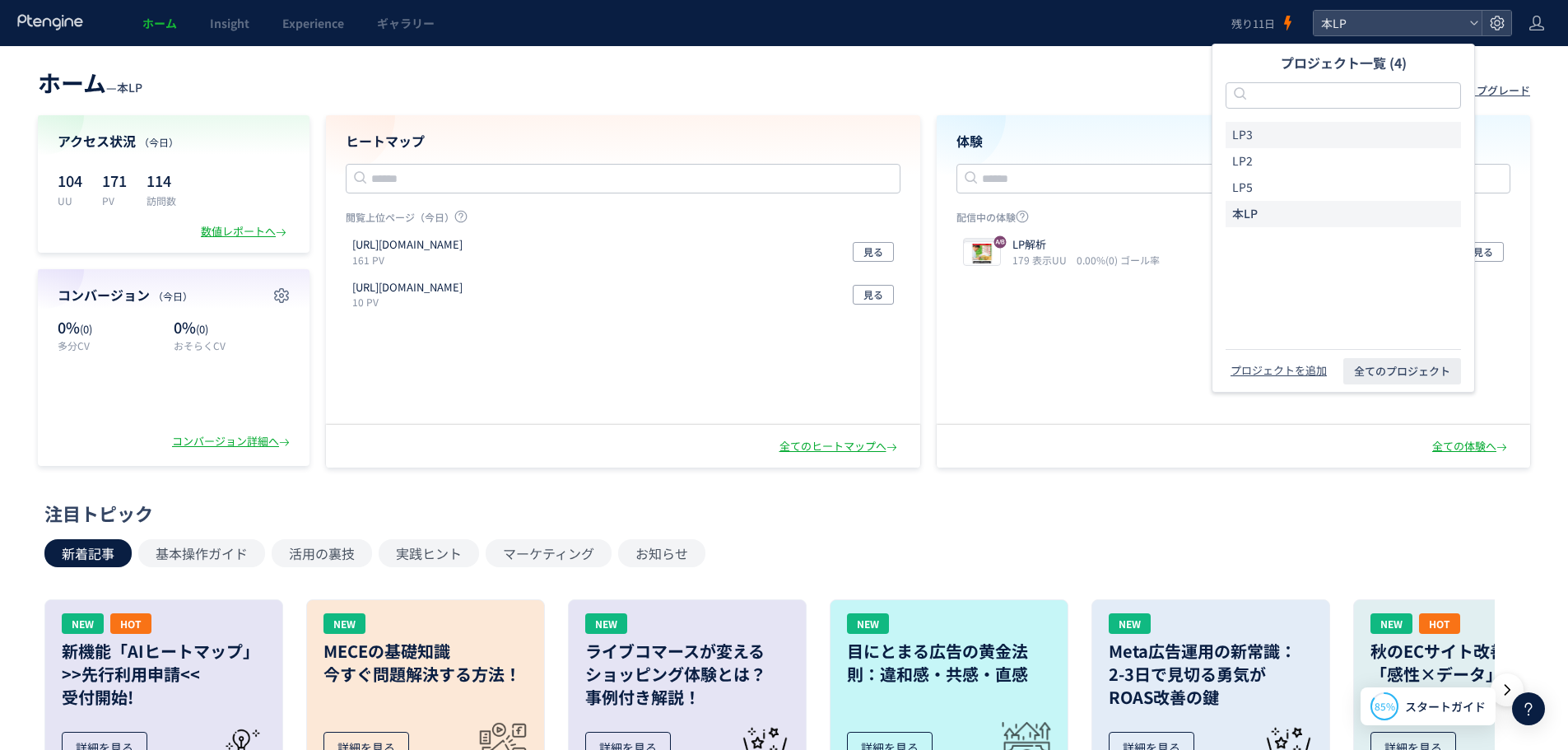
click at [1362, 133] on li "LP3" at bounding box center [1344, 135] width 236 height 26
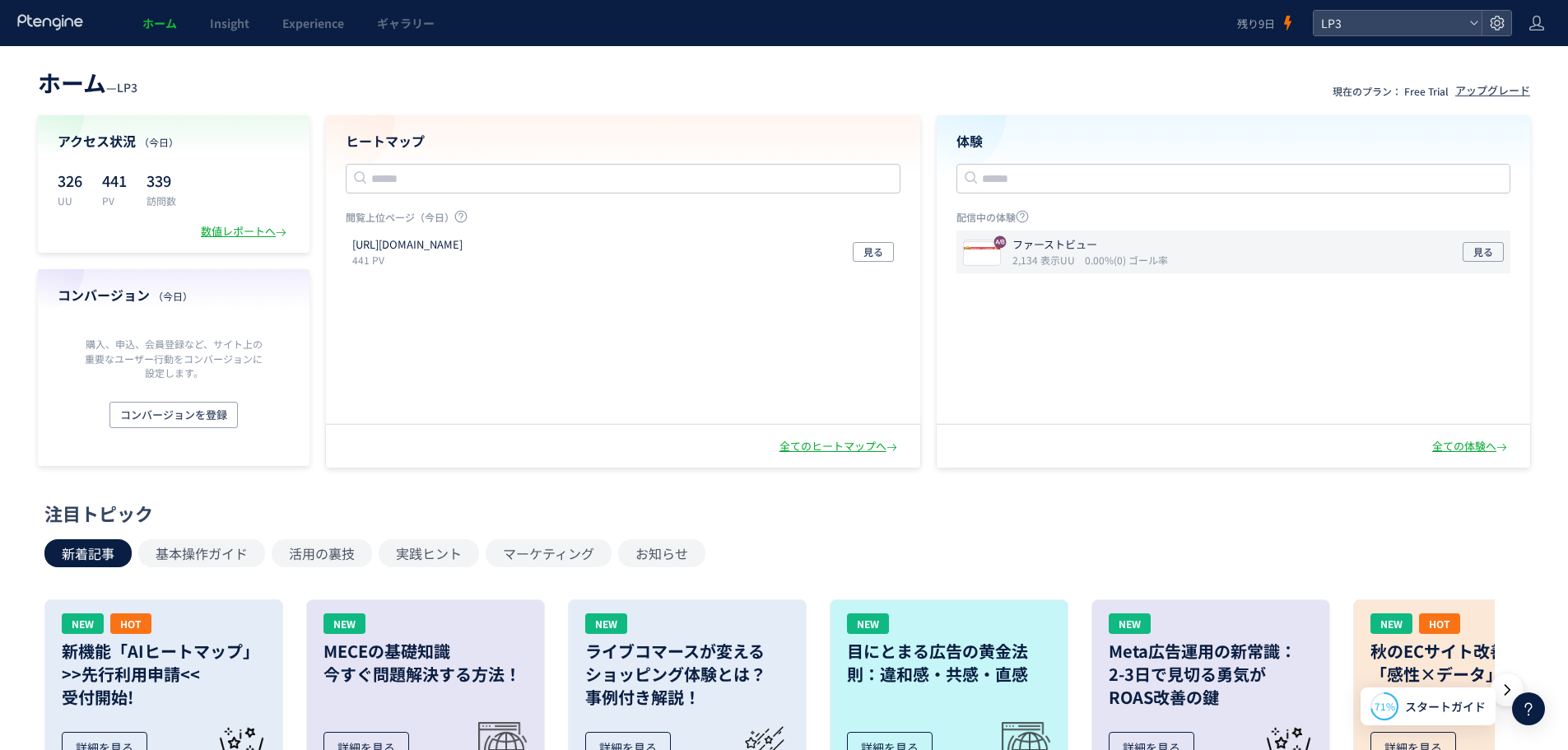
click at [1040, 258] on icon "2,134 表示UU" at bounding box center [1047, 259] width 69 height 14
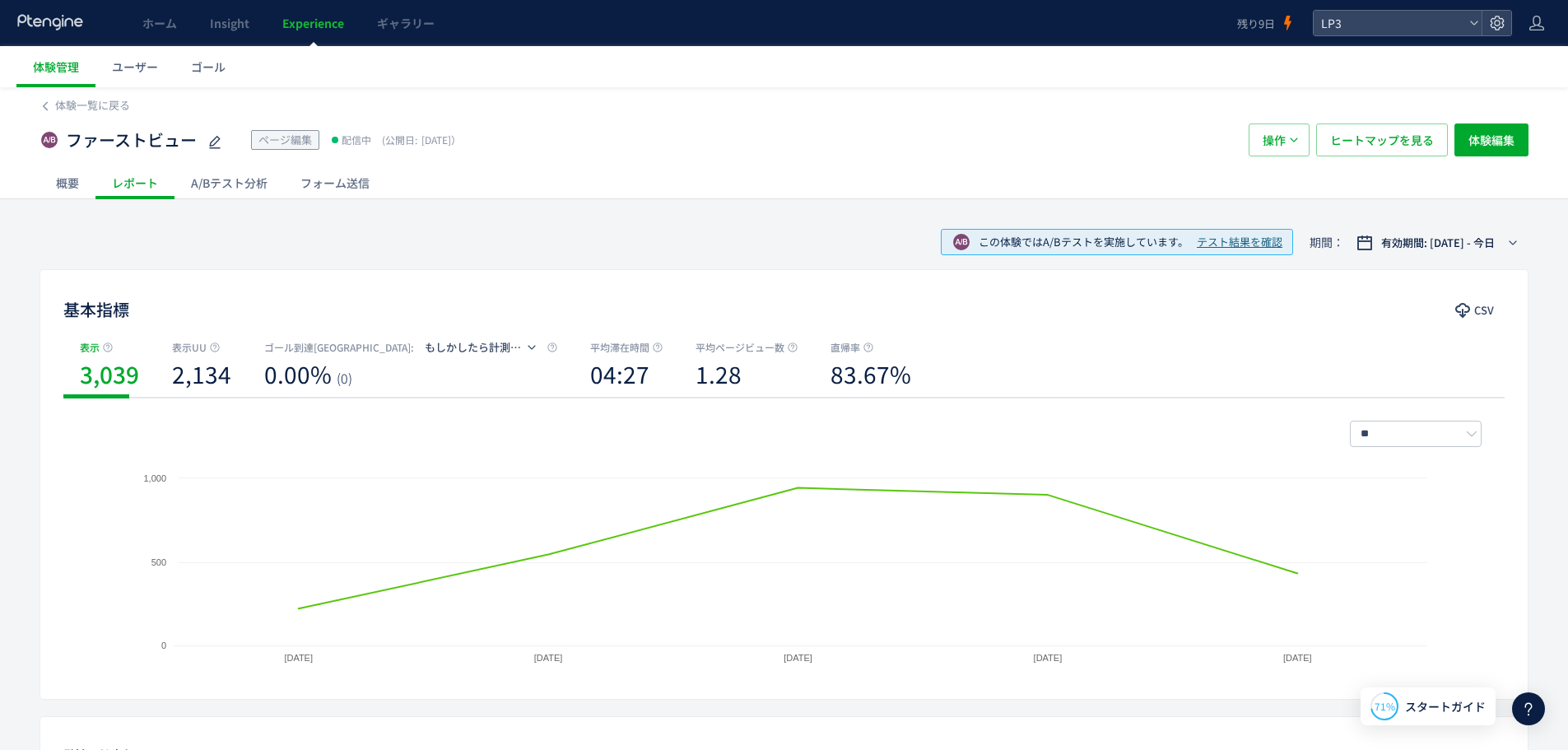
click at [239, 174] on div "A/Bテスト分析" at bounding box center [229, 182] width 109 height 33
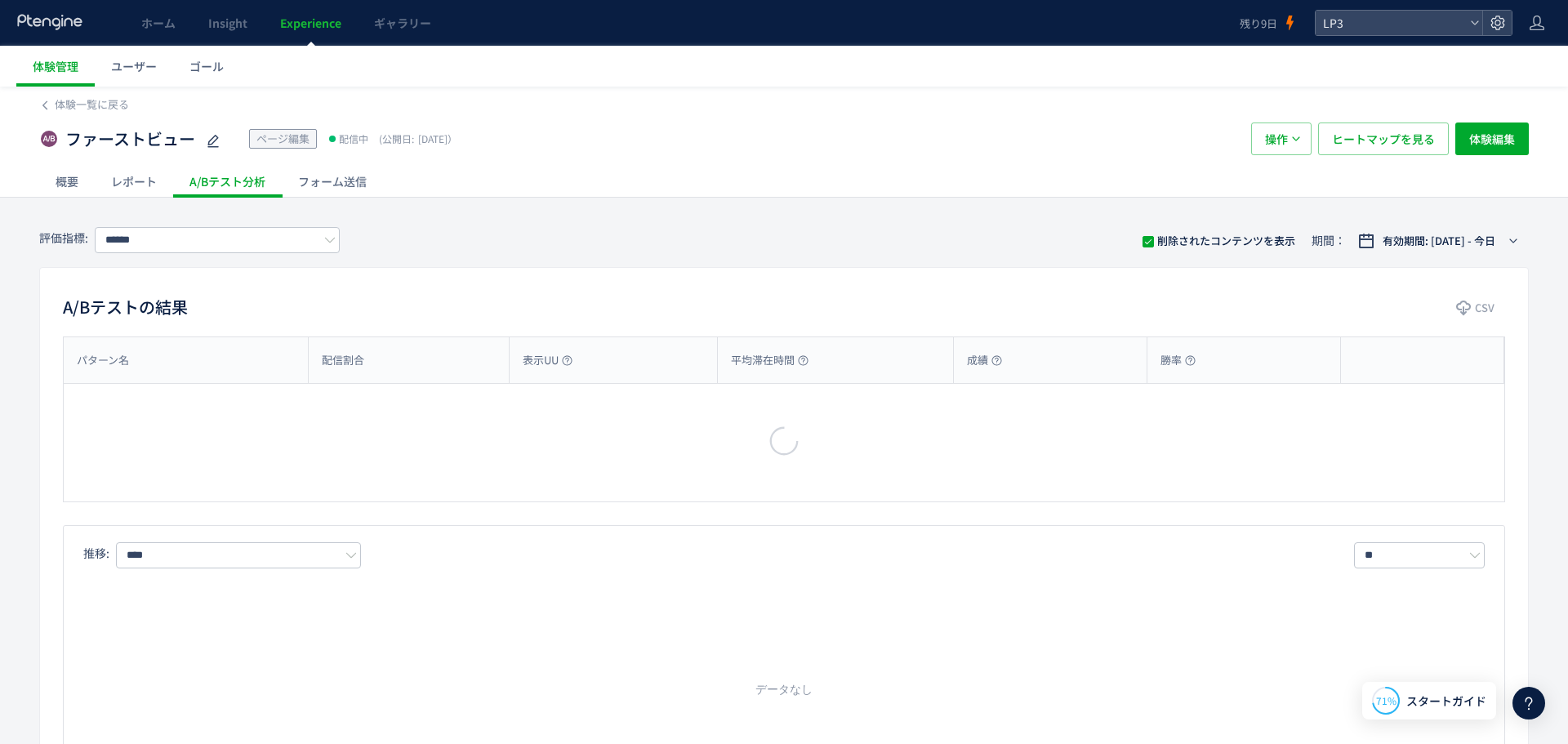
type input "**********"
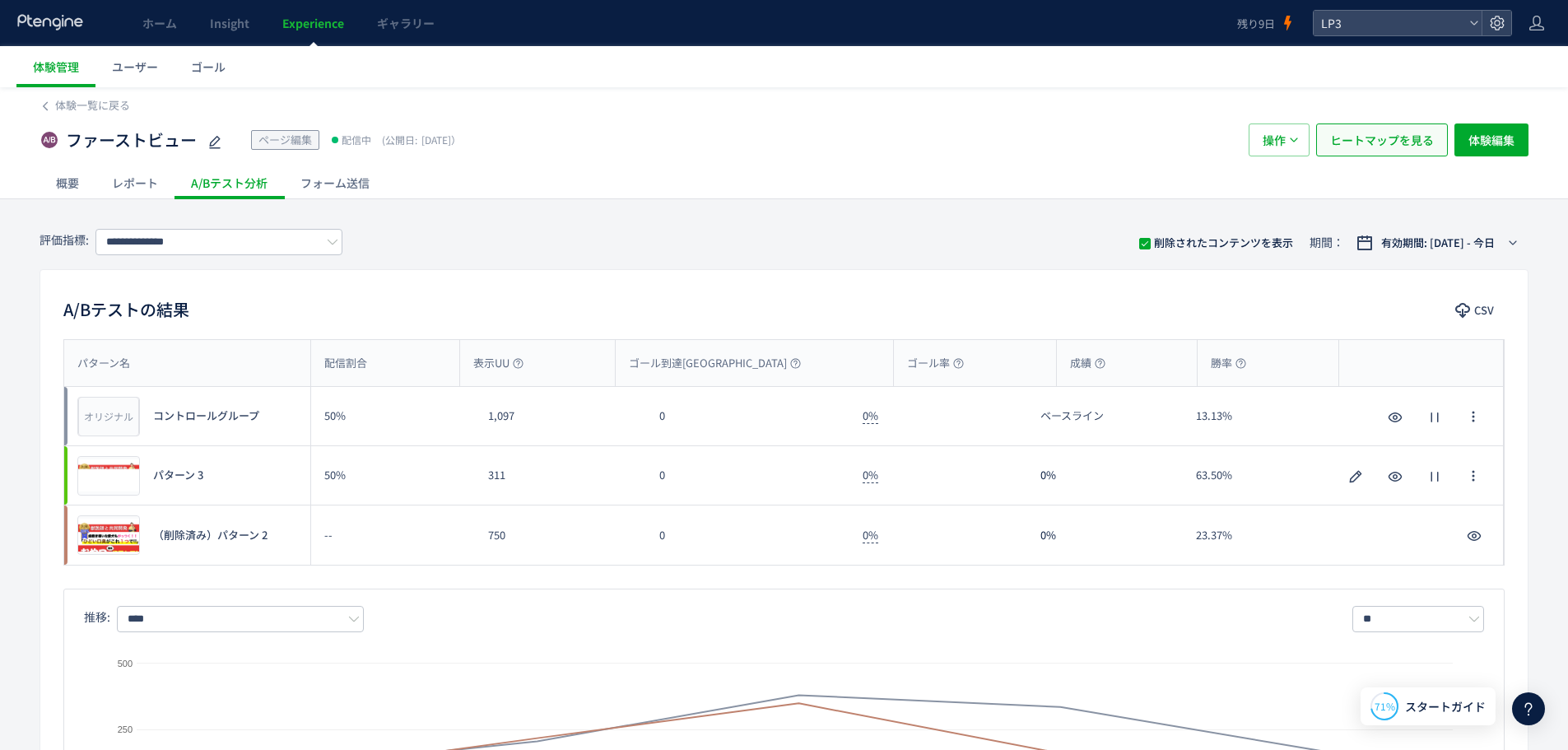
click at [1370, 145] on span "ヒートマップを見る" at bounding box center [1381, 140] width 104 height 33
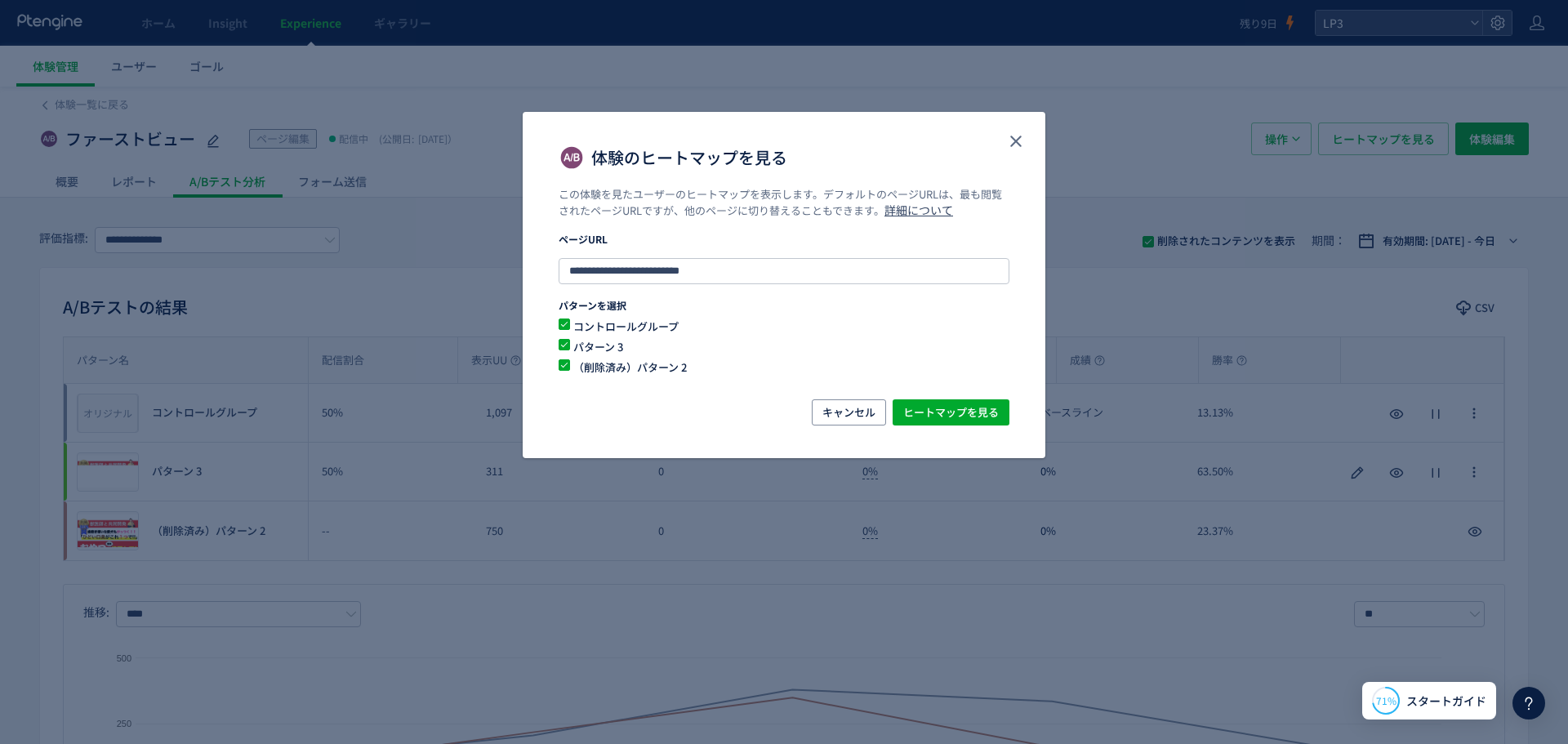
click at [592, 359] on span "（削除済み）パターン 2" at bounding box center [774, 367] width 408 height 16
click at [974, 420] on span "ヒートマップを見る" at bounding box center [951, 413] width 95 height 26
click at [1024, 142] on icon "close" at bounding box center [1015, 141] width 20 height 20
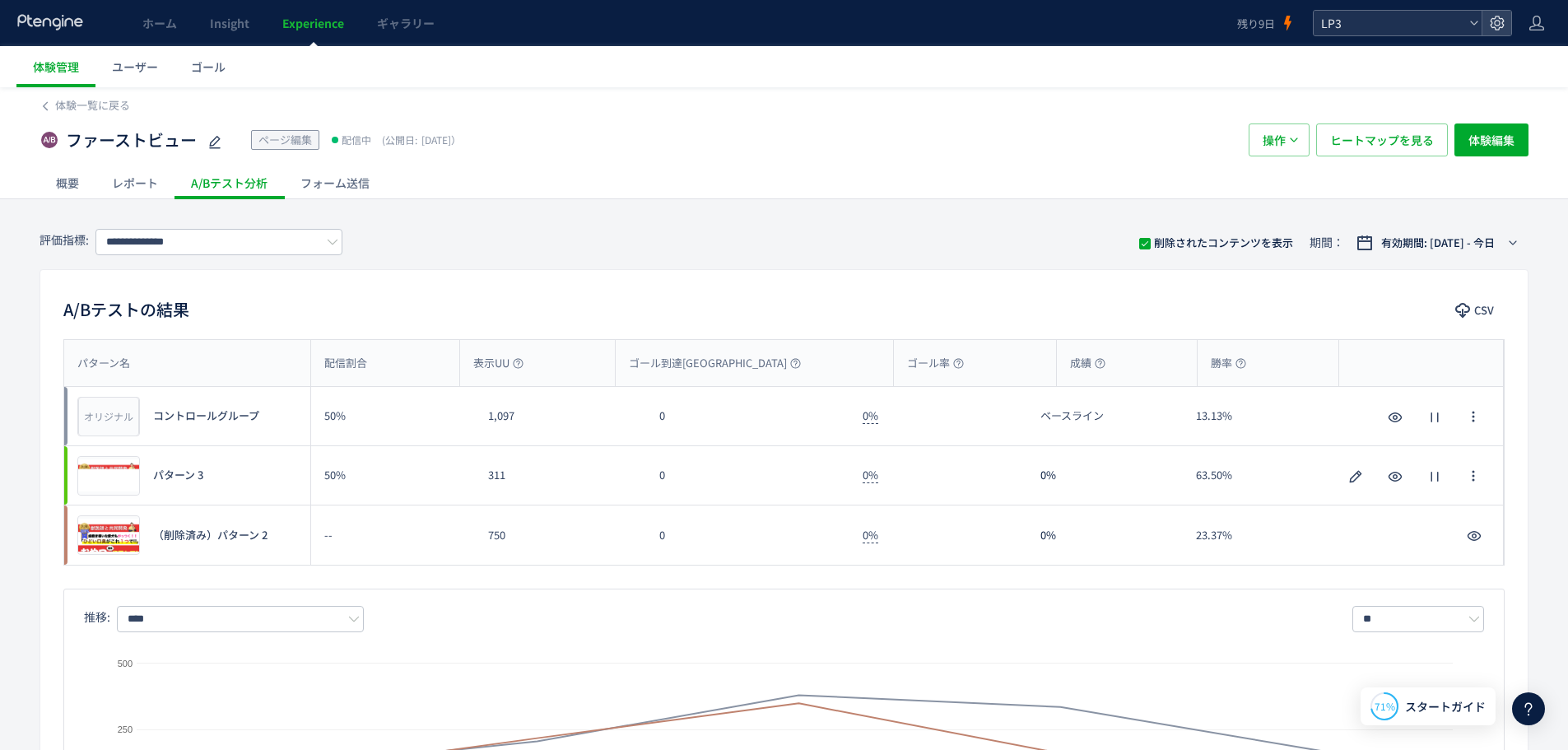
click at [1366, 23] on span "LP3" at bounding box center [1389, 23] width 146 height 25
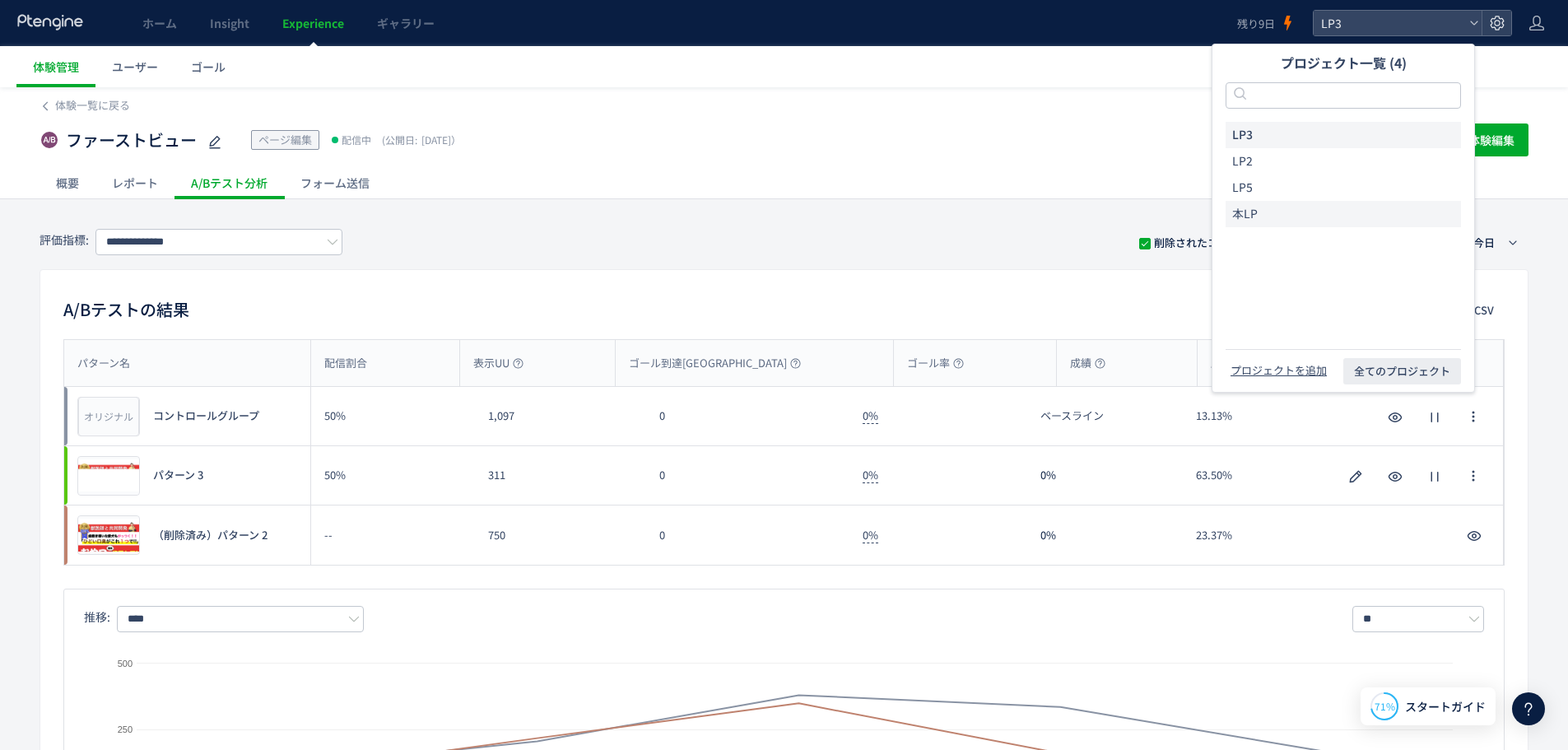
click at [1270, 208] on li "本LP" at bounding box center [1344, 214] width 236 height 26
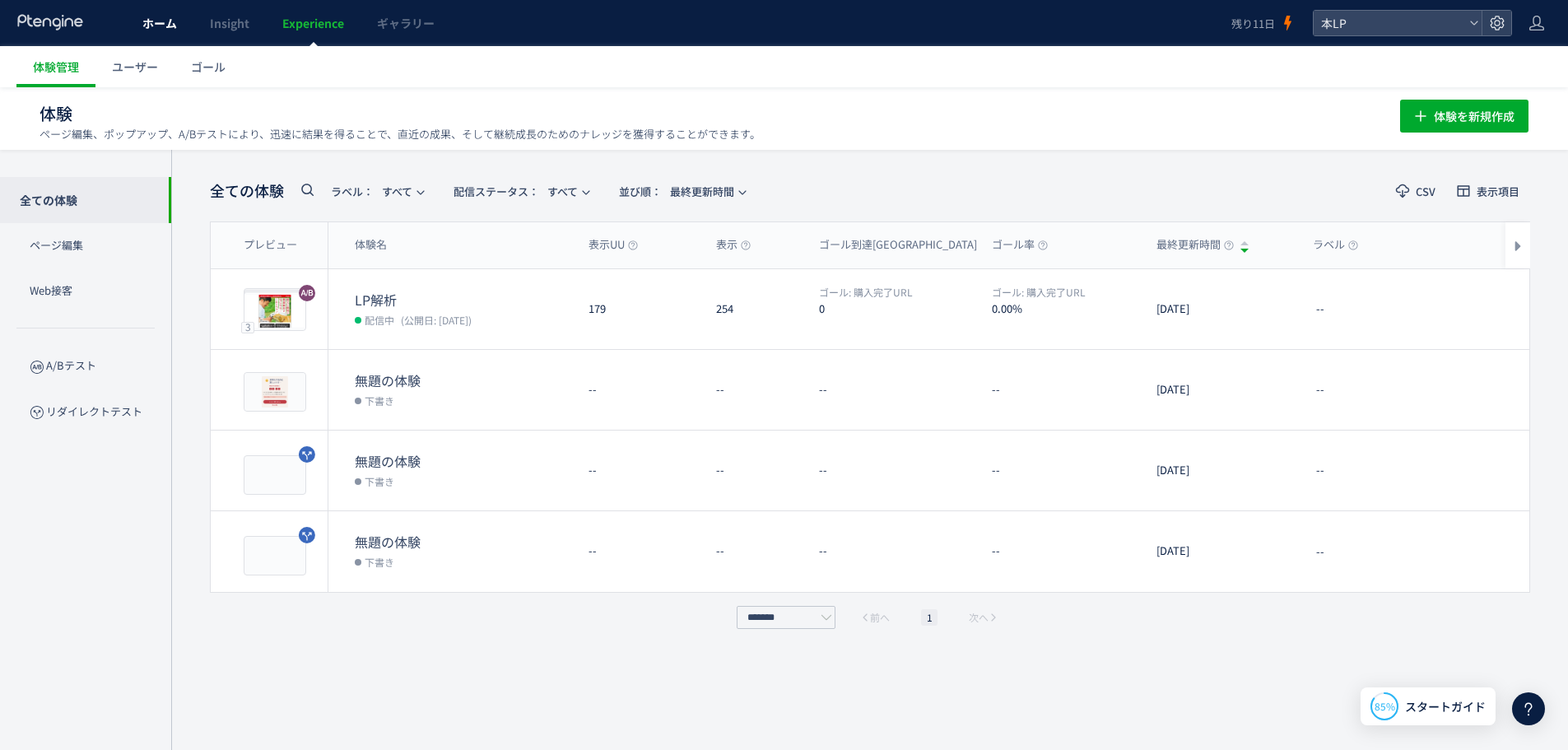
click at [166, 26] on span "ホーム" at bounding box center [159, 23] width 35 height 16
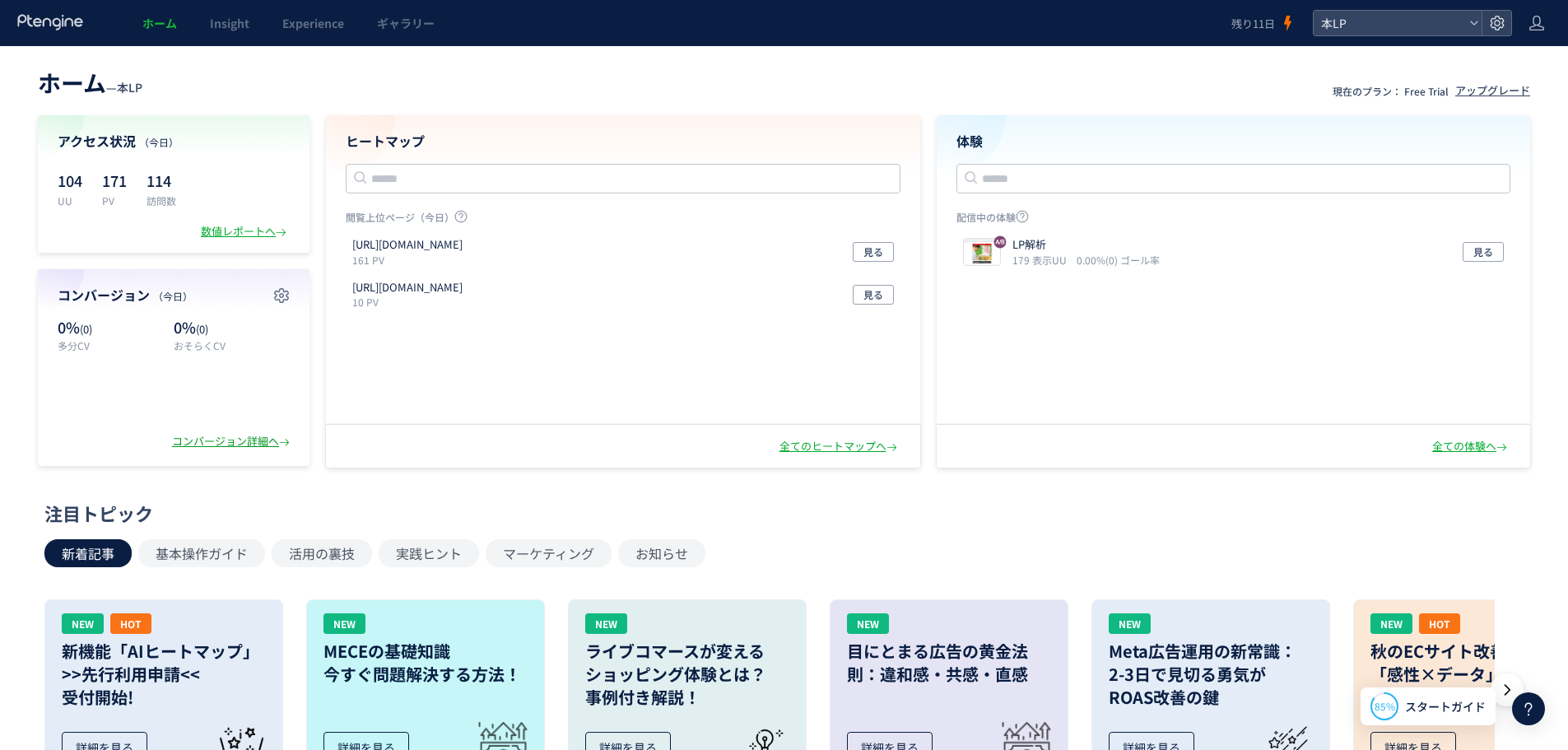
click at [250, 449] on div "コンバージョン詳細へ" at bounding box center [232, 442] width 121 height 16
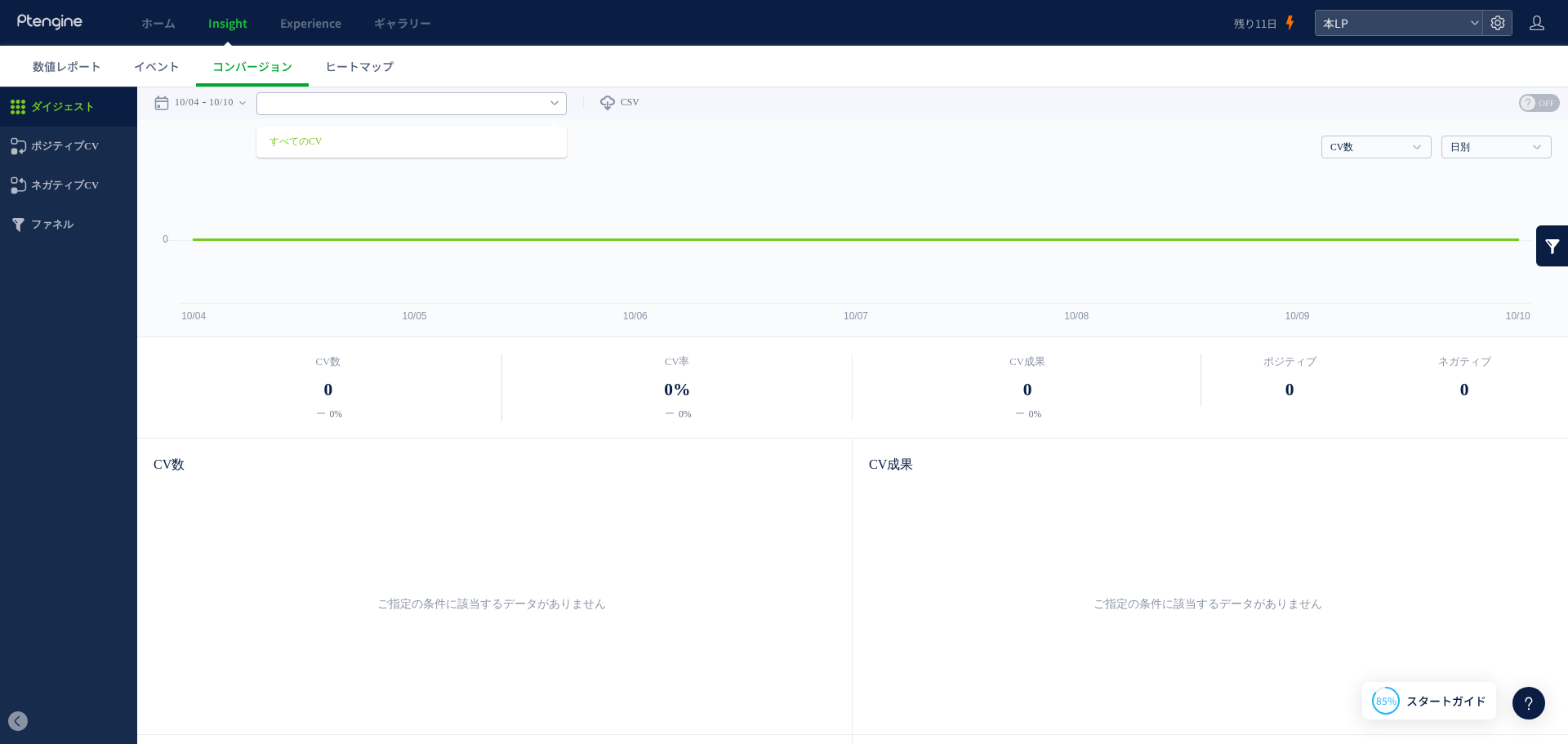
click at [523, 106] on input "text" at bounding box center [412, 104] width 311 height 22
click at [517, 111] on input "text" at bounding box center [412, 104] width 311 height 22
type input "******"
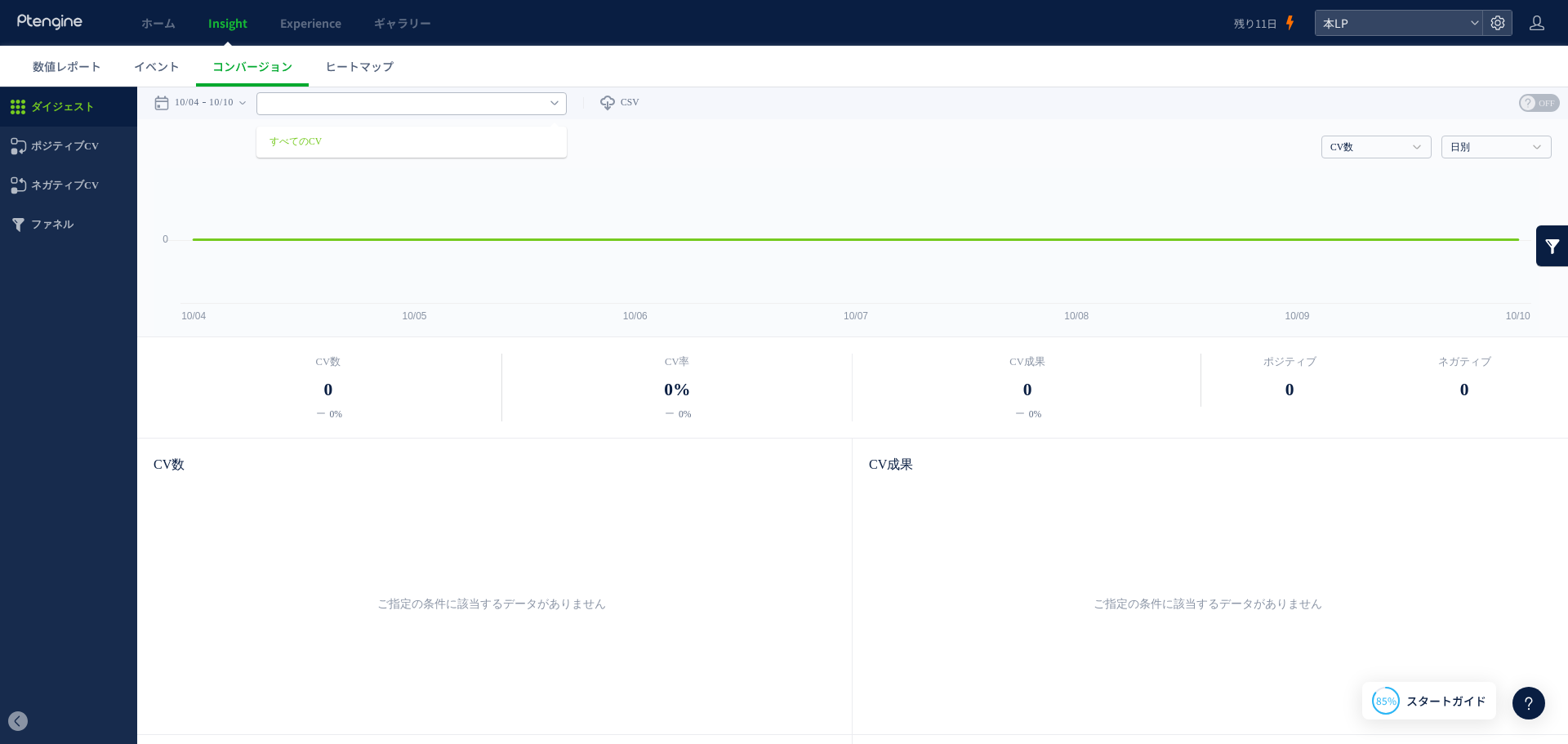
type input "******"
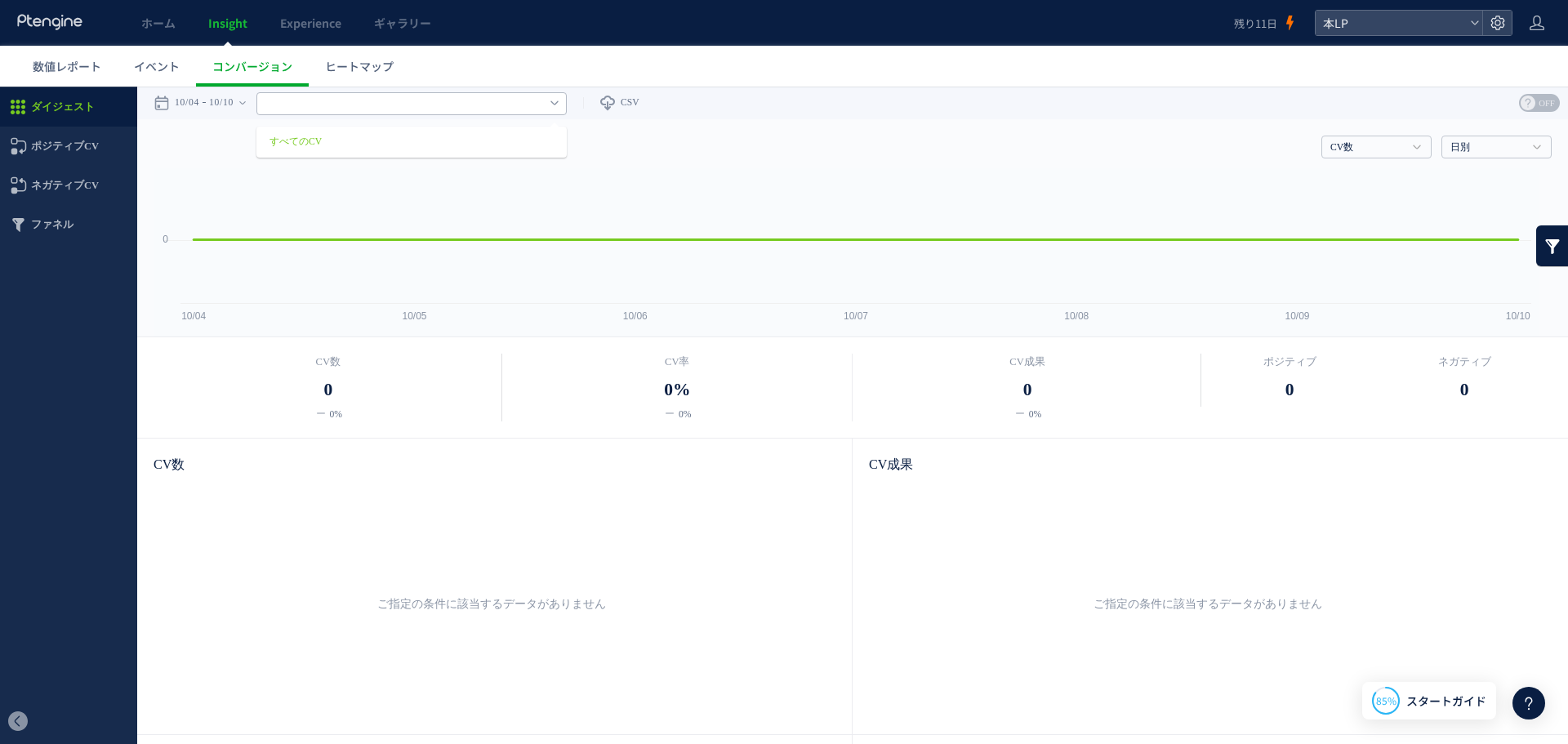
type input "******"
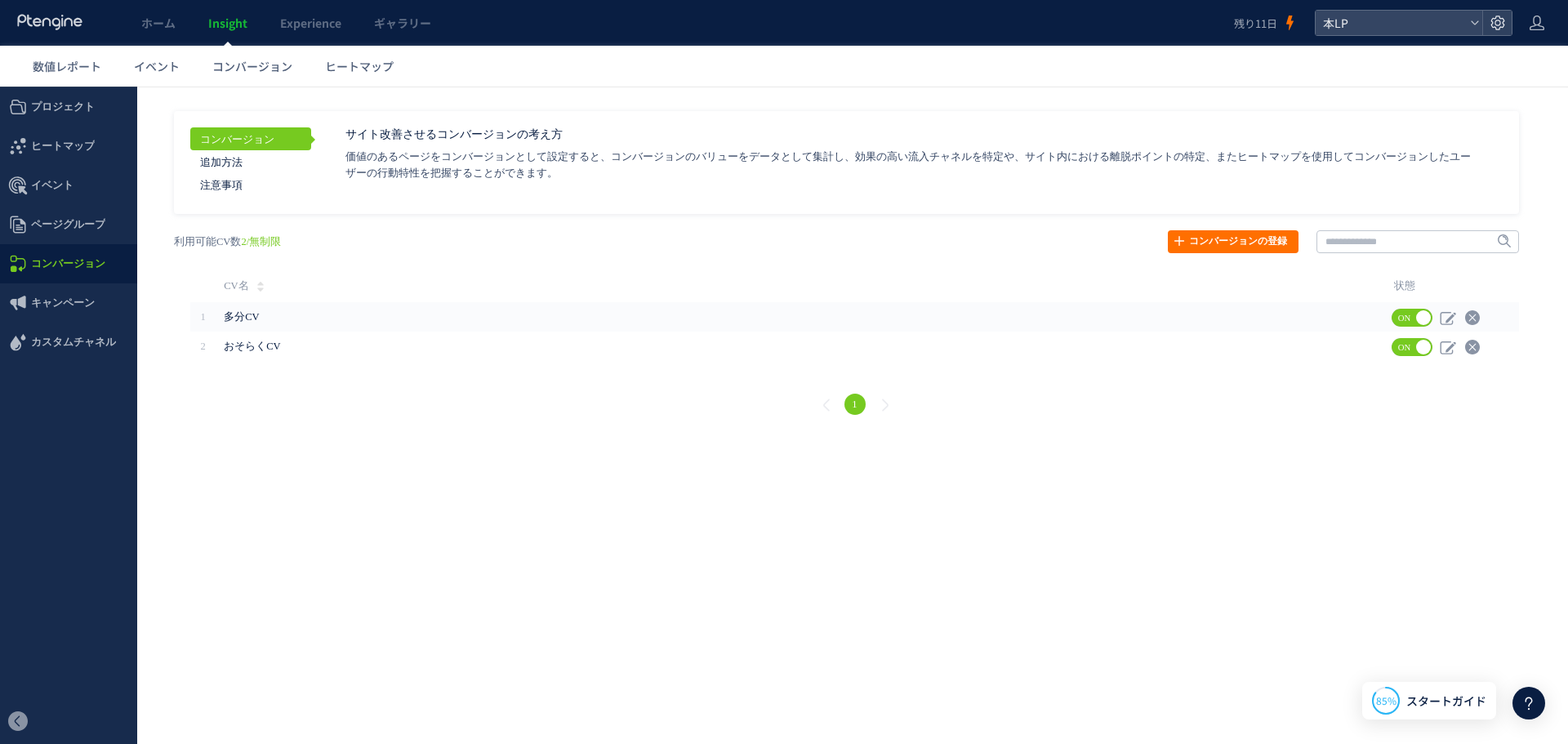
scroll to position [2085, 0]
click at [1527, 698] on use at bounding box center [1529, 704] width 7 height 13
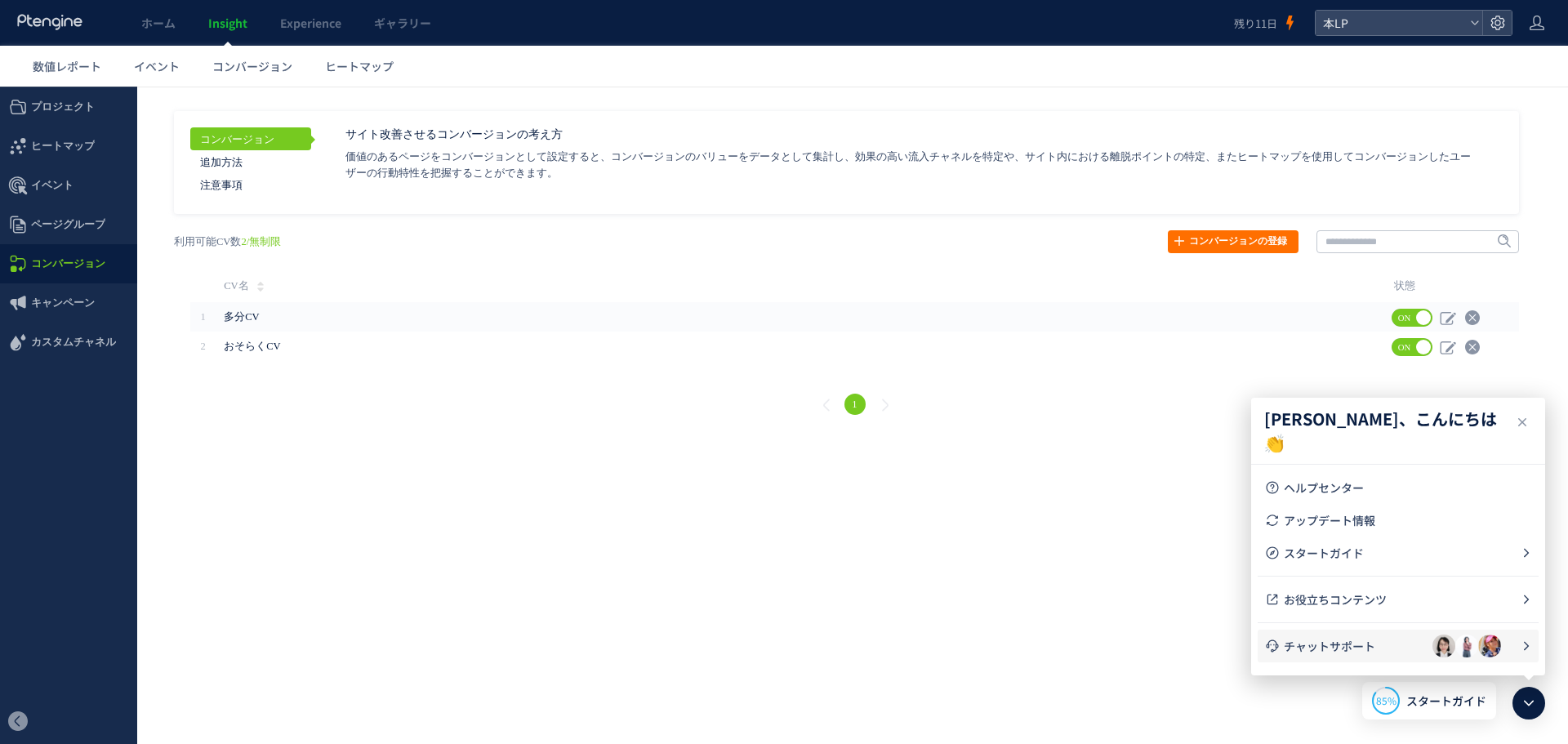
click at [1358, 639] on span "チャットサポート" at bounding box center [1357, 646] width 149 height 16
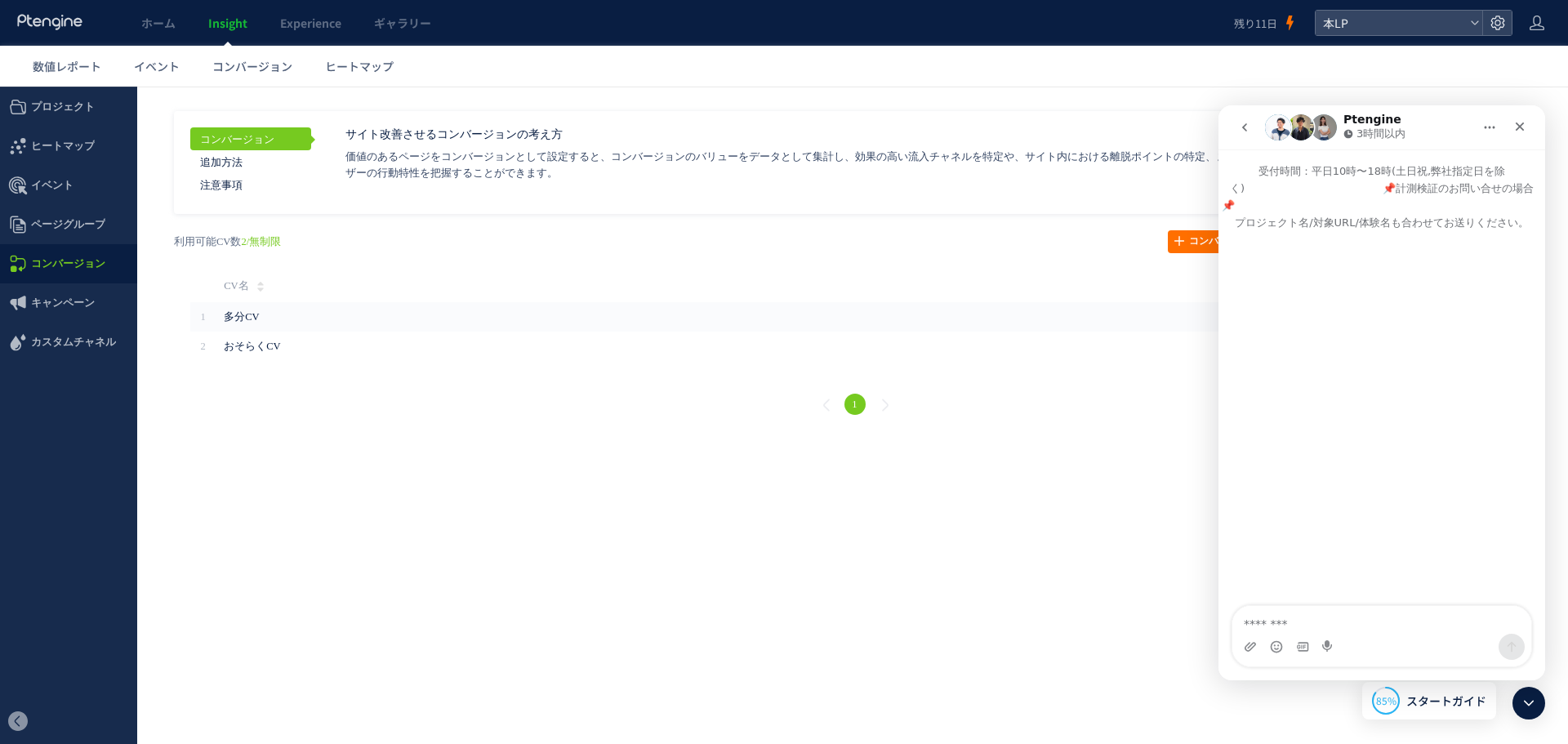
click at [1254, 118] on button "go back" at bounding box center [1244, 127] width 31 height 31
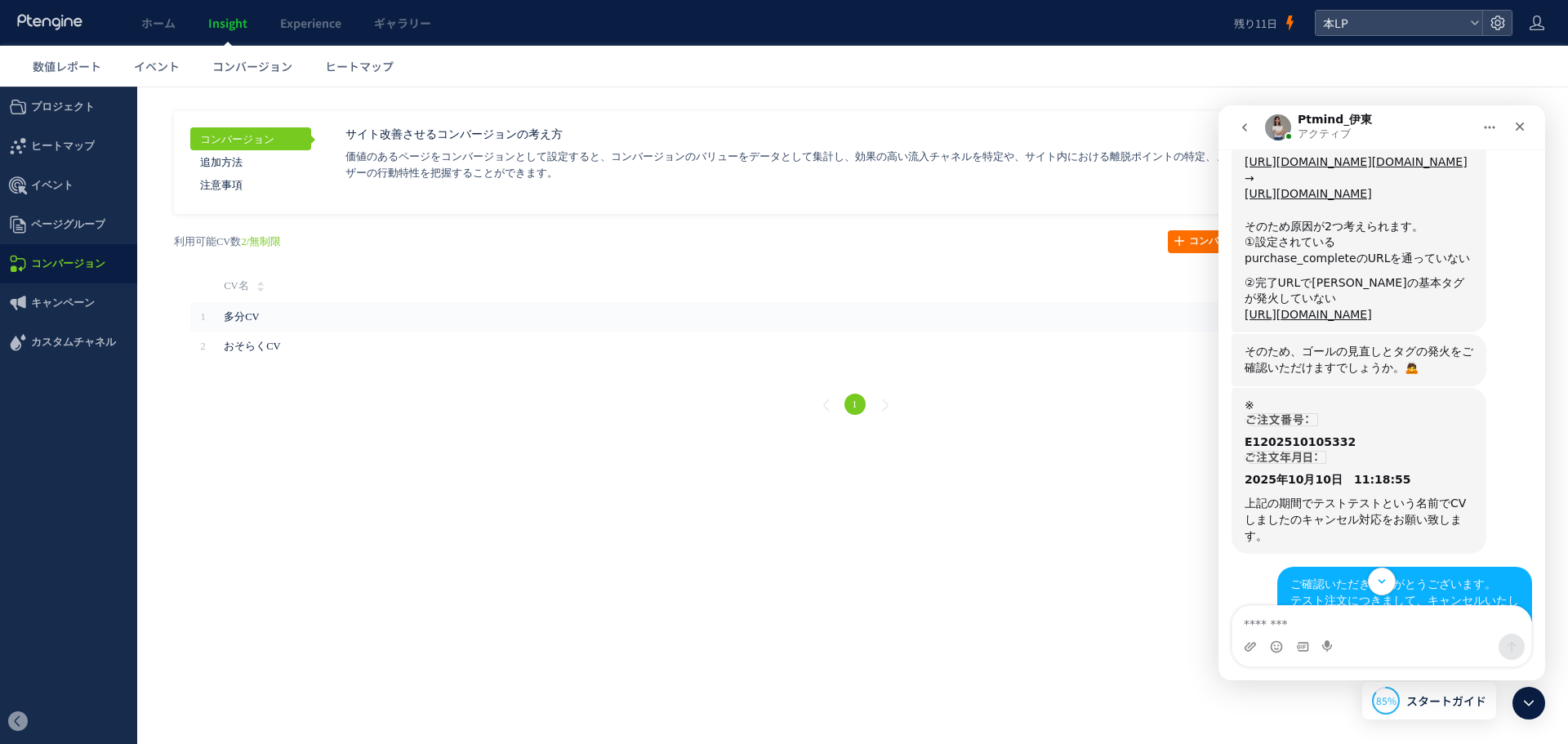
scroll to position [1513, 0]
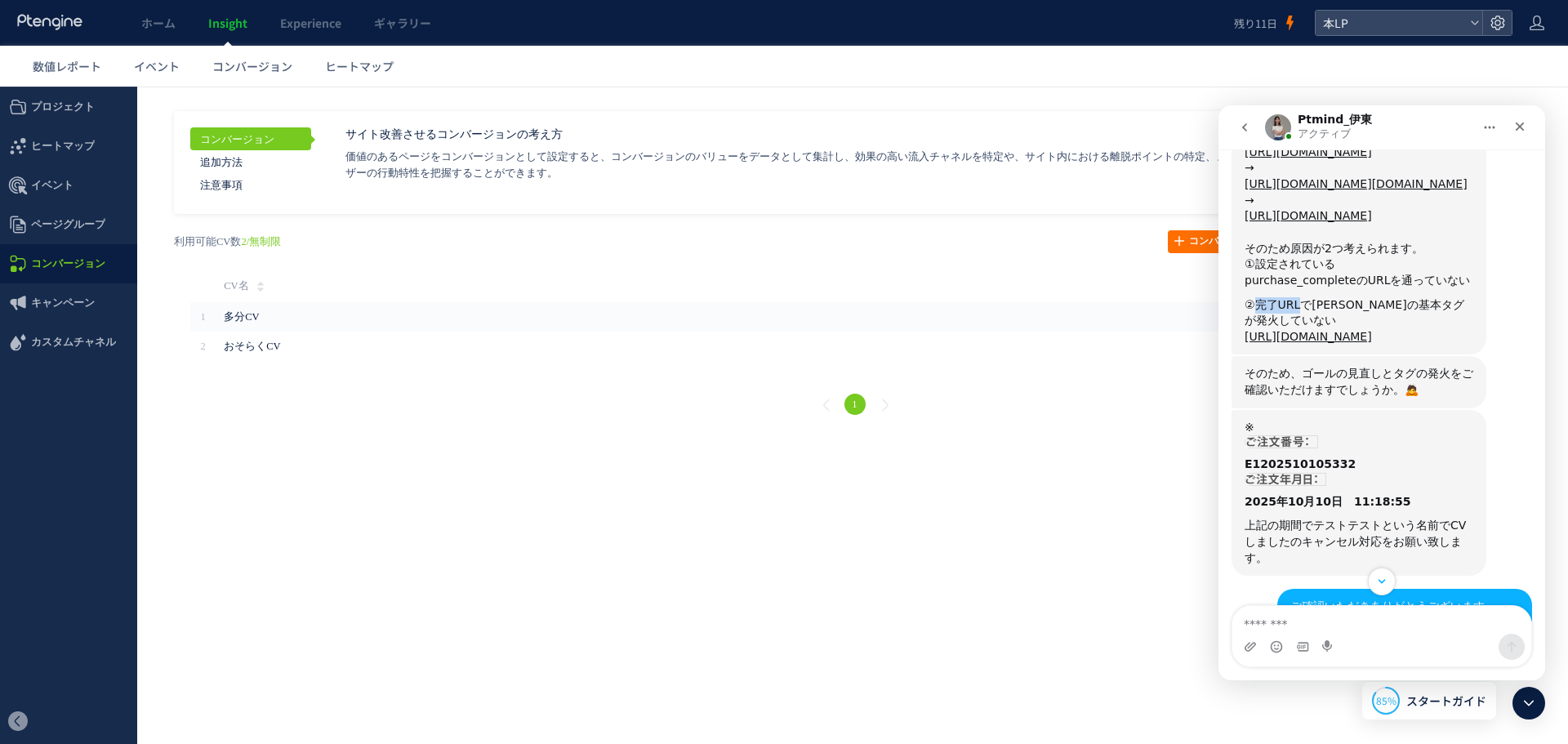
drag, startPoint x: 1256, startPoint y: 285, endPoint x: 1300, endPoint y: 285, distance: 44.0
click at [1300, 298] on div "②完了URLで[PERSON_NAME]の基本タグが発火していない" at bounding box center [1358, 314] width 228 height 32
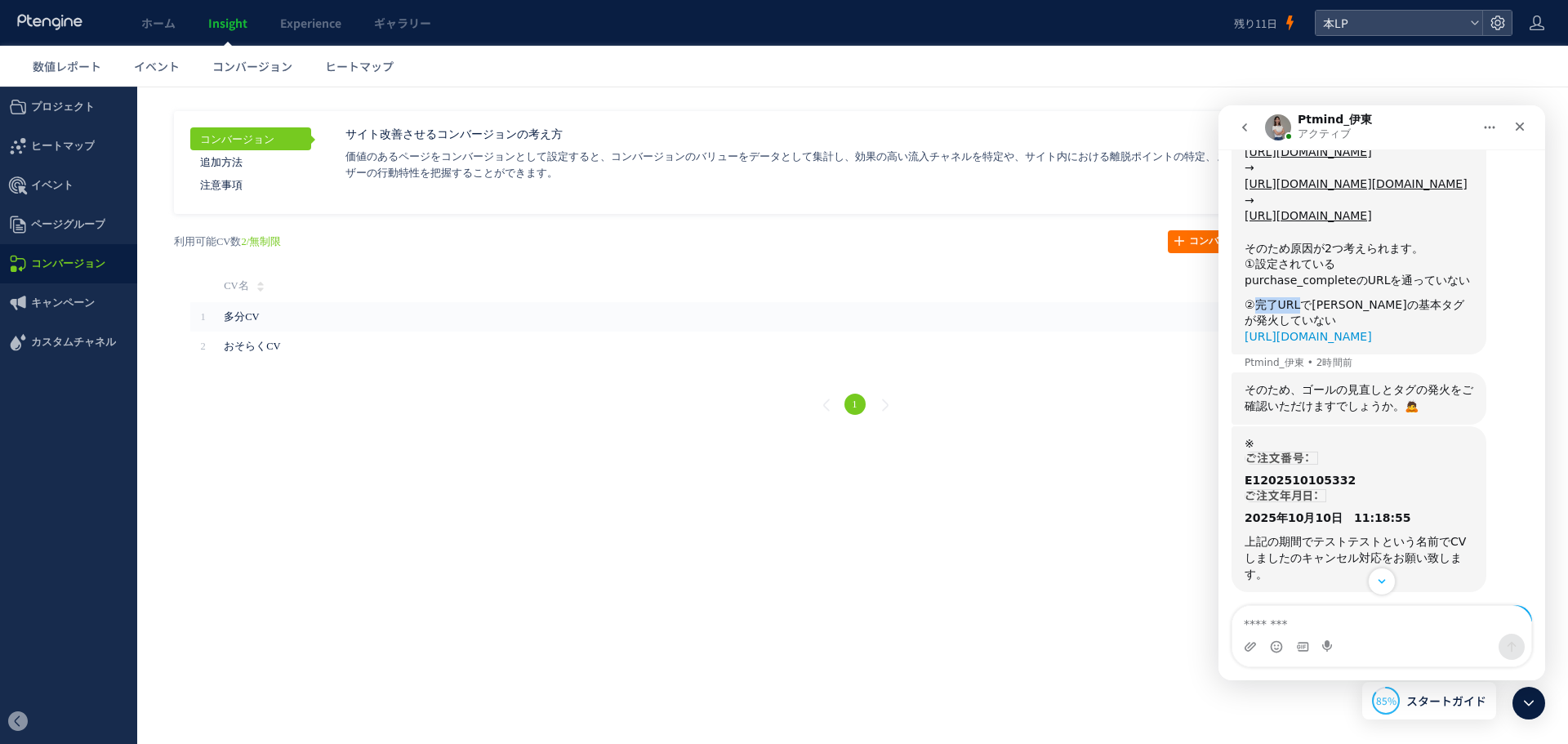
copy div "完了URL"
click at [1357, 298] on div "②完了URLで[PERSON_NAME]の基本タグが発火していない" at bounding box center [1358, 314] width 228 height 32
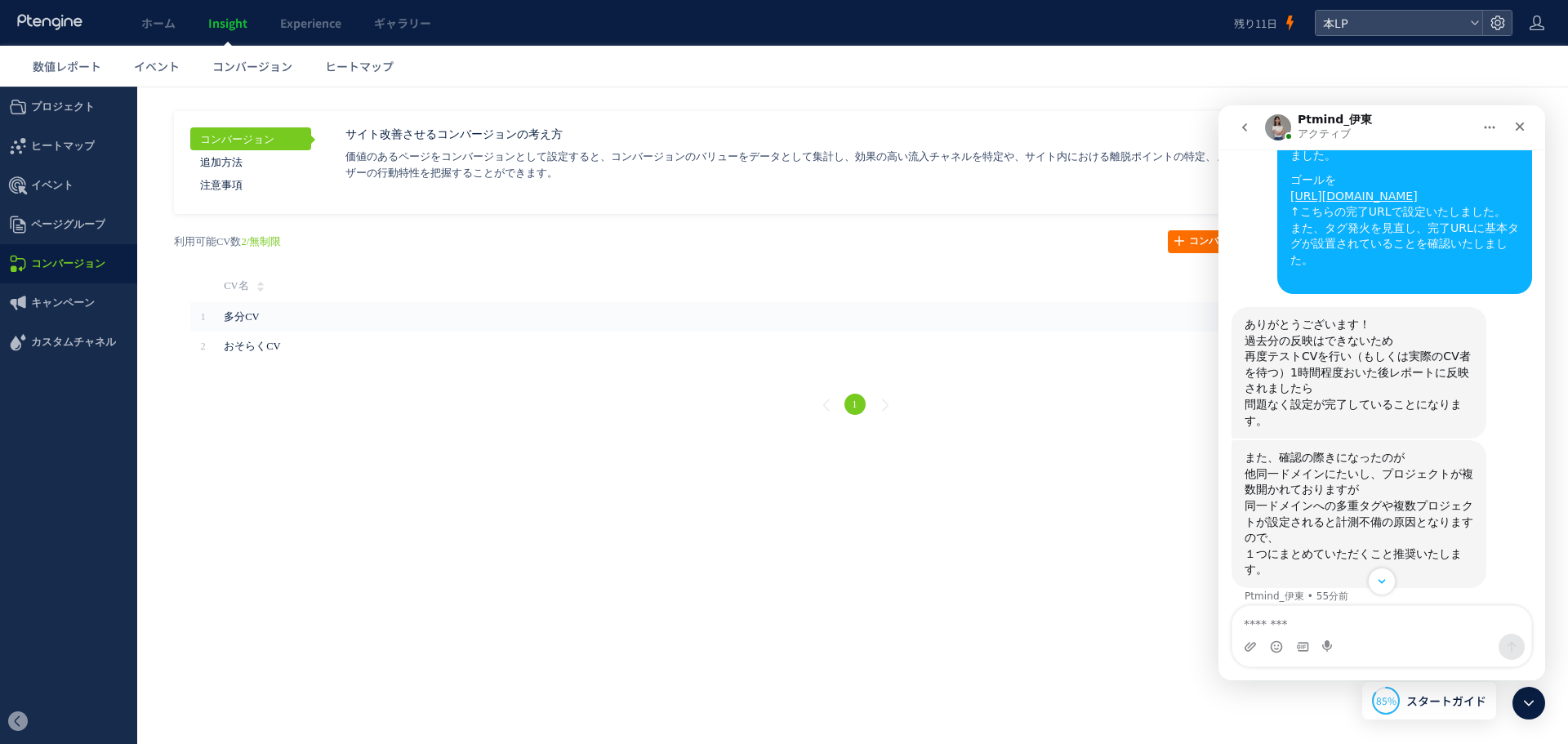
scroll to position [2085, 0]
